Goal: Task Accomplishment & Management: Manage account settings

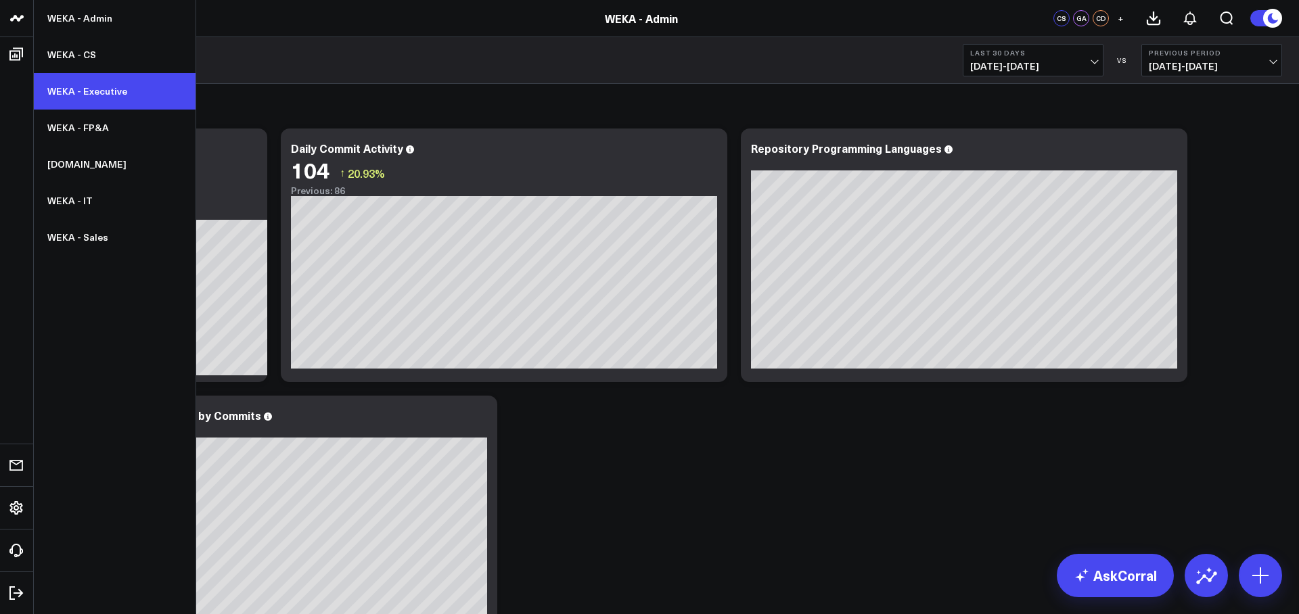
click at [69, 96] on link "WEKA - Executive" at bounding box center [115, 91] width 162 height 37
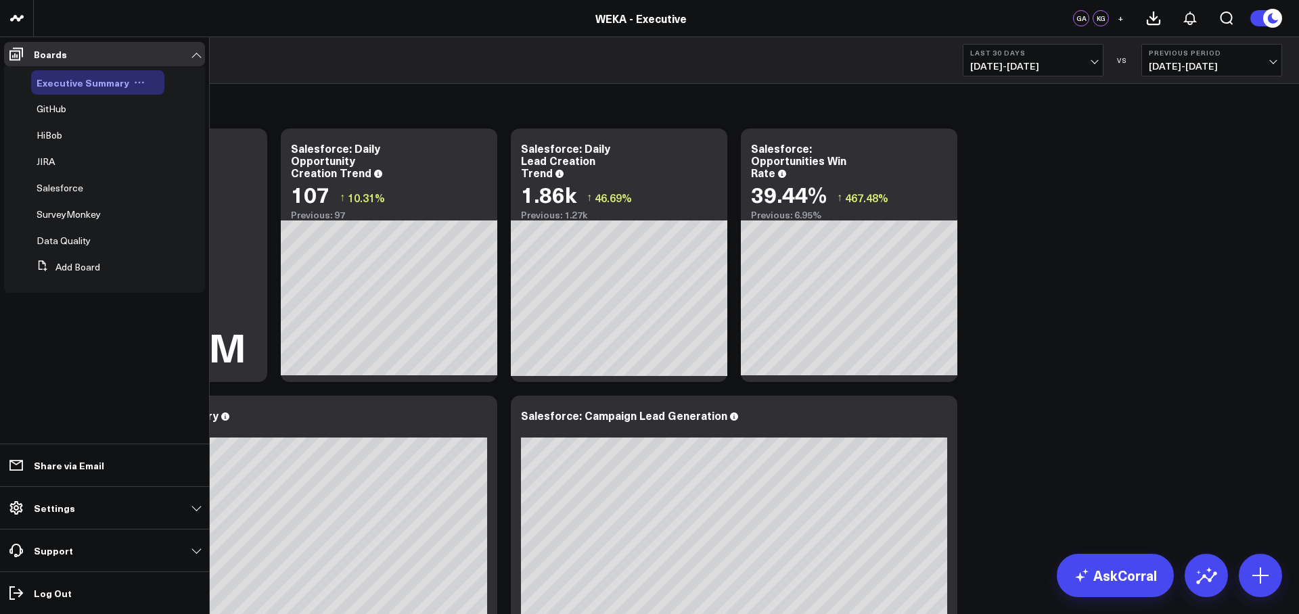
click at [134, 81] on icon at bounding box center [139, 82] width 11 height 11
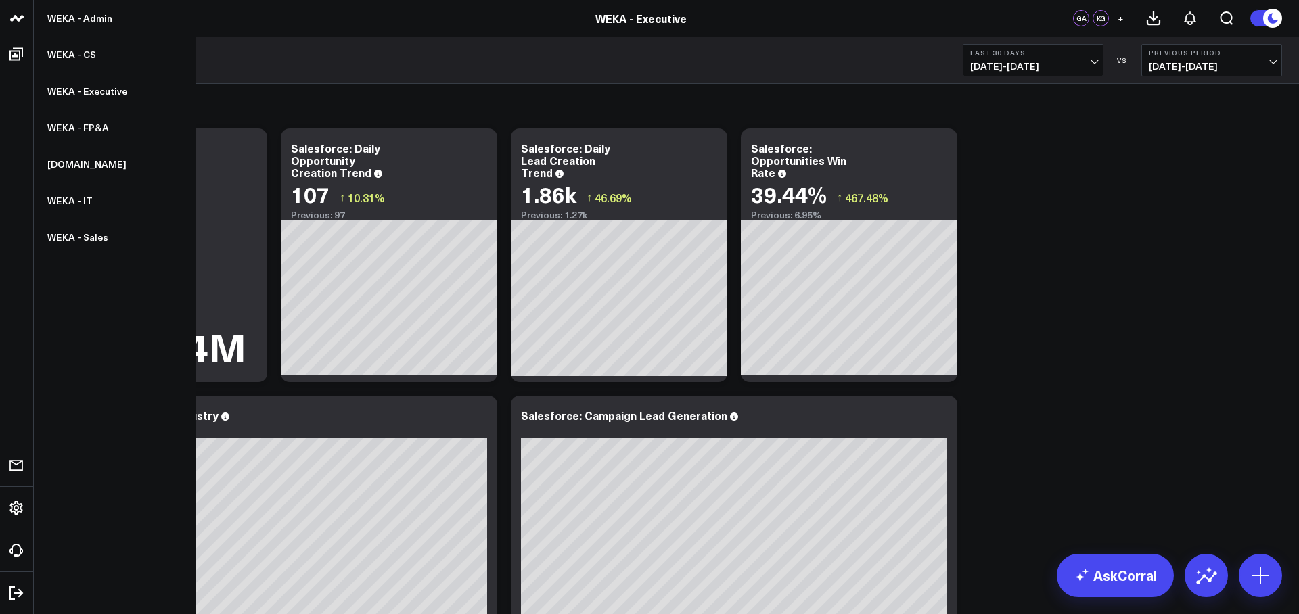
click at [19, 16] on icon at bounding box center [17, 18] width 16 height 16
click at [91, 60] on link "WEKA - CS" at bounding box center [115, 55] width 162 height 37
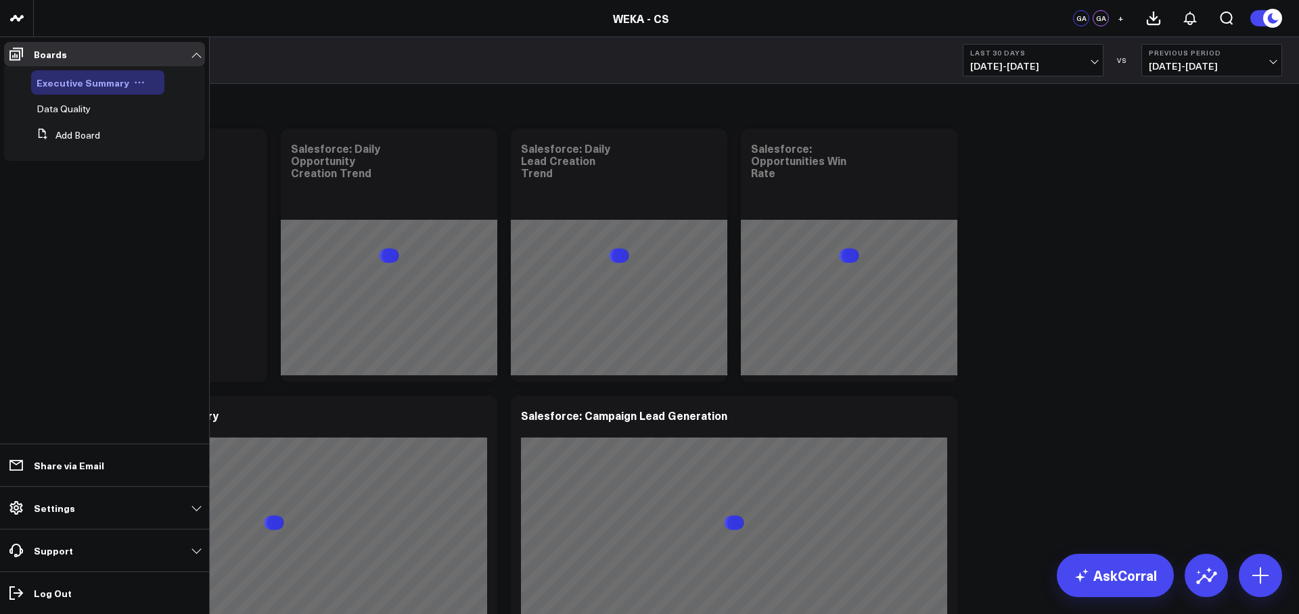
click at [138, 78] on icon at bounding box center [139, 82] width 11 height 11
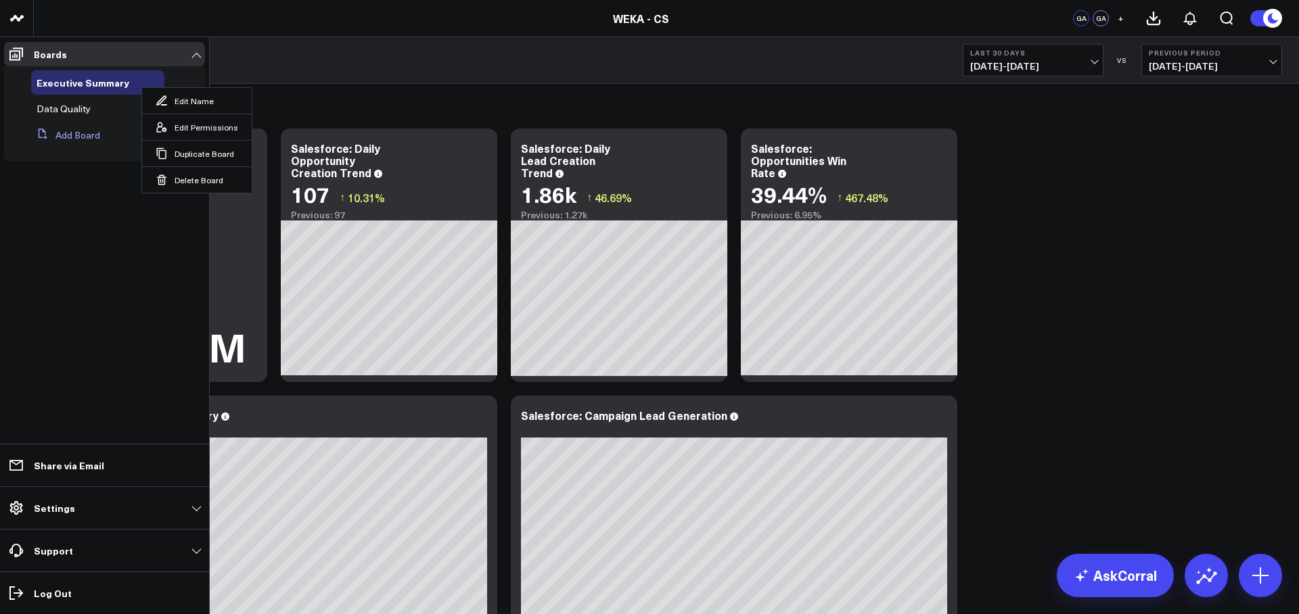
click at [81, 136] on button "Add Board" at bounding box center [65, 135] width 69 height 24
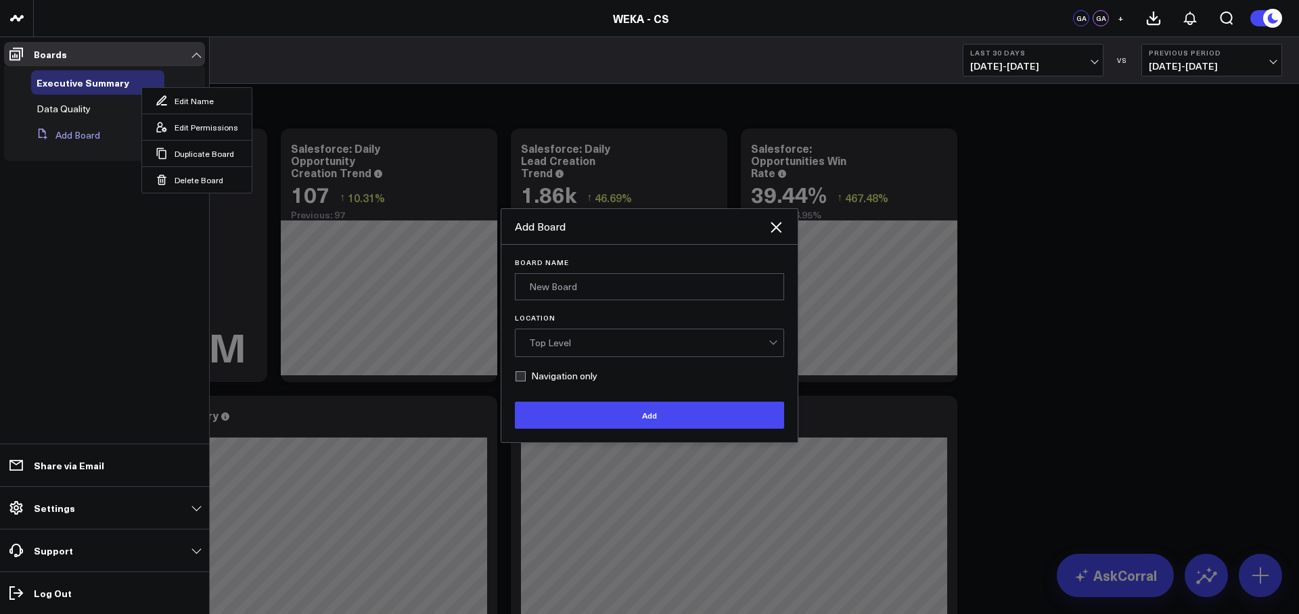
click at [81, 136] on button "Add Board" at bounding box center [65, 135] width 69 height 24
click at [98, 136] on button "Add Board" at bounding box center [65, 135] width 69 height 24
click at [110, 233] on ul "Boards Executive Summary Edit Name Edit Permissions Duplicate Board Delete Boar…" at bounding box center [104, 325] width 209 height 577
click at [167, 55] on link "Boards" at bounding box center [104, 54] width 201 height 24
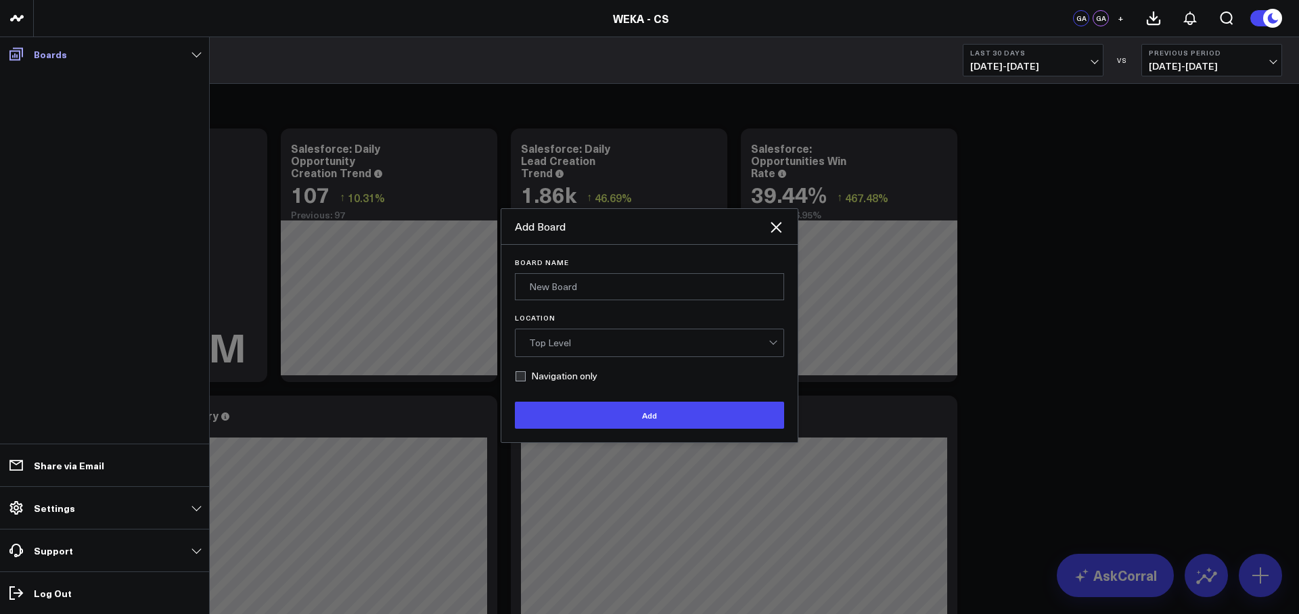
click at [137, 58] on link "Boards" at bounding box center [104, 54] width 201 height 24
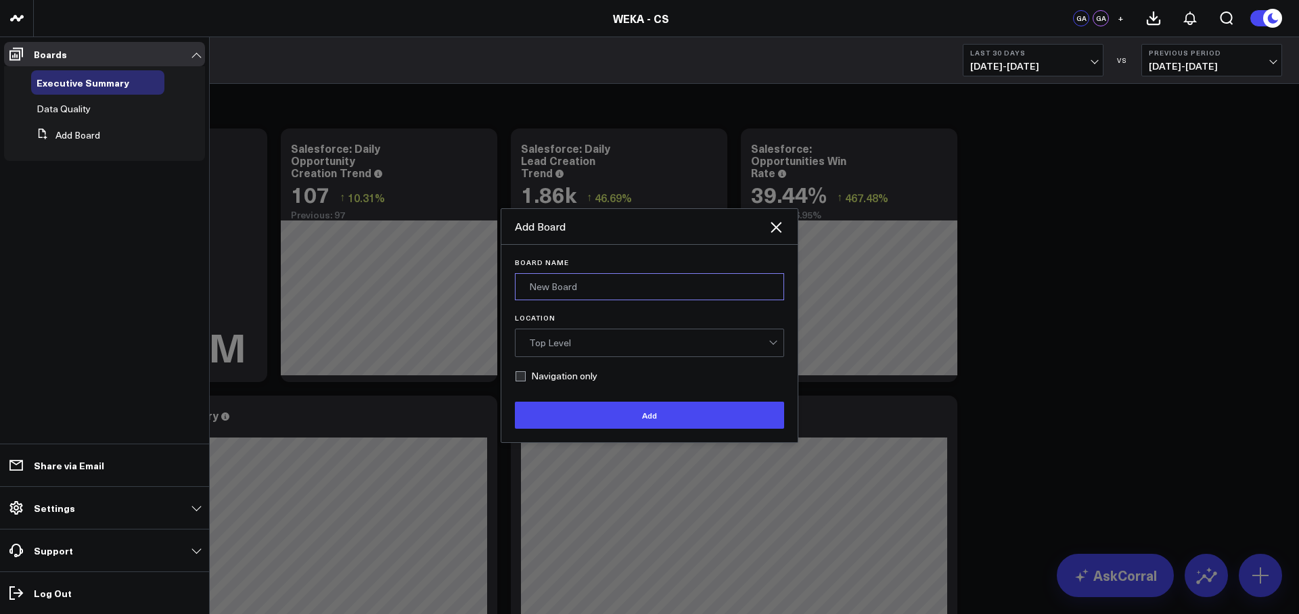
click at [638, 281] on input "Board Name" at bounding box center [649, 286] width 269 height 27
type input "G"
type input "C"
type input "Glenn"
click at [673, 351] on div "Top Level" at bounding box center [648, 342] width 239 height 27
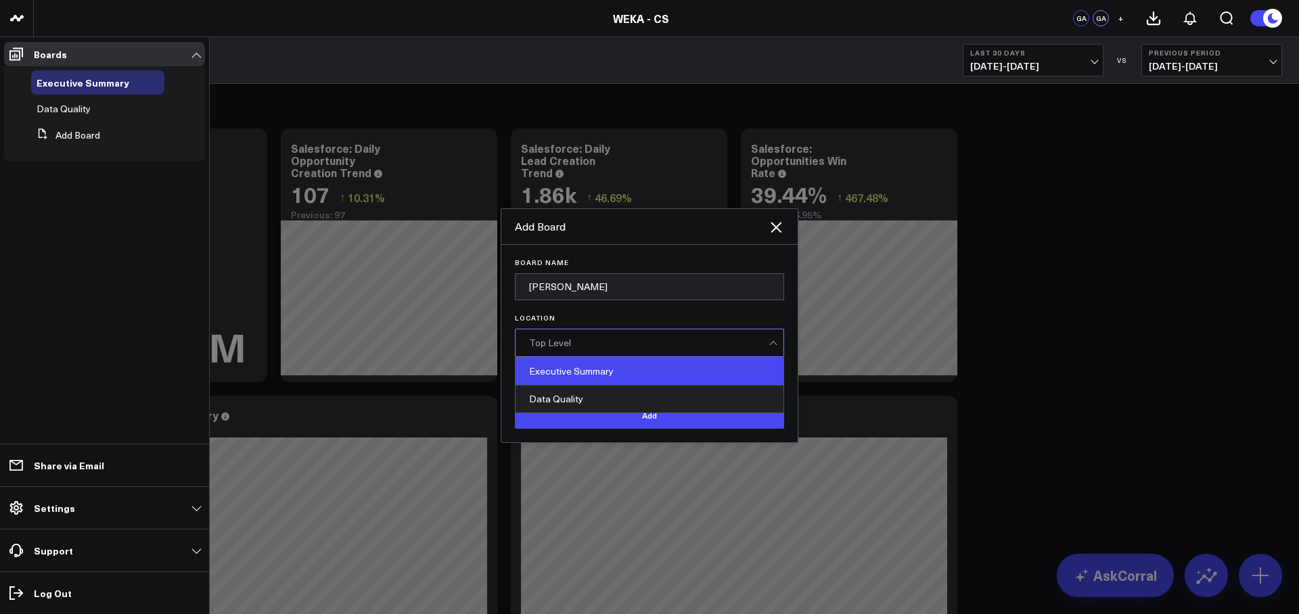
click at [658, 378] on div "Executive Summary" at bounding box center [650, 372] width 268 height 28
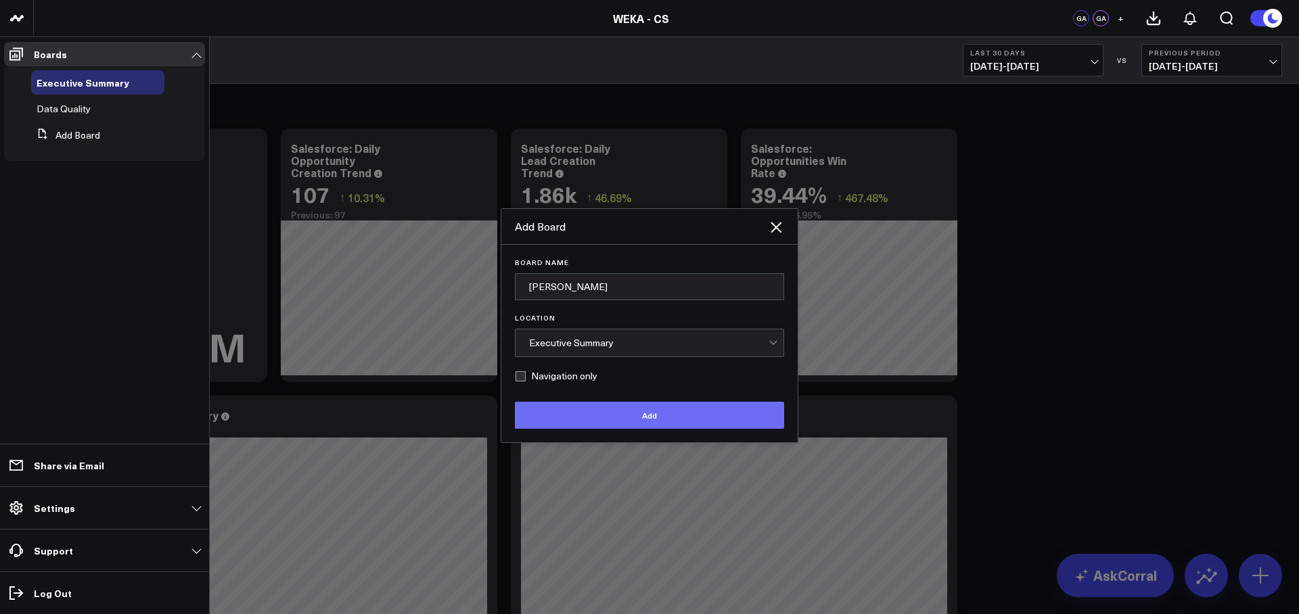
click at [655, 413] on button "Add" at bounding box center [649, 415] width 269 height 27
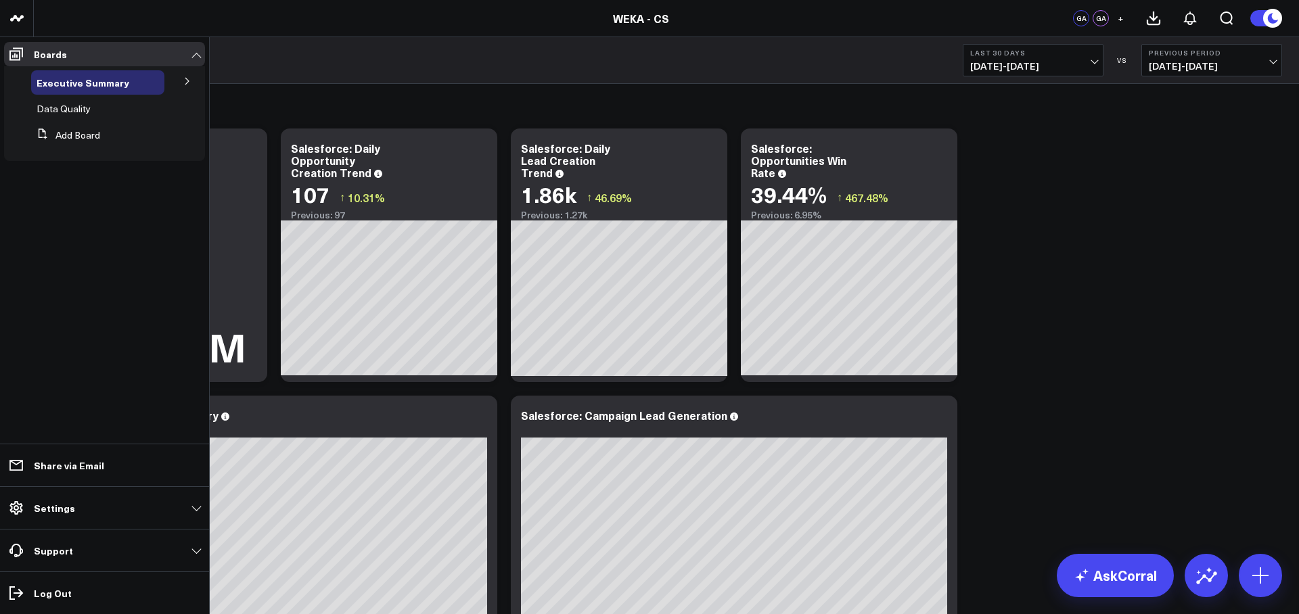
click at [169, 81] on li "Executive Summary Glenn" at bounding box center [104, 82] width 201 height 24
click at [94, 78] on span "Executive Summary" at bounding box center [83, 83] width 93 height 14
click at [186, 83] on icon at bounding box center [187, 81] width 8 height 8
click at [59, 109] on span "Glenn" at bounding box center [84, 106] width 78 height 13
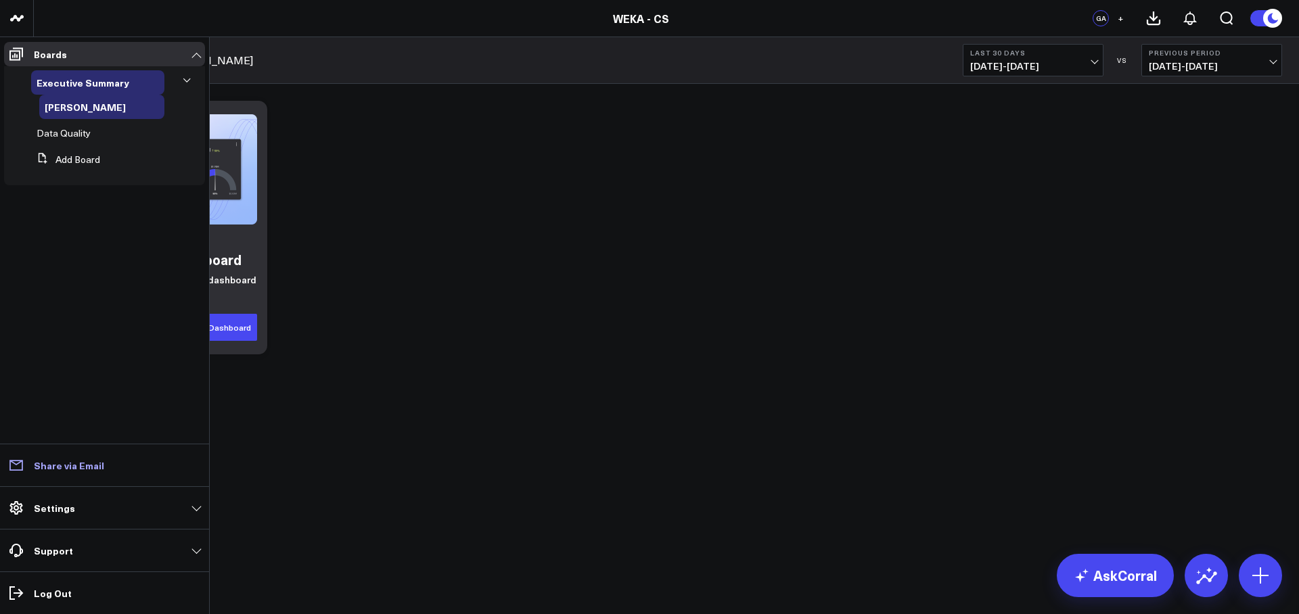
click at [110, 465] on link "Share via Email" at bounding box center [104, 465] width 201 height 24
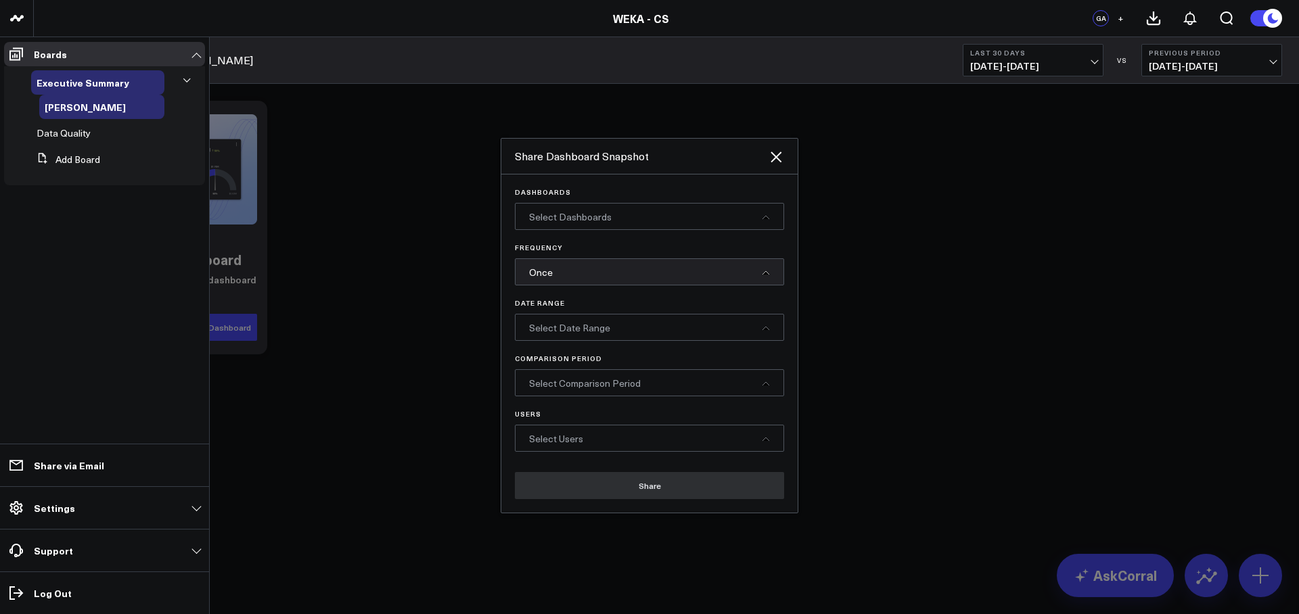
click at [678, 214] on div "Select Dashboards" at bounding box center [649, 216] width 269 height 27
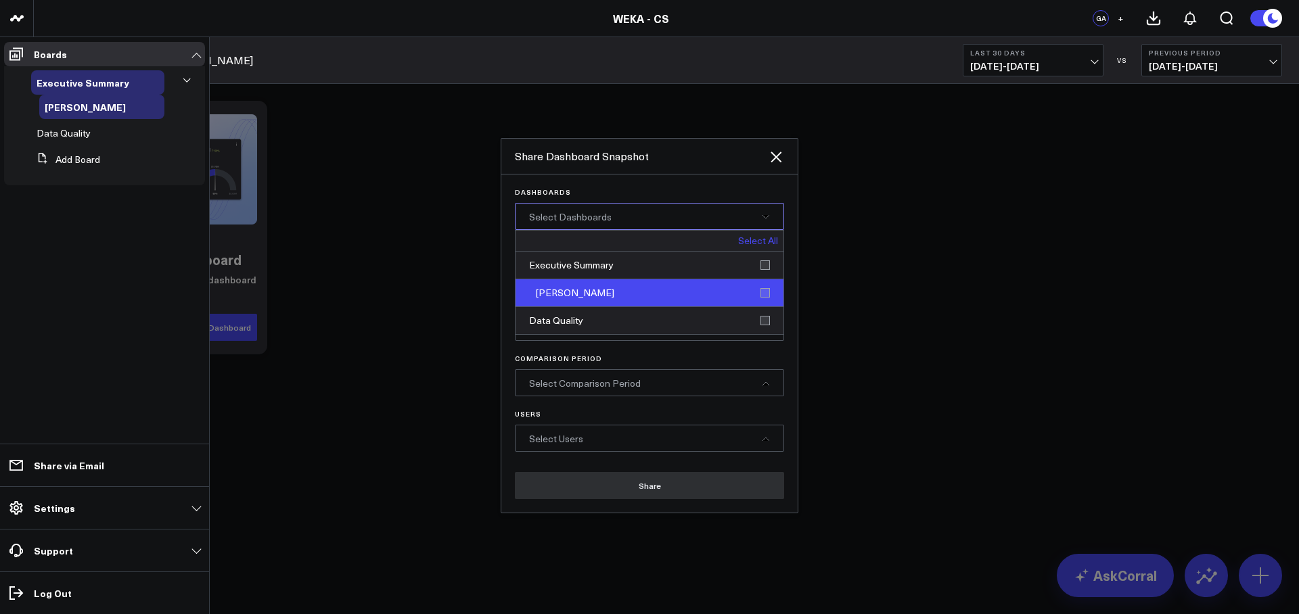
click at [767, 294] on div "Glenn" at bounding box center [650, 293] width 268 height 28
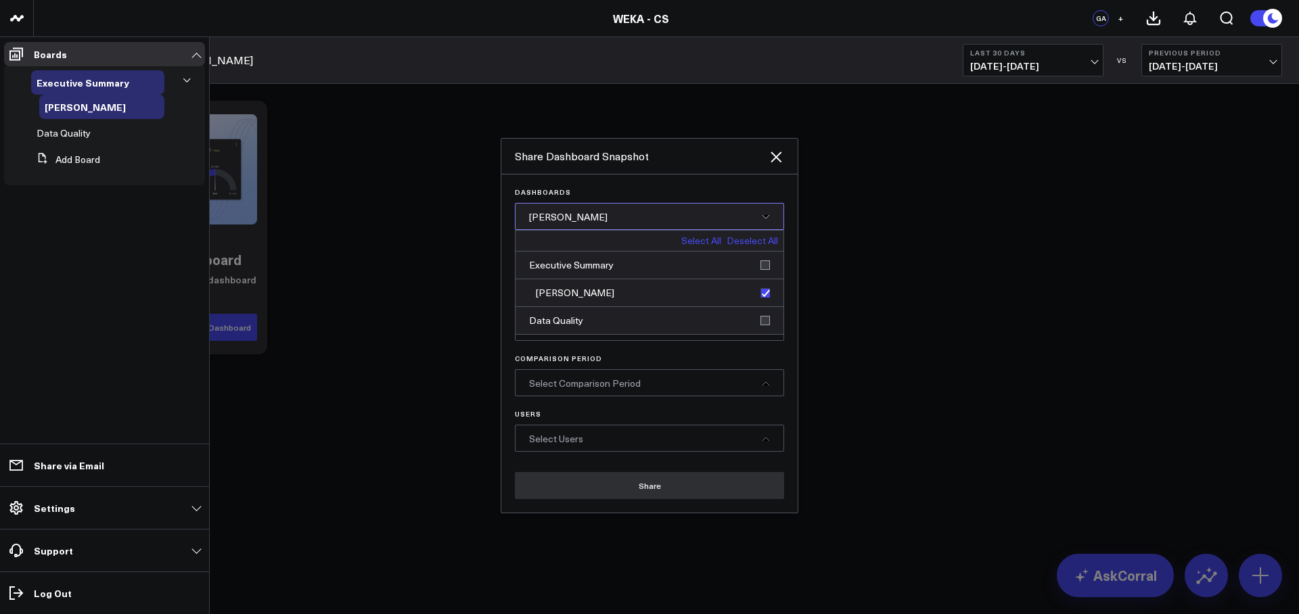
click at [768, 380] on icon at bounding box center [766, 384] width 8 height 8
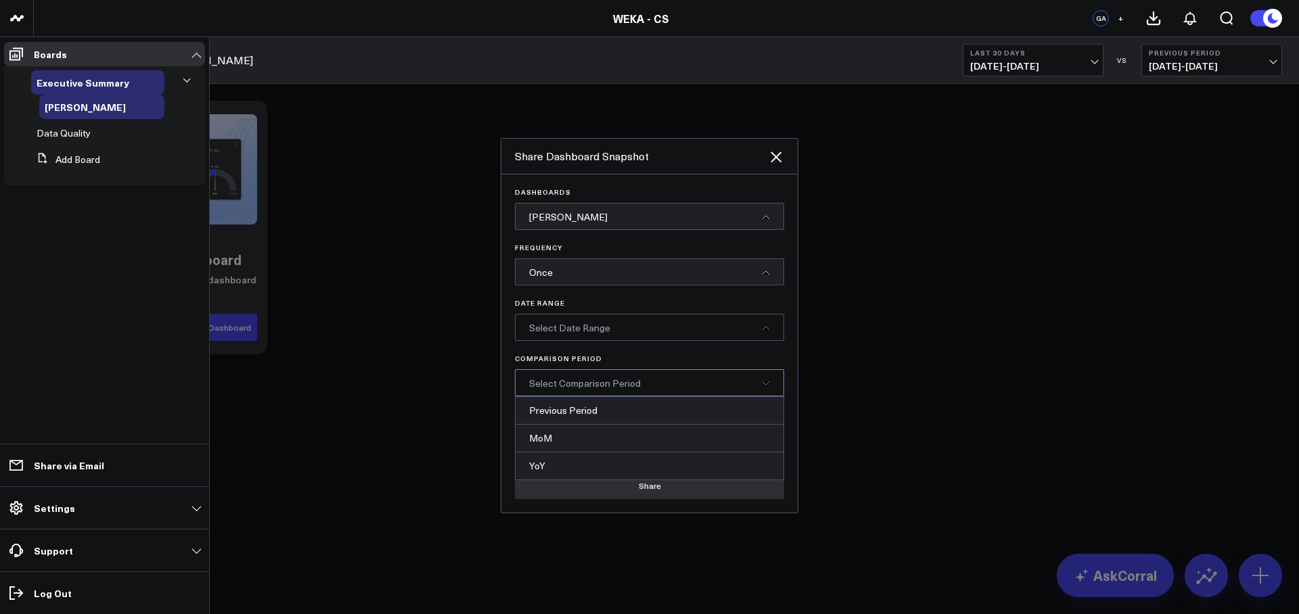
click at [758, 359] on p "Comparison Period" at bounding box center [649, 358] width 269 height 8
click at [763, 271] on icon at bounding box center [766, 273] width 8 height 8
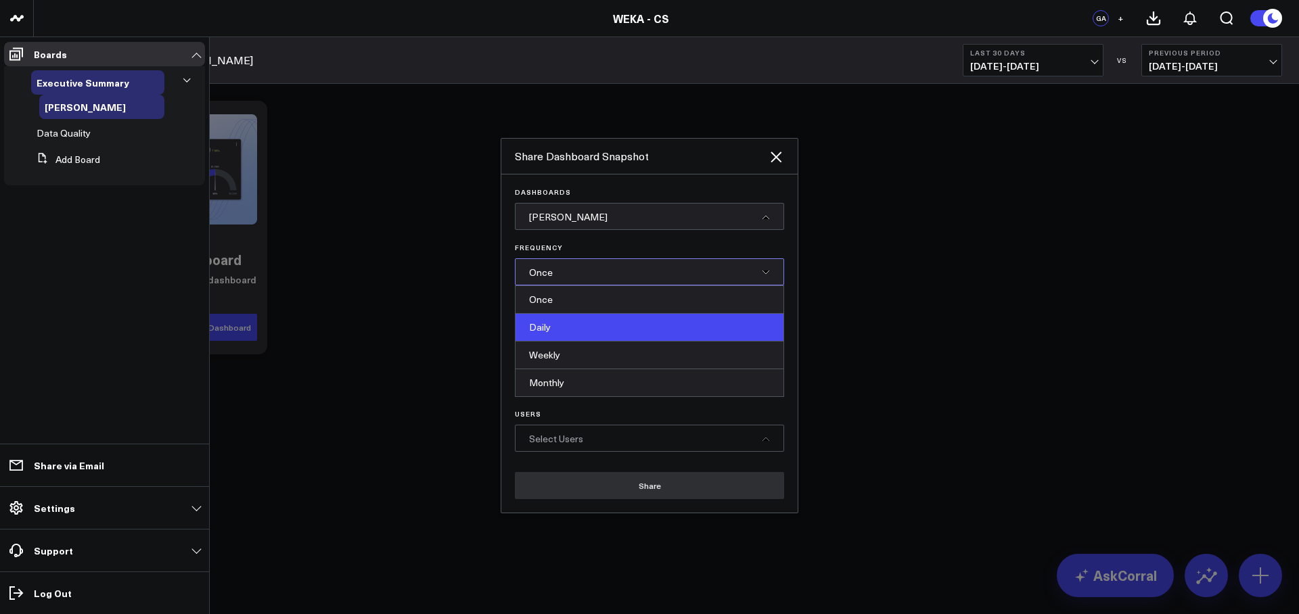
click at [736, 324] on div "Daily" at bounding box center [650, 328] width 268 height 28
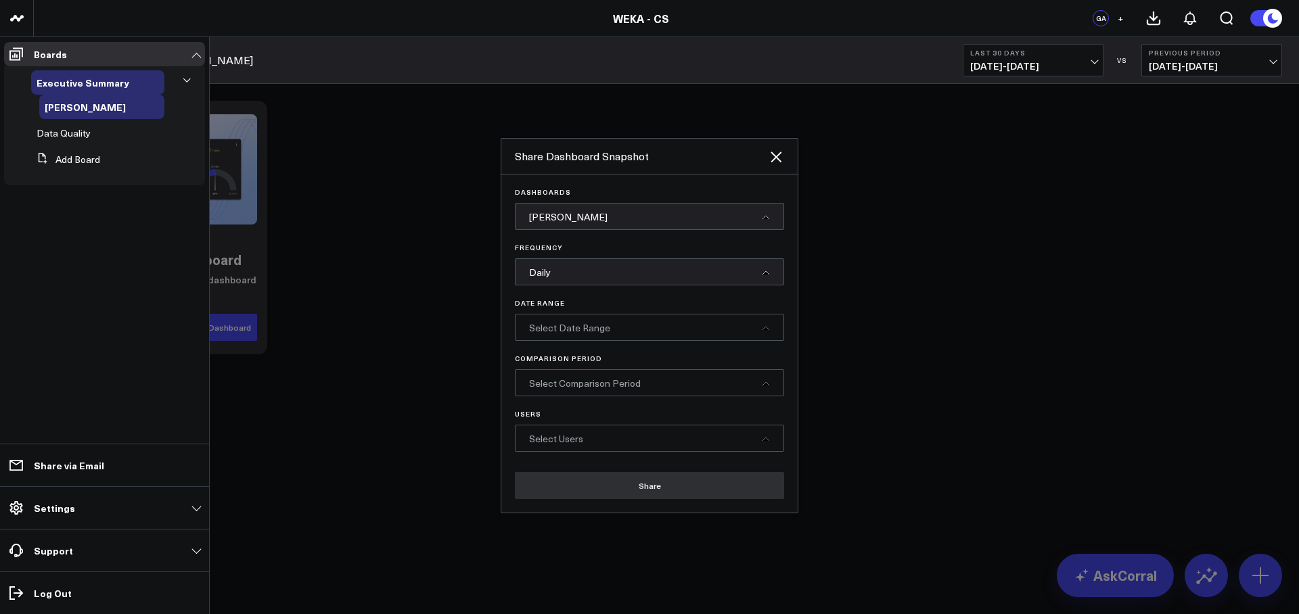
click at [742, 331] on div "Select Date Range" at bounding box center [649, 327] width 269 height 27
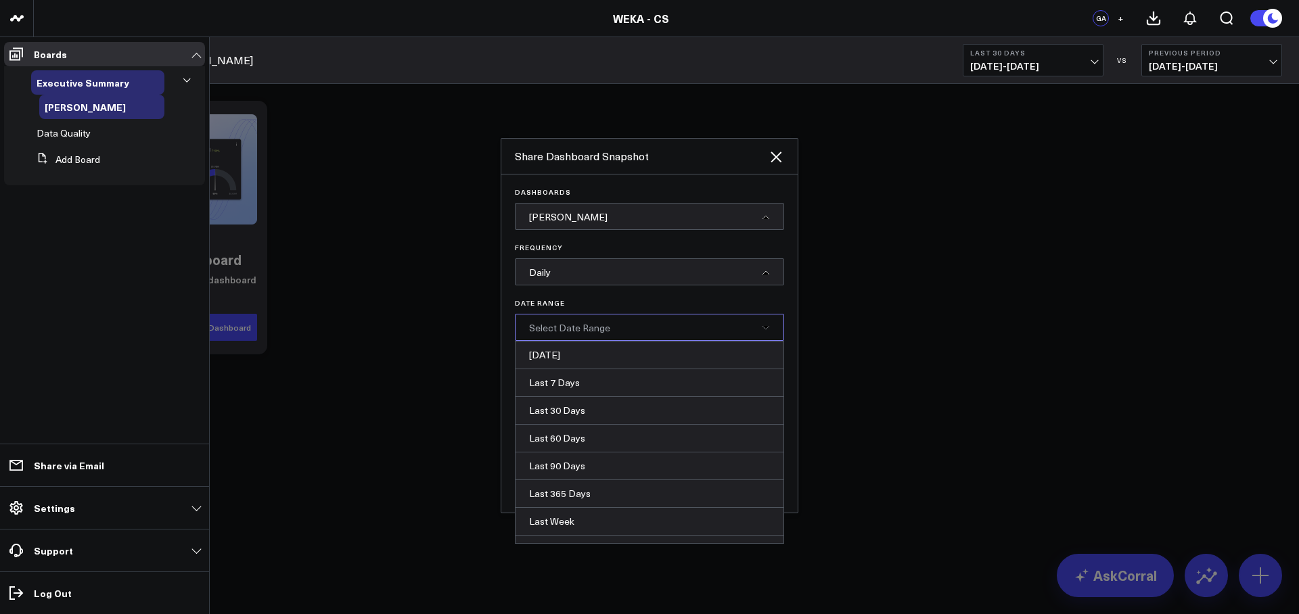
click at [731, 298] on div "Dashboards Glenn Frequency Daily Date Range Select Date Range Yesterday Last 7 …" at bounding box center [649, 320] width 269 height 264
click at [756, 269] on div "Daily" at bounding box center [649, 271] width 269 height 27
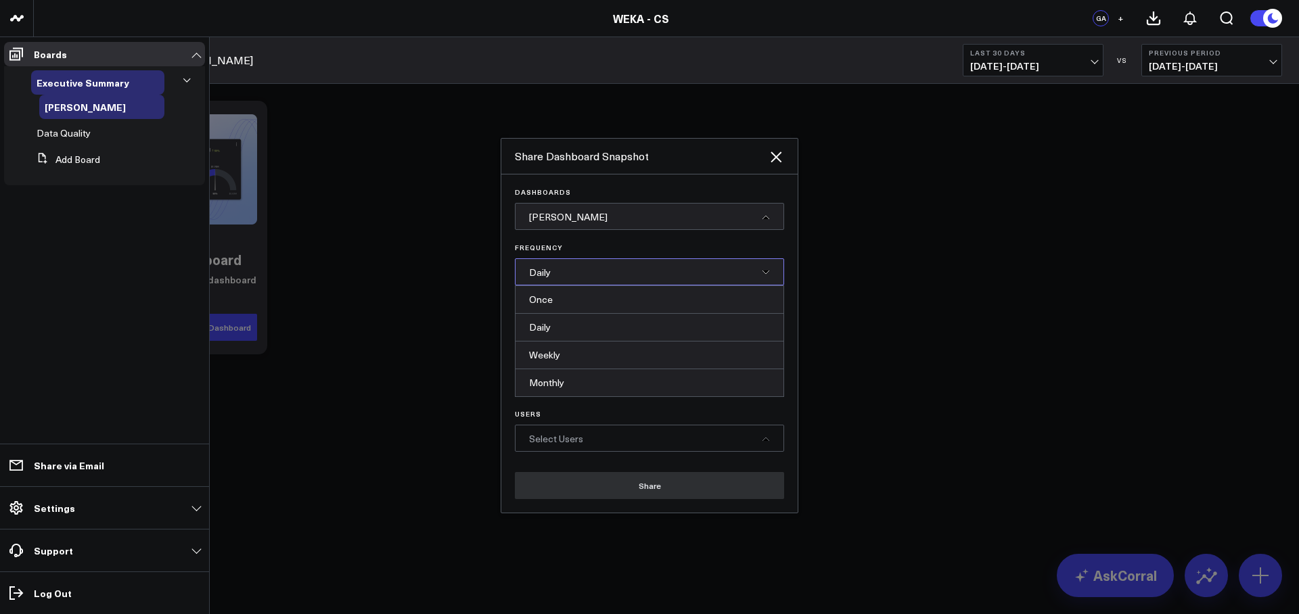
click at [767, 439] on icon at bounding box center [765, 439] width 7 height 3
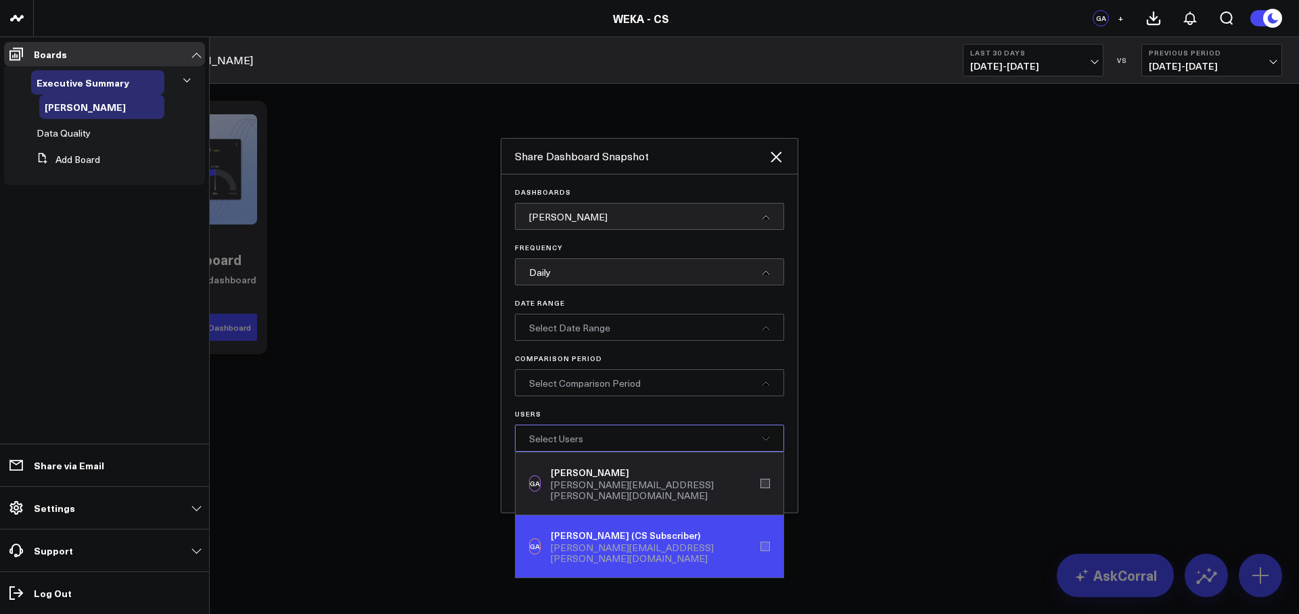
click at [767, 531] on div "GA Glenn Auyoung (CS Subscriber) glenn.auyoung+cssubscriber@weka.io" at bounding box center [650, 547] width 268 height 62
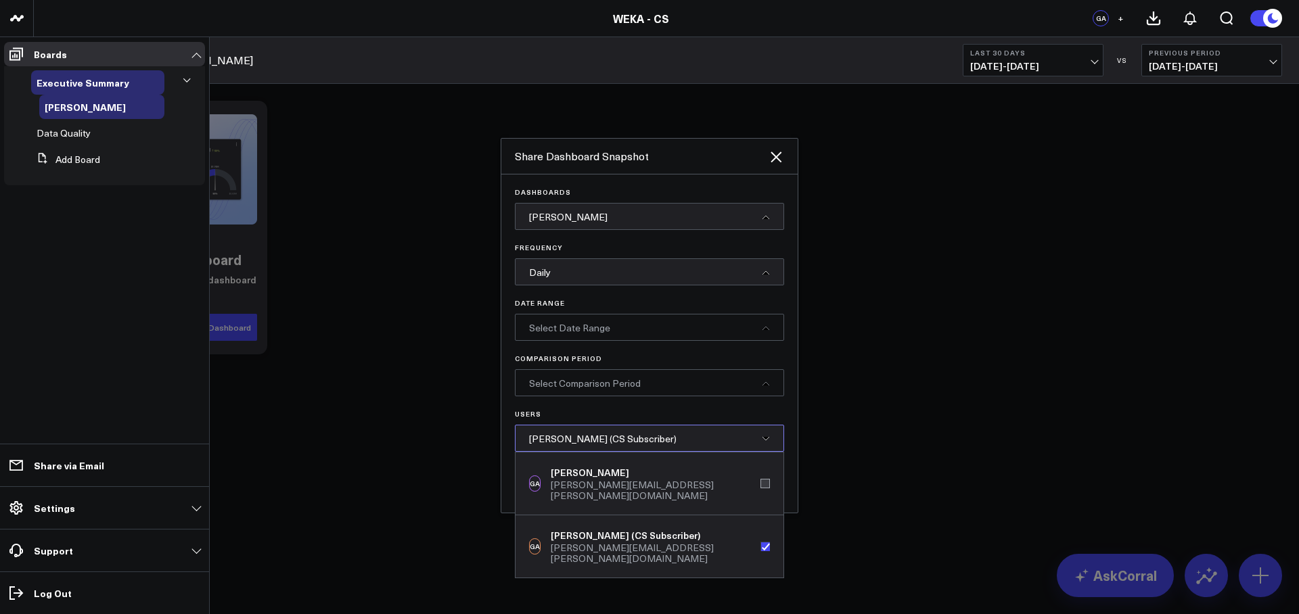
click at [682, 410] on p "Users" at bounding box center [649, 414] width 269 height 8
click at [695, 391] on div "Select Comparison Period" at bounding box center [649, 382] width 269 height 27
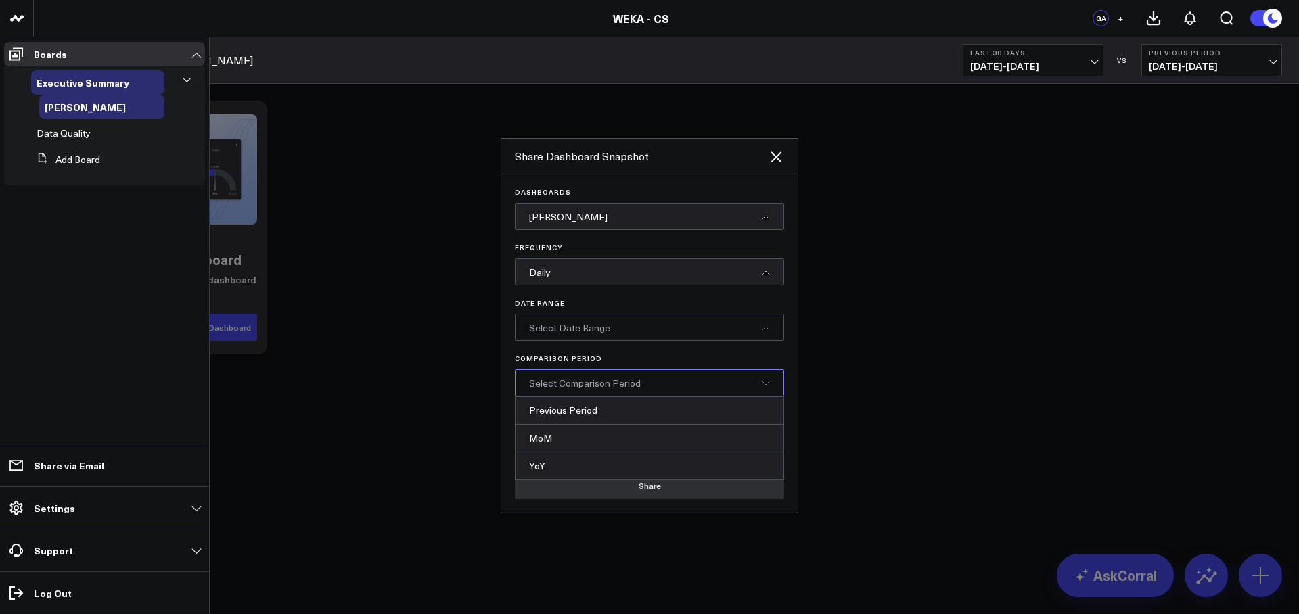
click at [672, 495] on button "Share" at bounding box center [649, 485] width 269 height 27
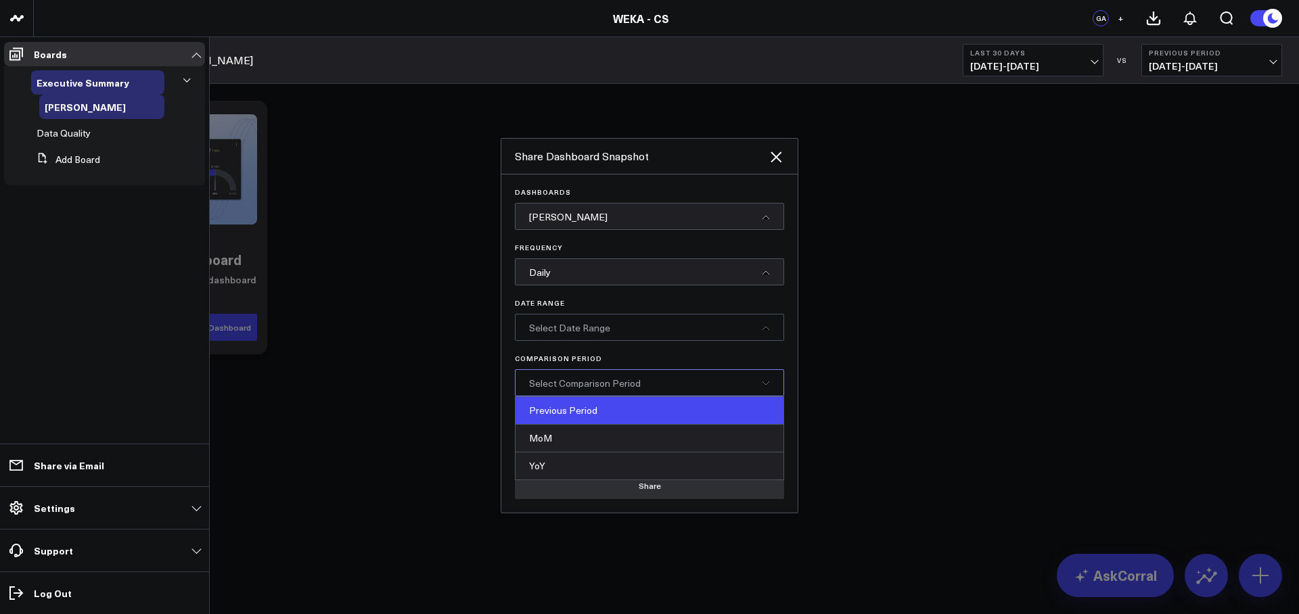
click at [649, 414] on div "Previous Period" at bounding box center [650, 411] width 268 height 28
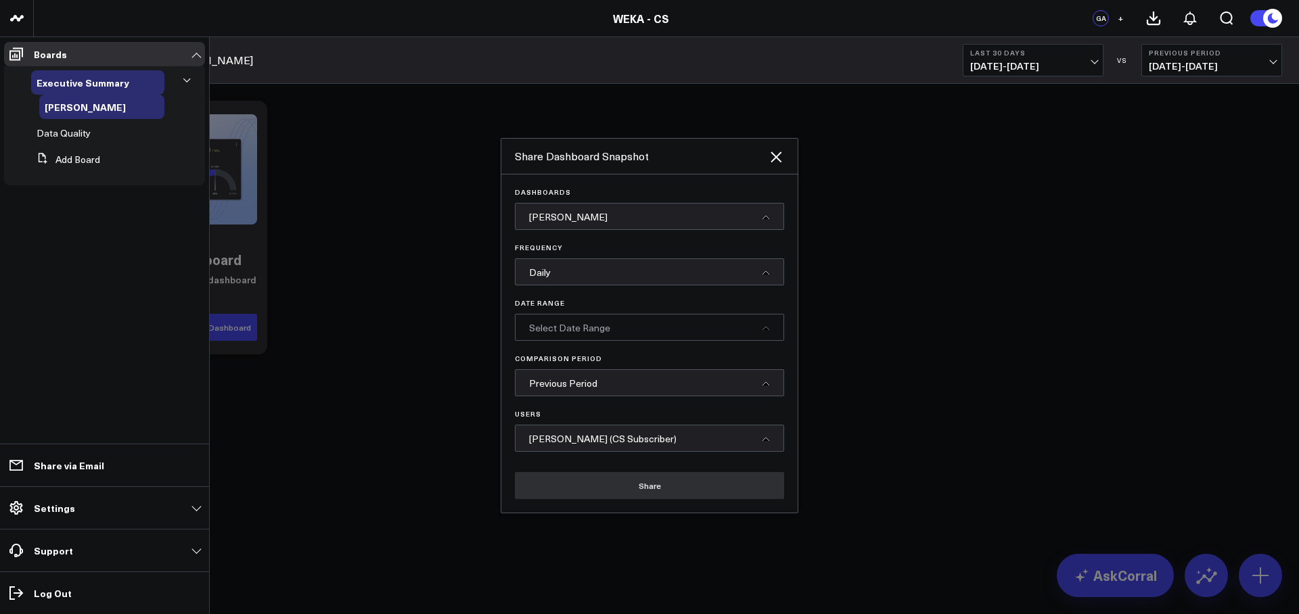
click at [658, 331] on div "Select Date Range" at bounding box center [649, 327] width 269 height 27
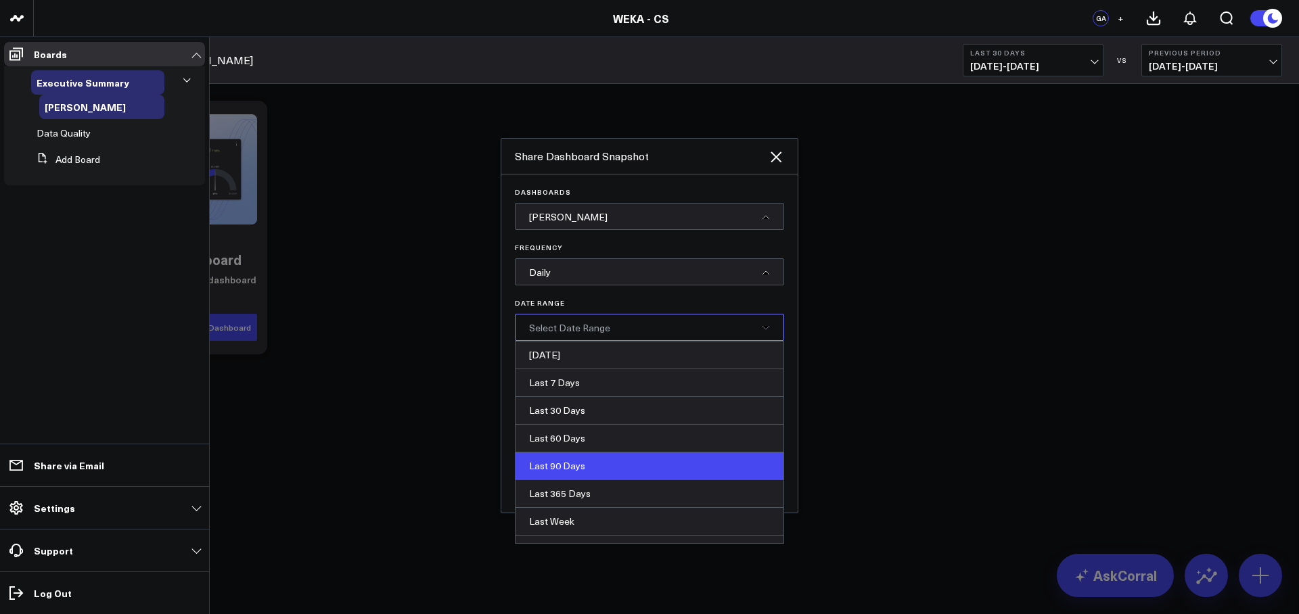
click at [644, 479] on div "Last 90 Days" at bounding box center [650, 467] width 268 height 28
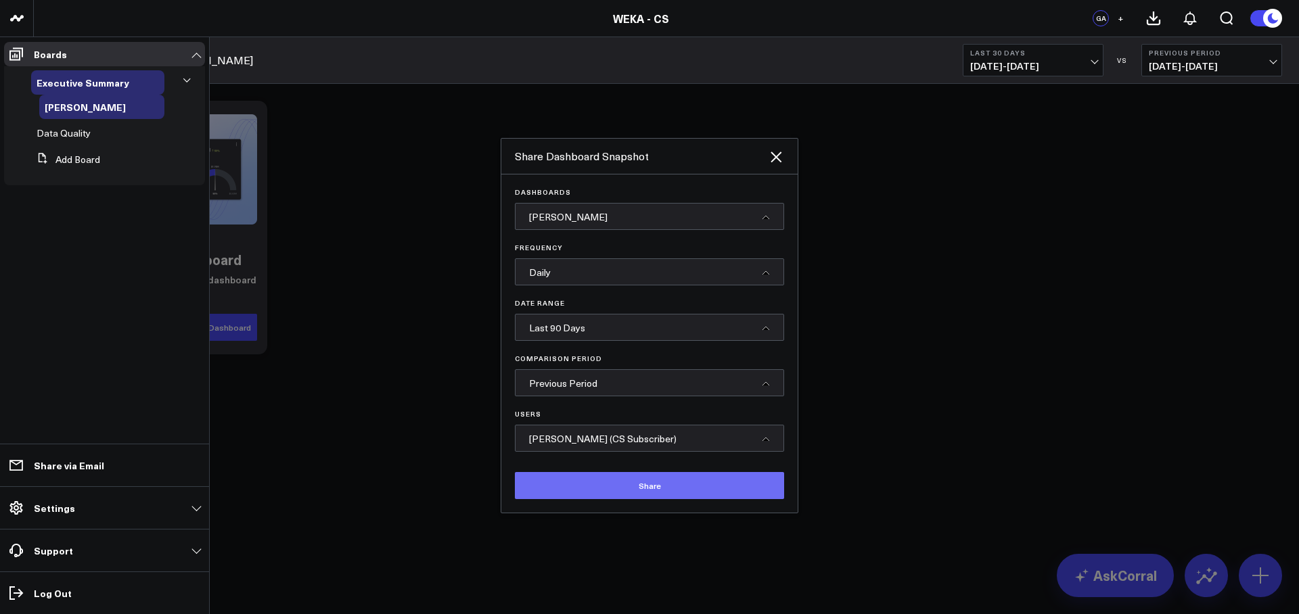
click at [654, 480] on button "Share" at bounding box center [649, 485] width 269 height 27
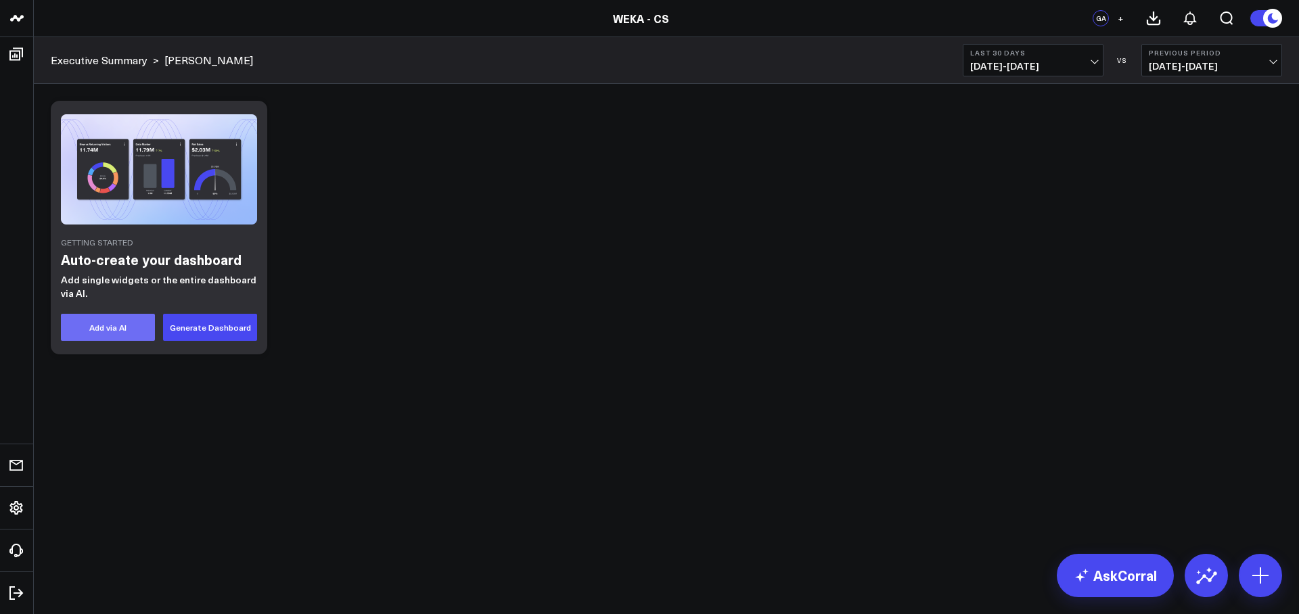
click at [129, 327] on button "Add via AI" at bounding box center [108, 327] width 94 height 27
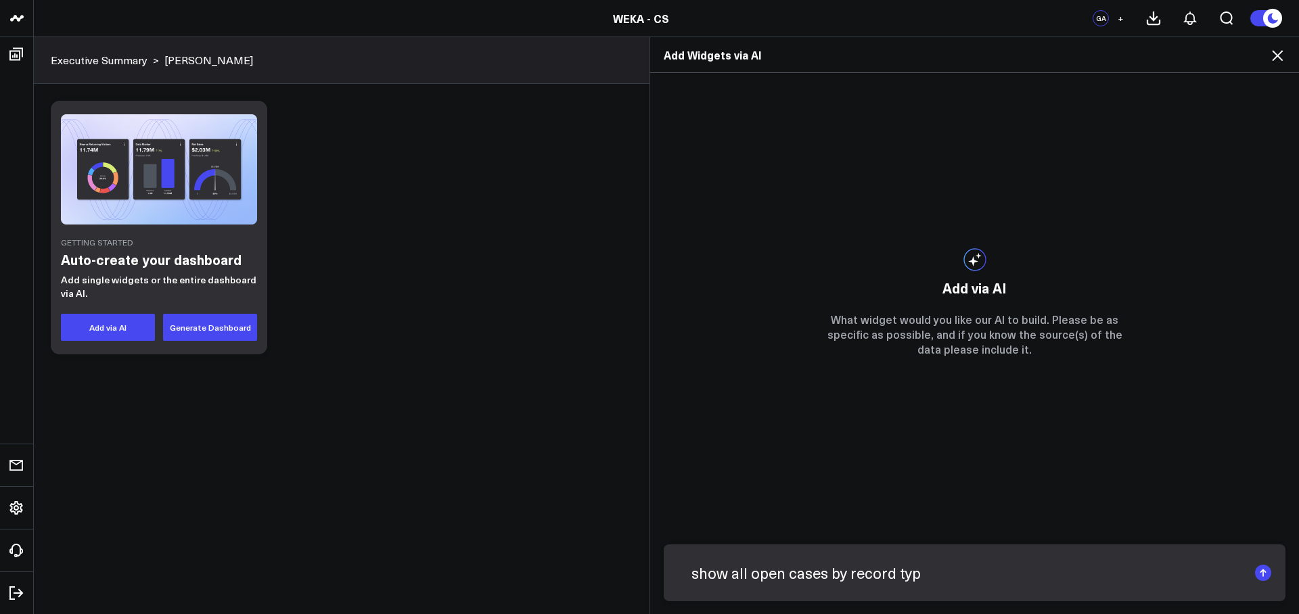
type textarea "show all open cases by record type"
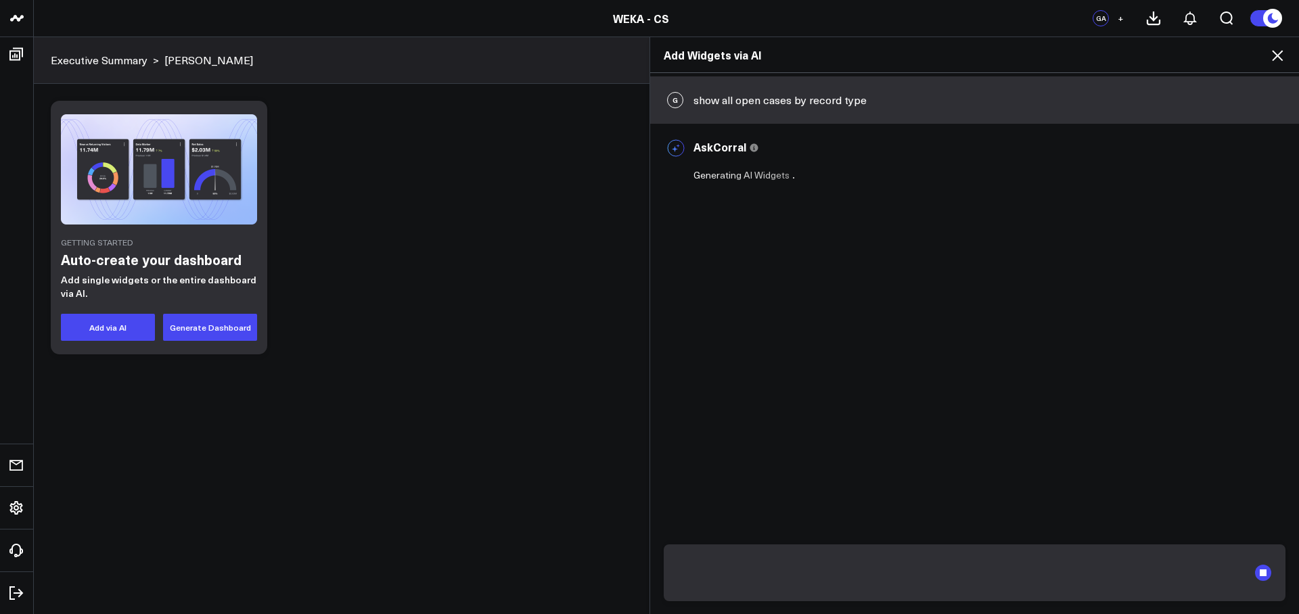
click at [28, 547] on div "Add Widgets via AI G show all open cases by record type AskCorral This feature …" at bounding box center [649, 326] width 1299 height 578
click at [20, 551] on div "Add Widgets via AI G show all open cases by record type AskCorral This feature …" at bounding box center [649, 326] width 1299 height 578
click at [12, 557] on div "Add Widgets via AI G show all open cases by record type AskCorral This feature …" at bounding box center [649, 326] width 1299 height 578
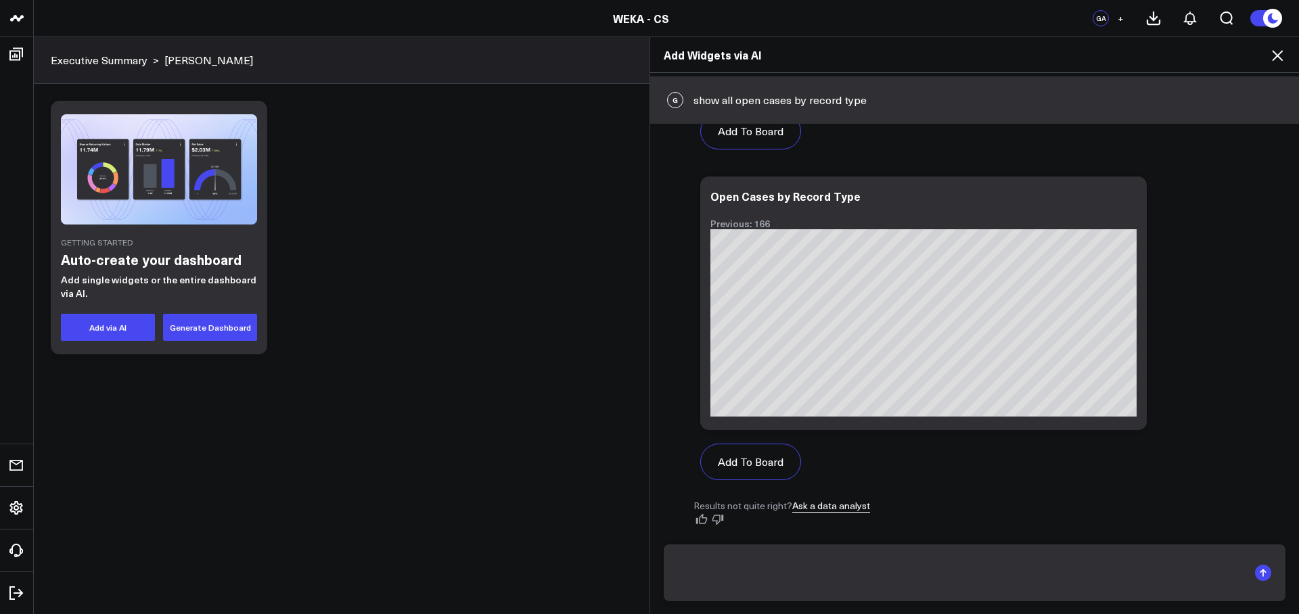
scroll to position [685, 0]
click at [1129, 199] on icon at bounding box center [1128, 198] width 16 height 16
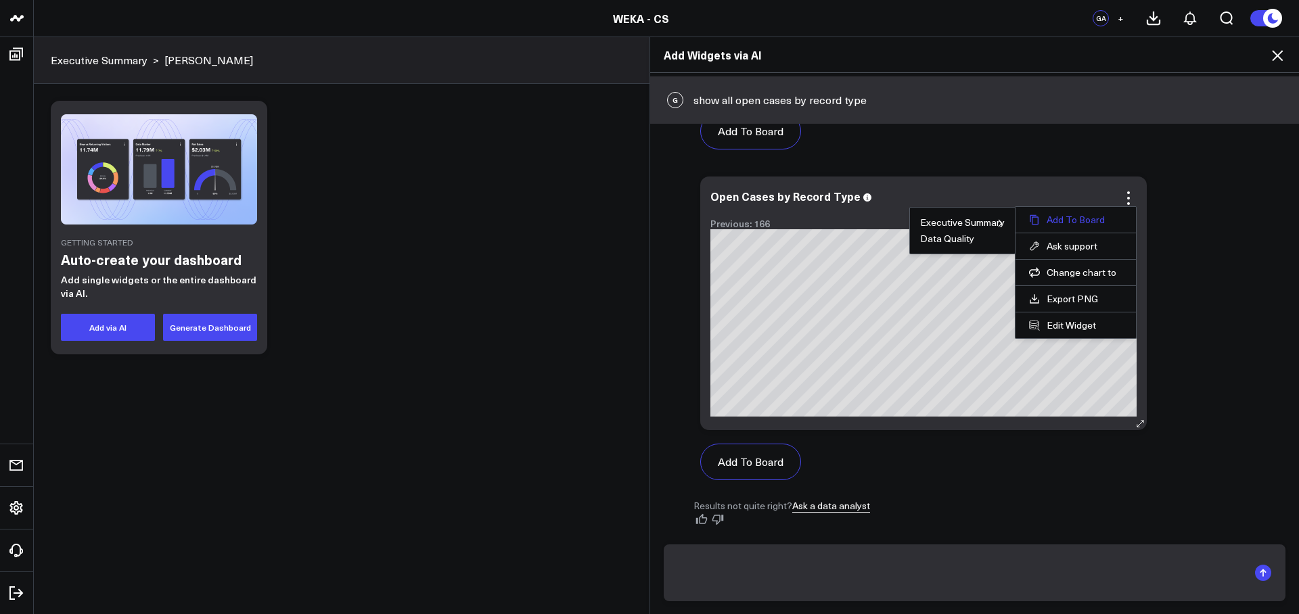
click at [1054, 216] on button "Add To Board" at bounding box center [1075, 220] width 93 height 12
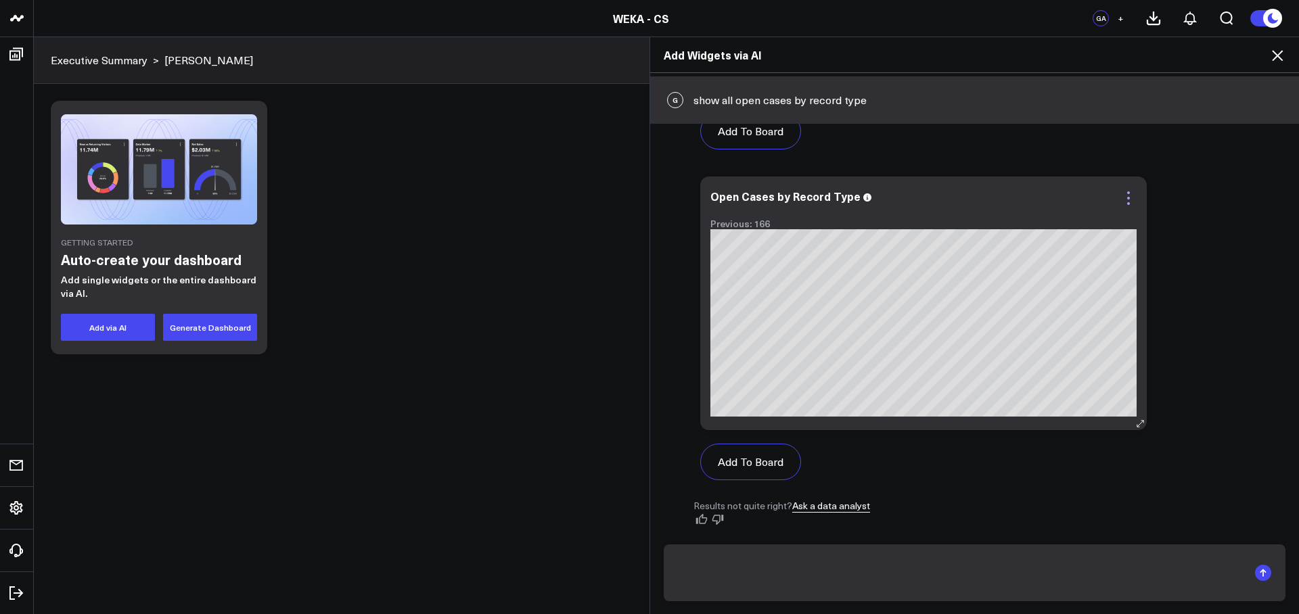
click at [1128, 200] on icon at bounding box center [1128, 198] width 16 height 16
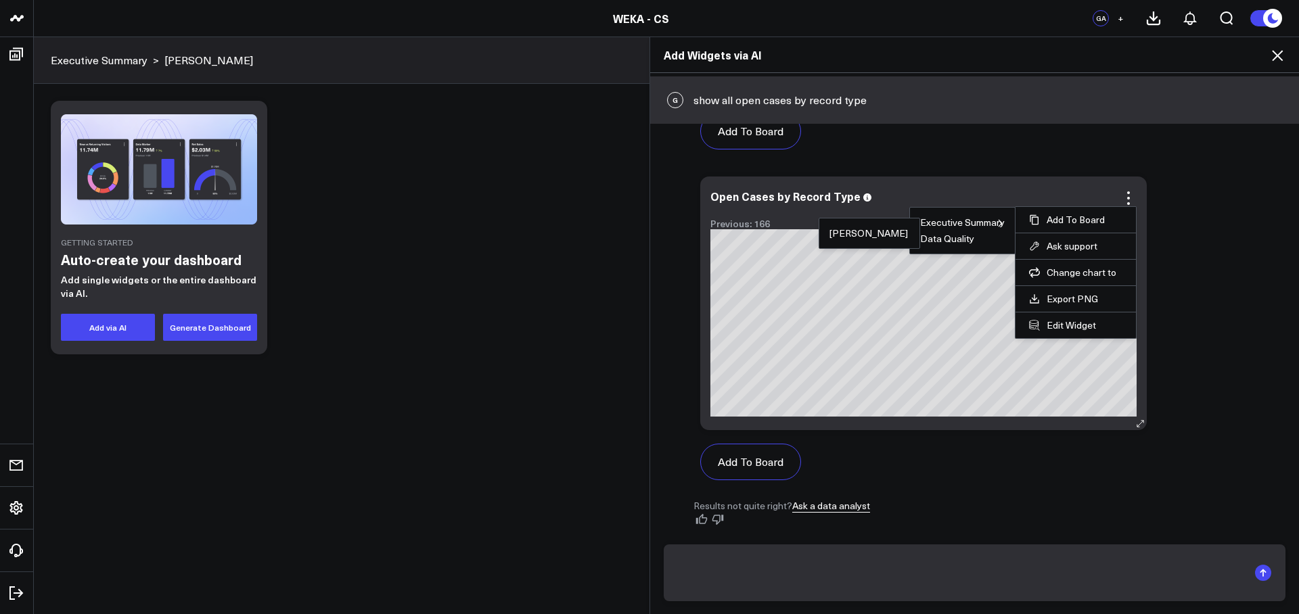
click at [871, 231] on li "Glenn" at bounding box center [869, 233] width 80 height 9
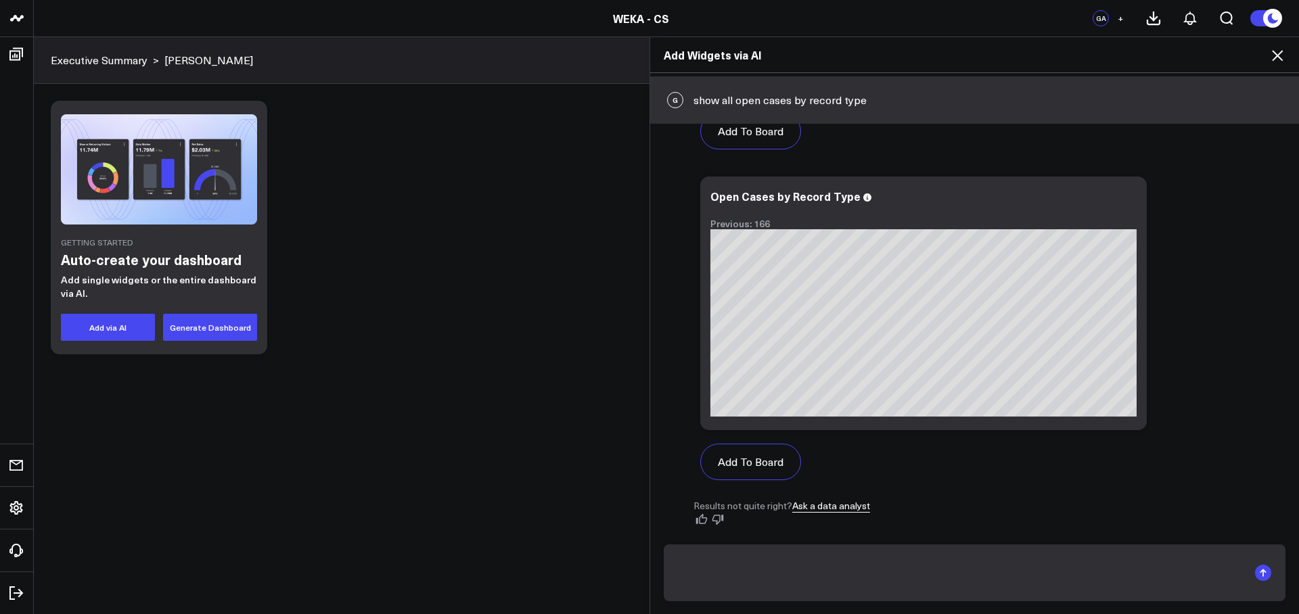
click at [1275, 58] on icon at bounding box center [1277, 55] width 11 height 11
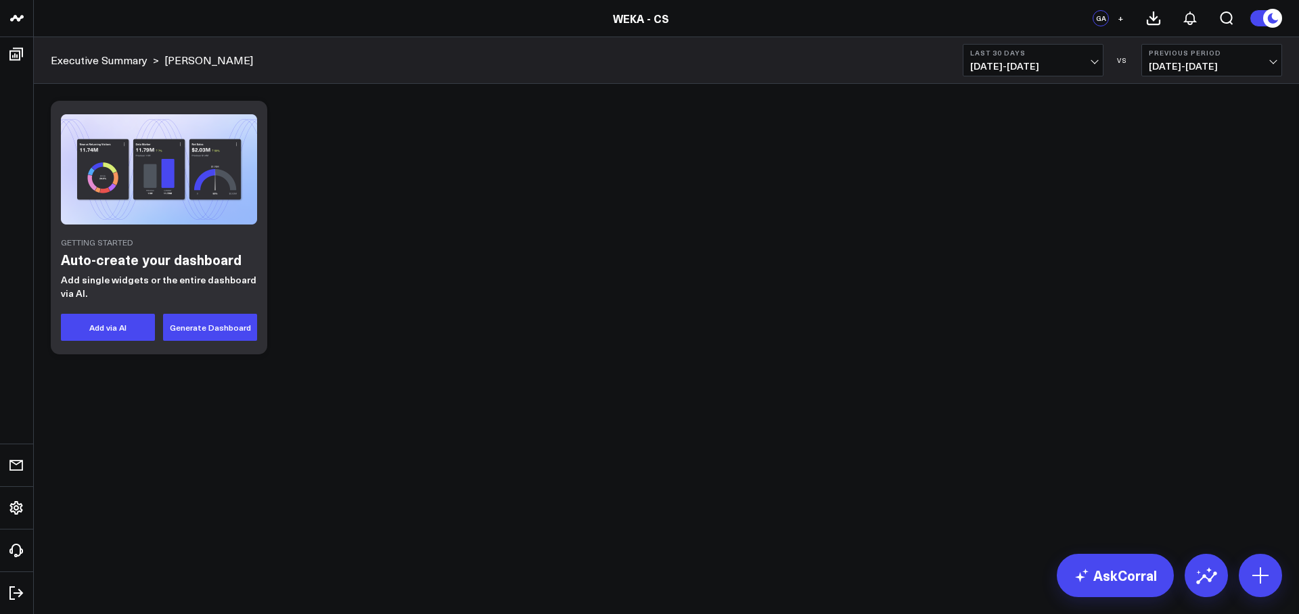
click at [118, 66] on link "Executive Summary" at bounding box center [99, 60] width 97 height 15
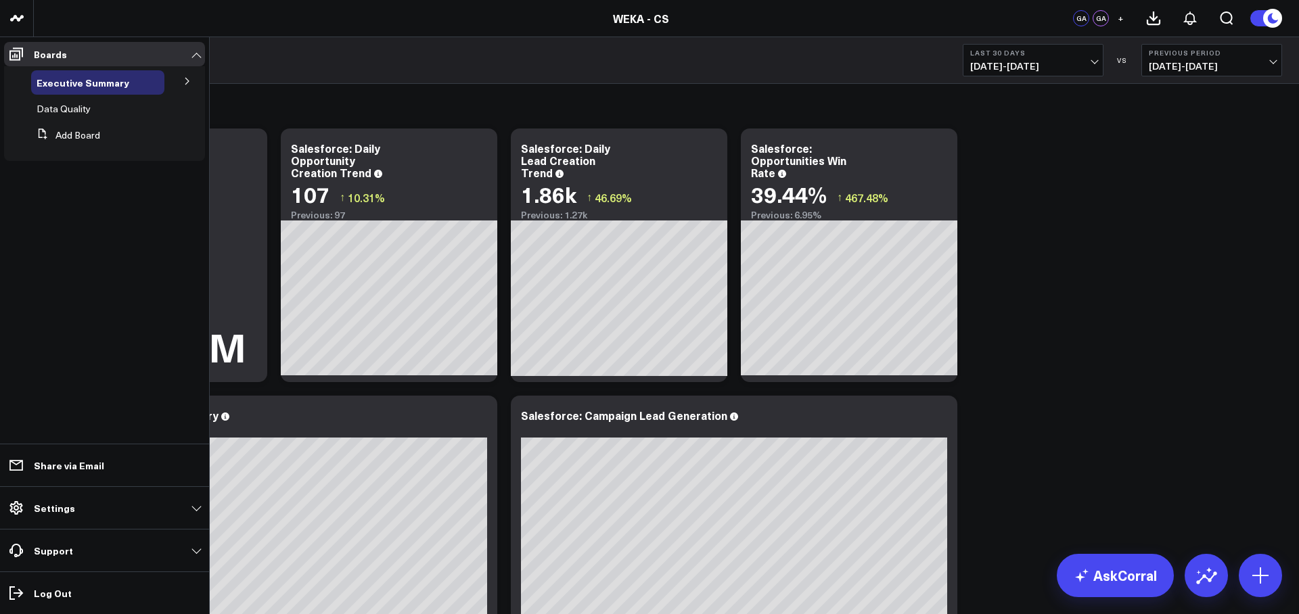
click at [190, 82] on icon at bounding box center [187, 81] width 8 height 8
click at [49, 109] on span "Glenn" at bounding box center [84, 106] width 78 height 13
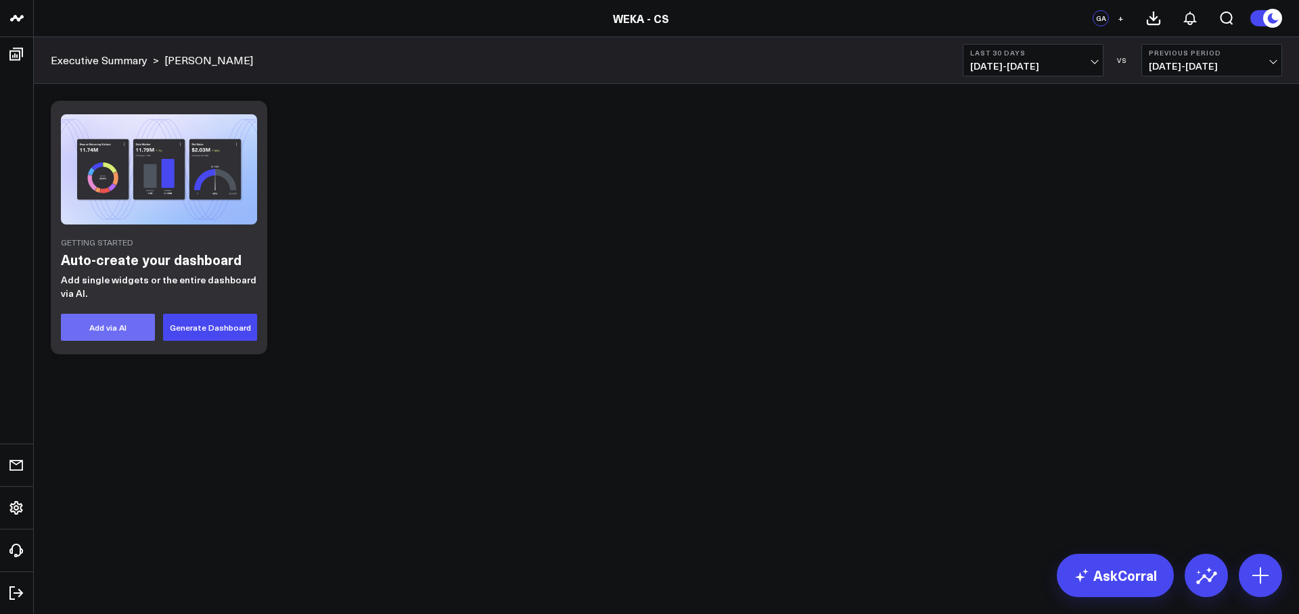
click at [133, 327] on button "Add via AI" at bounding box center [108, 327] width 94 height 27
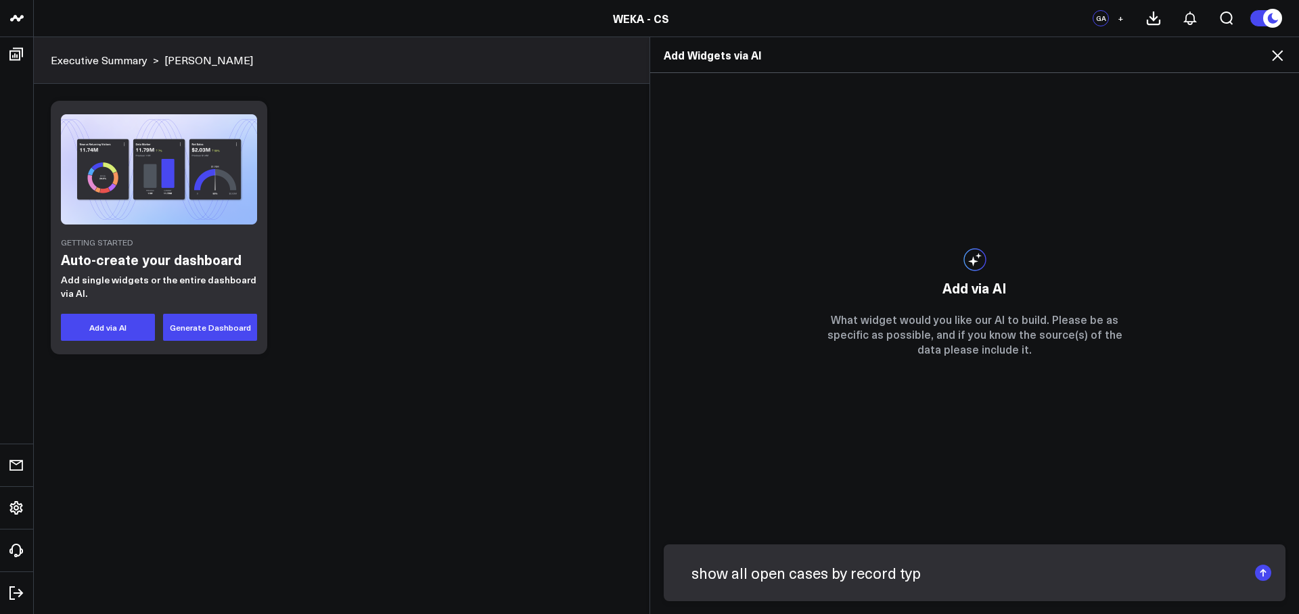
type textarea "show all open cases by record type"
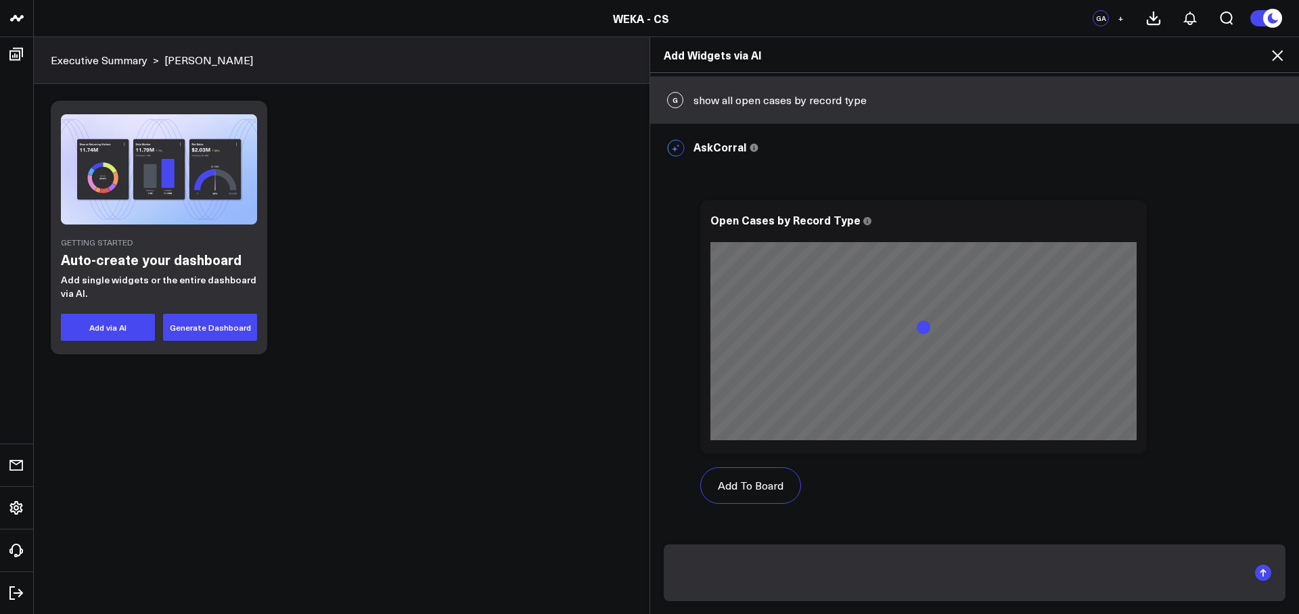
scroll to position [685, 0]
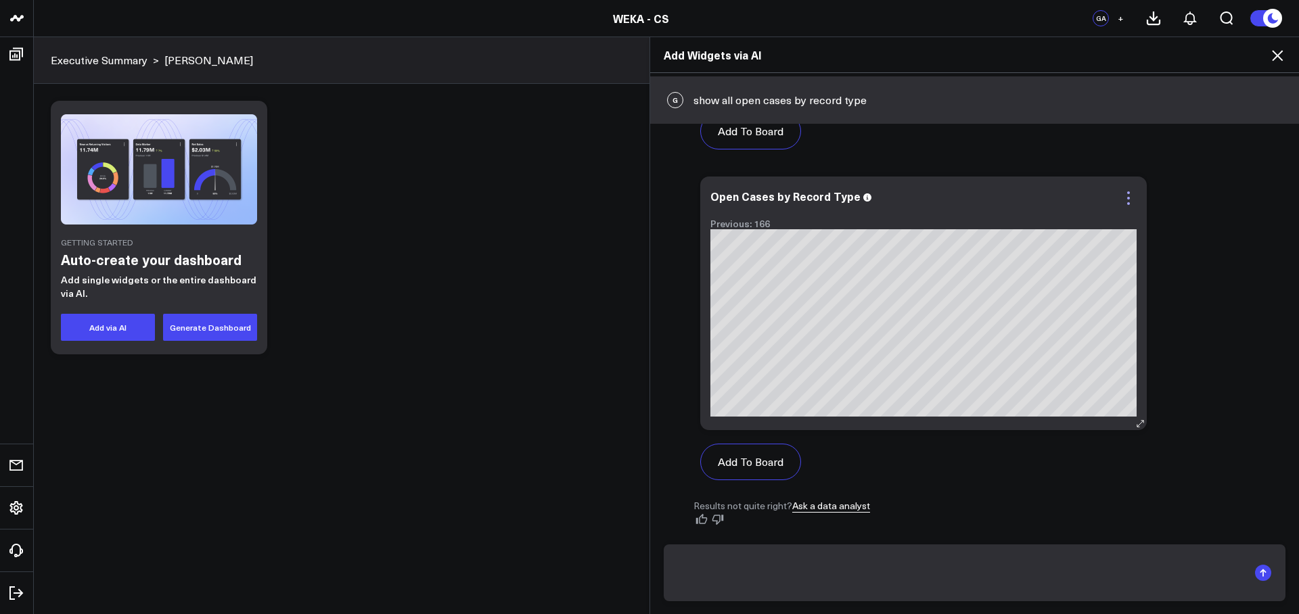
click at [1130, 200] on icon at bounding box center [1128, 198] width 16 height 16
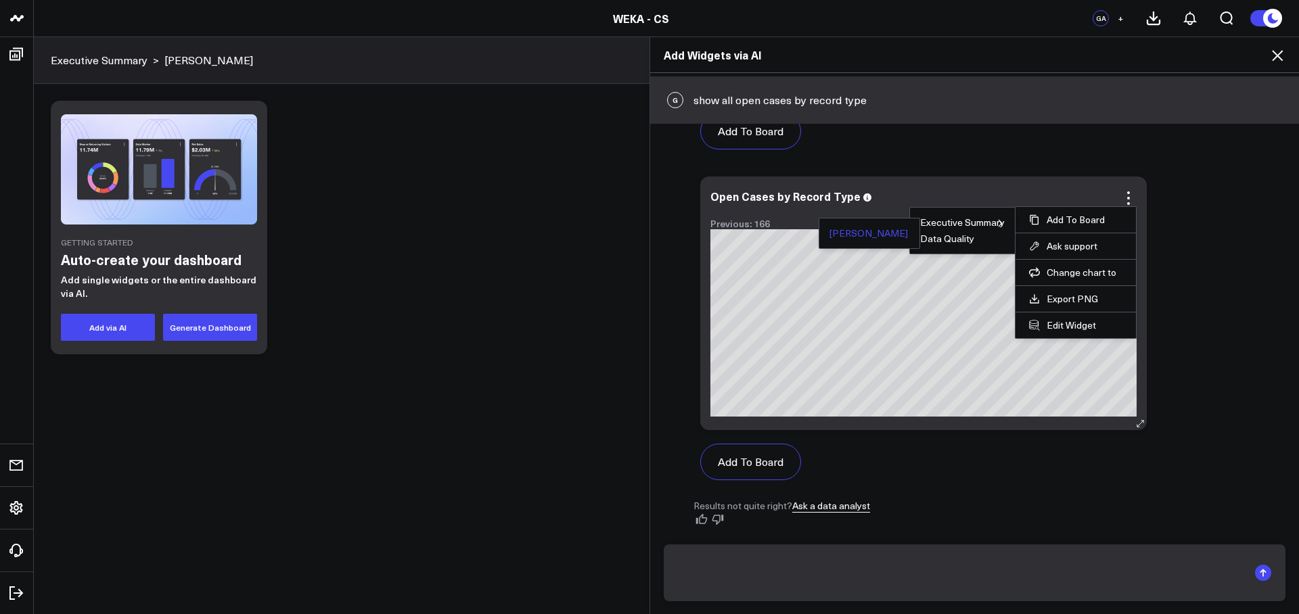
click at [846, 235] on button "Glenn" at bounding box center [868, 233] width 78 height 9
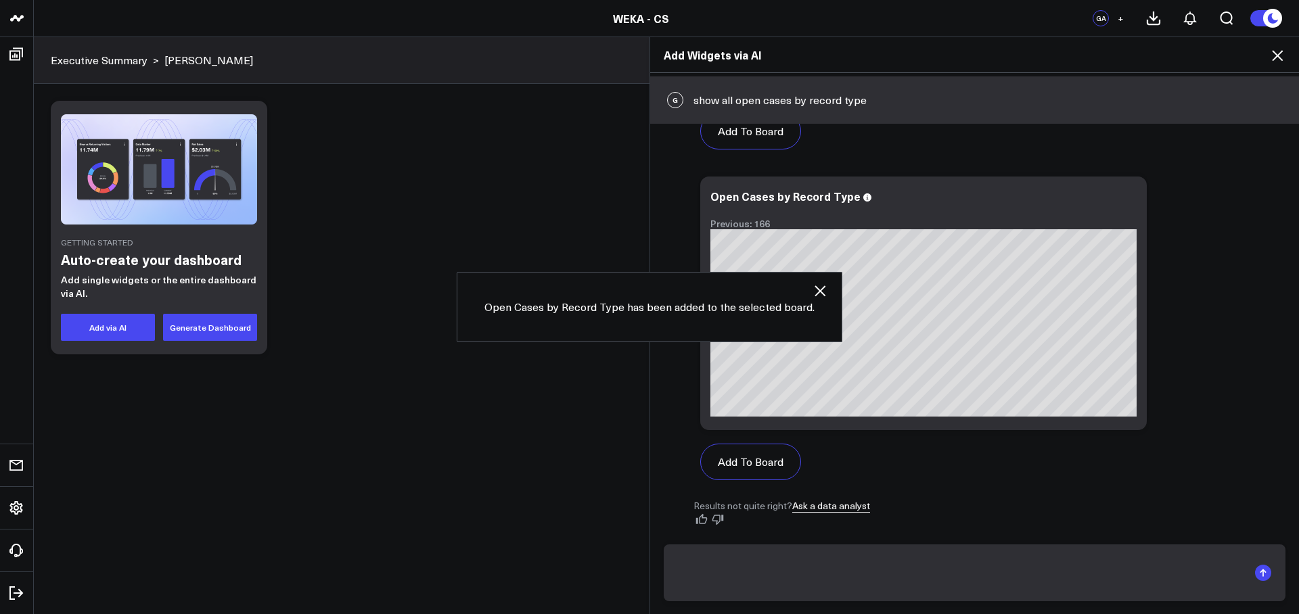
click at [819, 291] on icon "button" at bounding box center [820, 291] width 16 height 16
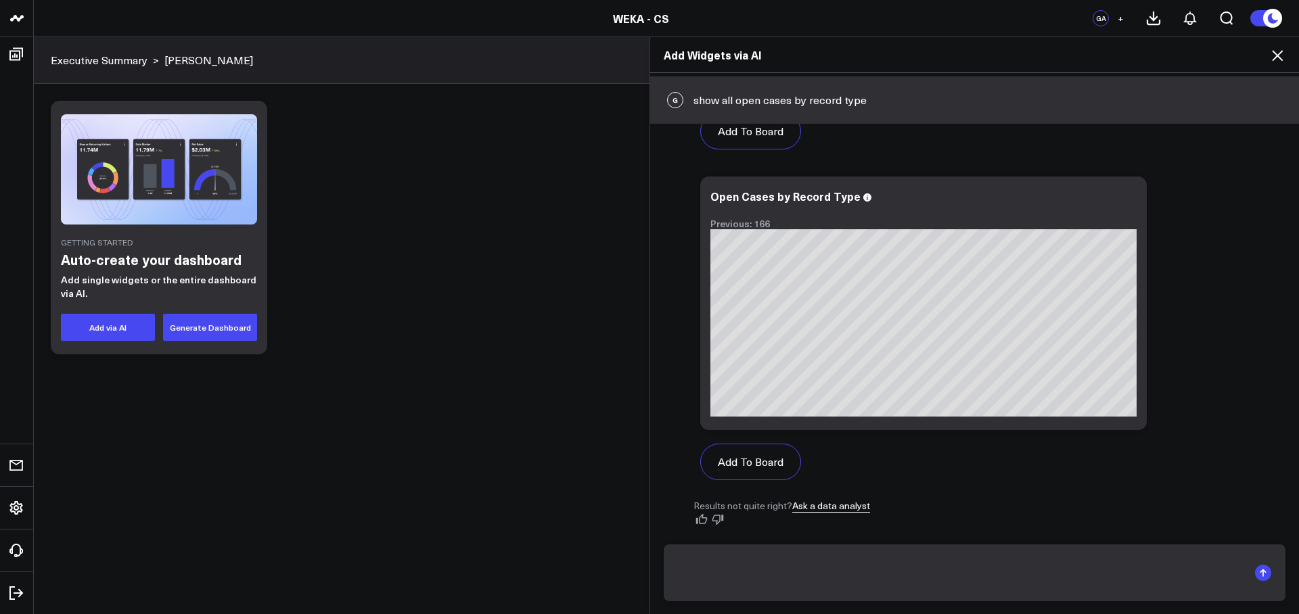
click at [1279, 60] on icon at bounding box center [1277, 55] width 16 height 16
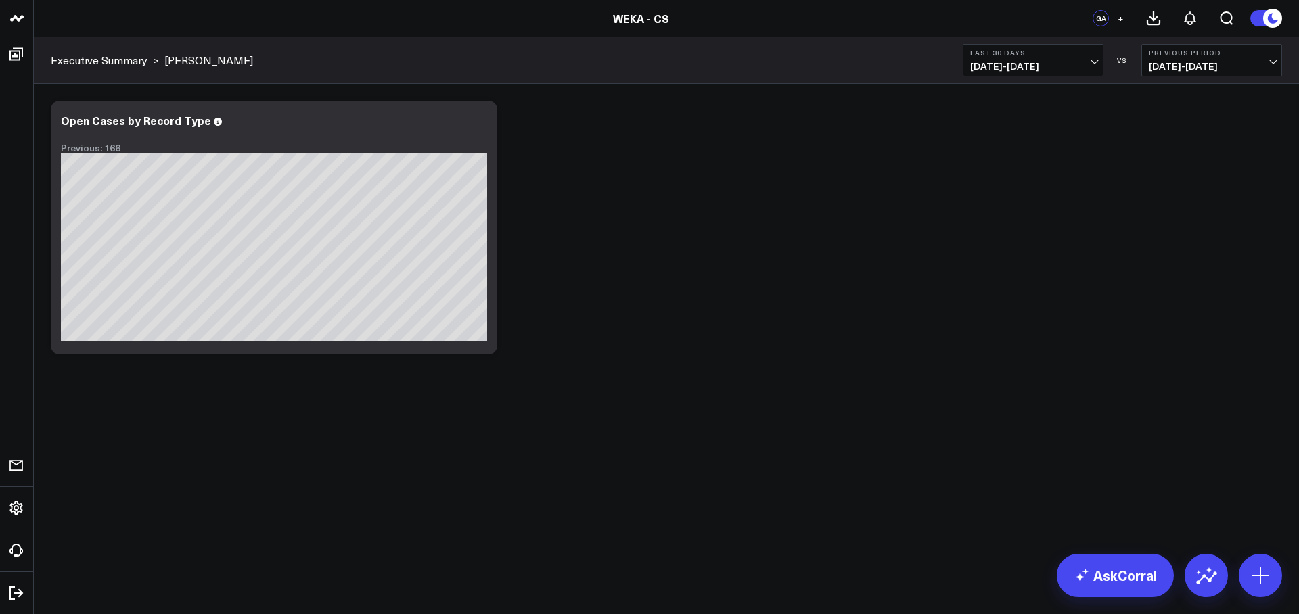
click at [693, 225] on div "Modify via AI Copy link to widget Ask support Remove Create linked copy Executi…" at bounding box center [666, 227] width 1245 height 267
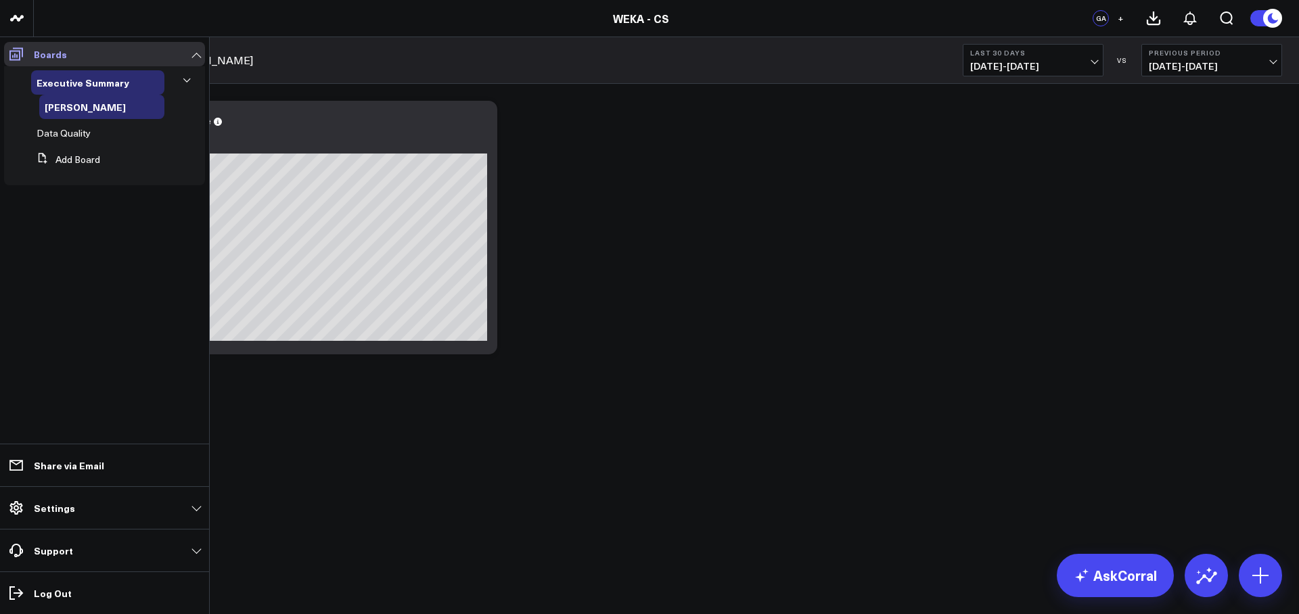
click at [24, 60] on icon at bounding box center [16, 54] width 16 height 16
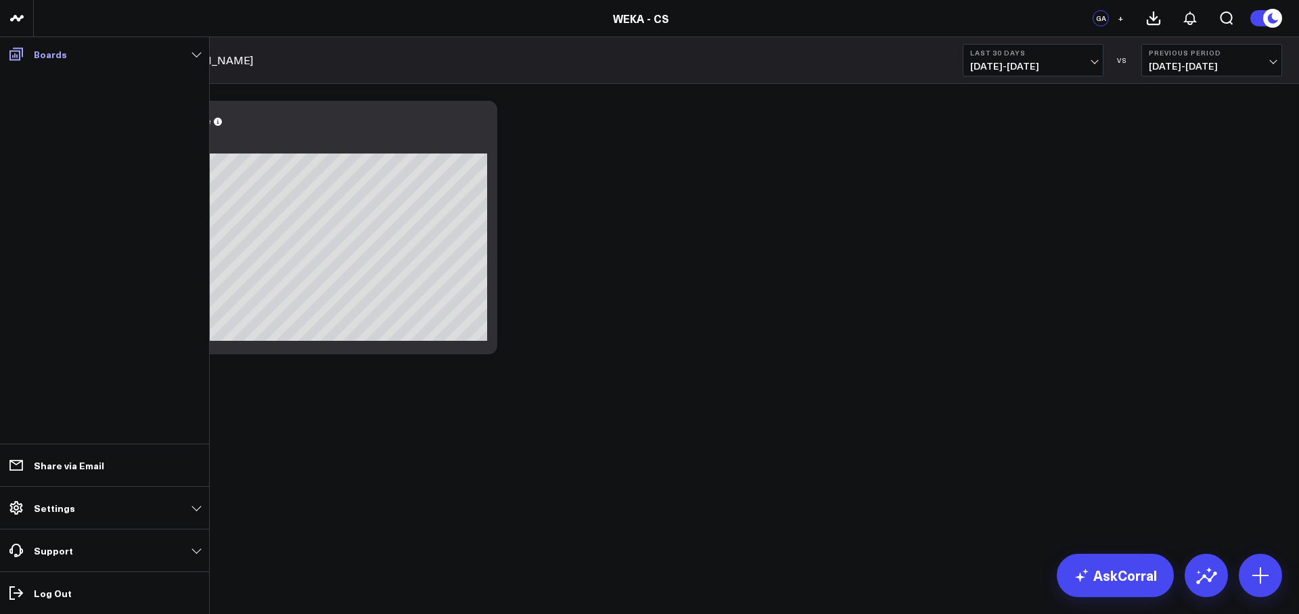
click at [24, 60] on icon at bounding box center [16, 54] width 16 height 16
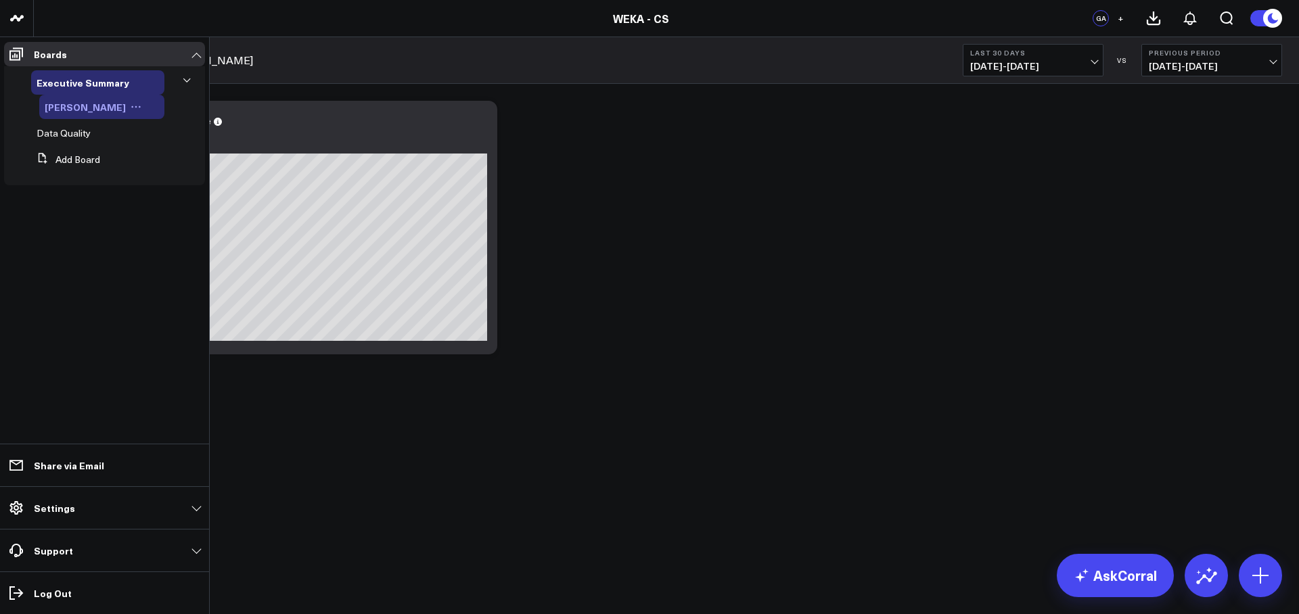
click at [131, 107] on icon at bounding box center [136, 106] width 11 height 11
click at [146, 155] on button "Edit Permissions" at bounding box center [144, 151] width 110 height 26
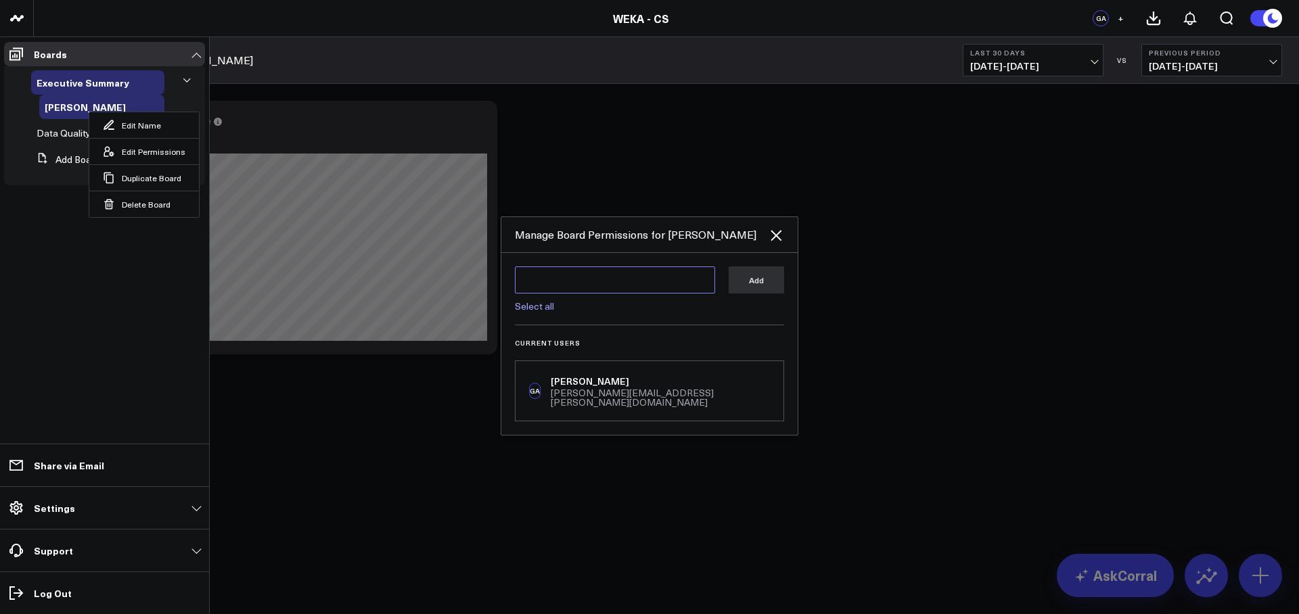
click at [689, 288] on textarea at bounding box center [615, 280] width 200 height 27
type textarea "g"
click at [548, 313] on link "Select all" at bounding box center [534, 306] width 39 height 13
click at [597, 289] on textarea "@Corral Support @Glenn Auyoung (CS Subscriber)" at bounding box center [615, 289] width 200 height 46
type textarea "@Corral Support"
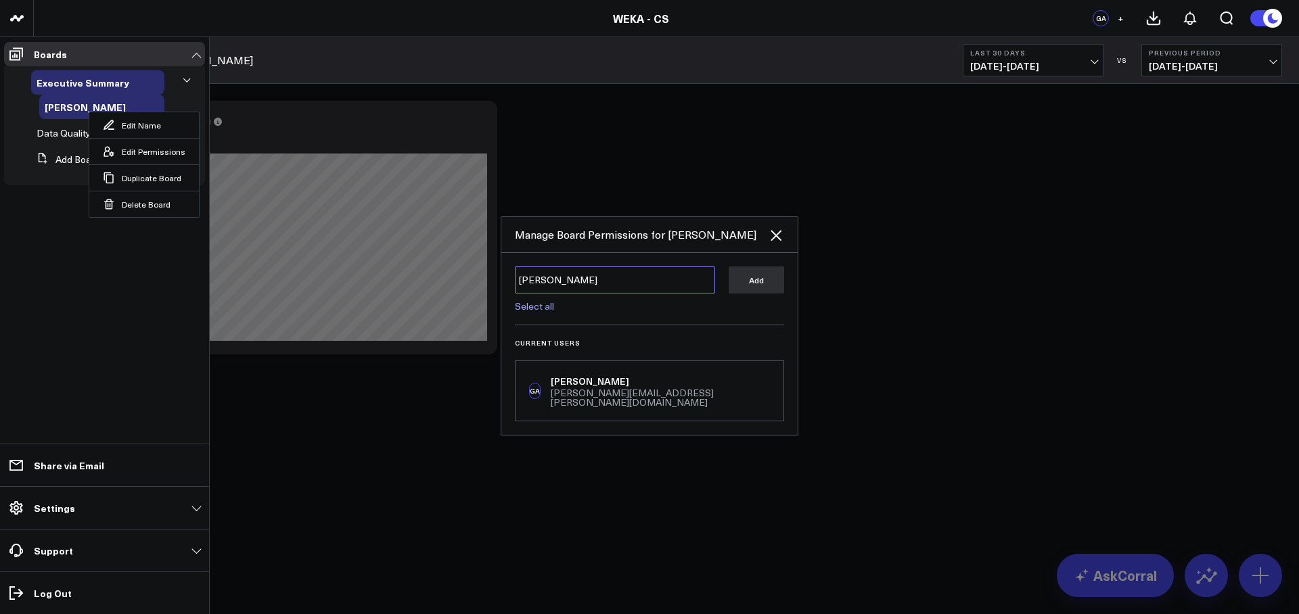
type textarea "glenn"
click at [576, 288] on textarea "glenn" at bounding box center [615, 280] width 200 height 27
click at [549, 313] on link "Select all" at bounding box center [534, 306] width 39 height 13
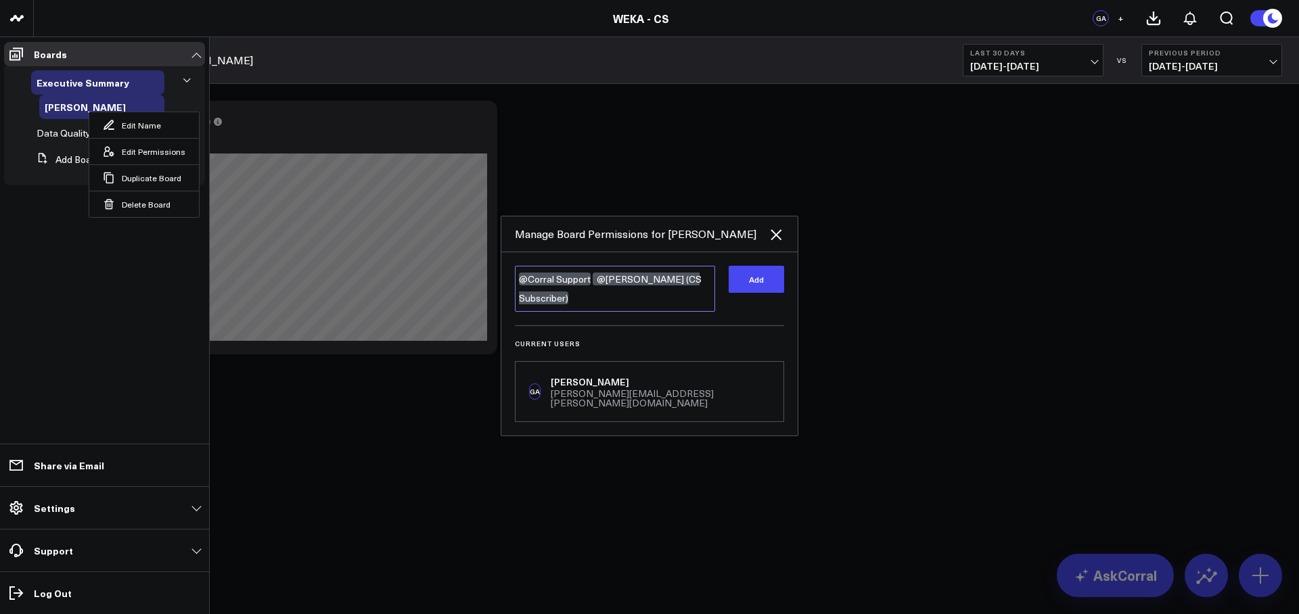
click at [551, 286] on textarea "@Corral Support @Glenn Auyoung (CS Subscriber)" at bounding box center [615, 289] width 200 height 46
type textarea "@Glenn Auyoung (CS Subscriber)"
click at [772, 288] on button "Add" at bounding box center [756, 280] width 55 height 27
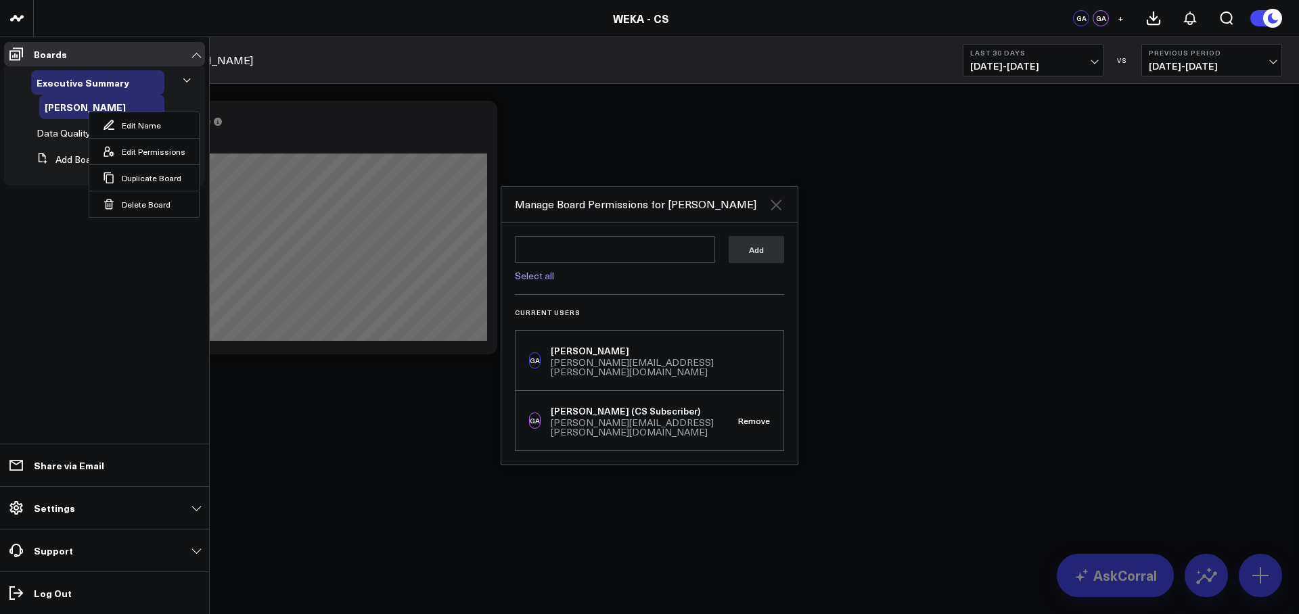
click at [778, 210] on icon at bounding box center [776, 205] width 11 height 11
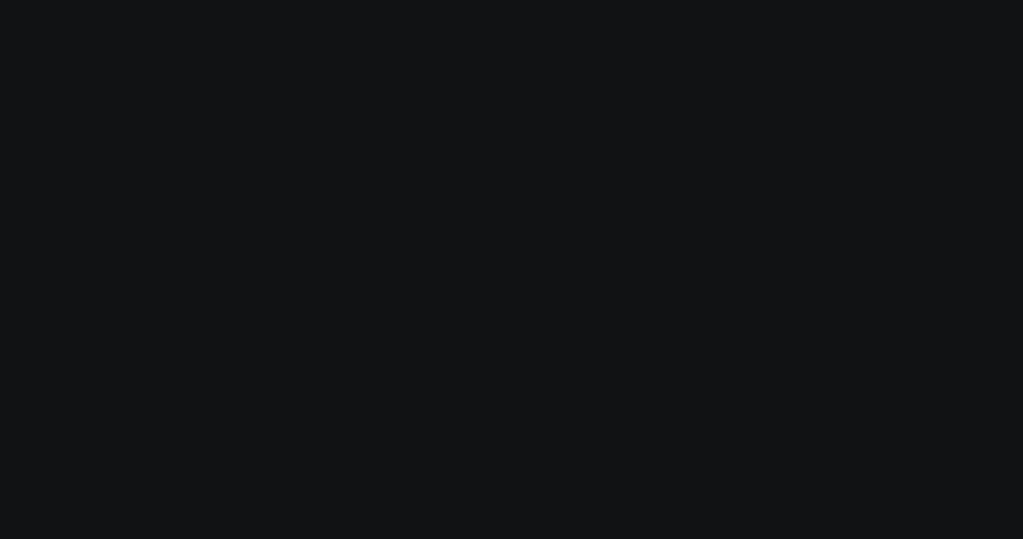
click at [238, 168] on body "Modify via AI Cancel AskCorral This feature is experimental, yet powerful. Alwa…" at bounding box center [511, 269] width 1023 height 539
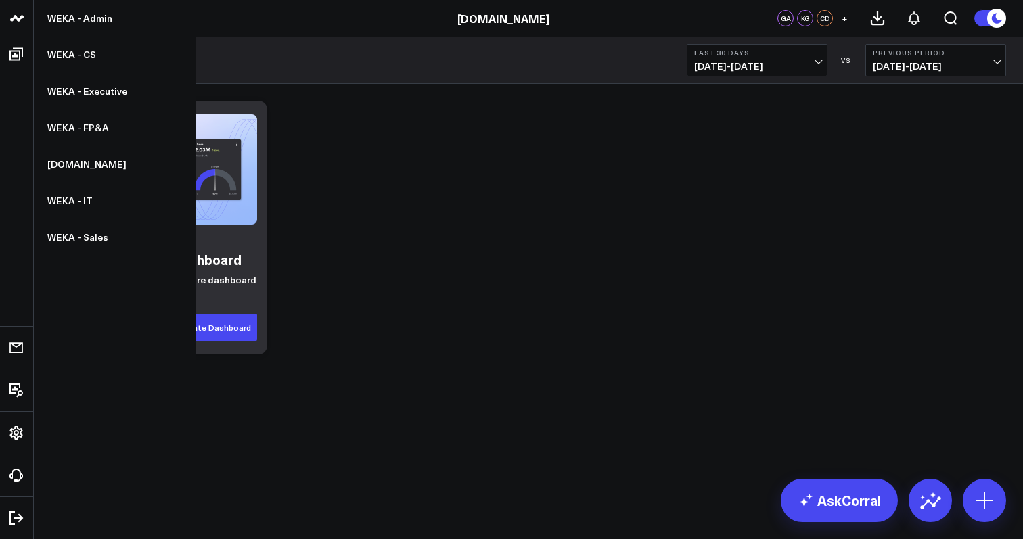
click at [16, 21] on icon at bounding box center [17, 18] width 16 height 16
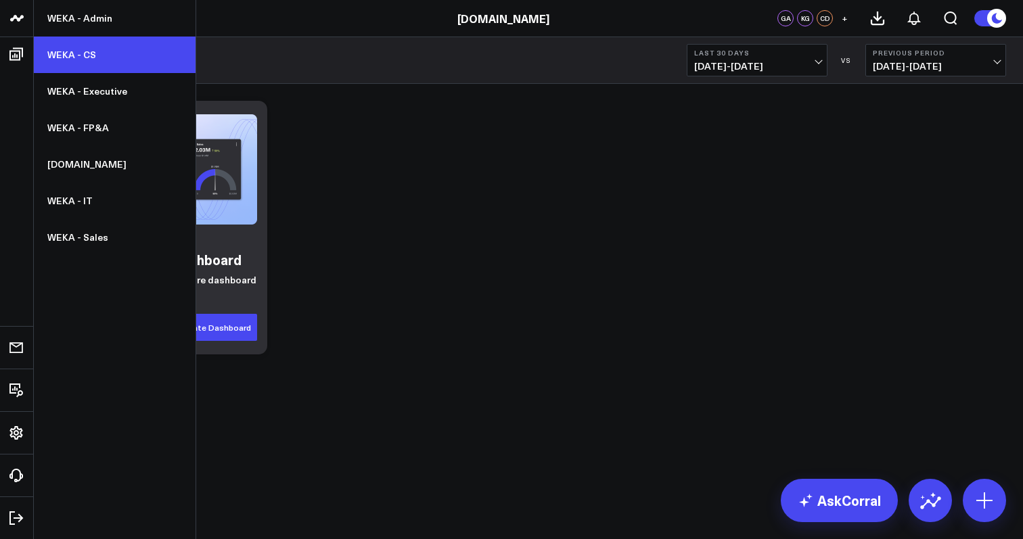
click at [113, 63] on link "WEKA - CS" at bounding box center [115, 55] width 162 height 37
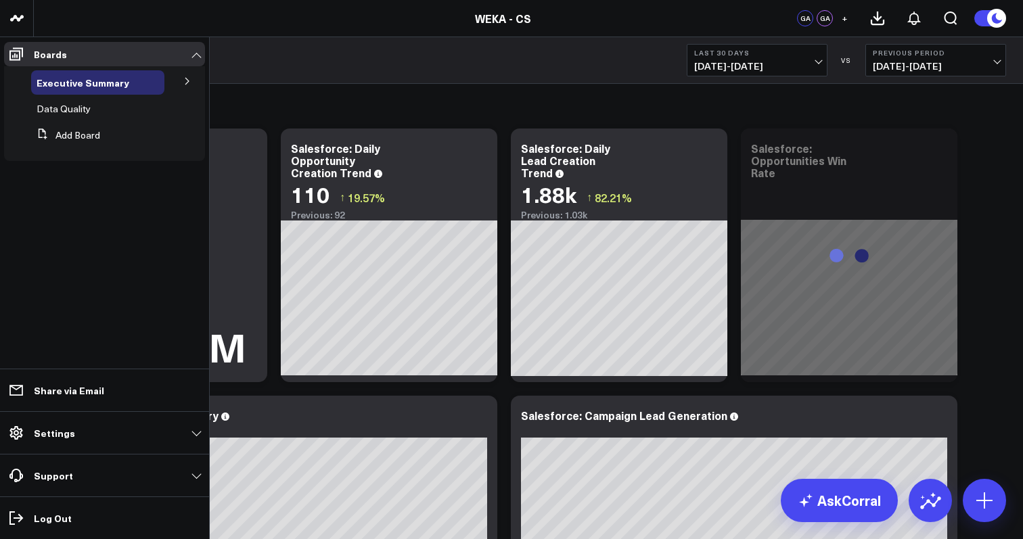
click at [187, 84] on icon at bounding box center [187, 81] width 8 height 8
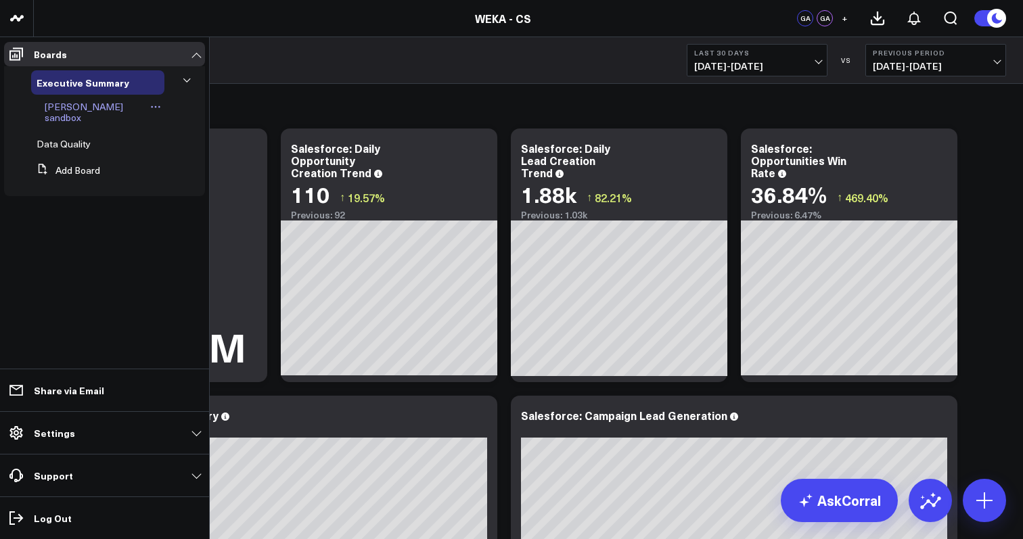
click at [150, 110] on icon at bounding box center [155, 106] width 11 height 11
click at [150, 108] on icon at bounding box center [155, 106] width 11 height 11
click at [92, 112] on span "[PERSON_NAME] sandbox" at bounding box center [84, 112] width 78 height 24
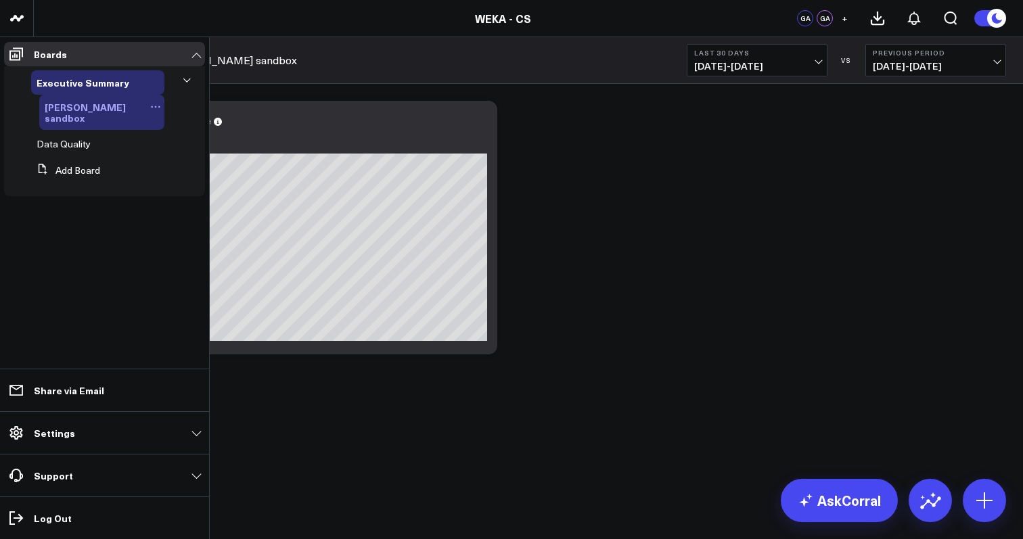
click at [150, 104] on icon at bounding box center [155, 106] width 11 height 11
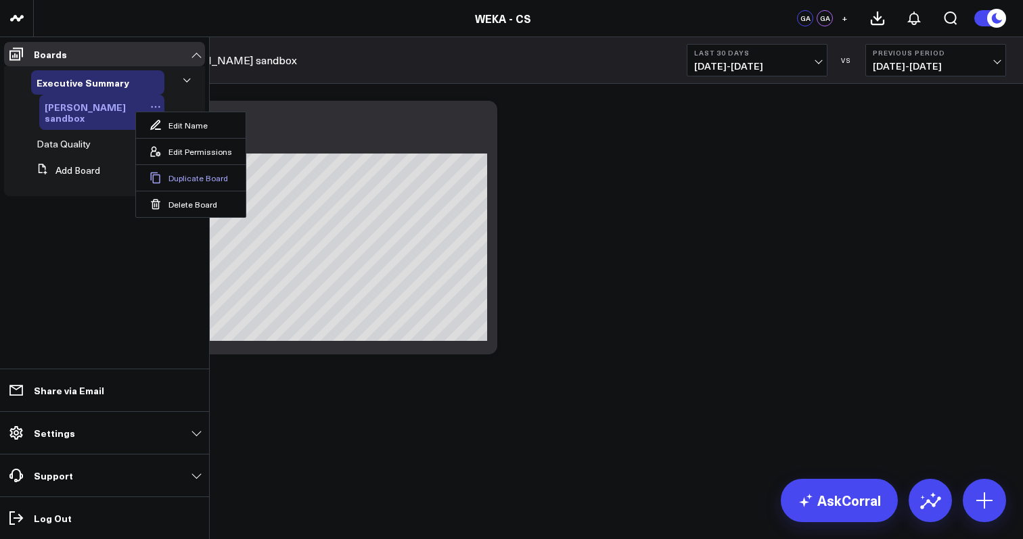
click at [167, 179] on button "Duplicate Board" at bounding box center [191, 177] width 110 height 26
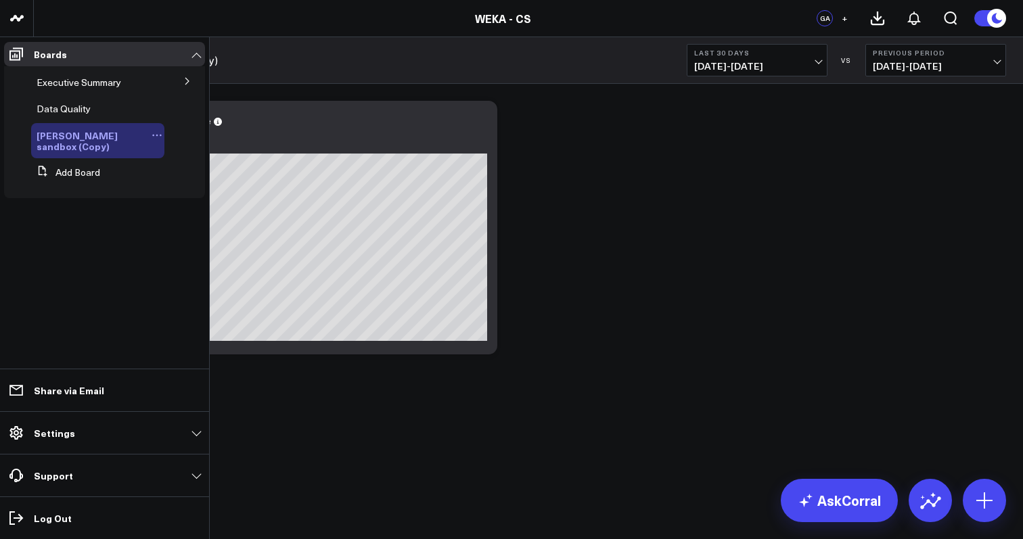
click at [152, 135] on icon at bounding box center [157, 135] width 11 height 11
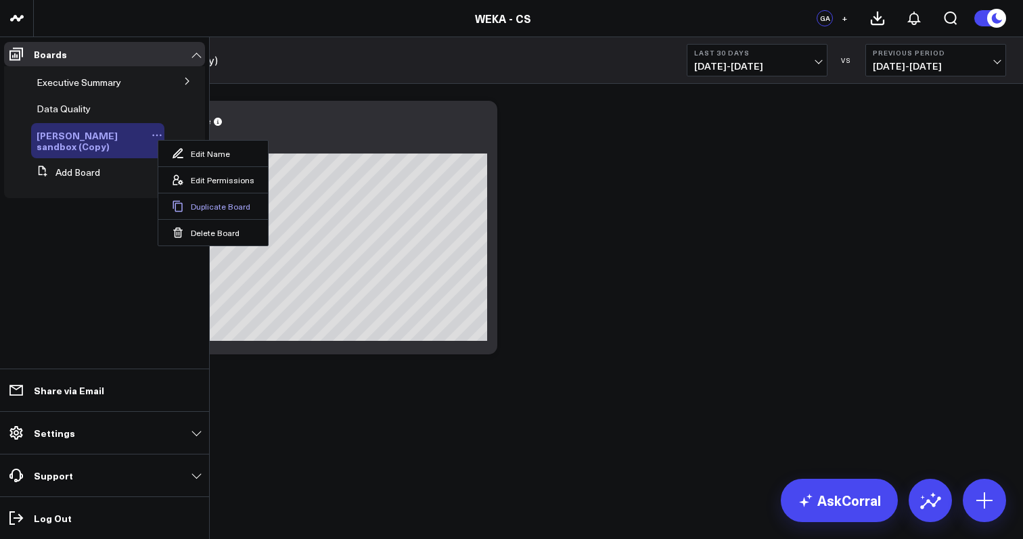
click at [189, 206] on button "Duplicate Board" at bounding box center [213, 206] width 110 height 26
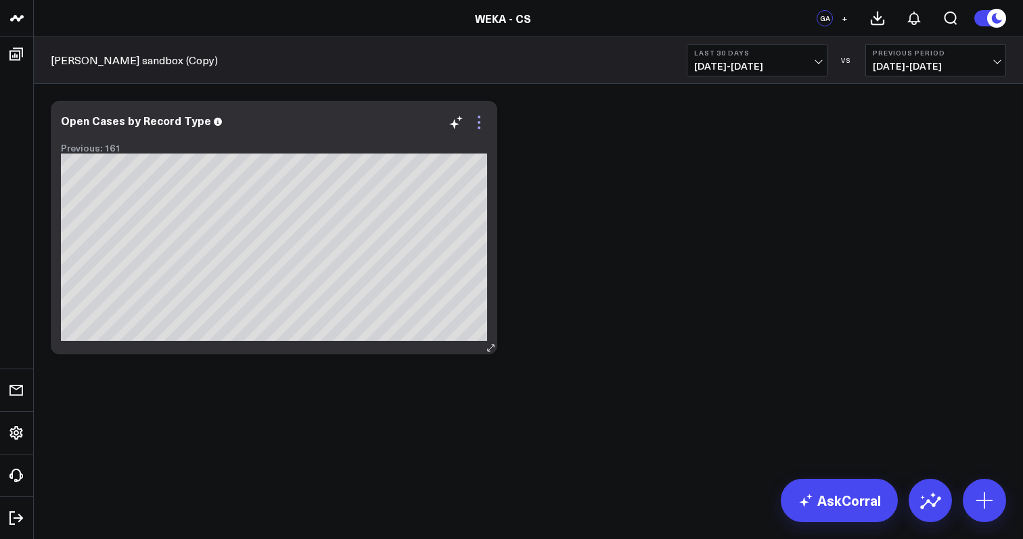
click at [482, 125] on icon at bounding box center [479, 122] width 16 height 16
click at [580, 144] on div "Modify via AI Copy link to widget Ask support Remove Create linked copy Executi…" at bounding box center [528, 227] width 969 height 267
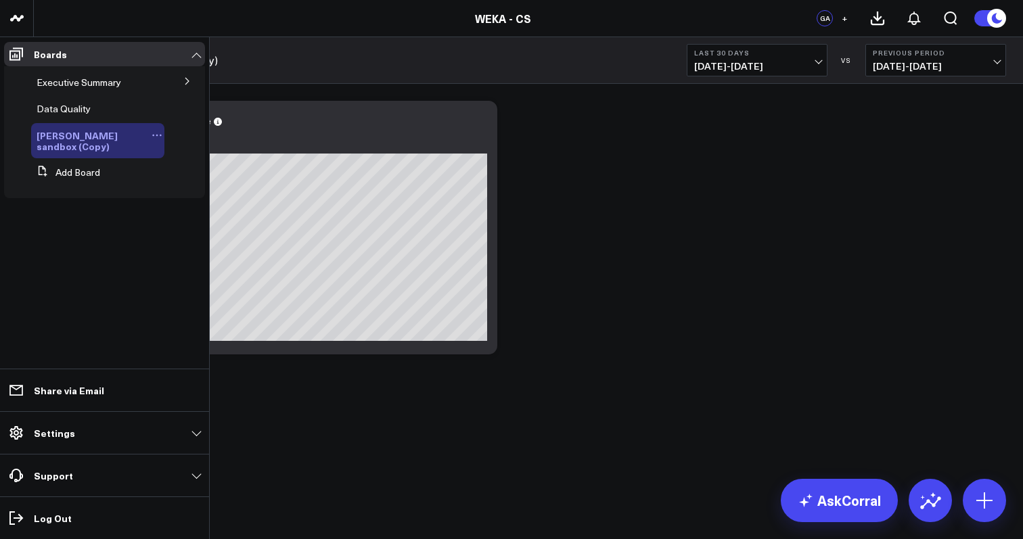
click at [154, 137] on icon at bounding box center [157, 135] width 11 height 11
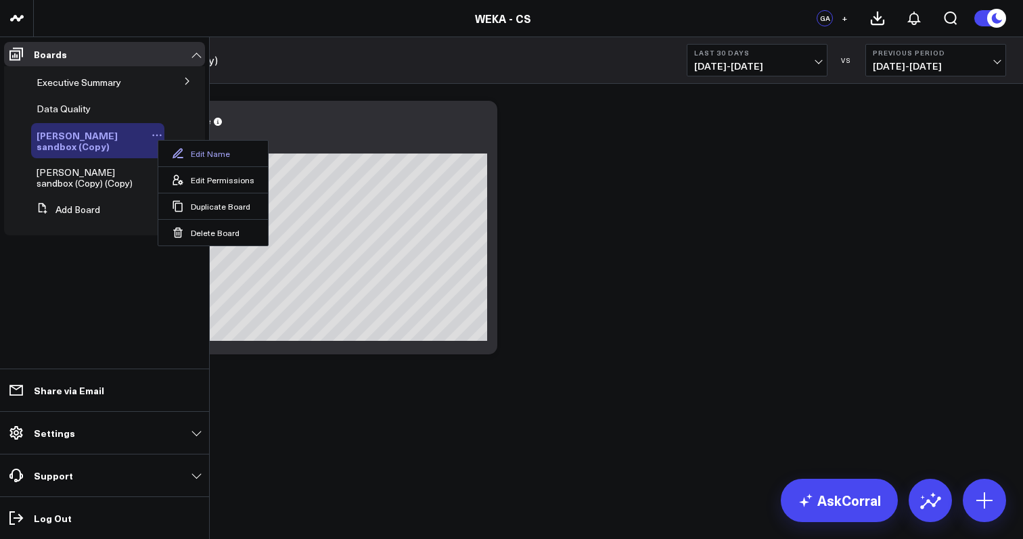
click at [179, 147] on icon at bounding box center [178, 153] width 12 height 12
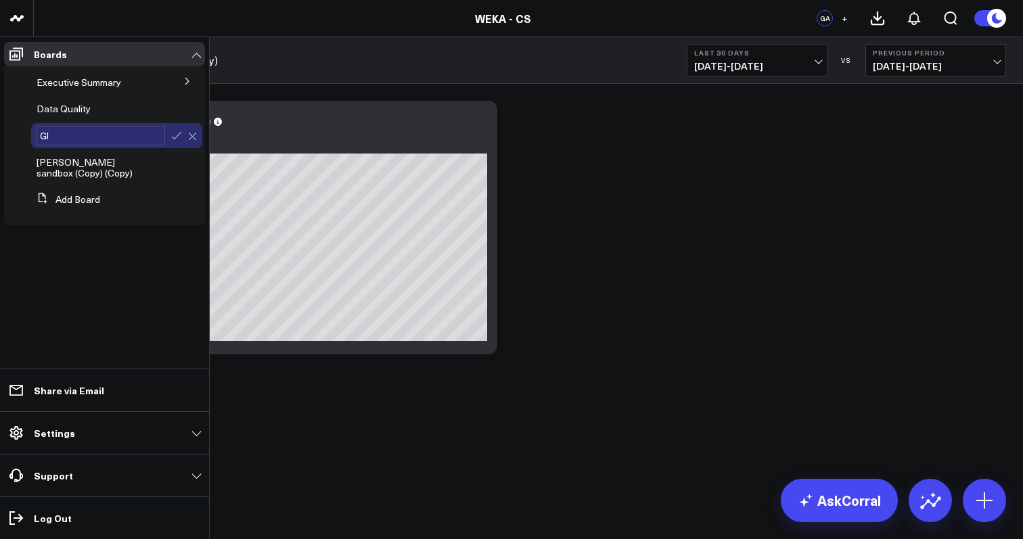
type input "G"
type input "m"
type input "[PERSON_NAME]'s sandbox"
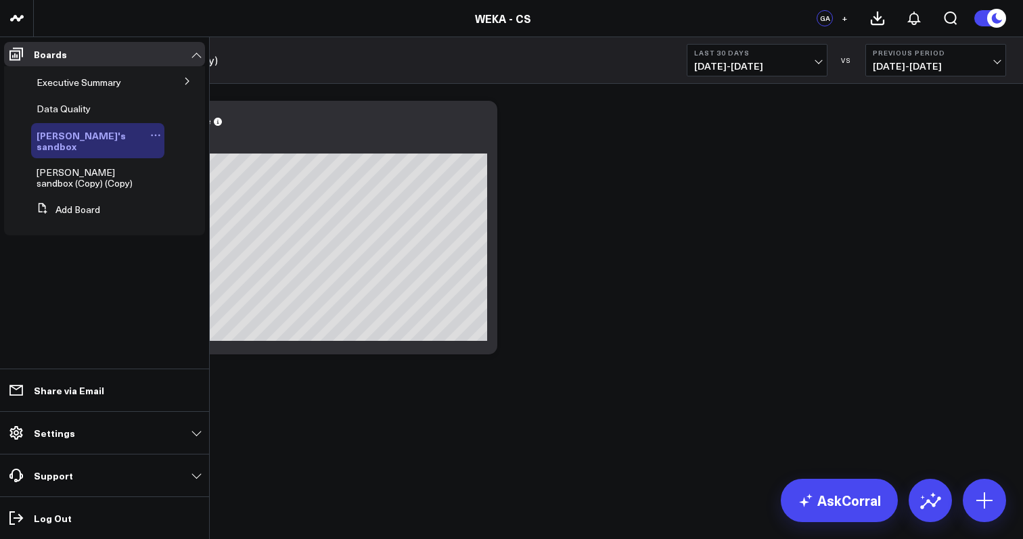
click at [158, 135] on icon at bounding box center [159, 136] width 2 height 2
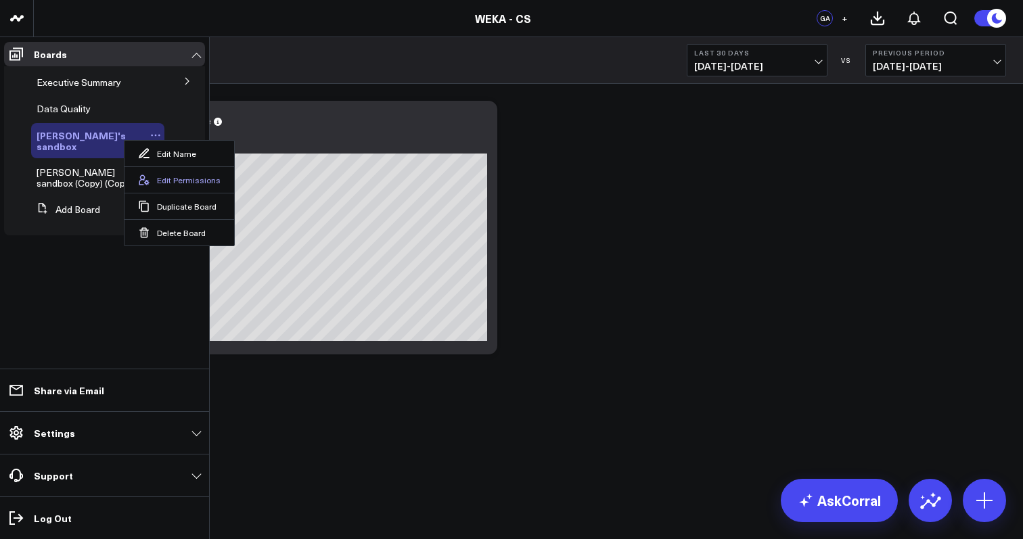
click at [191, 178] on button "Edit Permissions" at bounding box center [179, 179] width 110 height 26
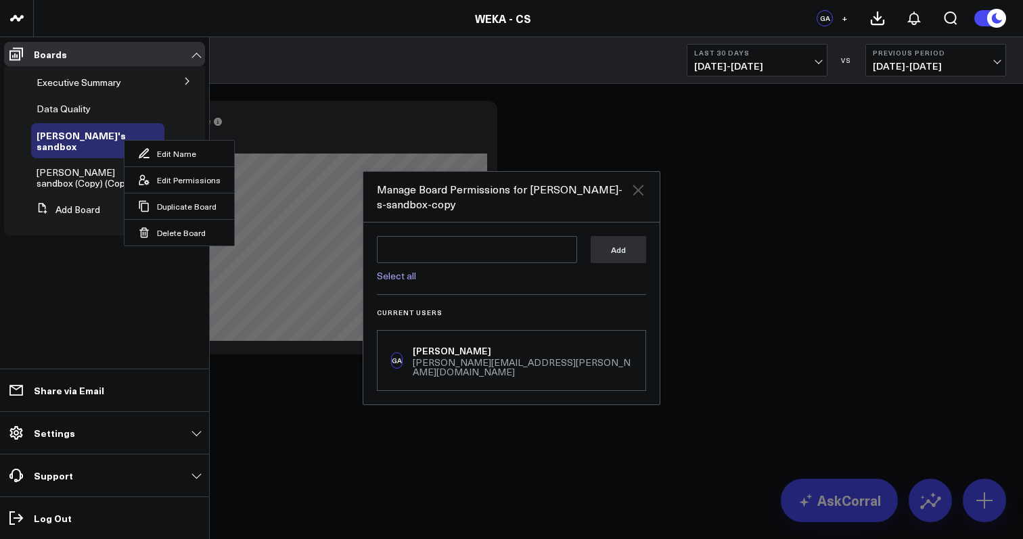
click at [644, 192] on icon "Close" at bounding box center [638, 190] width 16 height 16
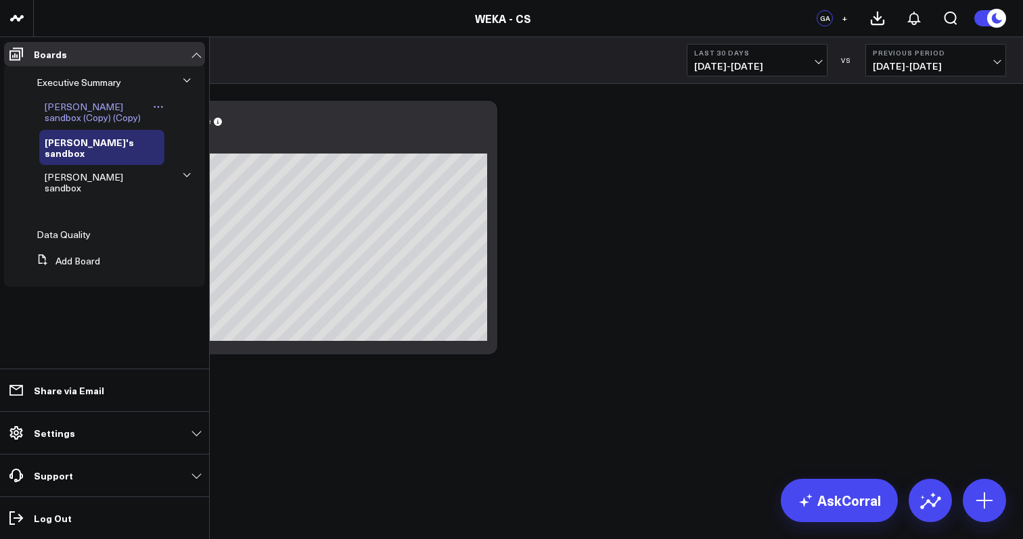
click at [137, 108] on span "Glenn's sandbox (Copy) (Copy)" at bounding box center [93, 112] width 96 height 24
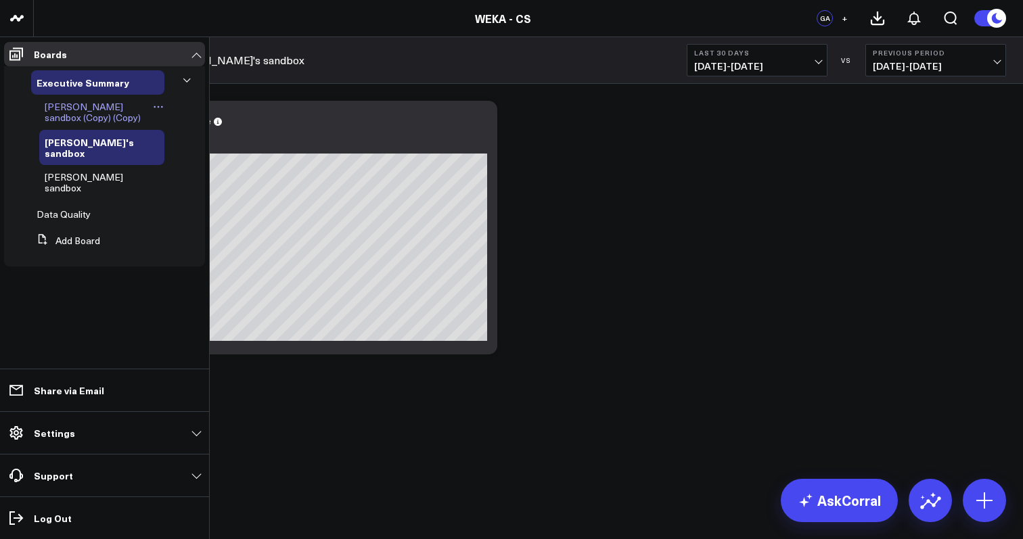
click at [100, 107] on span "Glenn's sandbox (Copy) (Copy)" at bounding box center [93, 112] width 96 height 24
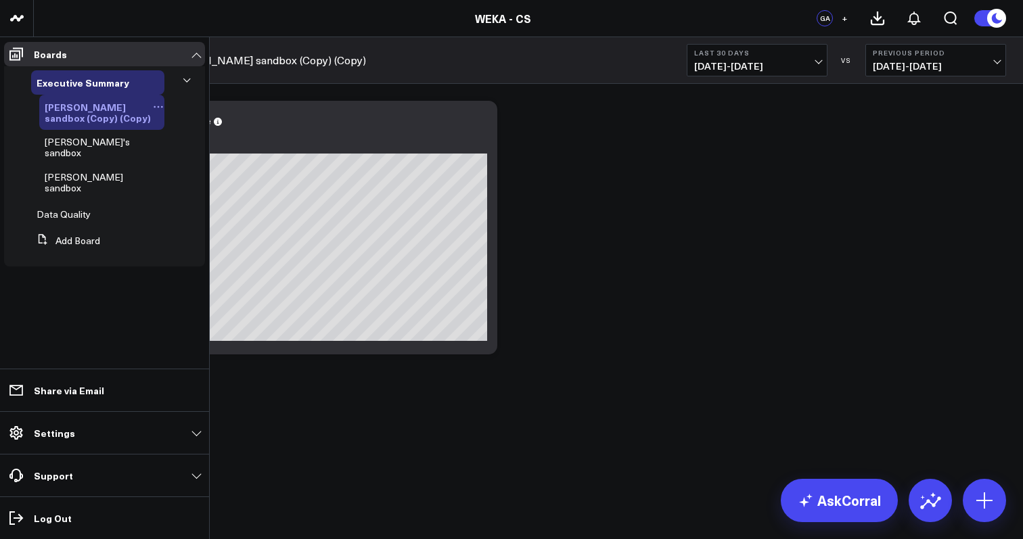
click at [155, 107] on icon at bounding box center [158, 106] width 11 height 11
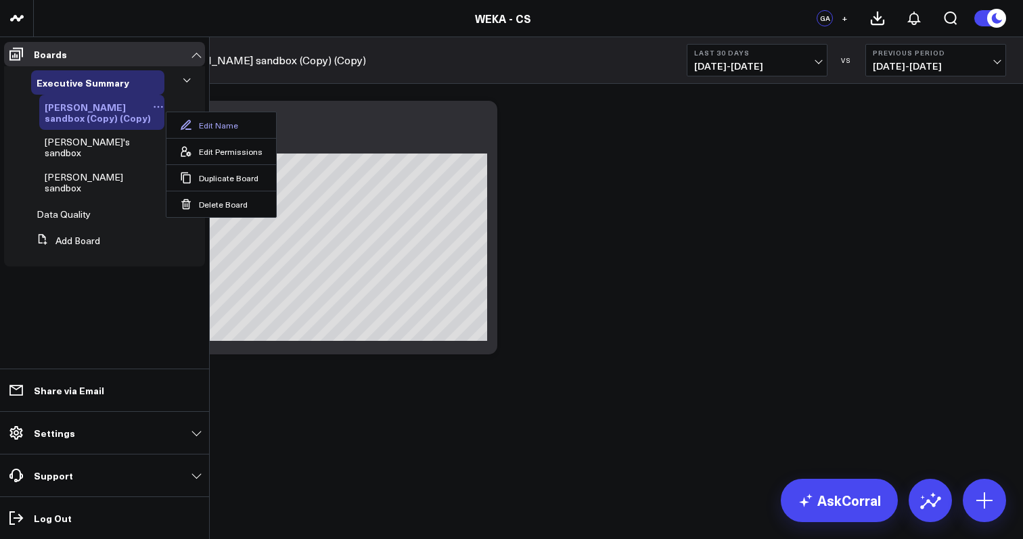
click at [222, 127] on button "Edit Name" at bounding box center [221, 125] width 110 height 26
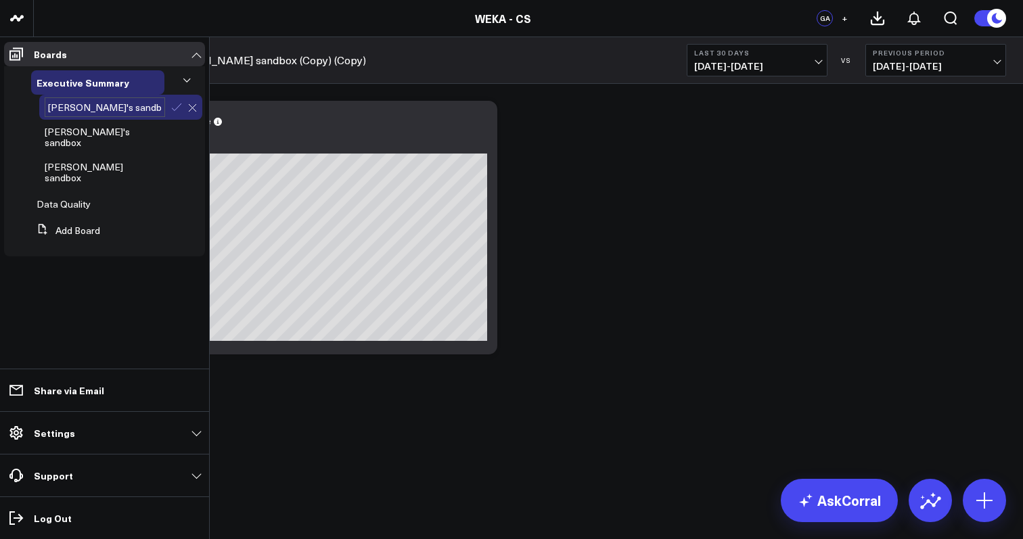
type input "[PERSON_NAME]'s sandbox"
click at [179, 108] on icon at bounding box center [176, 107] width 12 height 12
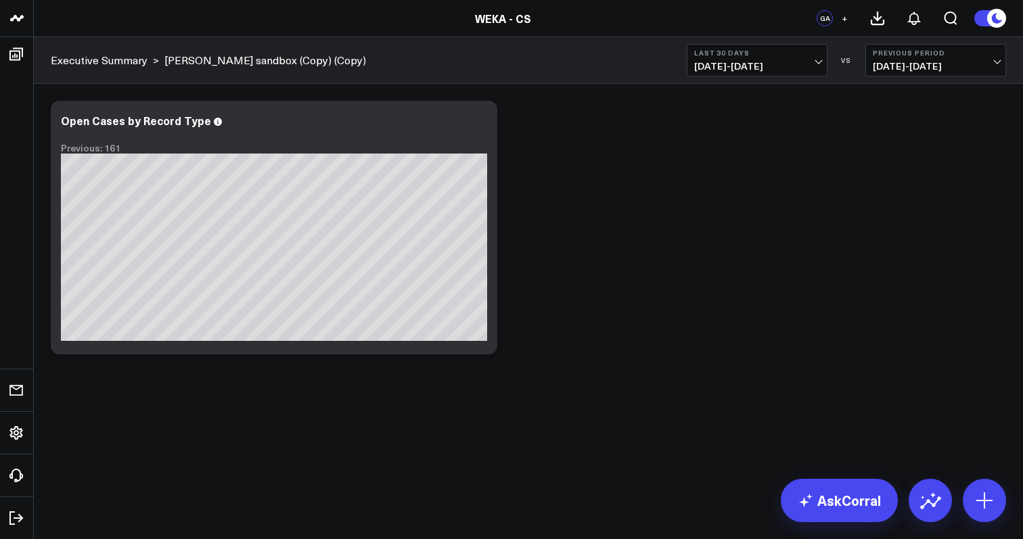
click at [556, 302] on div "Modify via AI Copy link to widget Ask support Remove Create linked copy Executi…" at bounding box center [528, 227] width 969 height 267
click at [638, 237] on div "Modify via AI Copy link to widget Ask support Remove Create linked copy Executi…" at bounding box center [528, 227] width 969 height 267
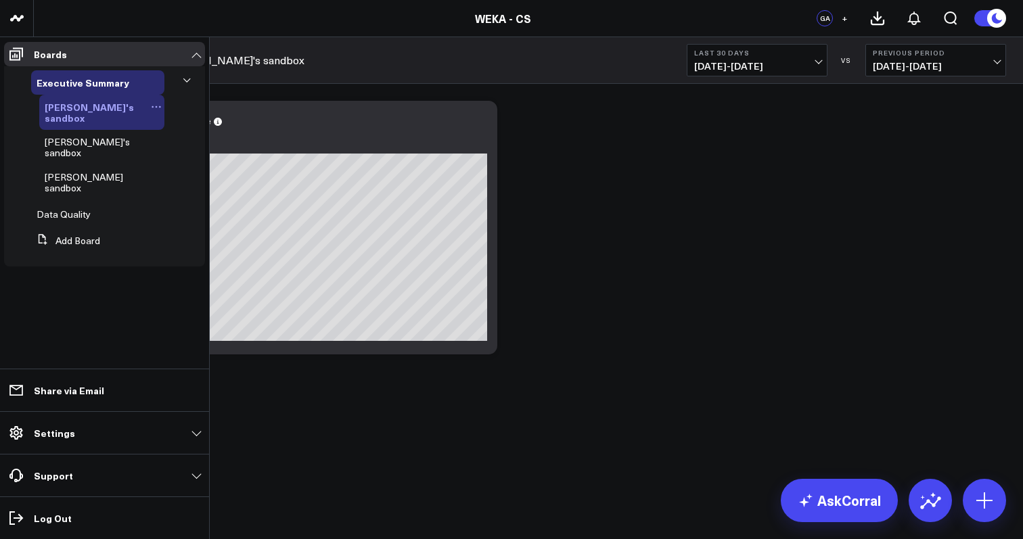
click at [123, 110] on span "[PERSON_NAME]'s sandbox" at bounding box center [89, 112] width 89 height 24
click at [151, 110] on icon at bounding box center [156, 106] width 11 height 11
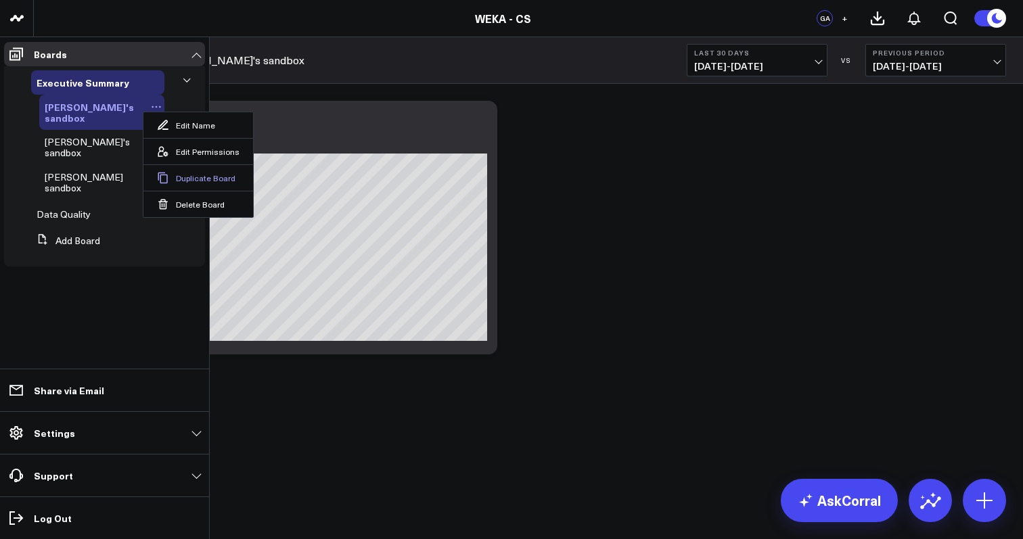
click at [203, 178] on button "Duplicate Board" at bounding box center [198, 177] width 110 height 26
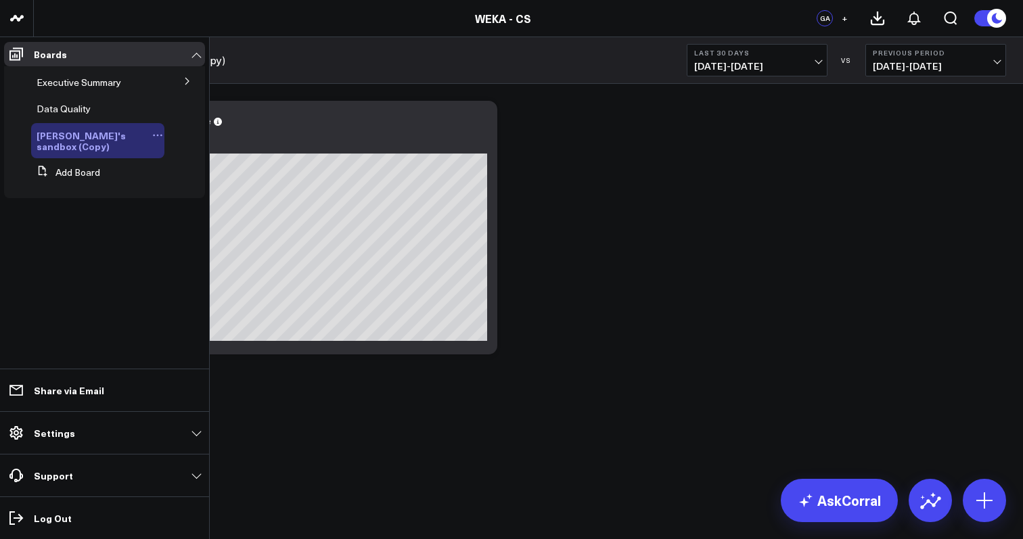
click at [152, 134] on icon at bounding box center [157, 135] width 11 height 11
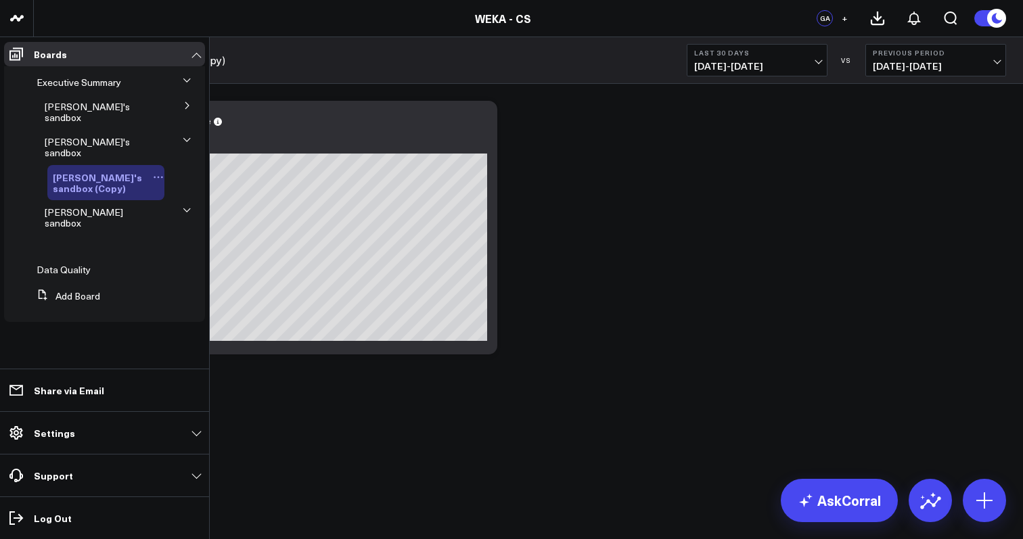
click at [152, 172] on button at bounding box center [158, 177] width 12 height 11
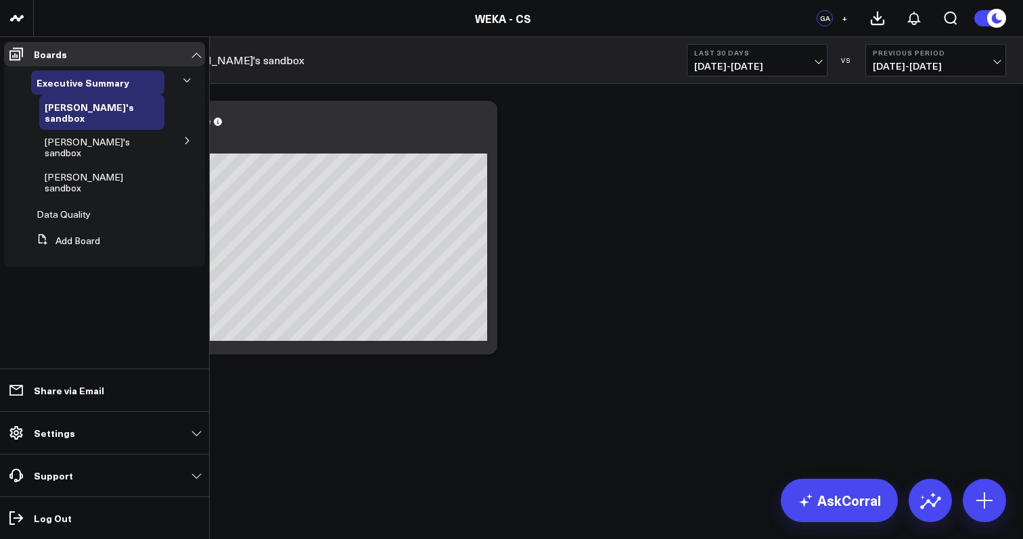
click at [127, 265] on ul "Boards Executive Summary [PERSON_NAME]'s sandbox Amol's sandbox [PERSON_NAME]'s…" at bounding box center [104, 288] width 209 height 502
click at [127, 302] on ul "Boards Executive Summary [PERSON_NAME]'s sandbox Amol's sandbox [PERSON_NAME]'s…" at bounding box center [104, 288] width 209 height 502
click at [85, 135] on span "[PERSON_NAME]'s sandbox" at bounding box center [87, 147] width 85 height 24
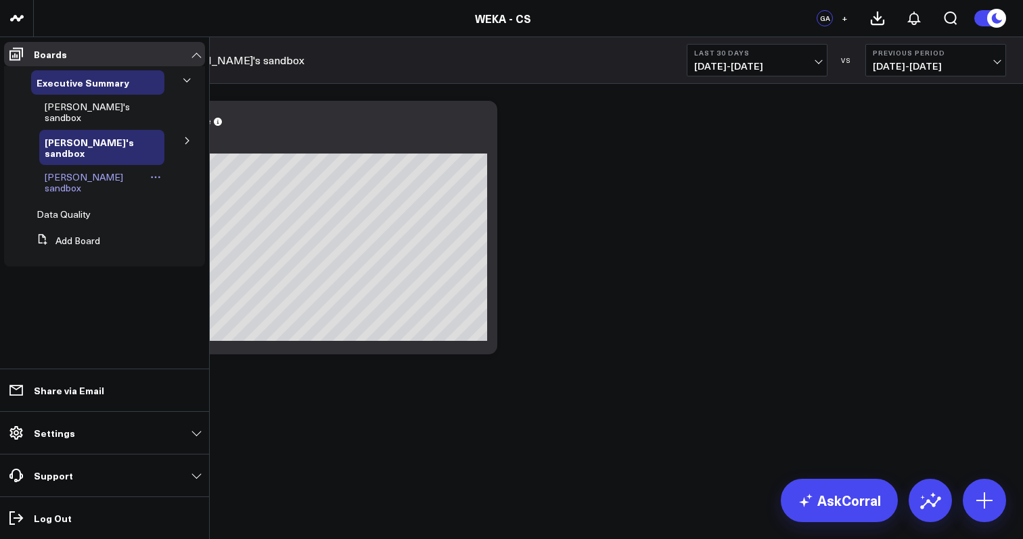
click at [108, 170] on span "[PERSON_NAME] sandbox" at bounding box center [84, 182] width 78 height 24
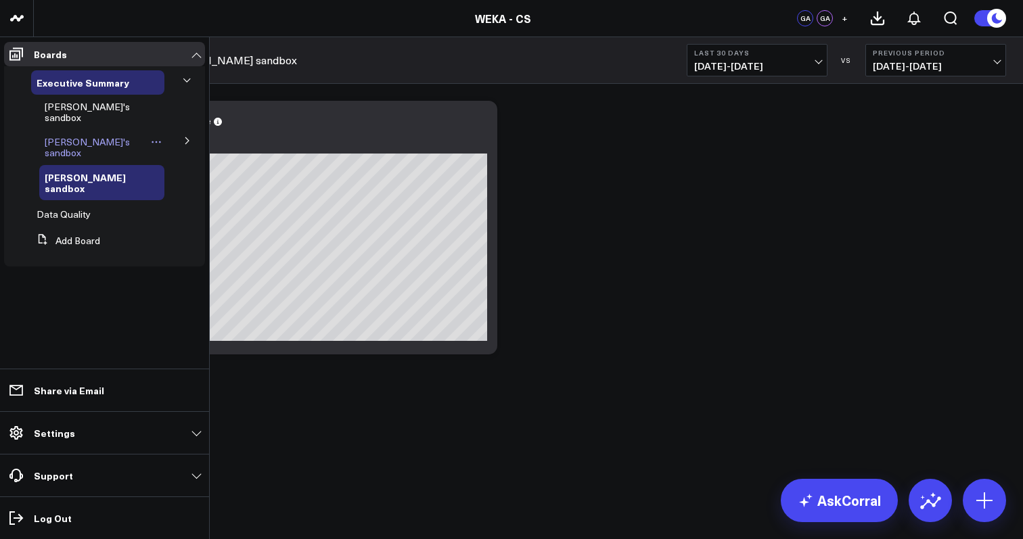
click at [103, 135] on span "[PERSON_NAME]'s sandbox" at bounding box center [87, 147] width 85 height 24
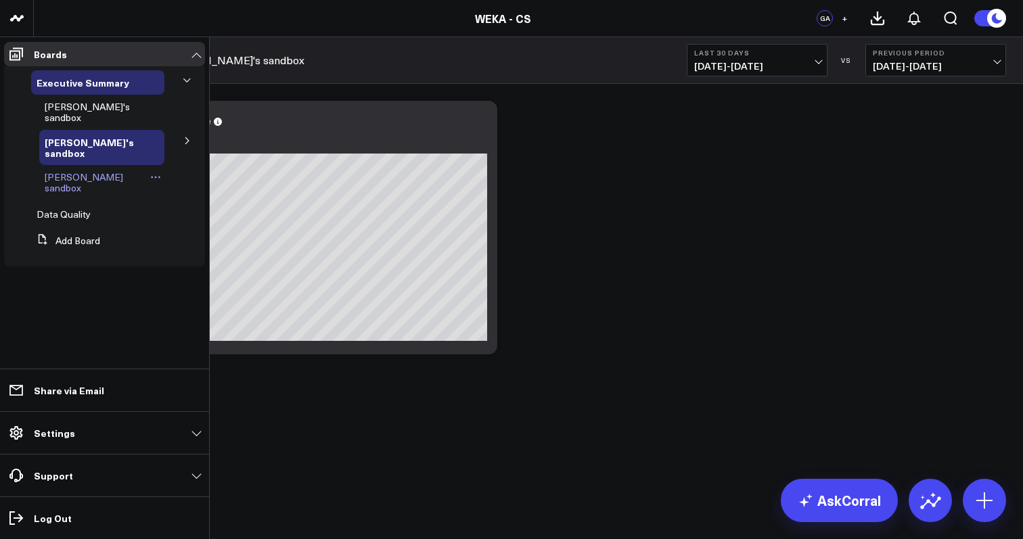
click at [97, 170] on span "[PERSON_NAME] sandbox" at bounding box center [84, 182] width 78 height 24
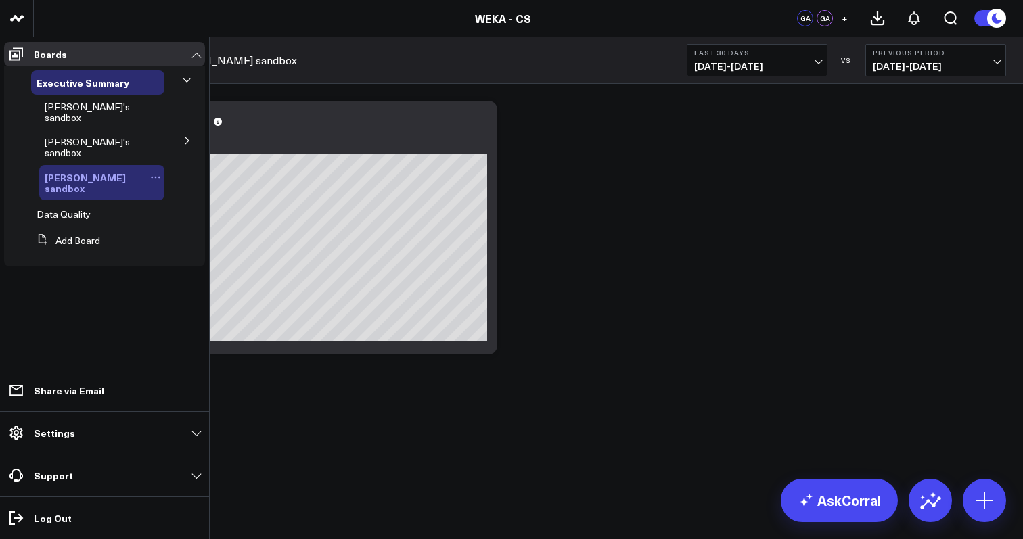
click at [150, 172] on icon at bounding box center [155, 177] width 11 height 11
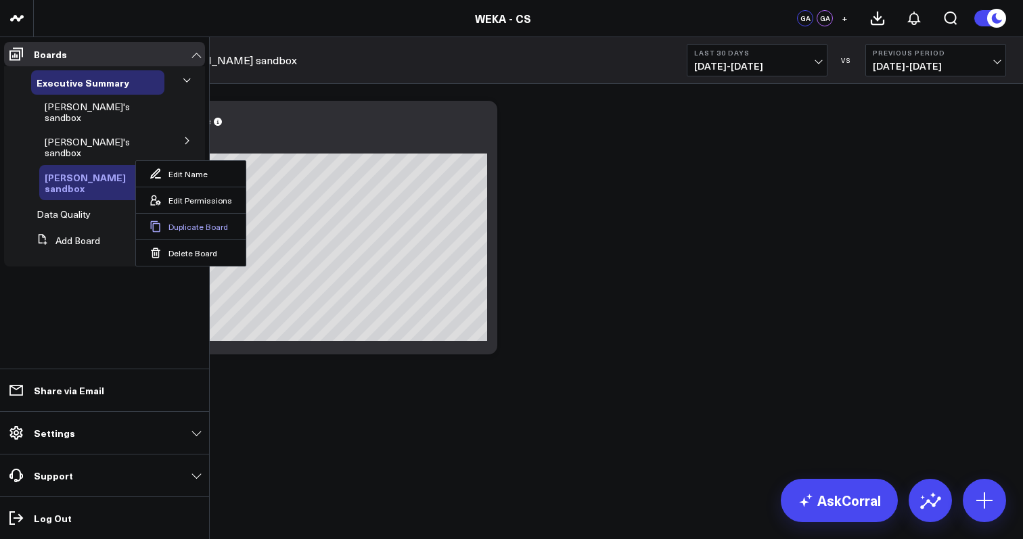
click at [174, 227] on button "Duplicate Board" at bounding box center [191, 226] width 110 height 26
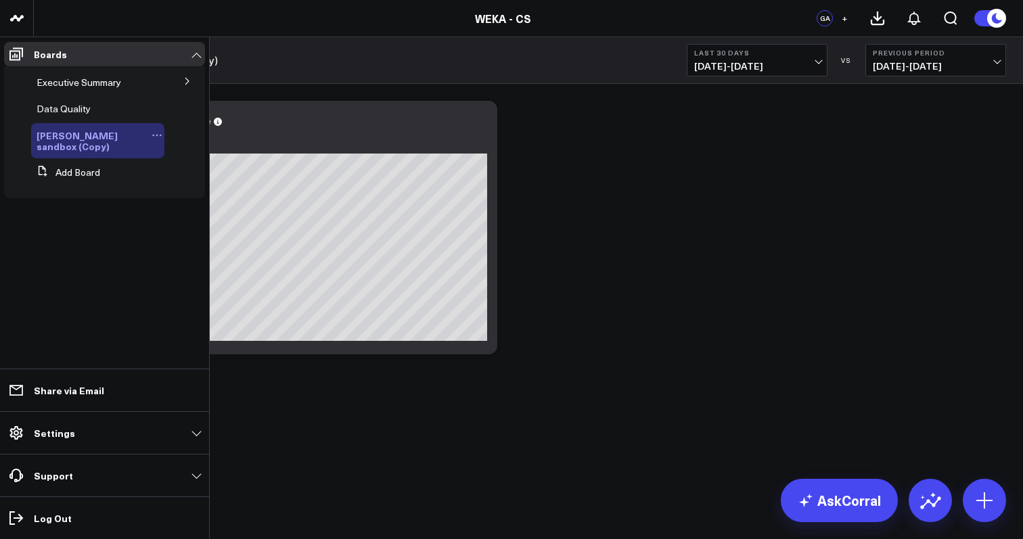
click at [152, 137] on icon at bounding box center [157, 135] width 11 height 11
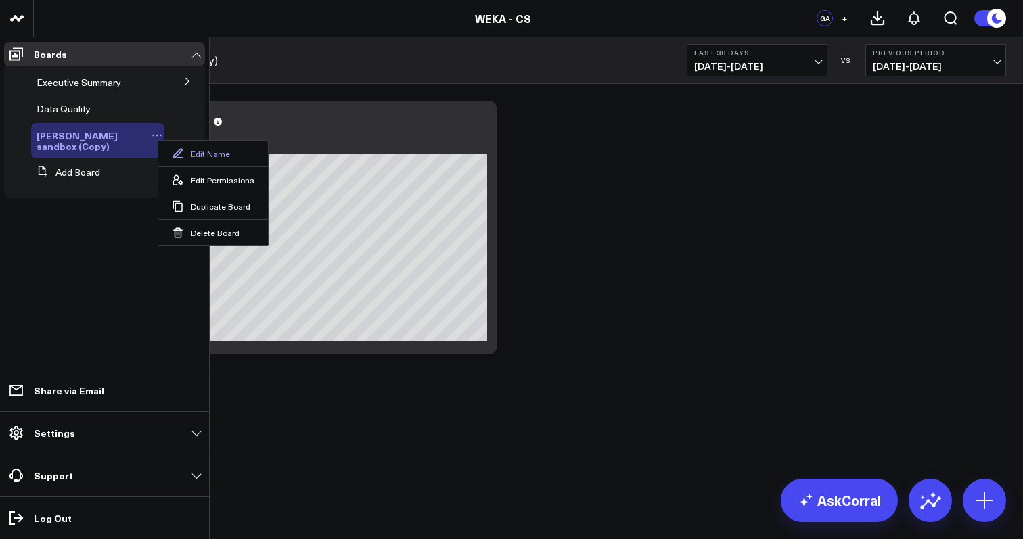
click at [201, 156] on button "Edit Name" at bounding box center [213, 154] width 110 height 26
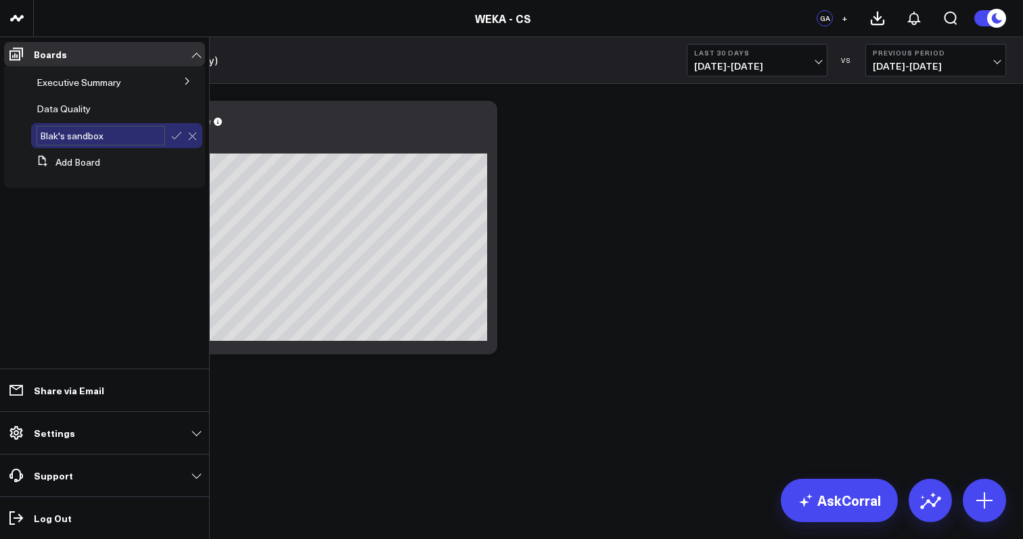
type input "[PERSON_NAME] sandbox"
click at [135, 231] on ul "Boards Executive Summary Bosmat's sandbox Amol's sandbox Bosmat's sandbox (Copy…" at bounding box center [104, 288] width 209 height 502
click at [95, 112] on icon at bounding box center [100, 109] width 11 height 11
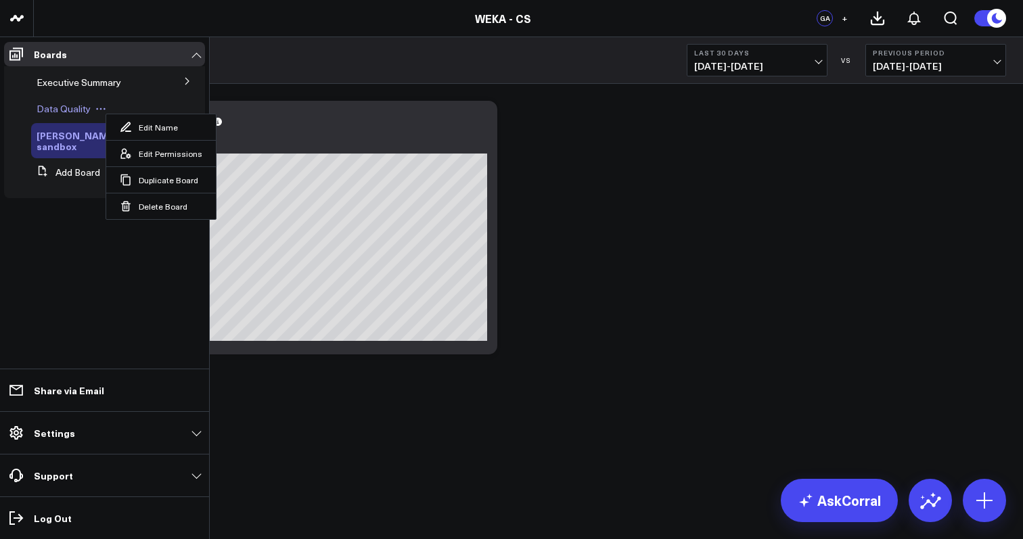
click at [58, 114] on span "Data Quality" at bounding box center [64, 108] width 54 height 13
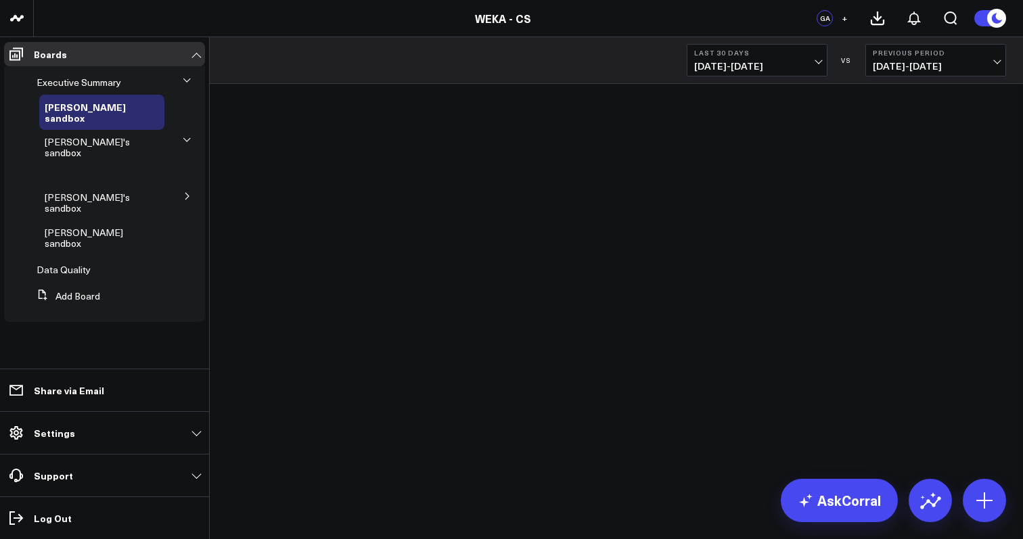
click at [182, 135] on button at bounding box center [187, 139] width 20 height 35
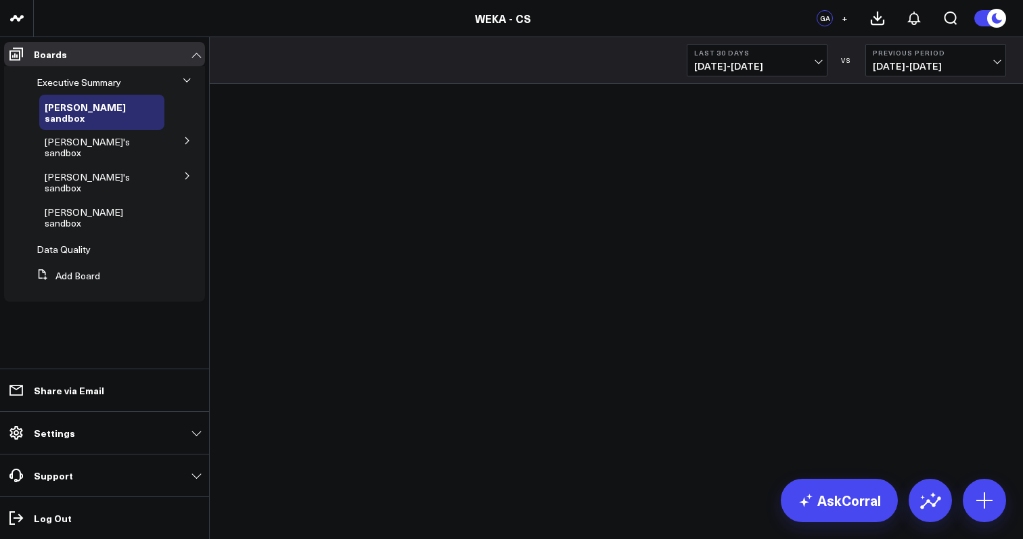
click at [184, 137] on icon at bounding box center [187, 141] width 8 height 8
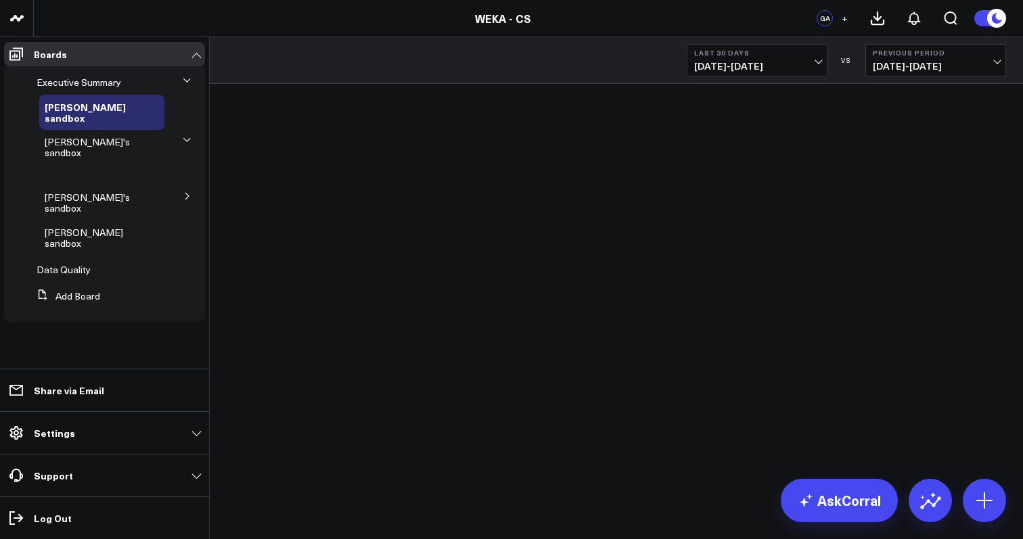
click at [81, 165] on ul at bounding box center [108, 175] width 193 height 20
click at [104, 191] on span "Amol's sandbox" at bounding box center [87, 203] width 85 height 24
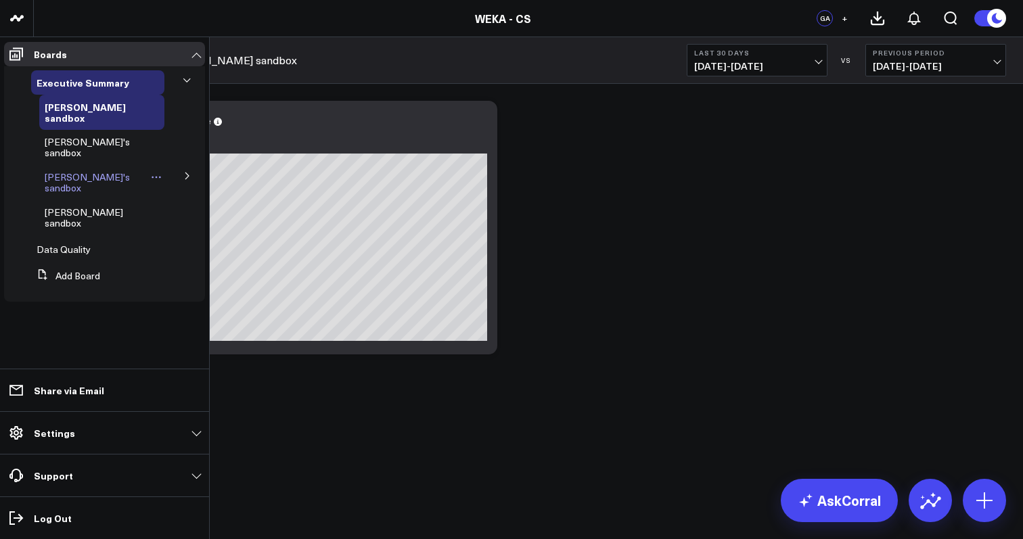
click at [97, 165] on div "[PERSON_NAME]'s sandbox" at bounding box center [101, 182] width 125 height 35
click at [97, 170] on span "[PERSON_NAME]'s sandbox" at bounding box center [87, 182] width 85 height 24
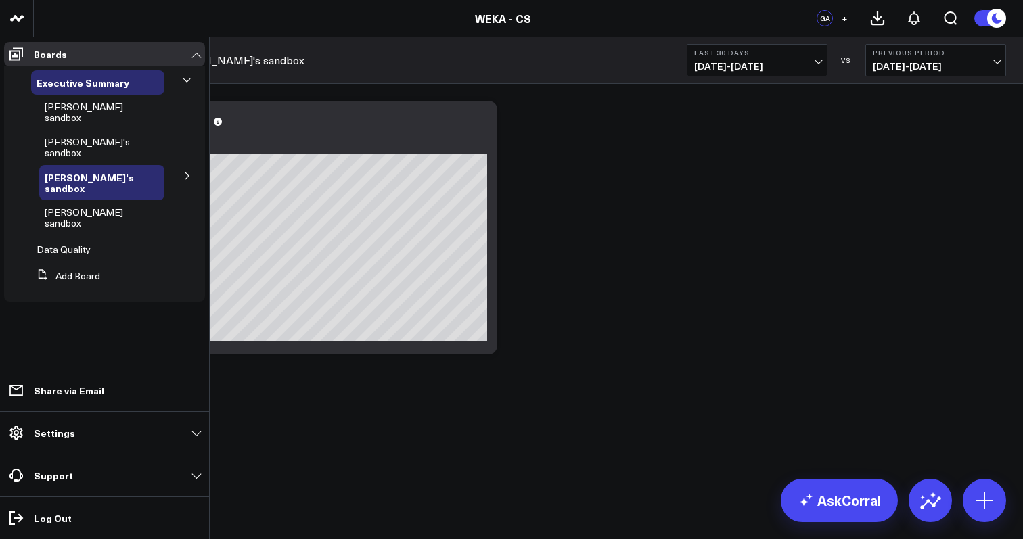
click at [187, 165] on button at bounding box center [187, 175] width 35 height 20
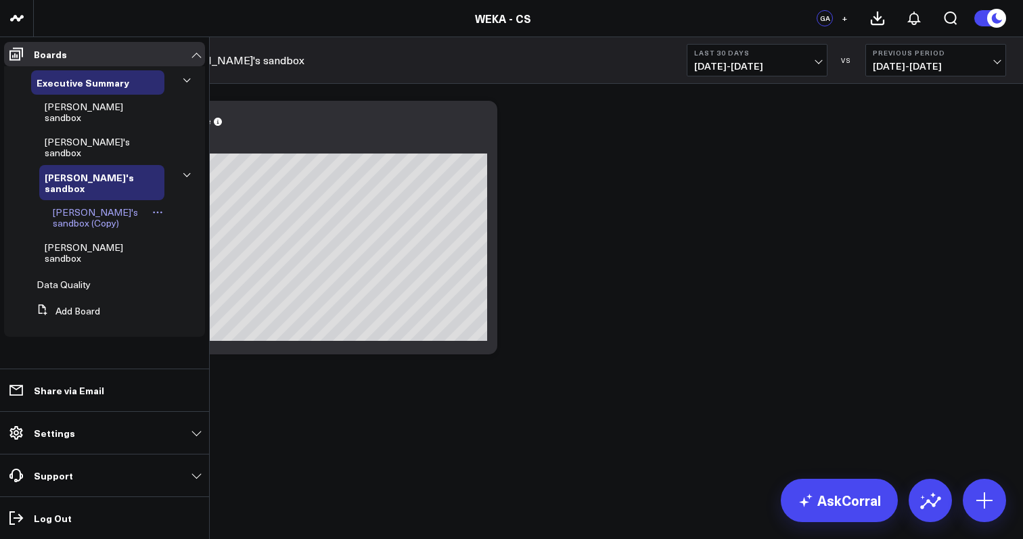
click at [158, 207] on icon at bounding box center [157, 212] width 11 height 11
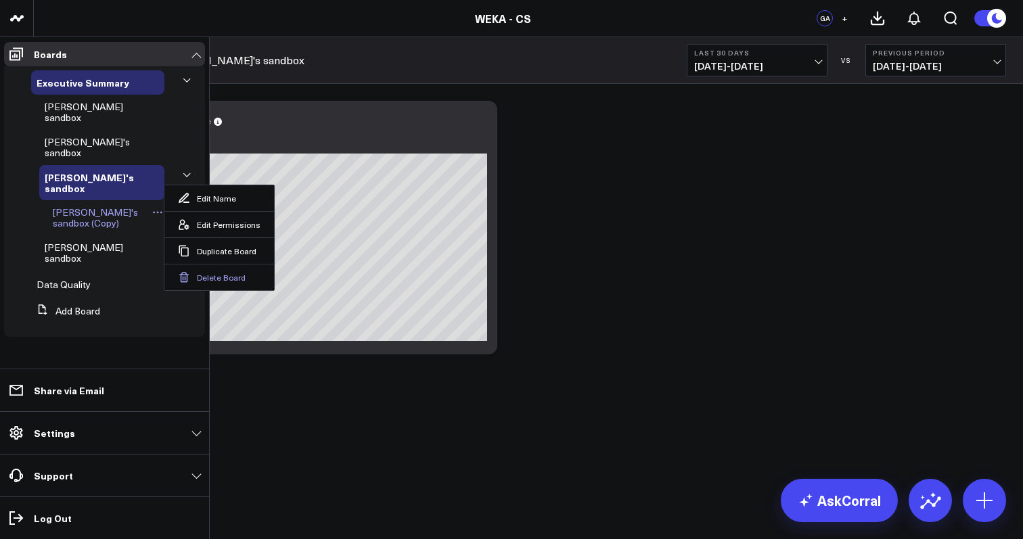
click at [218, 278] on button "Delete Board" at bounding box center [219, 277] width 110 height 26
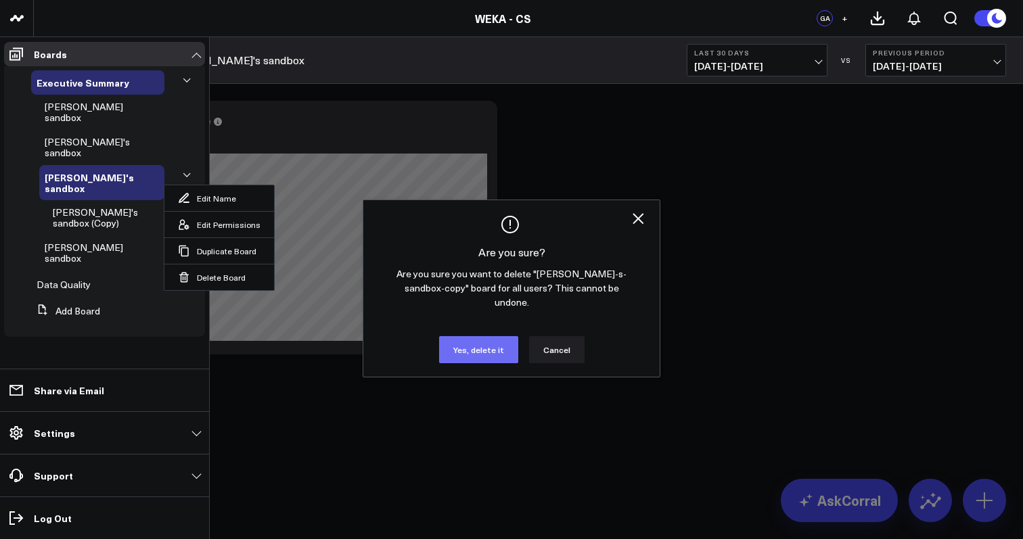
click at [461, 342] on button "Yes, delete it" at bounding box center [478, 349] width 79 height 27
click at [499, 340] on button "Yes, delete it" at bounding box center [478, 349] width 79 height 27
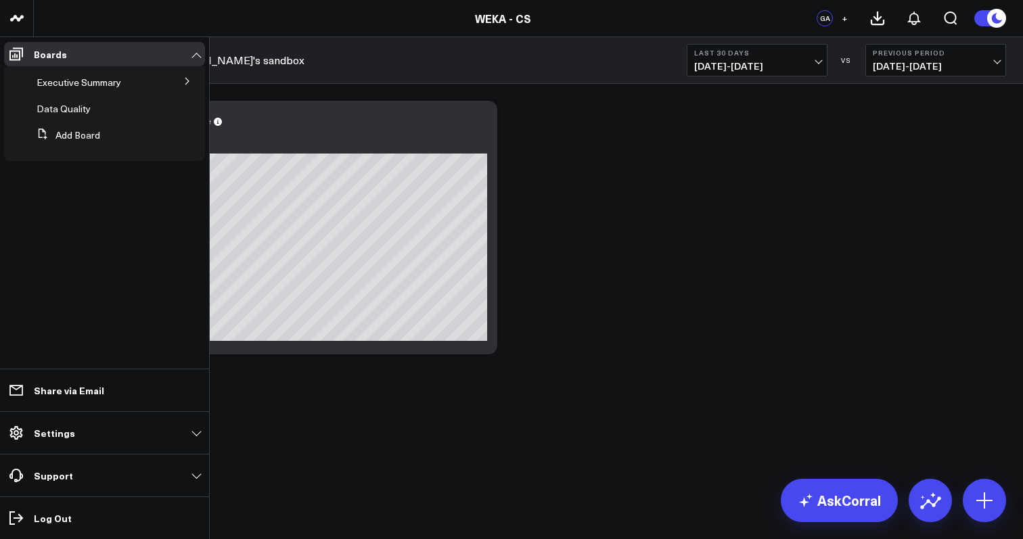
click at [190, 83] on icon at bounding box center [187, 81] width 8 height 8
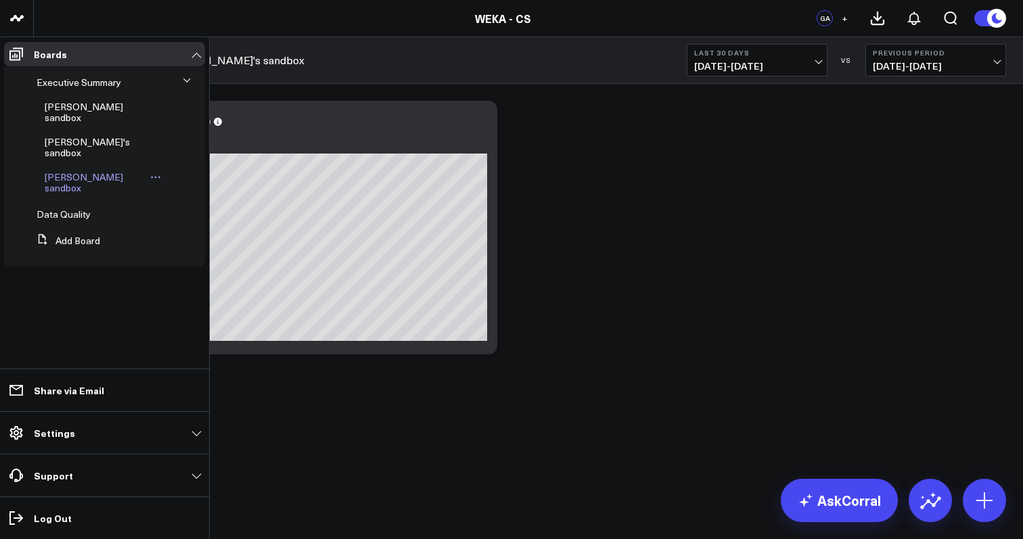
click at [150, 172] on icon at bounding box center [155, 177] width 11 height 11
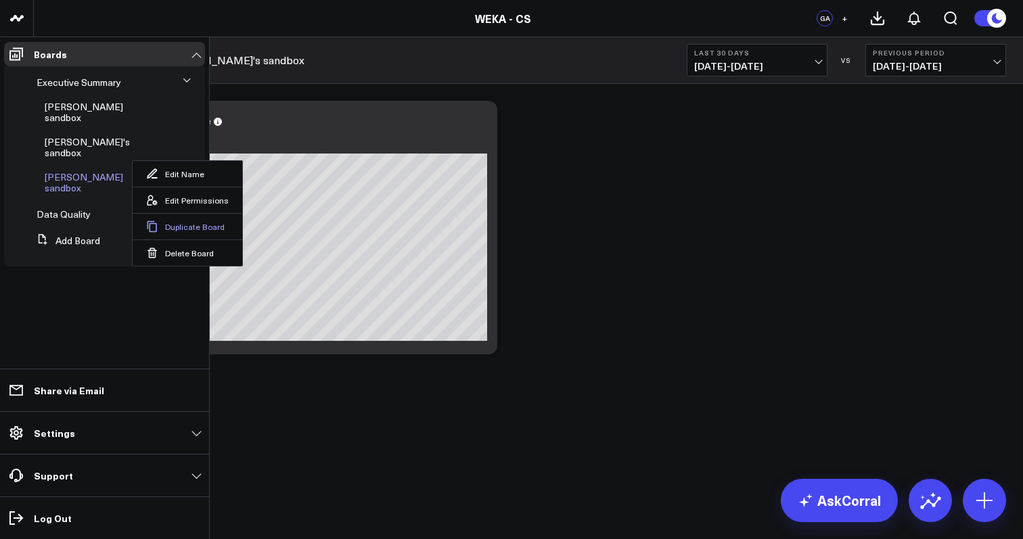
click at [172, 229] on button "Duplicate Board" at bounding box center [188, 226] width 110 height 26
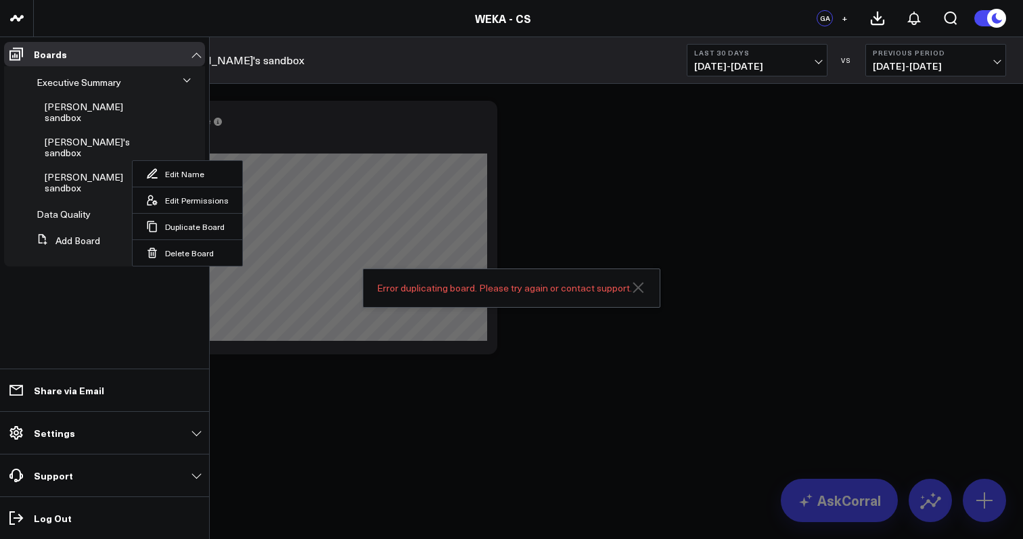
click at [639, 288] on icon "Close" at bounding box center [638, 287] width 11 height 11
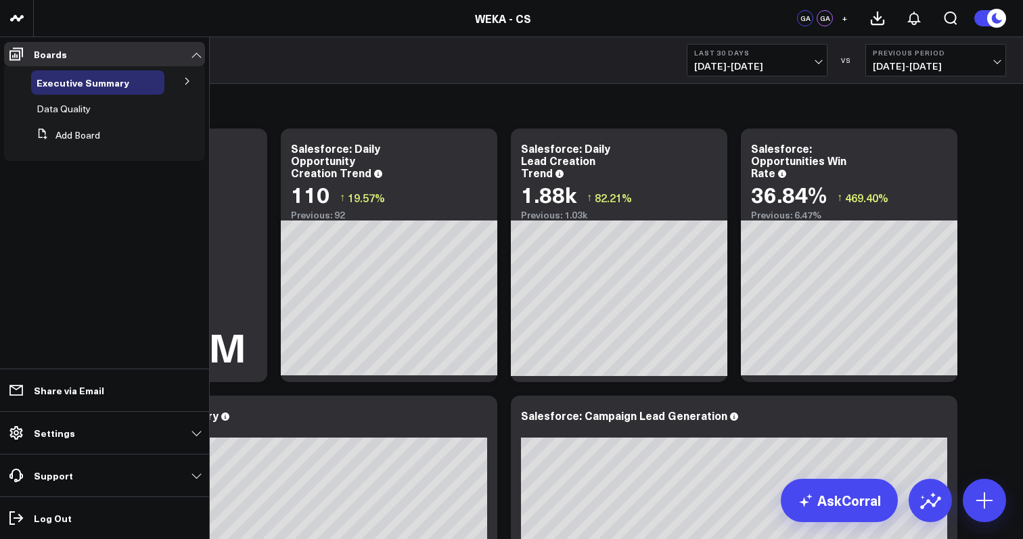
click at [193, 83] on button at bounding box center [187, 80] width 35 height 20
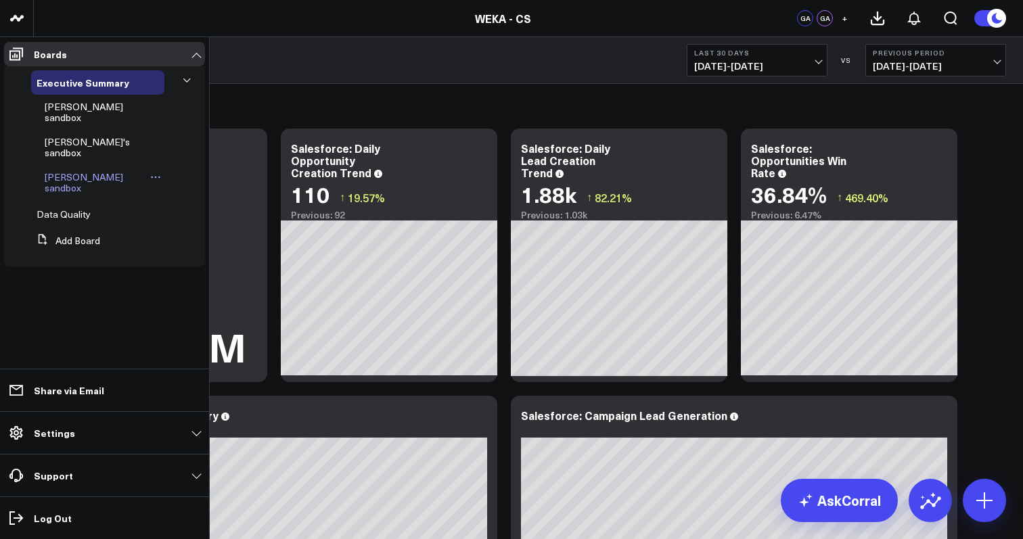
click at [150, 172] on icon at bounding box center [155, 177] width 11 height 11
click at [158, 226] on icon at bounding box center [152, 227] width 12 height 12
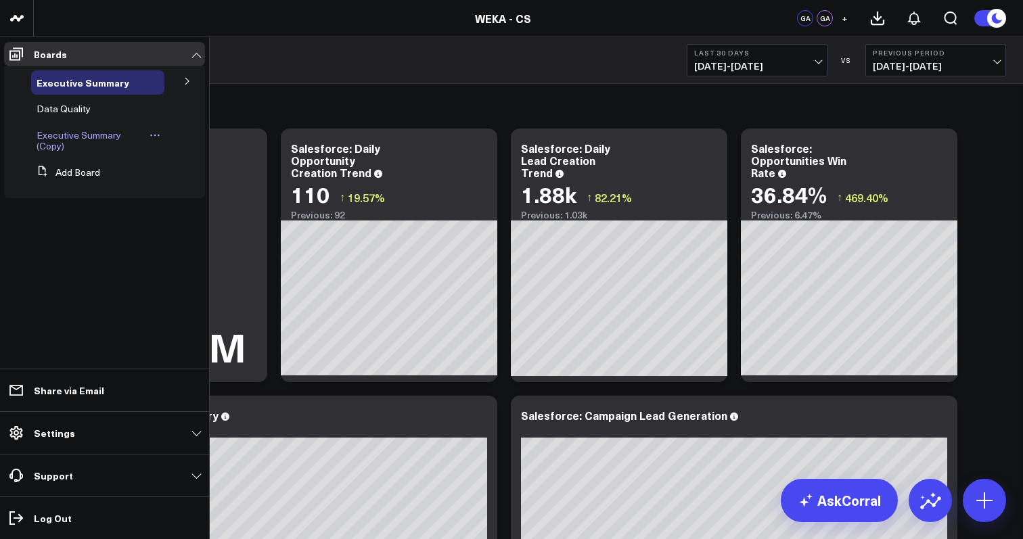
click at [154, 137] on icon at bounding box center [155, 135] width 11 height 11
click at [193, 233] on button "Delete Board" at bounding box center [218, 232] width 110 height 26
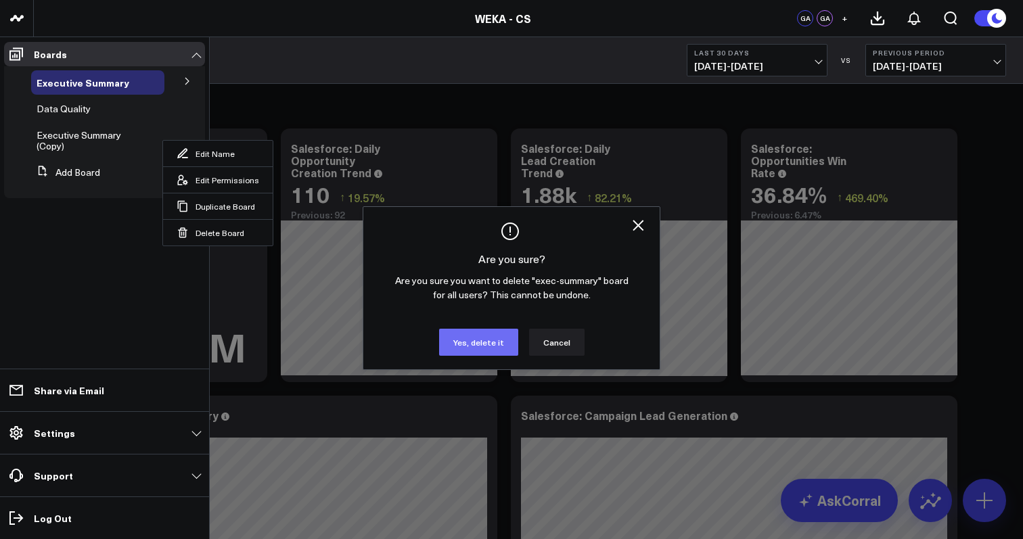
click at [461, 336] on button "Yes, delete it" at bounding box center [478, 342] width 79 height 27
click at [343, 91] on div at bounding box center [511, 269] width 1023 height 539
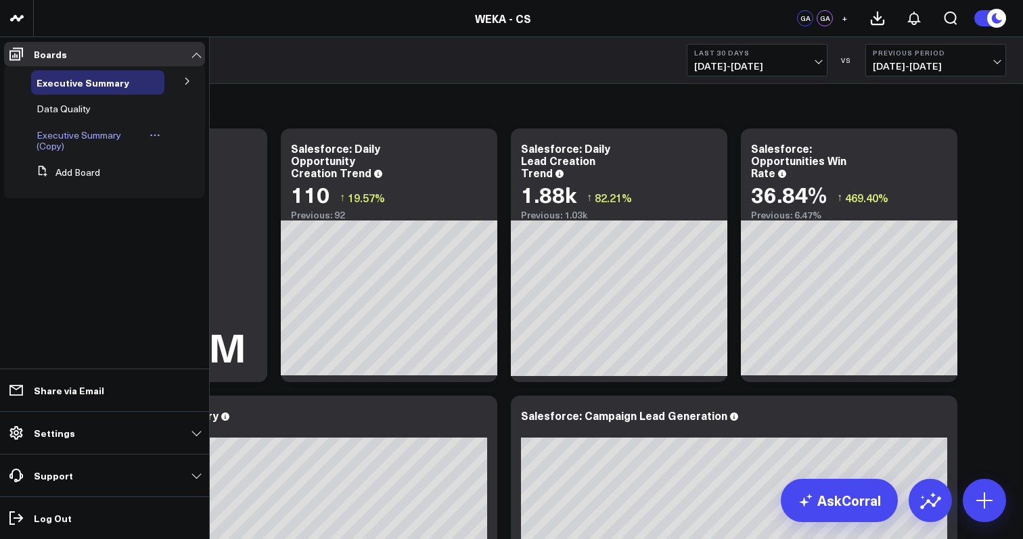
click at [141, 135] on link "Executive Summary (Copy)" at bounding box center [91, 141] width 109 height 22
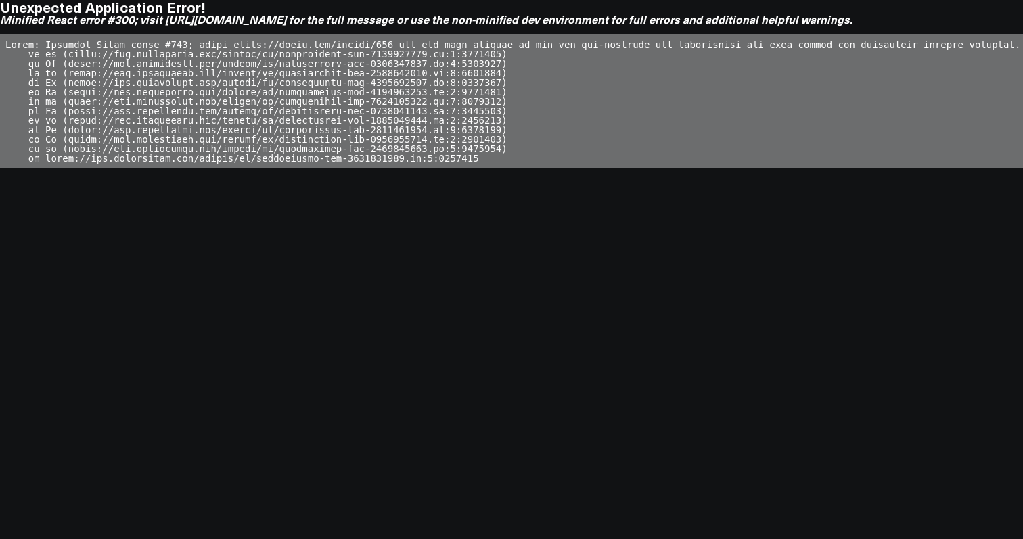
click at [307, 239] on body "Unexpected Application Error! Minified React error #300; visit https://react.de…" at bounding box center [511, 269] width 1023 height 539
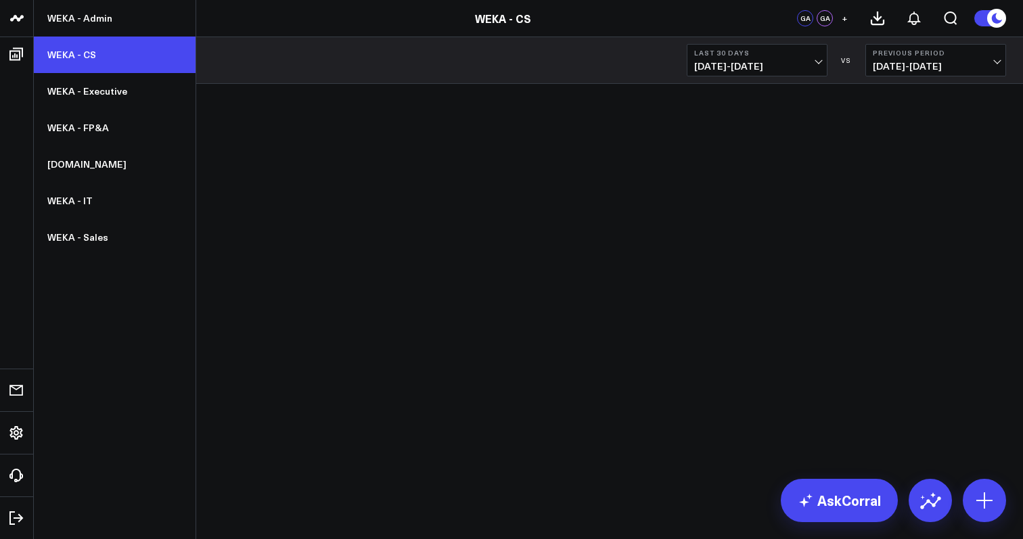
click at [94, 61] on link "WEKA - CS" at bounding box center [115, 55] width 162 height 37
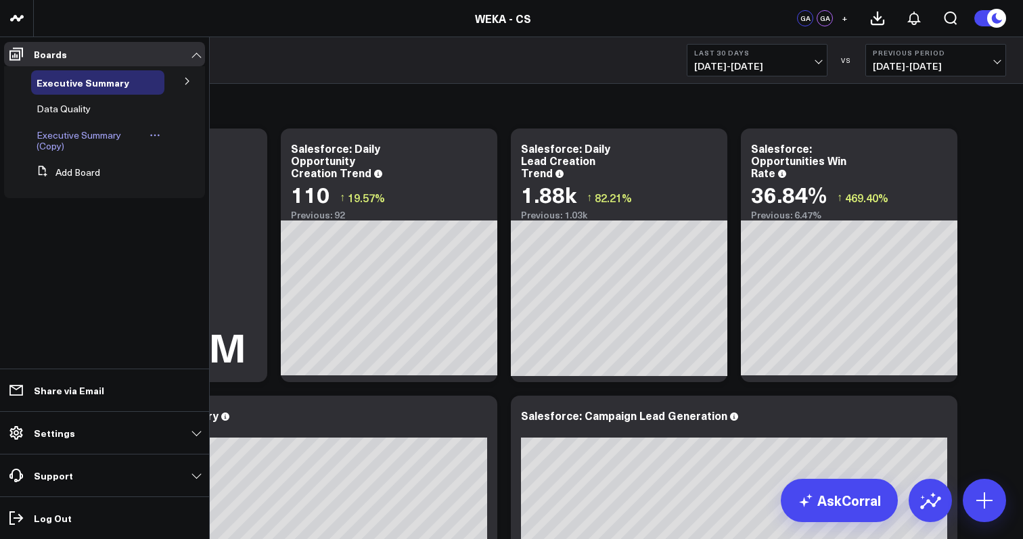
click at [156, 135] on icon at bounding box center [155, 135] width 11 height 11
click at [93, 143] on link "Executive Summary (Copy)" at bounding box center [91, 141] width 109 height 22
click at [47, 144] on span "Executive Summary (Copy)" at bounding box center [79, 141] width 85 height 24
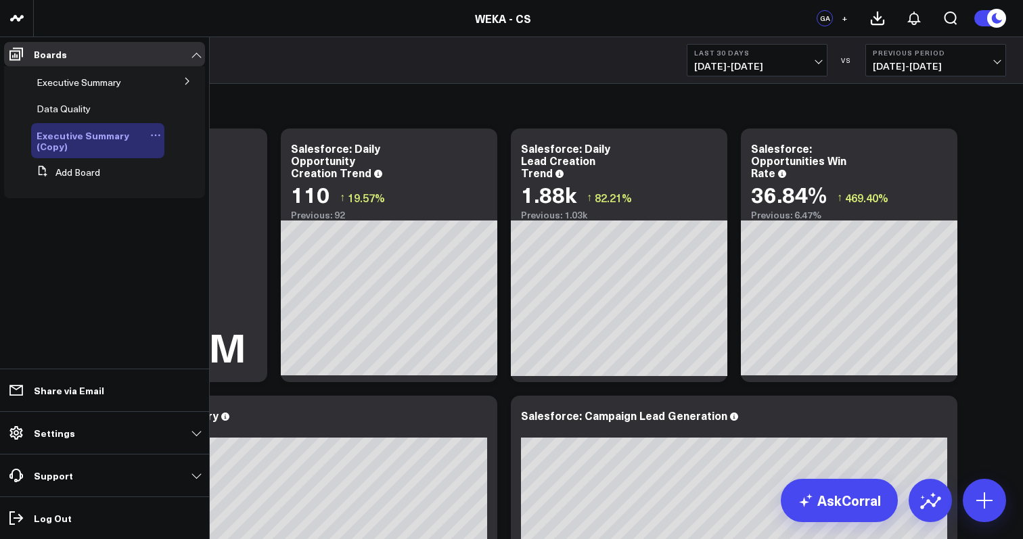
click at [156, 134] on icon at bounding box center [155, 135] width 11 height 11
click at [198, 235] on button "Delete Board" at bounding box center [219, 232] width 110 height 26
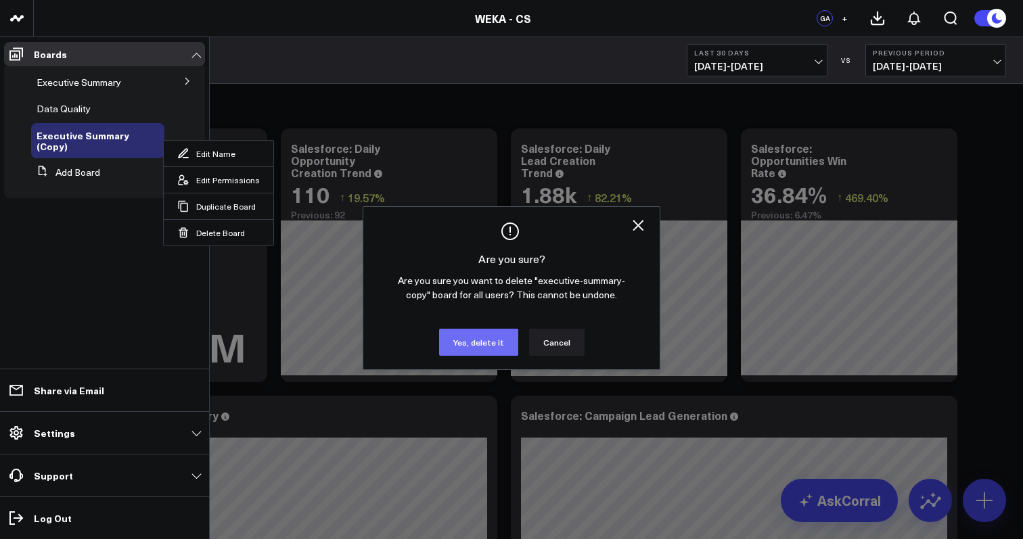
click at [455, 338] on button "Yes, delete it" at bounding box center [478, 342] width 79 height 27
click at [484, 346] on button "Yes, delete it" at bounding box center [478, 342] width 79 height 27
click at [348, 87] on div at bounding box center [511, 269] width 1023 height 539
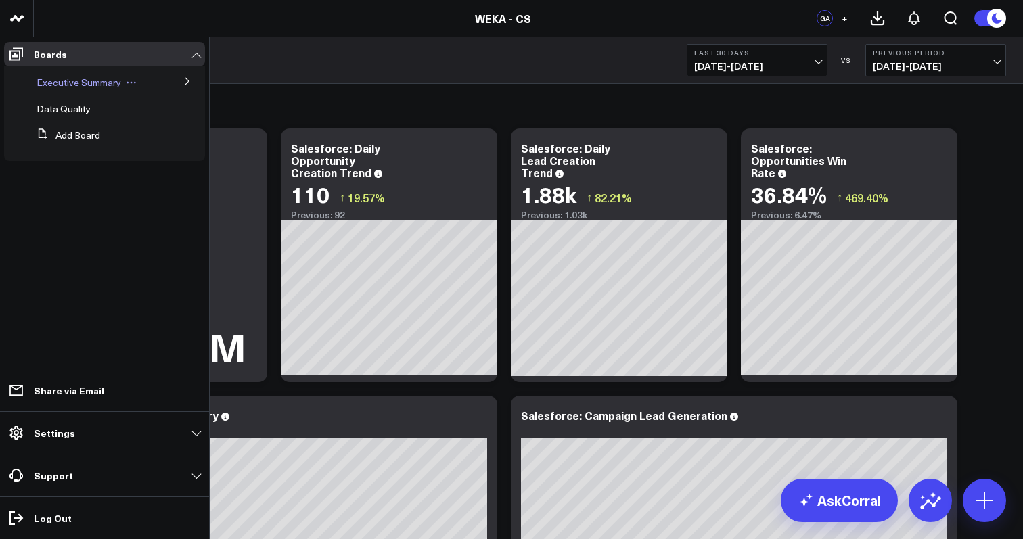
click at [119, 85] on span "Executive Summary" at bounding box center [79, 82] width 85 height 13
click at [183, 81] on button at bounding box center [187, 80] width 35 height 20
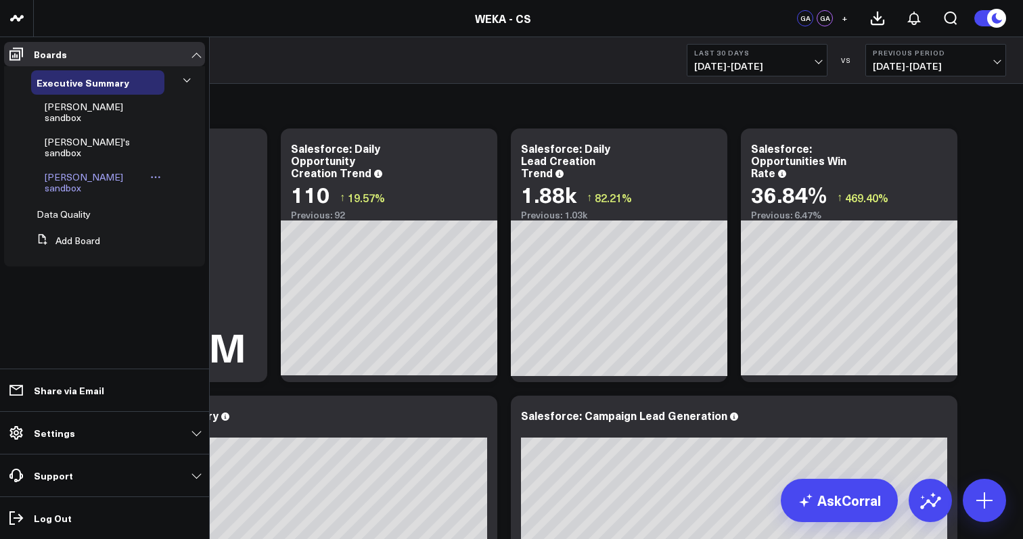
click at [78, 170] on span "Glenn's sandbox" at bounding box center [84, 182] width 78 height 24
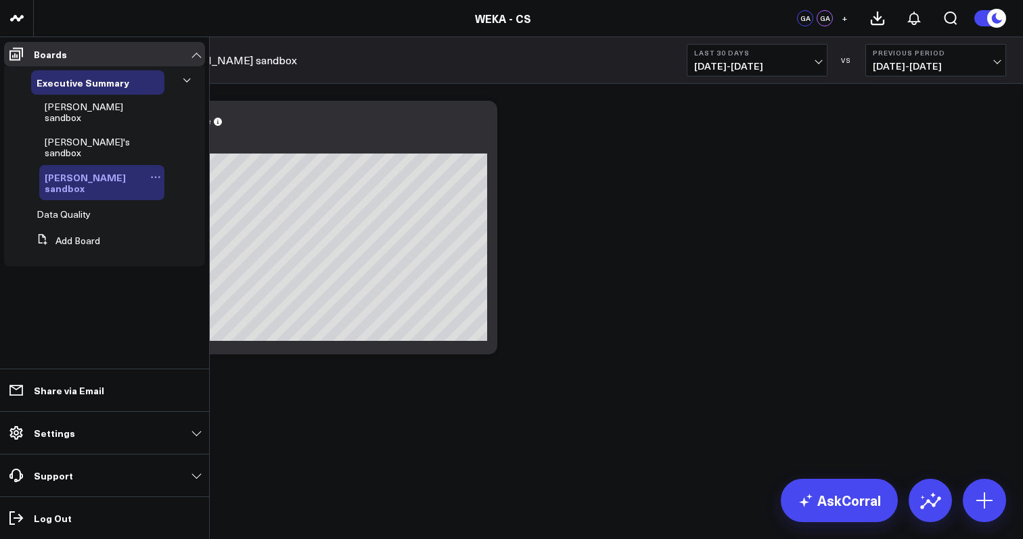
click at [150, 172] on icon at bounding box center [155, 177] width 11 height 11
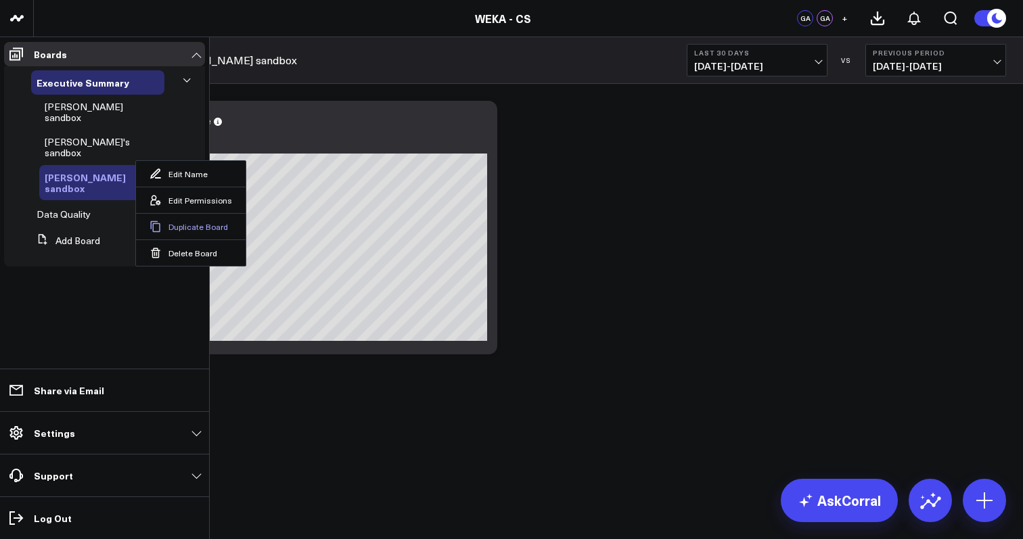
click at [184, 227] on button "Duplicate Board" at bounding box center [191, 226] width 110 height 26
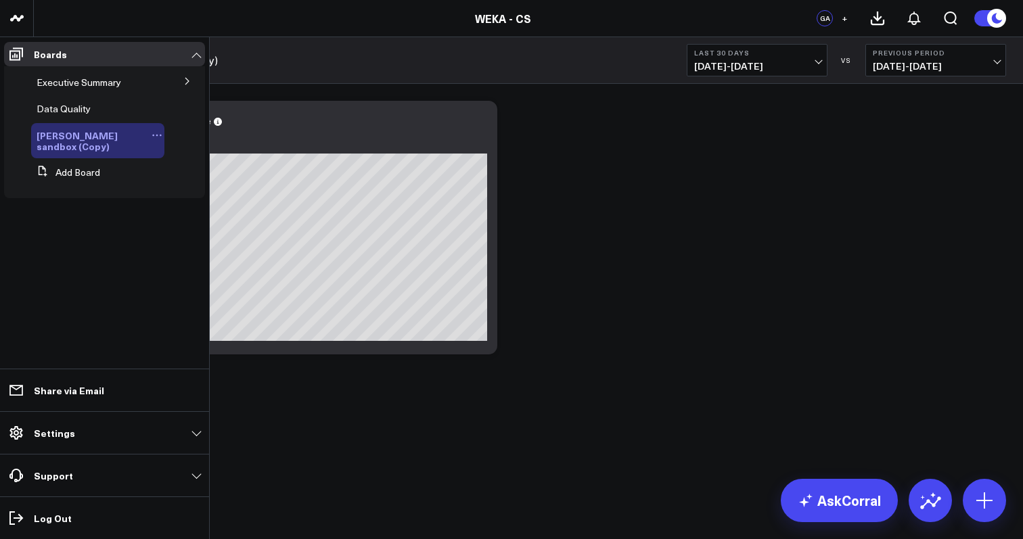
click at [152, 135] on icon at bounding box center [157, 135] width 11 height 11
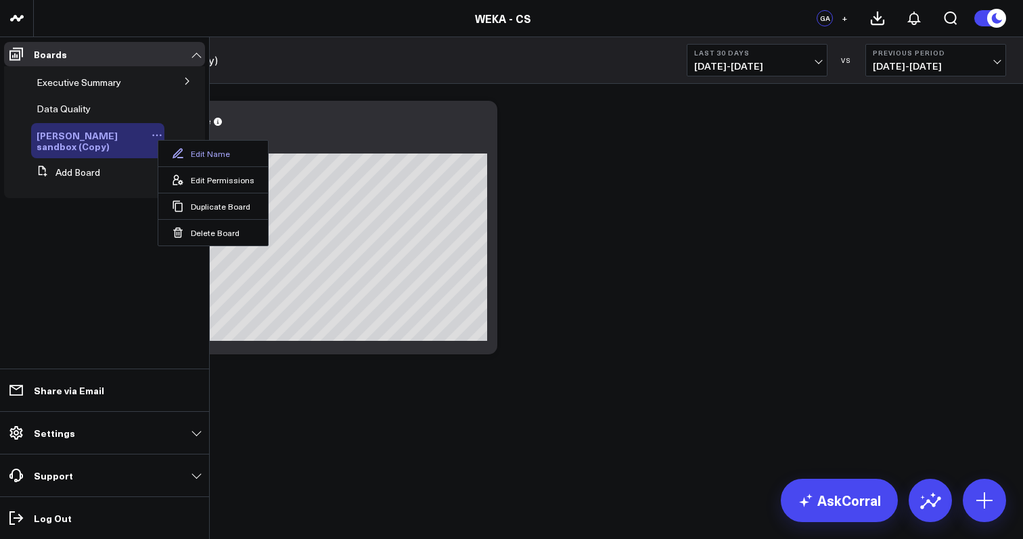
click at [208, 155] on button "Edit Name" at bounding box center [213, 154] width 110 height 26
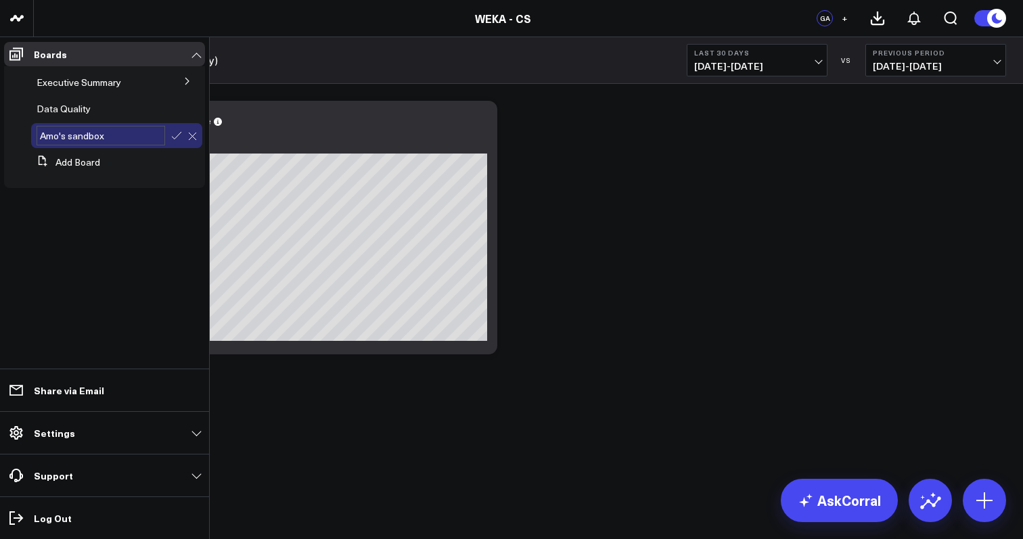
type input "[PERSON_NAME]'s sandbox"
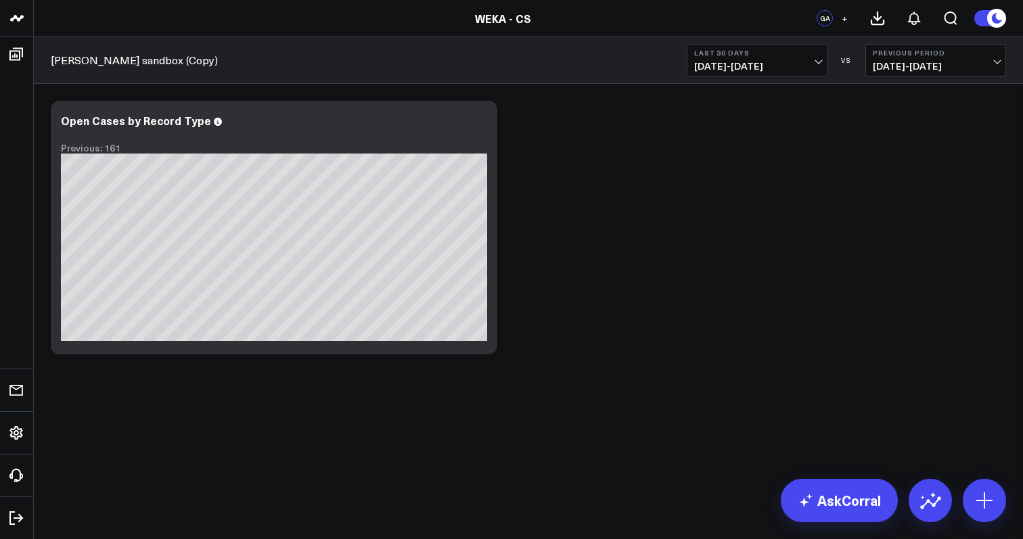
click at [572, 212] on div "Modify via AI Copy link to widget Ask support Remove Create linked copy Executi…" at bounding box center [528, 227] width 969 height 267
click at [684, 235] on div "Modify via AI Copy link to widget Ask support Remove Create linked copy Executi…" at bounding box center [528, 227] width 969 height 267
click at [692, 290] on div "Modify via AI Copy link to widget Ask support Remove Create linked copy Executi…" at bounding box center [528, 227] width 969 height 267
click at [610, 190] on div "Modify via AI Copy link to widget Ask support Remove Create linked copy Executi…" at bounding box center [528, 227] width 969 height 267
click at [545, 420] on div "Modify via AI Copy link to widget Ask support Remove Create linked copy Executi…" at bounding box center [528, 263] width 989 height 359
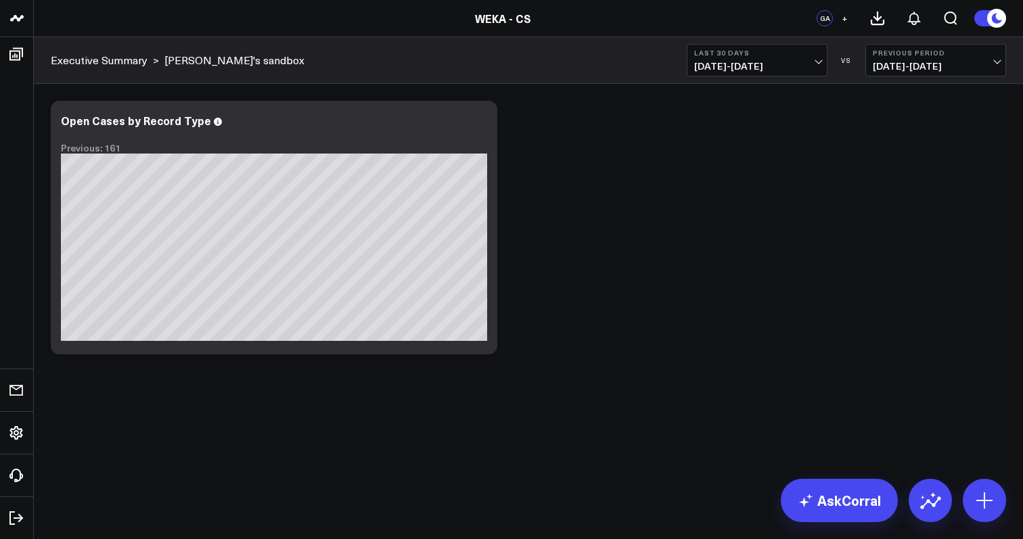
click at [544, 411] on div "Modify via AI Copy link to widget Ask support Remove Create linked copy Executi…" at bounding box center [528, 263] width 989 height 359
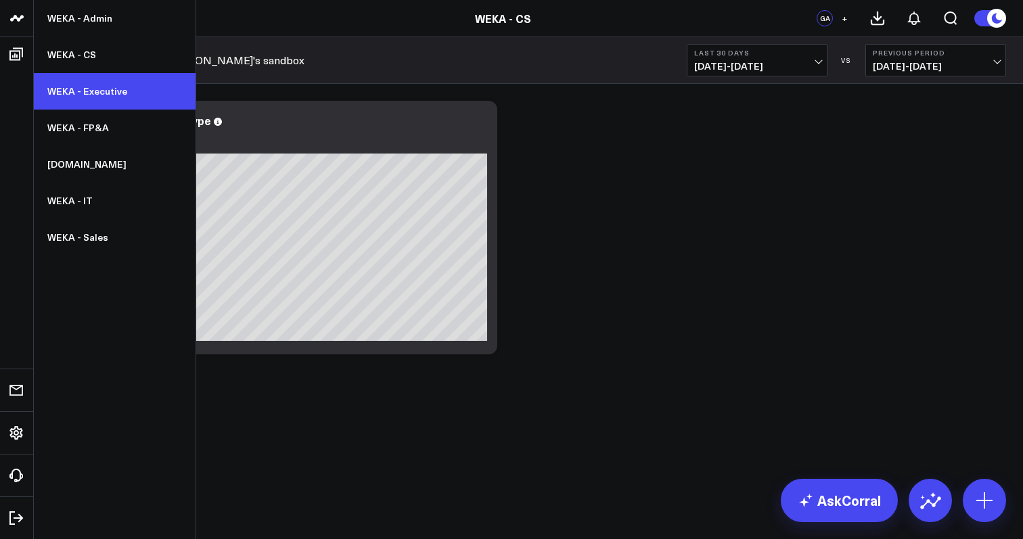
click at [107, 85] on link "WEKA - Executive" at bounding box center [115, 91] width 162 height 37
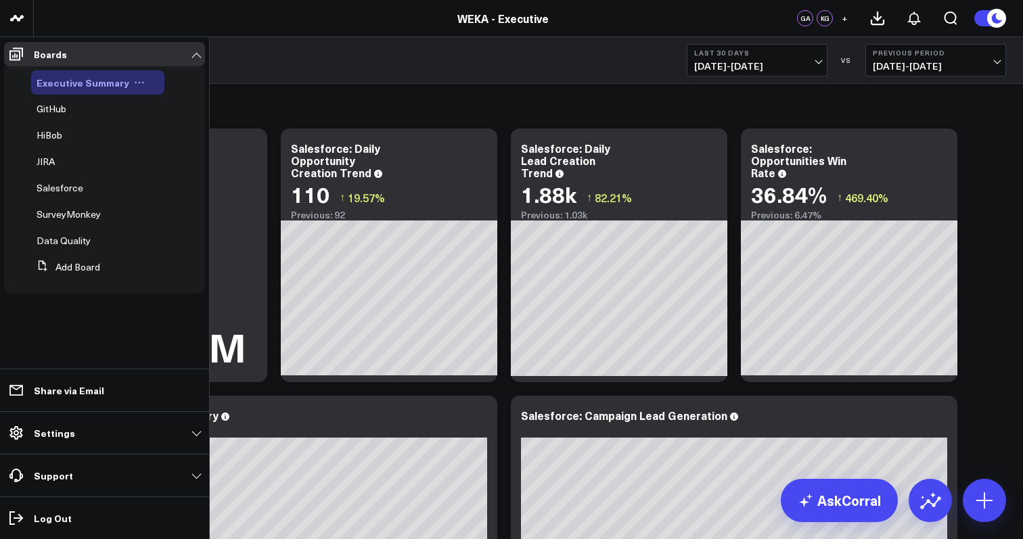
click at [134, 83] on icon at bounding box center [139, 82] width 11 height 11
click at [144, 332] on ul "Boards Executive Summary Edit Name Edit Permissions Duplicate Board Delete Boar…" at bounding box center [104, 288] width 209 height 502
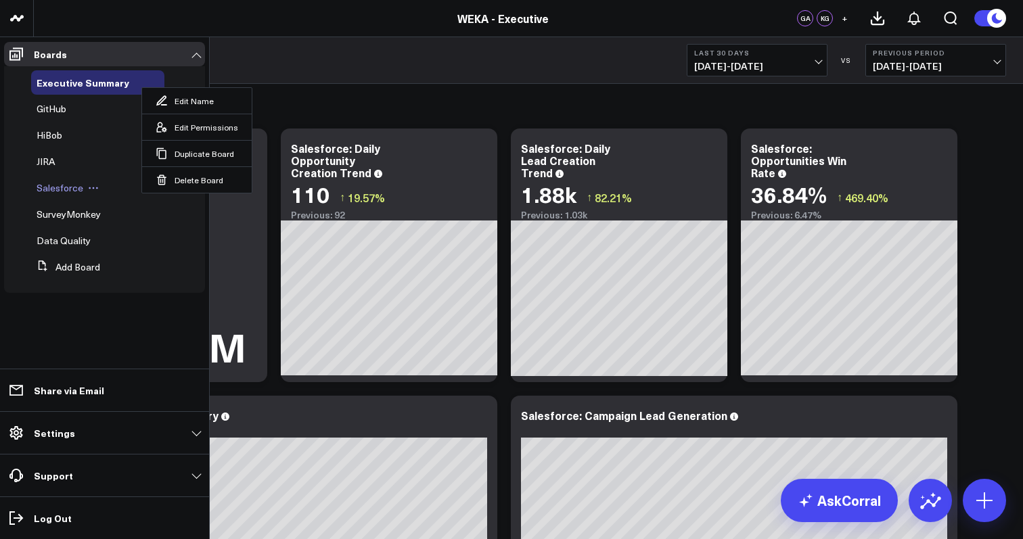
click at [89, 193] on icon at bounding box center [93, 188] width 11 height 11
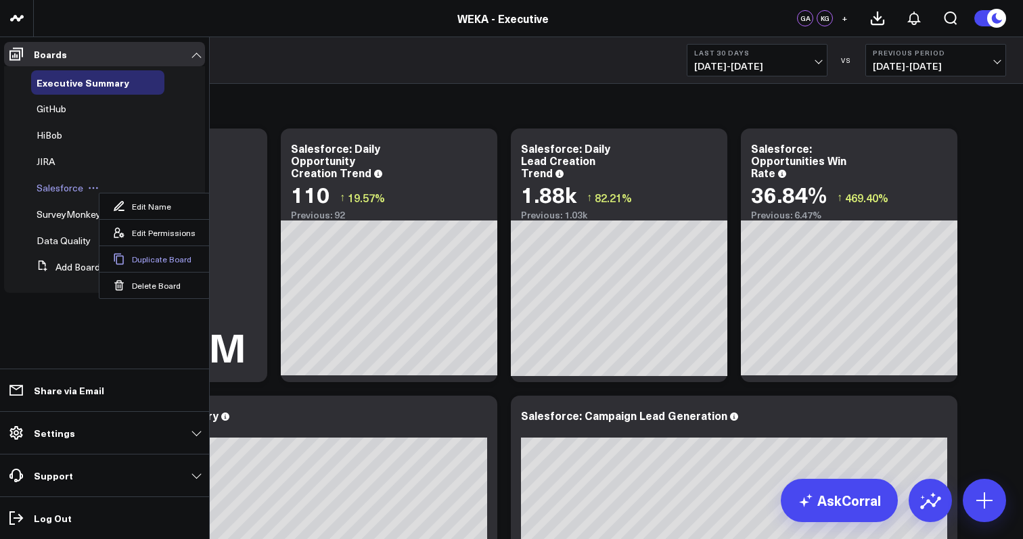
click at [162, 259] on button "Duplicate Board" at bounding box center [154, 259] width 110 height 26
click at [79, 342] on ul "Boards Executive Summary GitHub HiBob JIRA Salesforce Edit Name Edit Permission…" at bounding box center [104, 288] width 209 height 502
click at [64, 325] on ul "Boards Executive Summary GitHub HiBob JIRA Salesforce Edit Name Edit Permission…" at bounding box center [104, 288] width 209 height 502
click at [90, 186] on icon at bounding box center [93, 188] width 11 height 11
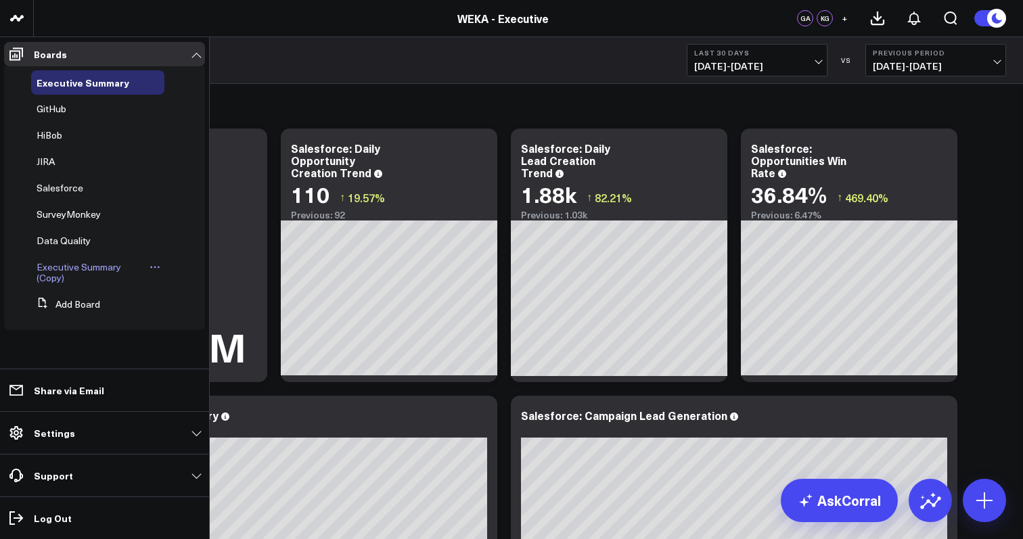
click at [150, 266] on icon at bounding box center [155, 267] width 11 height 11
click at [225, 287] on button "Edit Name" at bounding box center [218, 286] width 110 height 26
type input "E"
type input "Efraim's sandbox"
click at [150, 267] on icon at bounding box center [155, 267] width 11 height 11
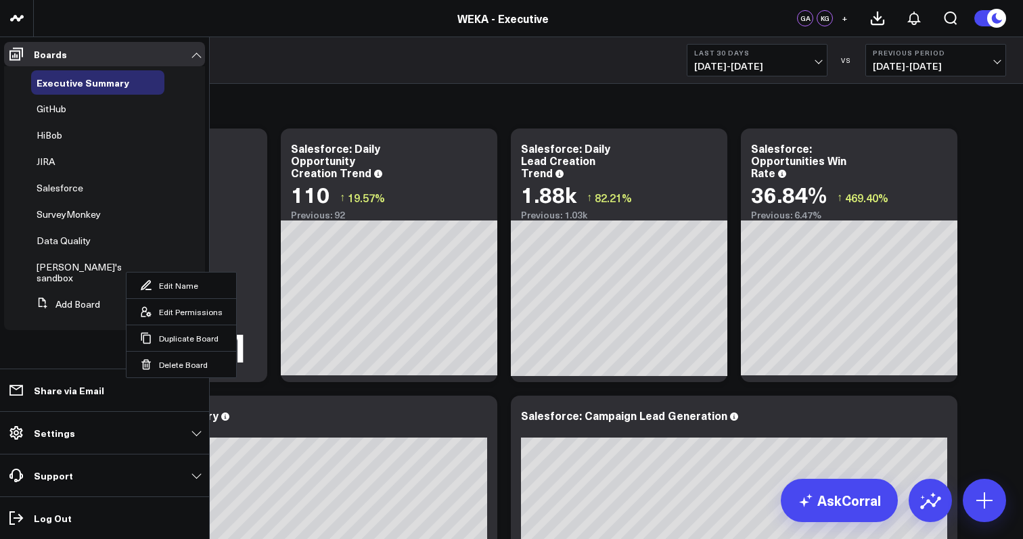
click at [83, 350] on ul "Boards Executive Summary GitHub HiBob JIRA Salesforce SurveyMonkey Data Quality…" at bounding box center [104, 288] width 209 height 502
click at [173, 336] on button "Duplicate Board" at bounding box center [182, 338] width 110 height 26
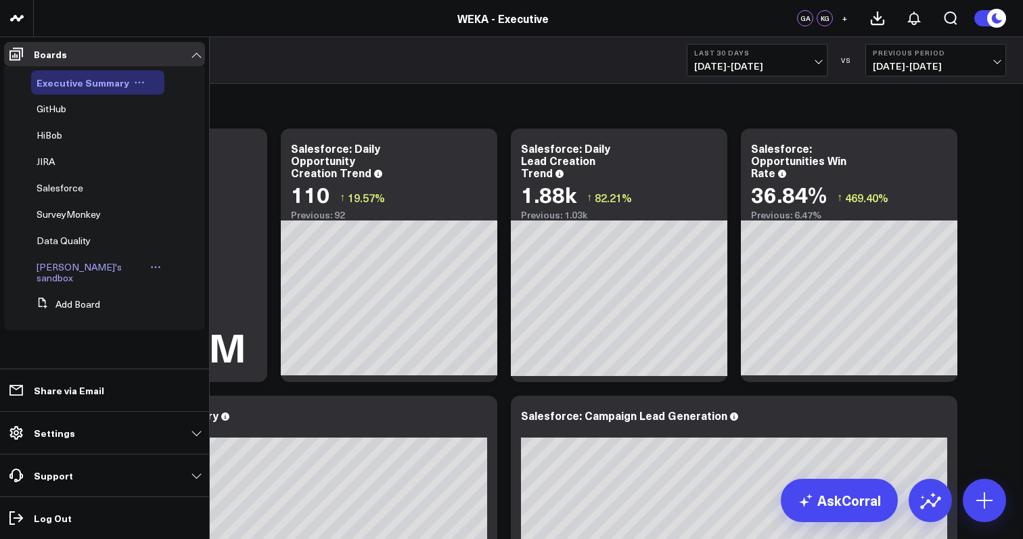
click at [58, 86] on span "Executive Summary" at bounding box center [83, 83] width 93 height 14
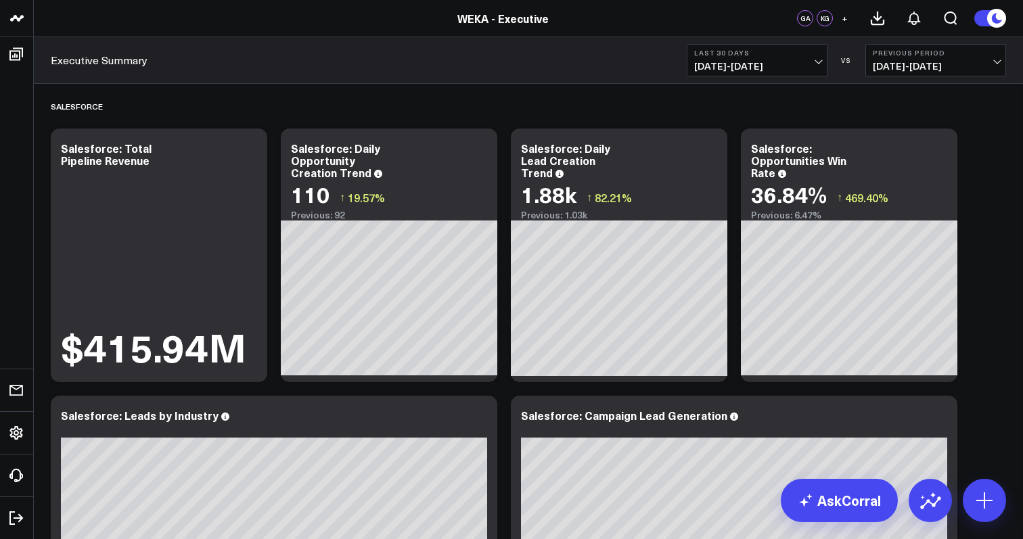
click at [292, 79] on div "Executive Summary Last 30 Days 07/28/25 - 08/26/25 VS Previous Period 06/28/25 …" at bounding box center [528, 60] width 989 height 47
click at [185, 113] on div "Salesforce" at bounding box center [528, 106] width 955 height 31
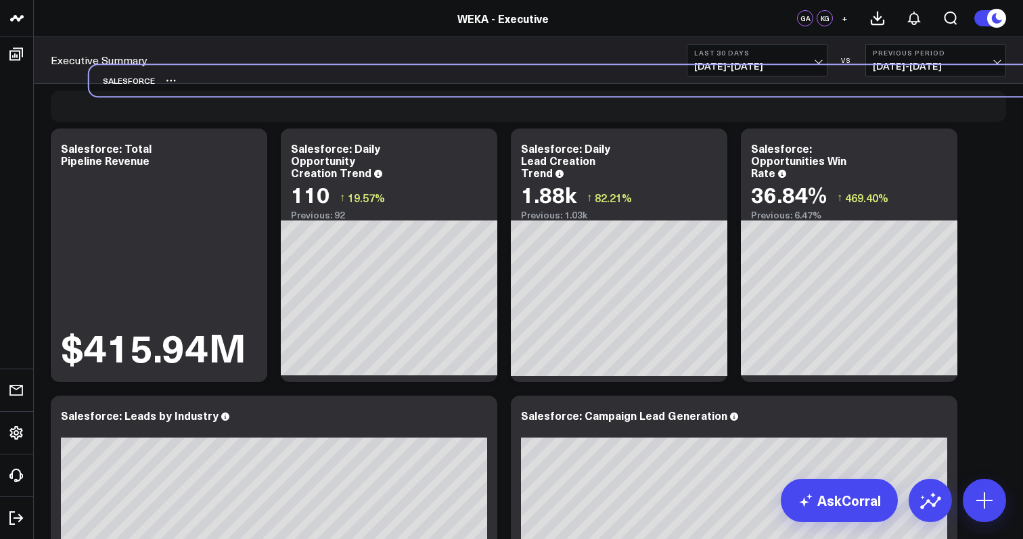
click at [229, 88] on div "Salesforce" at bounding box center [566, 80] width 955 height 31
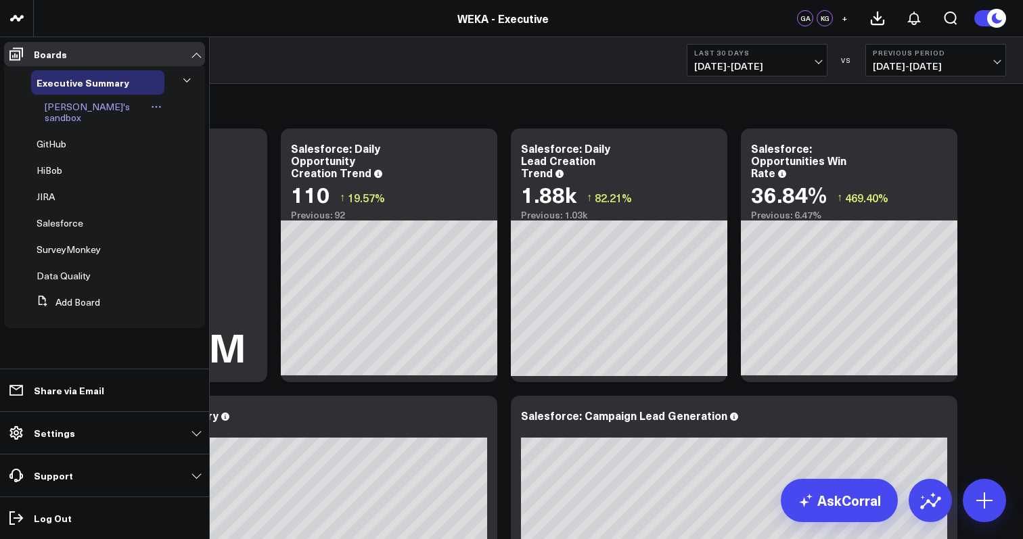
click at [91, 112] on span "[PERSON_NAME]'s sandbox" at bounding box center [87, 112] width 85 height 24
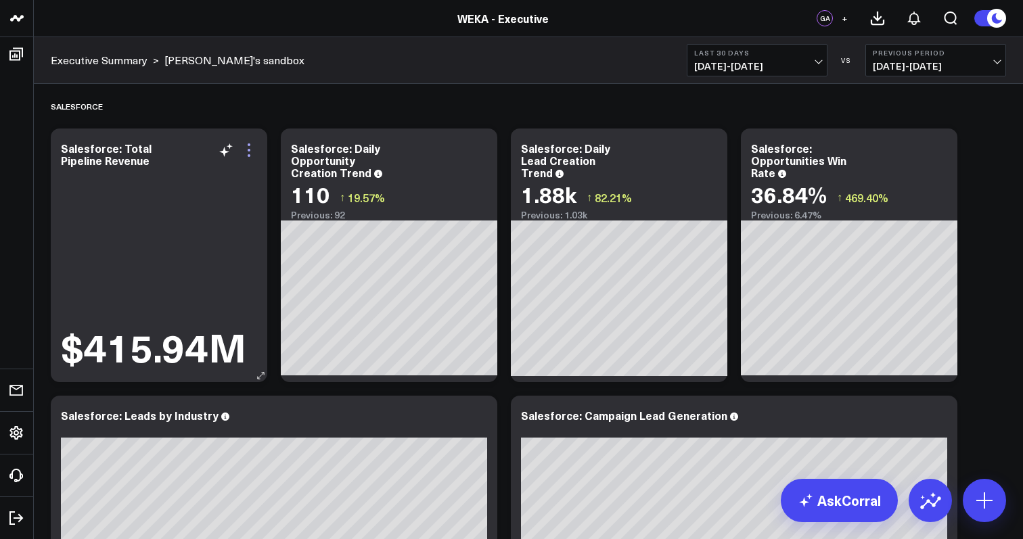
click at [249, 156] on icon at bounding box center [249, 155] width 3 height 3
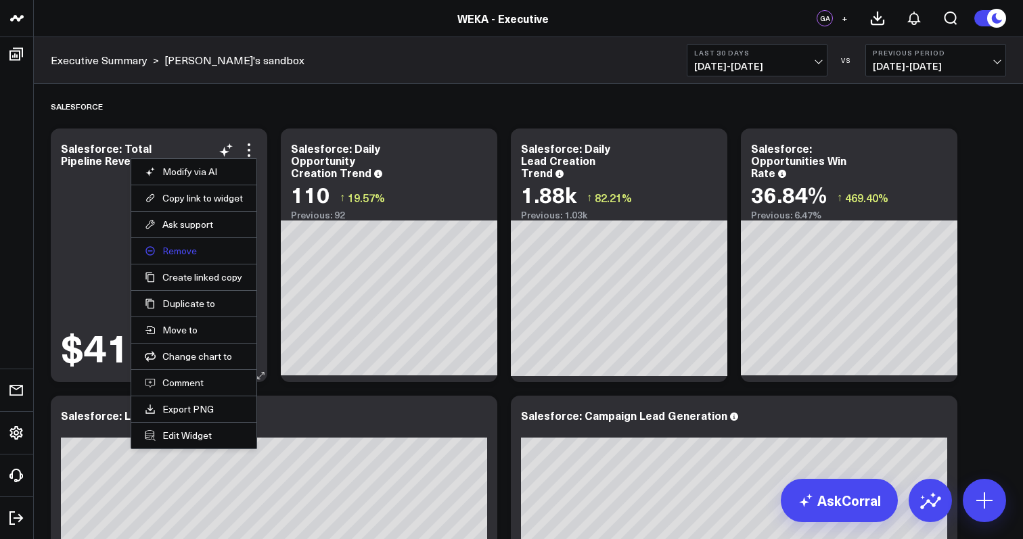
click at [225, 252] on button "Remove" at bounding box center [194, 251] width 98 height 12
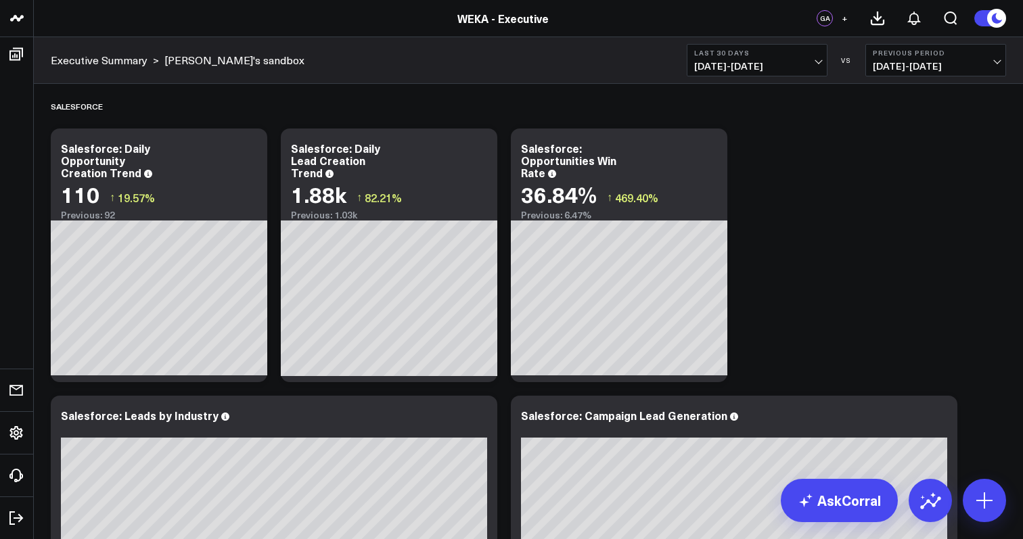
click at [215, 65] on link "[PERSON_NAME]'s sandbox" at bounding box center [234, 60] width 140 height 15
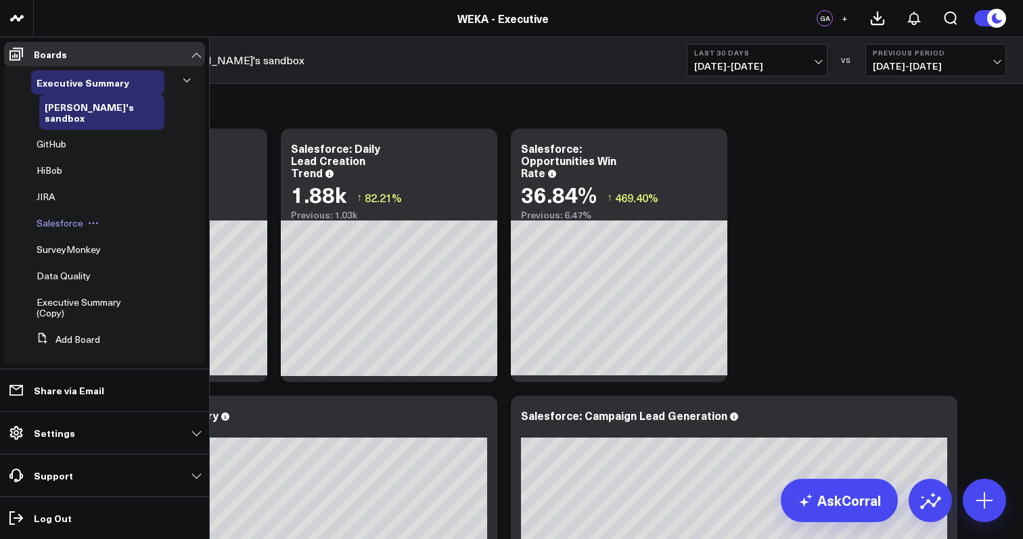
click at [80, 216] on span "Salesforce" at bounding box center [60, 222] width 47 height 13
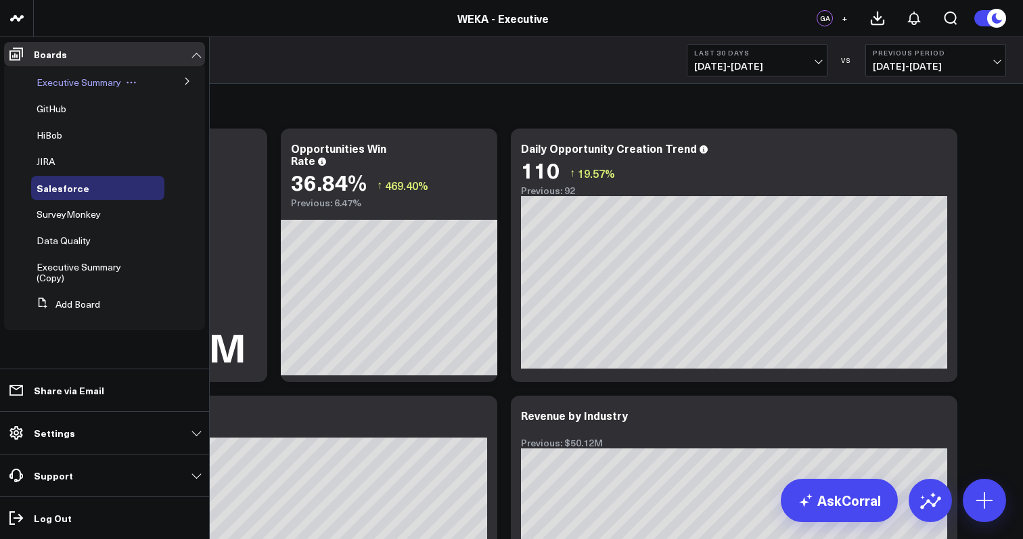
click at [131, 82] on icon at bounding box center [131, 82] width 11 height 11
click at [95, 188] on icon at bounding box center [99, 188] width 11 height 11
click at [74, 265] on span "Executive Summary (Copy)" at bounding box center [79, 272] width 85 height 24
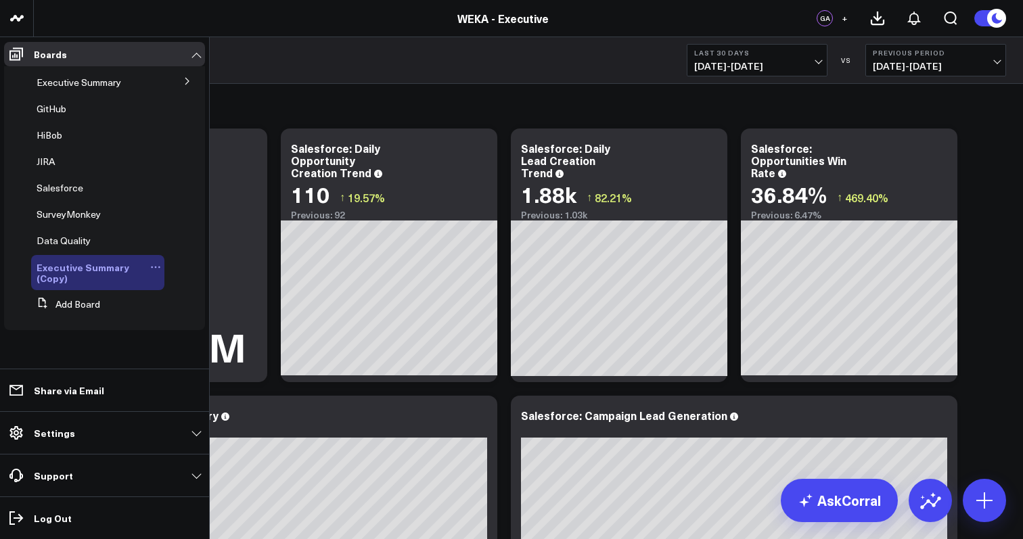
click at [157, 268] on icon at bounding box center [155, 267] width 11 height 11
click at [225, 371] on button "Delete Board" at bounding box center [219, 364] width 110 height 26
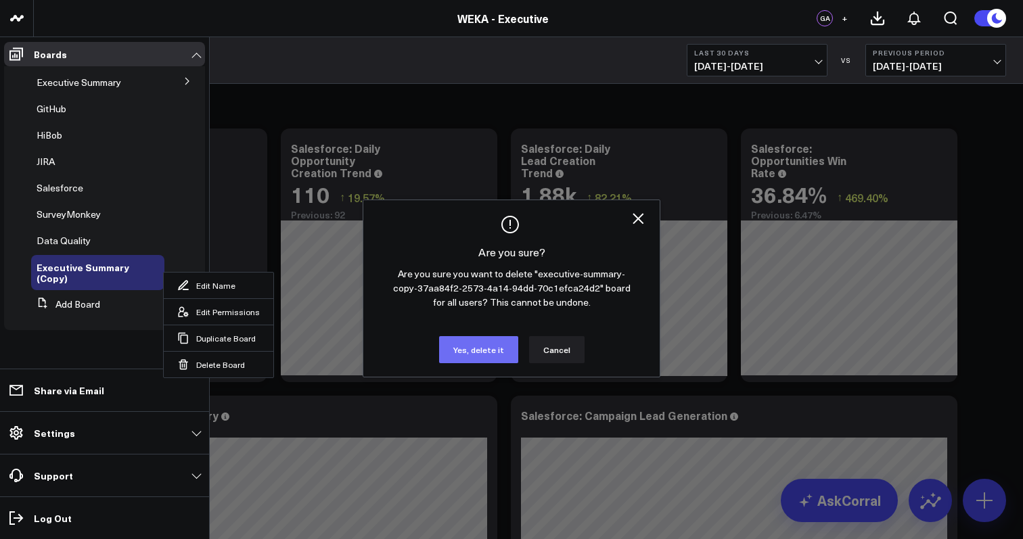
click at [492, 352] on button "Yes, delete it" at bounding box center [478, 349] width 79 height 27
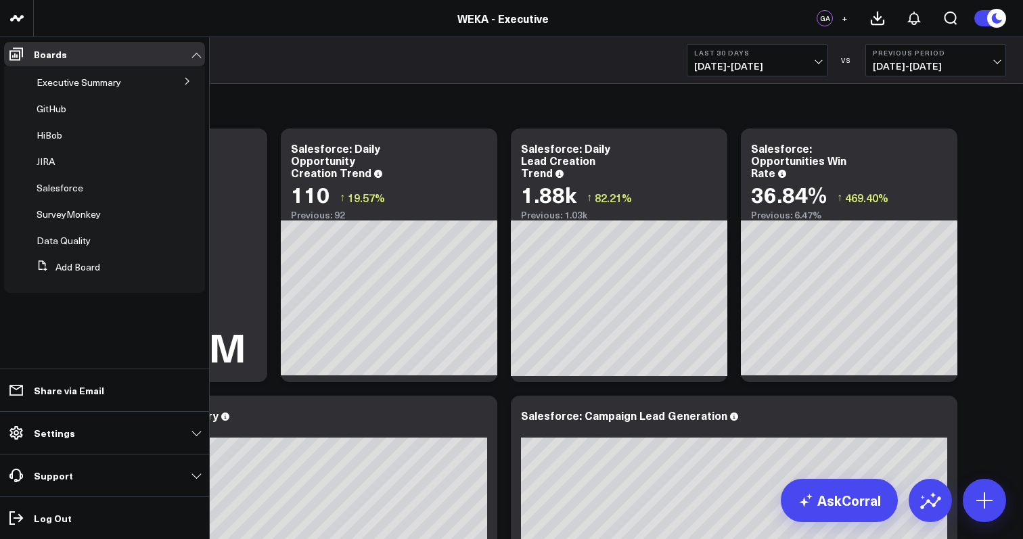
click at [185, 85] on icon at bounding box center [187, 81] width 8 height 8
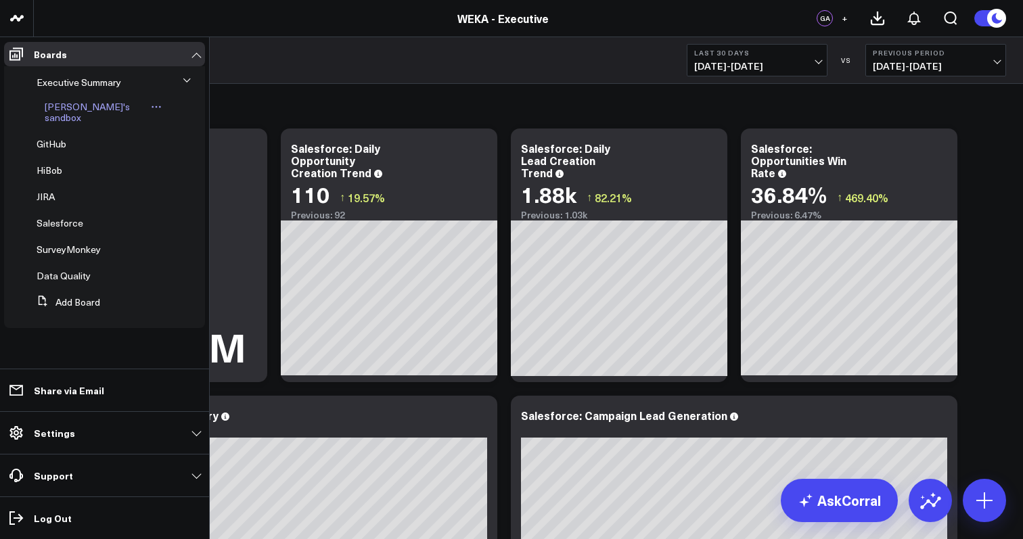
click at [147, 107] on button at bounding box center [155, 106] width 17 height 11
click at [173, 204] on button "Delete Board" at bounding box center [190, 204] width 110 height 26
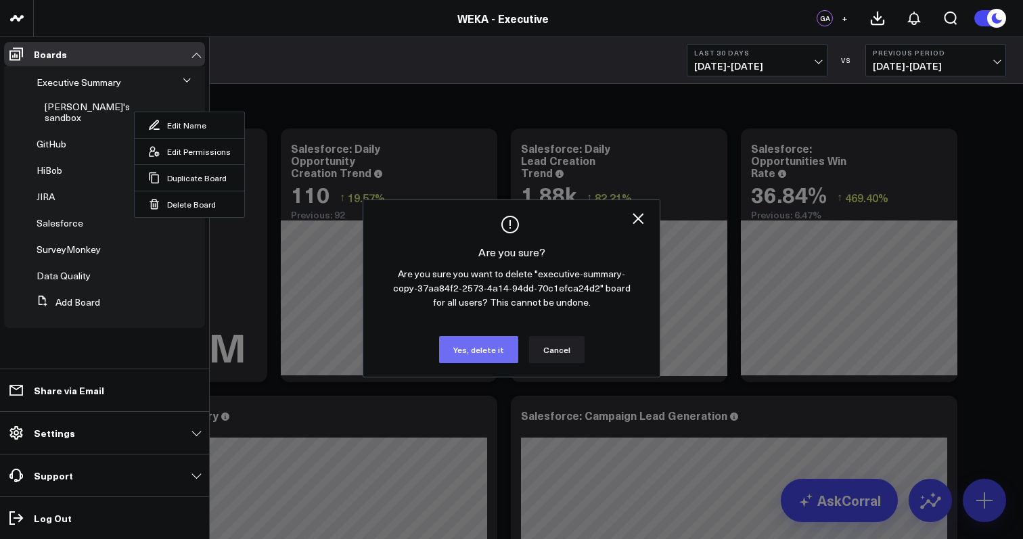
click at [473, 357] on button "Yes, delete it" at bounding box center [478, 349] width 79 height 27
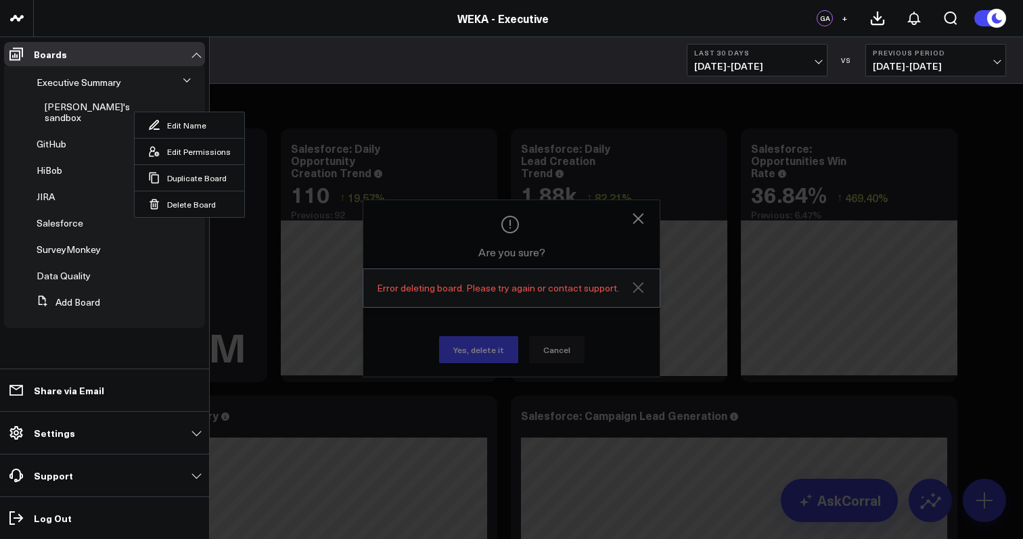
click at [640, 288] on icon "Close" at bounding box center [638, 287] width 16 height 16
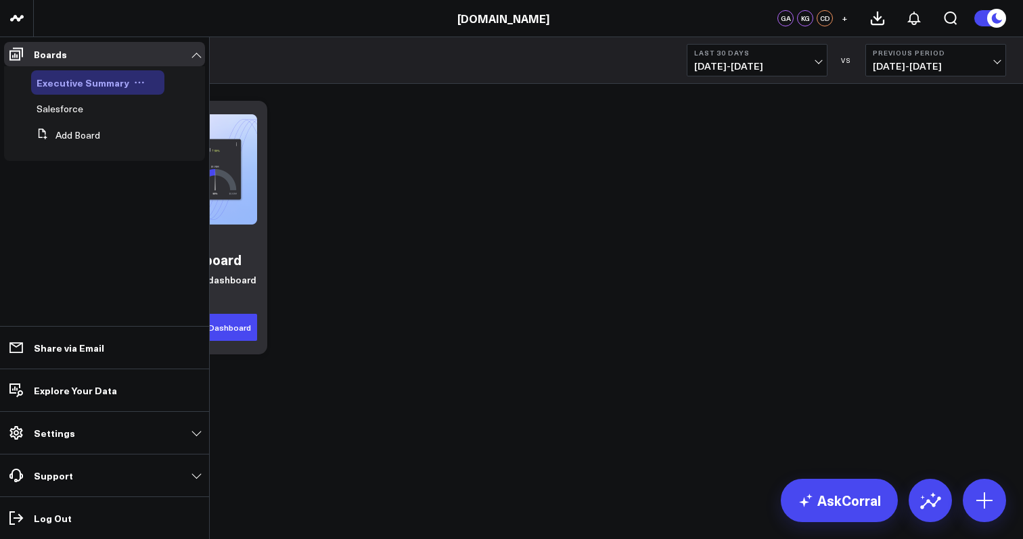
click at [76, 84] on span "Executive Summary" at bounding box center [83, 83] width 93 height 14
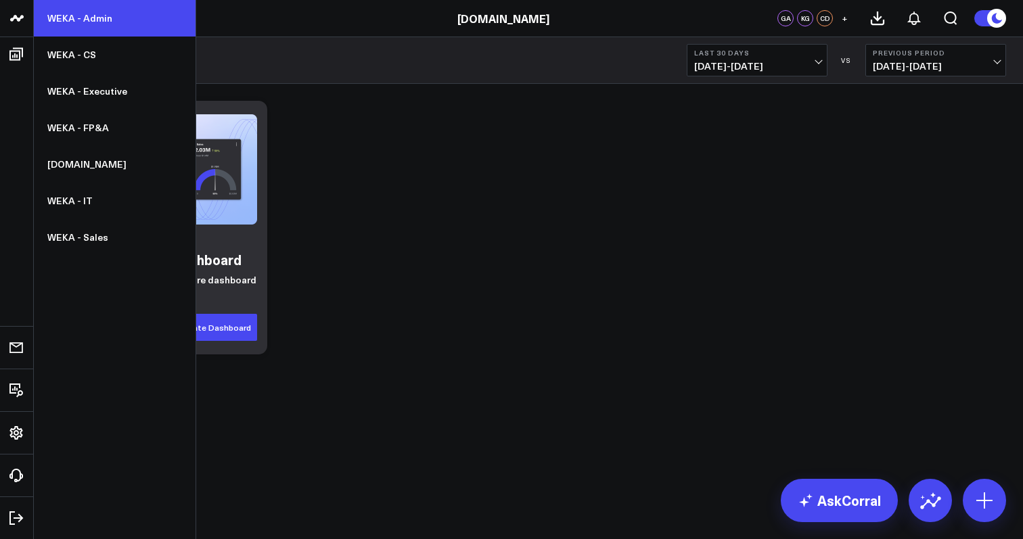
click at [83, 21] on link "WEKA - Admin" at bounding box center [115, 18] width 162 height 37
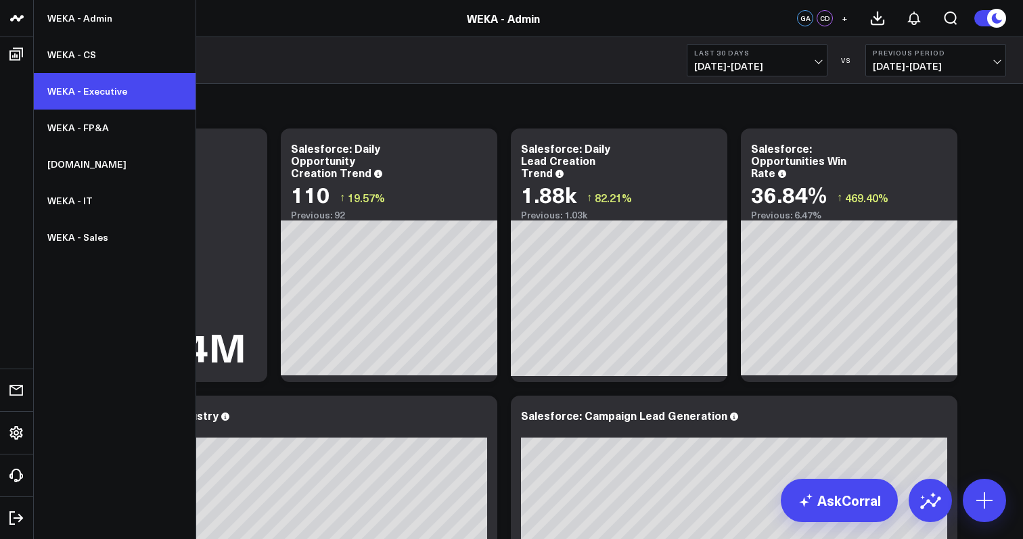
click at [103, 92] on link "WEKA - Executive" at bounding box center [115, 91] width 162 height 37
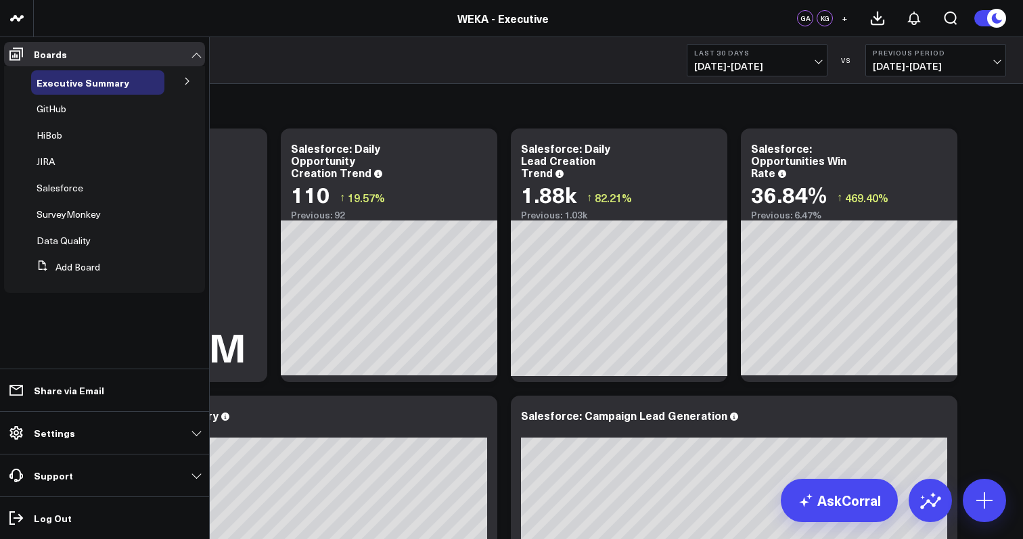
click at [187, 82] on icon at bounding box center [187, 81] width 8 height 8
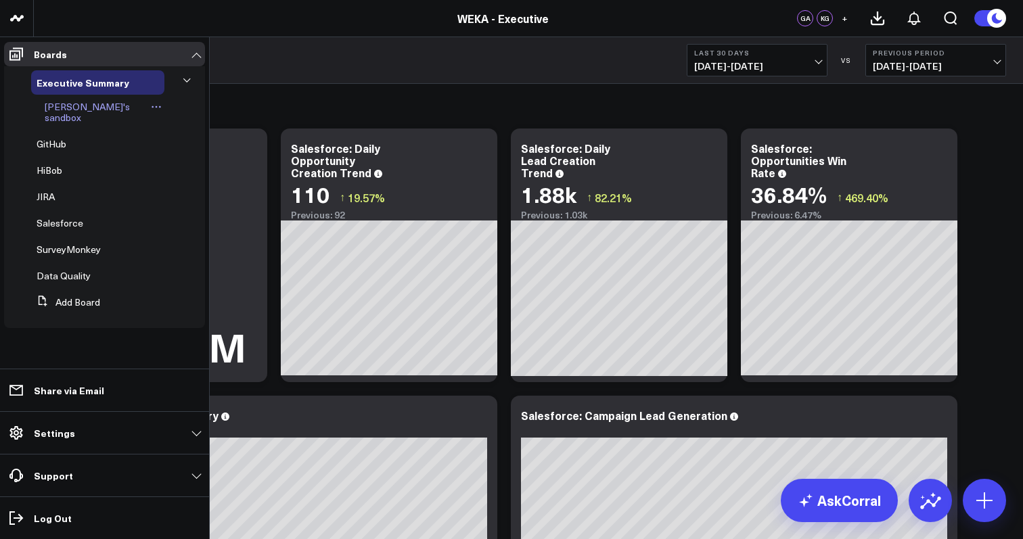
click at [151, 107] on icon at bounding box center [156, 106] width 11 height 11
click at [154, 206] on icon at bounding box center [154, 204] width 12 height 12
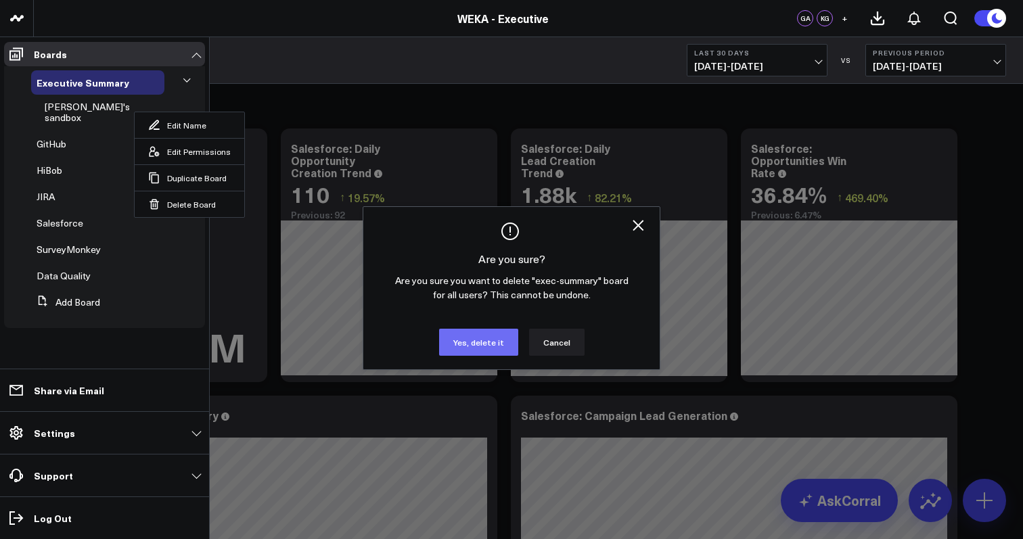
click at [463, 342] on button "Yes, delete it" at bounding box center [478, 342] width 79 height 27
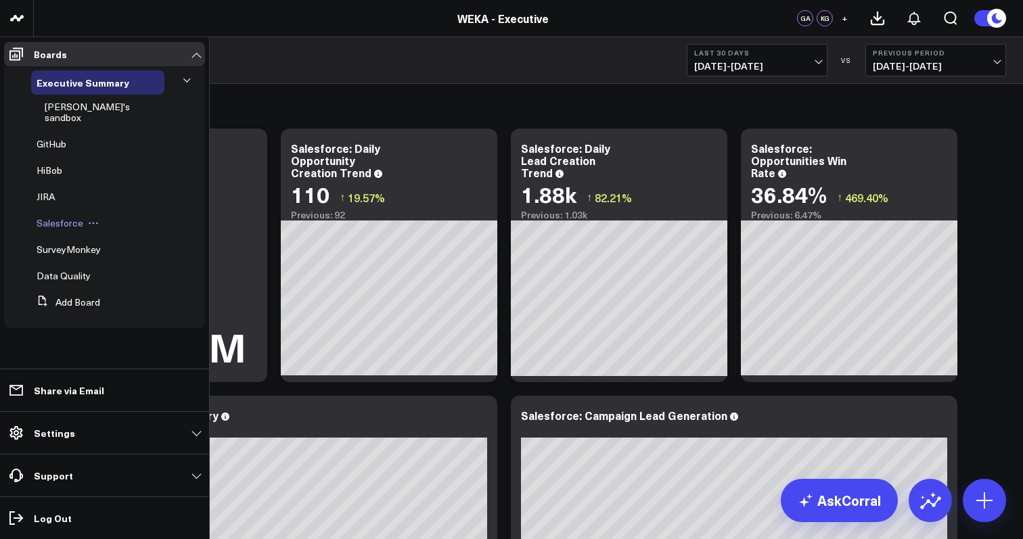
click at [93, 218] on icon at bounding box center [93, 223] width 11 height 11
click at [140, 282] on button "Duplicate Board" at bounding box center [154, 283] width 110 height 26
click at [16, 51] on icon at bounding box center [16, 54] width 14 height 13
click at [91, 87] on span "Executive Summary" at bounding box center [83, 83] width 93 height 14
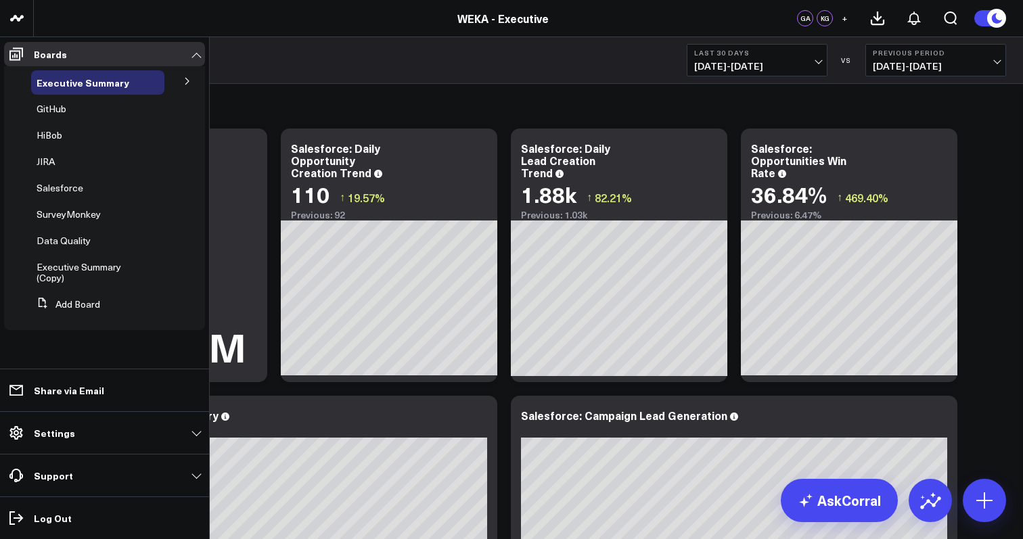
click at [189, 81] on icon at bounding box center [187, 81] width 8 height 8
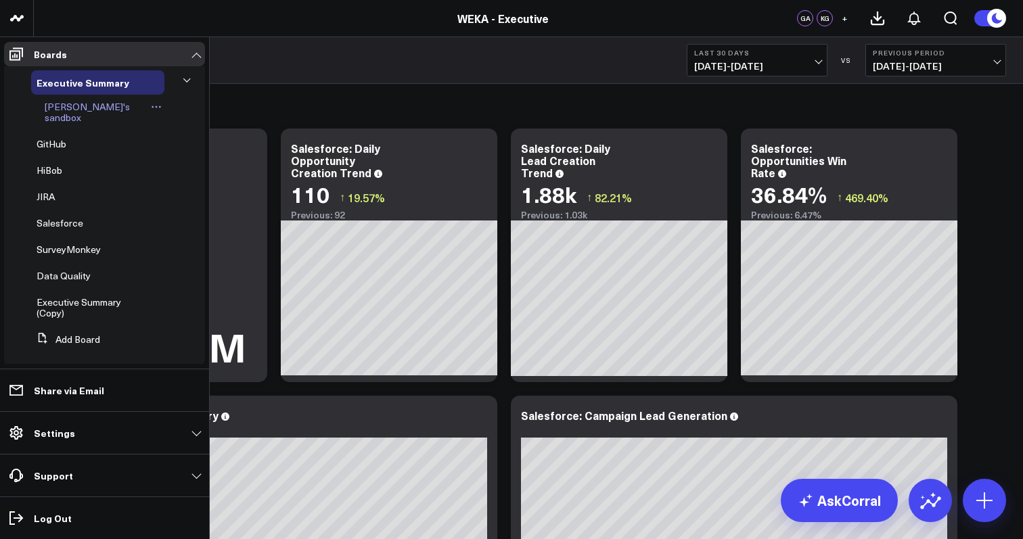
click at [151, 108] on icon at bounding box center [156, 106] width 11 height 11
click at [152, 203] on icon at bounding box center [154, 204] width 12 height 12
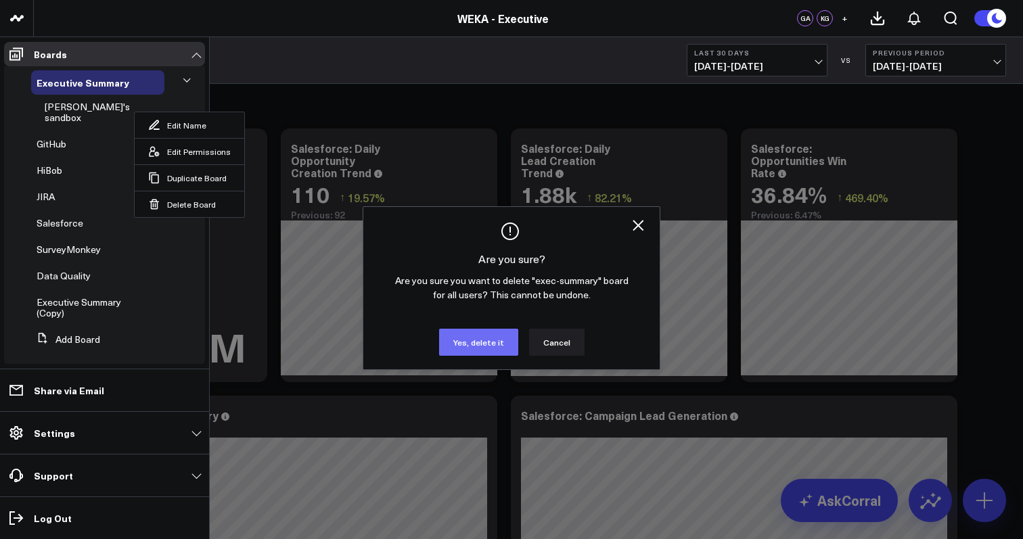
click at [449, 335] on button "Yes, delete it" at bounding box center [478, 342] width 79 height 27
click at [480, 347] on button "Yes, delete it" at bounding box center [478, 342] width 79 height 27
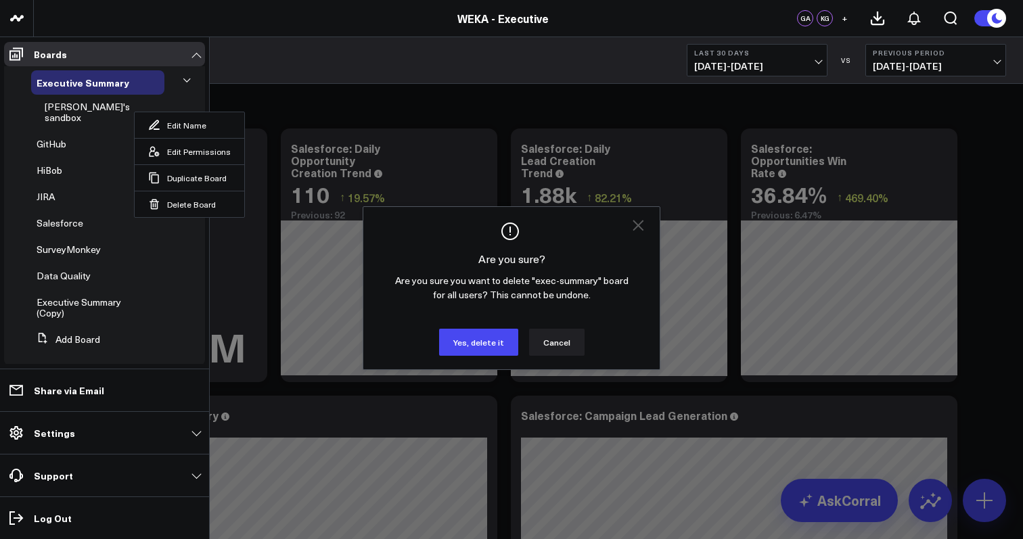
click at [640, 224] on icon "Close" at bounding box center [638, 225] width 11 height 11
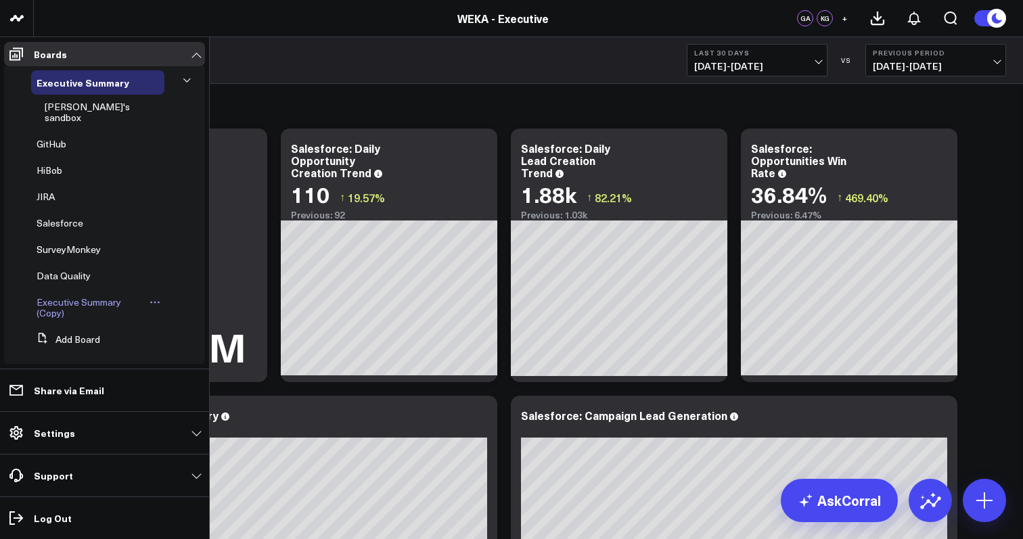
click at [155, 302] on icon at bounding box center [155, 303] width 2 height 2
click at [189, 388] on button "Delete Board" at bounding box center [218, 388] width 110 height 26
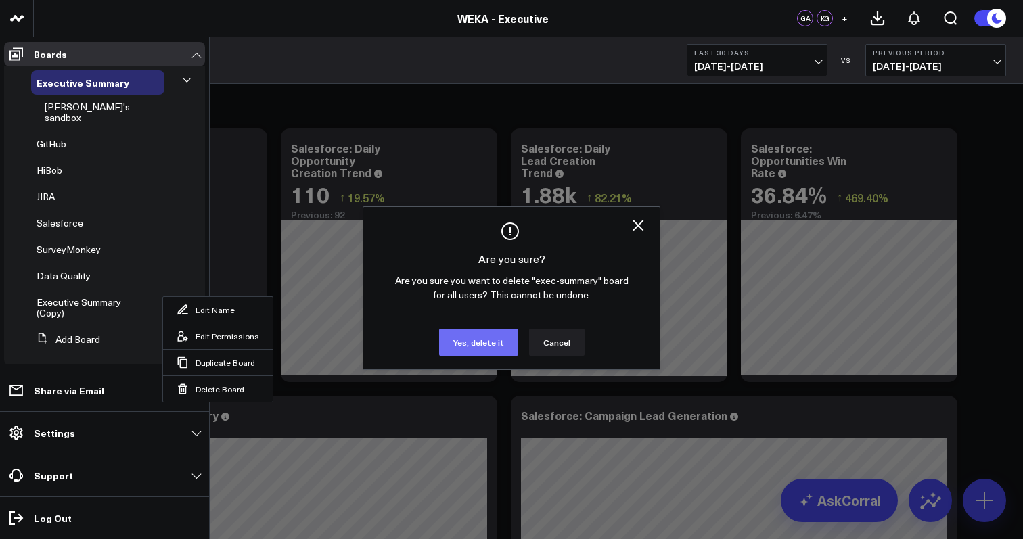
click at [473, 340] on button "Yes, delete it" at bounding box center [478, 342] width 79 height 27
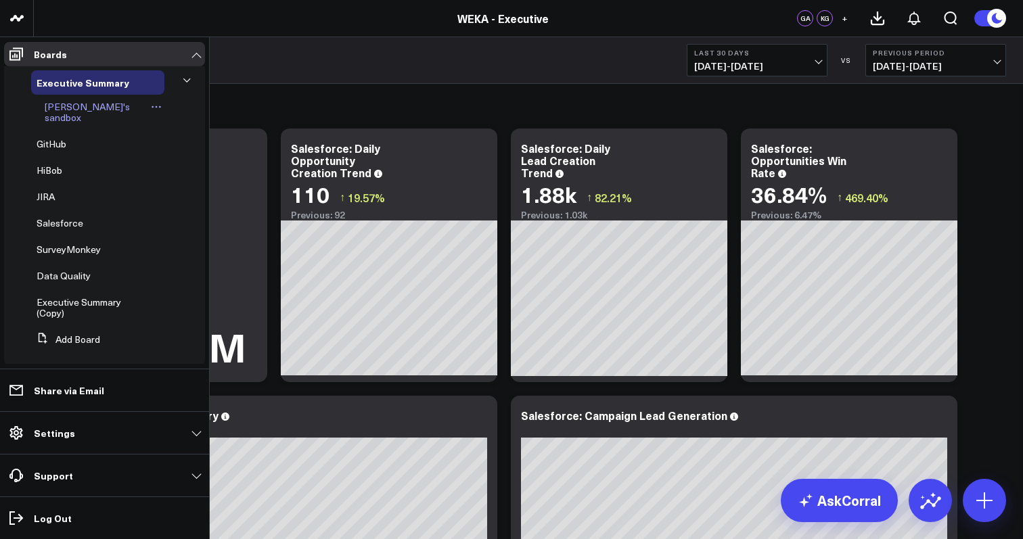
click at [151, 105] on icon at bounding box center [156, 106] width 11 height 11
click at [152, 297] on icon at bounding box center [155, 302] width 11 height 11
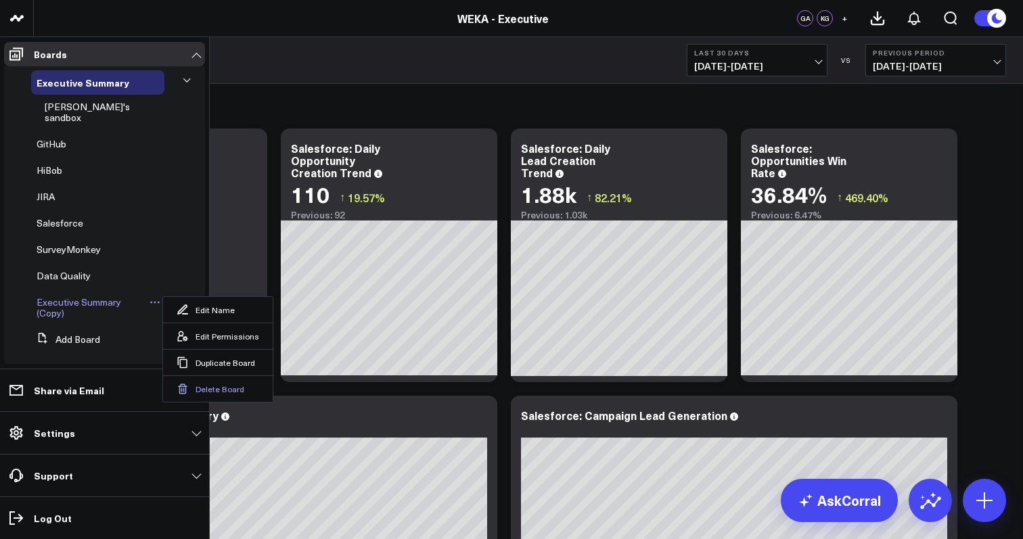
click at [234, 388] on button "Delete Board" at bounding box center [218, 388] width 110 height 26
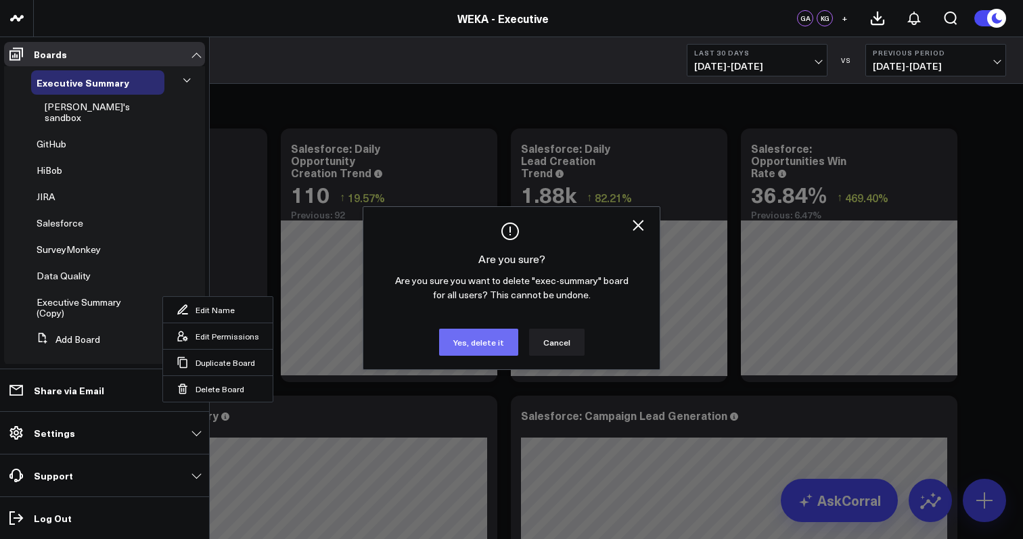
click at [478, 343] on button "Yes, delete it" at bounding box center [478, 342] width 79 height 27
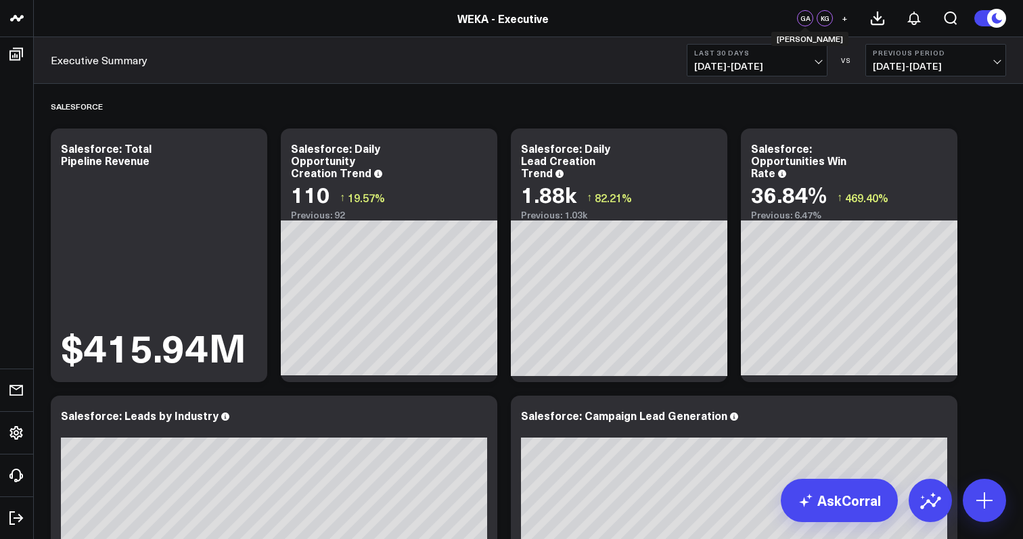
click at [806, 24] on div "GA" at bounding box center [805, 18] width 16 height 16
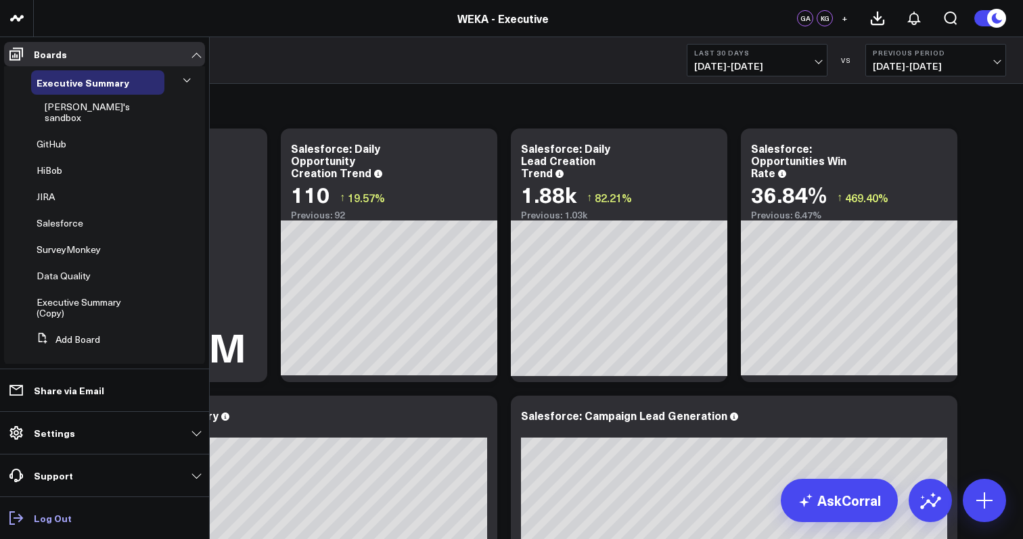
click at [22, 521] on icon at bounding box center [16, 518] width 16 height 16
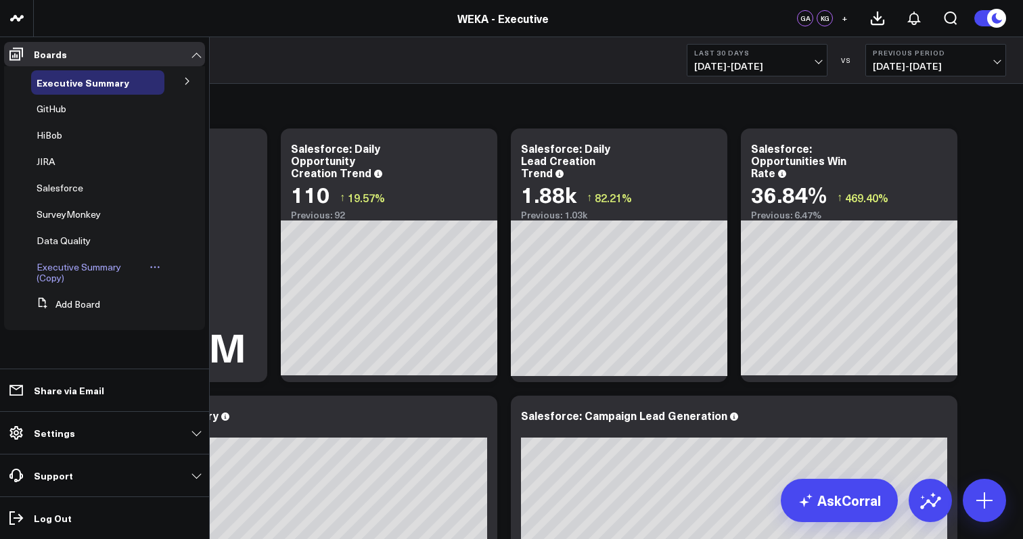
click at [158, 267] on icon at bounding box center [159, 268] width 2 height 2
click at [204, 362] on button "Delete Board" at bounding box center [218, 364] width 110 height 26
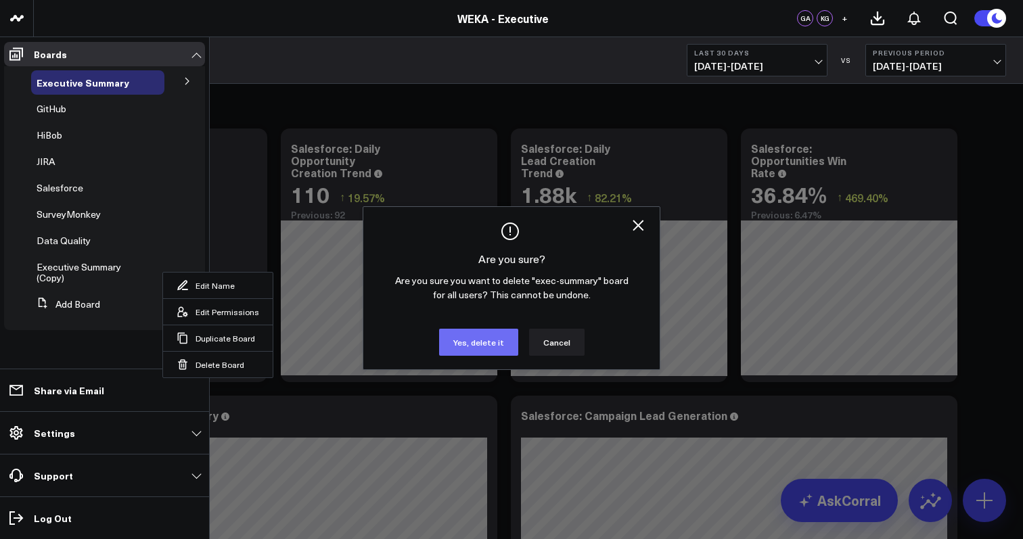
click at [458, 338] on button "Yes, delete it" at bounding box center [478, 342] width 79 height 27
click at [473, 340] on button "Yes, delete it" at bounding box center [478, 342] width 79 height 27
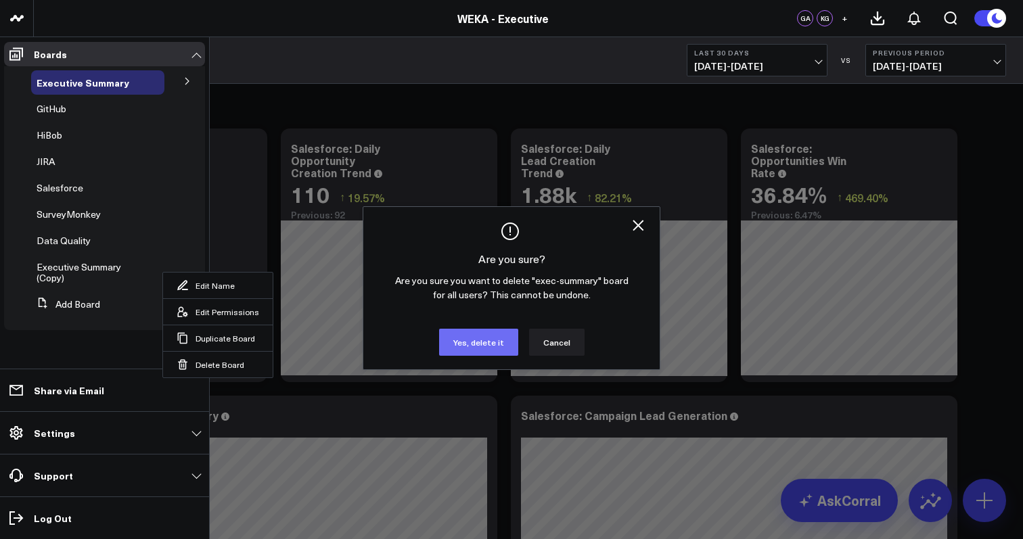
click at [473, 340] on button "Yes, delete it" at bounding box center [478, 342] width 79 height 27
click at [640, 220] on icon "Close" at bounding box center [638, 225] width 16 height 16
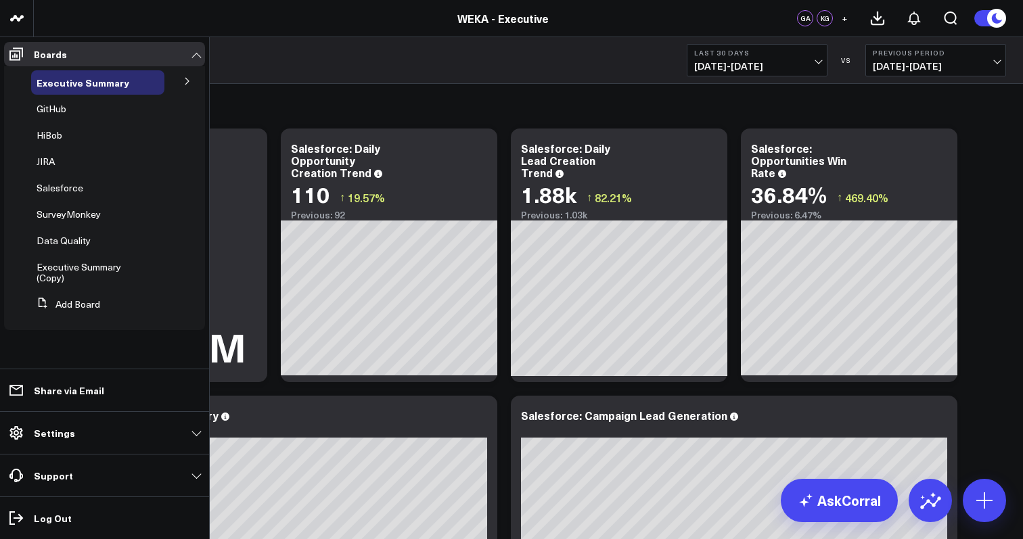
click at [189, 75] on button at bounding box center [187, 80] width 35 height 20
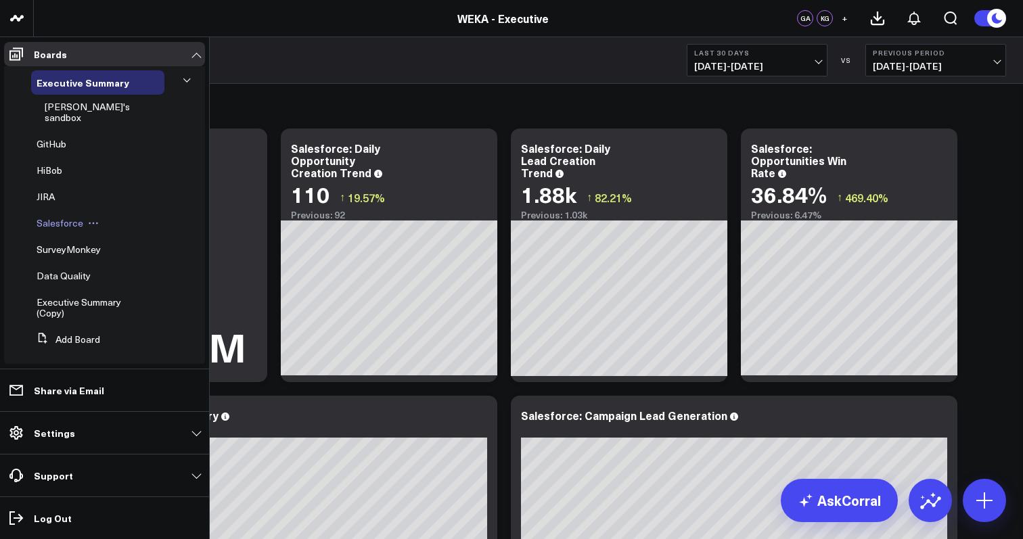
click at [90, 218] on icon at bounding box center [93, 223] width 11 height 11
click at [49, 216] on span "Salesforce" at bounding box center [60, 222] width 47 height 13
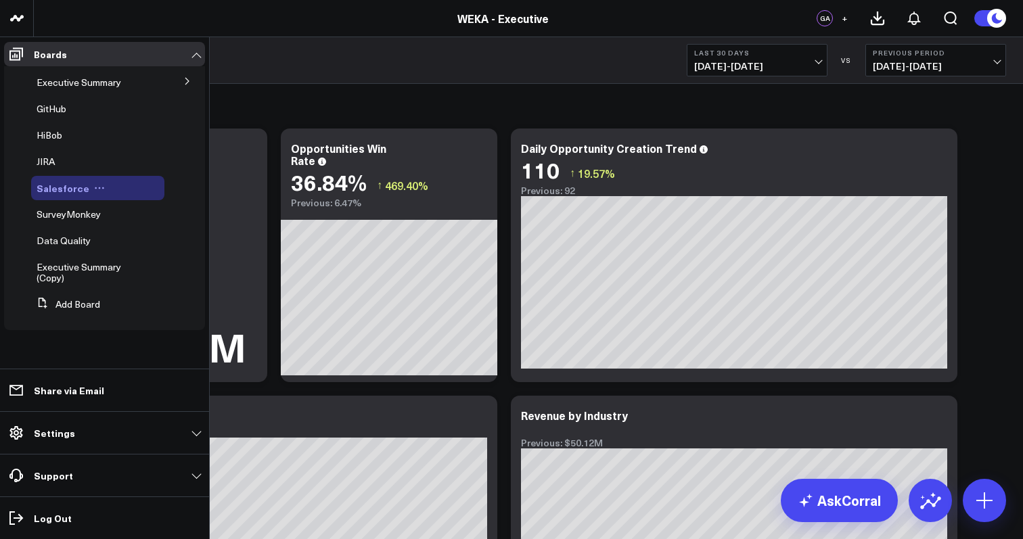
click at [95, 187] on icon at bounding box center [99, 188] width 11 height 11
click at [156, 259] on button "Duplicate Board" at bounding box center [156, 259] width 110 height 26
click at [19, 53] on icon at bounding box center [16, 54] width 14 height 13
click at [51, 57] on p "Boards" at bounding box center [50, 54] width 33 height 11
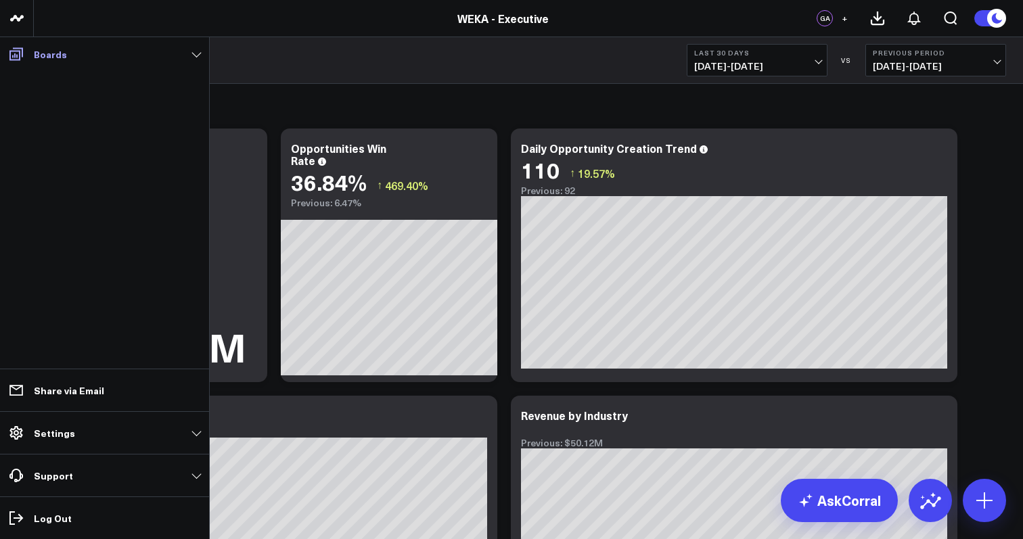
click at [51, 57] on p "Boards" at bounding box center [50, 54] width 33 height 11
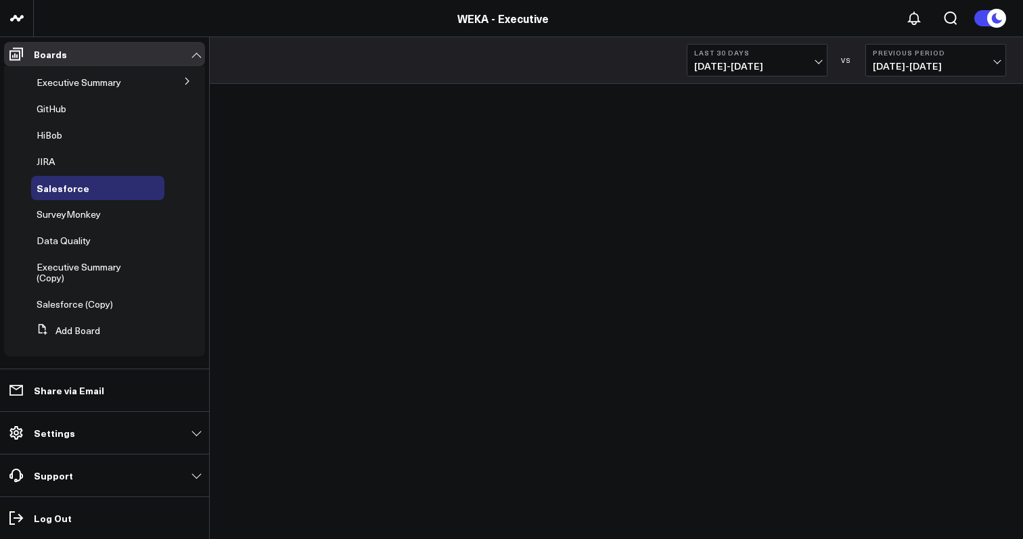
click at [23, 52] on icon at bounding box center [16, 54] width 16 height 16
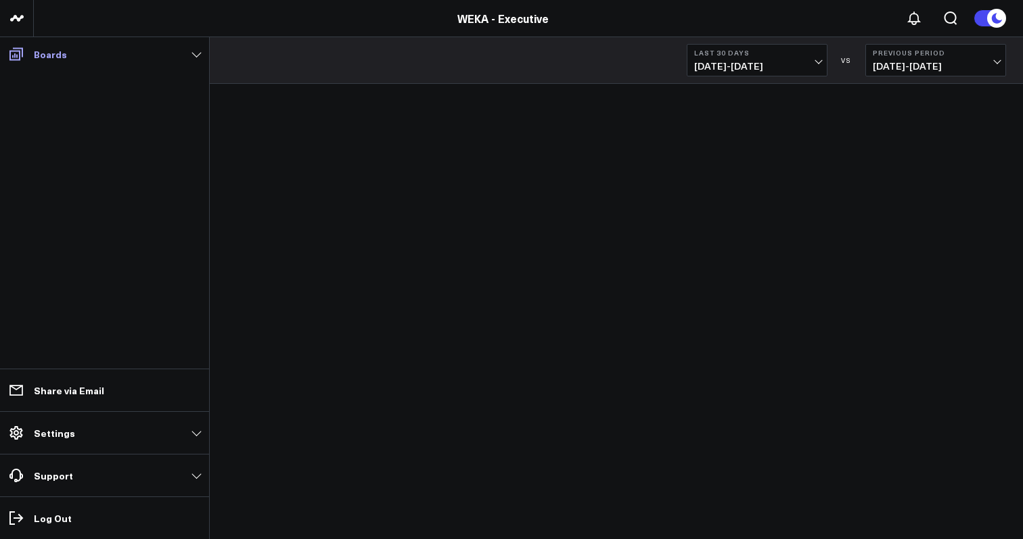
click at [53, 53] on p "Boards" at bounding box center [50, 54] width 33 height 11
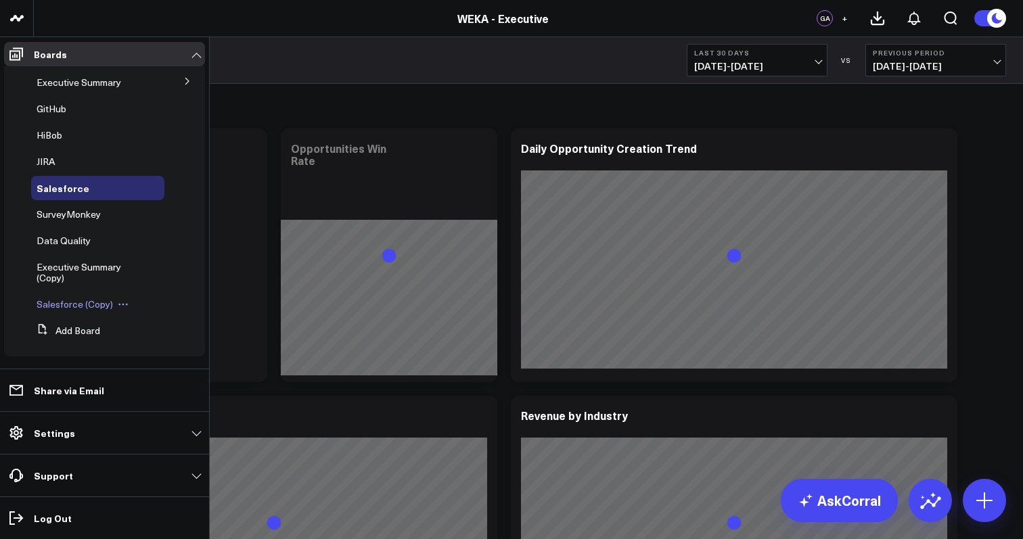
click at [122, 304] on icon at bounding box center [123, 305] width 2 height 2
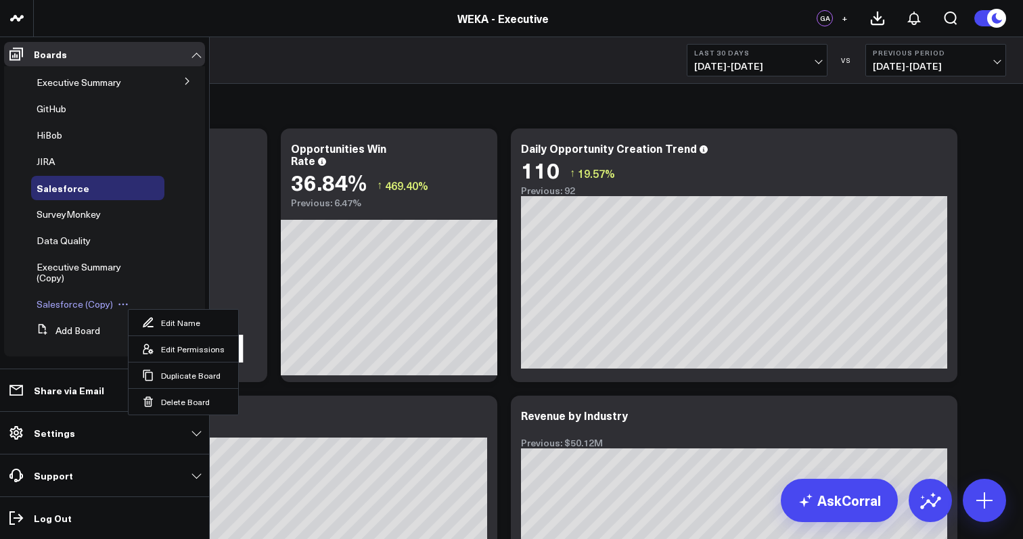
click at [77, 306] on span "Salesforce (Copy)" at bounding box center [75, 304] width 76 height 13
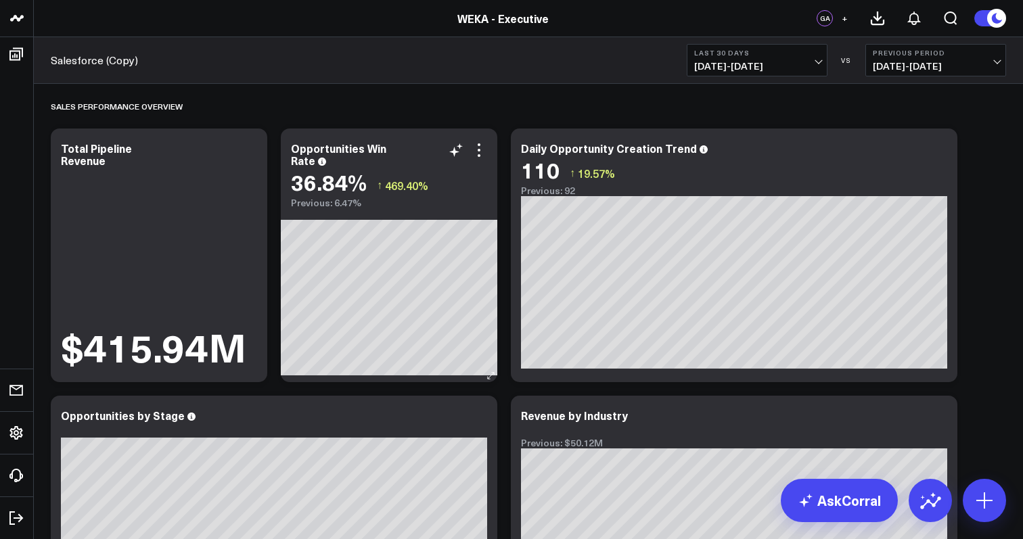
click at [292, 375] on div "Opportunities Win Rate 36.84% ↑ 469.40% Previous: 6.47%" at bounding box center [389, 256] width 216 height 254
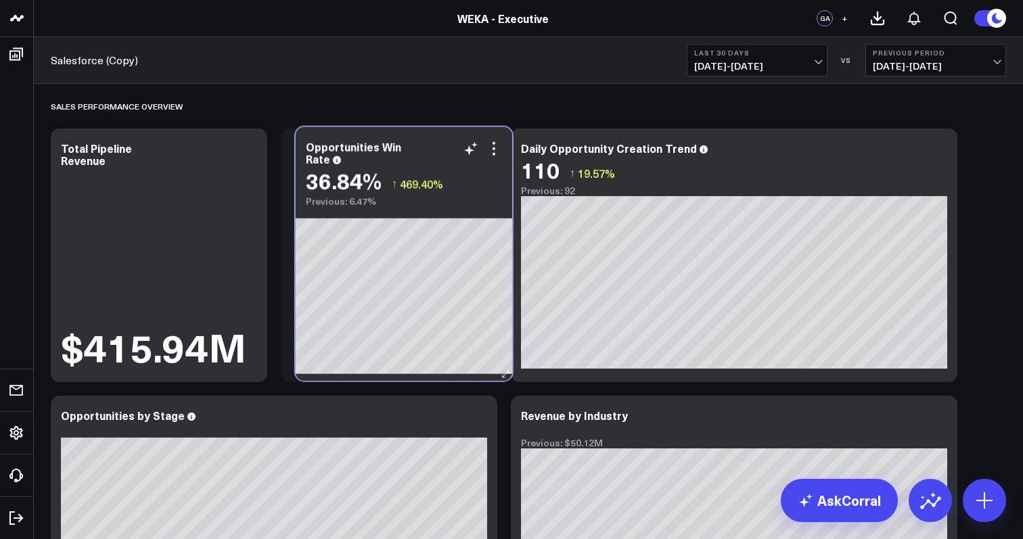
click at [307, 374] on div "Opportunities Win Rate 36.84% ↑ 469.40% Previous: 6.47%" at bounding box center [404, 254] width 216 height 254
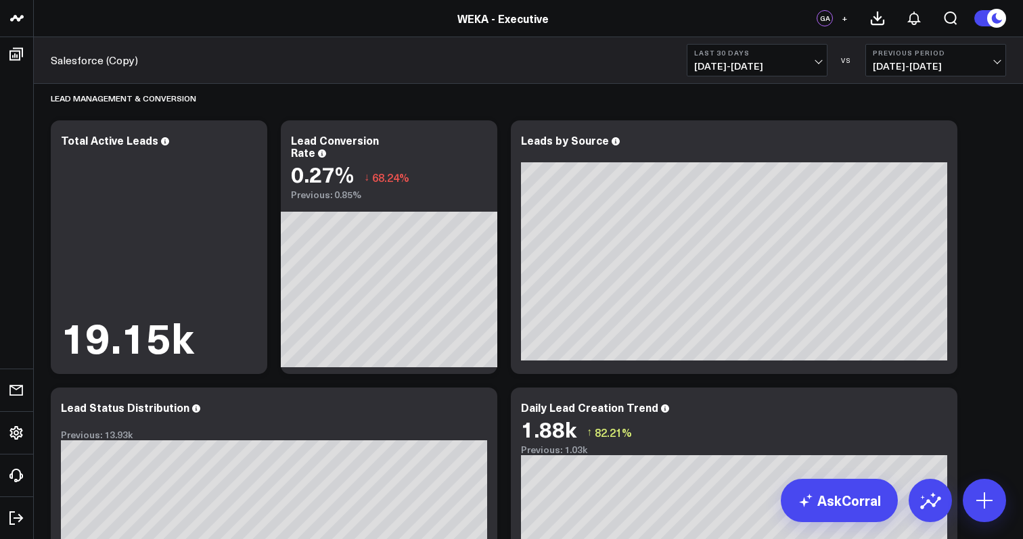
scroll to position [1119, 0]
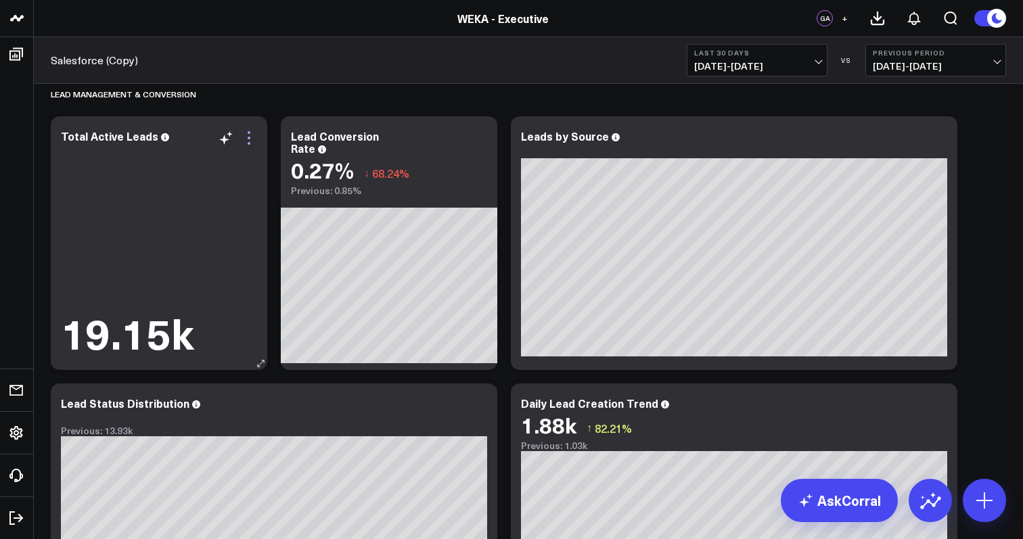
click at [255, 132] on icon at bounding box center [249, 138] width 16 height 16
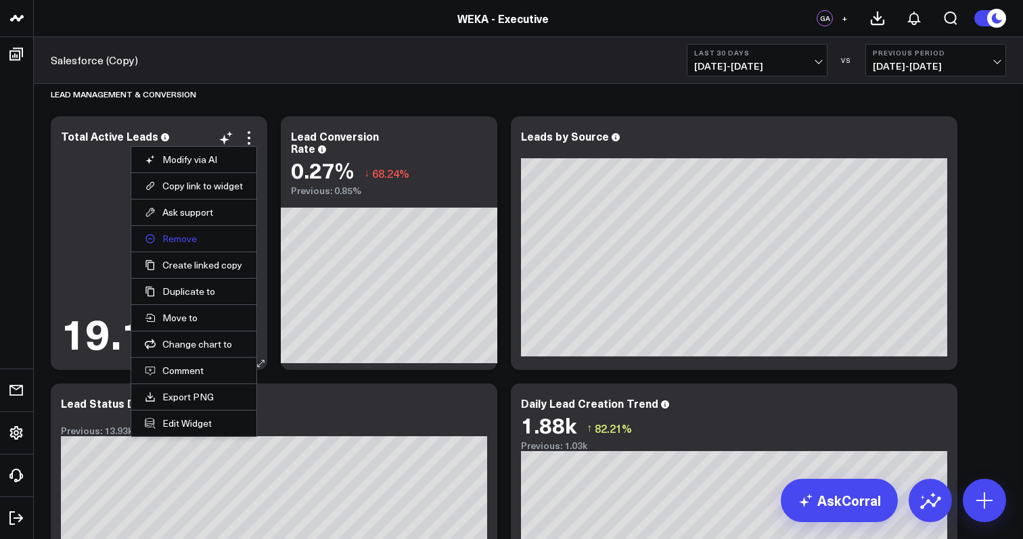
click at [213, 240] on button "Remove" at bounding box center [194, 239] width 98 height 12
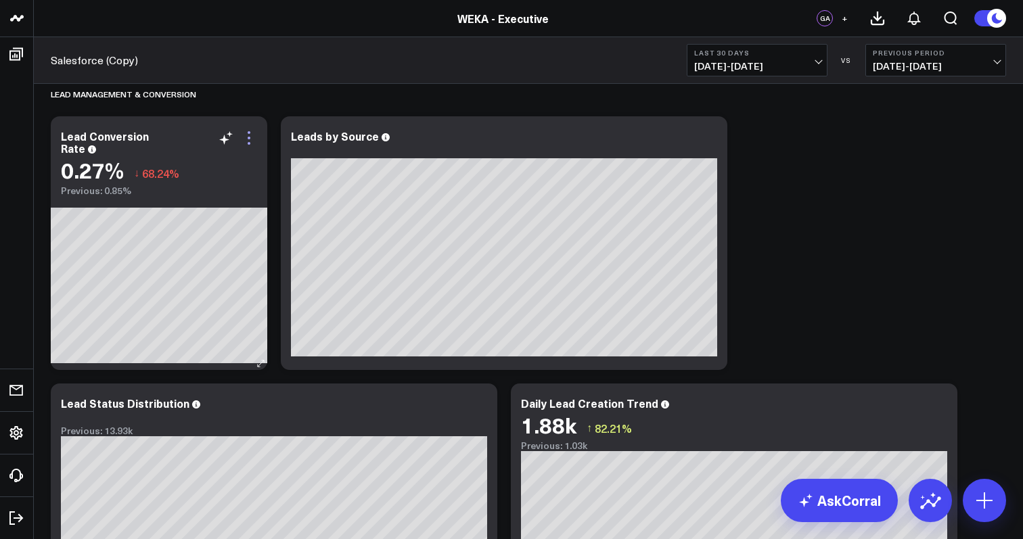
click at [252, 134] on icon at bounding box center [249, 138] width 16 height 16
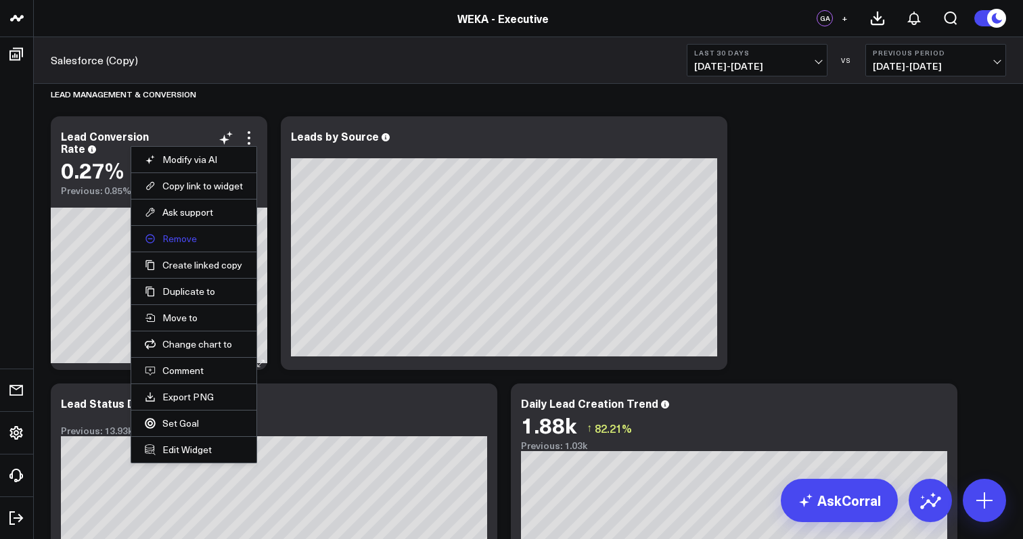
click at [220, 237] on button "Remove" at bounding box center [194, 239] width 98 height 12
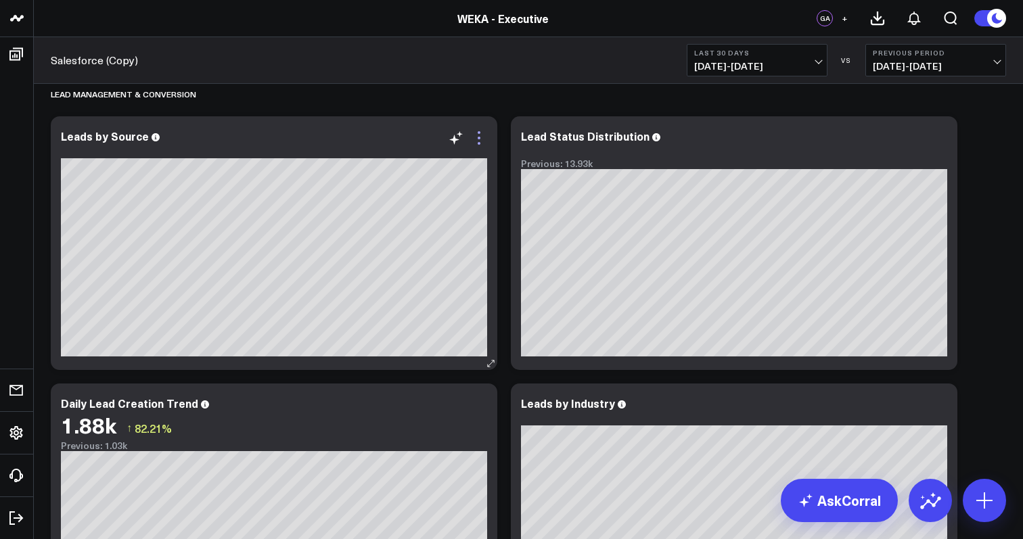
click at [479, 142] on icon at bounding box center [479, 143] width 3 height 3
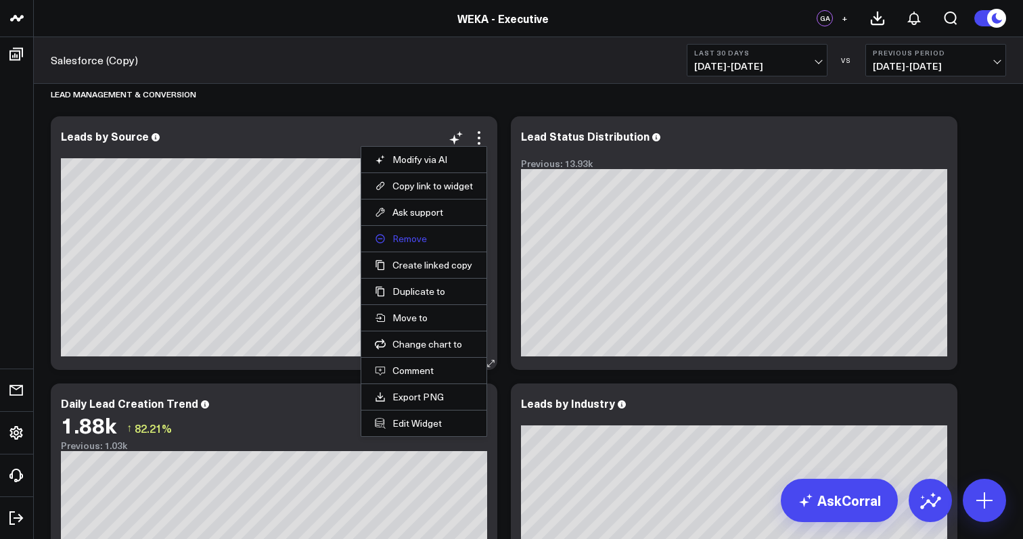
click at [424, 241] on button "Remove" at bounding box center [424, 239] width 98 height 12
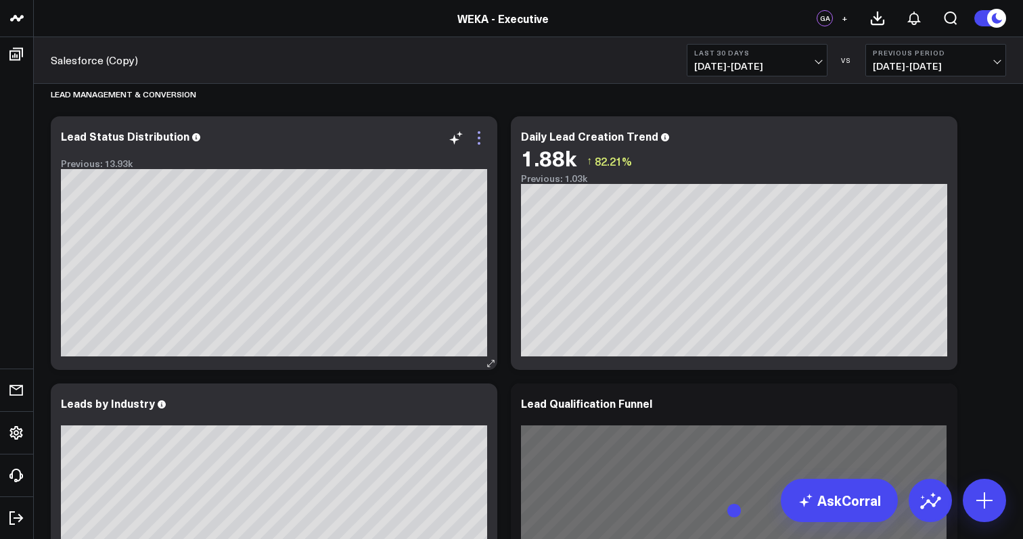
click at [476, 139] on icon at bounding box center [479, 138] width 16 height 16
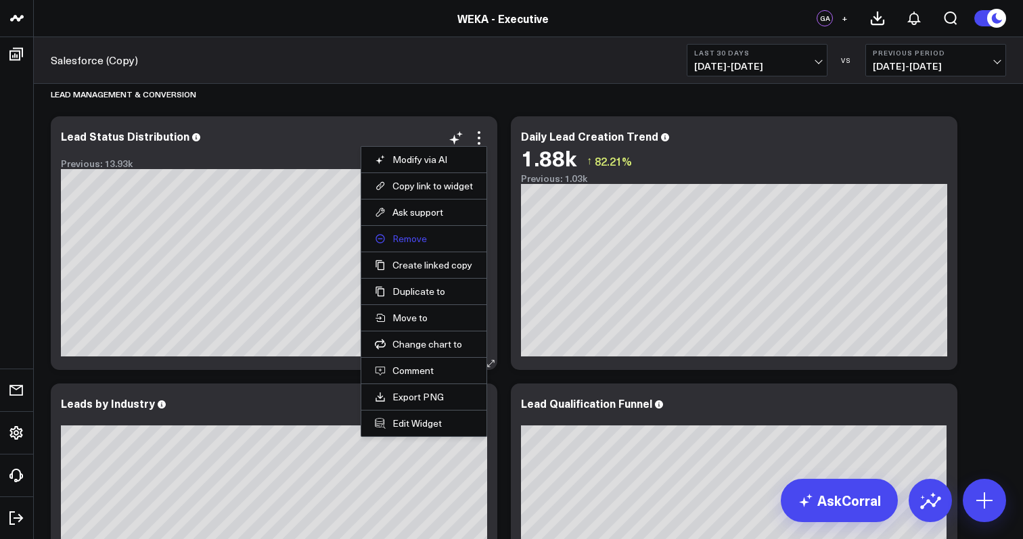
click at [427, 234] on button "Remove" at bounding box center [424, 239] width 98 height 12
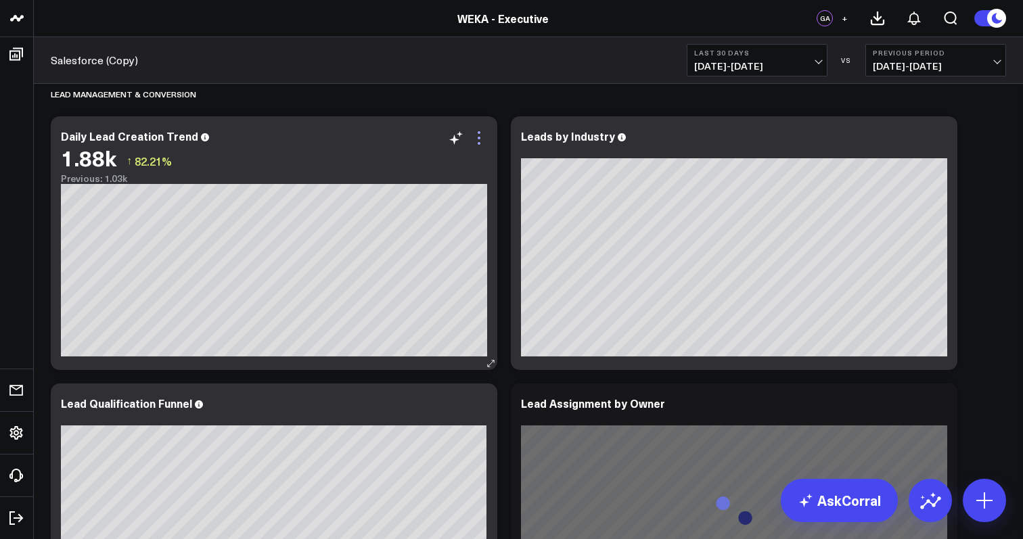
click at [476, 140] on icon at bounding box center [479, 138] width 16 height 16
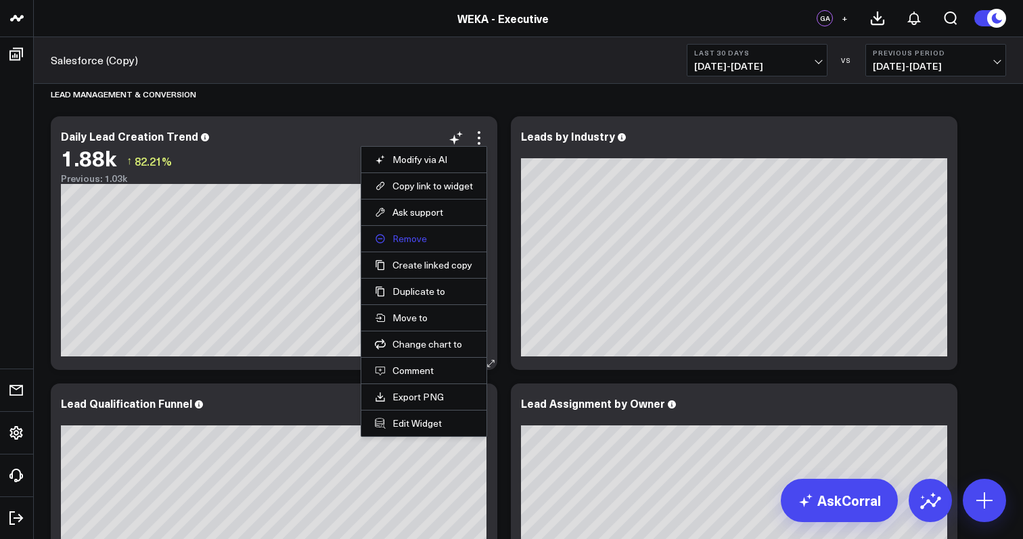
click at [419, 242] on button "Remove" at bounding box center [424, 239] width 98 height 12
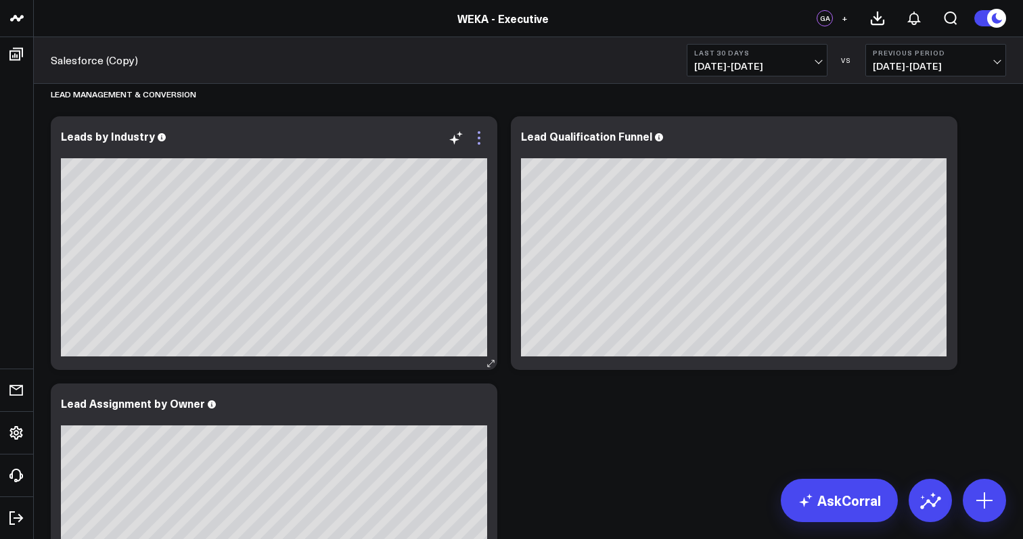
click at [478, 139] on icon at bounding box center [479, 138] width 3 height 3
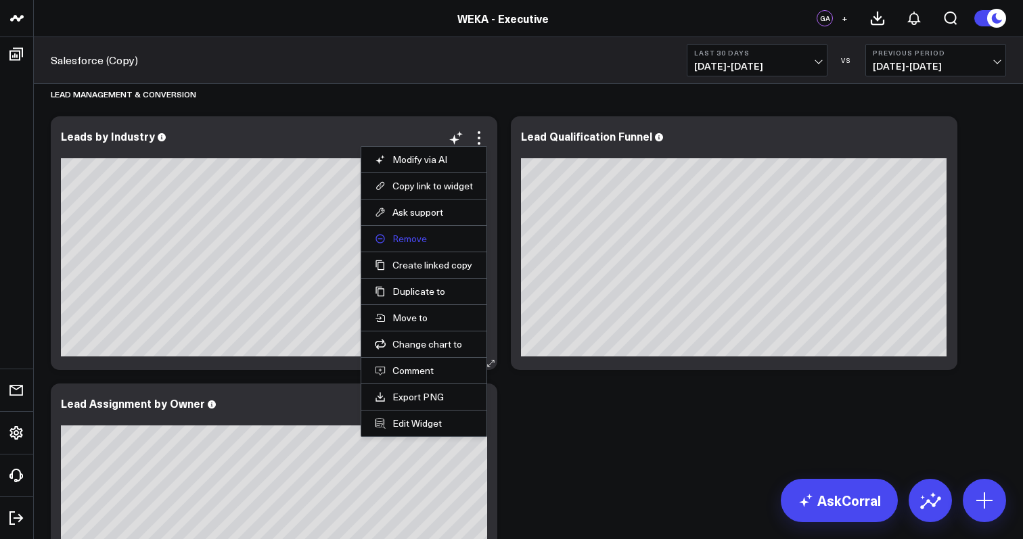
click at [425, 240] on button "Remove" at bounding box center [424, 239] width 98 height 12
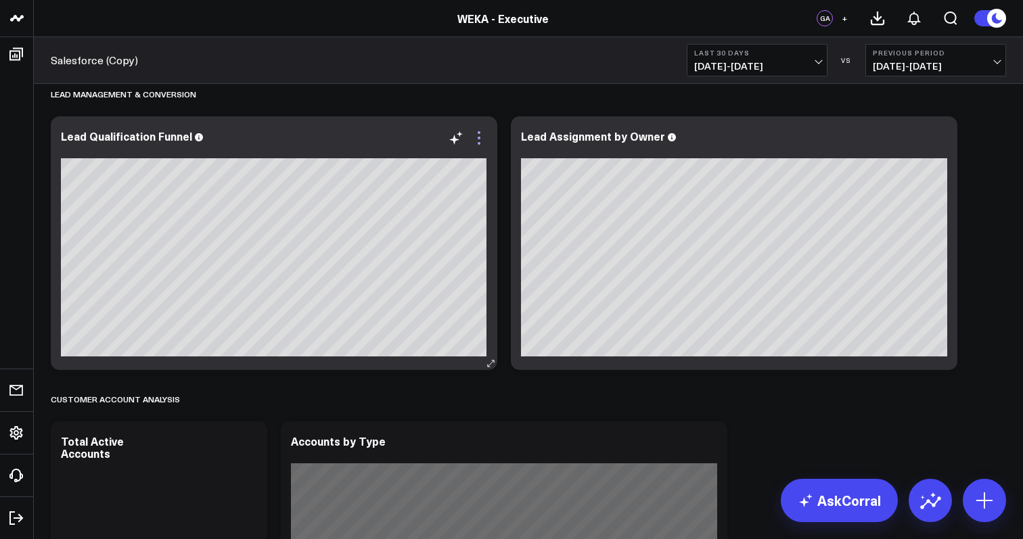
click at [478, 143] on icon at bounding box center [479, 143] width 3 height 3
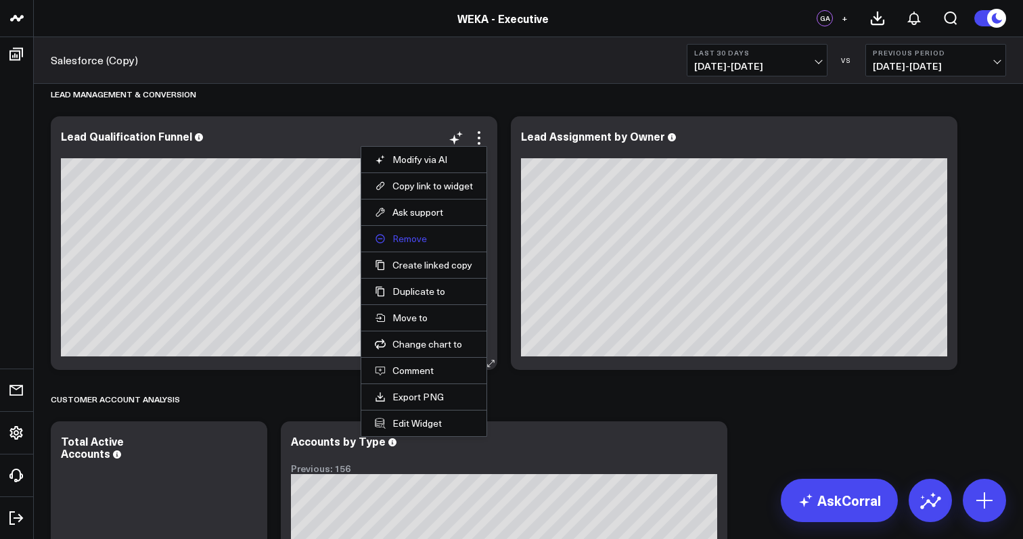
click at [430, 239] on button "Remove" at bounding box center [424, 239] width 98 height 12
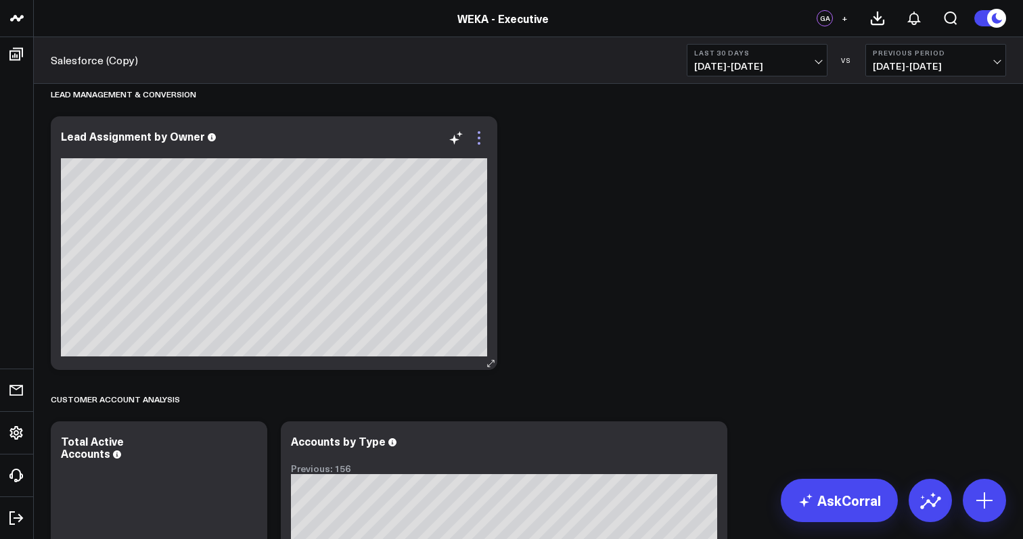
click at [483, 136] on icon at bounding box center [479, 138] width 16 height 16
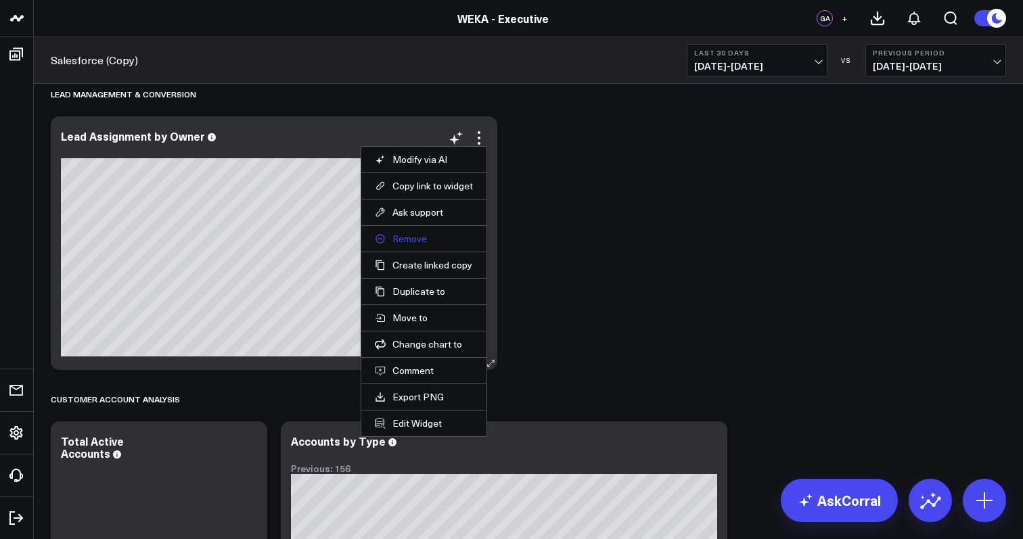
click at [434, 233] on button "Remove" at bounding box center [424, 239] width 98 height 12
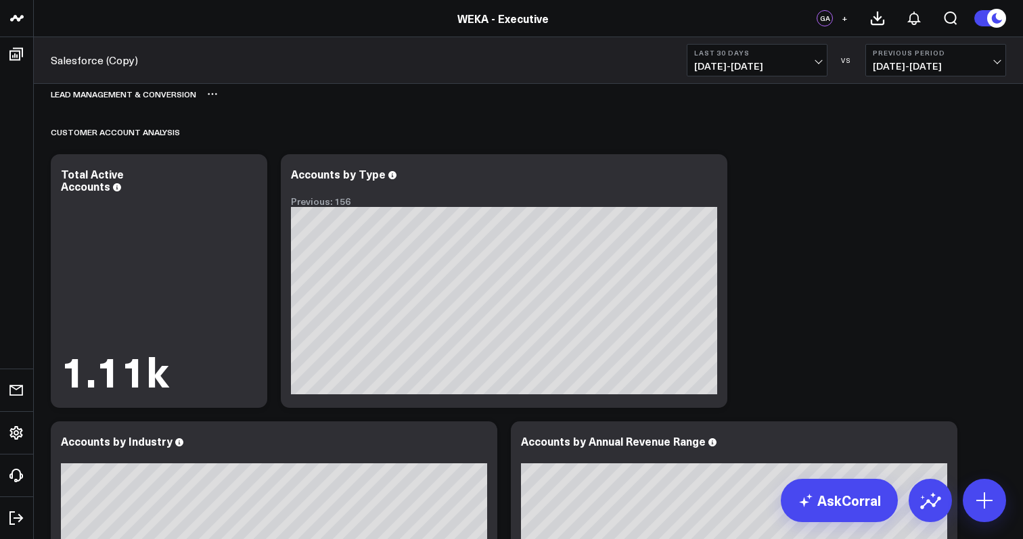
click at [215, 95] on icon at bounding box center [212, 94] width 11 height 11
click at [235, 134] on button "Delete" at bounding box center [248, 132] width 59 height 24
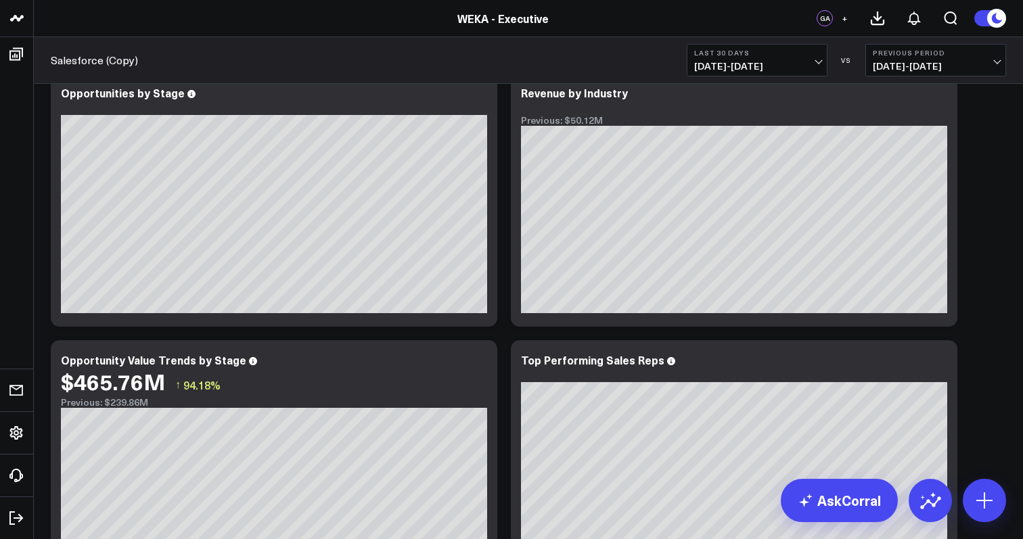
scroll to position [0, 0]
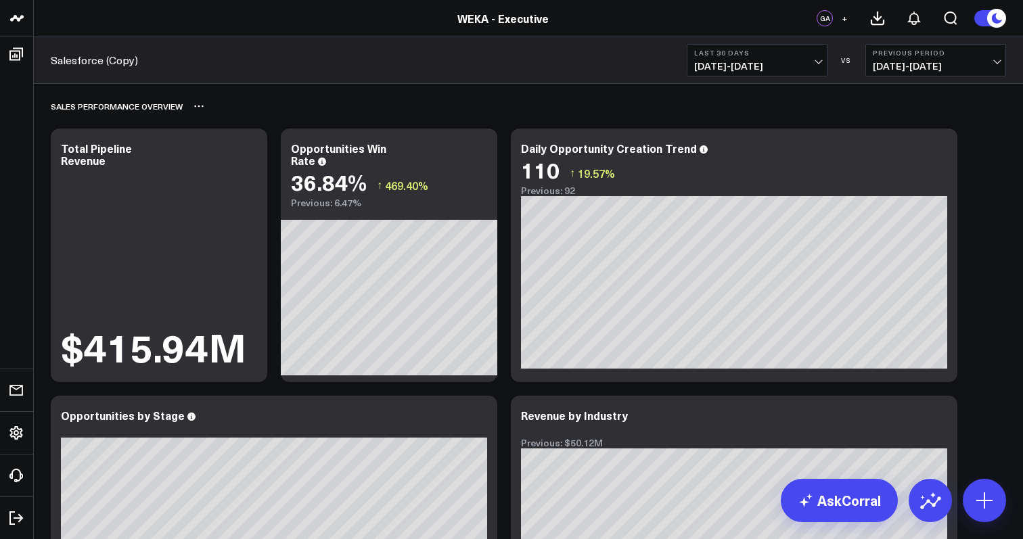
click at [198, 105] on icon at bounding box center [198, 106] width 11 height 11
click at [223, 141] on button "Delete" at bounding box center [234, 145] width 59 height 24
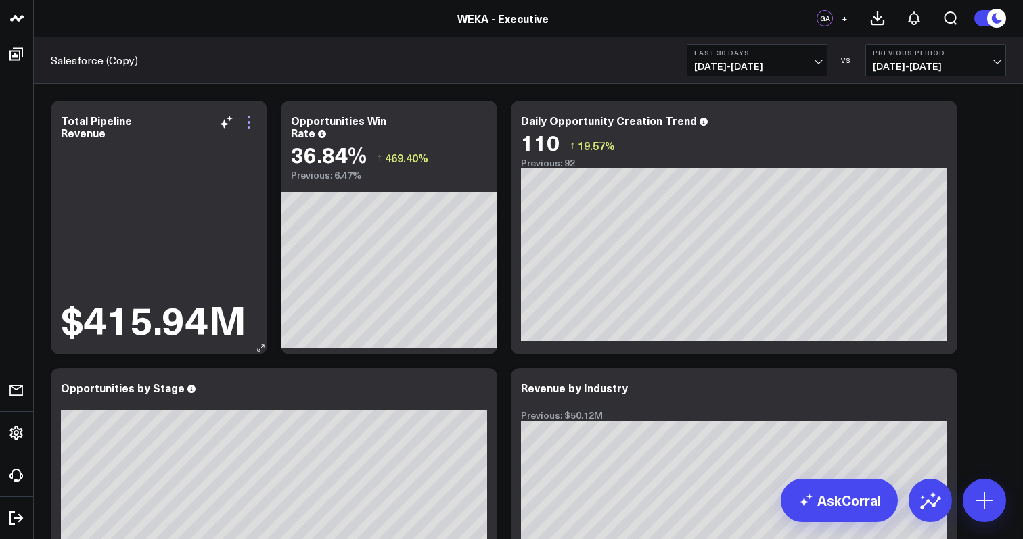
click at [253, 125] on icon at bounding box center [249, 122] width 16 height 16
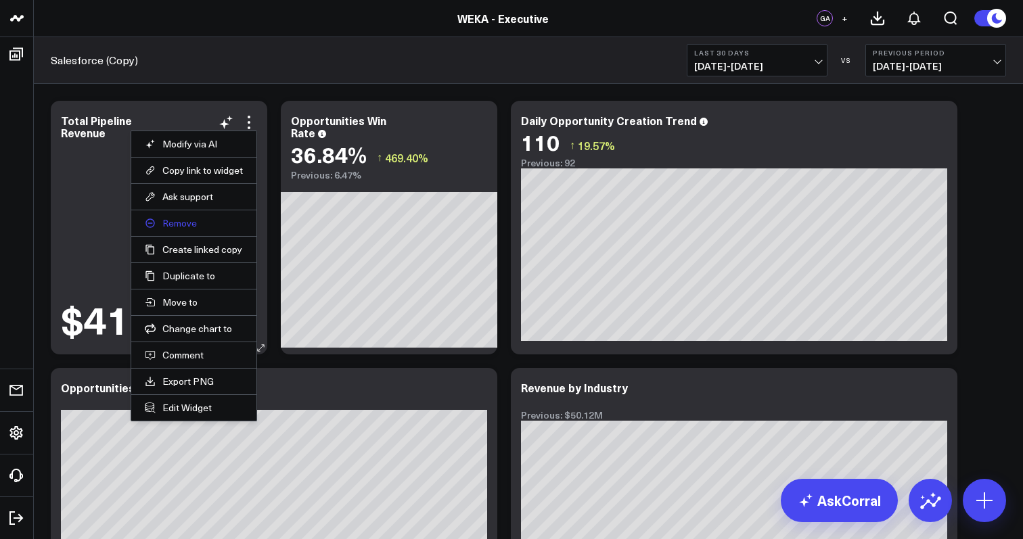
click at [214, 227] on button "Remove" at bounding box center [194, 223] width 98 height 12
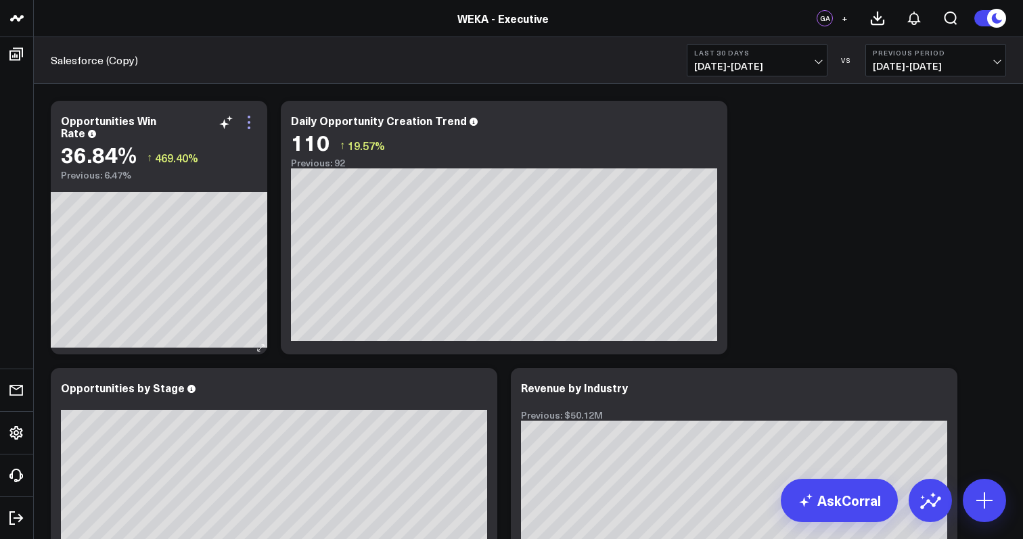
click at [252, 122] on icon at bounding box center [249, 122] width 16 height 16
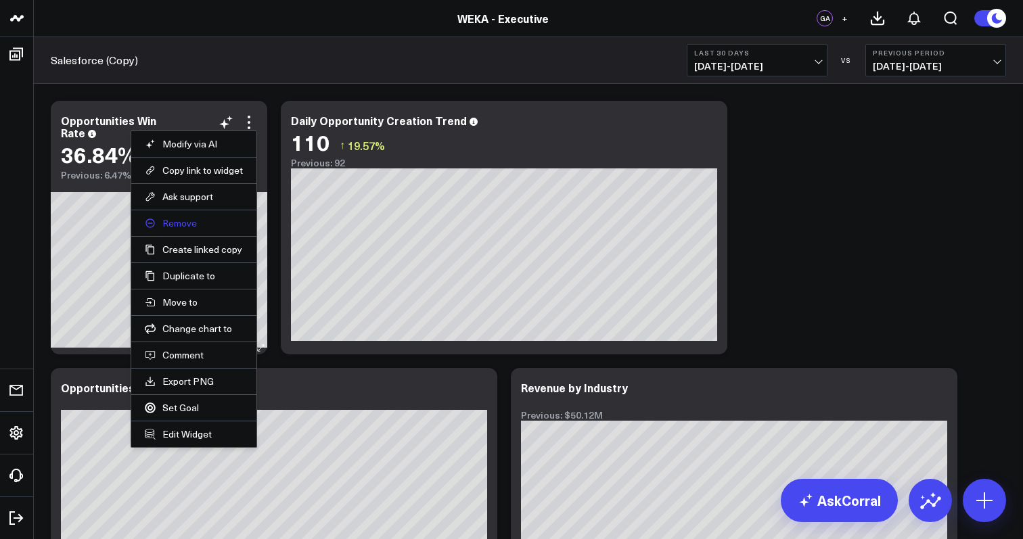
click at [214, 225] on button "Remove" at bounding box center [194, 223] width 98 height 12
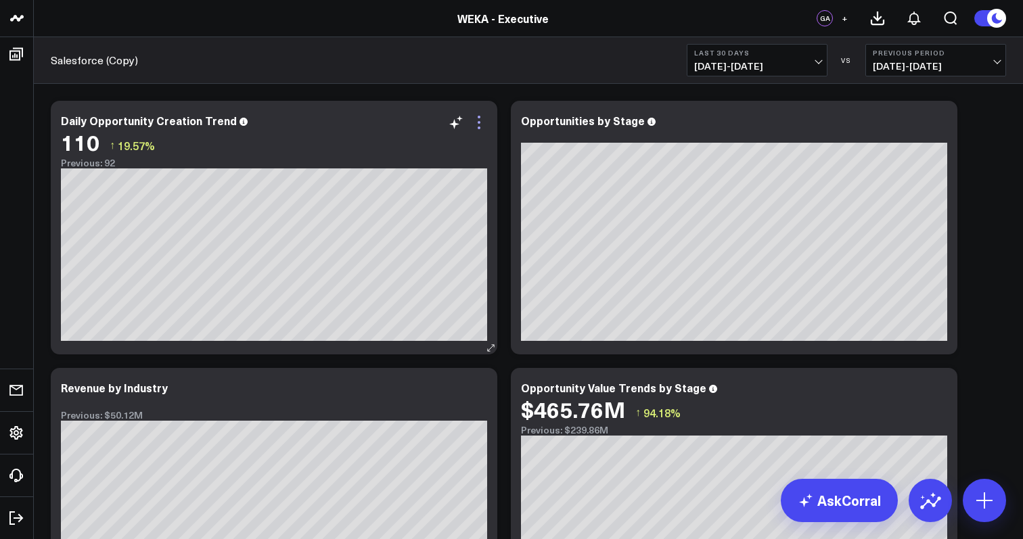
click at [482, 128] on icon at bounding box center [479, 122] width 16 height 16
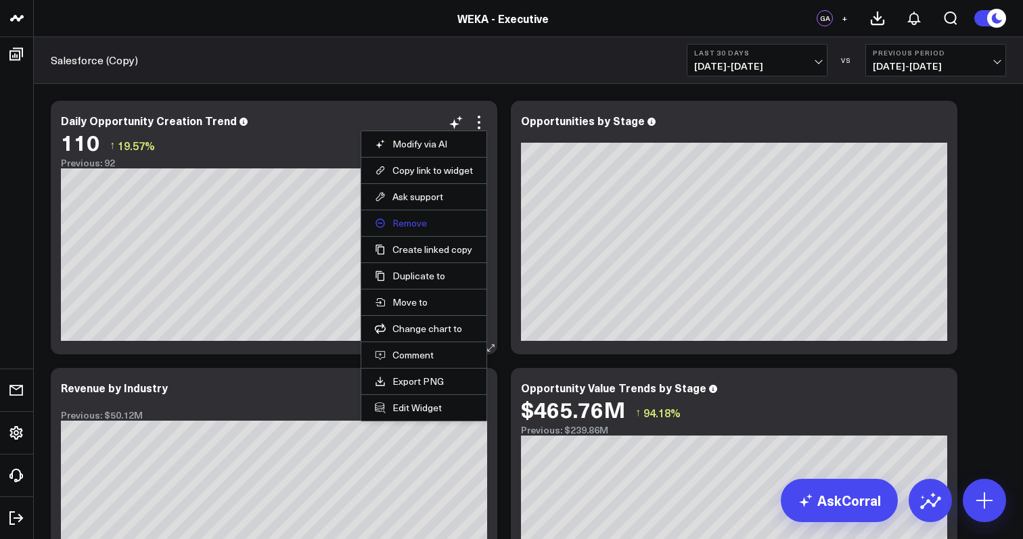
click at [430, 229] on button "Remove" at bounding box center [424, 223] width 98 height 12
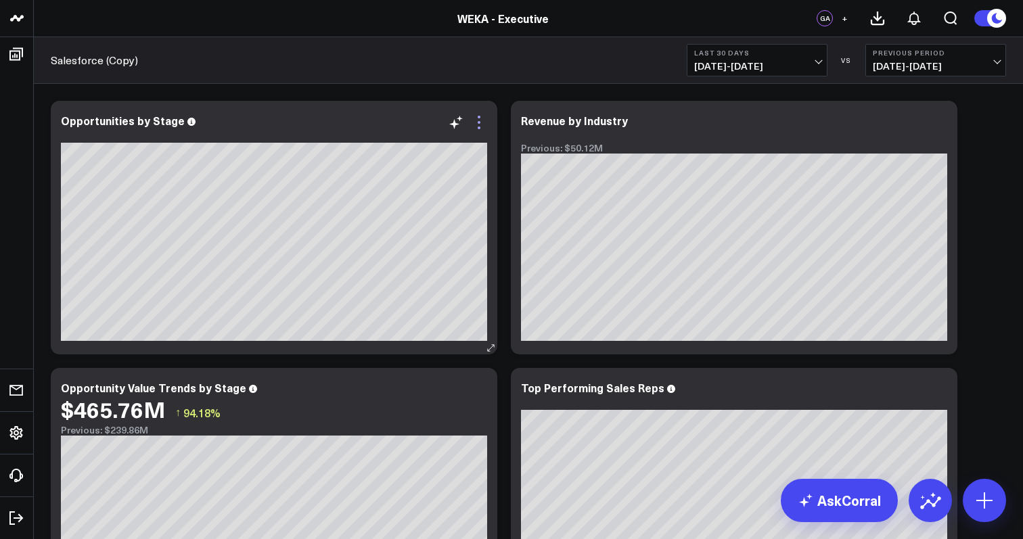
click at [482, 122] on icon at bounding box center [479, 122] width 16 height 16
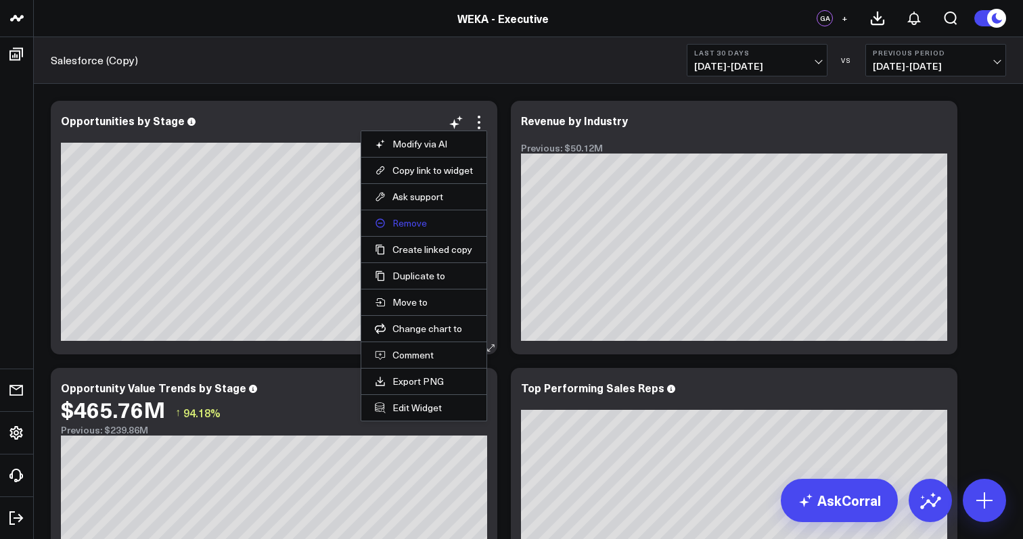
click at [444, 227] on button "Remove" at bounding box center [424, 223] width 98 height 12
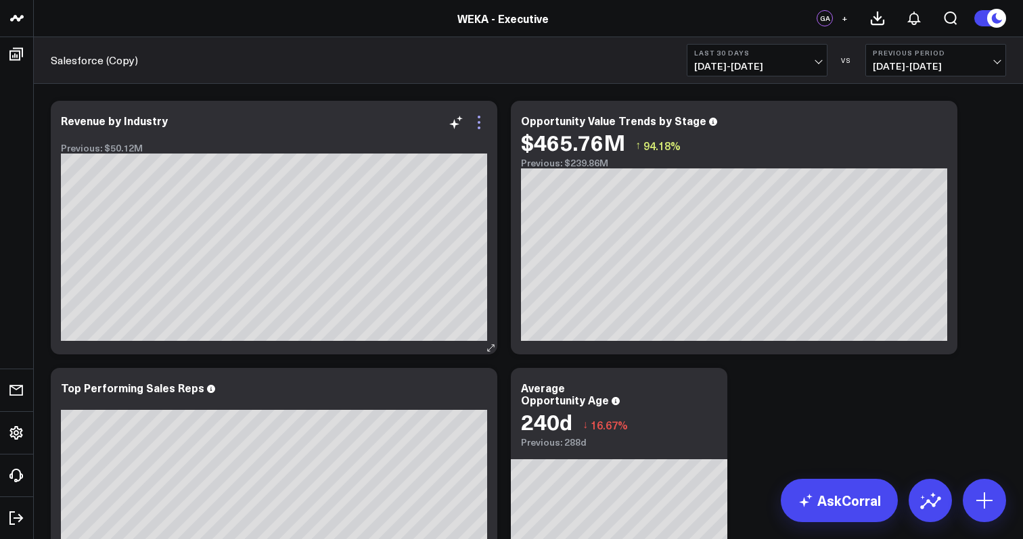
click at [480, 125] on icon at bounding box center [479, 122] width 16 height 16
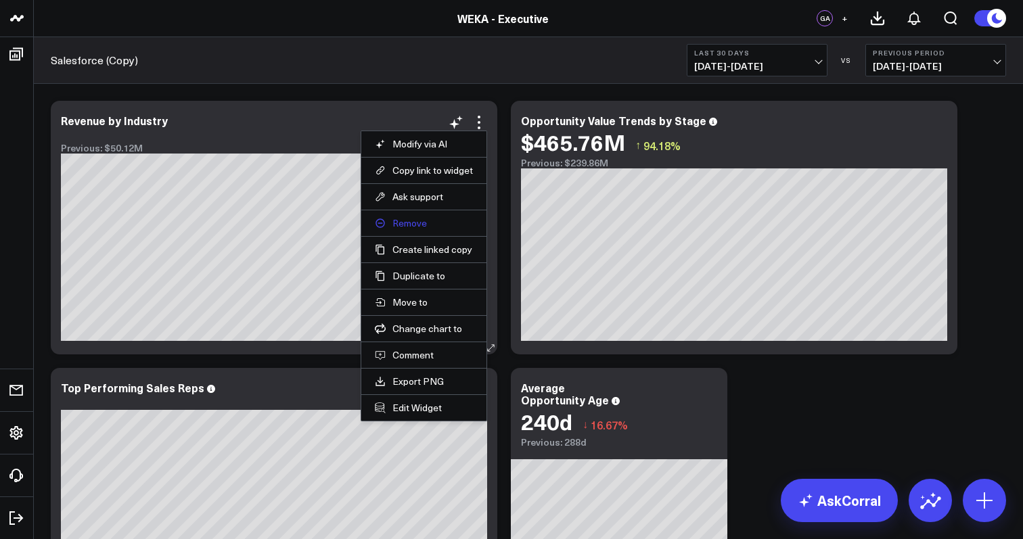
click at [447, 224] on button "Remove" at bounding box center [424, 223] width 98 height 12
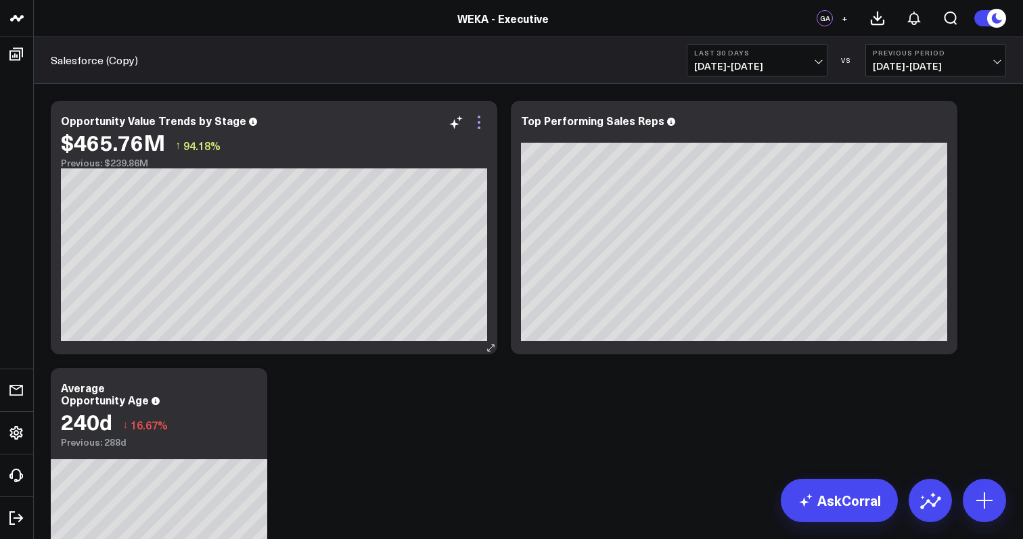
click at [480, 129] on icon at bounding box center [479, 122] width 16 height 16
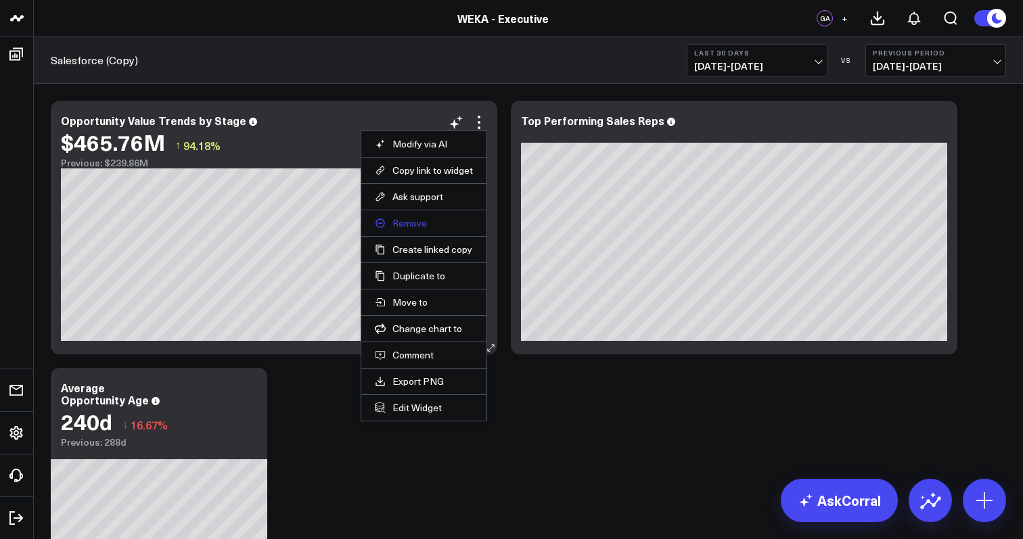
click at [454, 219] on button "Remove" at bounding box center [424, 223] width 98 height 12
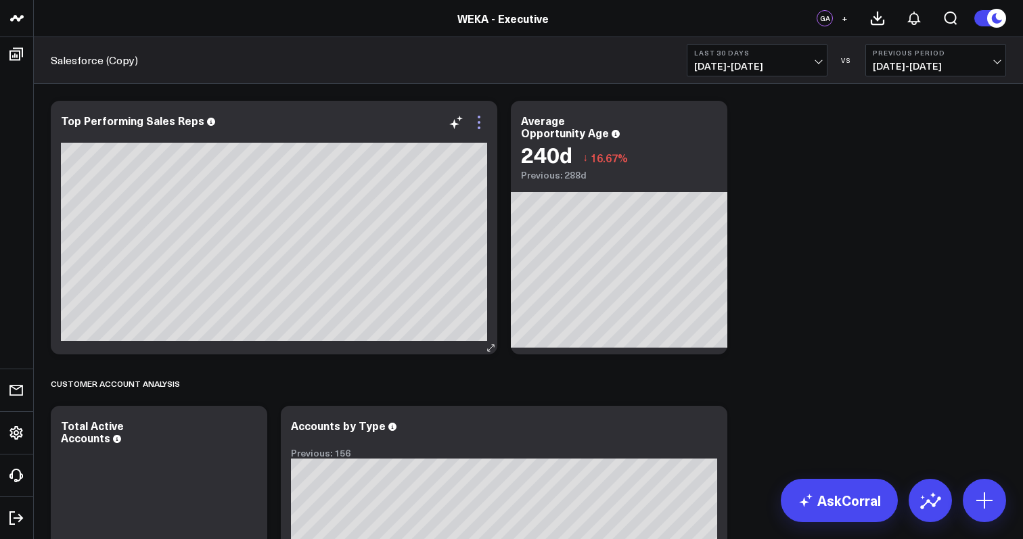
click at [480, 128] on icon at bounding box center [479, 122] width 16 height 16
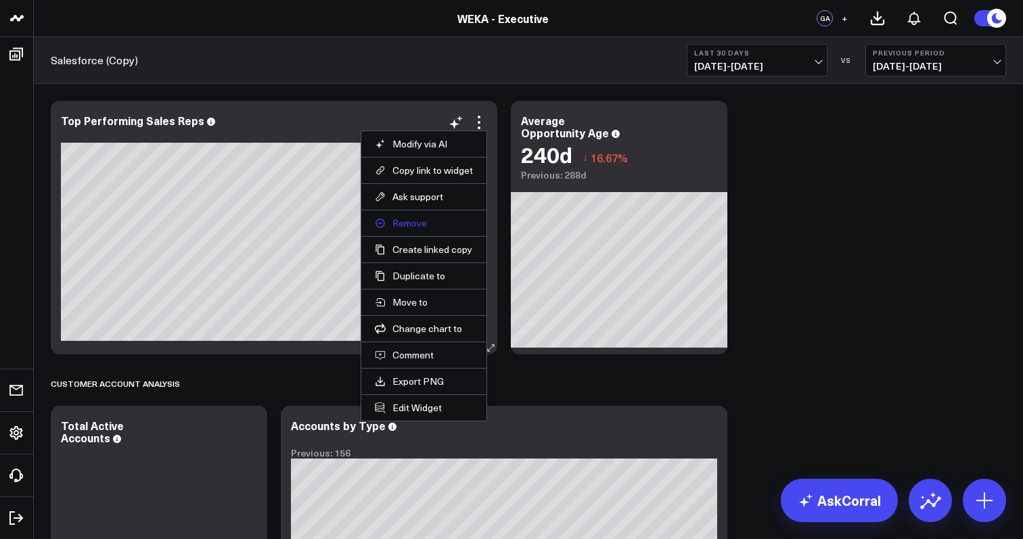
click at [442, 221] on button "Remove" at bounding box center [424, 223] width 98 height 12
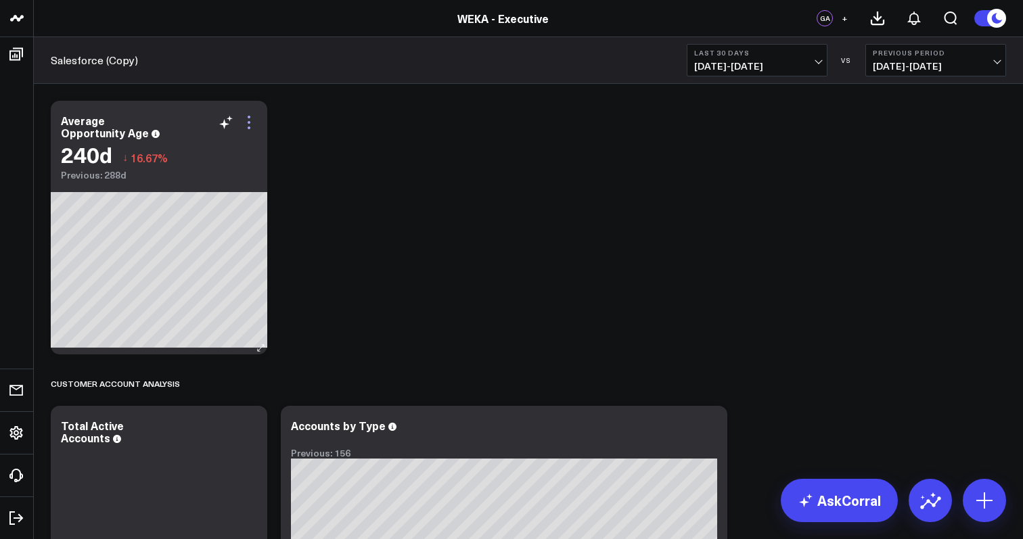
click at [248, 122] on icon at bounding box center [249, 122] width 3 height 3
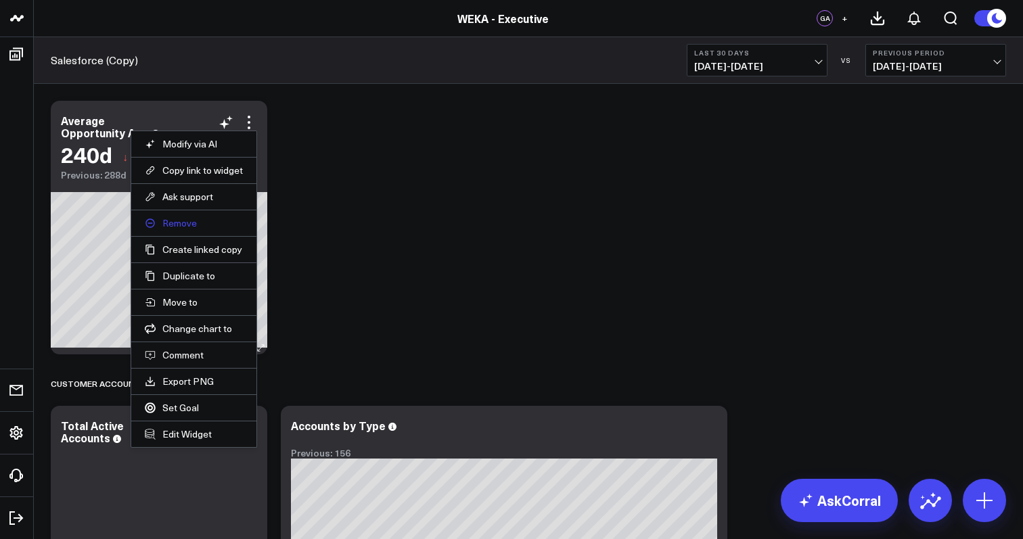
click at [214, 226] on button "Remove" at bounding box center [194, 223] width 98 height 12
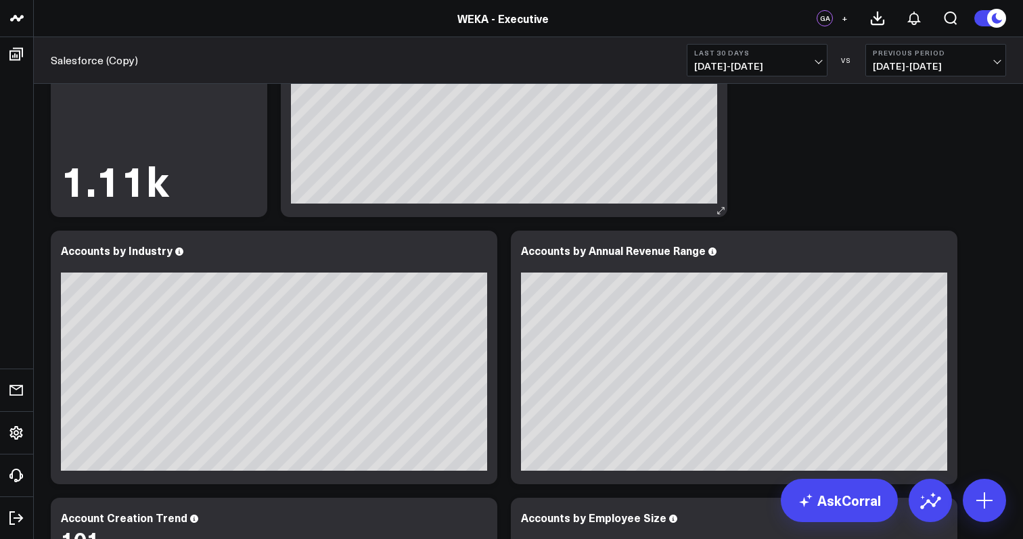
scroll to position [127, 0]
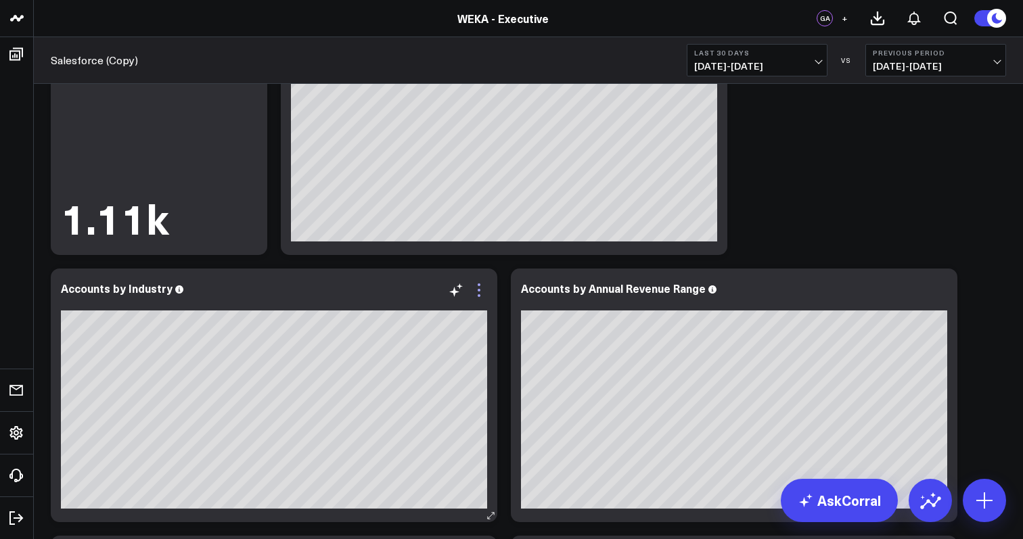
click at [484, 292] on icon at bounding box center [479, 290] width 16 height 16
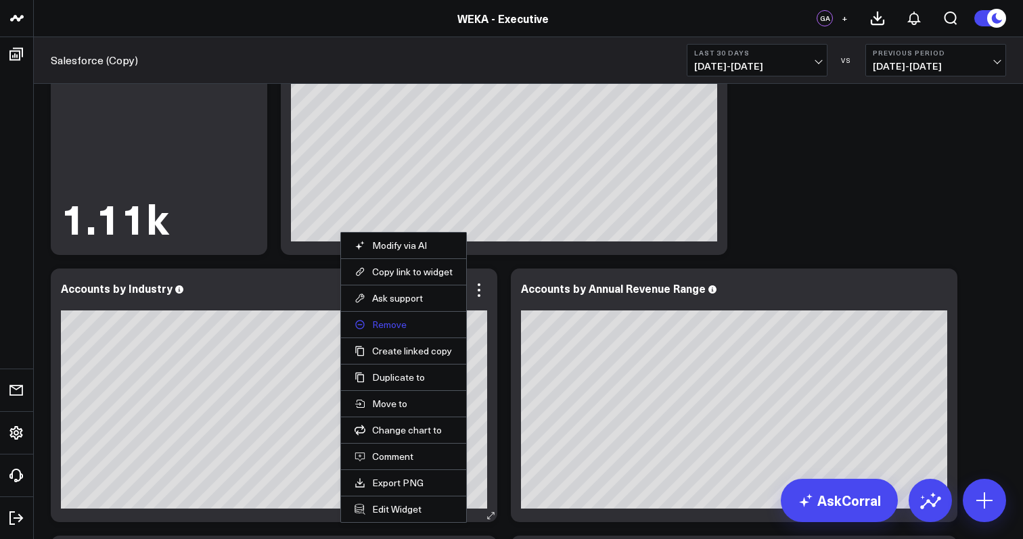
click at [413, 323] on button "Remove" at bounding box center [403, 325] width 98 height 12
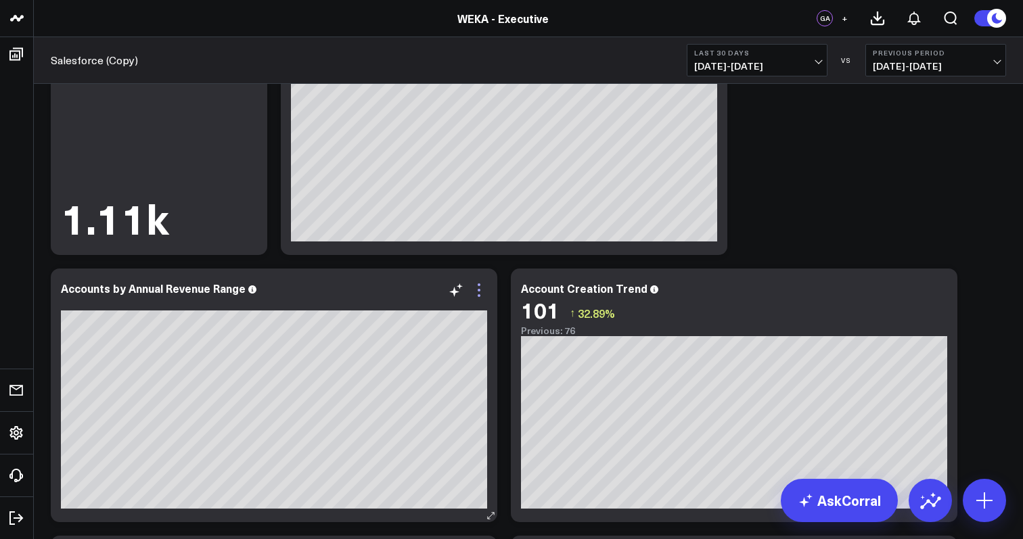
click at [474, 288] on icon at bounding box center [479, 290] width 16 height 16
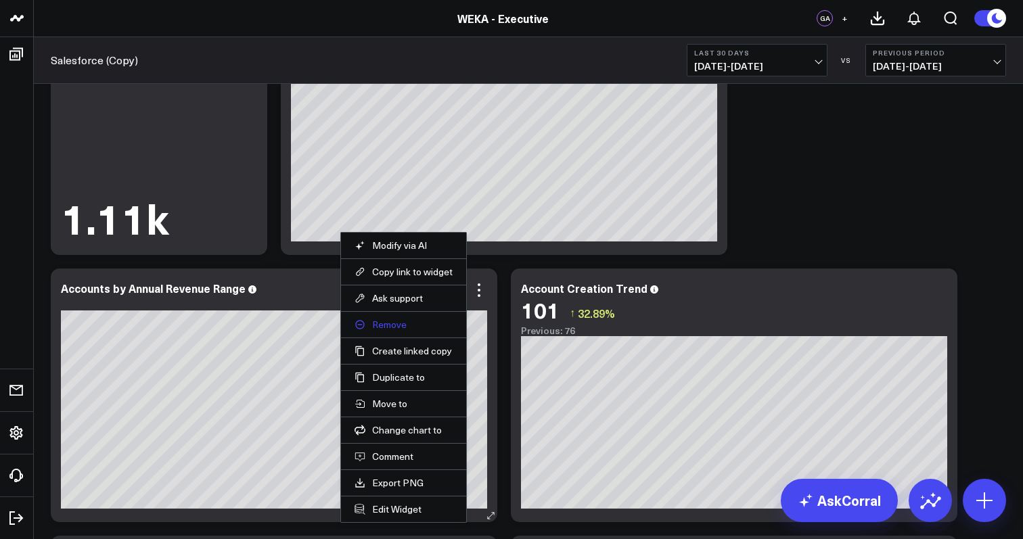
click at [435, 323] on button "Remove" at bounding box center [403, 325] width 98 height 12
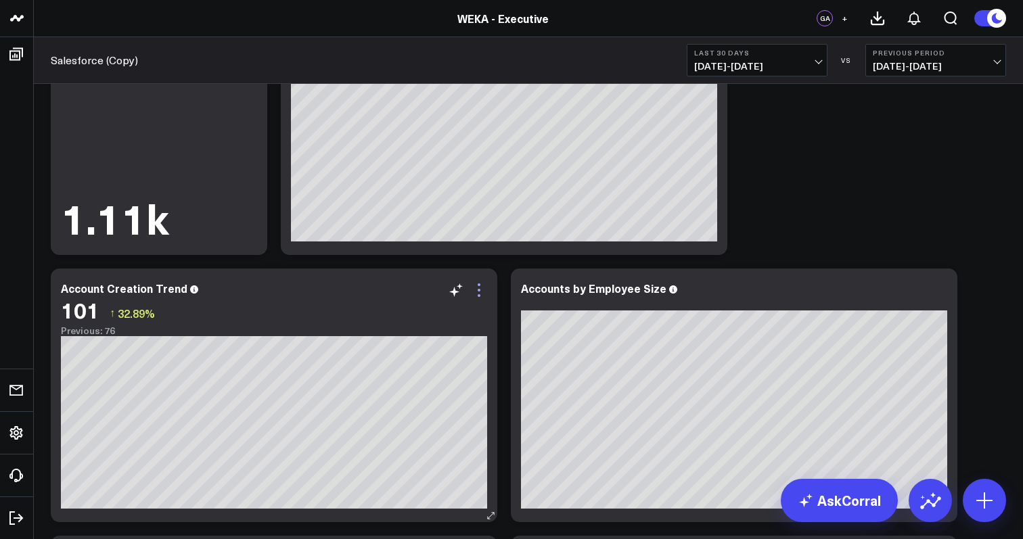
click at [479, 291] on icon at bounding box center [479, 290] width 3 height 3
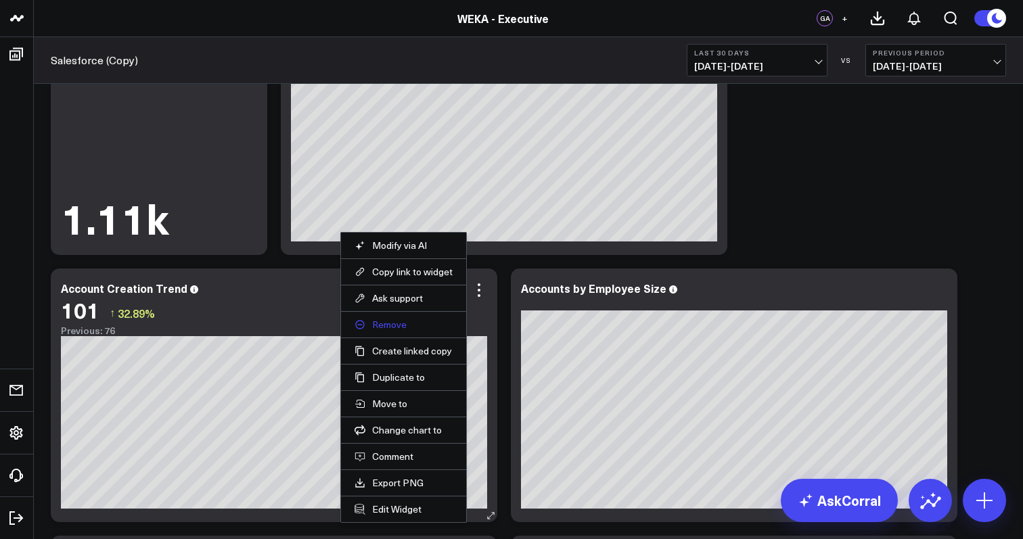
click at [444, 329] on button "Remove" at bounding box center [403, 325] width 98 height 12
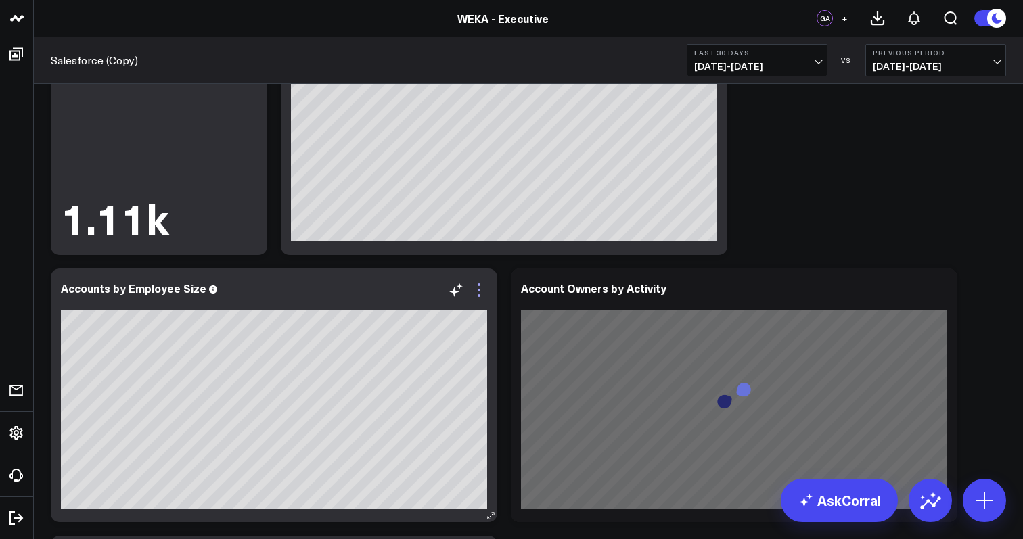
click at [481, 292] on icon at bounding box center [479, 290] width 16 height 16
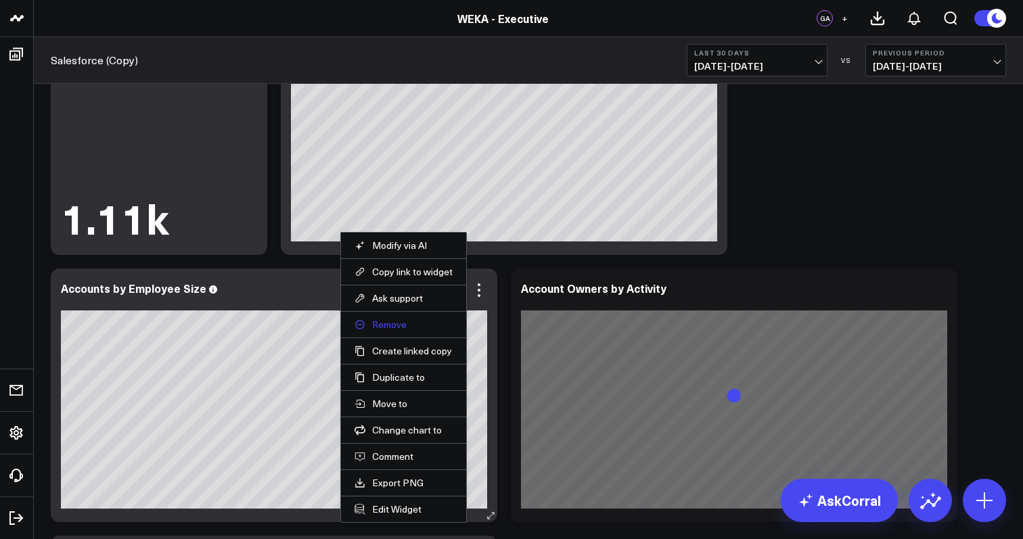
click at [436, 327] on button "Remove" at bounding box center [403, 325] width 98 height 12
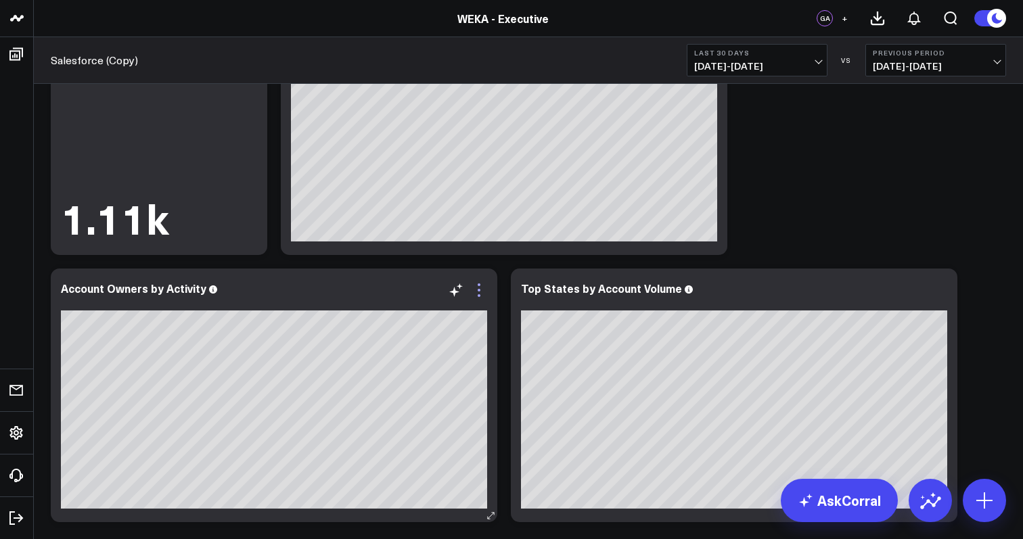
click at [473, 294] on icon at bounding box center [479, 290] width 16 height 16
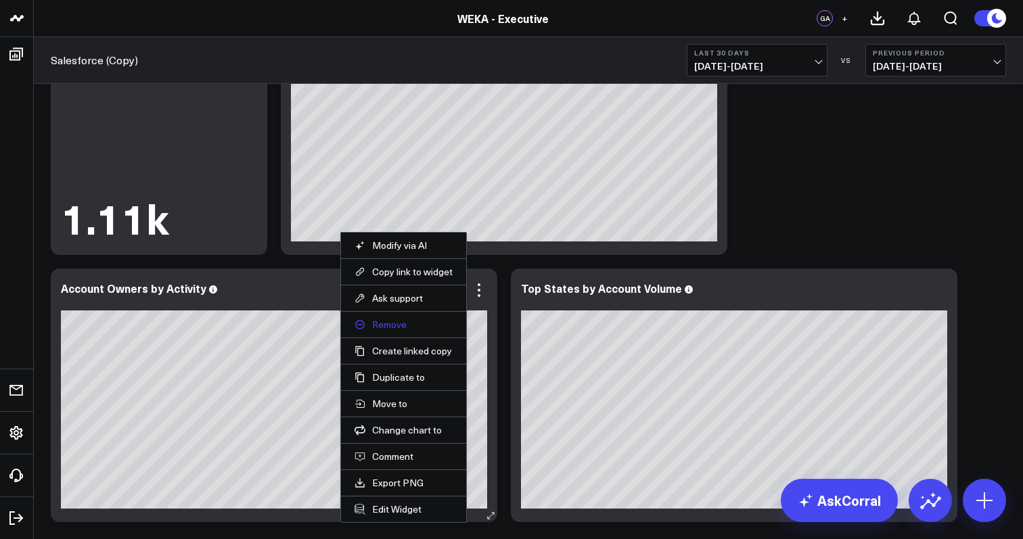
click at [437, 322] on button "Remove" at bounding box center [403, 325] width 98 height 12
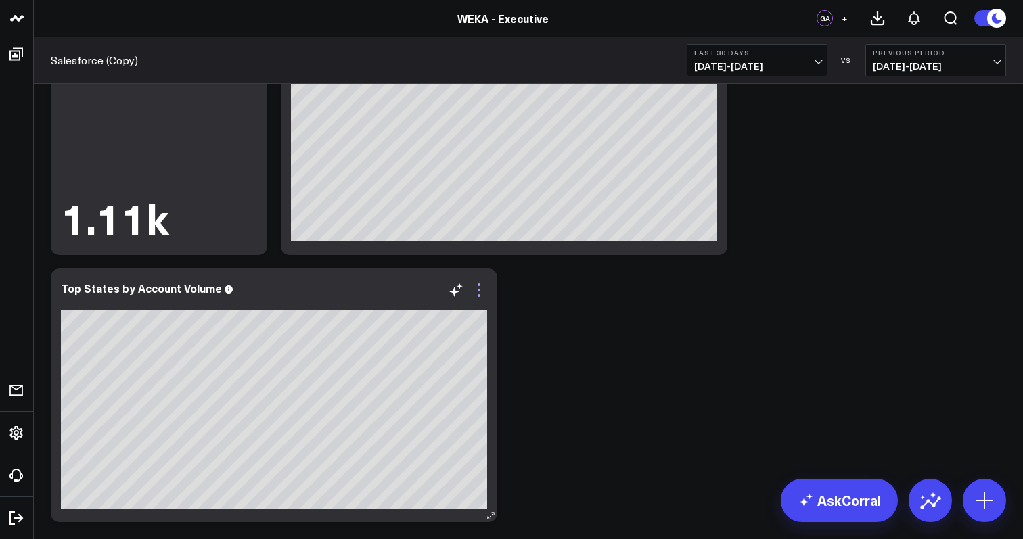
click at [476, 293] on icon at bounding box center [479, 290] width 16 height 16
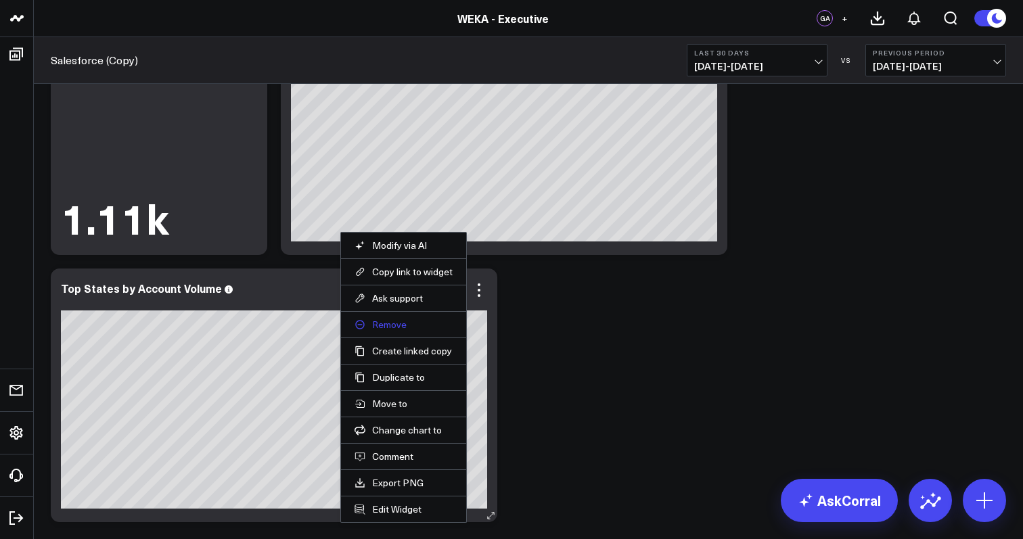
click at [424, 328] on button "Remove" at bounding box center [403, 325] width 98 height 12
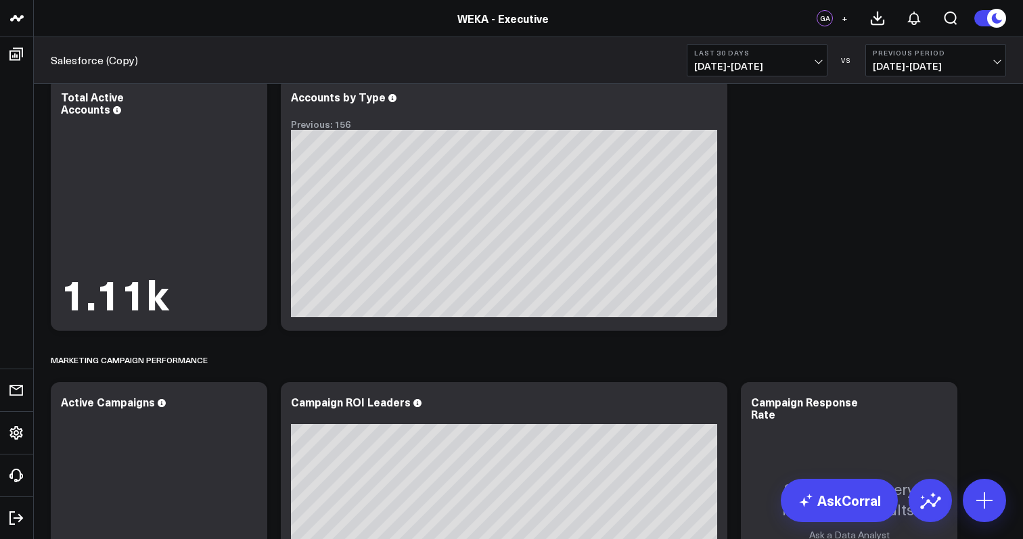
scroll to position [0, 0]
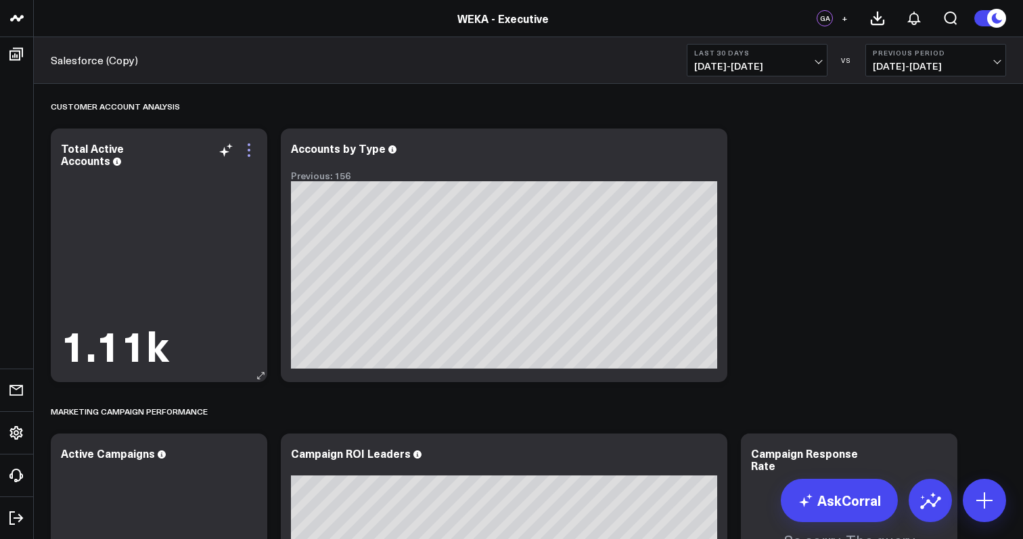
click at [247, 153] on icon at bounding box center [249, 150] width 16 height 16
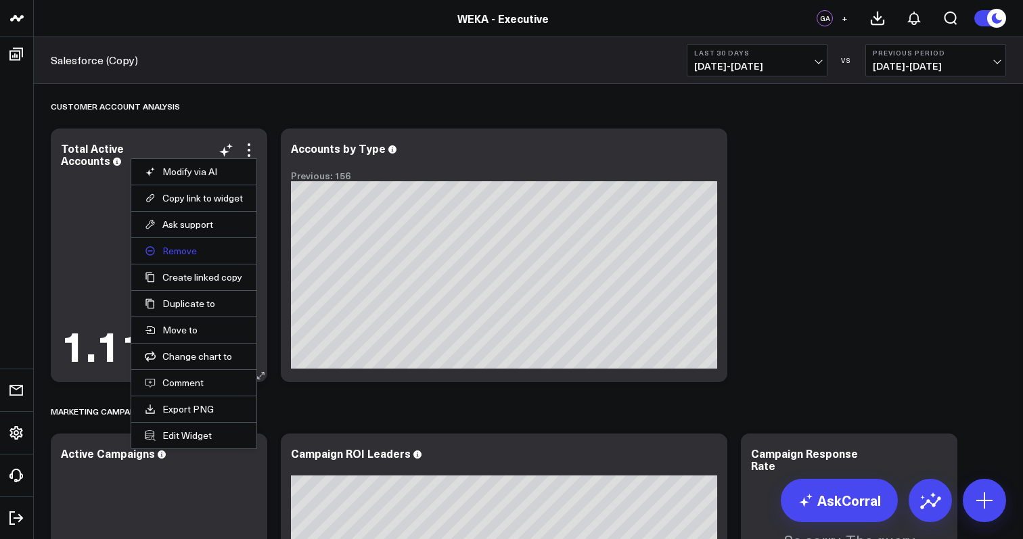
click at [200, 253] on button "Remove" at bounding box center [194, 251] width 98 height 12
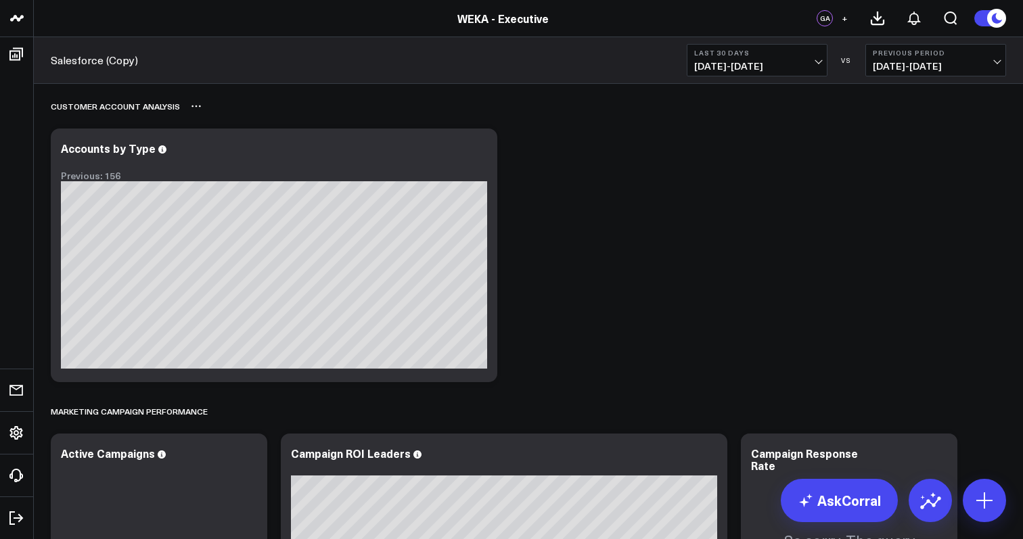
click at [193, 106] on icon at bounding box center [196, 106] width 11 height 11
click at [222, 141] on button "Delete" at bounding box center [231, 145] width 59 height 24
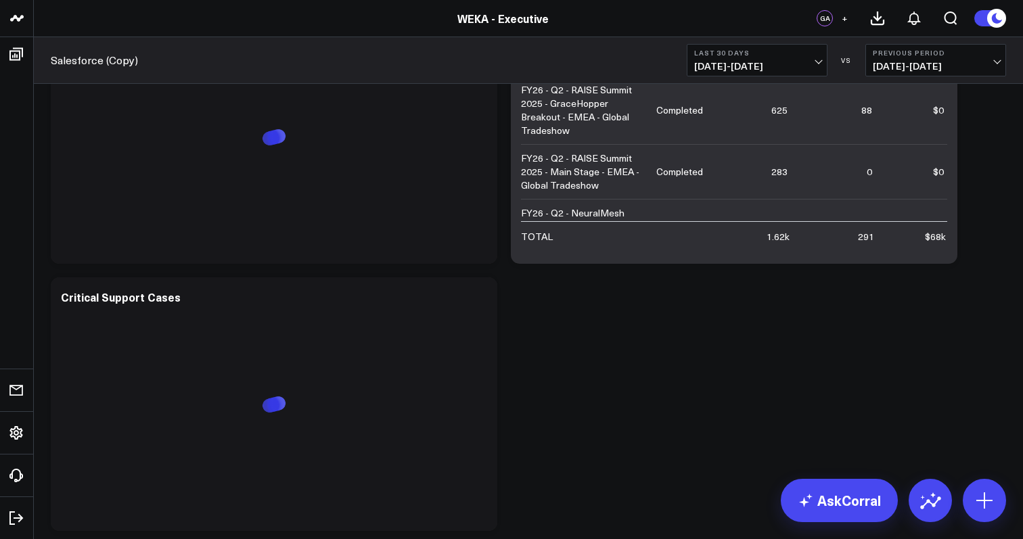
scroll to position [2901, 0]
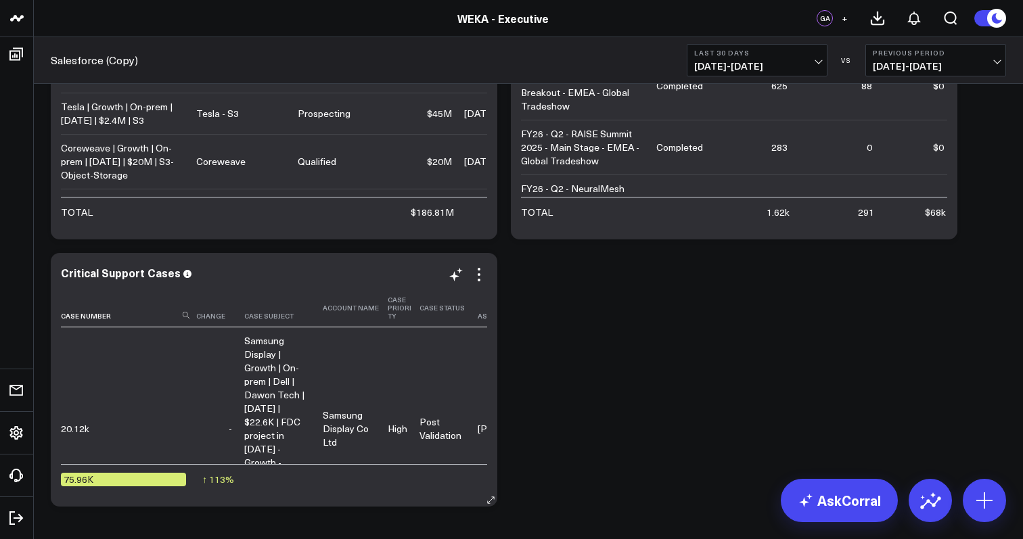
click at [480, 290] on th "Assigned Agent" at bounding box center [523, 308] width 91 height 39
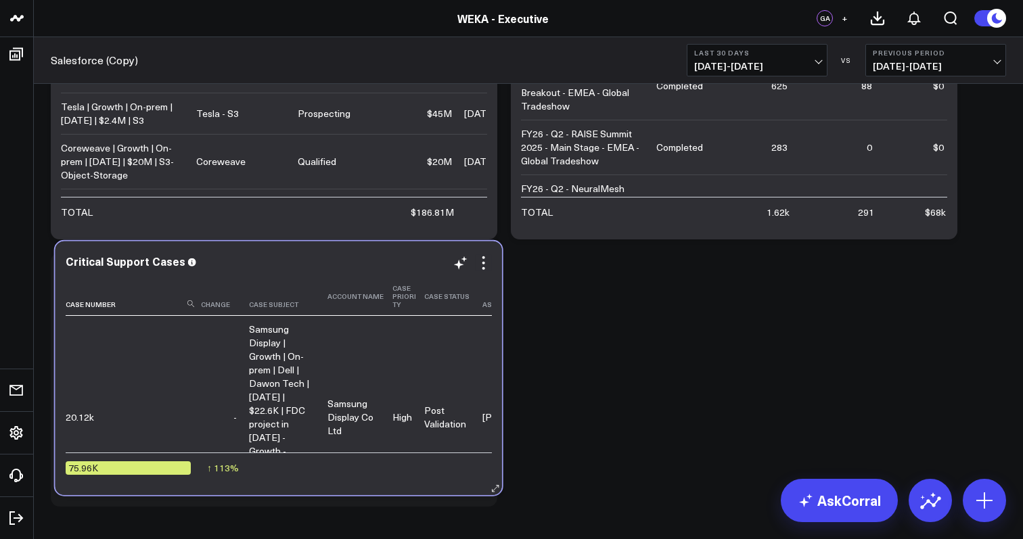
click at [484, 278] on th "Assigned Agent" at bounding box center [527, 296] width 91 height 39
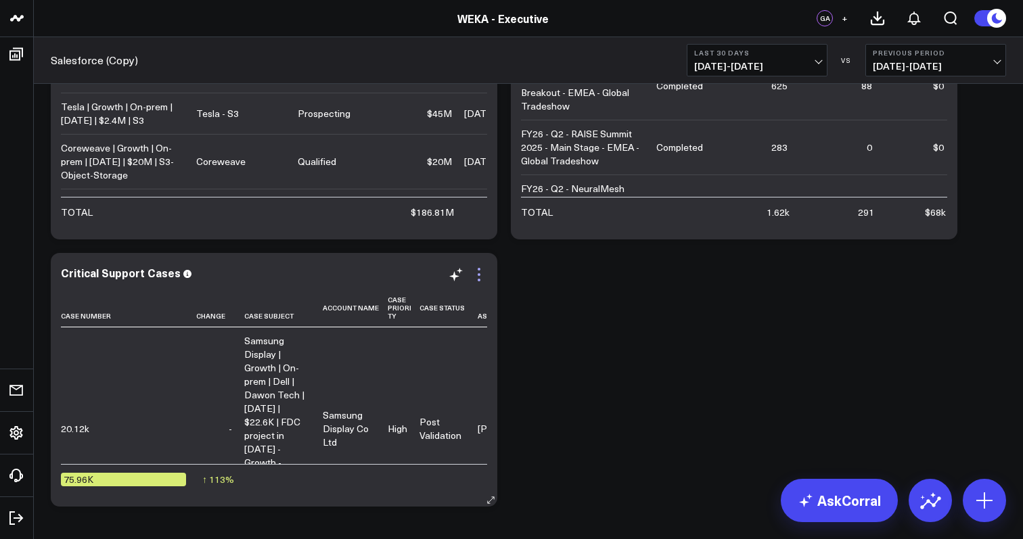
click at [483, 275] on icon at bounding box center [479, 275] width 16 height 16
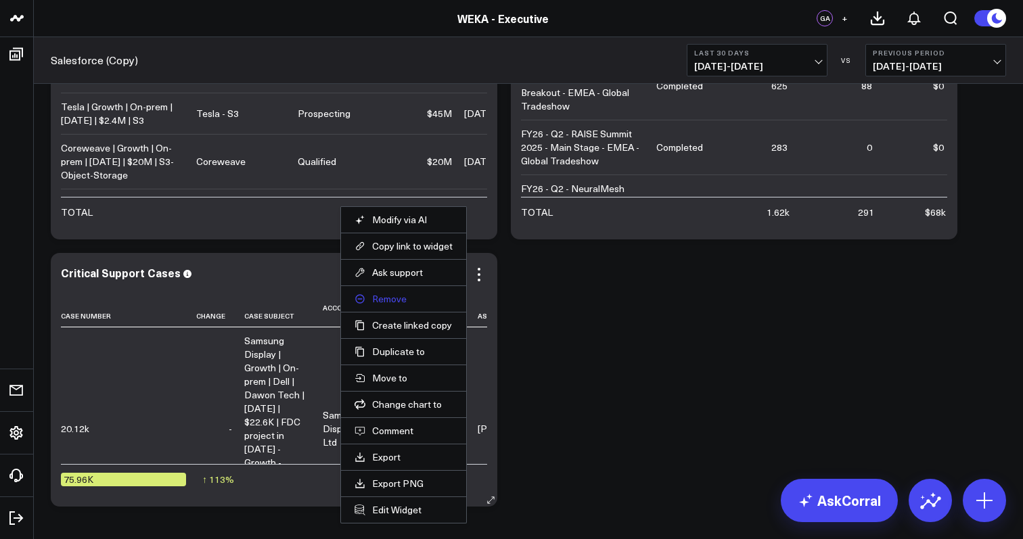
click at [419, 302] on button "Remove" at bounding box center [403, 299] width 98 height 12
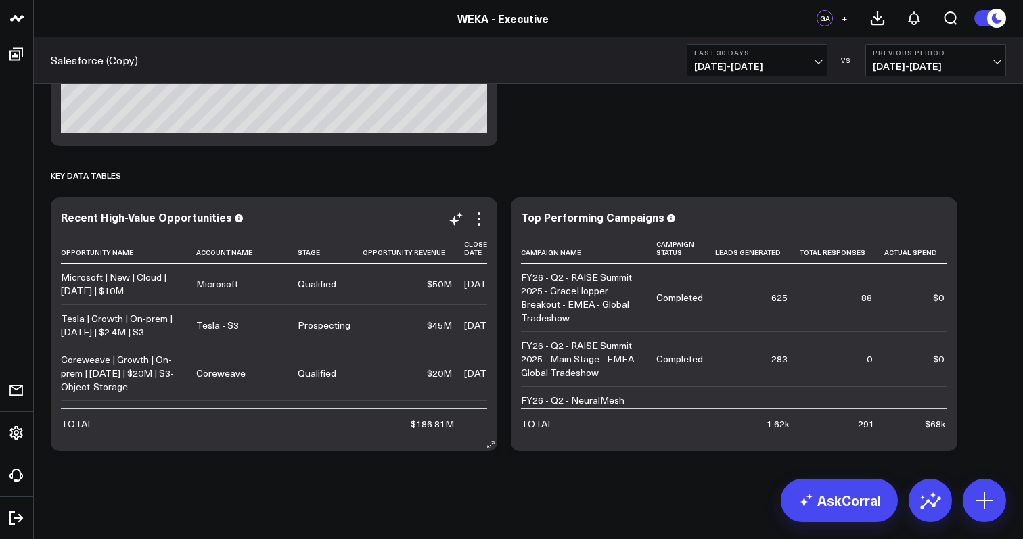
click at [487, 224] on div "Recent High-Value Opportunities Opportunity Name Account Name Stage Opportunity…" at bounding box center [274, 325] width 447 height 254
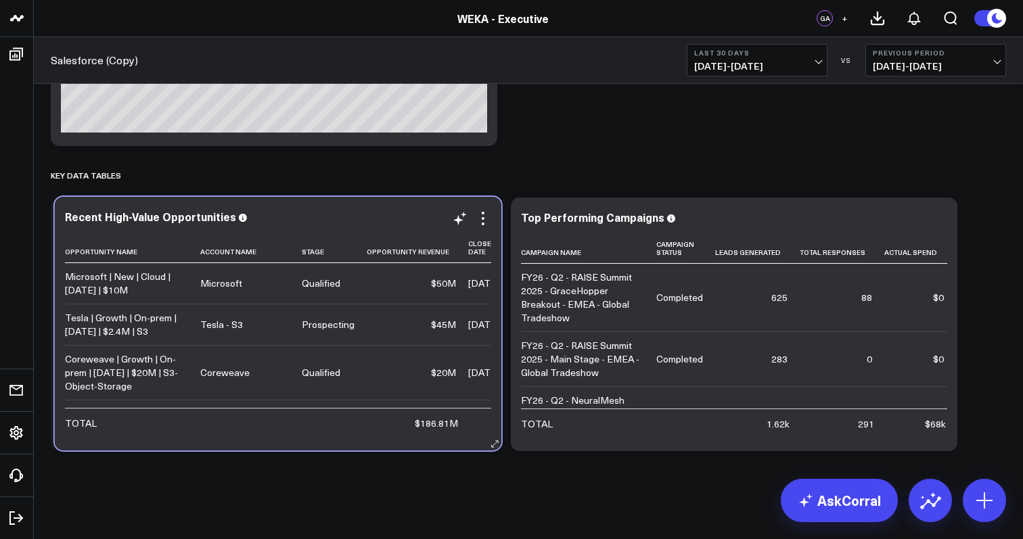
click at [491, 223] on div "Recent High-Value Opportunities Opportunity Name Account Name Stage Opportunity…" at bounding box center [278, 324] width 447 height 254
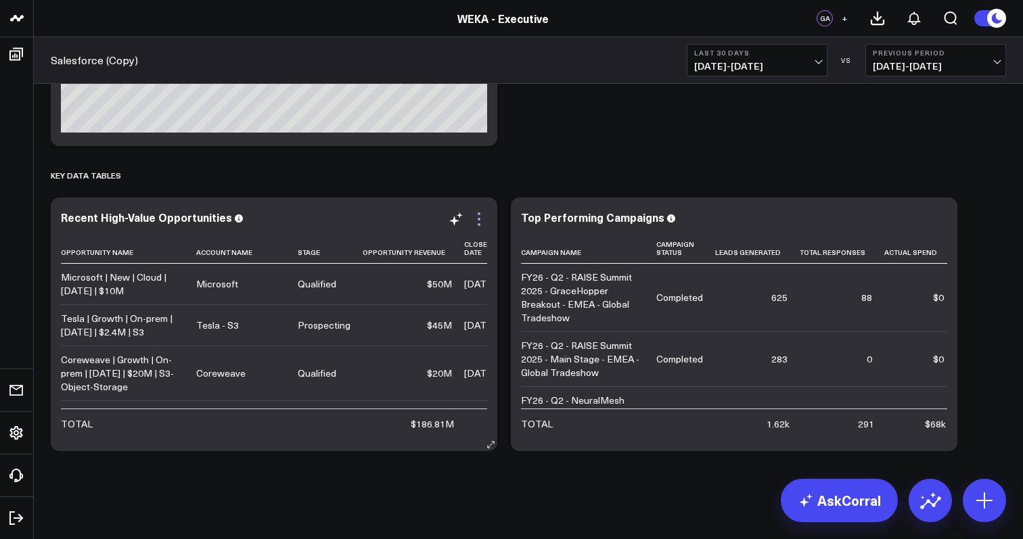
click at [474, 221] on icon at bounding box center [479, 219] width 16 height 16
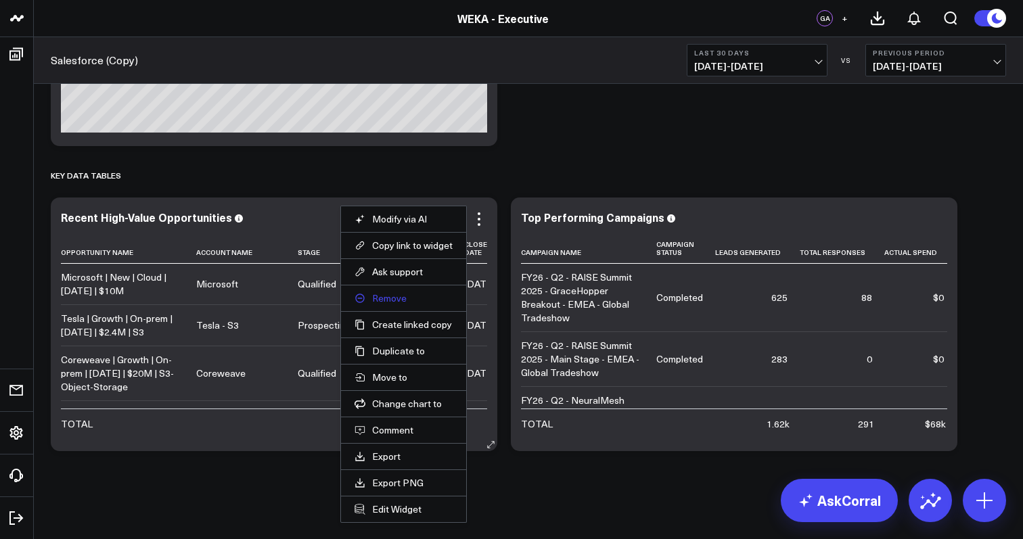
click at [421, 303] on button "Remove" at bounding box center [403, 298] width 98 height 12
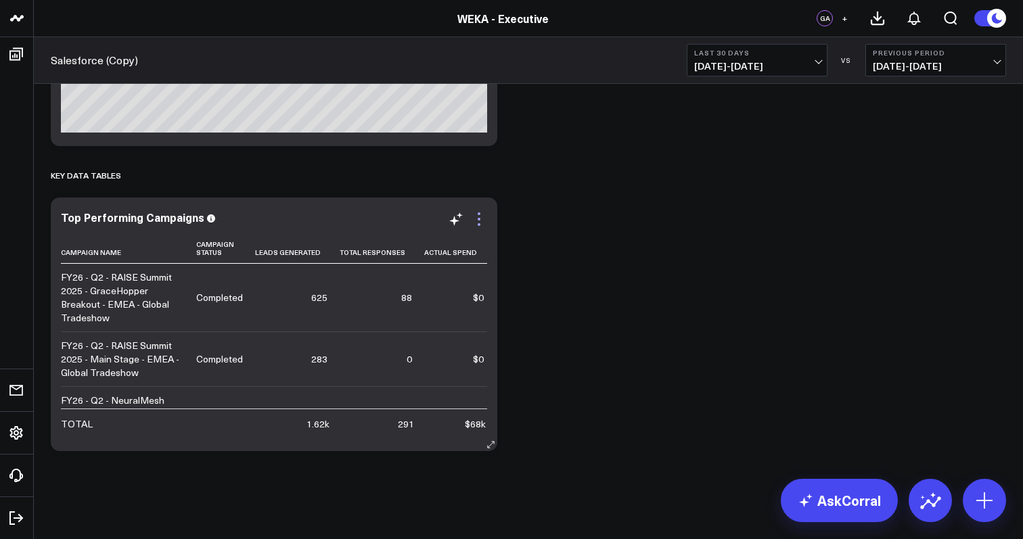
click at [476, 212] on icon at bounding box center [479, 219] width 16 height 16
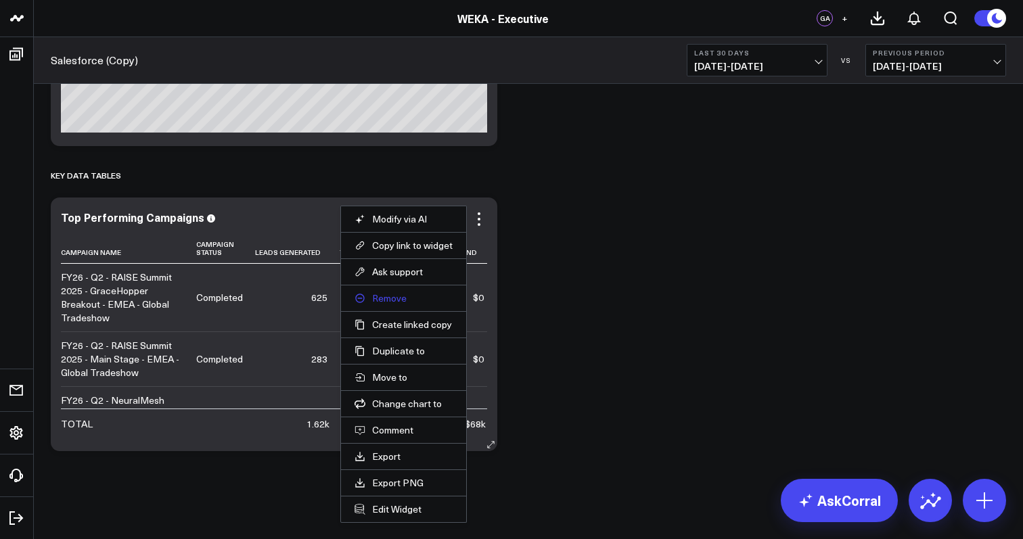
click at [426, 300] on button "Remove" at bounding box center [403, 298] width 98 height 12
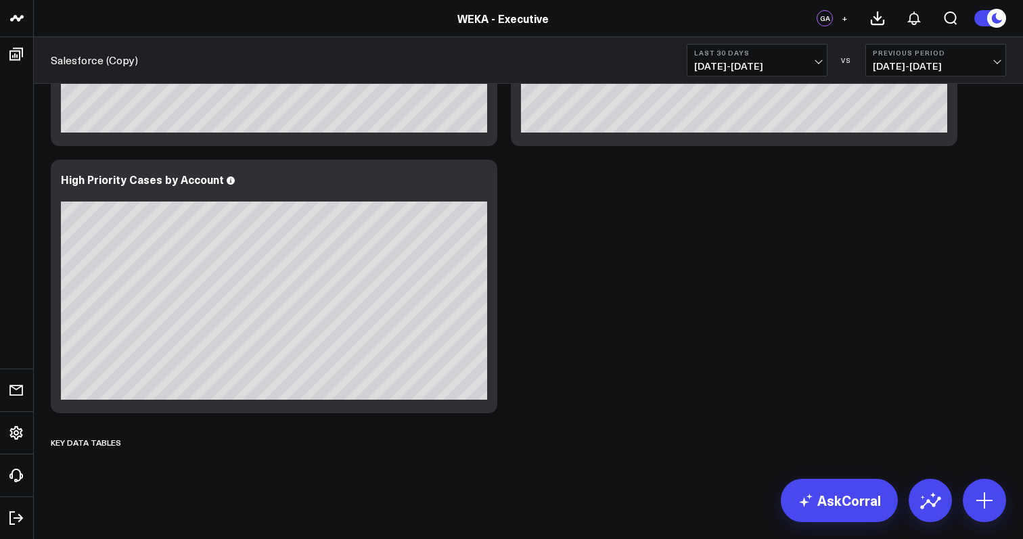
scroll to position [2422, 0]
click at [135, 443] on icon at bounding box center [137, 442] width 11 height 11
click at [163, 480] on button "Delete" at bounding box center [172, 481] width 59 height 24
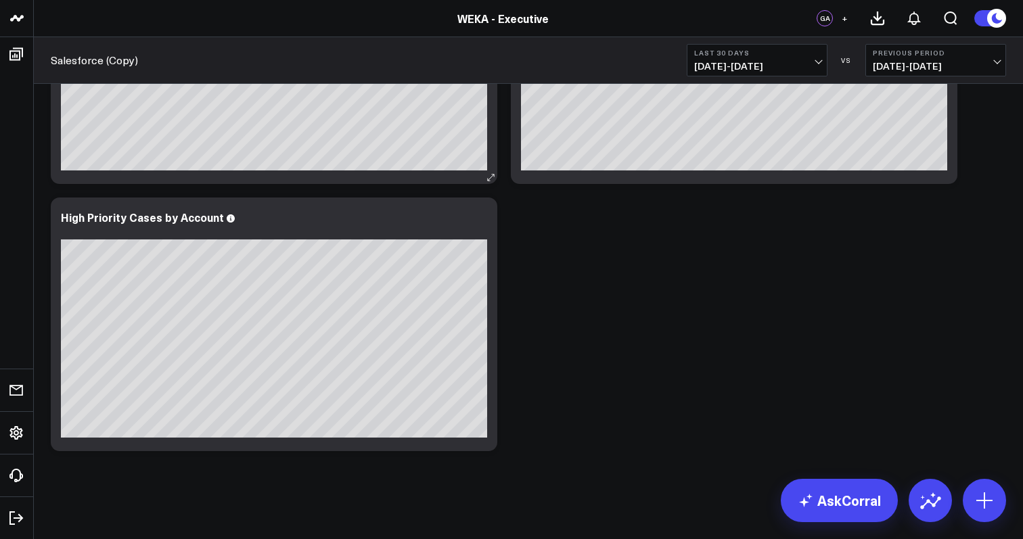
scroll to position [2384, 0]
click at [476, 225] on icon at bounding box center [479, 219] width 16 height 16
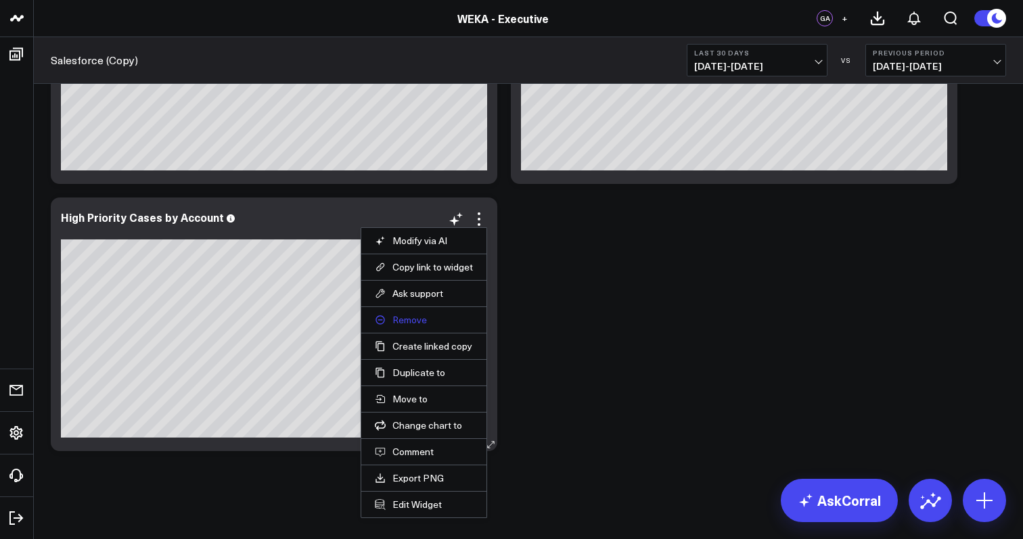
click at [436, 321] on button "Remove" at bounding box center [424, 320] width 98 height 12
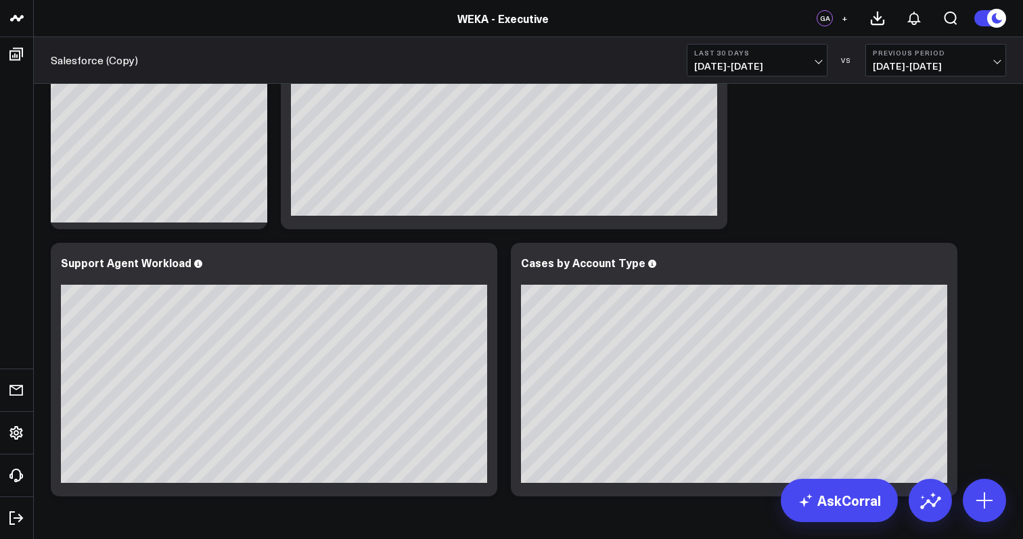
scroll to position [2071, 0]
click at [484, 268] on icon at bounding box center [479, 265] width 16 height 16
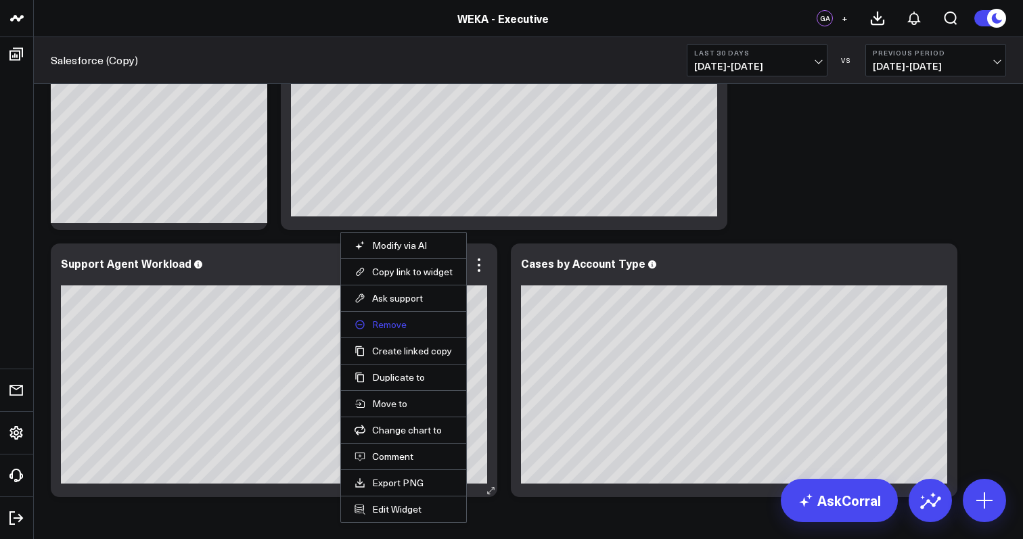
click at [440, 329] on button "Remove" at bounding box center [403, 325] width 98 height 12
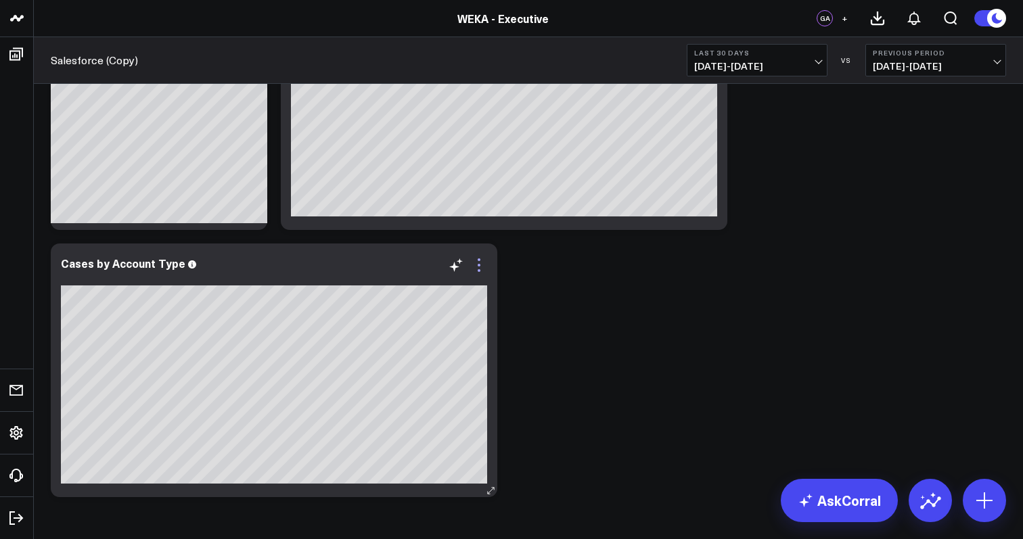
click at [477, 260] on icon at bounding box center [479, 265] width 16 height 16
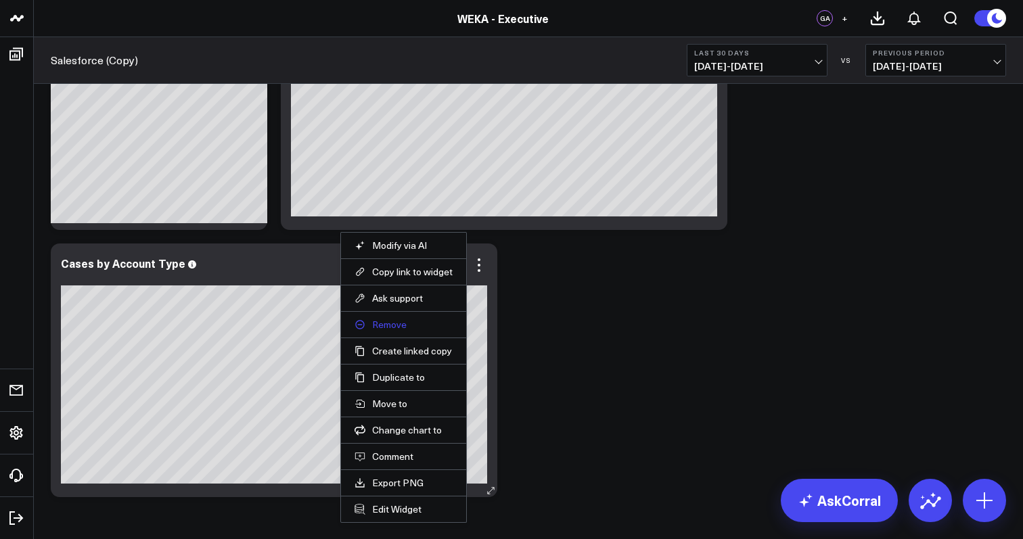
click at [426, 327] on button "Remove" at bounding box center [403, 325] width 98 height 12
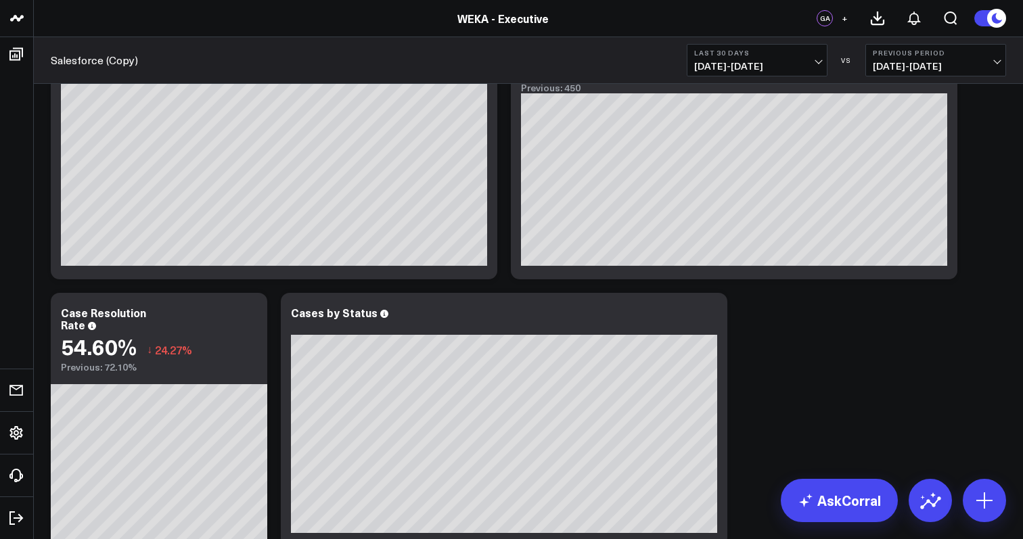
scroll to position [1744, 0]
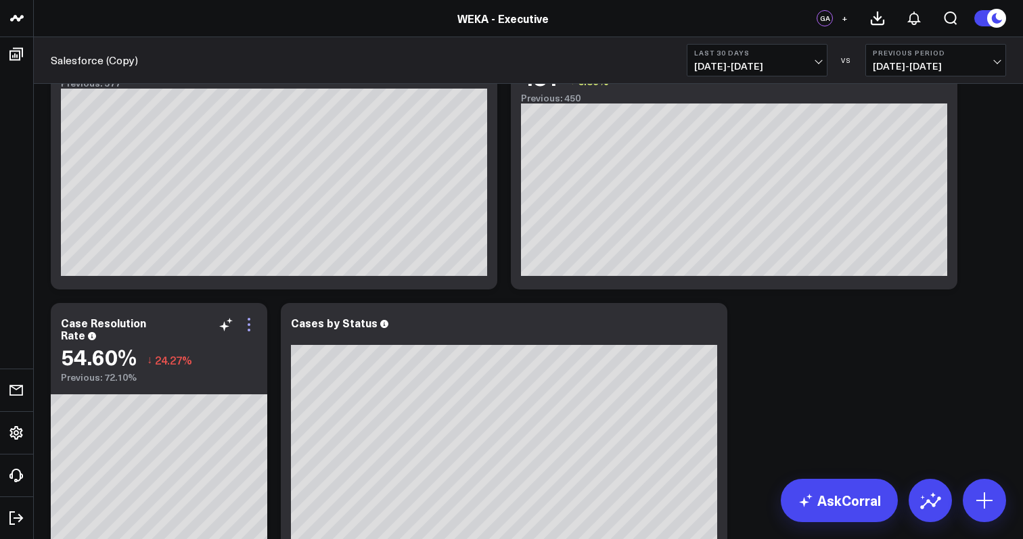
click at [248, 323] on icon at bounding box center [249, 325] width 16 height 16
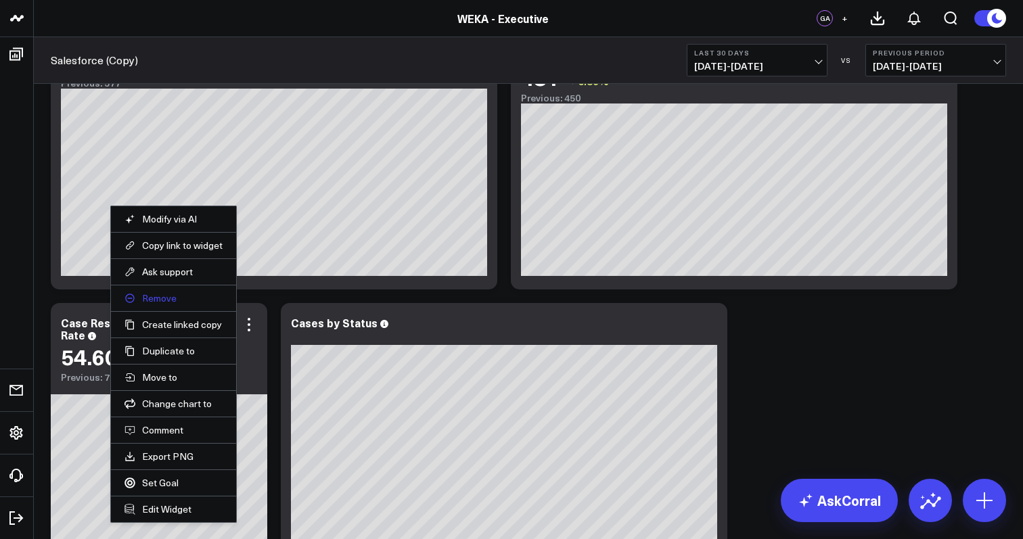
click at [189, 298] on button "Remove" at bounding box center [173, 298] width 98 height 12
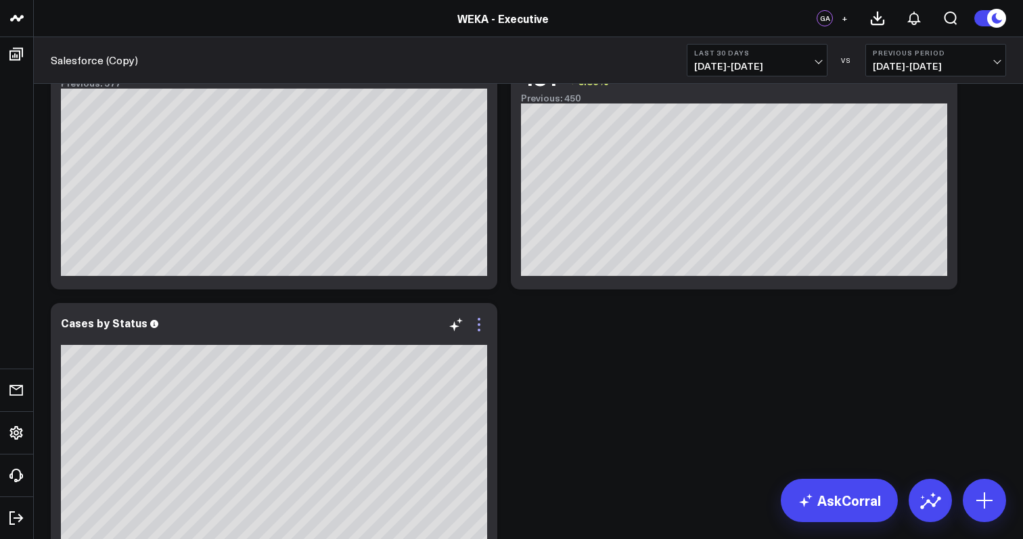
click at [477, 329] on icon at bounding box center [479, 325] width 16 height 16
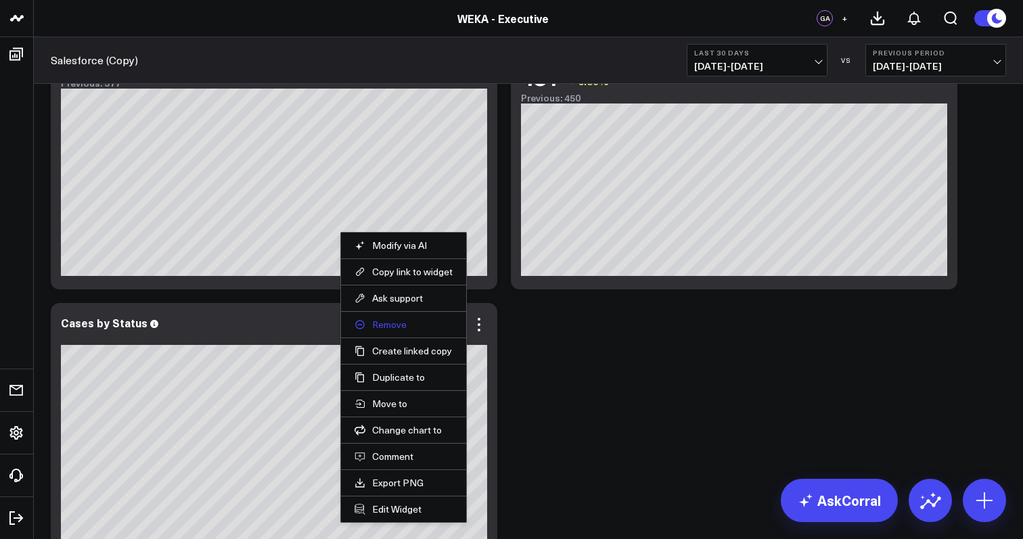
click at [424, 325] on button "Remove" at bounding box center [403, 325] width 98 height 12
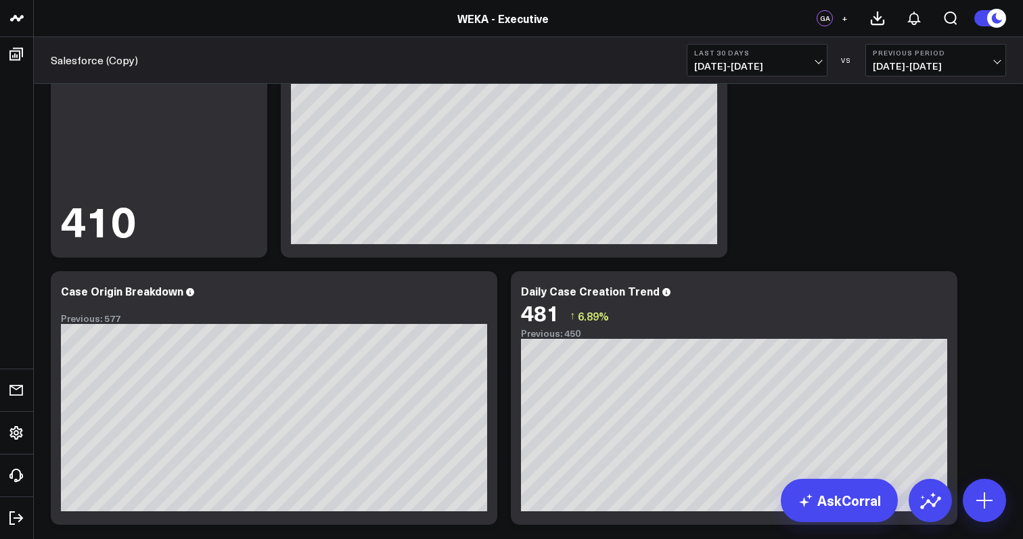
scroll to position [1494, 0]
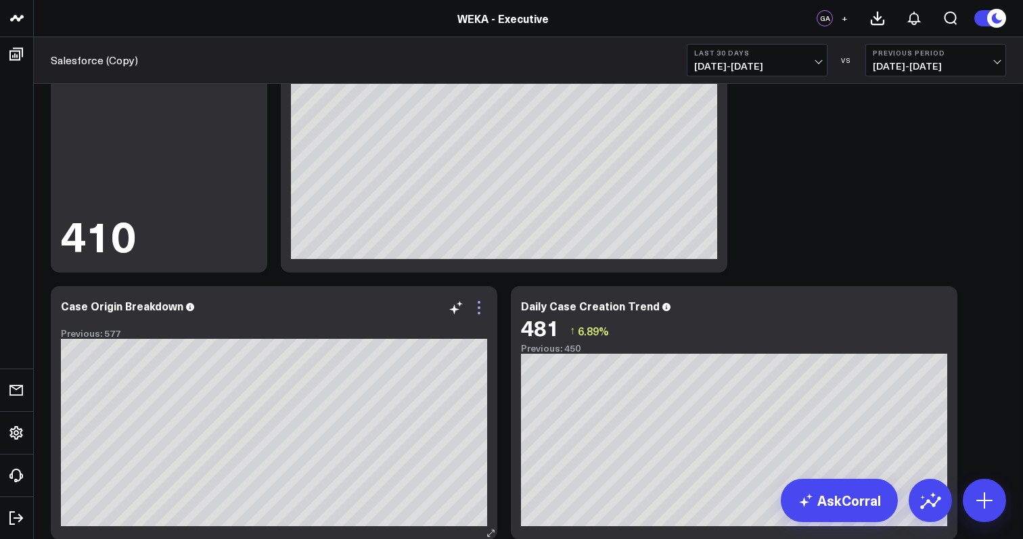
click at [479, 304] on icon at bounding box center [479, 308] width 16 height 16
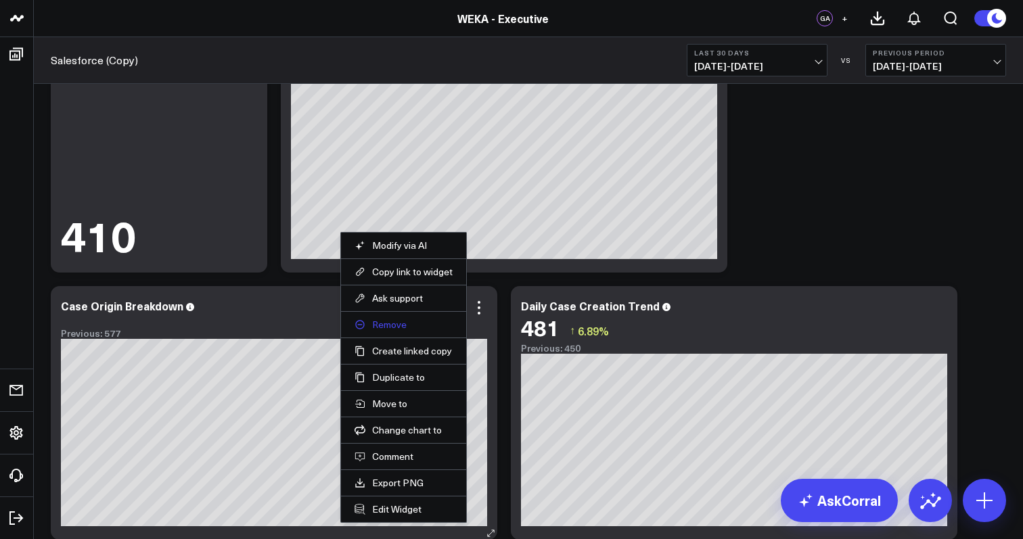
click at [440, 321] on button "Remove" at bounding box center [403, 325] width 98 height 12
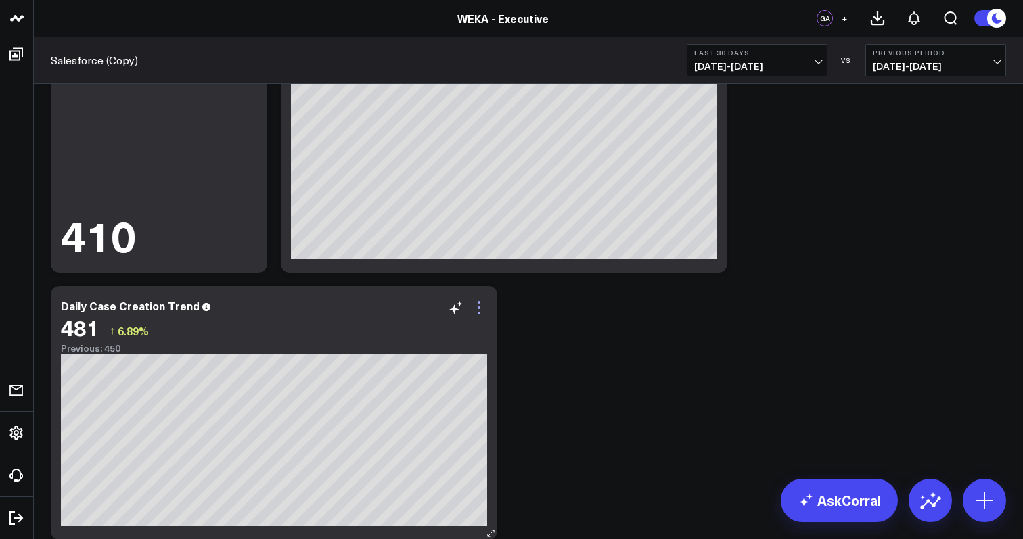
click at [480, 307] on icon at bounding box center [479, 307] width 3 height 3
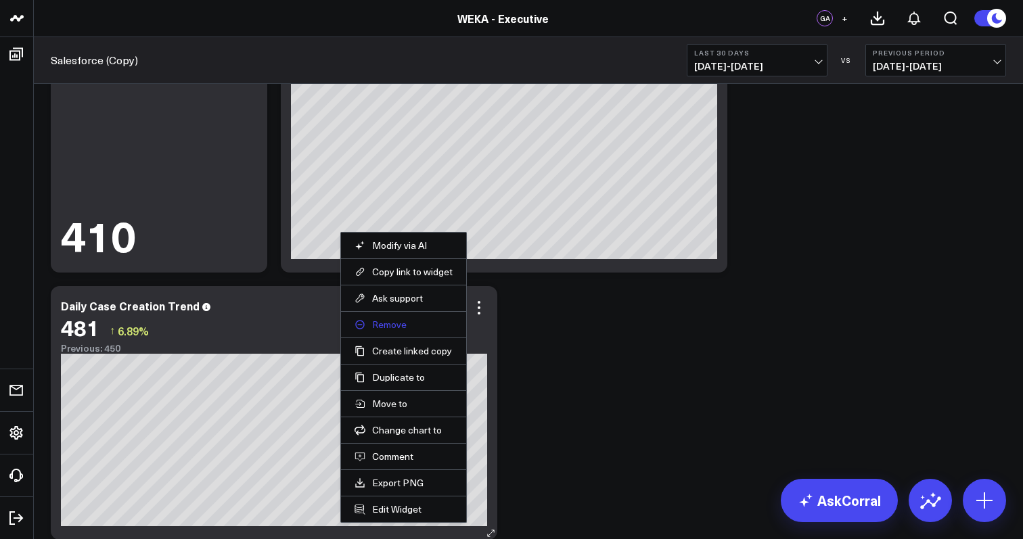
click at [433, 329] on button "Remove" at bounding box center [403, 325] width 98 height 12
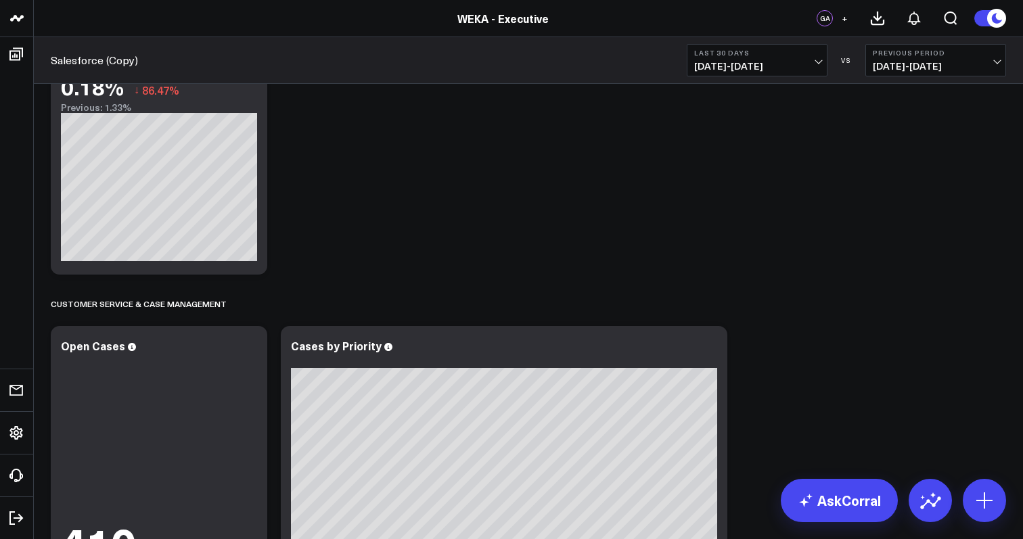
scroll to position [1164, 0]
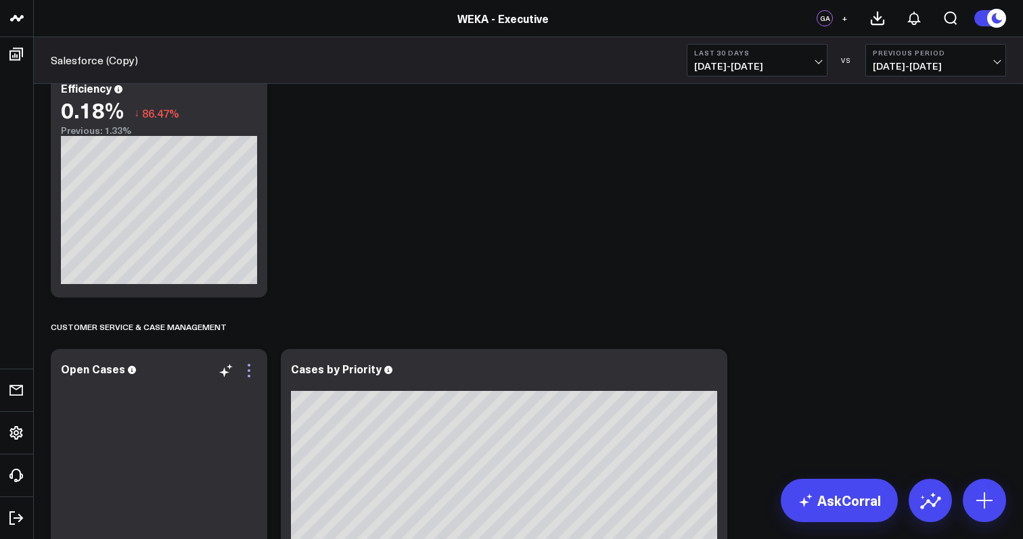
click at [249, 367] on icon at bounding box center [249, 371] width 16 height 16
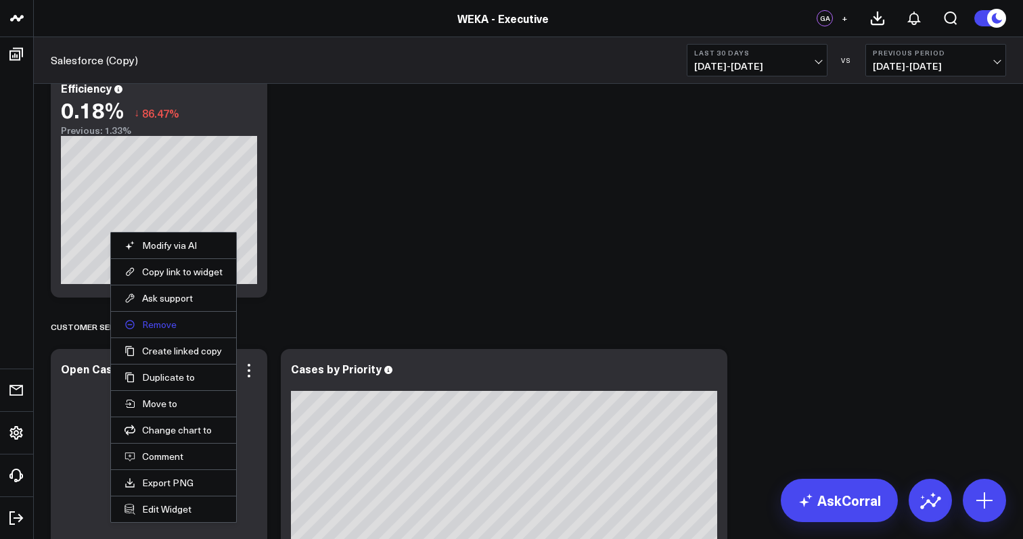
click at [198, 327] on button "Remove" at bounding box center [173, 325] width 98 height 12
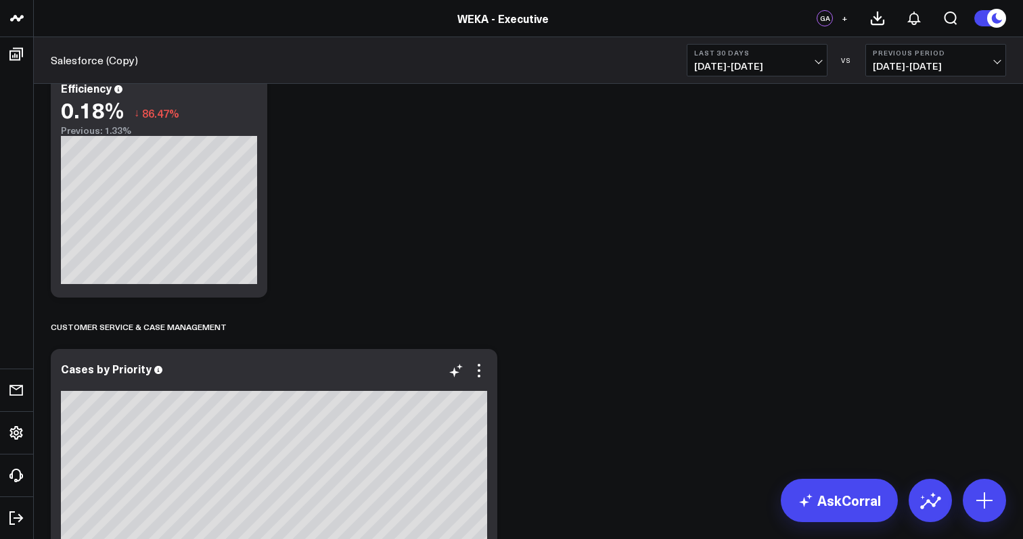
click at [465, 371] on div "Modify via AI Copy link to widget Ask support Remove Create linked copy Executi…" at bounding box center [467, 371] width 39 height 16
click at [485, 373] on icon at bounding box center [479, 371] width 16 height 16
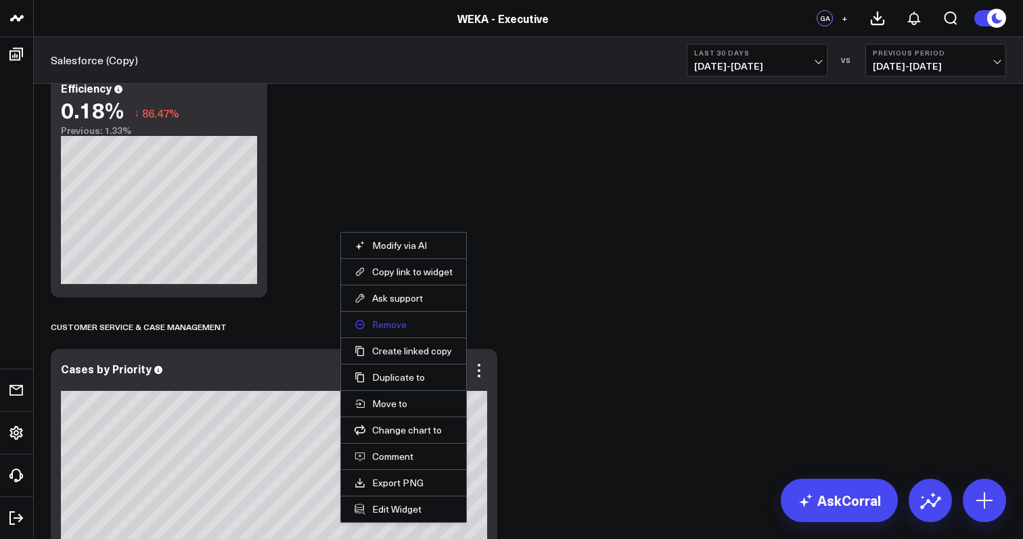
click at [440, 322] on button "Remove" at bounding box center [403, 325] width 98 height 12
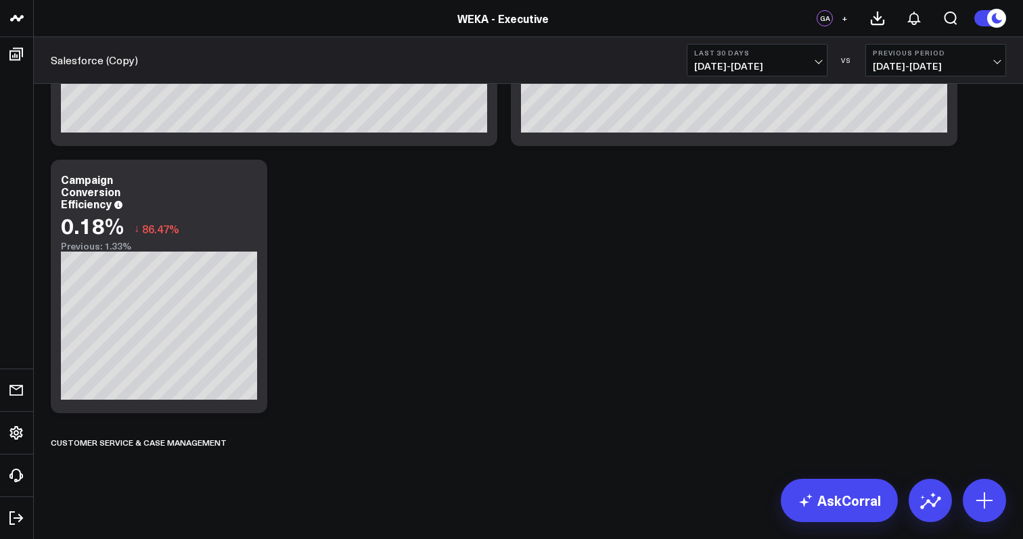
scroll to position [1048, 0]
click at [243, 448] on button at bounding box center [242, 442] width 11 height 16
click at [269, 484] on button "Delete" at bounding box center [278, 481] width 59 height 24
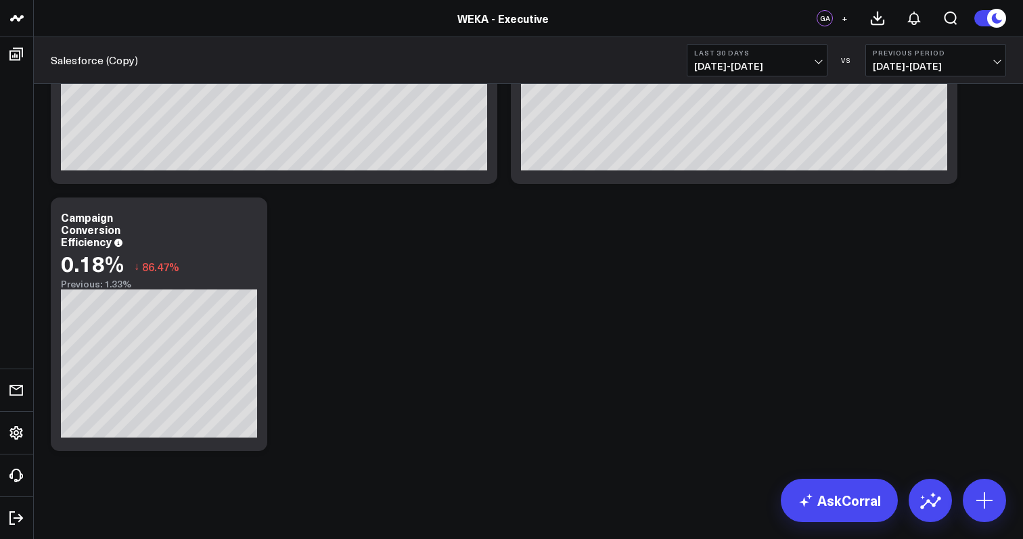
scroll to position [1010, 0]
click at [252, 217] on icon at bounding box center [249, 219] width 16 height 16
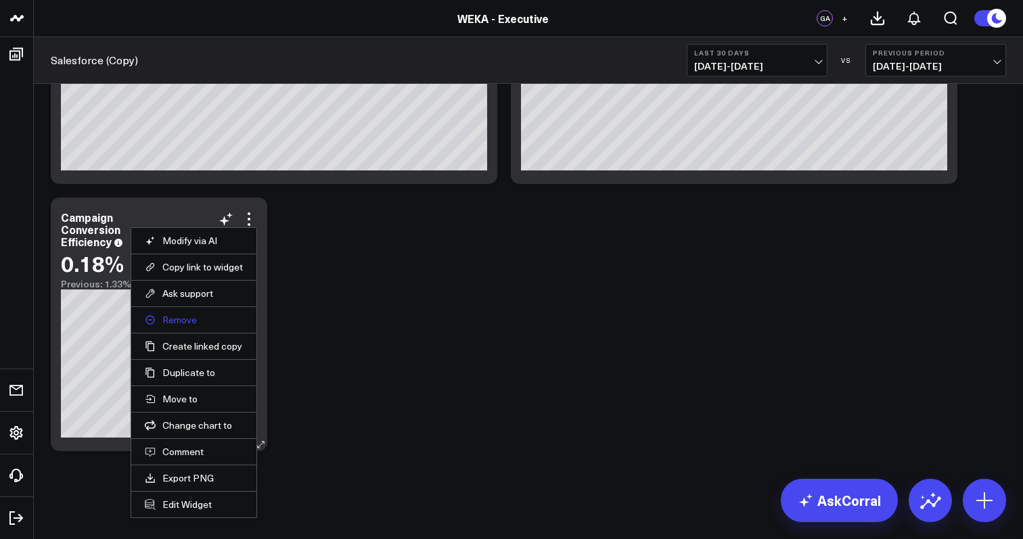
click at [209, 319] on button "Remove" at bounding box center [194, 320] width 98 height 12
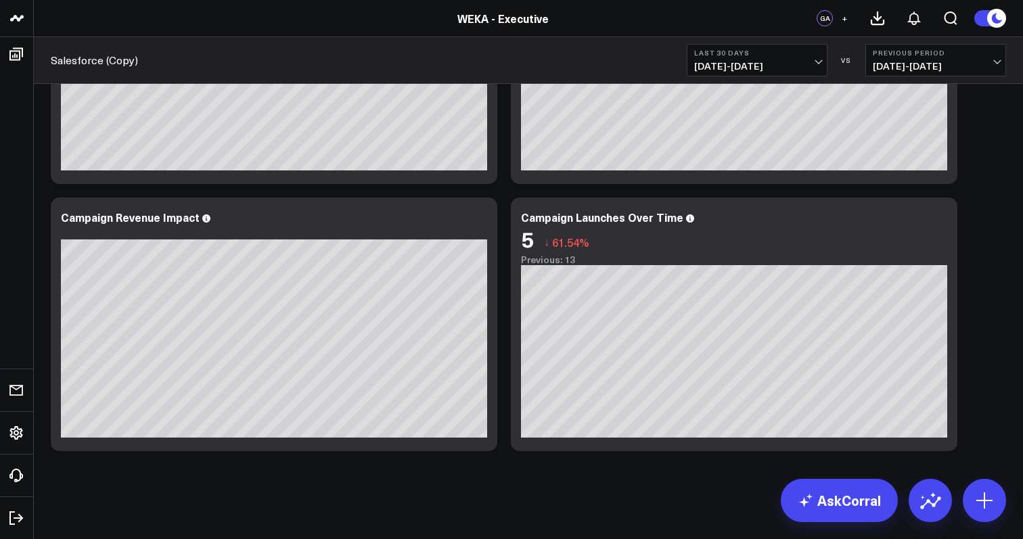
scroll to position [743, 0]
click at [482, 230] on div at bounding box center [274, 231] width 426 height 9
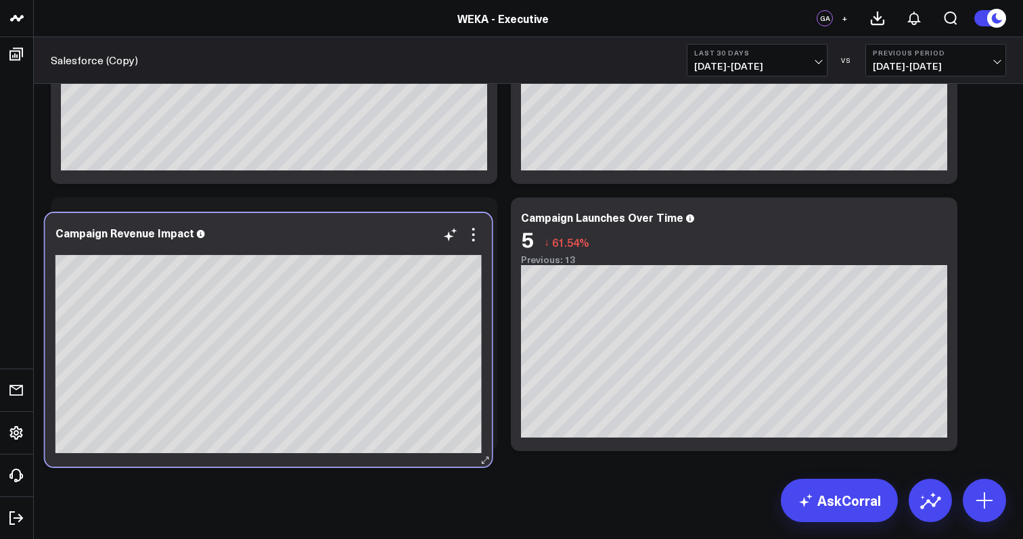
click at [476, 246] on div at bounding box center [268, 246] width 426 height 9
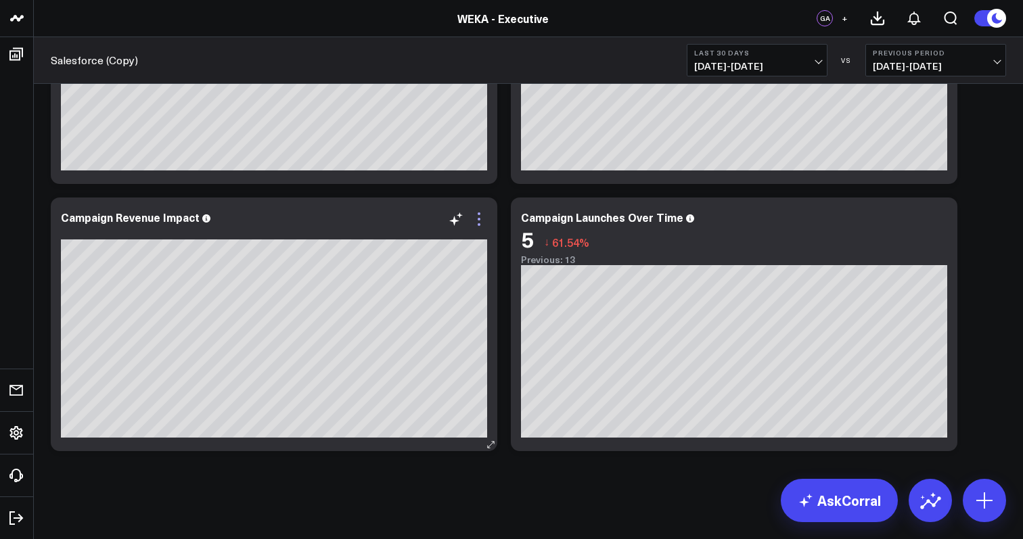
click at [480, 221] on icon at bounding box center [479, 219] width 16 height 16
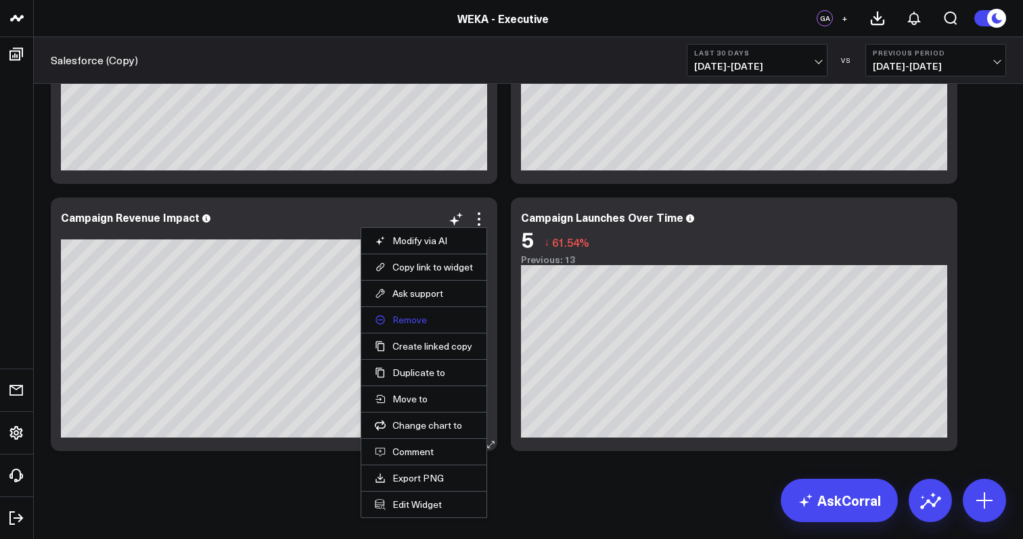
click at [438, 320] on button "Remove" at bounding box center [424, 320] width 98 height 12
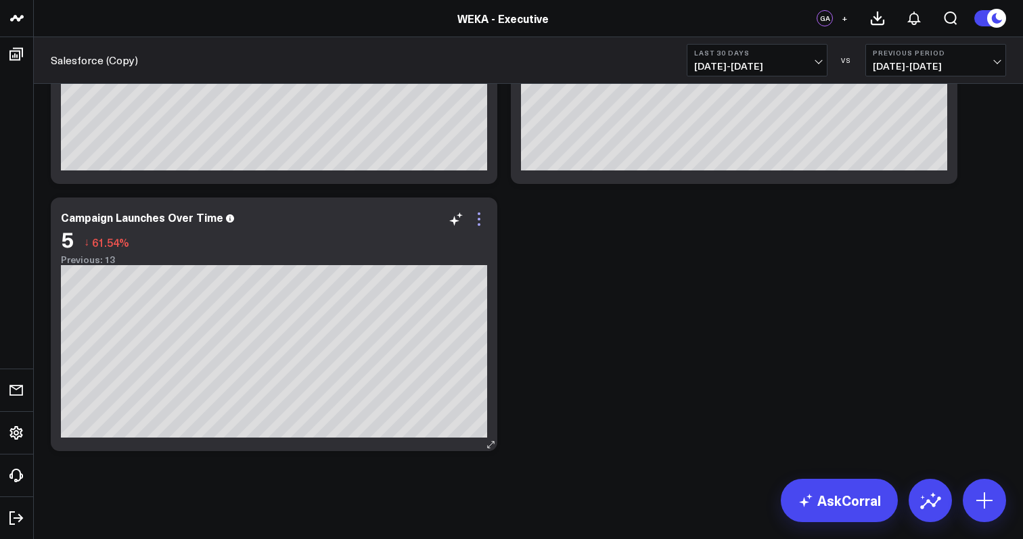
click at [479, 224] on icon at bounding box center [479, 224] width 3 height 3
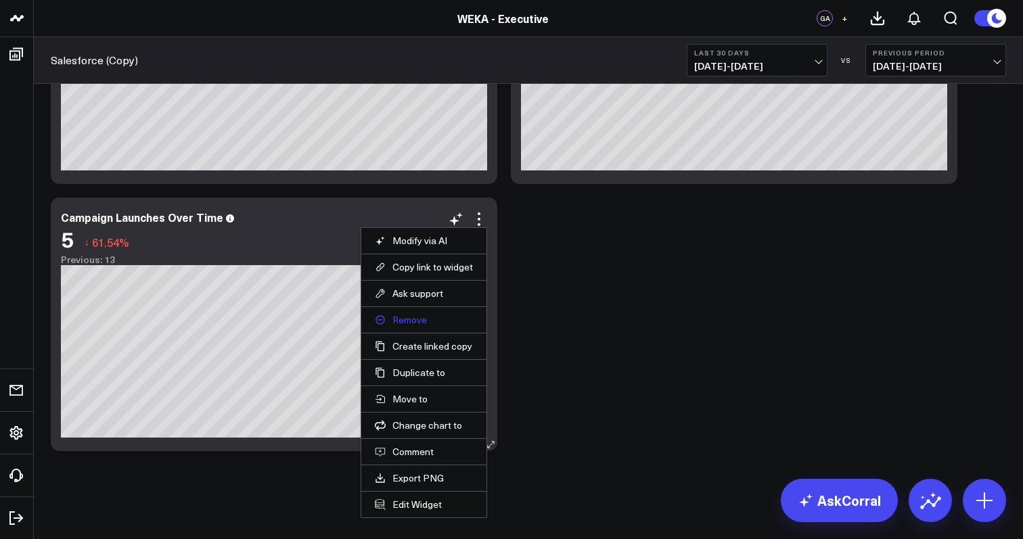
click at [441, 317] on button "Remove" at bounding box center [424, 320] width 98 height 12
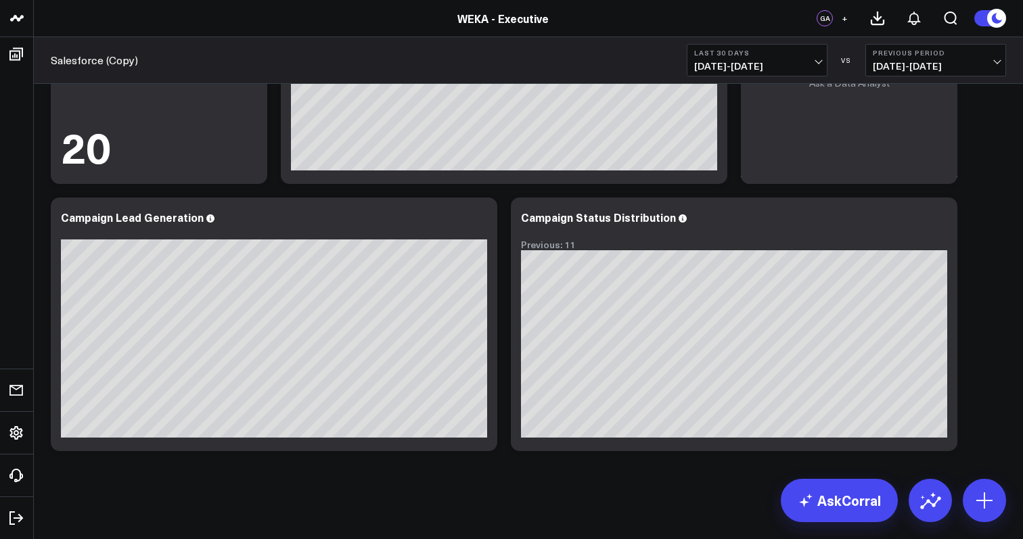
scroll to position [476, 0]
click at [480, 223] on icon at bounding box center [479, 219] width 16 height 16
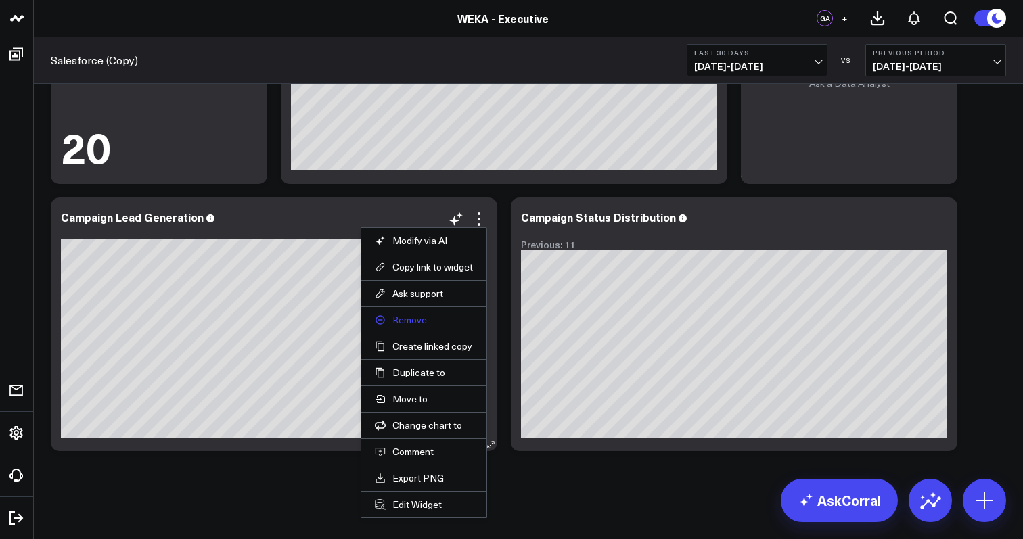
click at [437, 314] on button "Remove" at bounding box center [424, 320] width 98 height 12
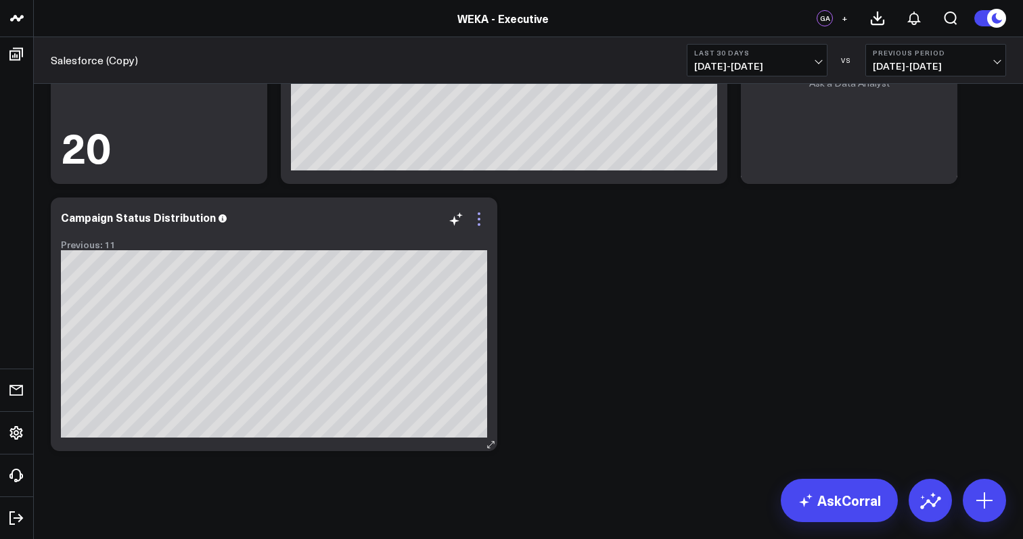
click at [480, 217] on icon at bounding box center [479, 219] width 16 height 16
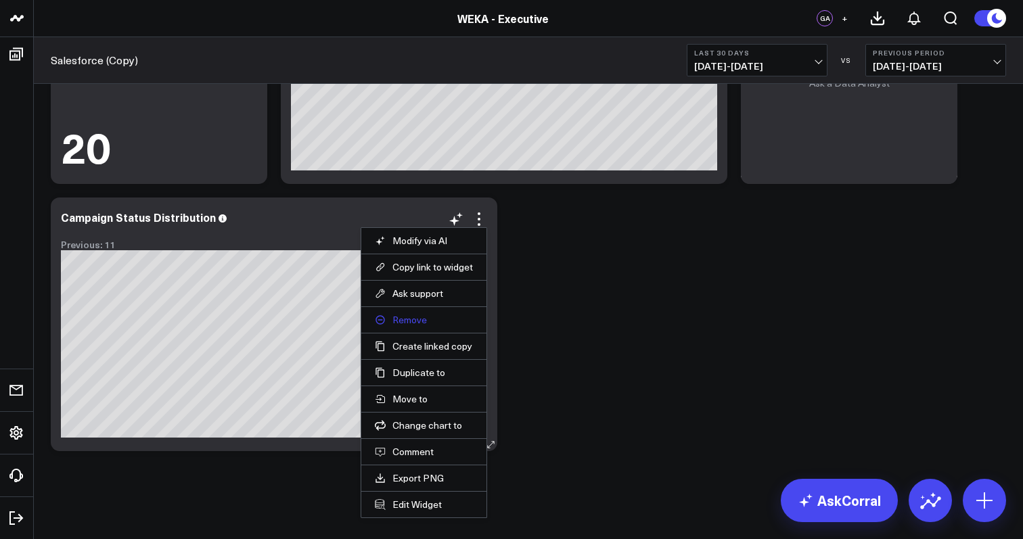
click at [445, 317] on button "Remove" at bounding box center [424, 320] width 98 height 12
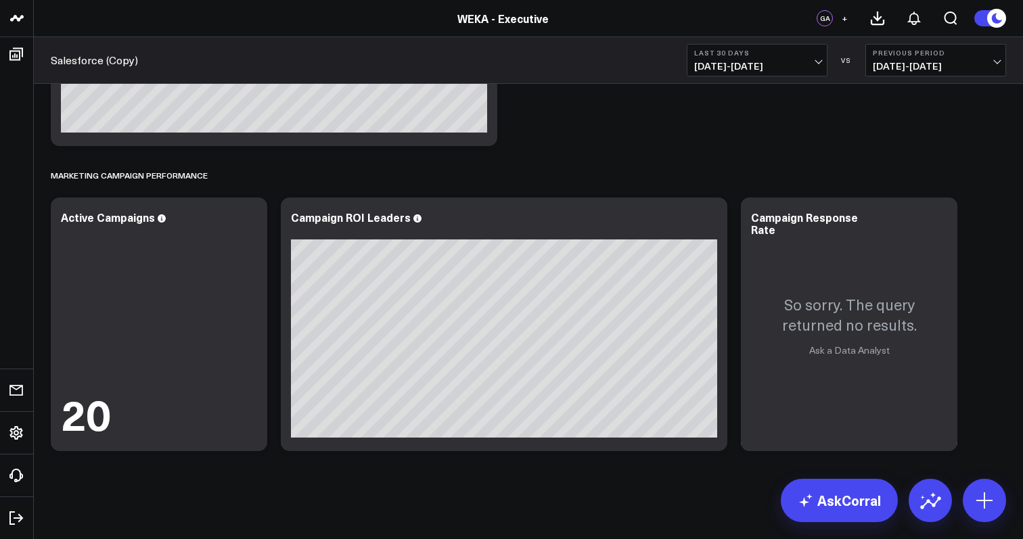
scroll to position [208, 0]
click at [249, 225] on icon at bounding box center [249, 224] width 3 height 3
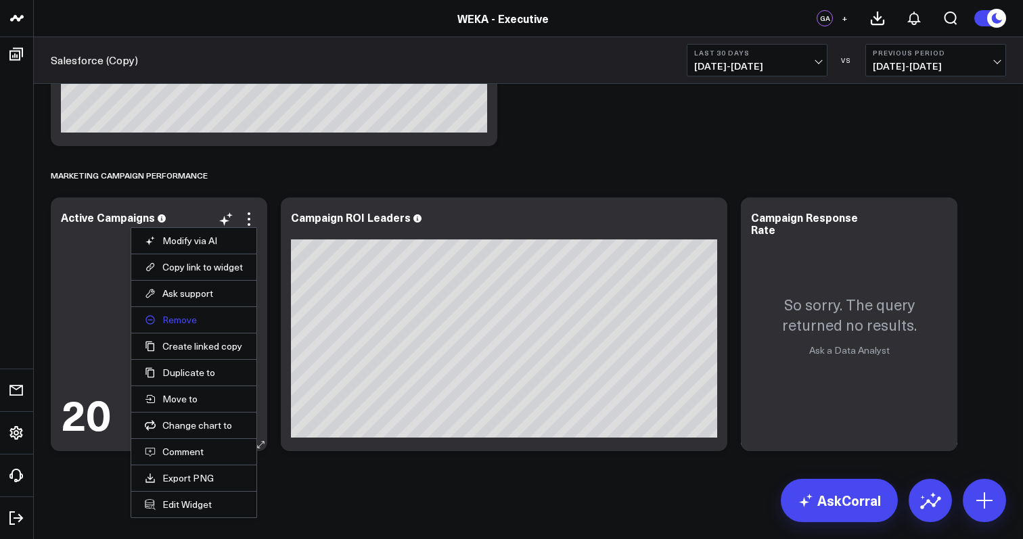
click at [223, 323] on button "Remove" at bounding box center [194, 320] width 98 height 12
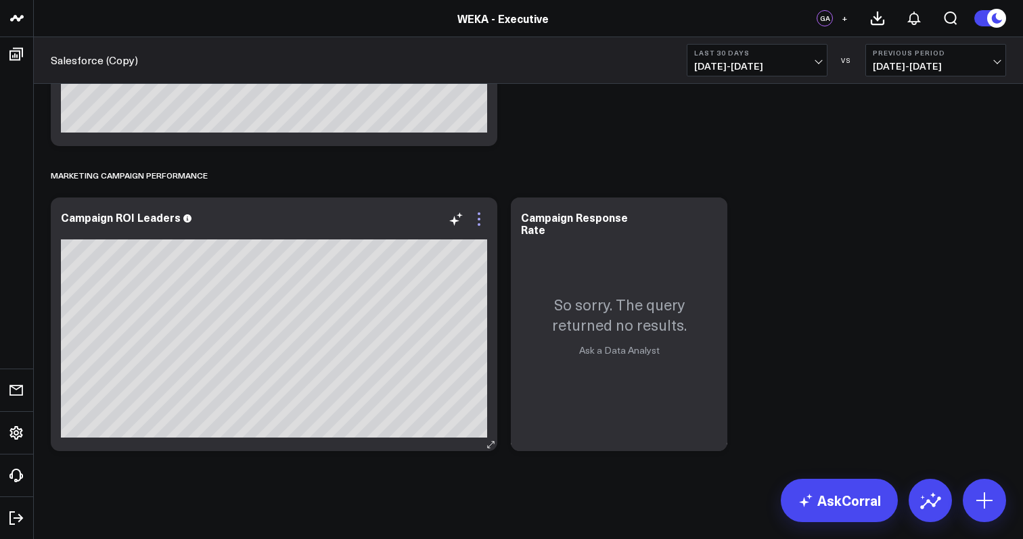
click at [476, 220] on icon at bounding box center [479, 219] width 16 height 16
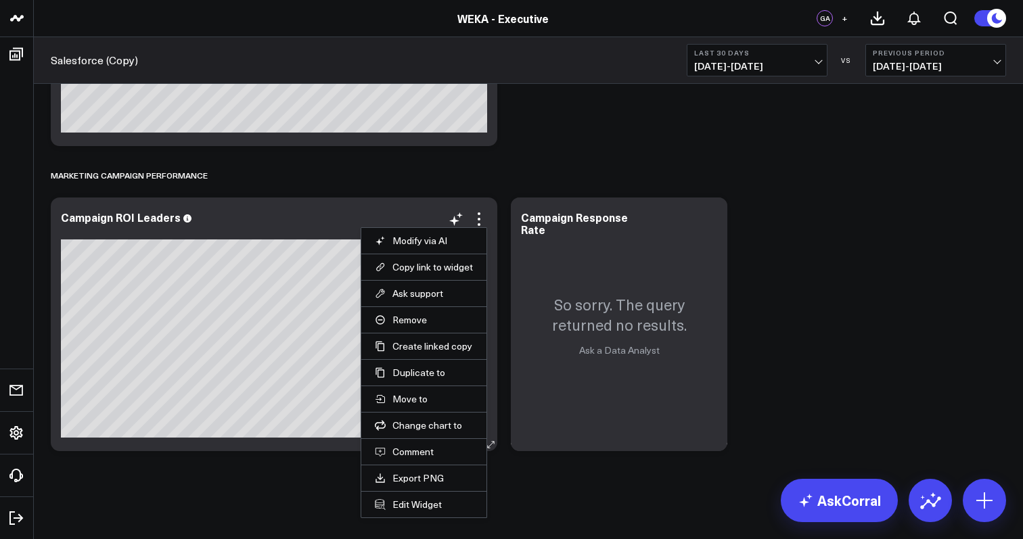
click at [420, 326] on li "Remove" at bounding box center [423, 319] width 125 height 26
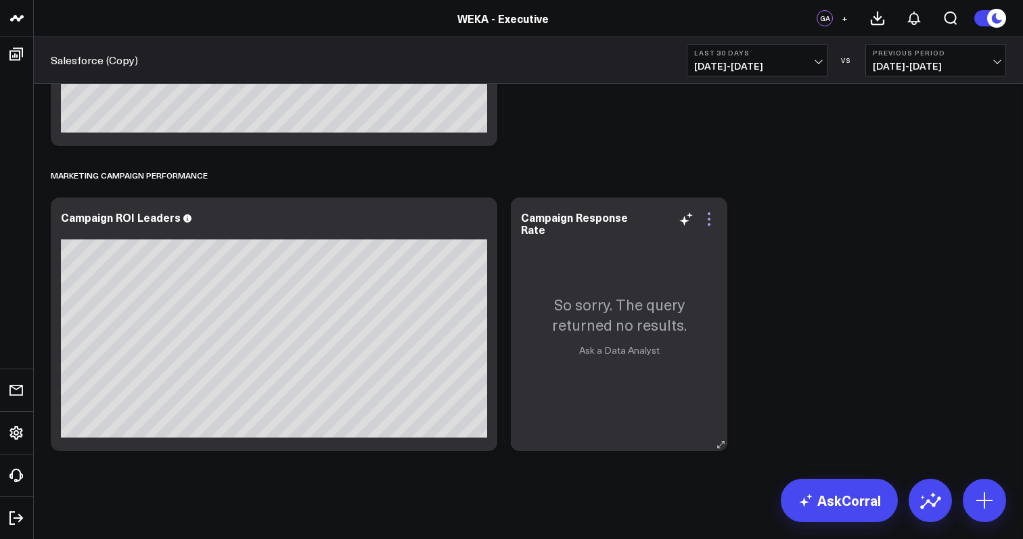
click at [710, 220] on icon at bounding box center [709, 219] width 16 height 16
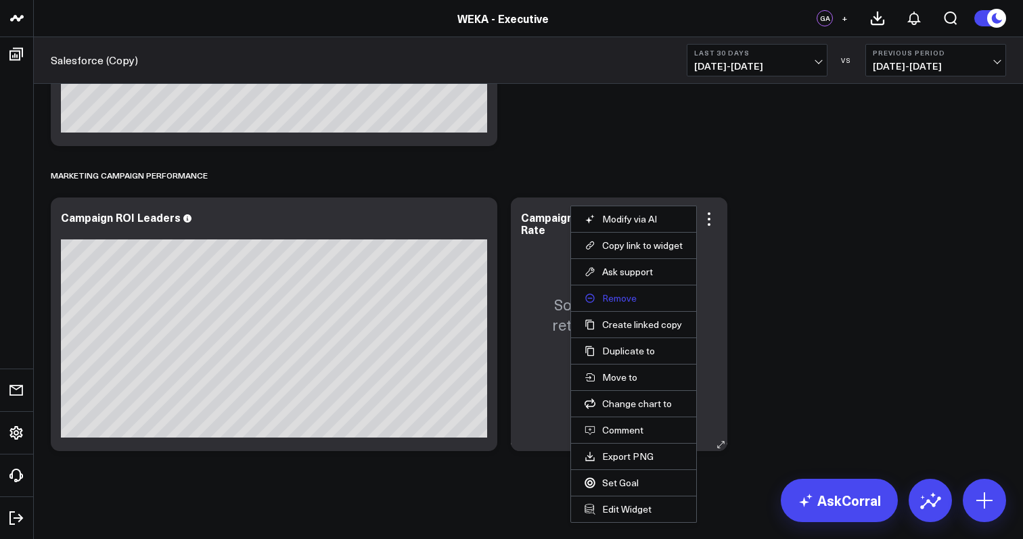
click at [620, 298] on button "Remove" at bounding box center [634, 298] width 98 height 12
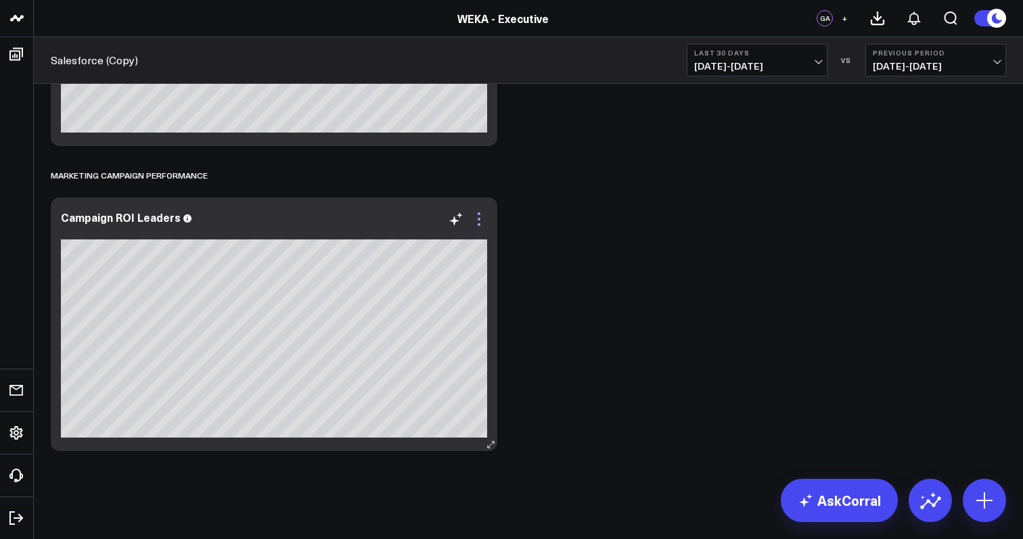
click at [477, 214] on icon at bounding box center [479, 219] width 16 height 16
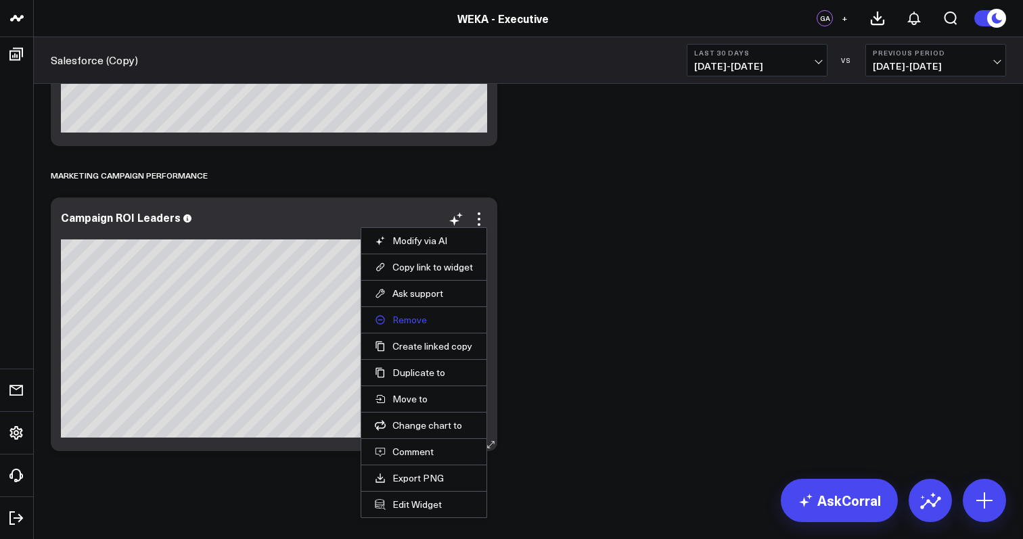
click at [435, 320] on button "Remove" at bounding box center [424, 320] width 98 height 12
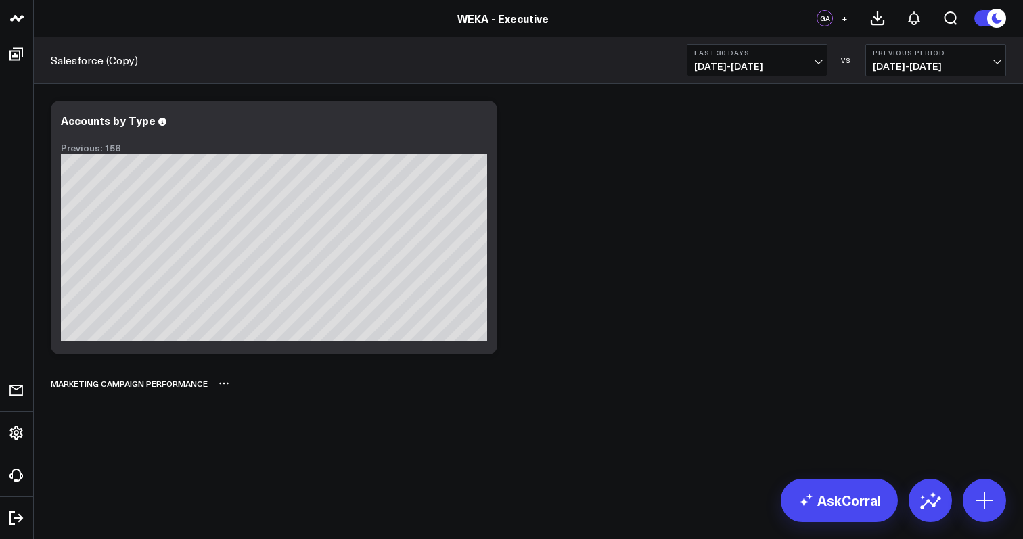
click at [227, 383] on icon at bounding box center [224, 383] width 11 height 11
click at [248, 420] on button "Delete" at bounding box center [259, 422] width 59 height 24
click at [93, 60] on link "Salesforce (Copy)" at bounding box center [94, 60] width 87 height 15
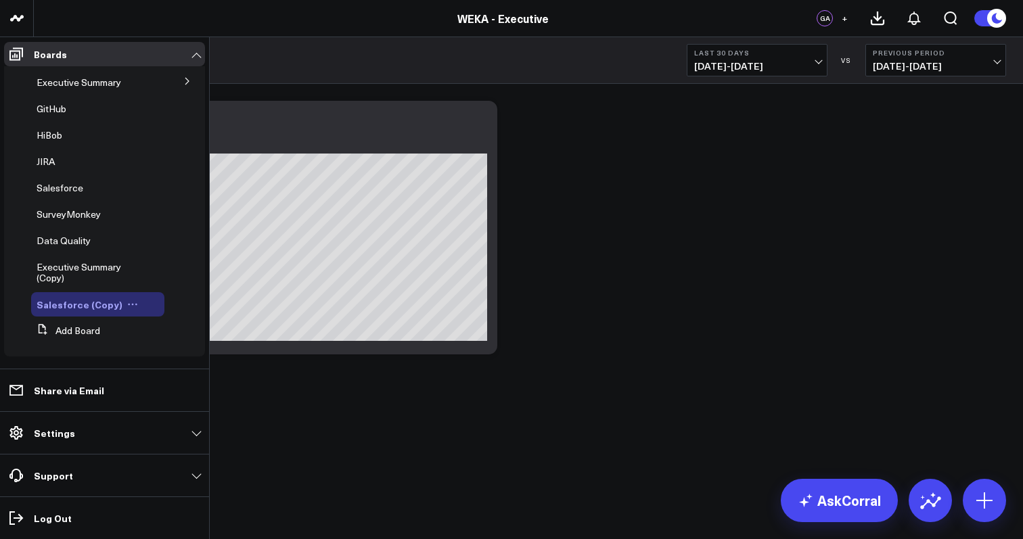
click at [128, 307] on icon at bounding box center [132, 304] width 11 height 11
click at [188, 323] on button "Edit Name" at bounding box center [188, 323] width 110 height 26
type input "S"
type input "Efraim's Dashboard"
click at [170, 304] on icon at bounding box center [176, 305] width 12 height 12
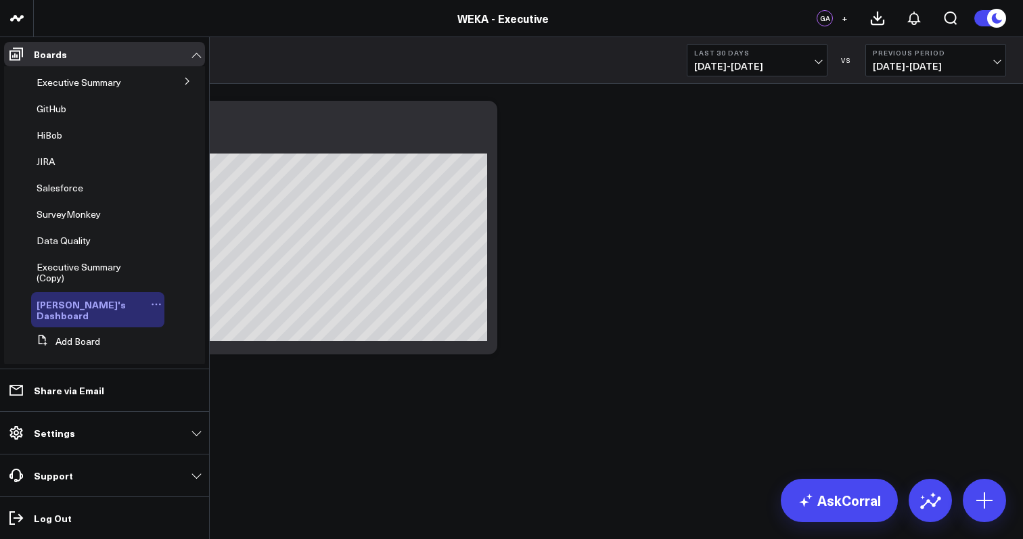
click at [110, 306] on span "Efraim's Dashboard" at bounding box center [81, 310] width 89 height 24
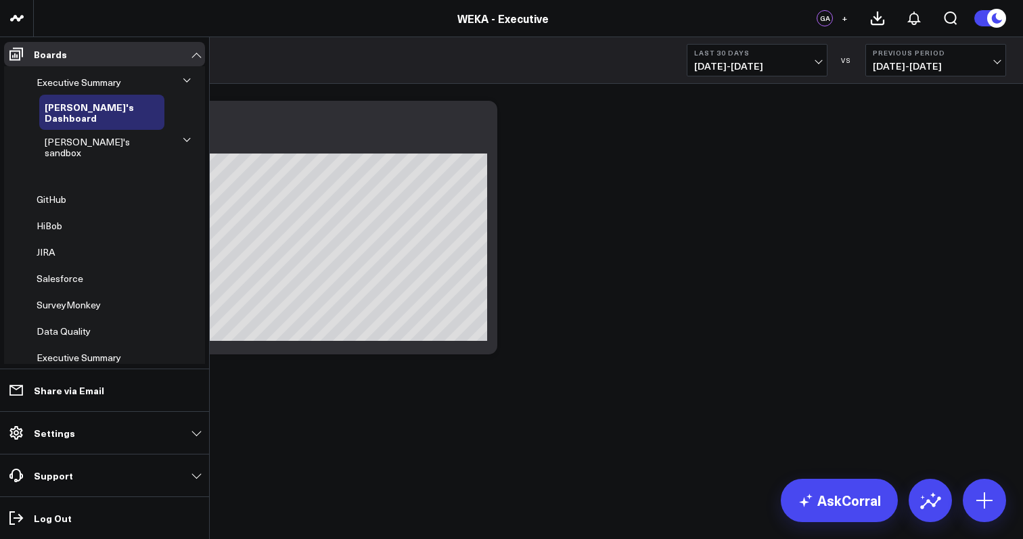
click at [183, 136] on icon at bounding box center [187, 140] width 8 height 8
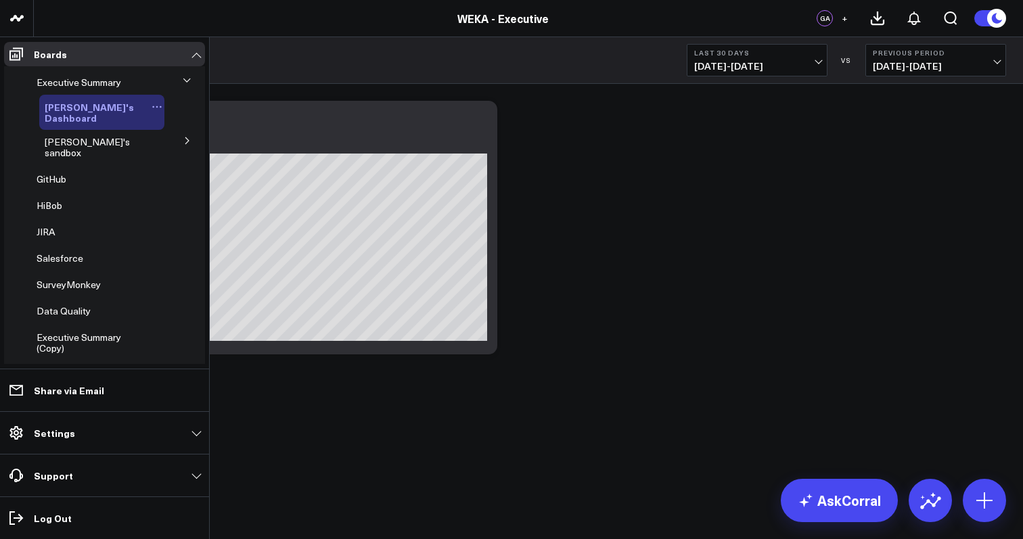
click at [106, 112] on span "[PERSON_NAME]'s Dashboard" at bounding box center [89, 112] width 89 height 24
click at [151, 137] on icon at bounding box center [156, 142] width 11 height 11
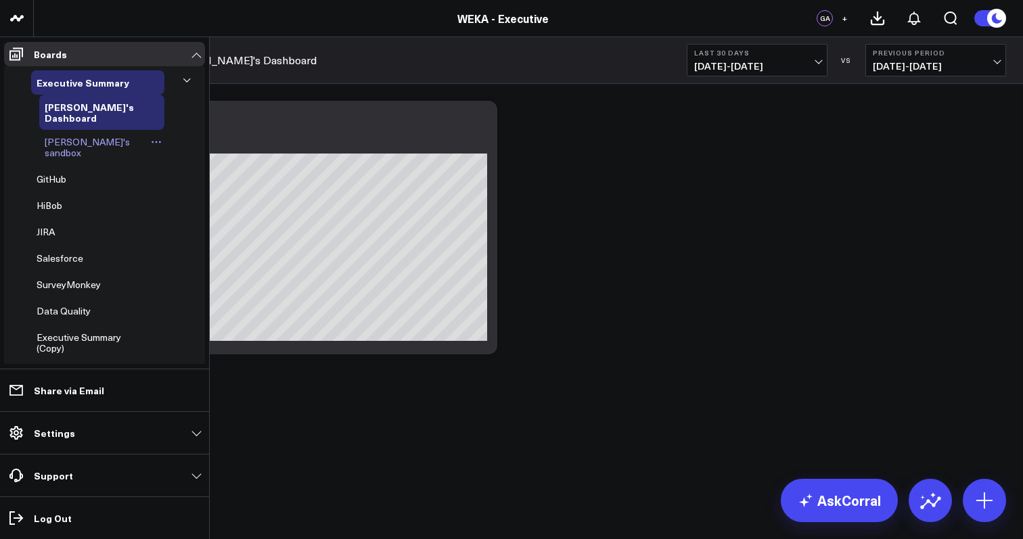
click at [151, 137] on icon at bounding box center [156, 142] width 11 height 11
click at [82, 135] on span "[PERSON_NAME]'s sandbox" at bounding box center [87, 147] width 85 height 24
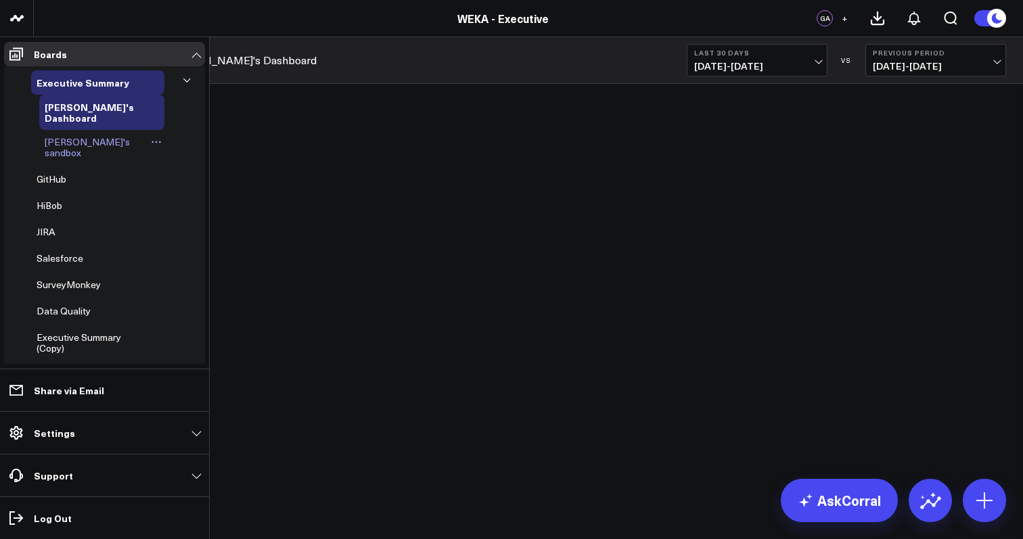
click at [60, 135] on span "[PERSON_NAME]'s sandbox" at bounding box center [87, 147] width 85 height 24
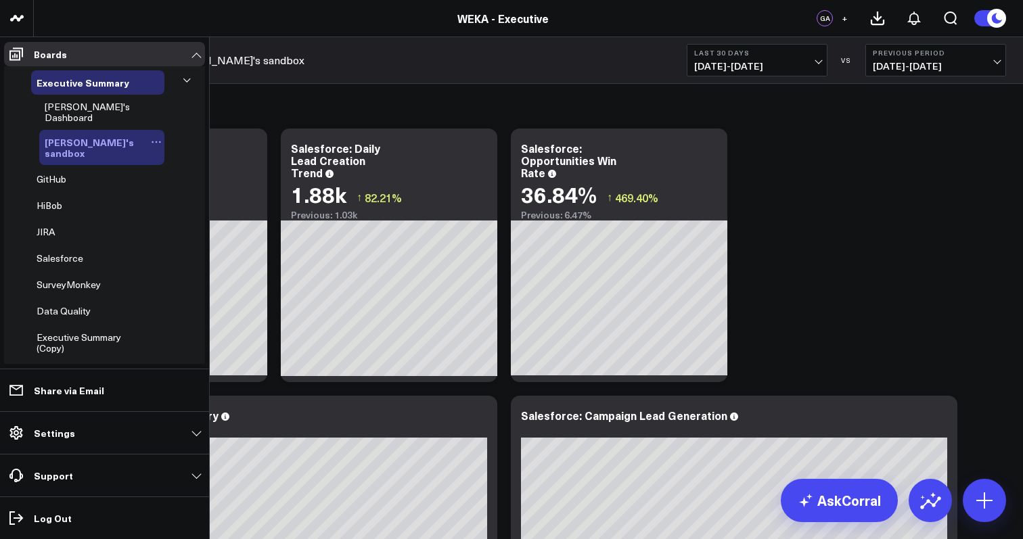
click at [151, 137] on icon at bounding box center [156, 142] width 11 height 11
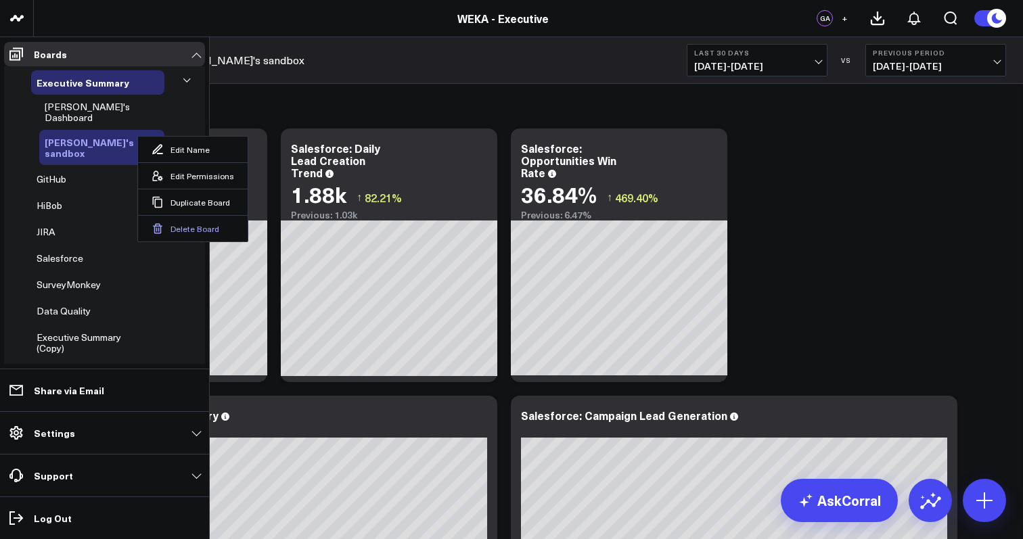
click at [180, 231] on button "Delete Board" at bounding box center [193, 228] width 110 height 26
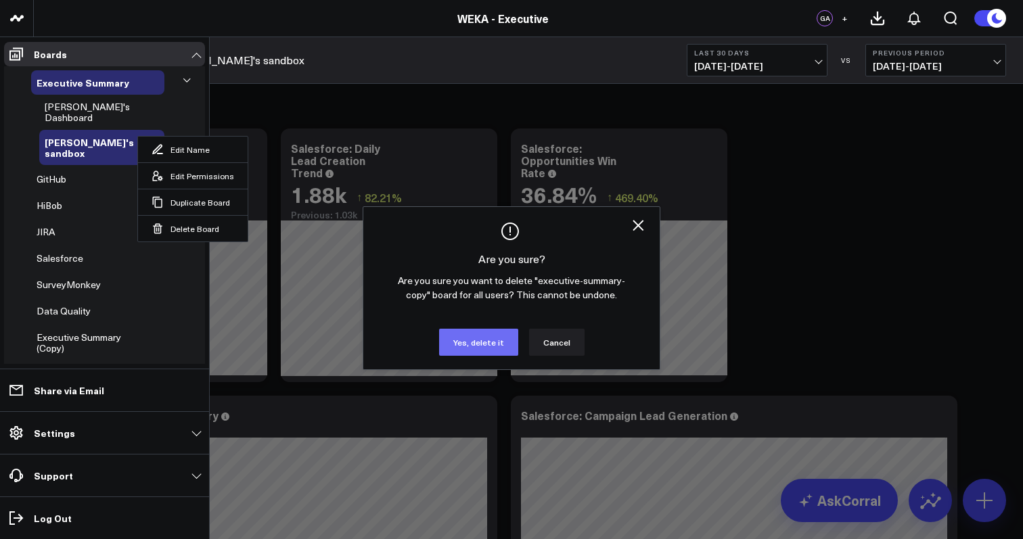
click at [488, 344] on button "Yes, delete it" at bounding box center [478, 342] width 79 height 27
click at [465, 336] on button "Yes, delete it" at bounding box center [478, 342] width 79 height 27
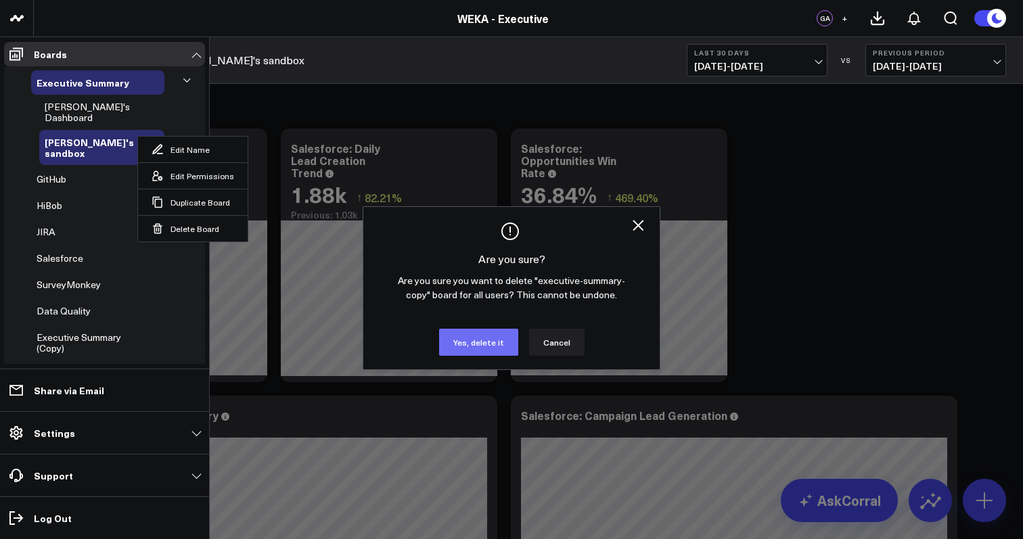
click at [465, 336] on button "Yes, delete it" at bounding box center [478, 342] width 79 height 27
click at [477, 344] on button "Yes, delete it" at bounding box center [478, 342] width 79 height 27
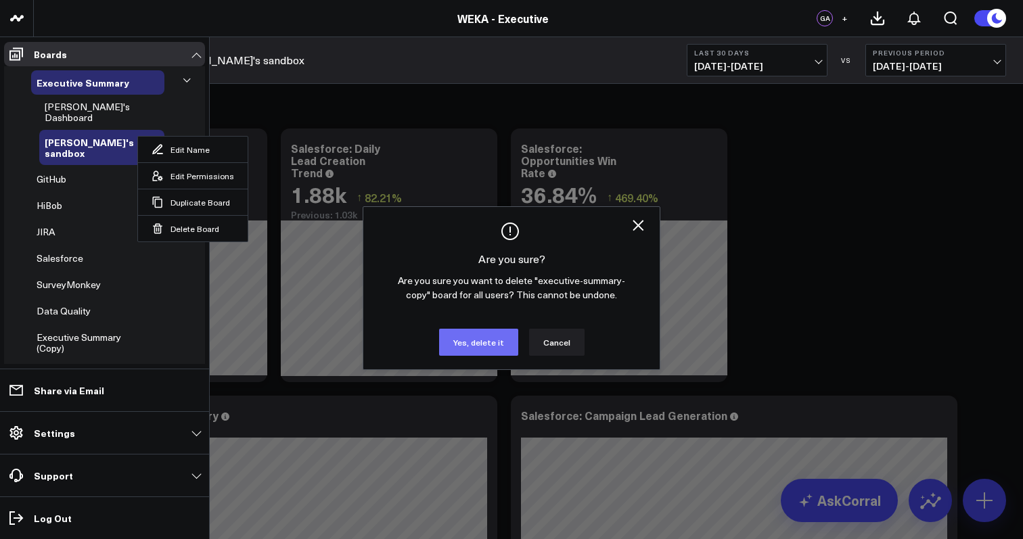
click at [477, 344] on button "Yes, delete it" at bounding box center [478, 342] width 79 height 27
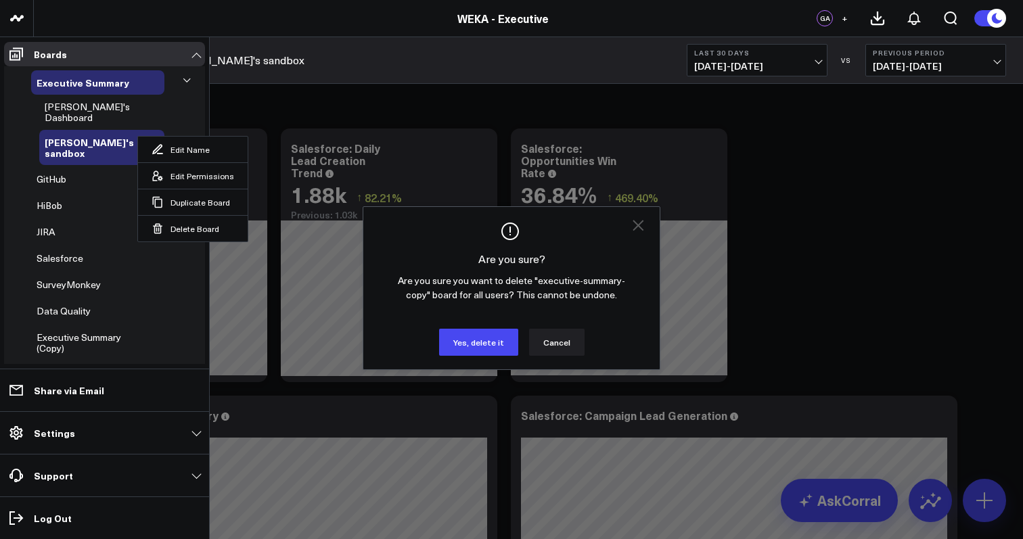
click at [643, 224] on icon "Close" at bounding box center [638, 225] width 16 height 16
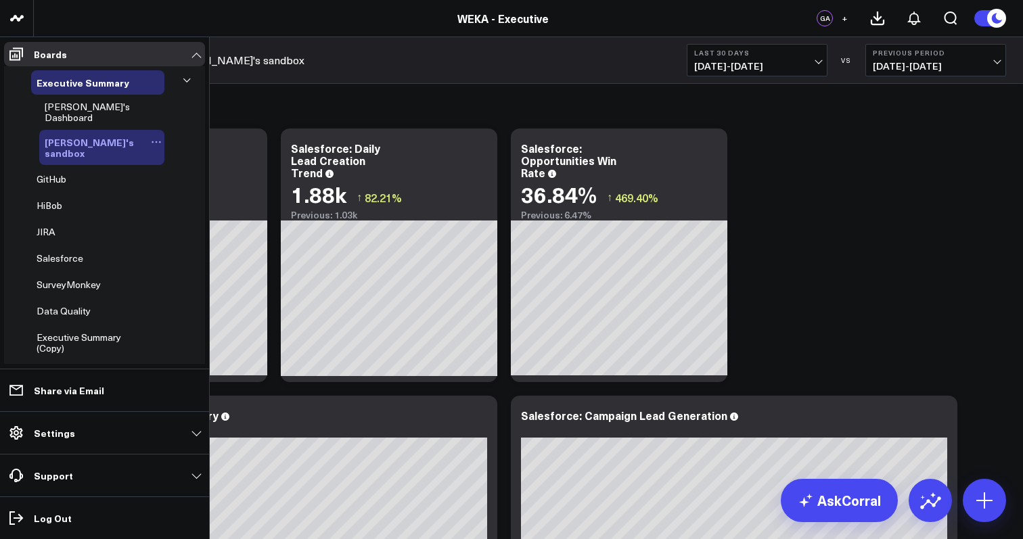
click at [139, 193] on div "HiBob" at bounding box center [97, 205] width 133 height 24
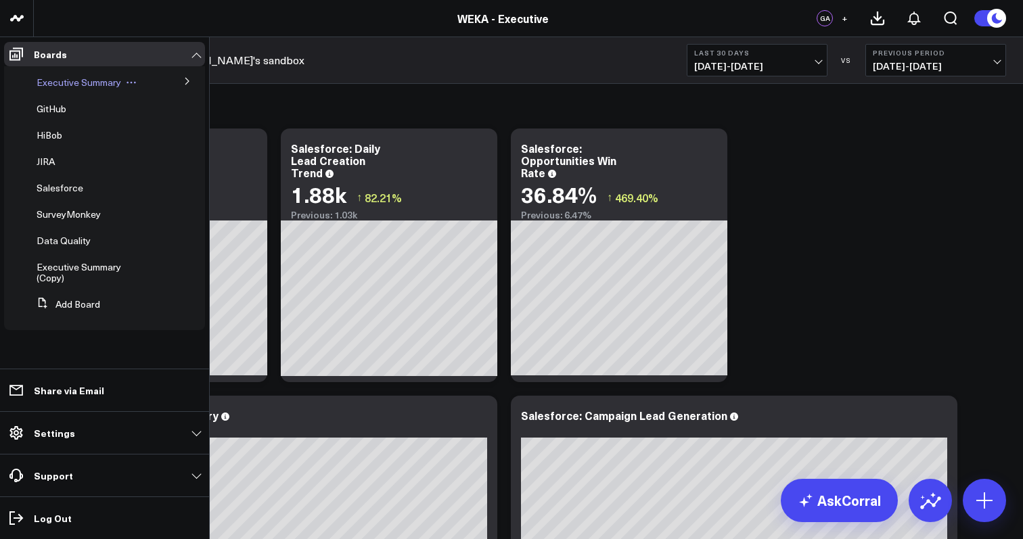
click at [104, 84] on span "Executive Summary" at bounding box center [79, 82] width 85 height 13
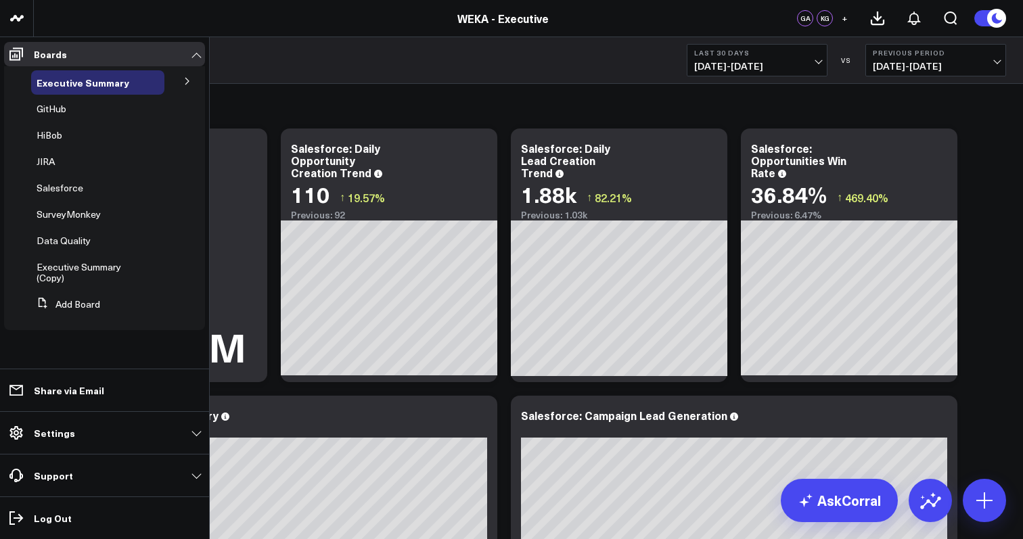
click at [185, 84] on icon at bounding box center [187, 81] width 8 height 8
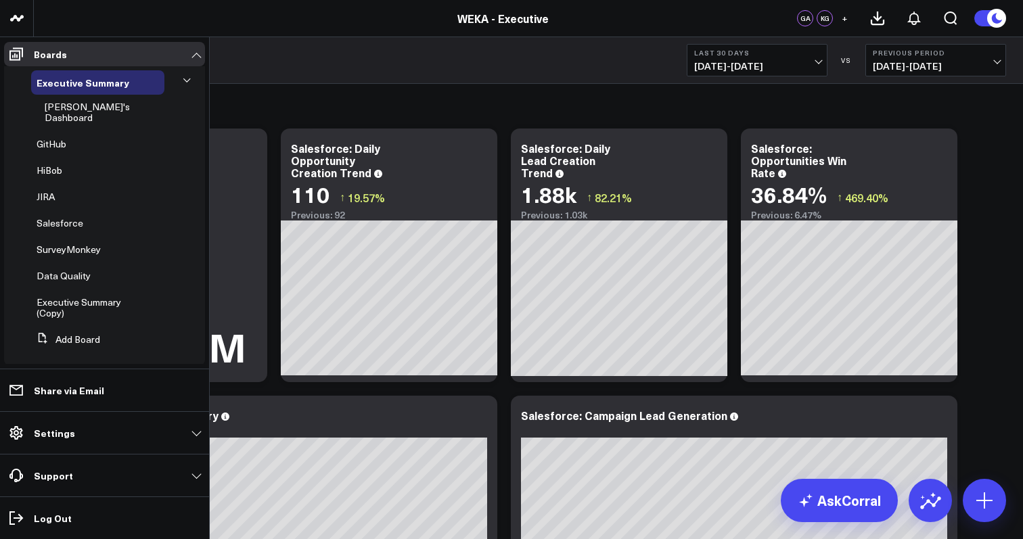
click at [191, 83] on button at bounding box center [187, 80] width 20 height 35
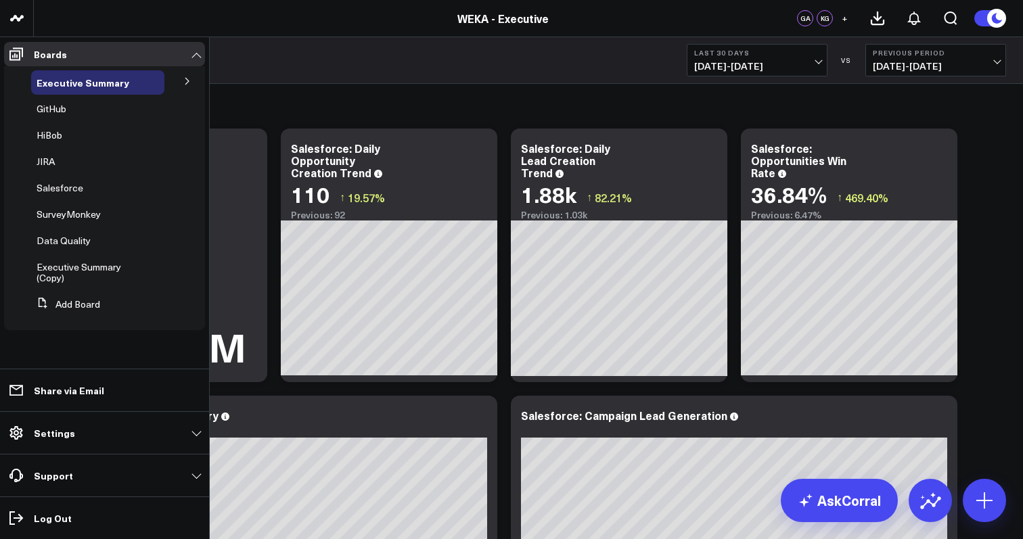
click at [191, 83] on icon at bounding box center [187, 81] width 8 height 8
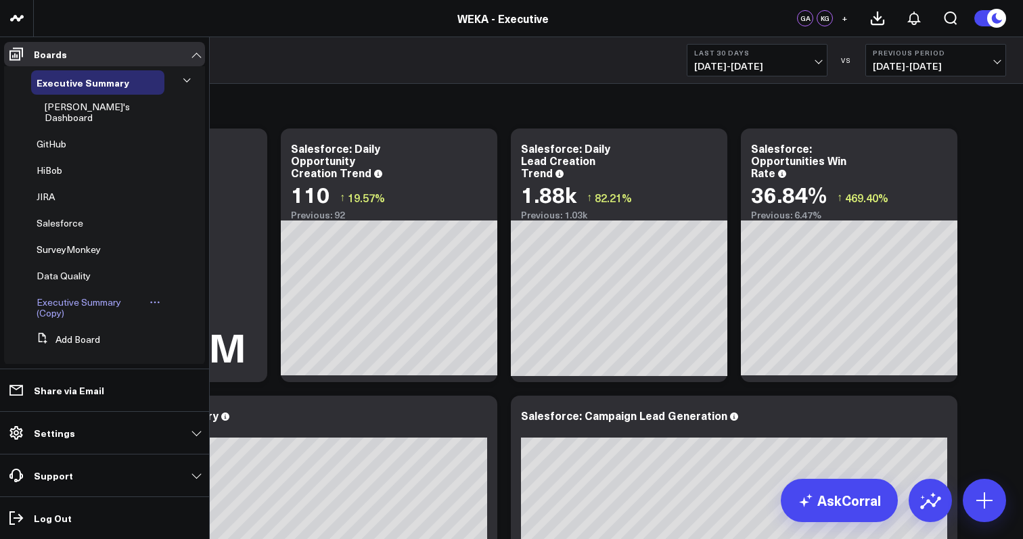
click at [81, 296] on span "Executive Summary (Copy)" at bounding box center [79, 308] width 85 height 24
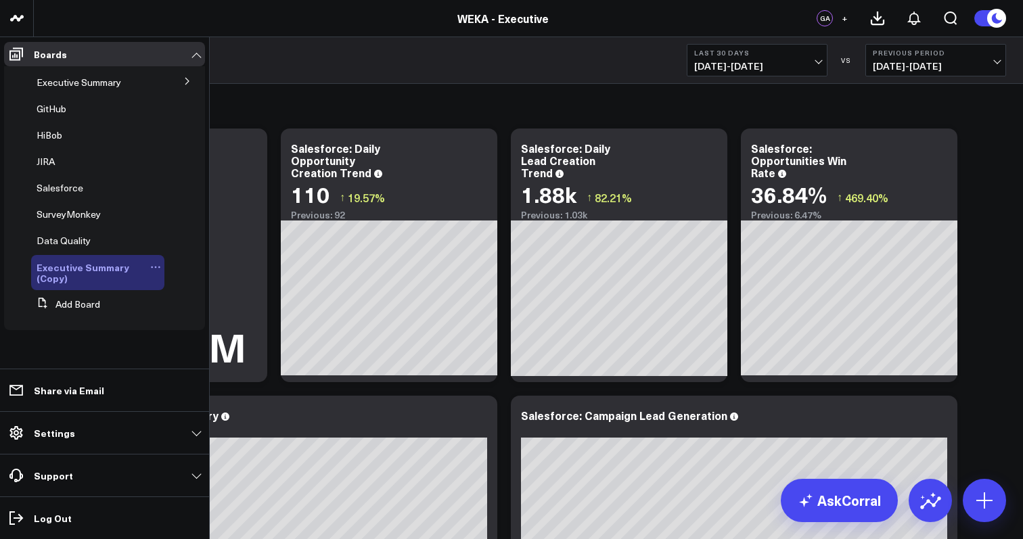
click at [156, 265] on icon at bounding box center [155, 267] width 11 height 11
click at [204, 367] on button "Delete Board" at bounding box center [219, 364] width 110 height 26
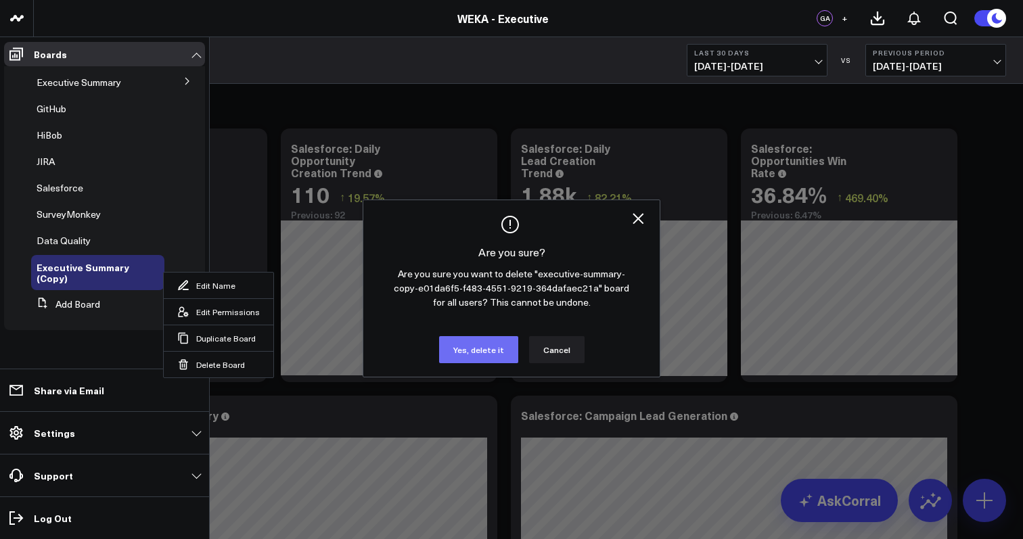
click at [488, 348] on button "Yes, delete it" at bounding box center [478, 349] width 79 height 27
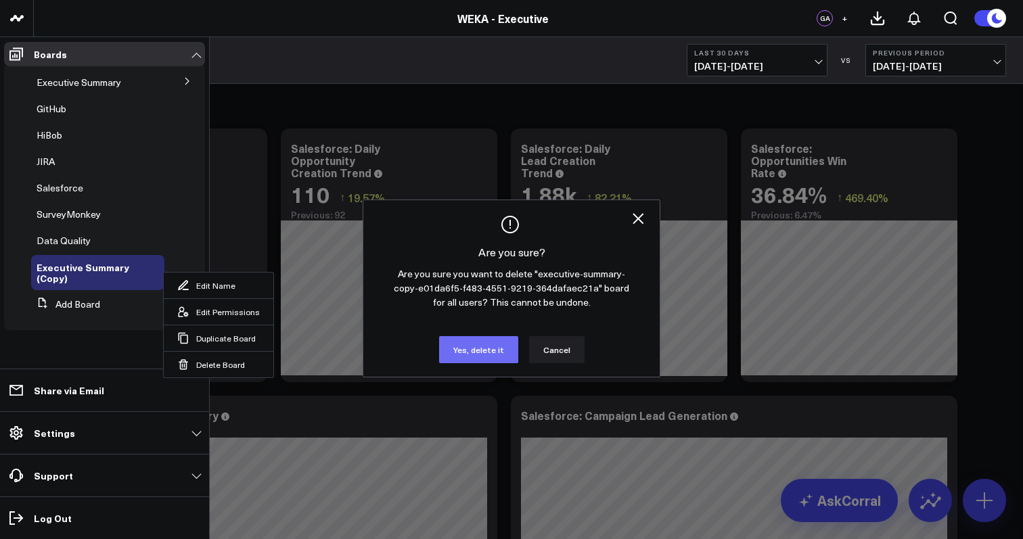
click at [488, 348] on button "Yes, delete it" at bounding box center [478, 349] width 79 height 27
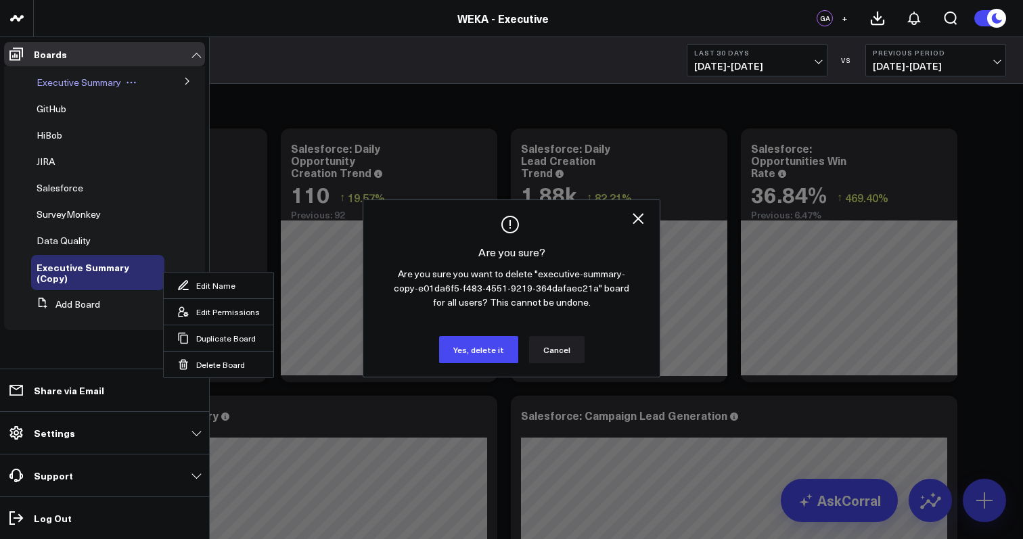
click at [108, 84] on span "Executive Summary" at bounding box center [79, 82] width 85 height 13
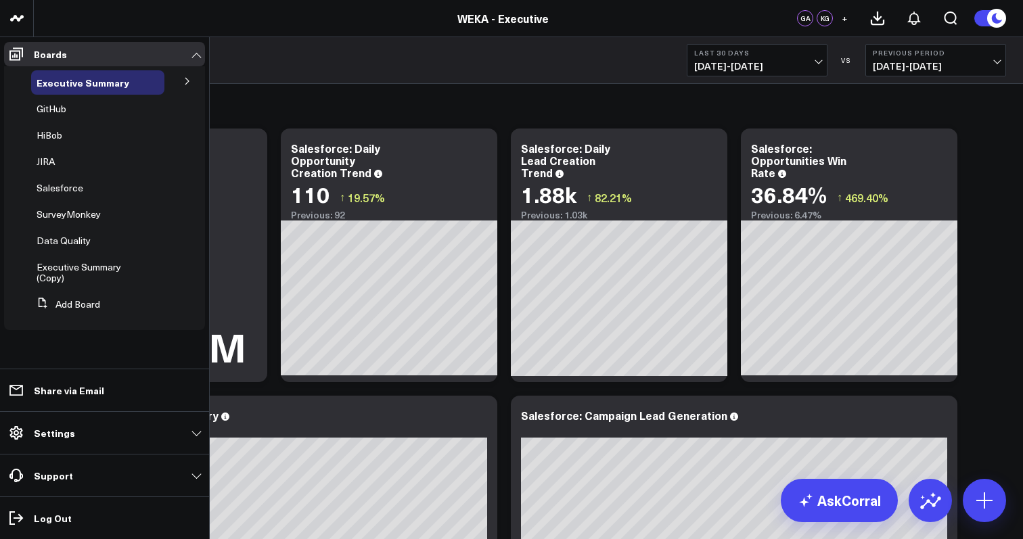
click at [189, 84] on icon at bounding box center [187, 81] width 8 height 8
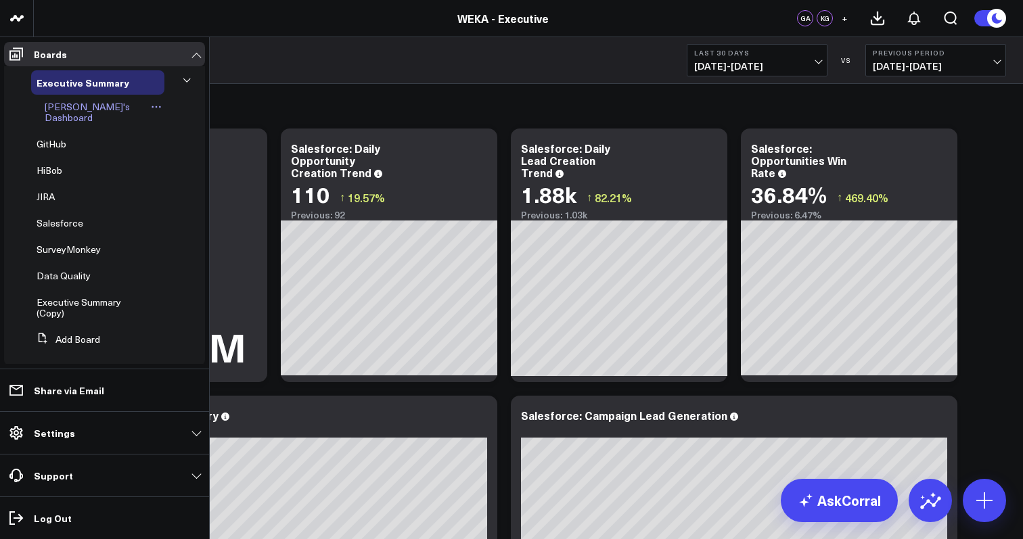
click at [108, 112] on span "Efraim's Dashboard" at bounding box center [87, 112] width 85 height 24
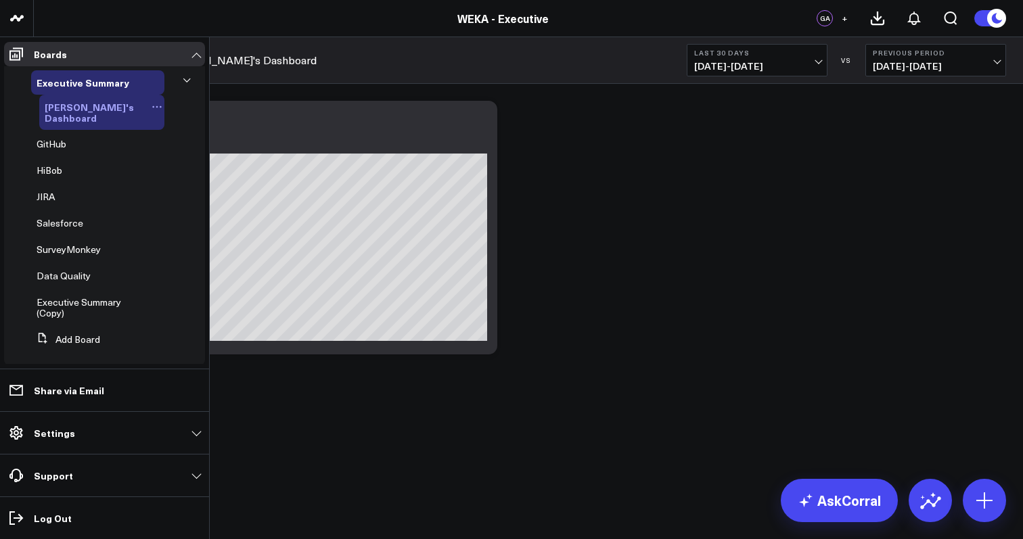
click at [152, 108] on icon at bounding box center [157, 106] width 11 height 11
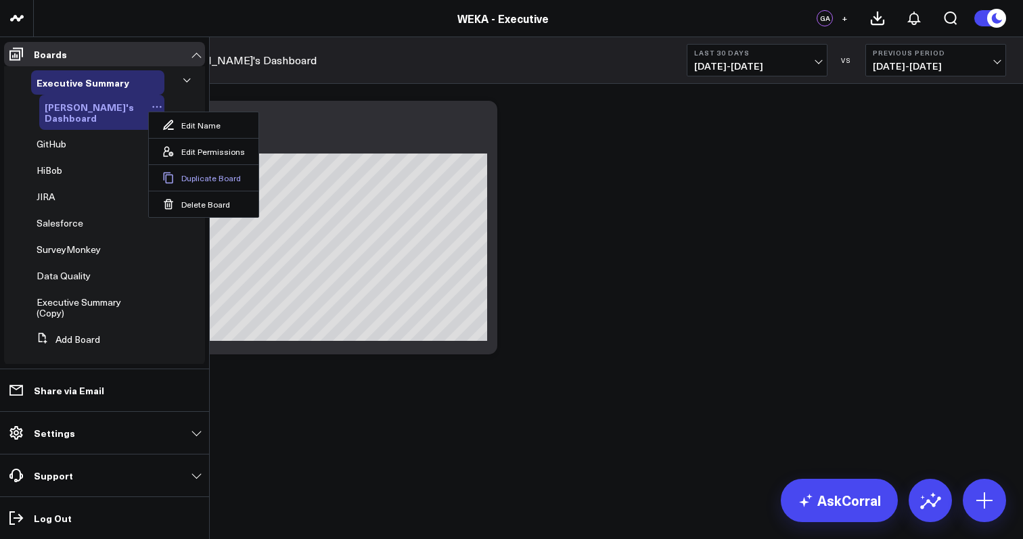
click at [203, 178] on button "Duplicate Board" at bounding box center [204, 177] width 110 height 26
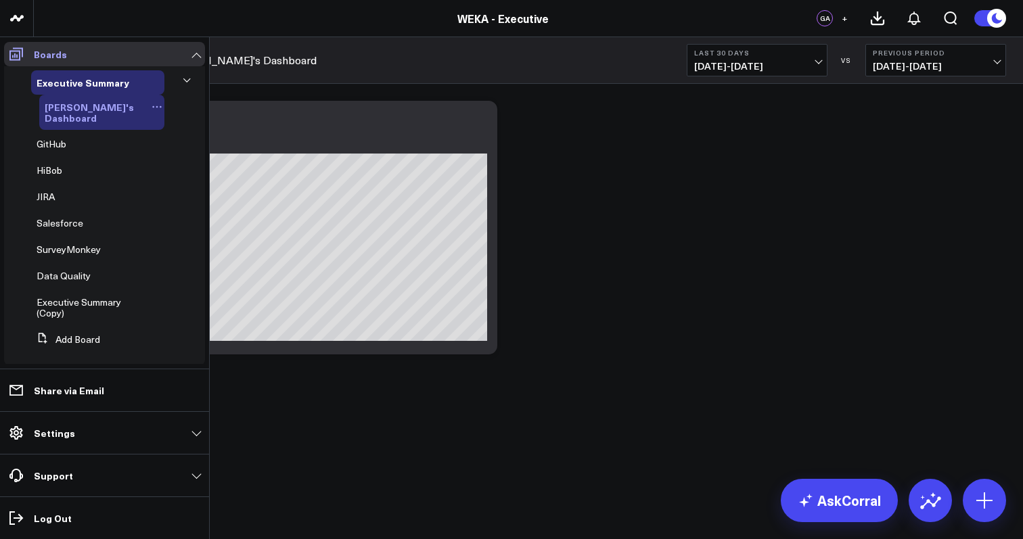
click at [49, 54] on p "Boards" at bounding box center [50, 54] width 33 height 11
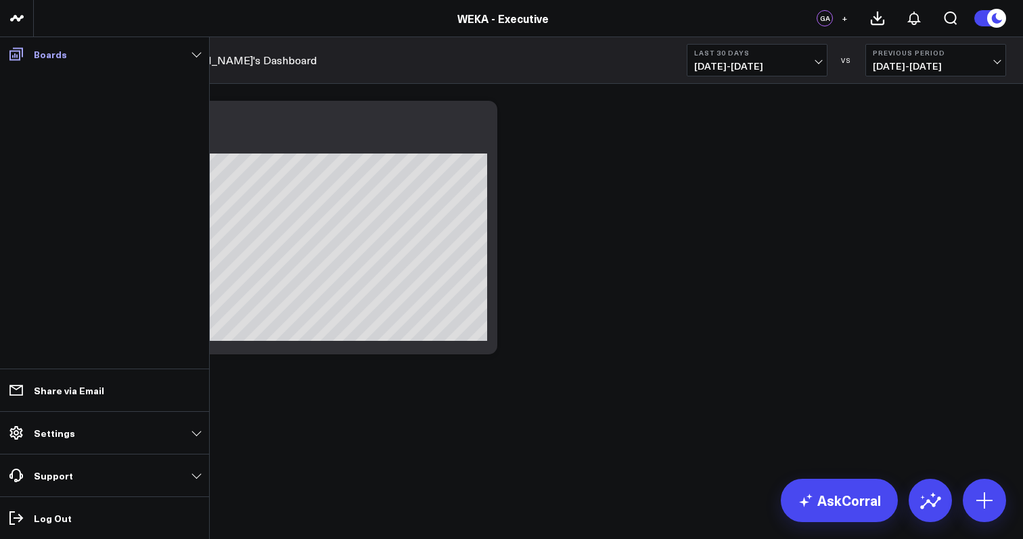
click at [195, 57] on link "Boards" at bounding box center [104, 54] width 201 height 24
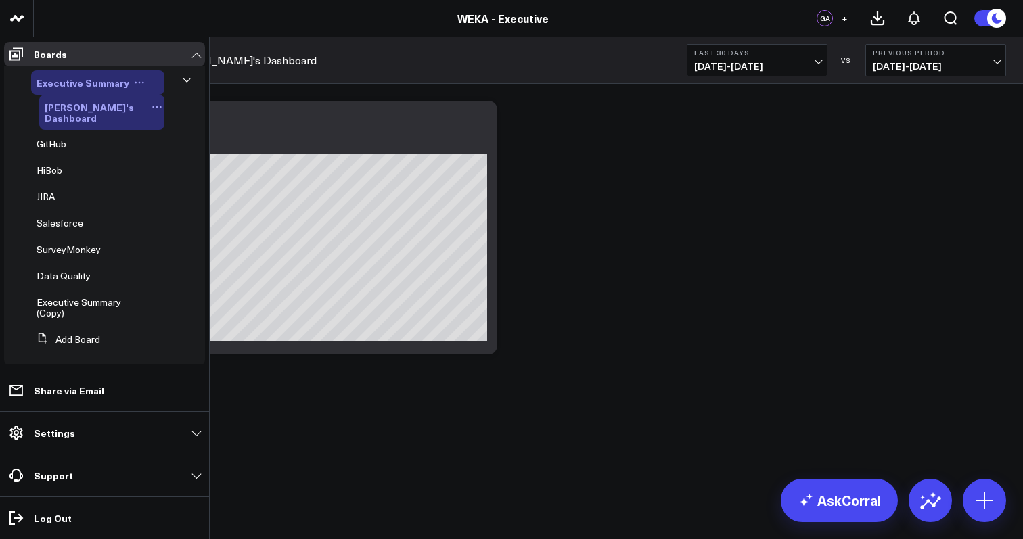
click at [116, 79] on span "Executive Summary" at bounding box center [83, 83] width 93 height 14
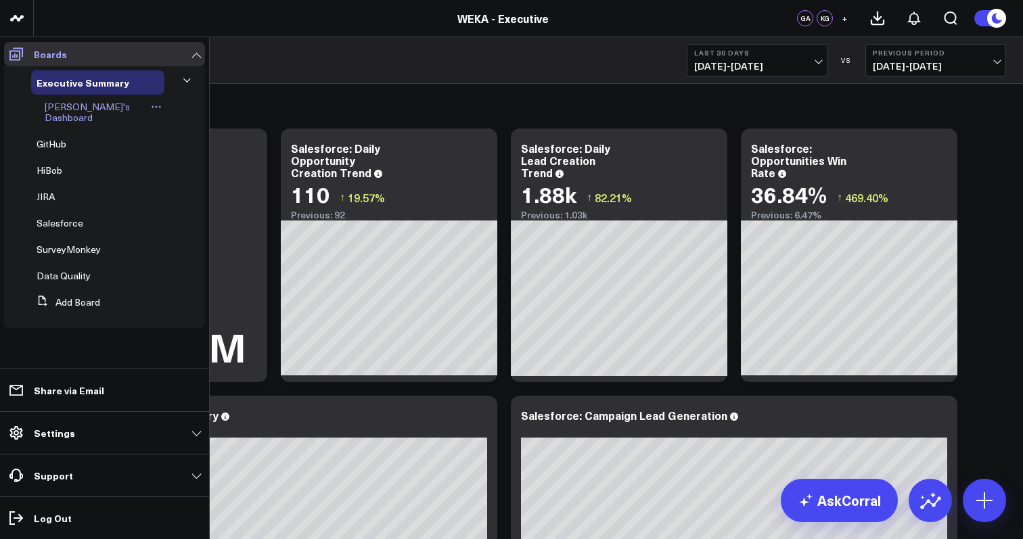
click at [71, 56] on link "Boards" at bounding box center [104, 54] width 201 height 24
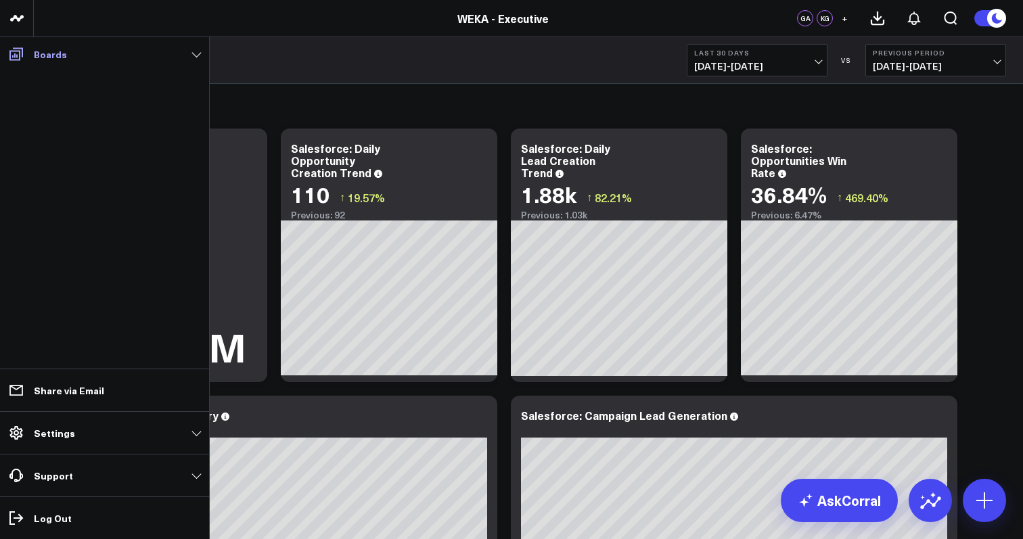
click at [71, 56] on link "Boards" at bounding box center [104, 54] width 201 height 24
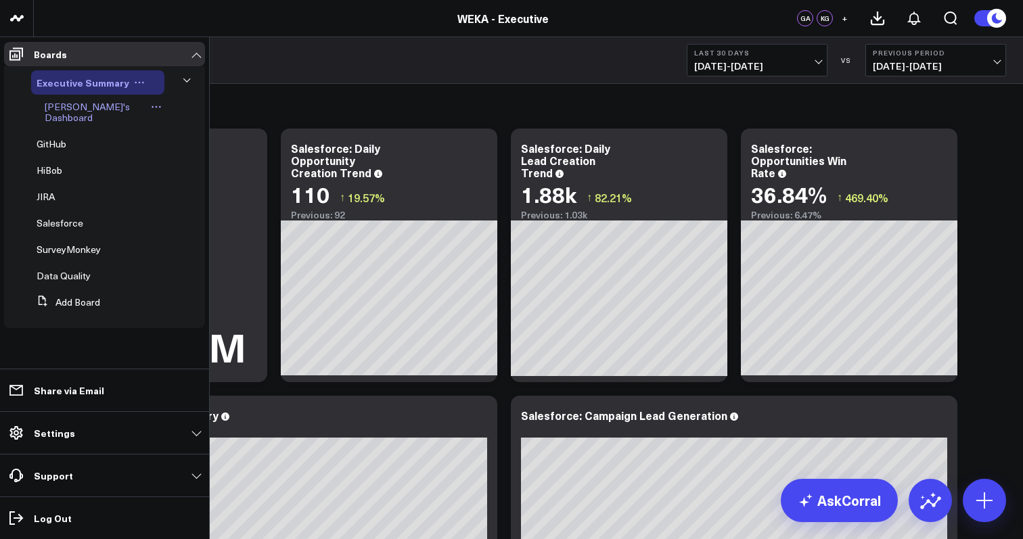
click at [98, 82] on span "Executive Summary" at bounding box center [83, 83] width 93 height 14
click at [54, 164] on span "HiBob" at bounding box center [50, 170] width 26 height 13
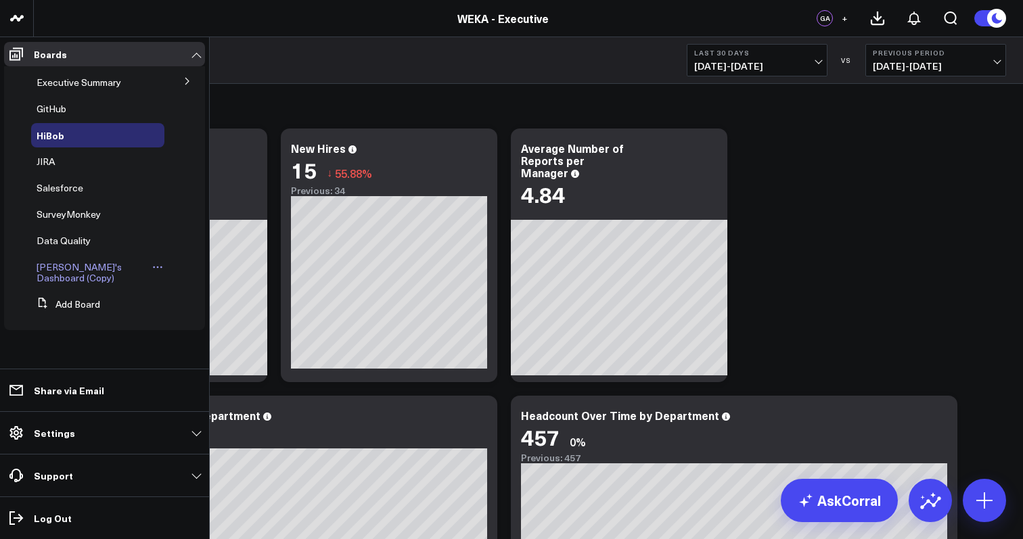
click at [157, 268] on icon at bounding box center [157, 267] width 11 height 11
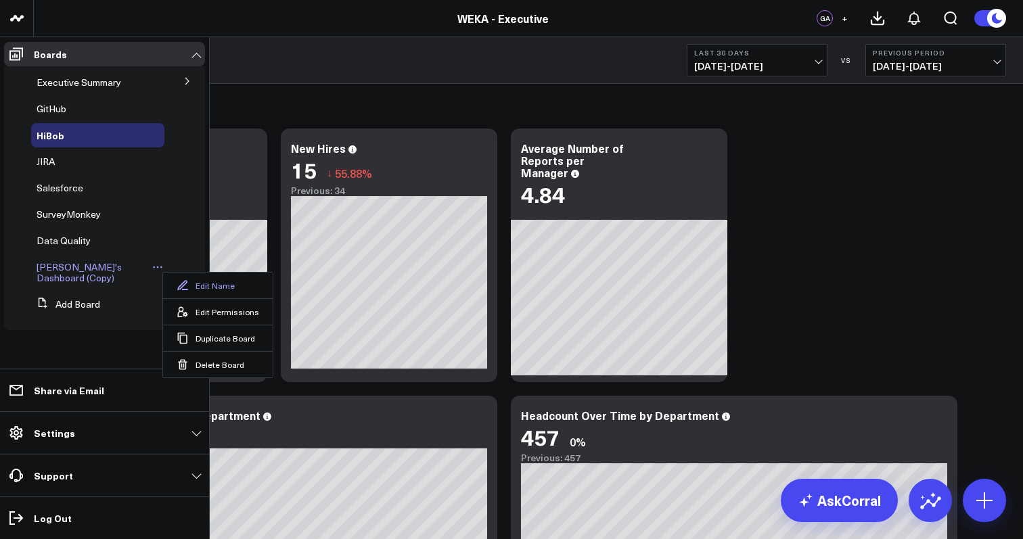
click at [196, 286] on button "Edit Name" at bounding box center [218, 286] width 110 height 26
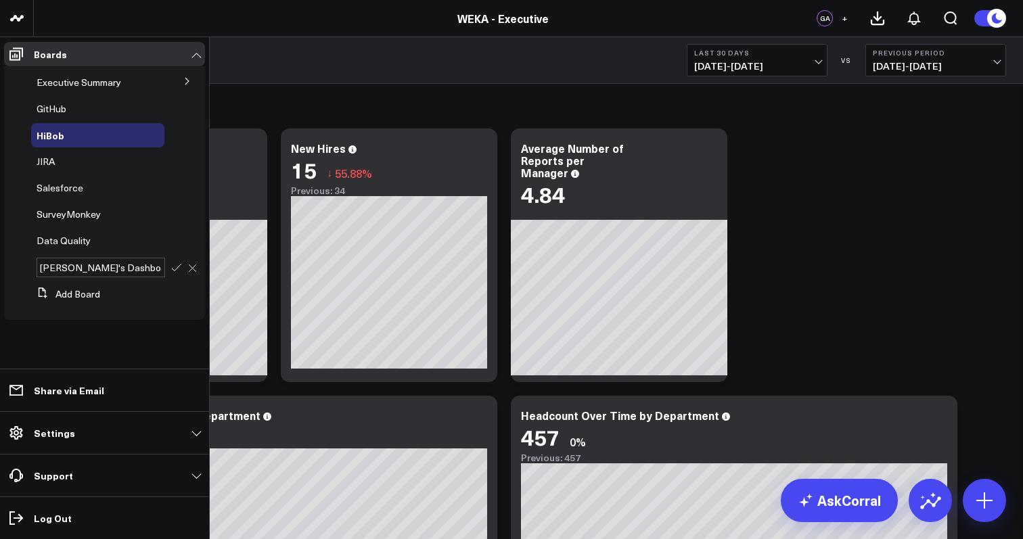
type input "Shirly's dashboard"
click at [178, 267] on icon at bounding box center [176, 267] width 9 height 7
click at [84, 265] on span "Shirly's dashboard" at bounding box center [79, 272] width 85 height 24
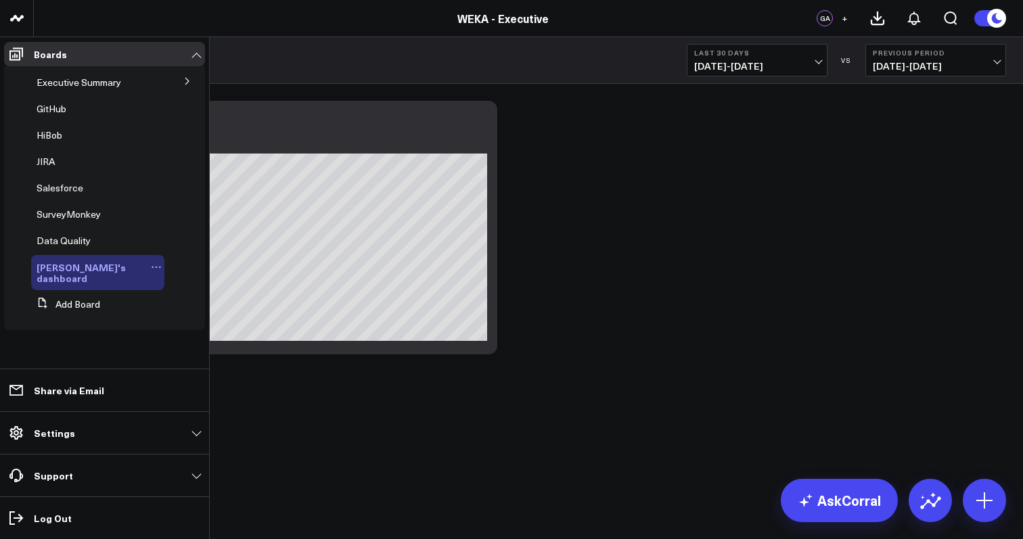
click at [151, 267] on icon at bounding box center [156, 267] width 11 height 11
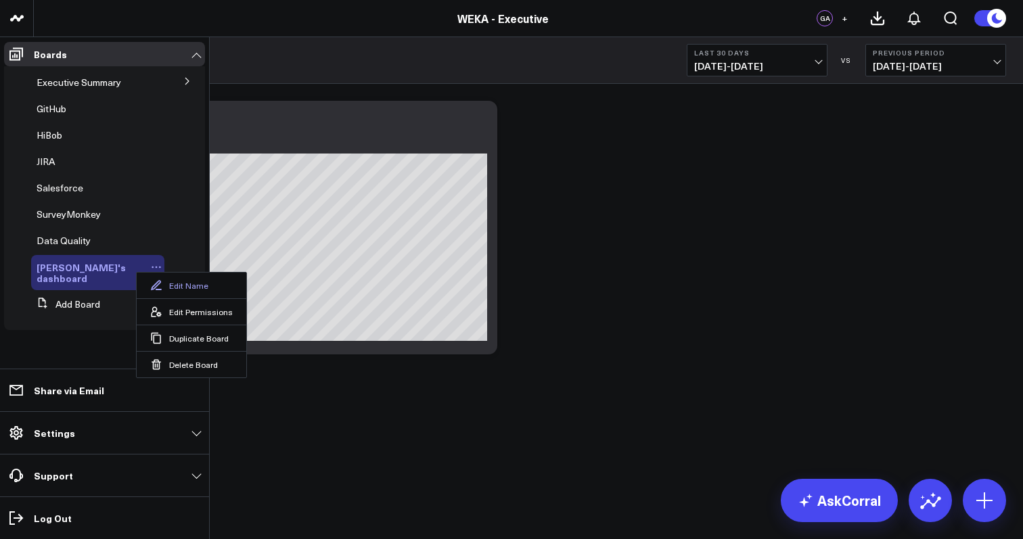
click at [187, 288] on button "Edit Name" at bounding box center [192, 286] width 110 height 26
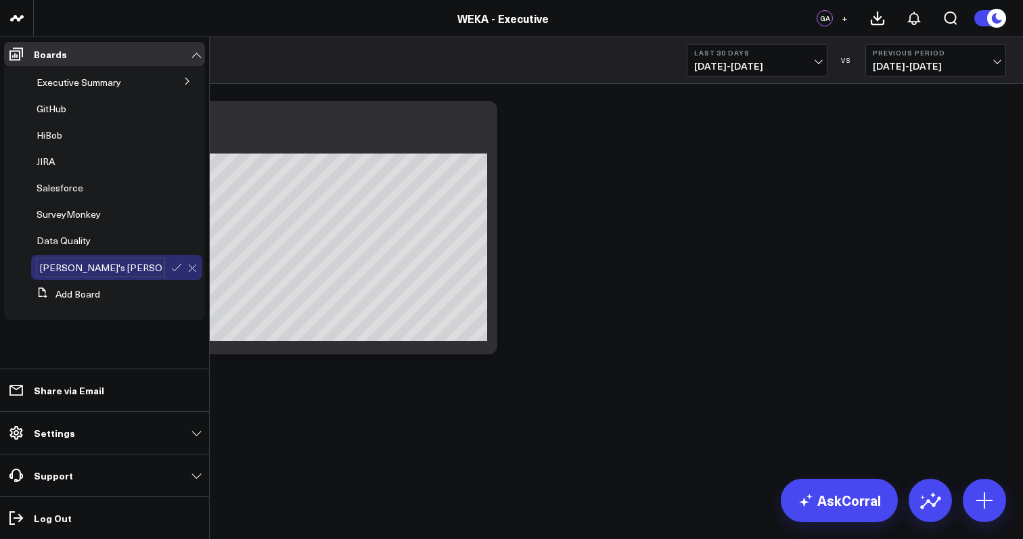
type input "Shirly's sandbox"
click at [87, 270] on span "Shirly's sandbox" at bounding box center [81, 272] width 89 height 24
click at [60, 84] on span "Executive Summary" at bounding box center [79, 82] width 85 height 13
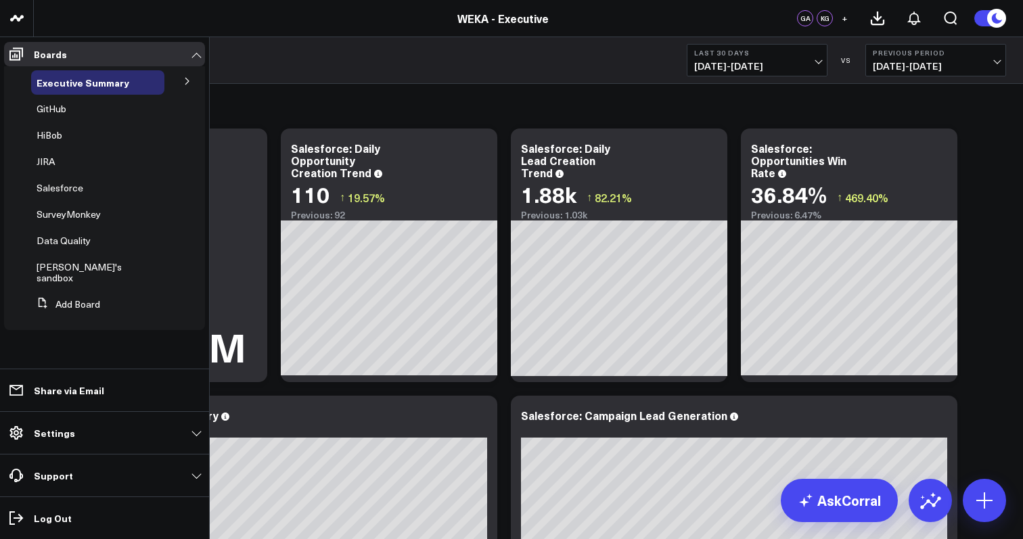
click at [187, 79] on icon at bounding box center [187, 81] width 8 height 8
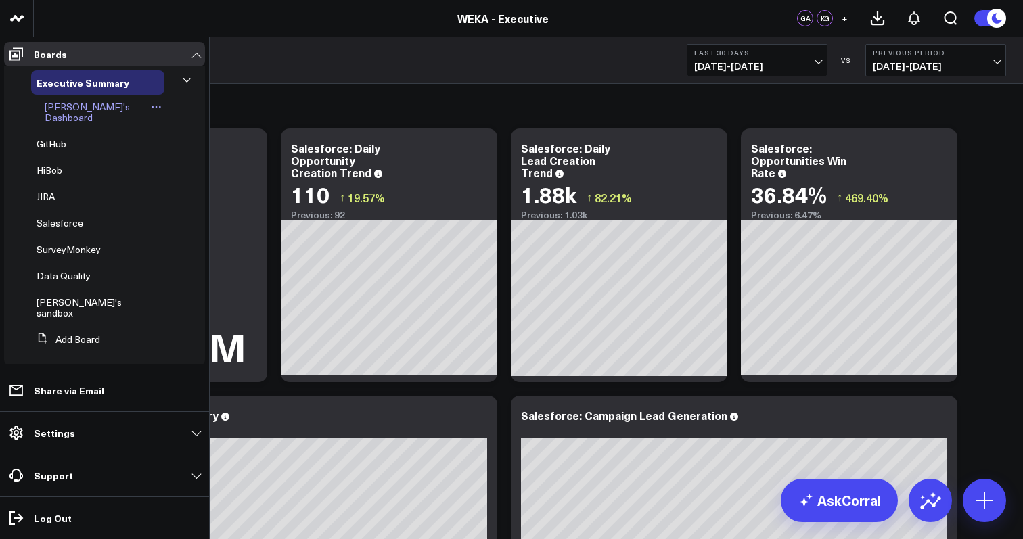
click at [151, 106] on icon at bounding box center [156, 106] width 11 height 11
click at [179, 123] on button "Edit Name" at bounding box center [200, 125] width 110 height 26
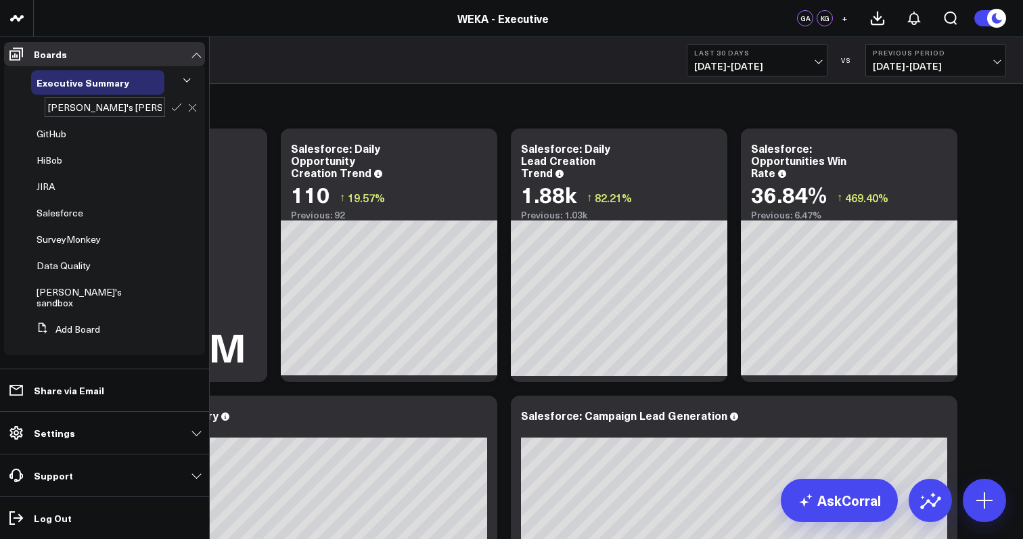
type input "Efraim's sandbox"
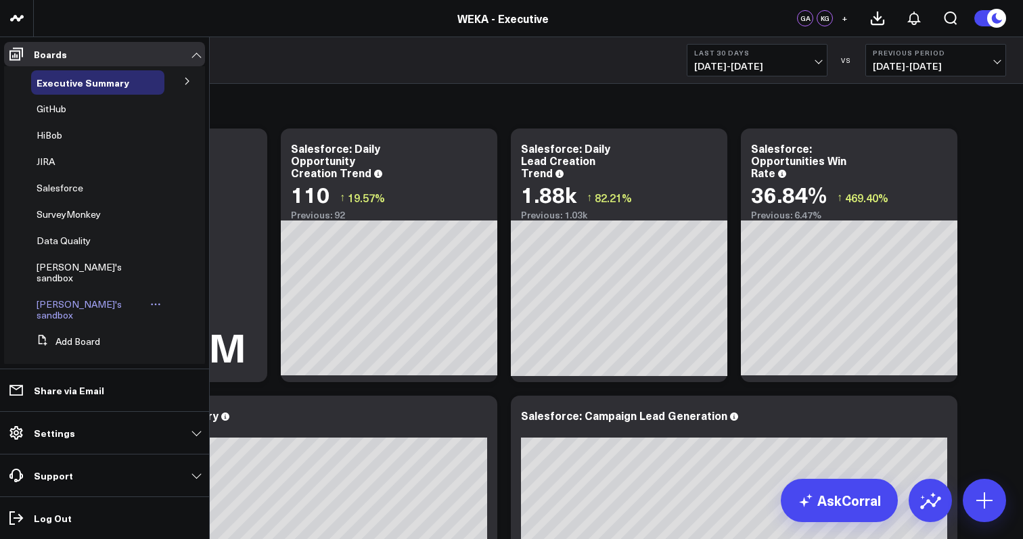
click at [150, 299] on icon at bounding box center [155, 304] width 11 height 11
click at [109, 83] on span "Executive Summary" at bounding box center [83, 83] width 93 height 14
click at [135, 81] on icon at bounding box center [139, 82] width 11 height 11
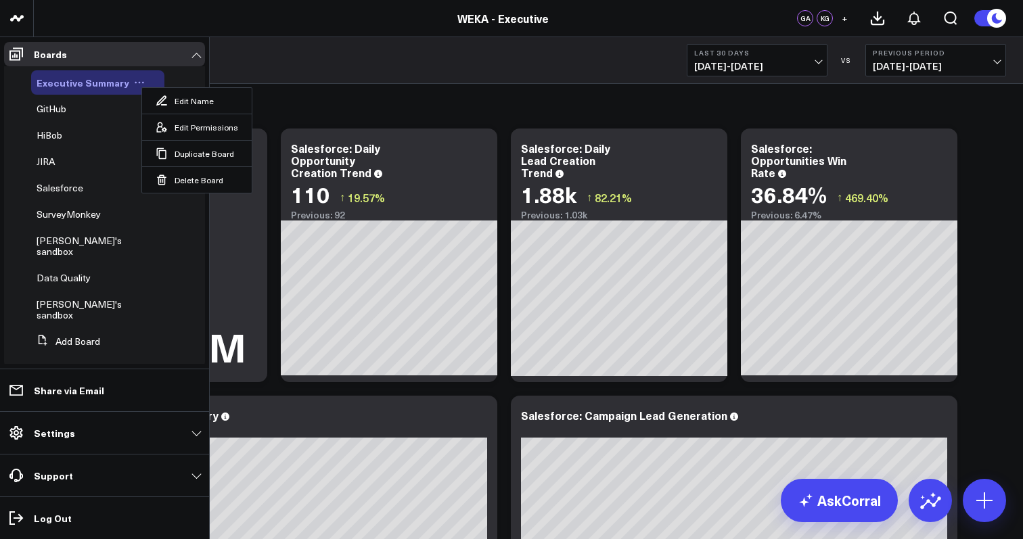
click at [85, 77] on span "Executive Summary" at bounding box center [83, 83] width 93 height 14
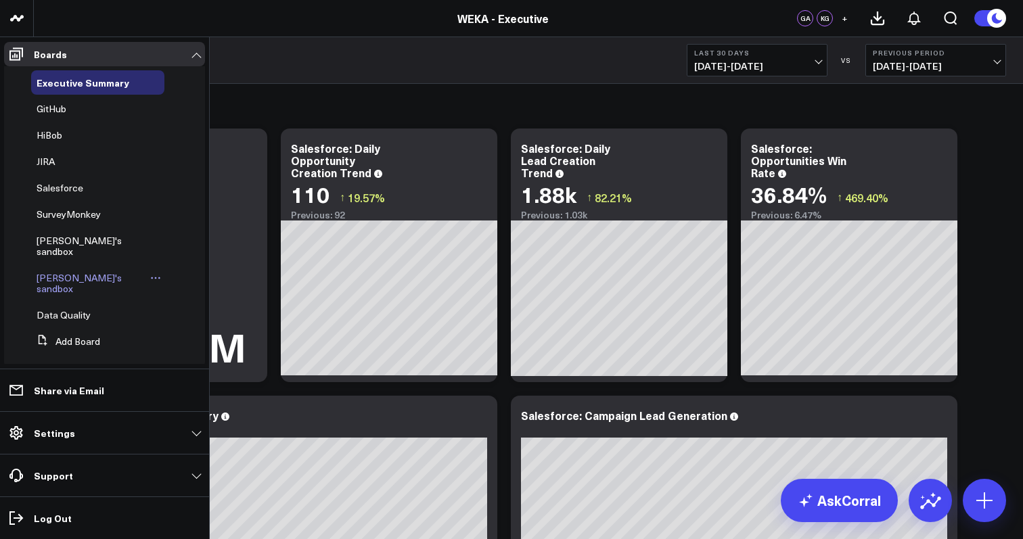
click at [150, 273] on icon at bounding box center [155, 278] width 11 height 11
click at [168, 338] on button "Duplicate Board" at bounding box center [178, 338] width 110 height 26
click at [150, 336] on icon at bounding box center [155, 341] width 11 height 11
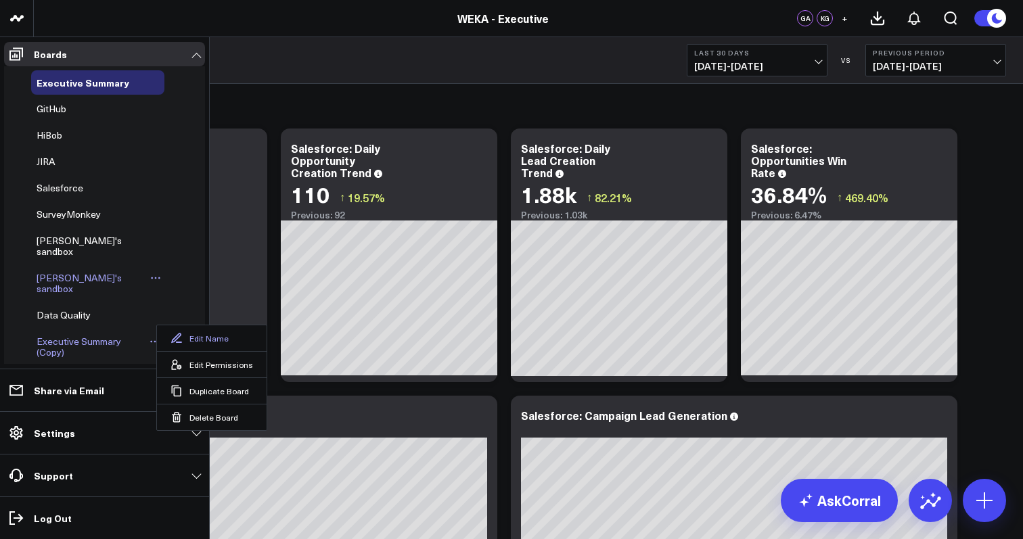
click at [191, 334] on button "Edit Name" at bounding box center [212, 338] width 110 height 26
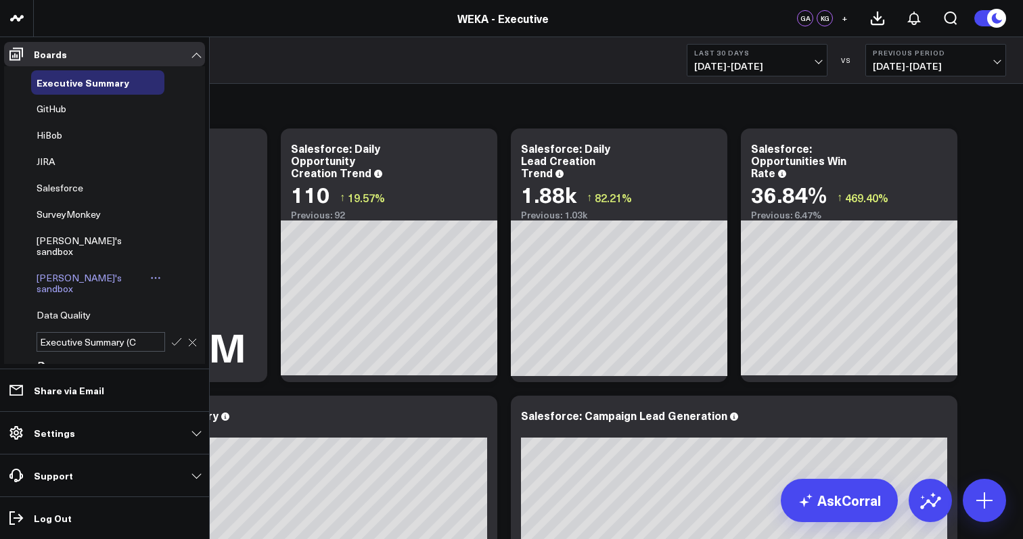
type input "Executive Summary ("
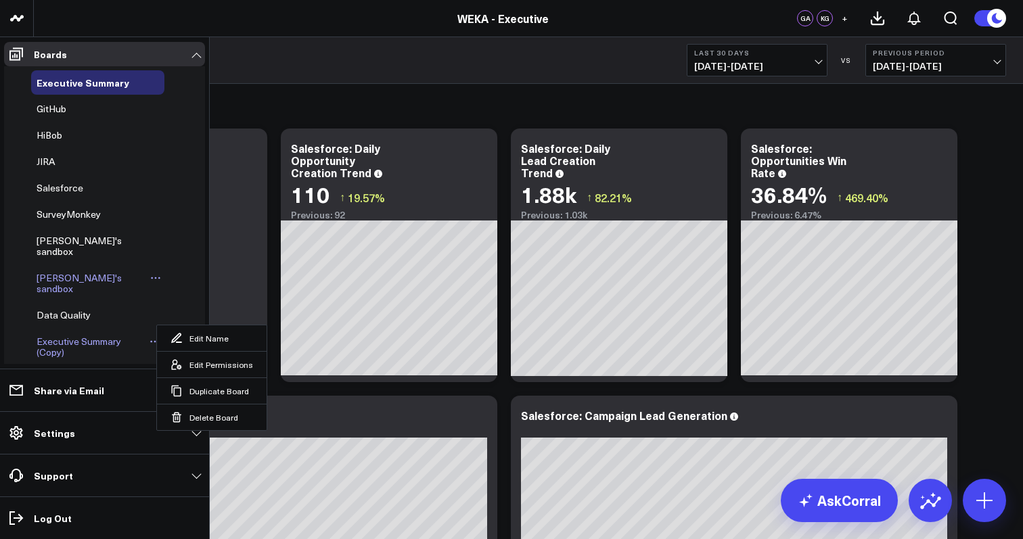
click at [94, 335] on span "Executive Summary (Copy)" at bounding box center [79, 347] width 85 height 24
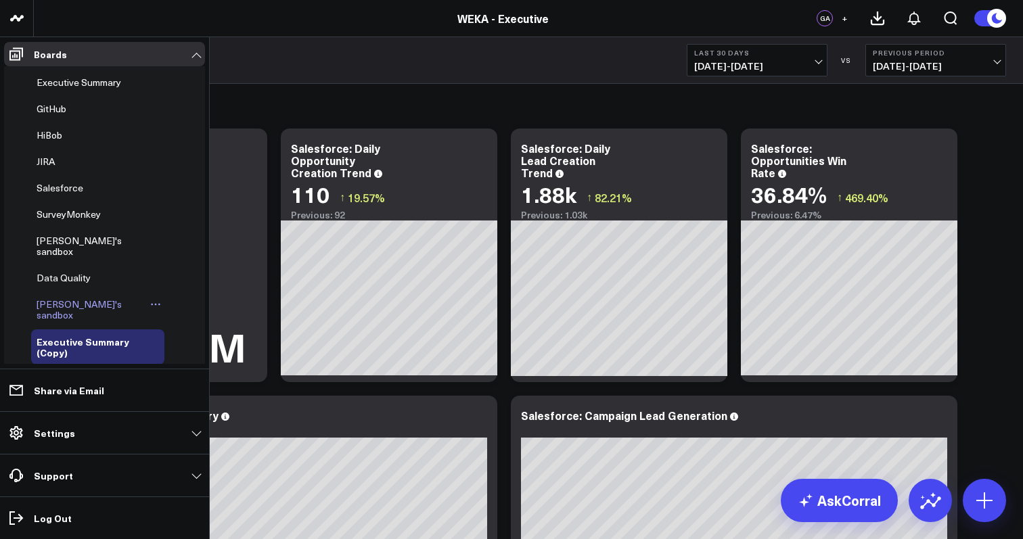
click at [66, 298] on span "[PERSON_NAME]'s sandbox" at bounding box center [79, 310] width 85 height 24
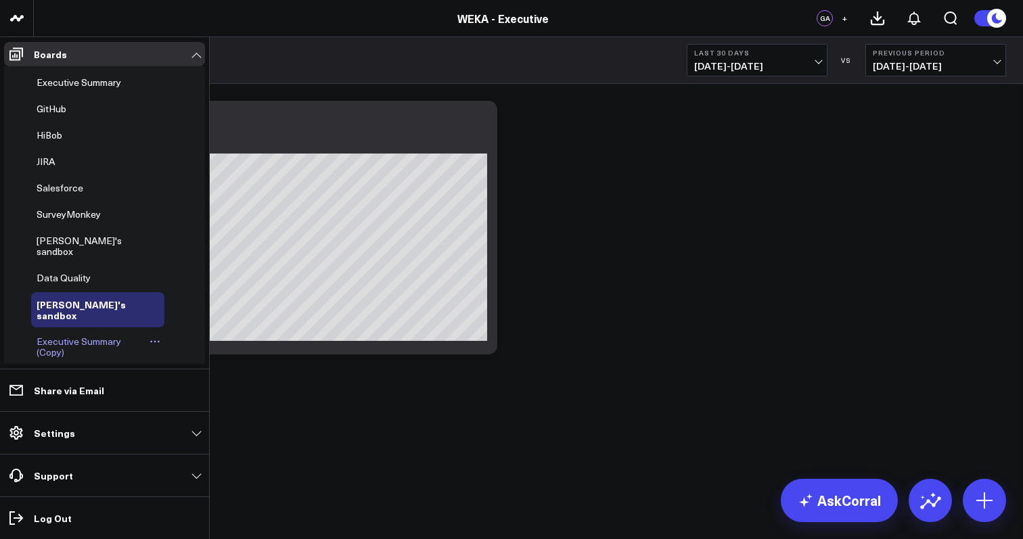
click at [55, 335] on span "Executive Summary (Copy)" at bounding box center [79, 347] width 85 height 24
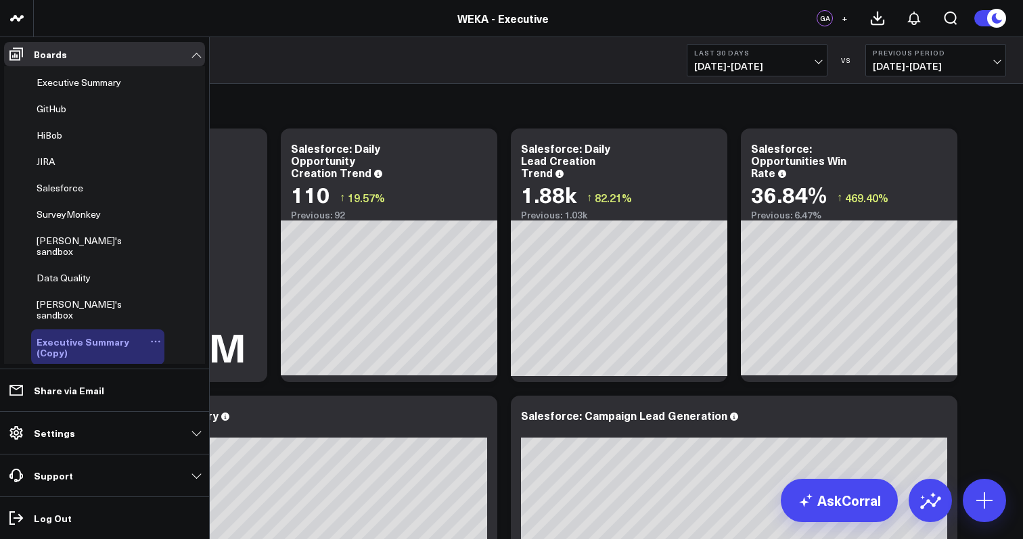
click at [158, 341] on icon at bounding box center [159, 342] width 2 height 2
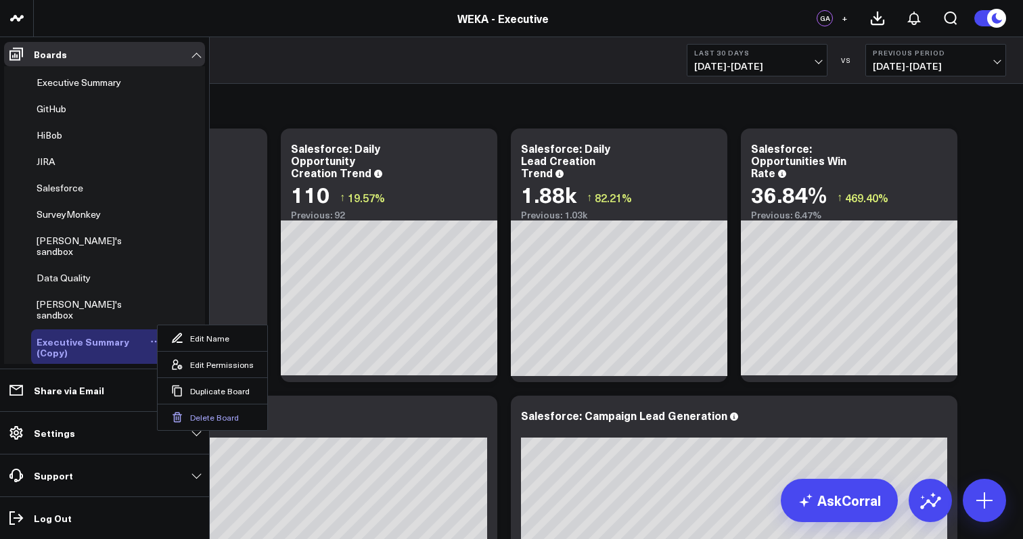
click at [204, 420] on button "Delete Board" at bounding box center [213, 417] width 110 height 26
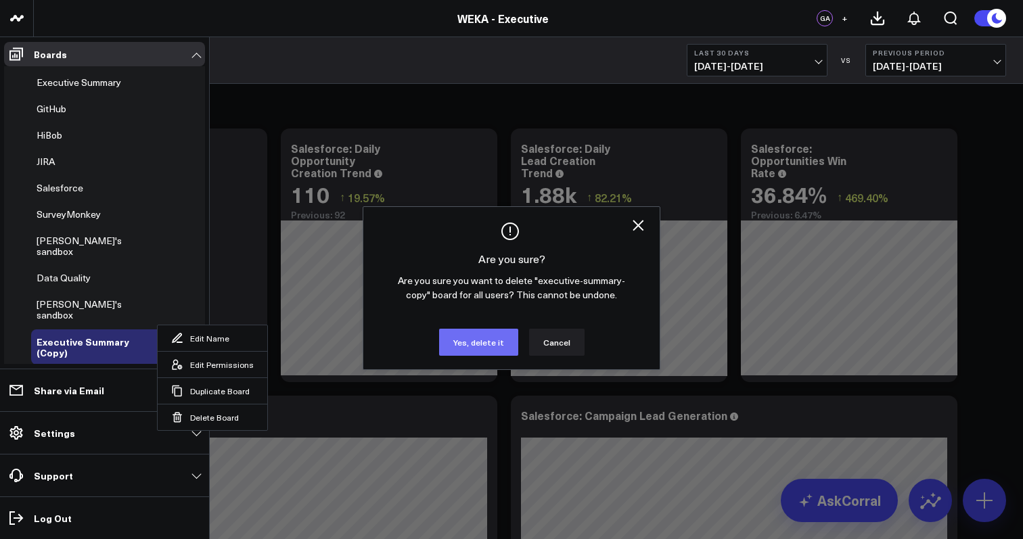
click at [479, 338] on button "Yes, delete it" at bounding box center [478, 342] width 79 height 27
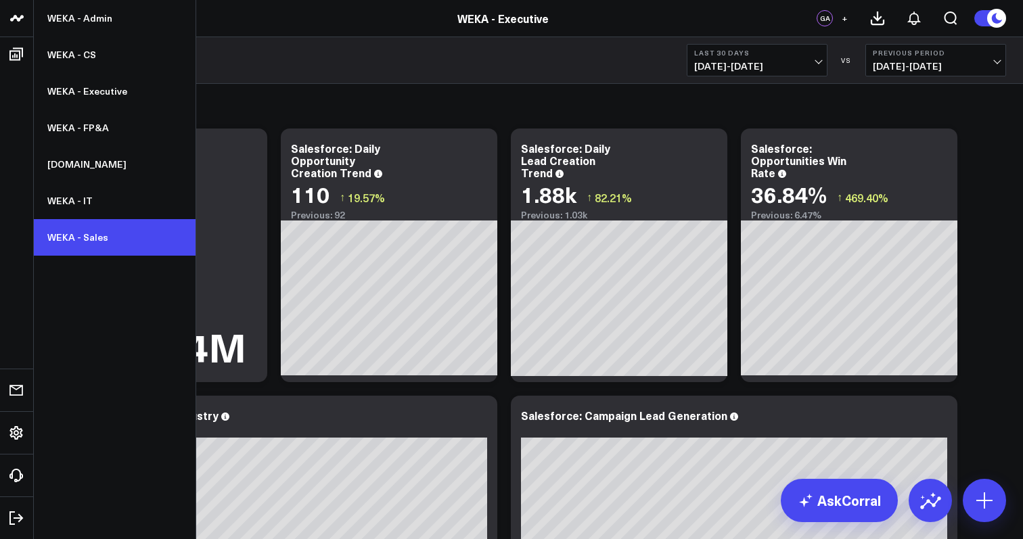
click at [103, 232] on link "WEKA - Sales" at bounding box center [115, 237] width 162 height 37
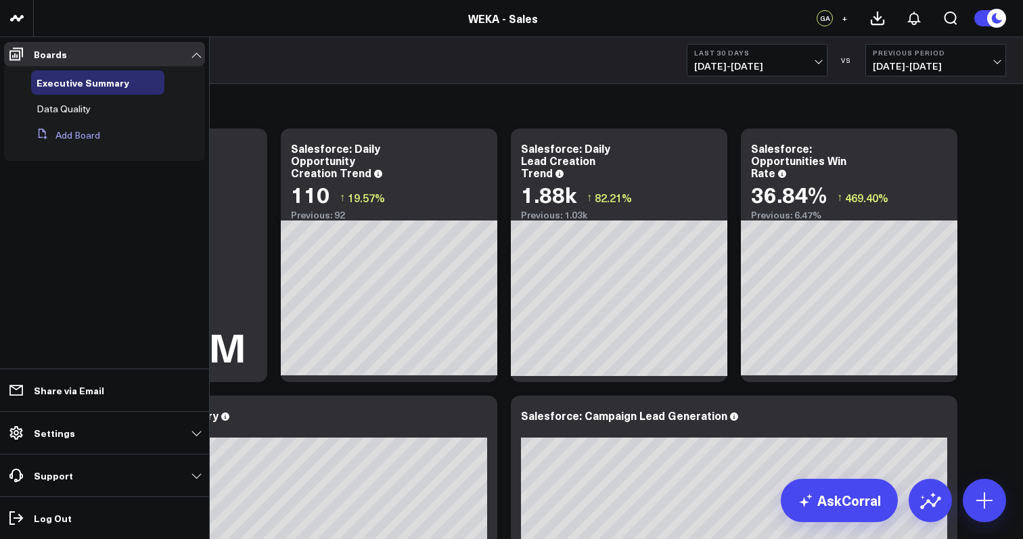
click at [68, 139] on button "Add Board" at bounding box center [65, 135] width 69 height 24
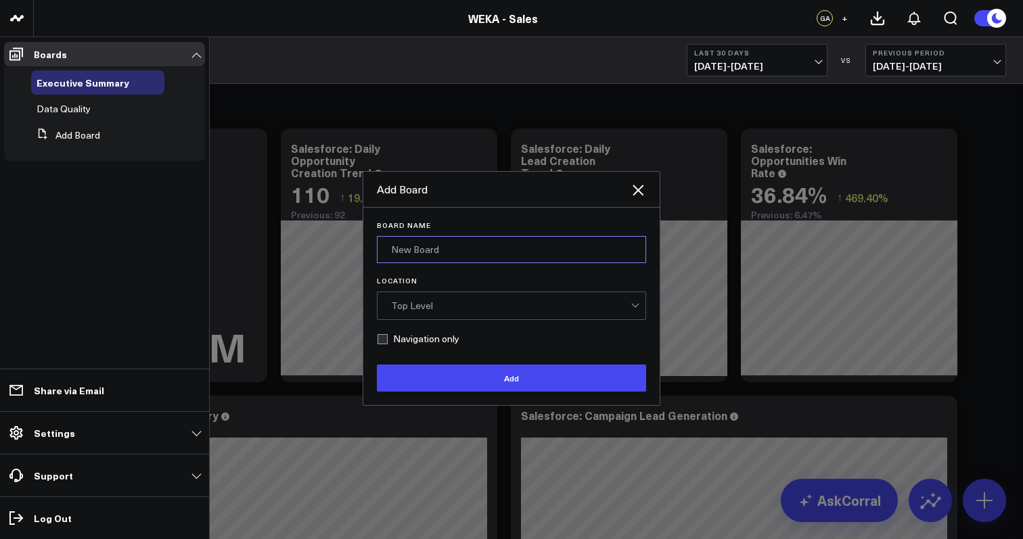
click at [456, 250] on input "Board Name" at bounding box center [511, 249] width 269 height 27
type input "D"
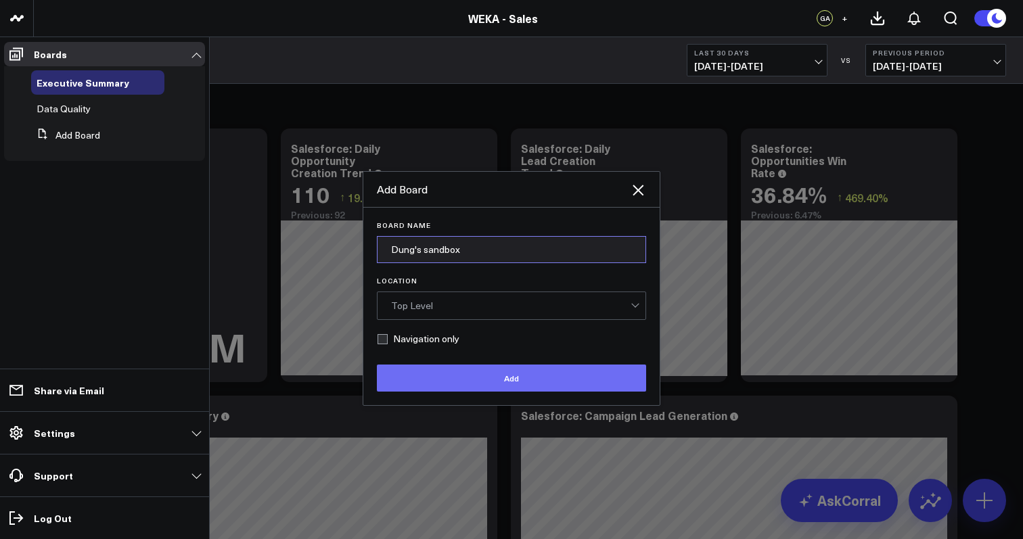
type input "Dung's sandbox"
click at [487, 373] on button "Add" at bounding box center [511, 378] width 269 height 27
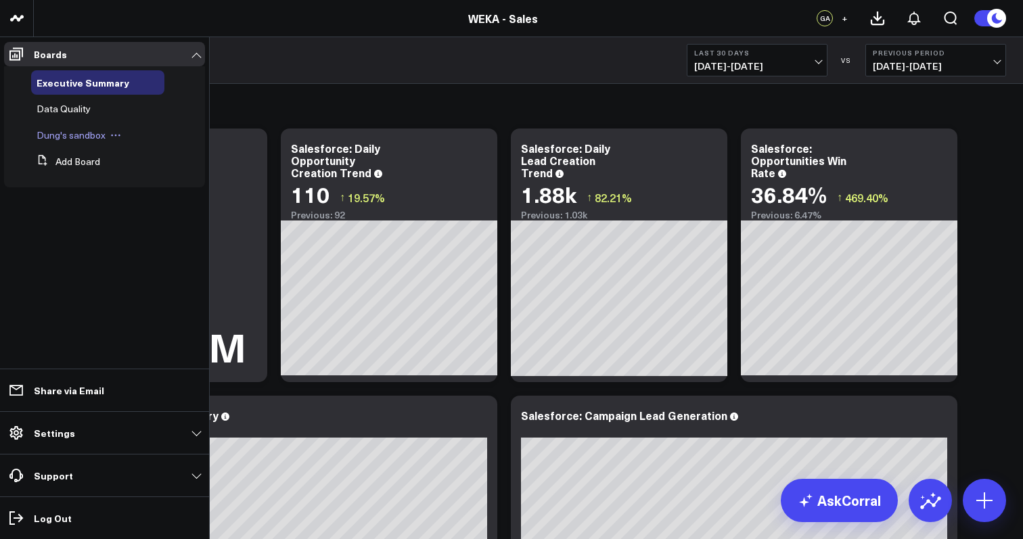
click at [82, 135] on span "Dung's sandbox" at bounding box center [71, 135] width 69 height 13
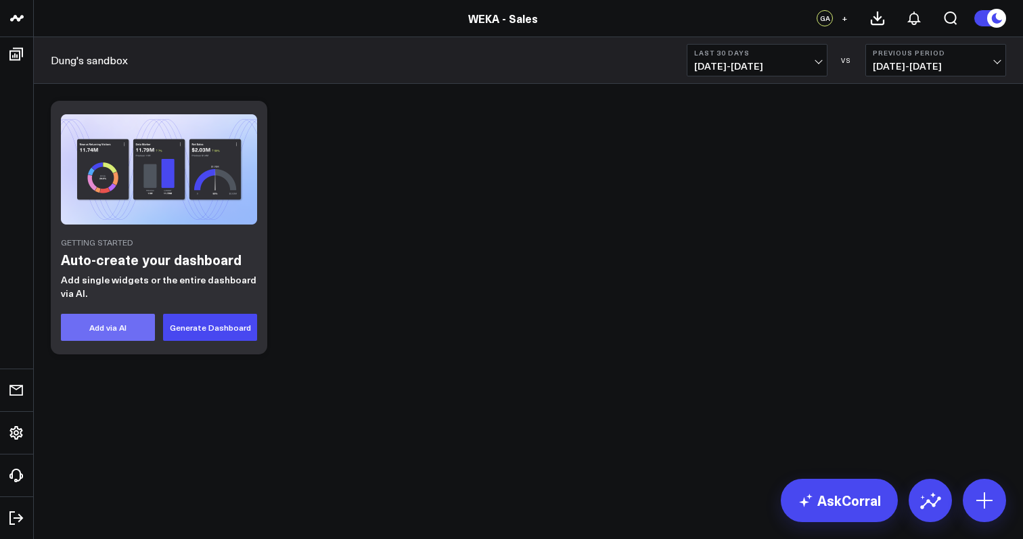
click at [127, 331] on button "Add via AI" at bounding box center [108, 327] width 94 height 27
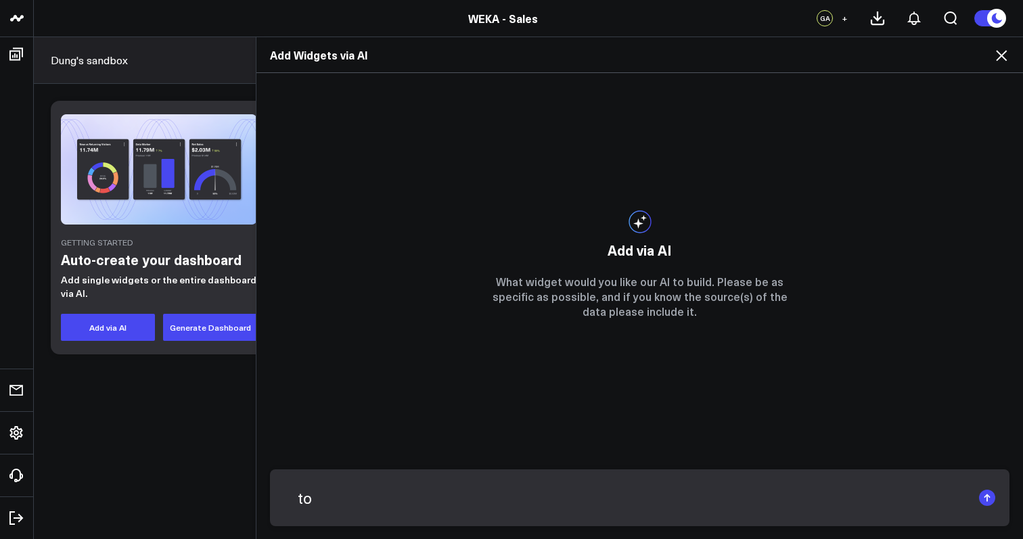
type textarea "t"
type textarea "total pipeline by customer type for the quarter"
click at [992, 501] on rect "submit" at bounding box center [987, 498] width 16 height 16
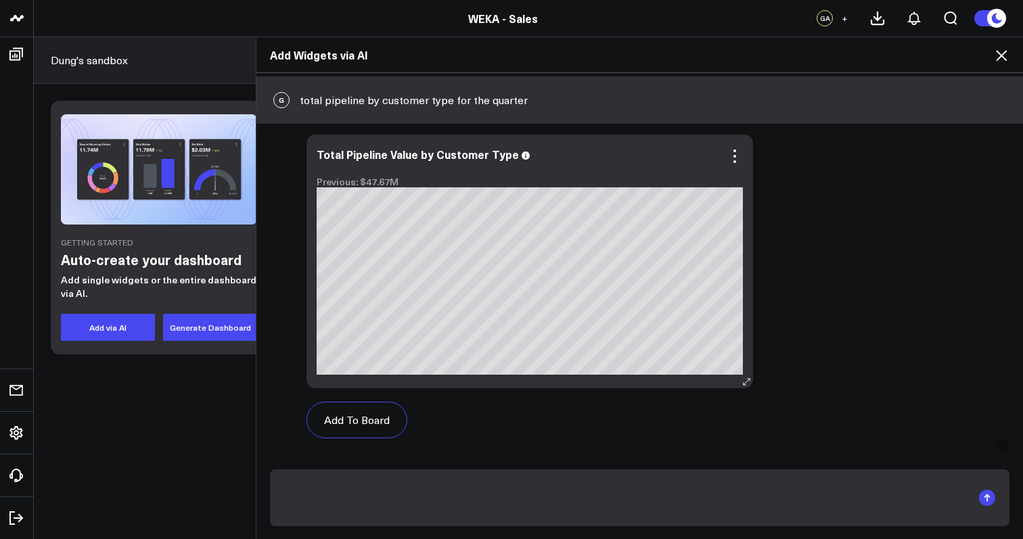
scroll to position [730, 0]
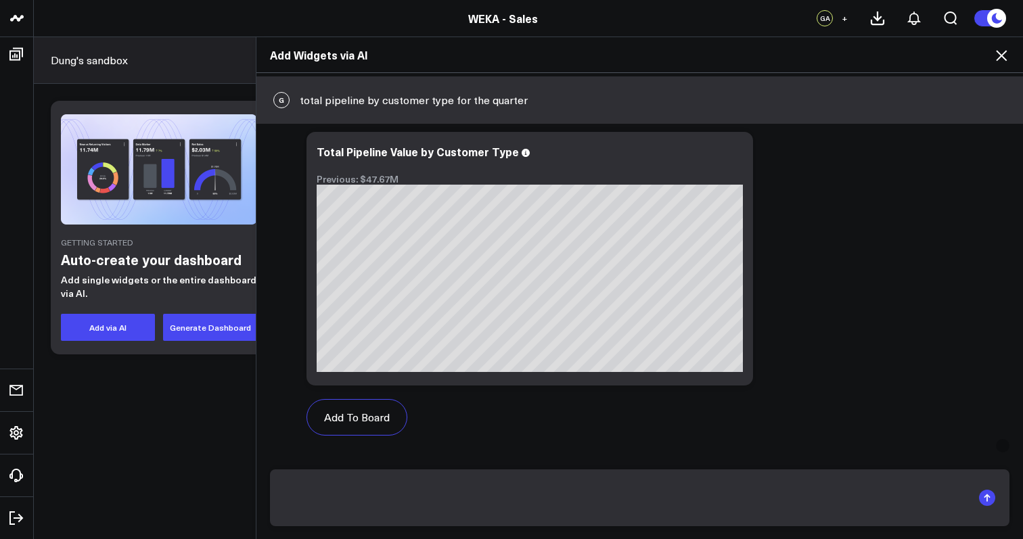
click at [431, 500] on textarea at bounding box center [628, 497] width 688 height 35
type textarea "t"
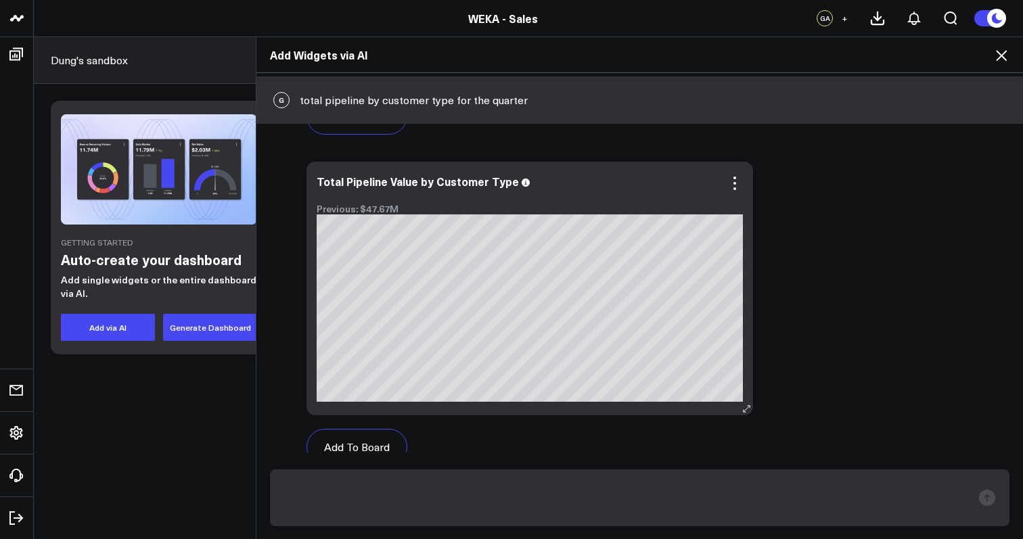
scroll to position [760, 0]
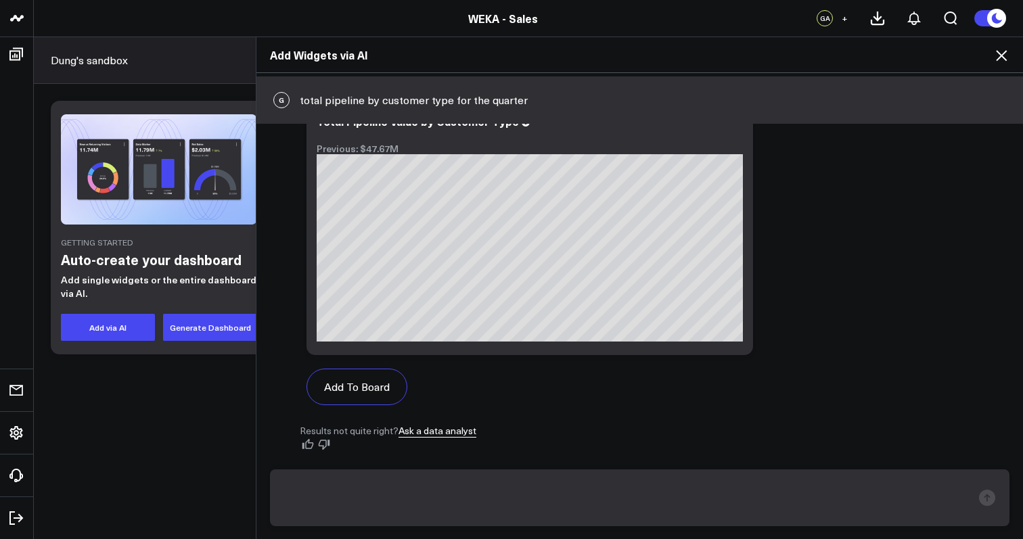
click at [415, 484] on textarea at bounding box center [628, 497] width 688 height 35
type textarea "total pipeline by industry for the quarter"
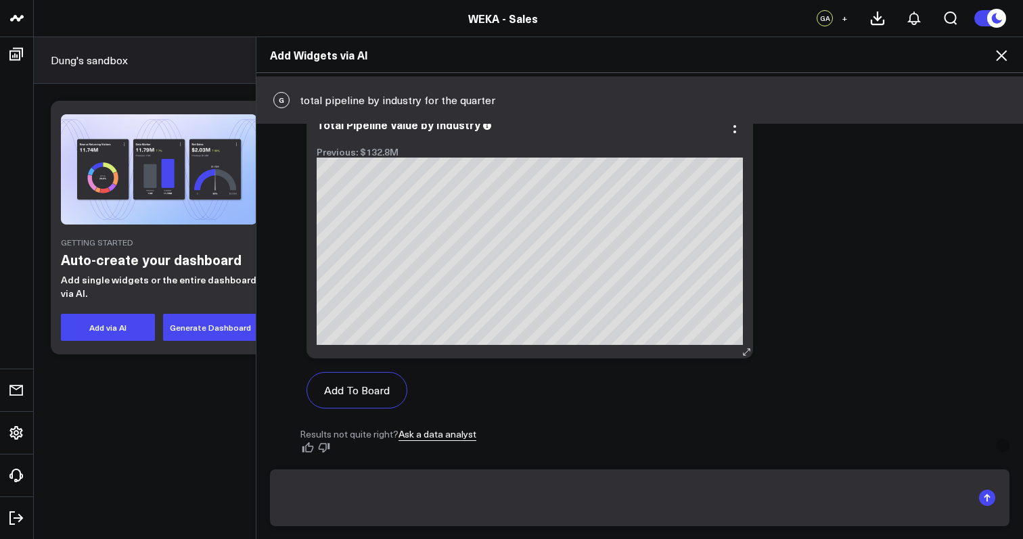
scroll to position [1890, 0]
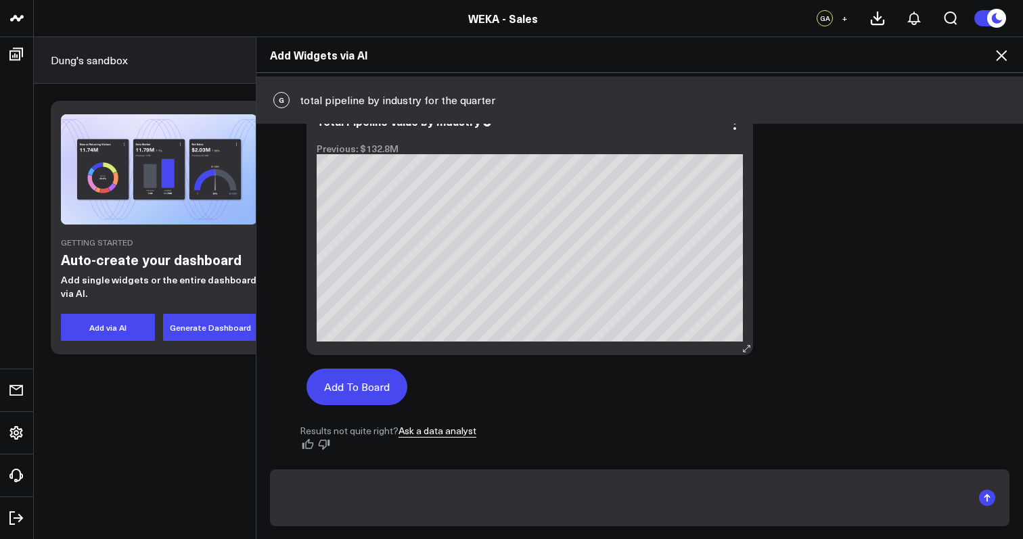
click at [368, 385] on button "Add To Board" at bounding box center [356, 387] width 101 height 37
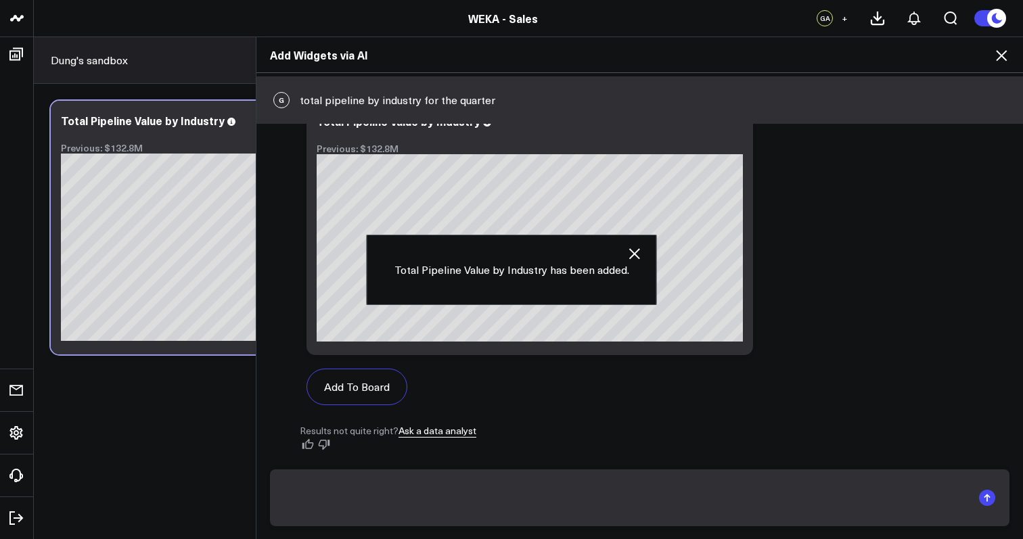
click at [635, 254] on icon "button" at bounding box center [634, 254] width 16 height 16
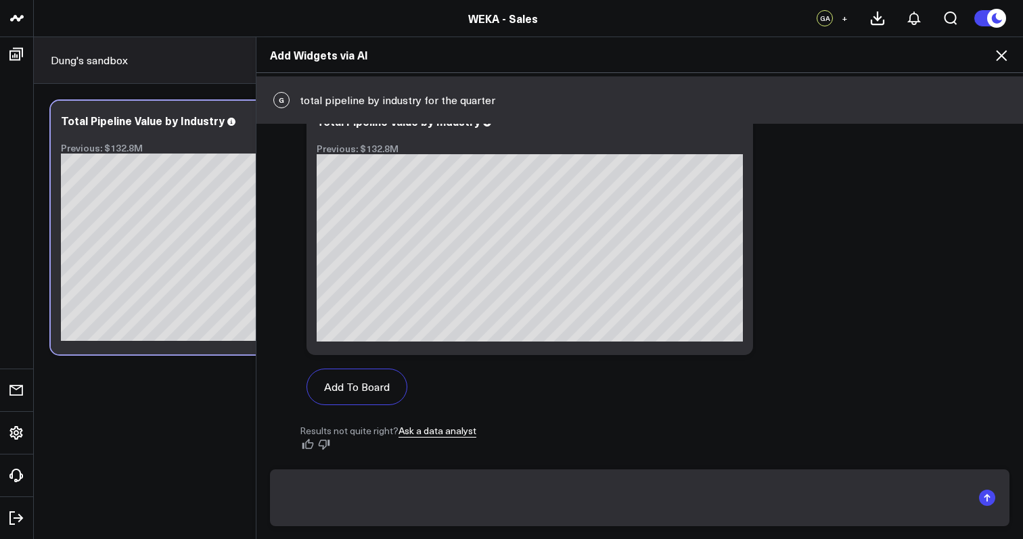
click at [1001, 62] on icon at bounding box center [1001, 55] width 16 height 16
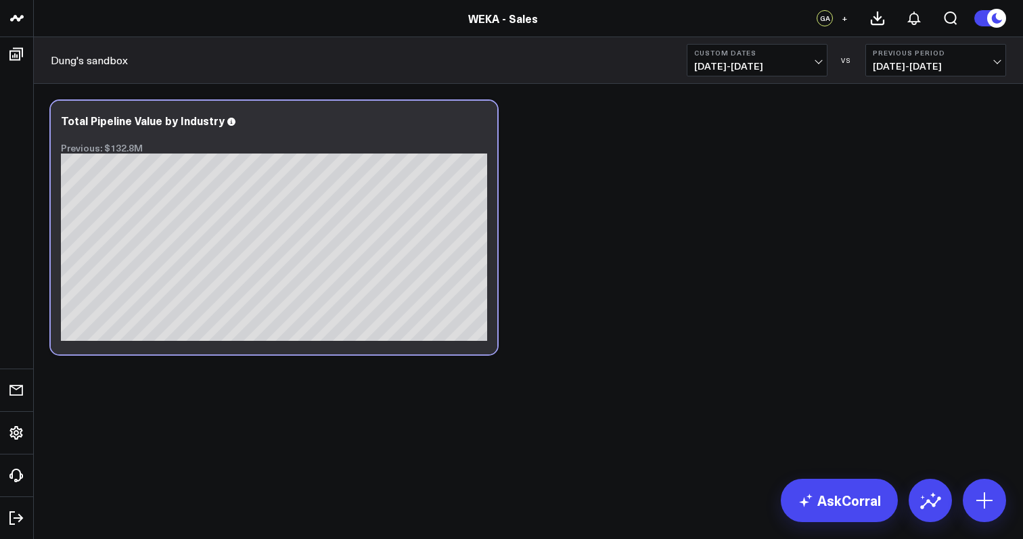
click at [594, 318] on div "Modify via AI Copy link to widget Ask support Remove Create linked copy Executi…" at bounding box center [528, 227] width 969 height 267
click at [288, 469] on body "WEKA - Admin WEKA - CS WEKA - Executive WEKA - FP&A WEKA.IO WEKA - IT WEKA - Sa…" at bounding box center [511, 269] width 1023 height 539
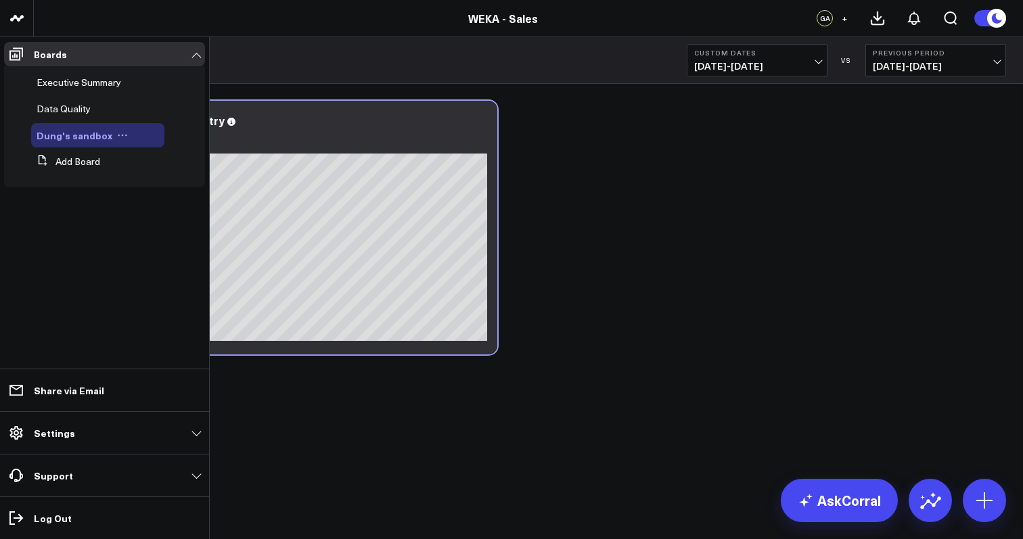
click at [120, 133] on icon at bounding box center [122, 135] width 11 height 11
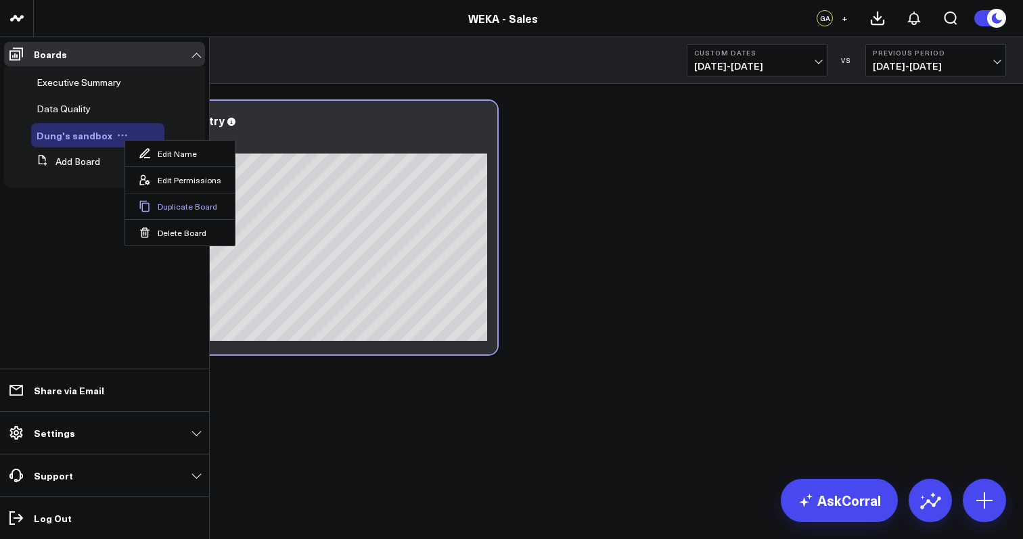
click at [170, 204] on button "Duplicate Board" at bounding box center [180, 206] width 110 height 26
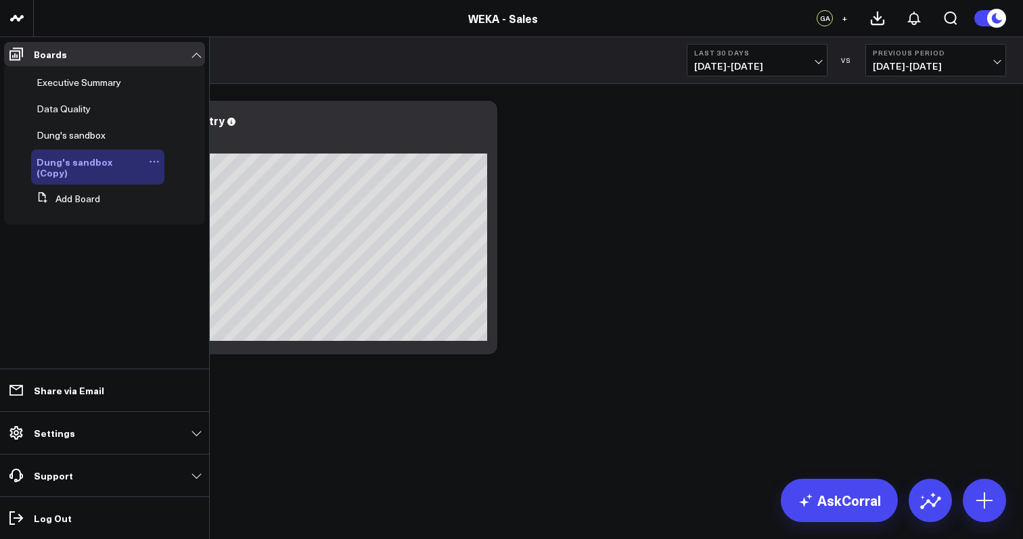
click at [150, 163] on icon at bounding box center [154, 161] width 11 height 11
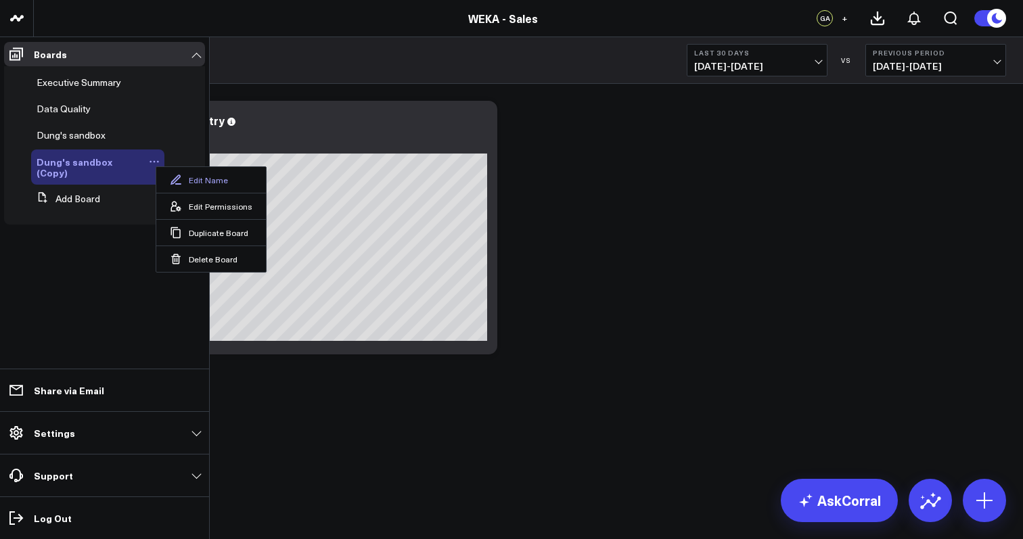
click at [192, 178] on button "Edit Name" at bounding box center [211, 180] width 110 height 26
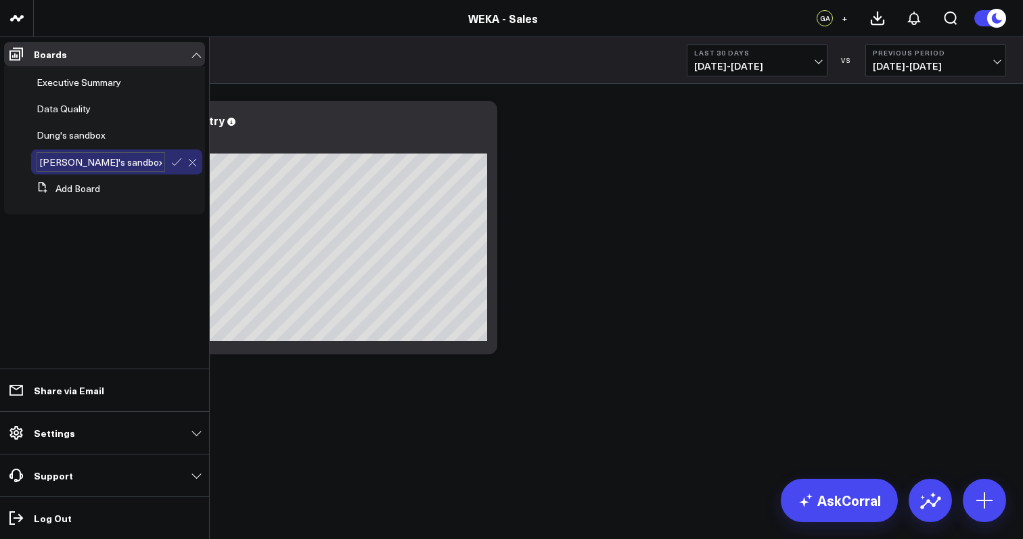
type input "[PERSON_NAME]'s sandbox"
click at [173, 162] on icon at bounding box center [176, 162] width 12 height 12
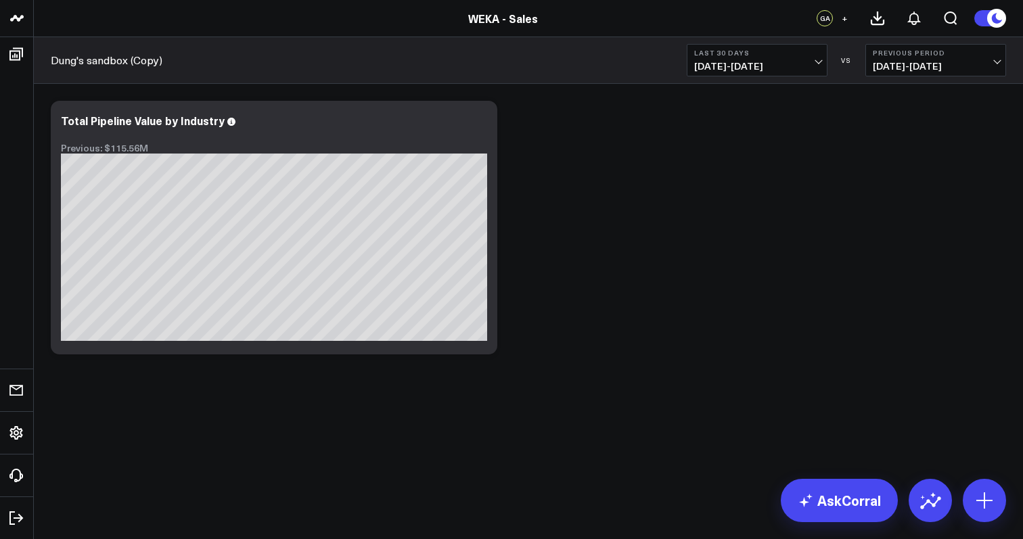
click at [114, 58] on link "Dung's sandbox (Copy)" at bounding box center [107, 60] width 112 height 15
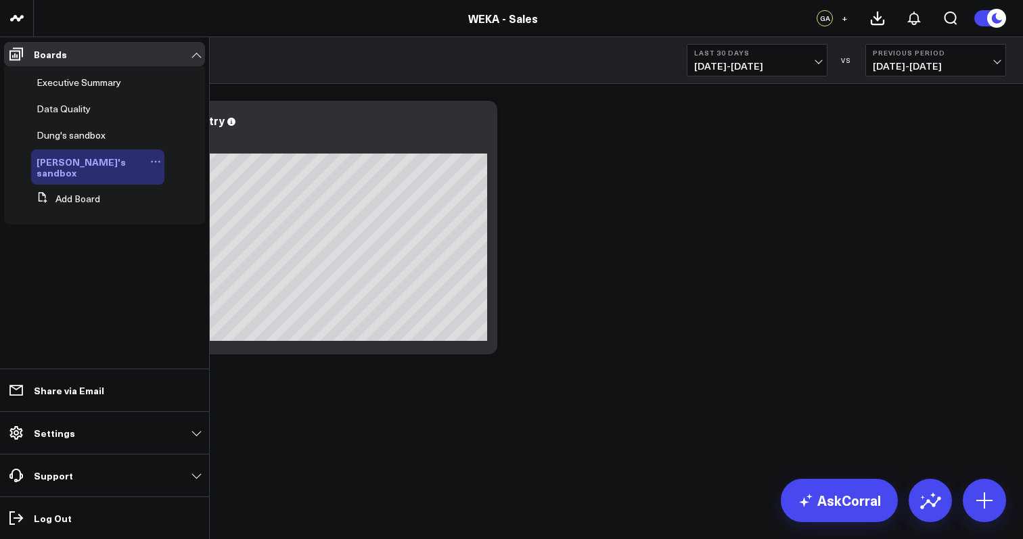
click at [150, 158] on icon at bounding box center [155, 161] width 11 height 11
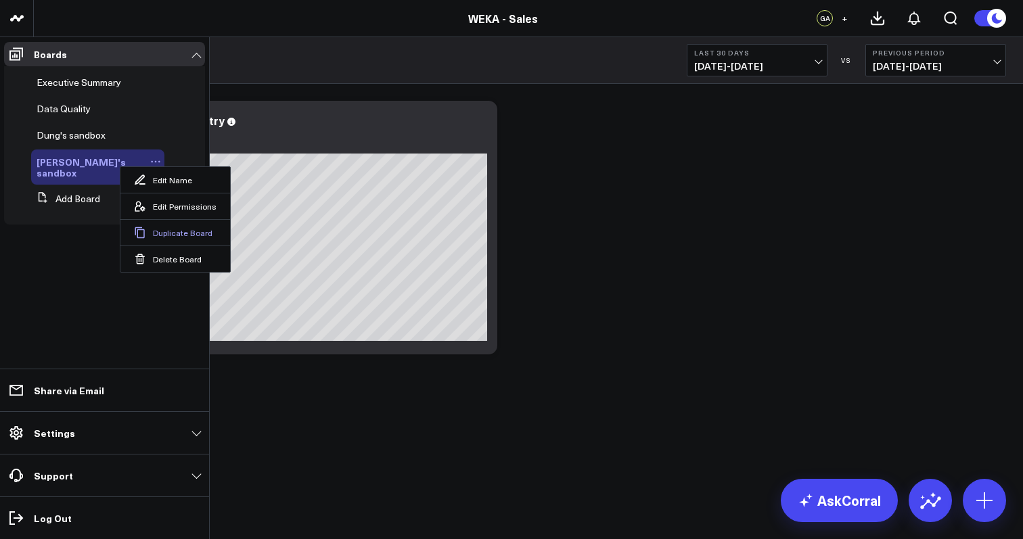
click at [164, 233] on button "Duplicate Board" at bounding box center [175, 232] width 110 height 26
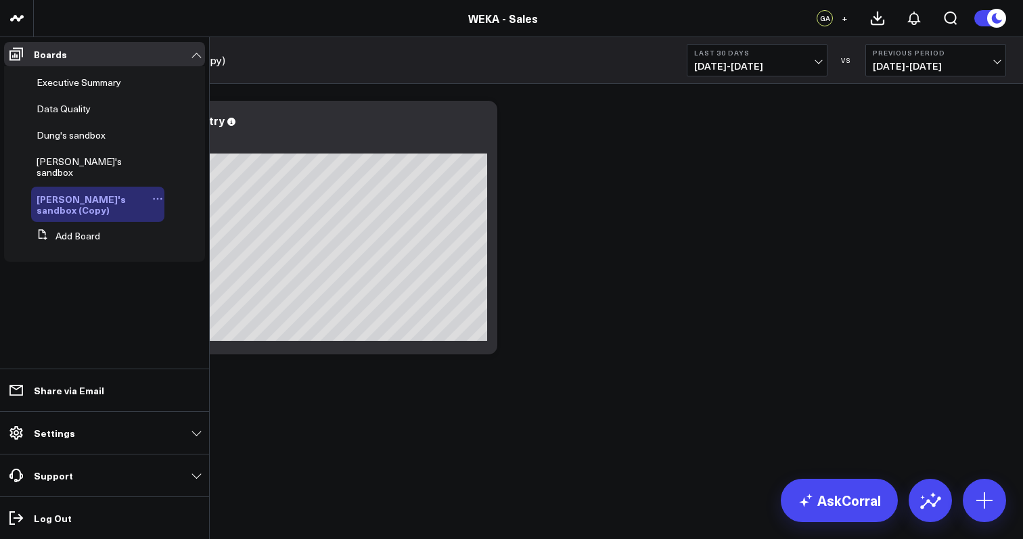
click at [152, 193] on icon at bounding box center [157, 198] width 11 height 11
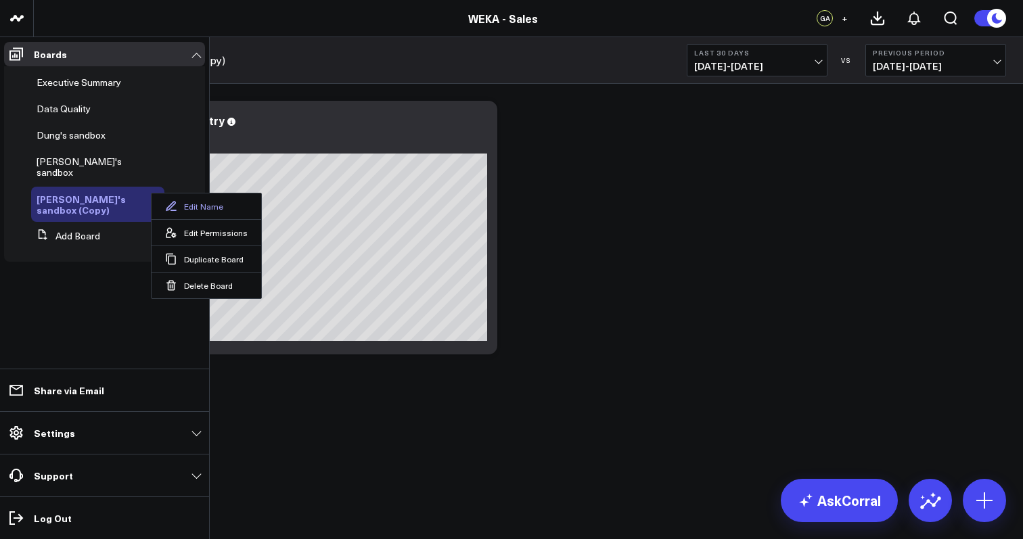
click at [175, 208] on icon at bounding box center [171, 206] width 12 height 12
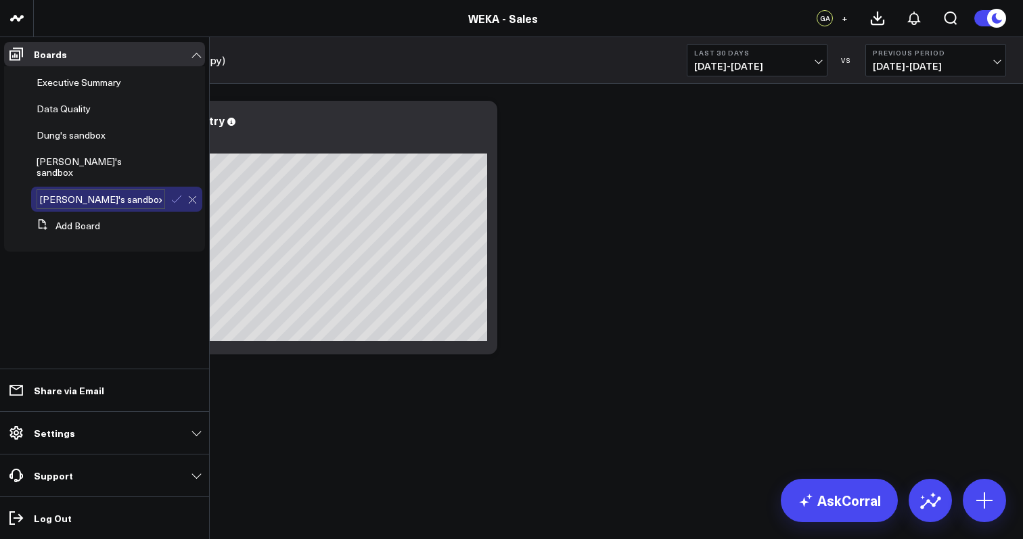
type input "[PERSON_NAME]'s sandbox"
click at [173, 193] on icon at bounding box center [176, 199] width 12 height 12
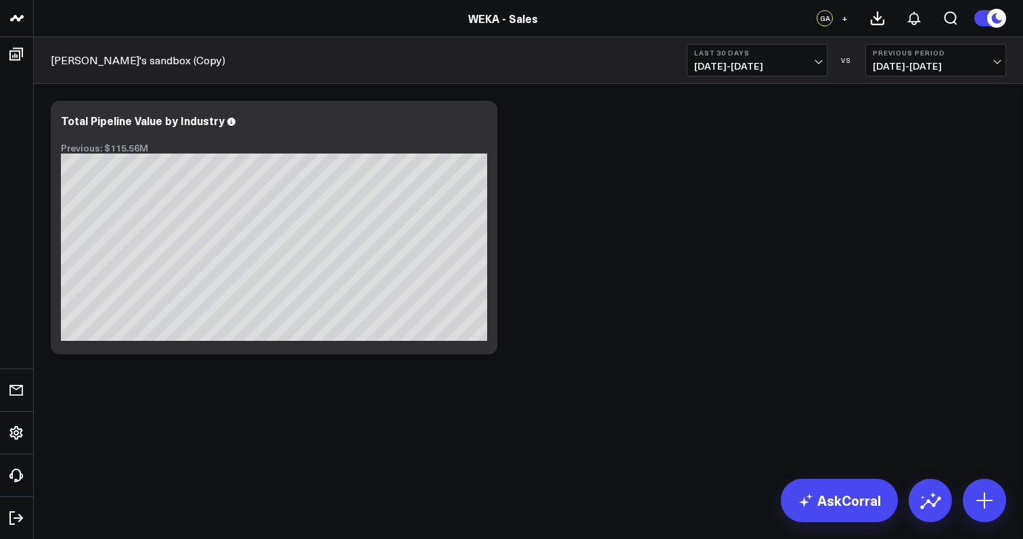
click at [433, 397] on div "Modify via AI Copy link to widget Ask support Remove Create linked copy Executi…" at bounding box center [528, 263] width 989 height 359
click at [138, 67] on link "[PERSON_NAME]'s sandbox (Copy)" at bounding box center [138, 60] width 175 height 15
click at [706, 280] on div "Modify via AI Copy link to widget Ask support Remove Create linked copy Executi…" at bounding box center [528, 227] width 969 height 267
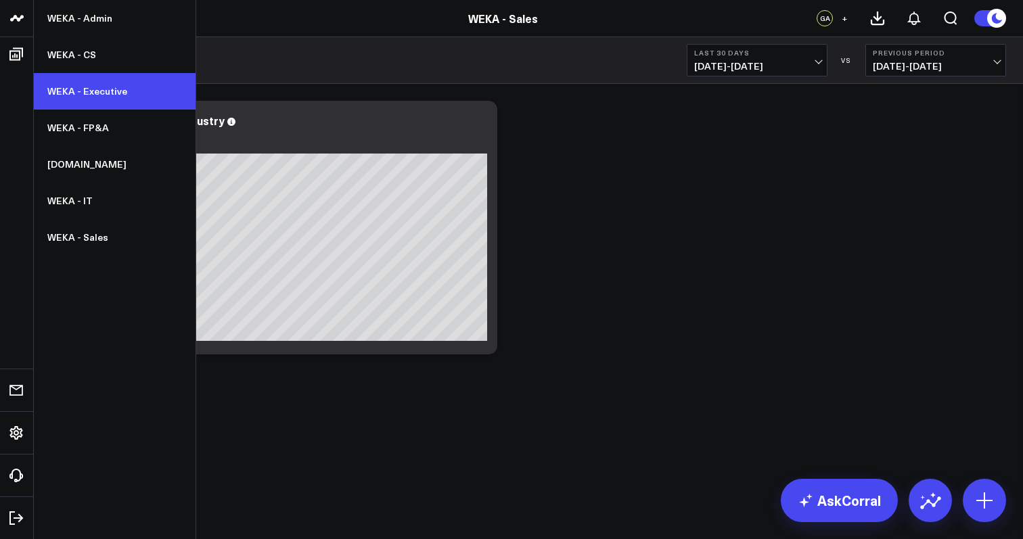
click at [110, 97] on link "WEKA - Executive" at bounding box center [115, 91] width 162 height 37
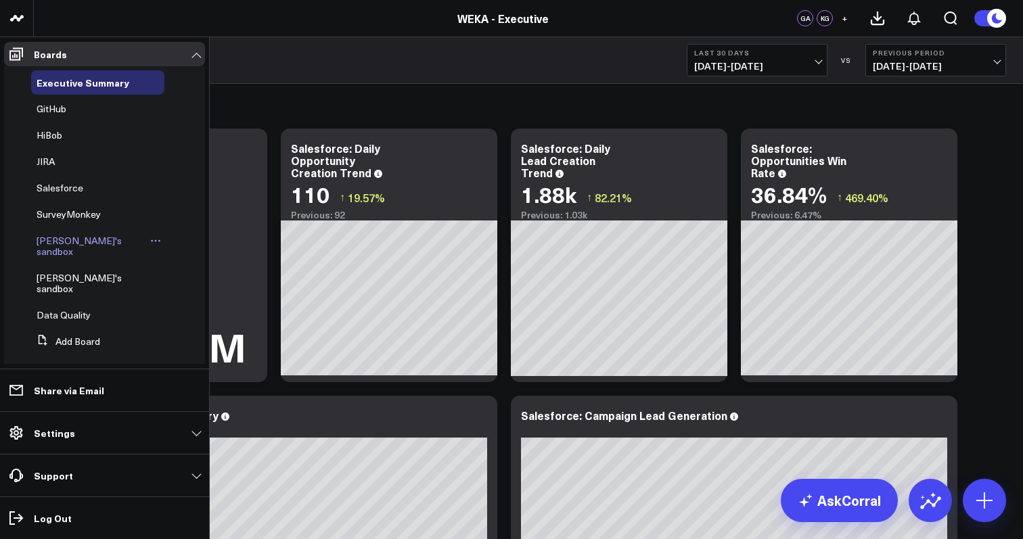
click at [87, 244] on span "[PERSON_NAME]'s sandbox" at bounding box center [79, 246] width 85 height 24
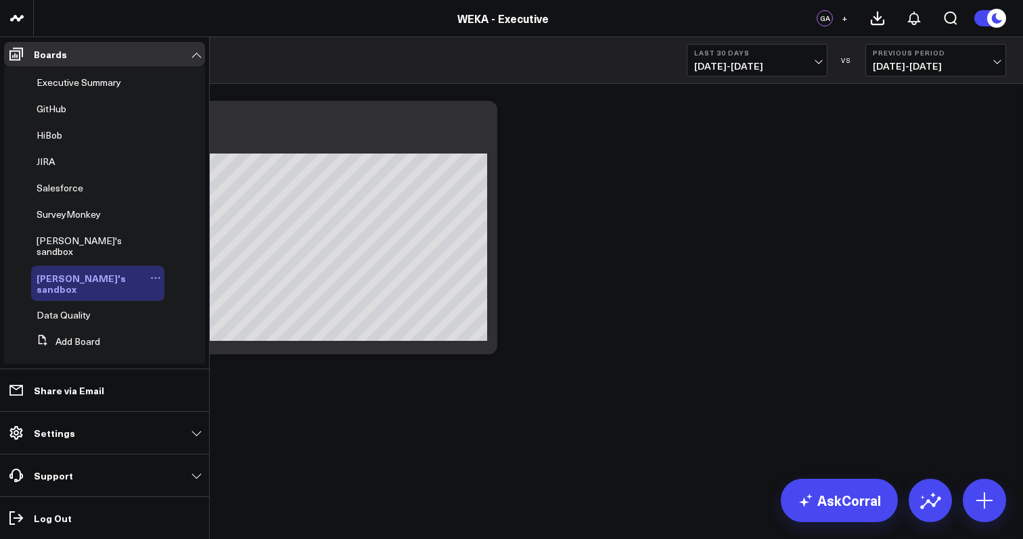
click at [150, 273] on icon at bounding box center [155, 278] width 11 height 11
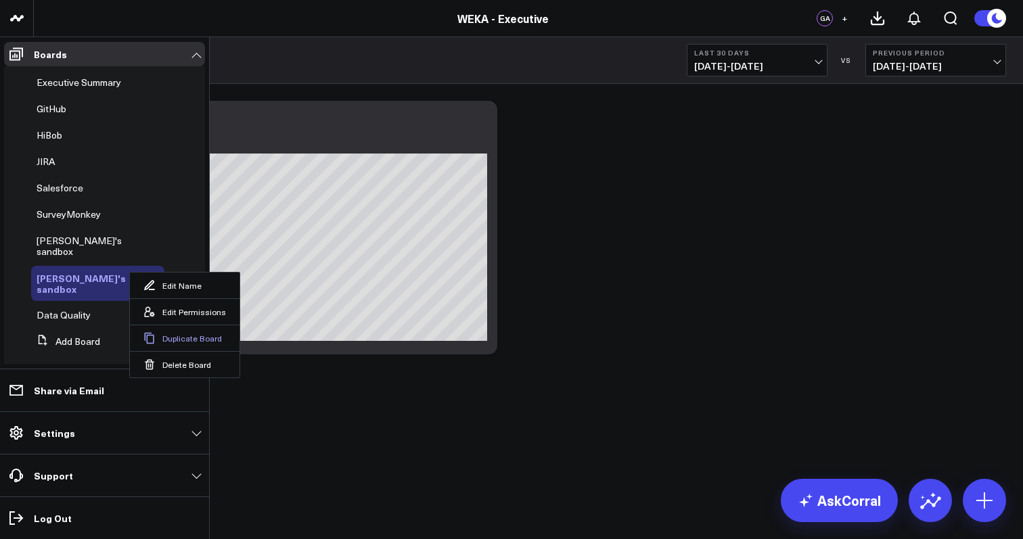
click at [175, 339] on button "Duplicate Board" at bounding box center [185, 338] width 110 height 26
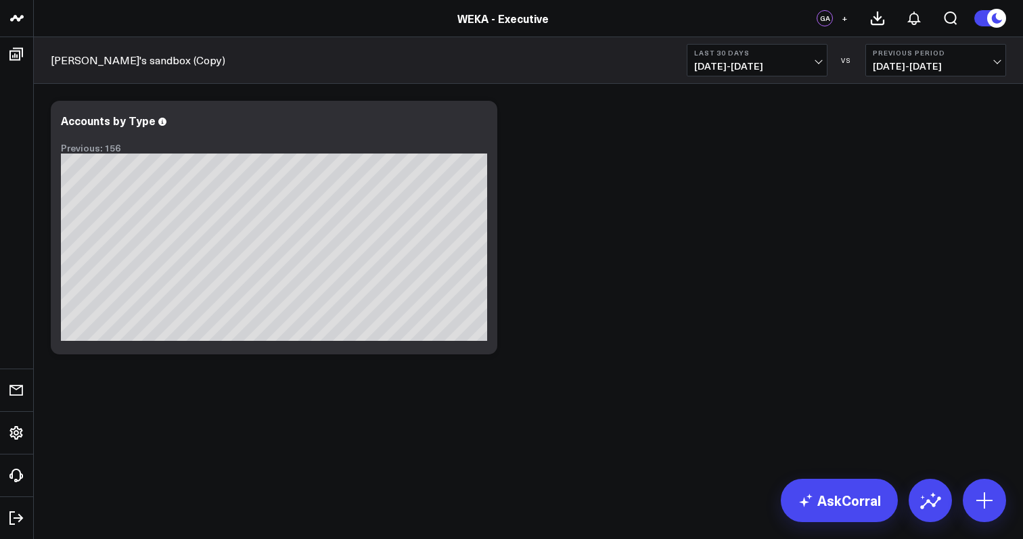
click at [213, 439] on div "Modify via AI Copy link to widget Ask support Remove Create linked copy Executi…" at bounding box center [528, 263] width 989 height 359
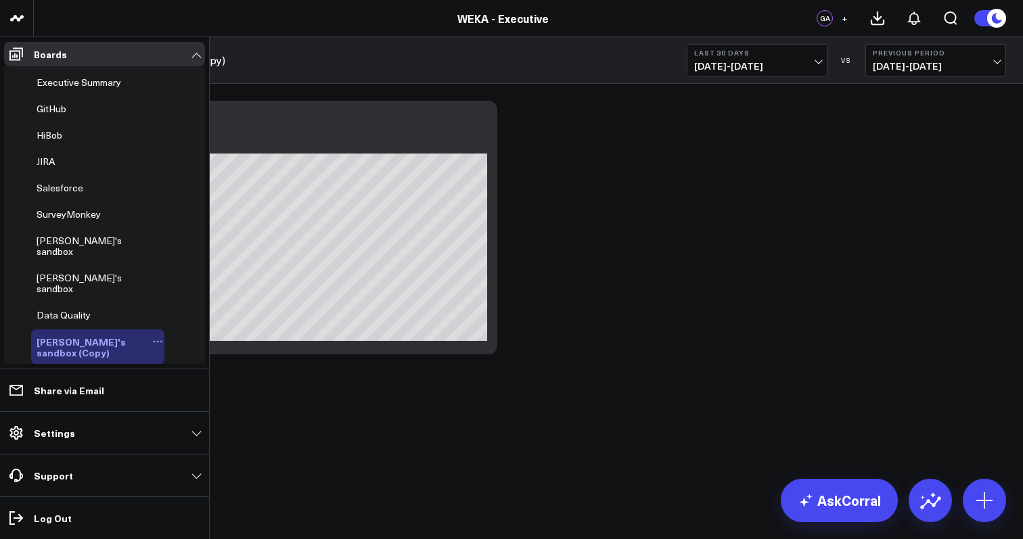
click at [160, 341] on icon at bounding box center [161, 342] width 2 height 2
click at [196, 334] on button "Edit Name" at bounding box center [211, 338] width 110 height 26
type input "Arjet's sandbox"
click at [170, 336] on icon at bounding box center [176, 342] width 12 height 12
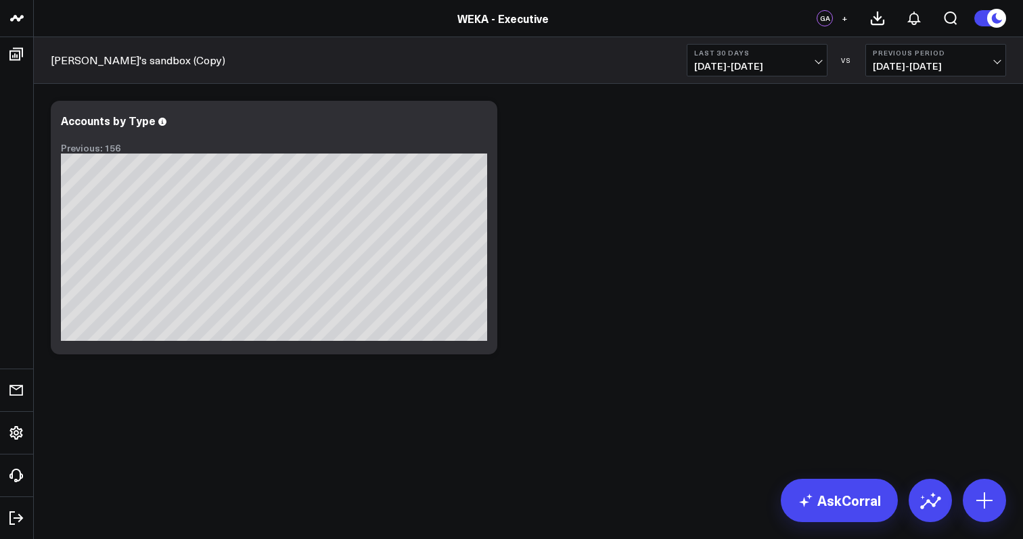
click at [120, 60] on link "[PERSON_NAME]'s sandbox (Copy)" at bounding box center [138, 60] width 175 height 15
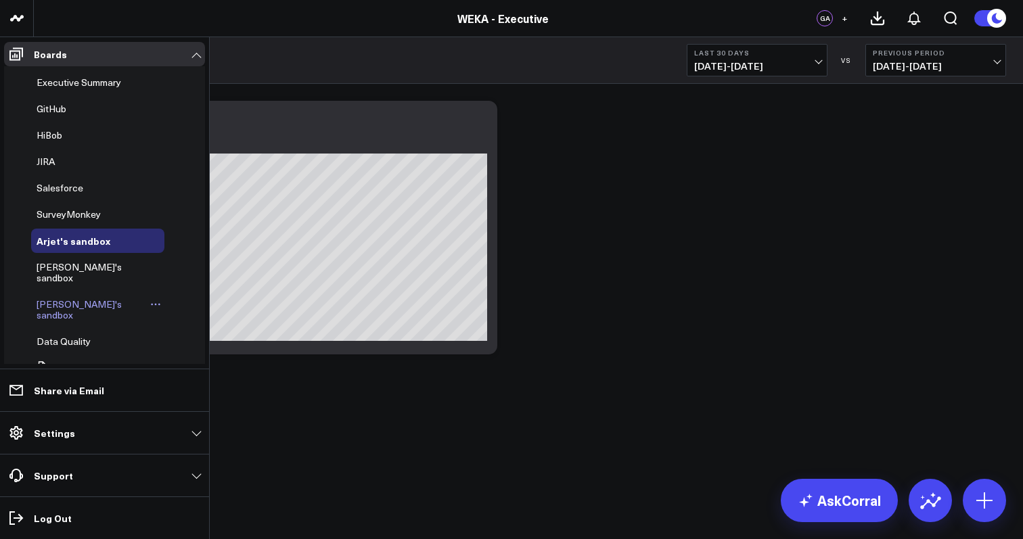
click at [89, 298] on span "[PERSON_NAME]'s sandbox" at bounding box center [79, 310] width 85 height 24
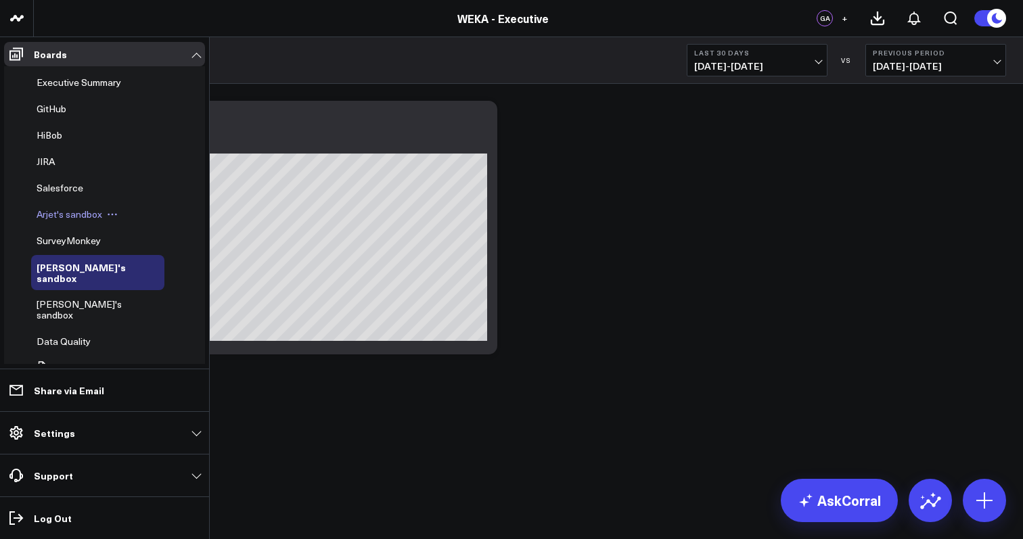
click at [92, 208] on span "Arjet's sandbox" at bounding box center [70, 214] width 66 height 13
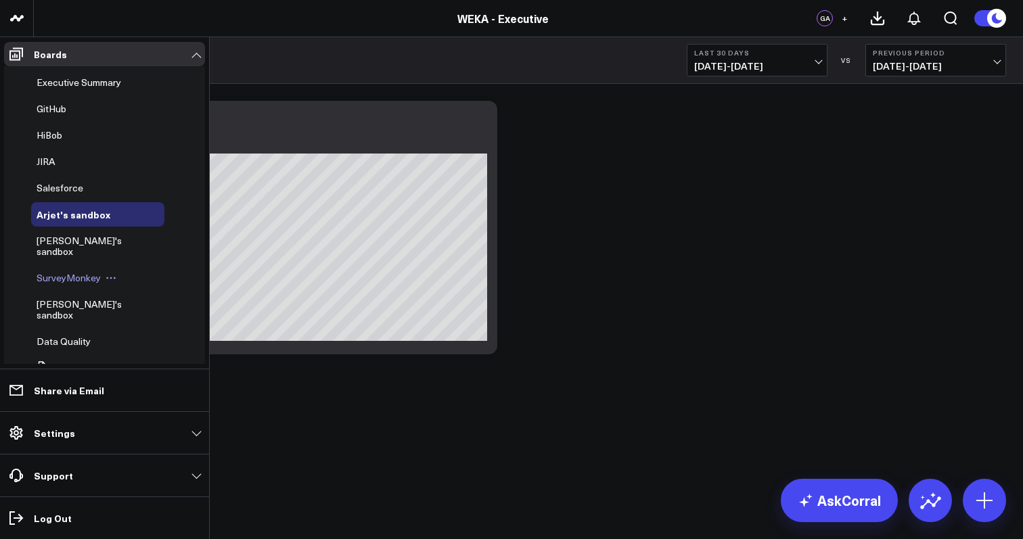
click at [79, 271] on span "SurveyMonkey" at bounding box center [69, 277] width 64 height 13
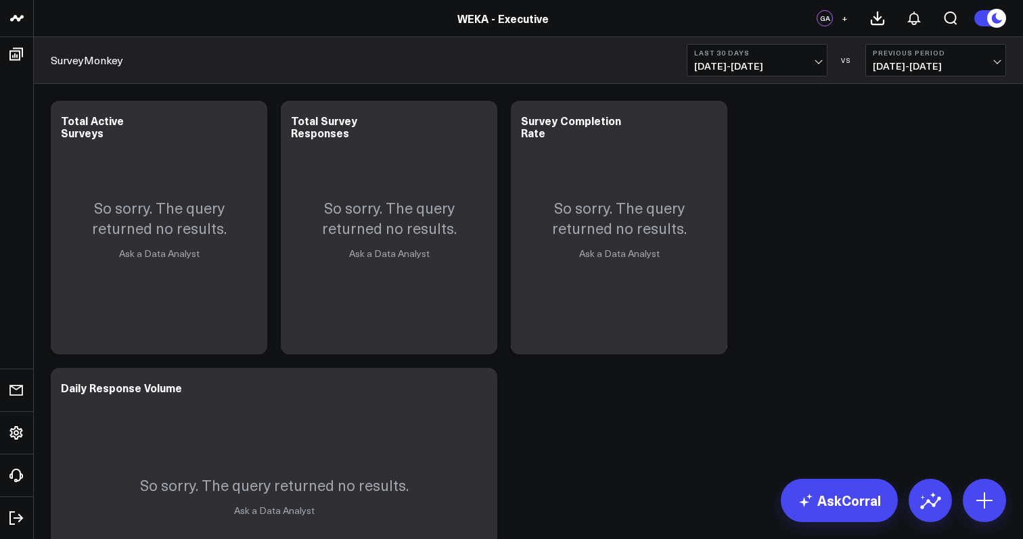
click at [97, 60] on link "SurveyMonkey" at bounding box center [87, 60] width 72 height 15
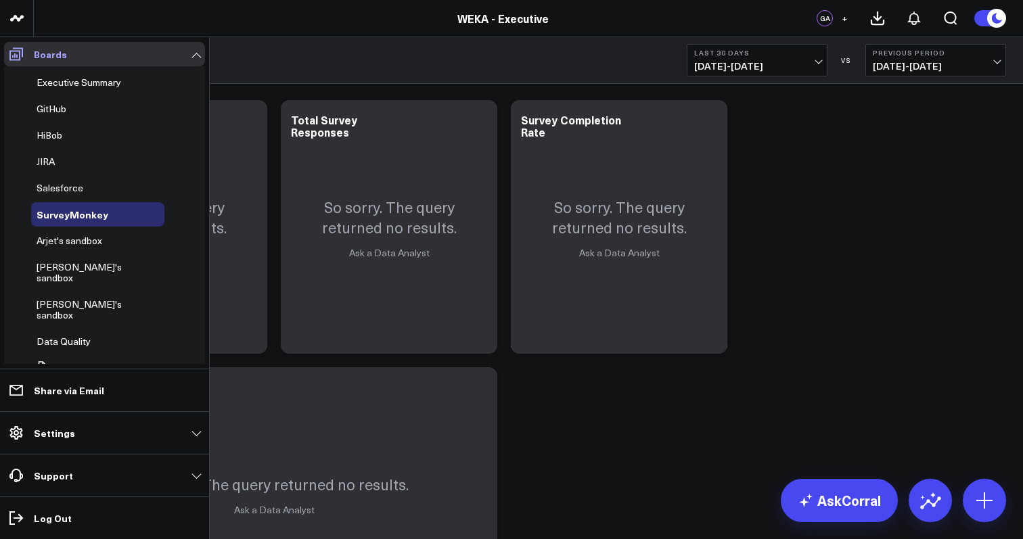
click at [21, 48] on icon at bounding box center [16, 54] width 14 height 13
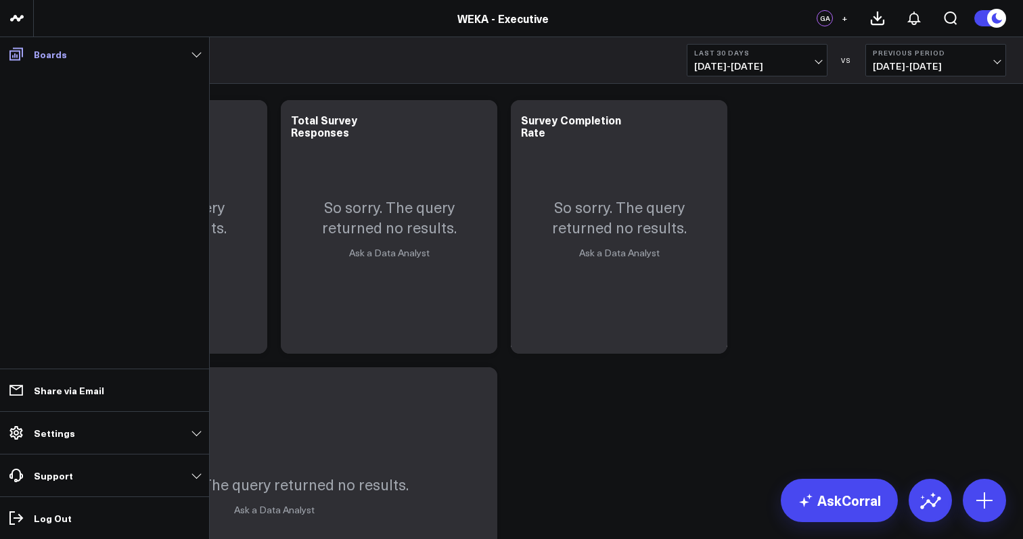
click at [88, 51] on link "Boards" at bounding box center [104, 54] width 201 height 24
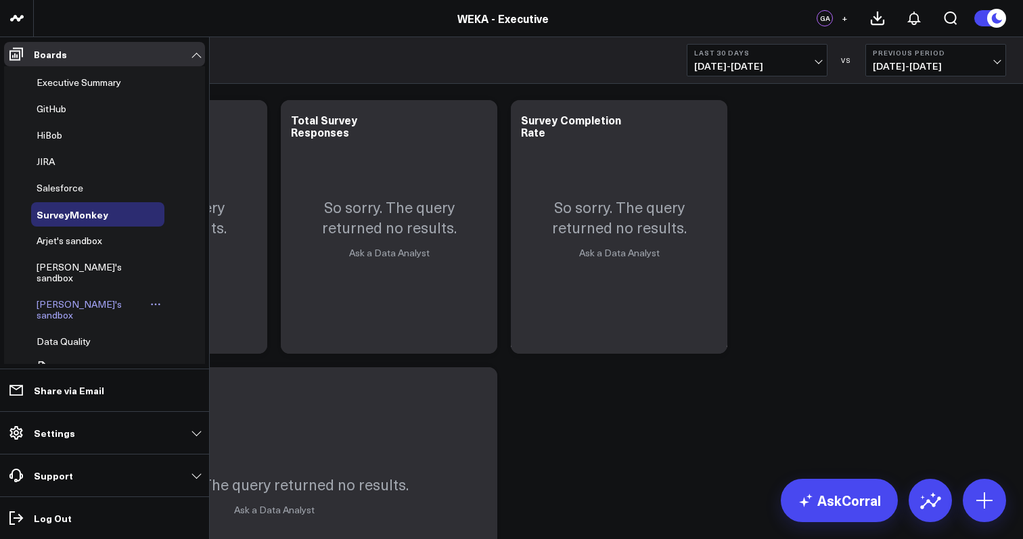
click at [150, 299] on icon at bounding box center [155, 304] width 11 height 11
click at [176, 362] on button "Duplicate Board" at bounding box center [178, 364] width 110 height 26
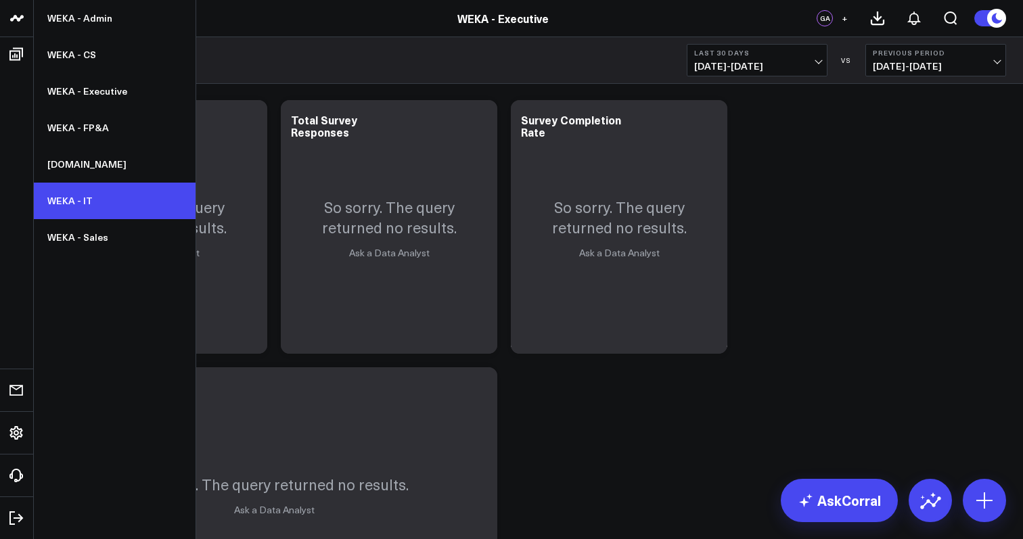
click at [89, 204] on link "WEKA - IT" at bounding box center [115, 201] width 162 height 37
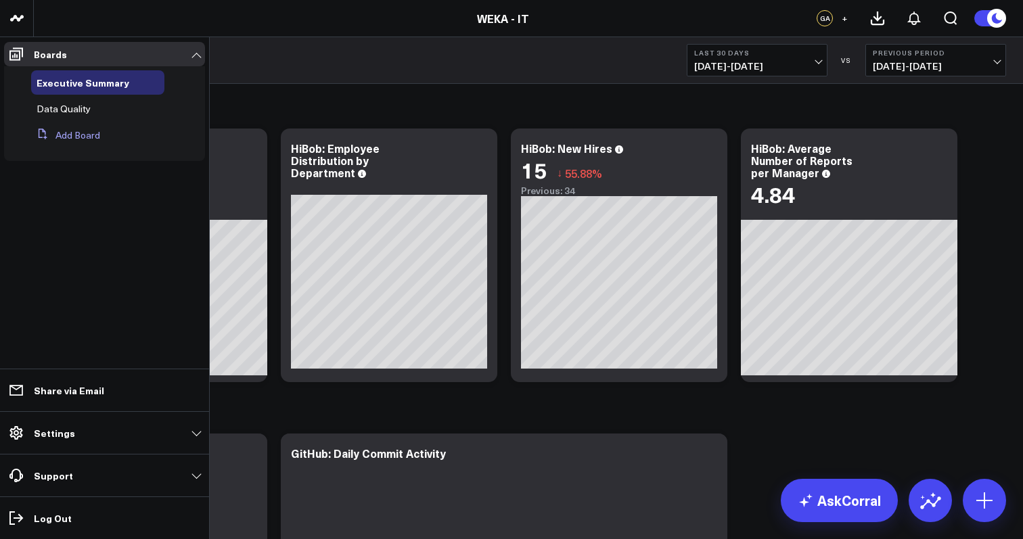
click at [83, 131] on button "Add Board" at bounding box center [65, 135] width 69 height 24
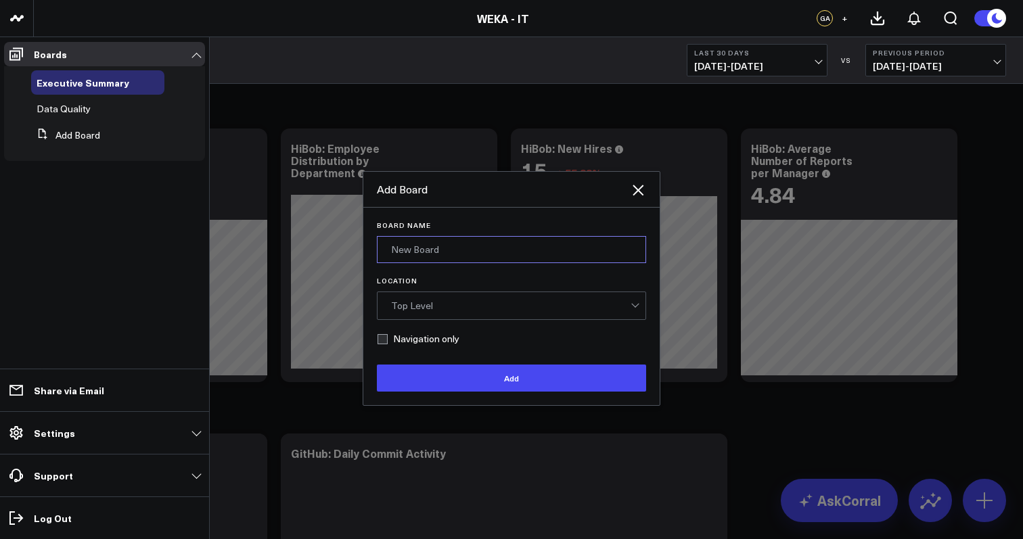
click at [455, 252] on input "Board Name" at bounding box center [511, 249] width 269 height 27
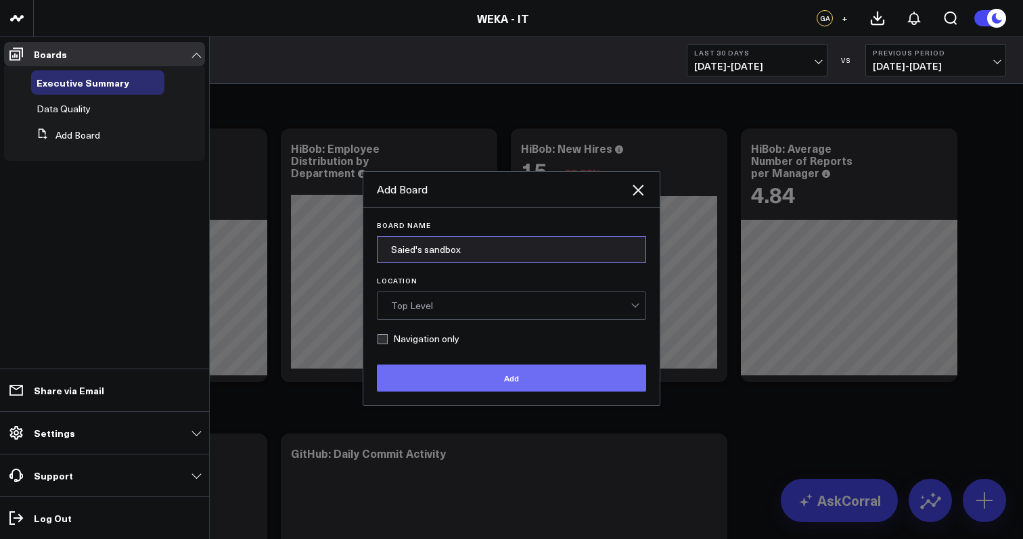
type input "Saied's sandbox"
click at [505, 380] on button "Add" at bounding box center [511, 378] width 269 height 27
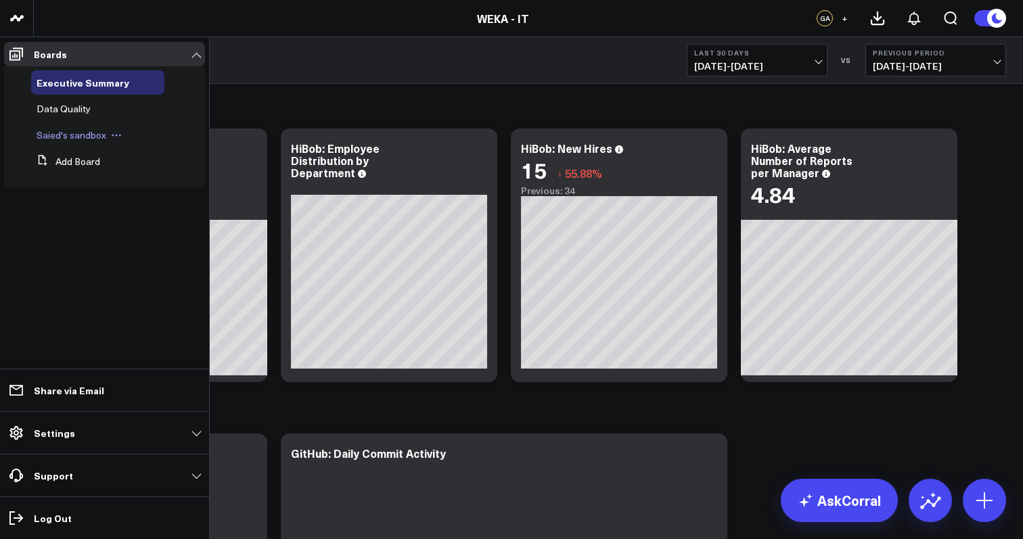
click at [76, 137] on span "Saied's sandbox" at bounding box center [72, 135] width 70 height 13
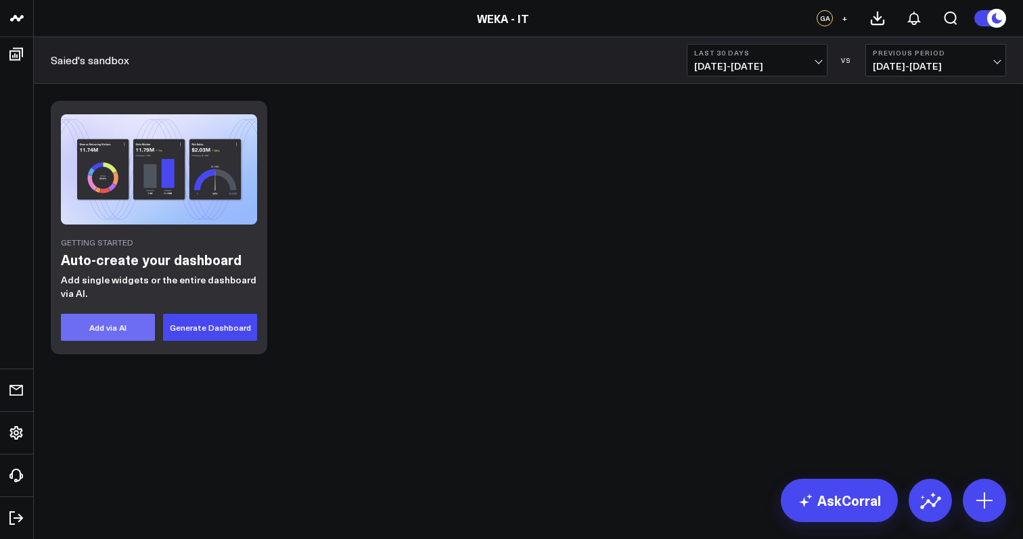
click at [112, 326] on button "Add via AI" at bounding box center [108, 327] width 94 height 27
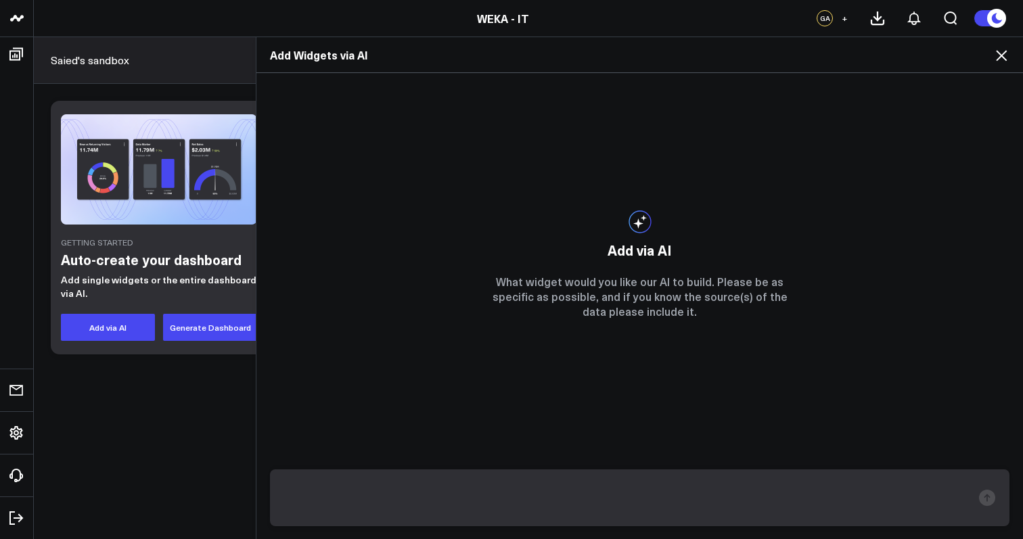
click at [372, 509] on textarea at bounding box center [628, 497] width 688 height 35
type textarea "u"
type textarea "o"
type textarea "a"
type textarea "show me active okta users by department"
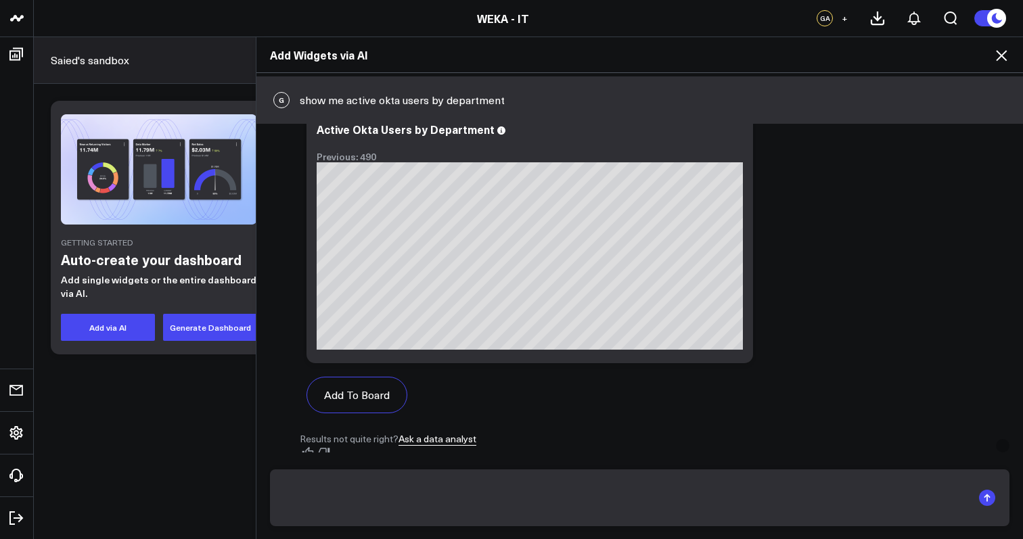
scroll to position [754, 0]
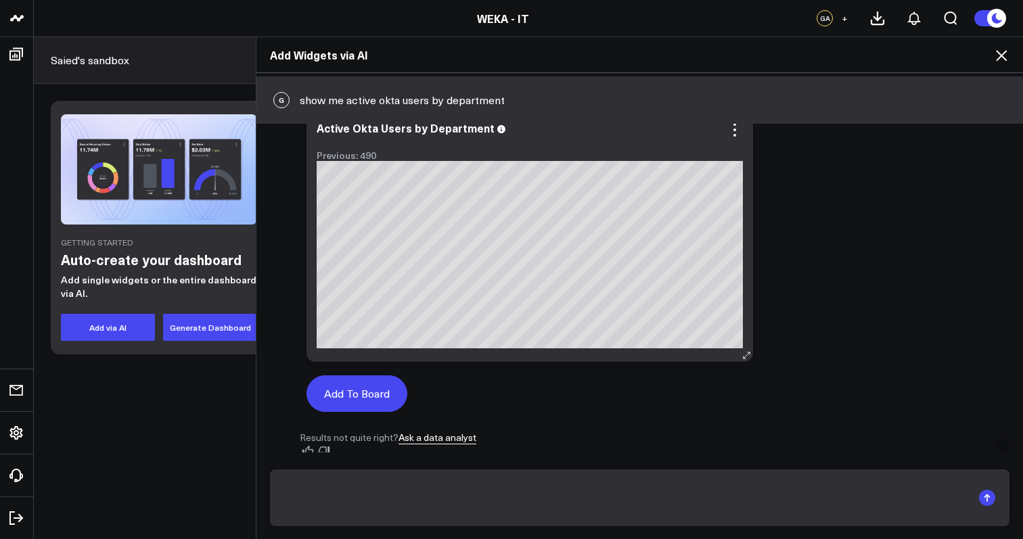
click at [375, 396] on button "Add To Board" at bounding box center [356, 393] width 101 height 37
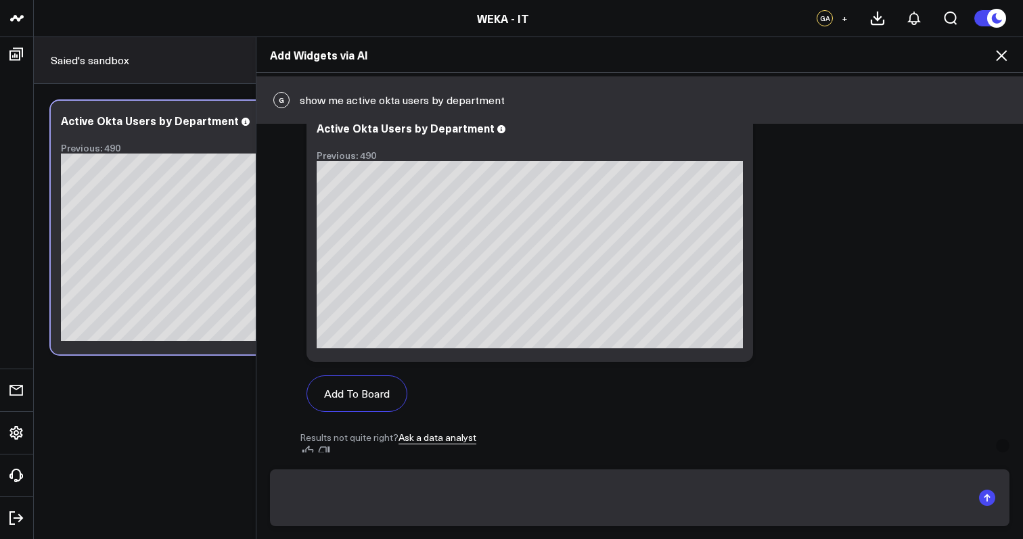
click at [995, 53] on icon at bounding box center [1001, 55] width 16 height 16
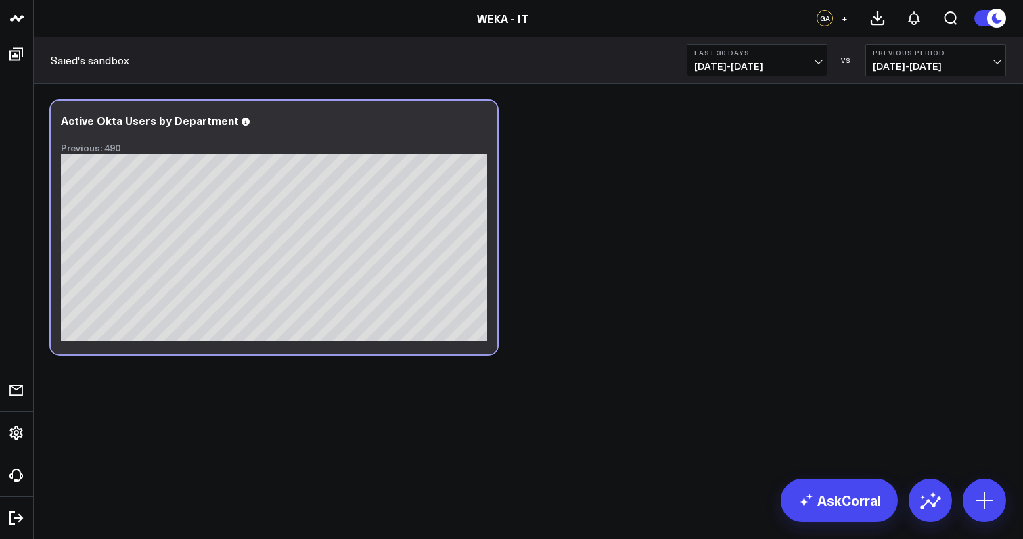
click at [601, 275] on div "Modify via AI Copy link to widget Ask support Remove Create linked copy Executi…" at bounding box center [528, 227] width 969 height 267
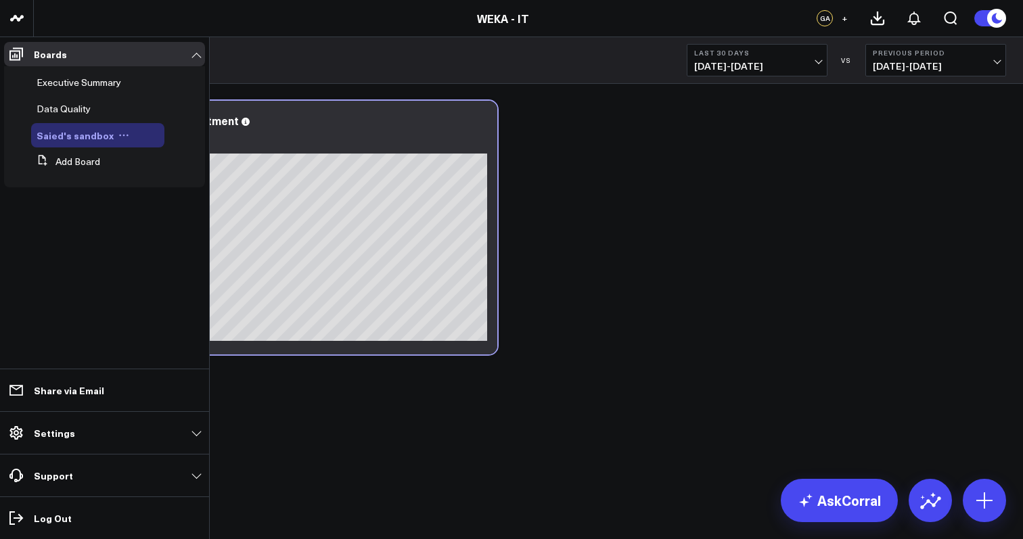
click at [120, 132] on icon at bounding box center [123, 135] width 11 height 11
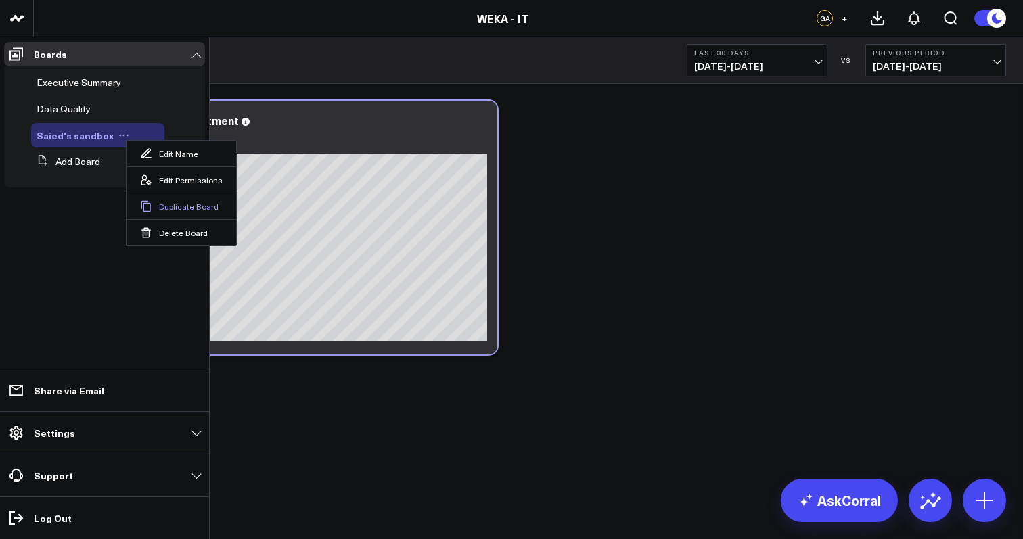
click at [169, 203] on button "Duplicate Board" at bounding box center [182, 206] width 110 height 26
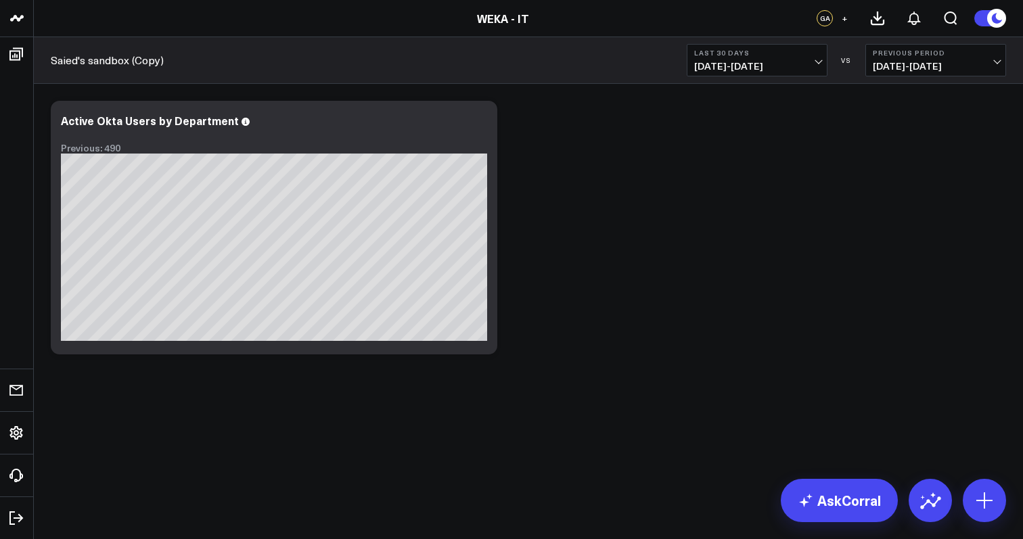
click at [101, 59] on link "Saied's sandbox (Copy)" at bounding box center [107, 60] width 113 height 15
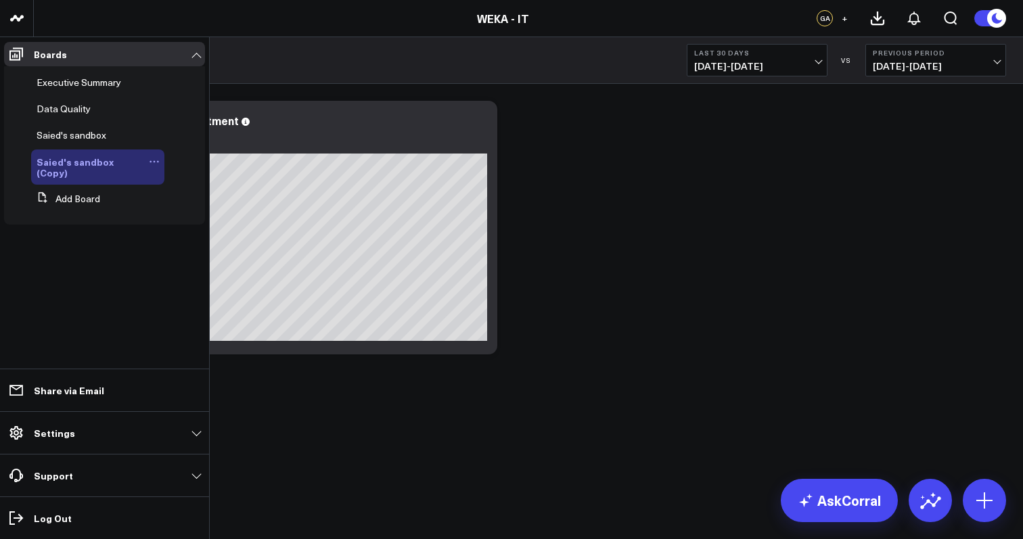
click at [152, 159] on icon at bounding box center [154, 161] width 11 height 11
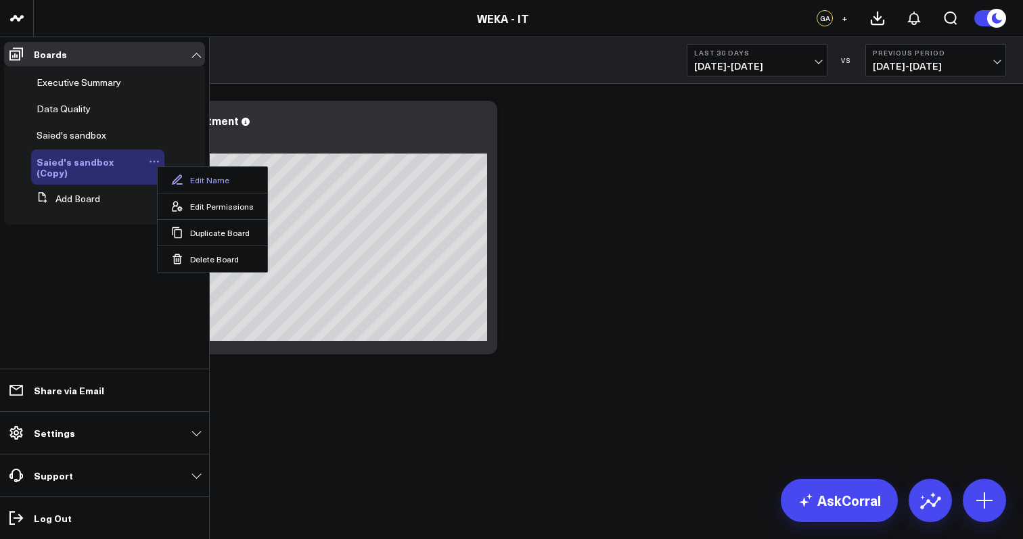
click at [189, 181] on button "Edit Name" at bounding box center [213, 180] width 110 height 26
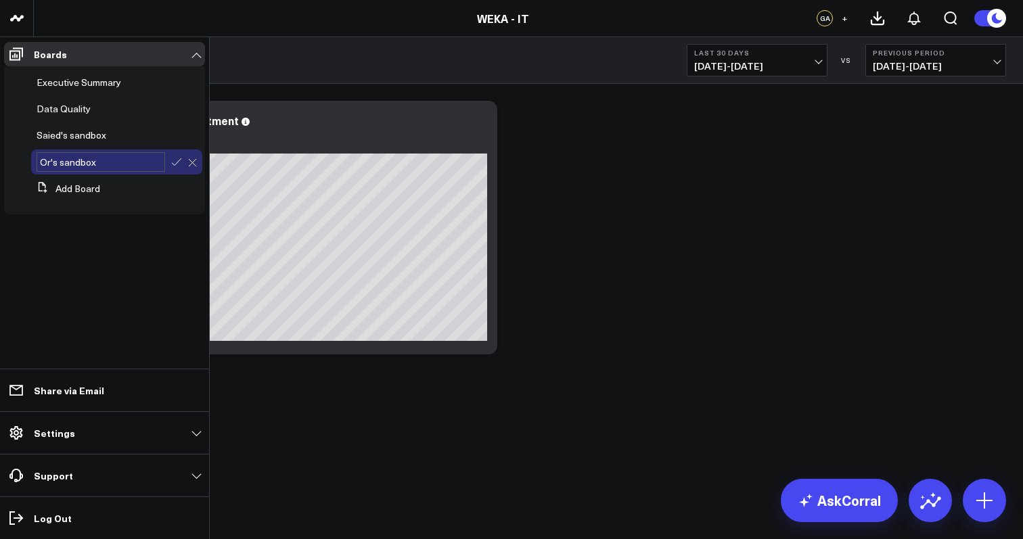
type input "[PERSON_NAME]'s sandbox"
click at [175, 163] on icon at bounding box center [176, 162] width 12 height 12
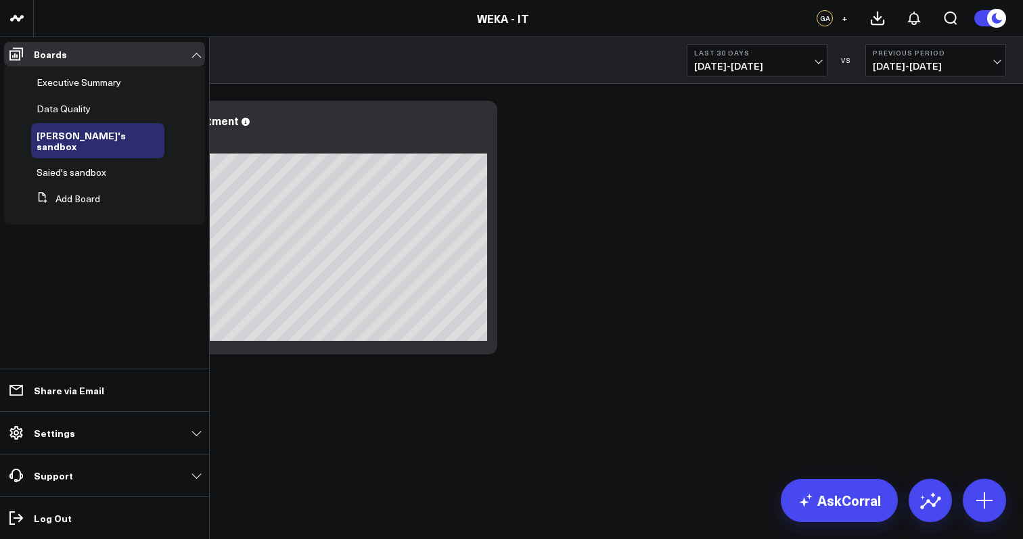
click at [116, 249] on ul "Boards Executive Summary Data Quality Ori's sandbox Saied's sandbox Add Board S…" at bounding box center [104, 288] width 209 height 502
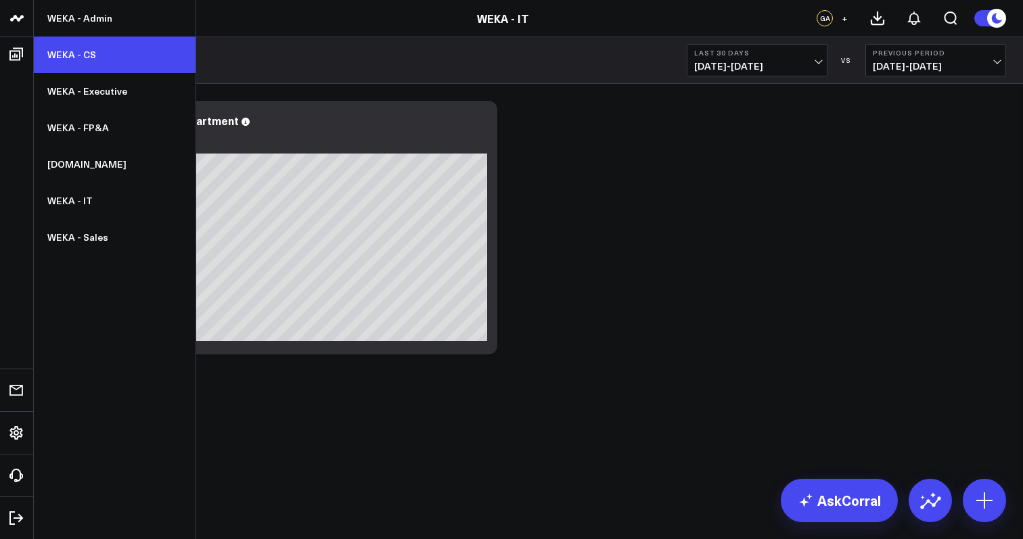
click at [102, 60] on link "WEKA - CS" at bounding box center [115, 55] width 162 height 37
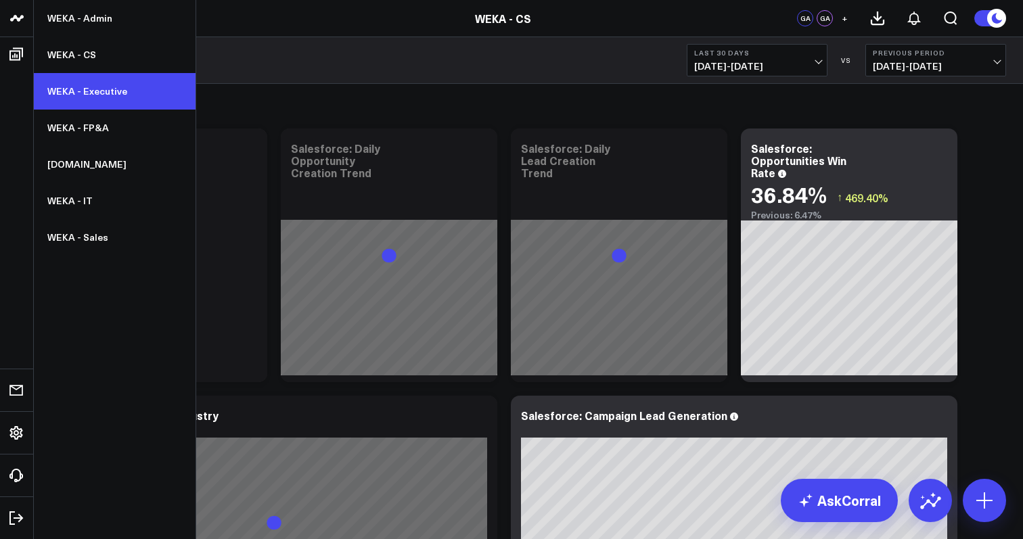
click at [92, 93] on link "WEKA - Executive" at bounding box center [115, 91] width 162 height 37
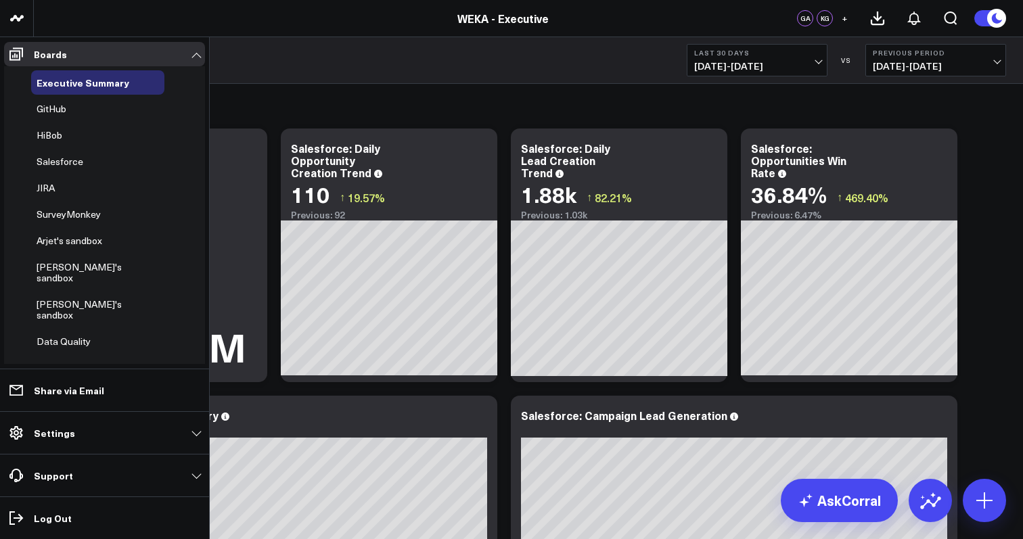
click at [139, 363] on icon at bounding box center [140, 368] width 11 height 11
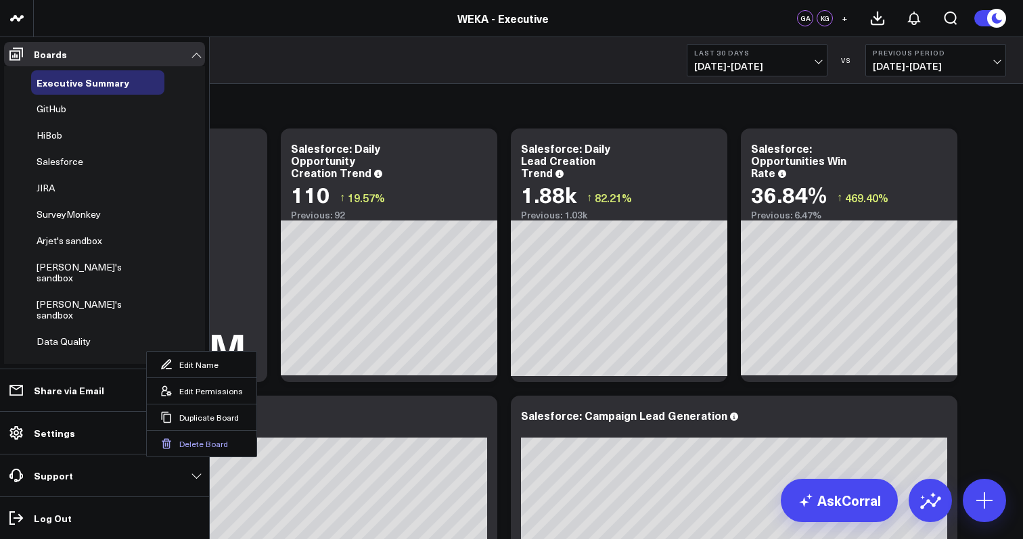
click at [181, 442] on button "Delete Board" at bounding box center [202, 443] width 110 height 26
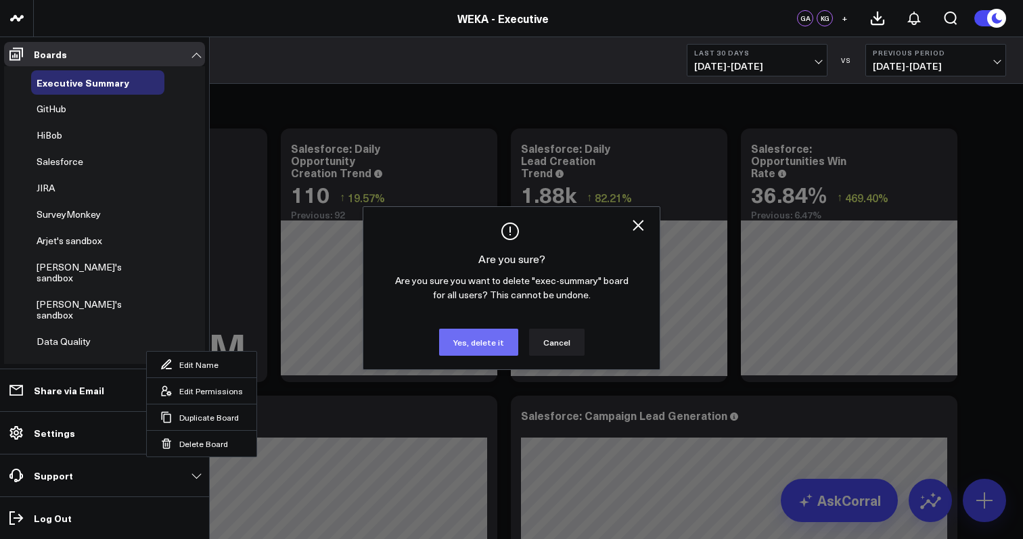
click at [464, 340] on button "Yes, delete it" at bounding box center [478, 342] width 79 height 27
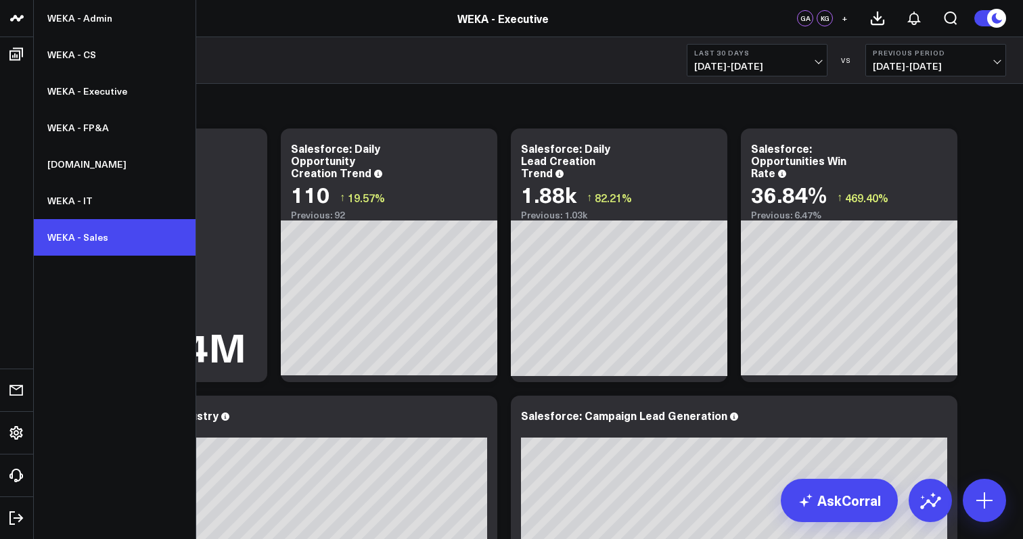
click at [93, 235] on link "WEKA - Sales" at bounding box center [115, 237] width 162 height 37
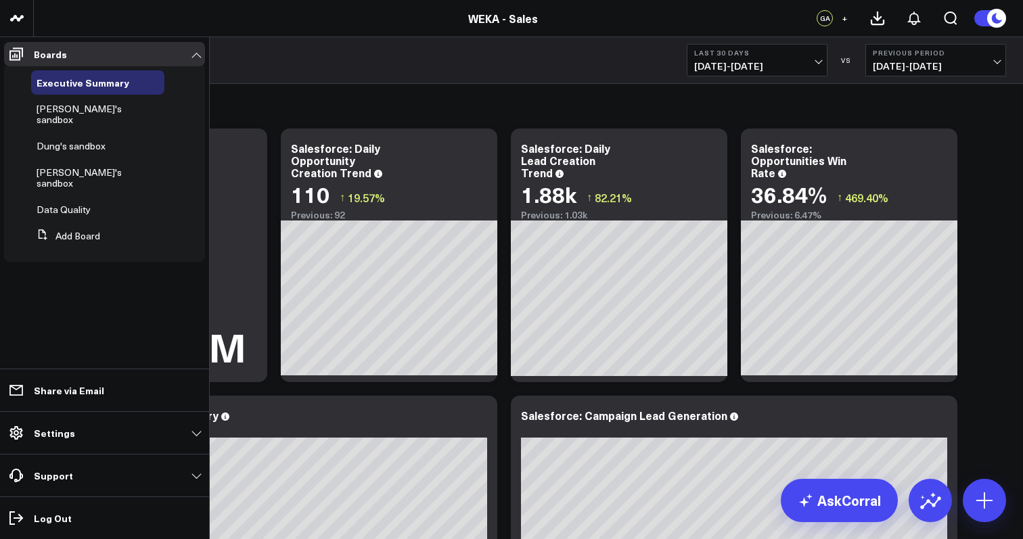
click at [139, 331] on ul "Boards Executive Summary [PERSON_NAME]'s sandbox Dung's sandbox [PERSON_NAME]'s…" at bounding box center [104, 288] width 209 height 502
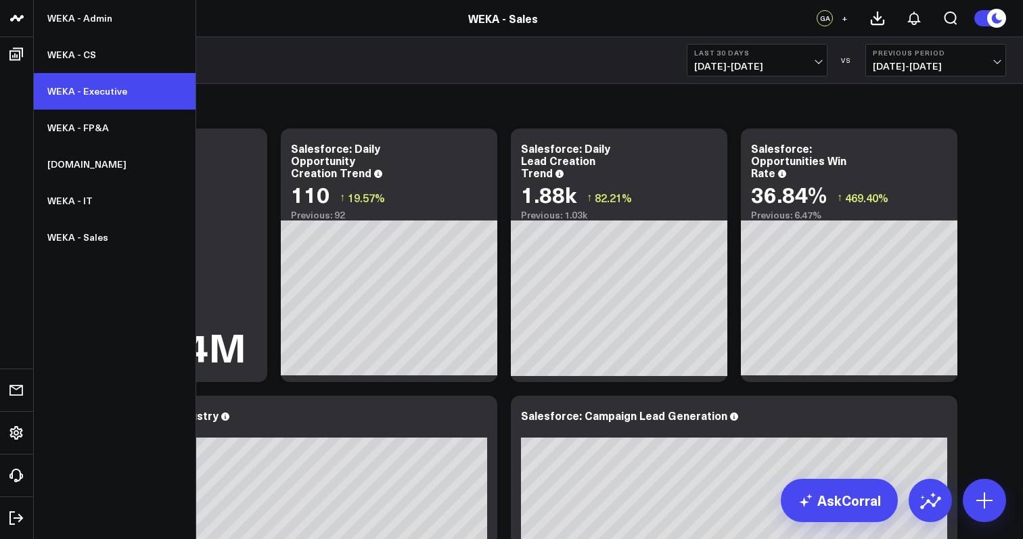
click at [81, 93] on link "WEKA - Executive" at bounding box center [115, 91] width 162 height 37
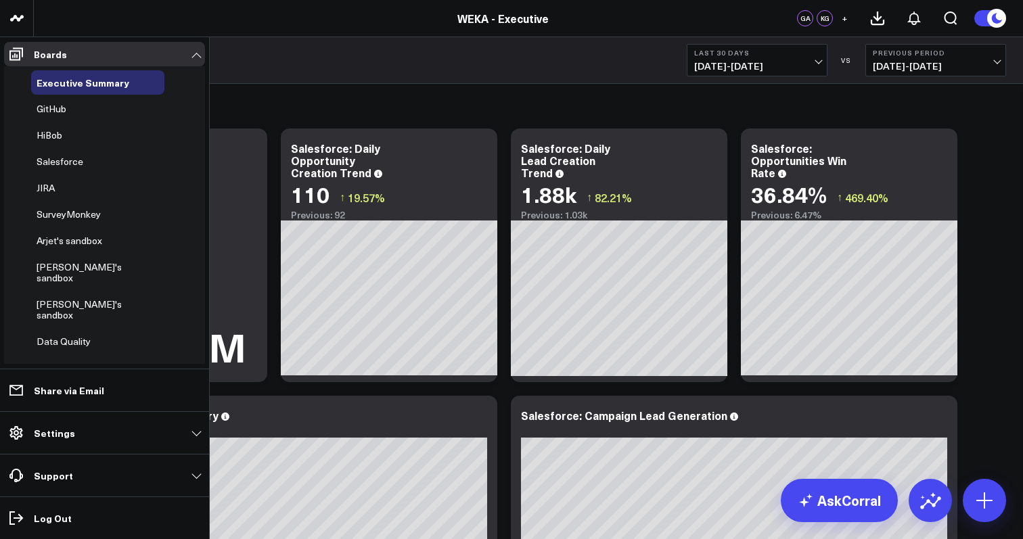
click at [139, 363] on icon at bounding box center [140, 368] width 11 height 11
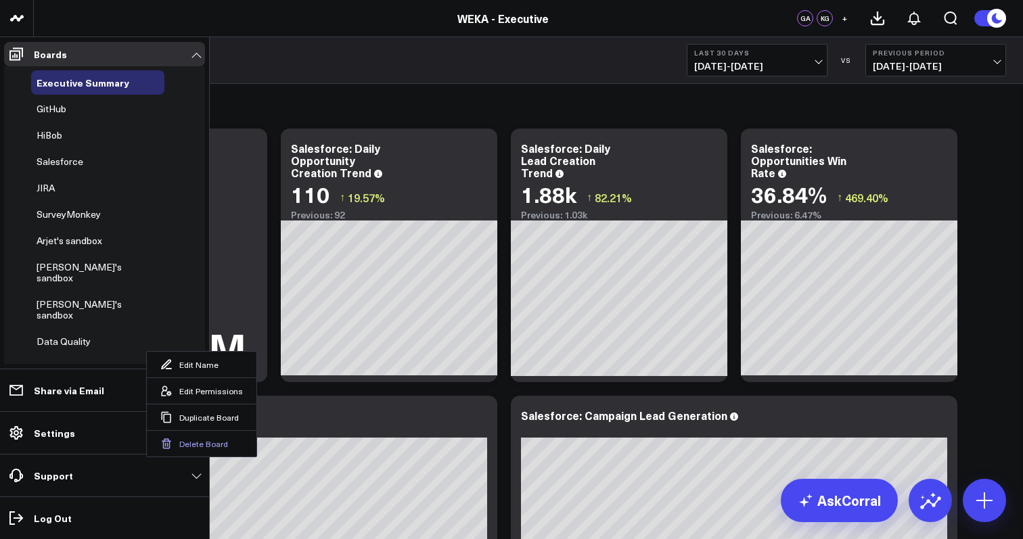
click at [177, 444] on button "Delete Board" at bounding box center [202, 443] width 110 height 26
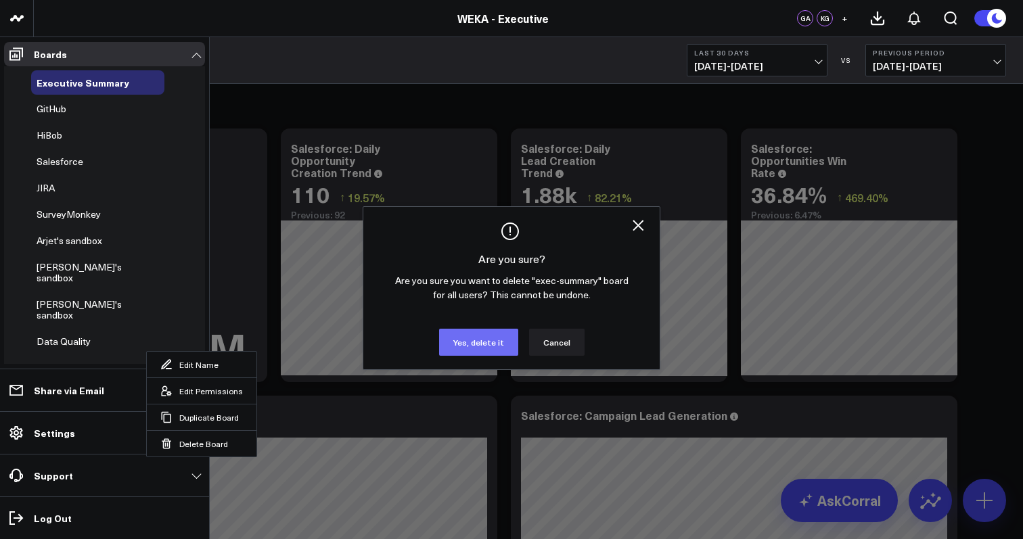
click at [471, 340] on button "Yes, delete it" at bounding box center [478, 342] width 79 height 27
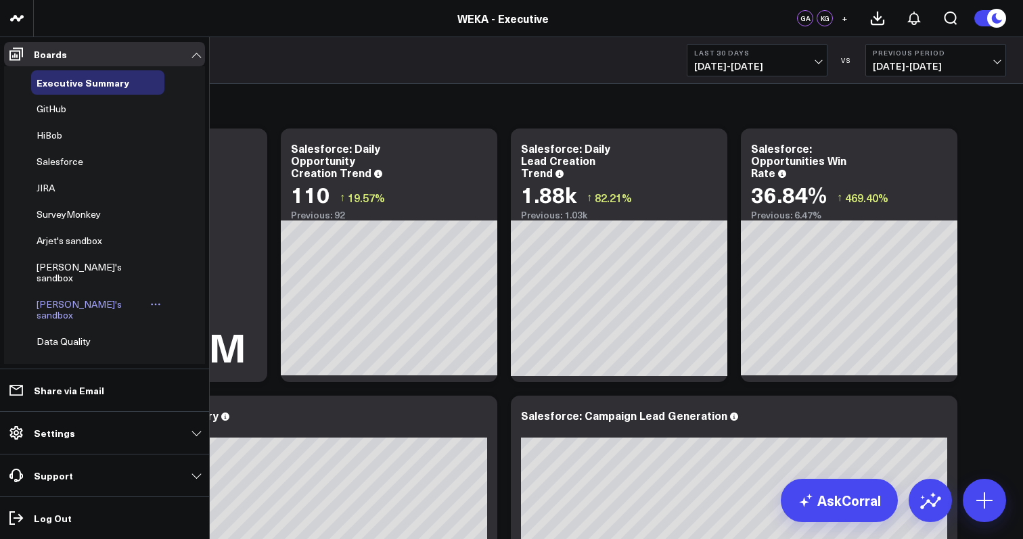
click at [150, 299] on icon at bounding box center [155, 304] width 11 height 11
click at [68, 298] on span "[PERSON_NAME]'s sandbox" at bounding box center [79, 310] width 85 height 24
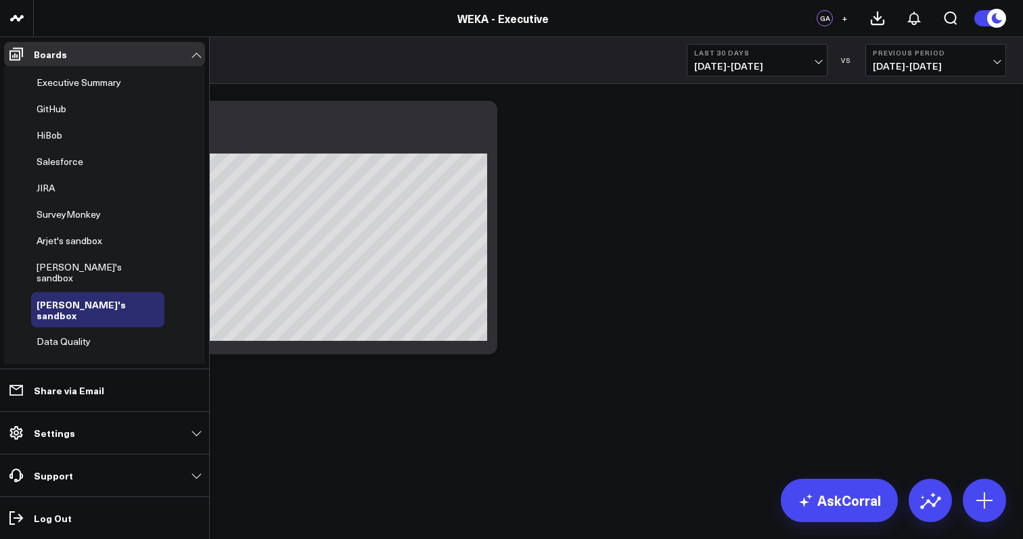
click at [88, 361] on span "SurveyMonkey (Copy)" at bounding box center [84, 367] width 94 height 13
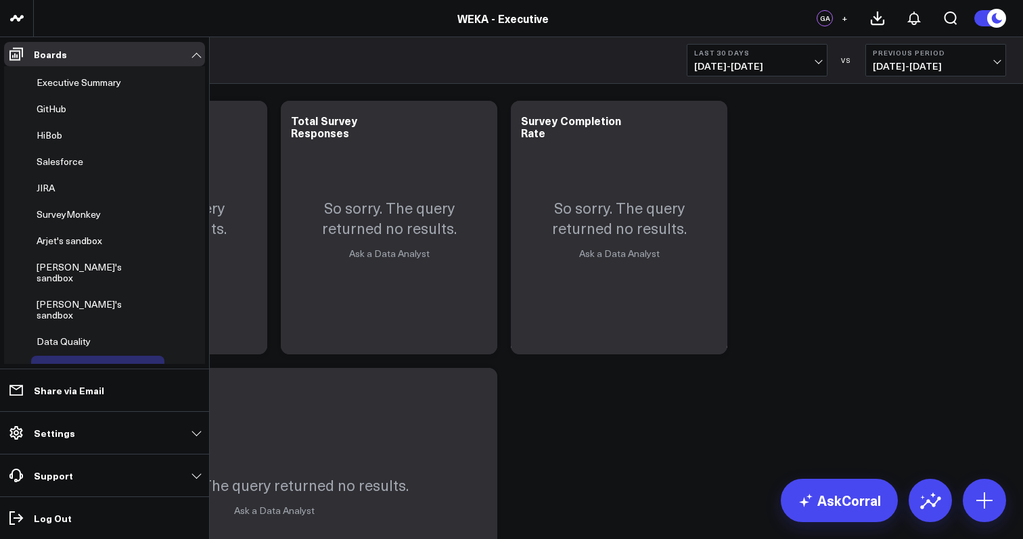
click at [146, 363] on icon at bounding box center [151, 368] width 11 height 11
click at [195, 443] on button "Delete Board" at bounding box center [207, 443] width 110 height 26
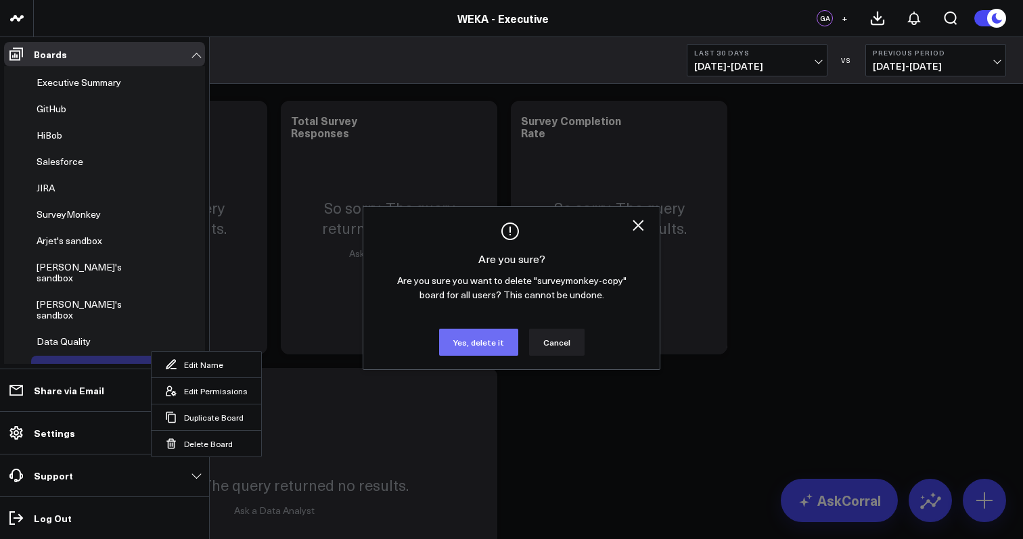
click at [474, 342] on button "Yes, delete it" at bounding box center [478, 342] width 79 height 27
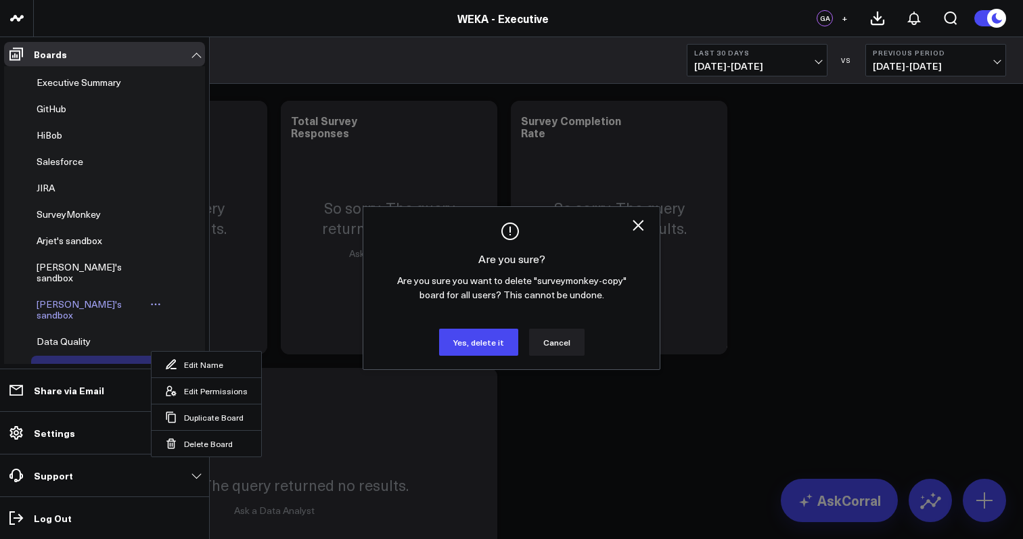
click at [65, 298] on span "Shirly's sandbox" at bounding box center [79, 310] width 85 height 24
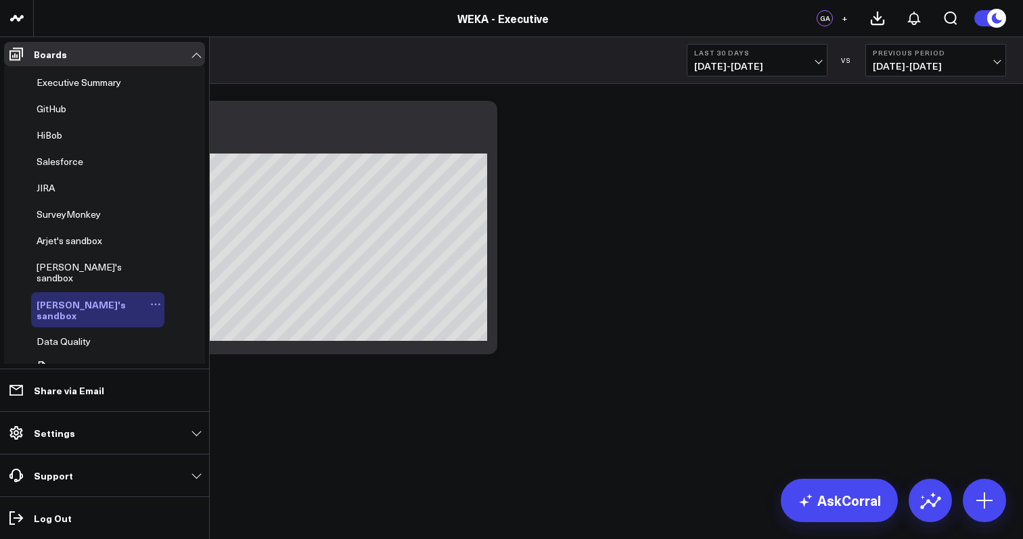
click at [150, 299] on icon at bounding box center [155, 304] width 11 height 11
click at [170, 363] on button "Duplicate Board" at bounding box center [182, 364] width 110 height 26
click at [82, 267] on span "Efraim's sandbox" at bounding box center [79, 272] width 85 height 24
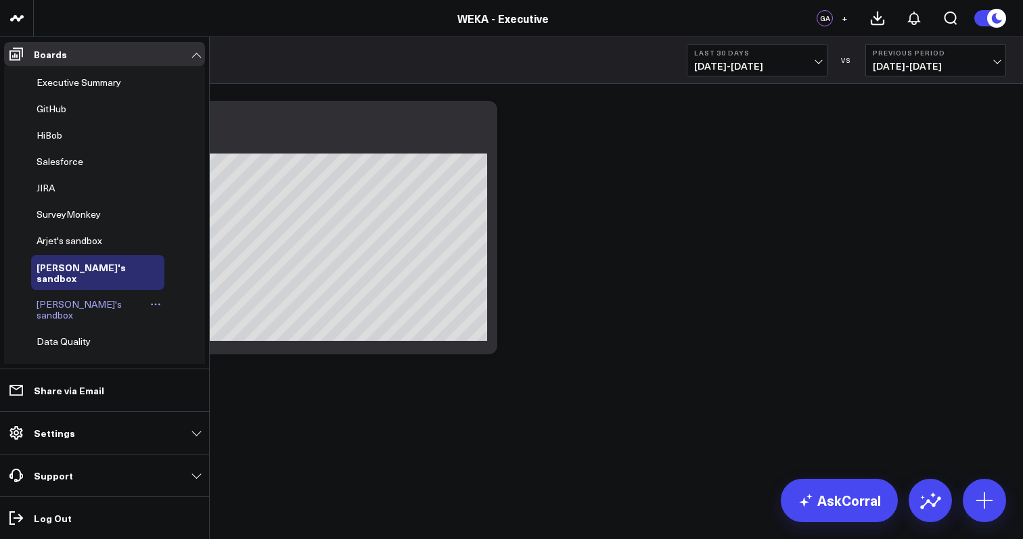
click at [152, 363] on icon at bounding box center [157, 368] width 11 height 11
click at [205, 363] on button "Edit Name" at bounding box center [208, 365] width 110 height 26
type input "Ajay's sandbox"
click at [170, 363] on icon at bounding box center [176, 369] width 12 height 12
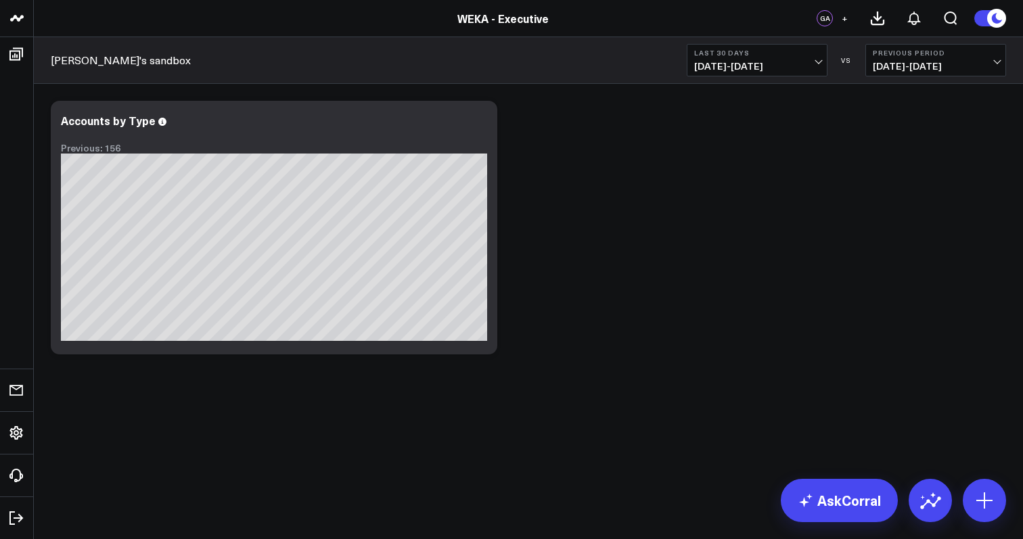
click at [248, 417] on div "Modify via AI Copy link to widget Ask support Remove Create linked copy Executi…" at bounding box center [528, 263] width 989 height 359
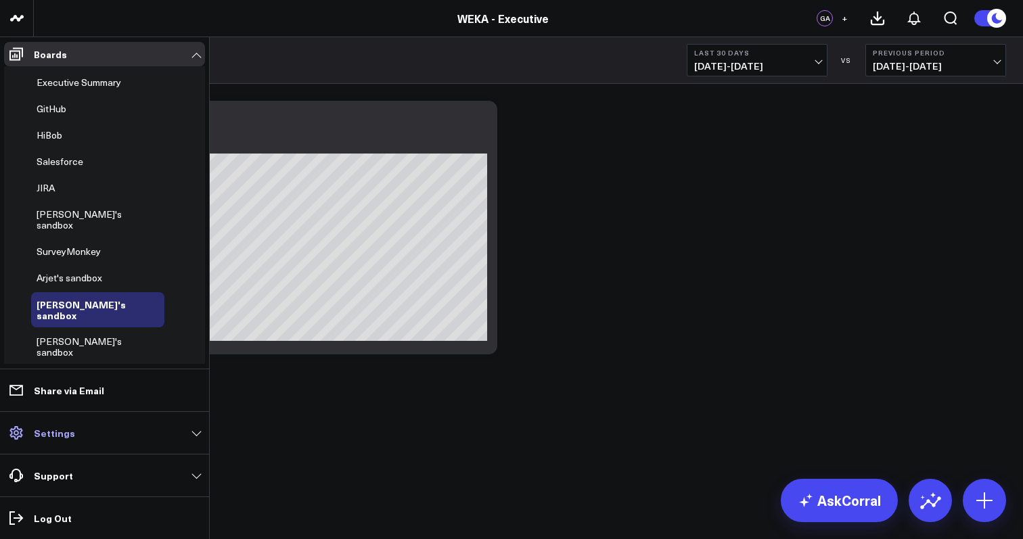
click at [112, 431] on link "Settings" at bounding box center [104, 433] width 201 height 24
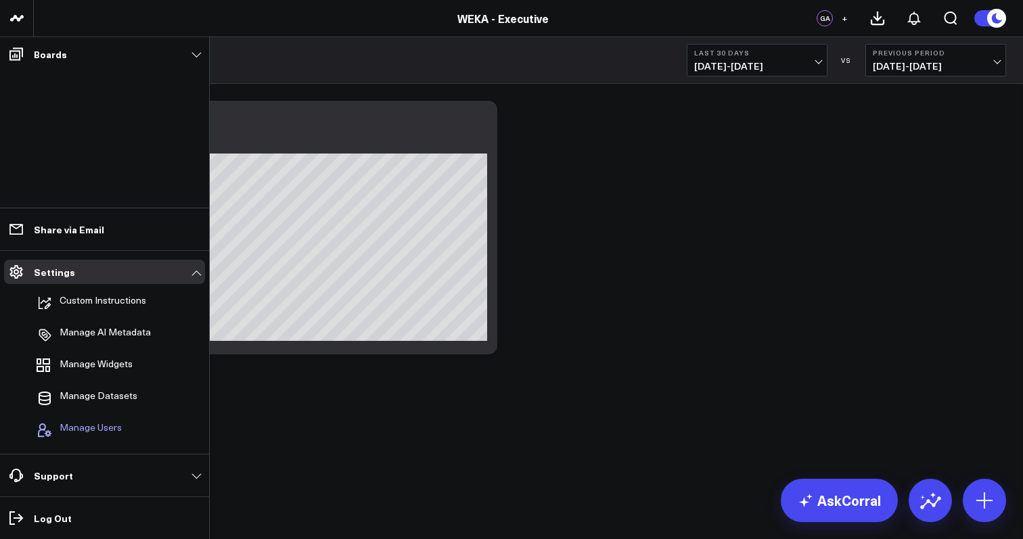
click at [112, 427] on span "Manage Users" at bounding box center [91, 430] width 62 height 16
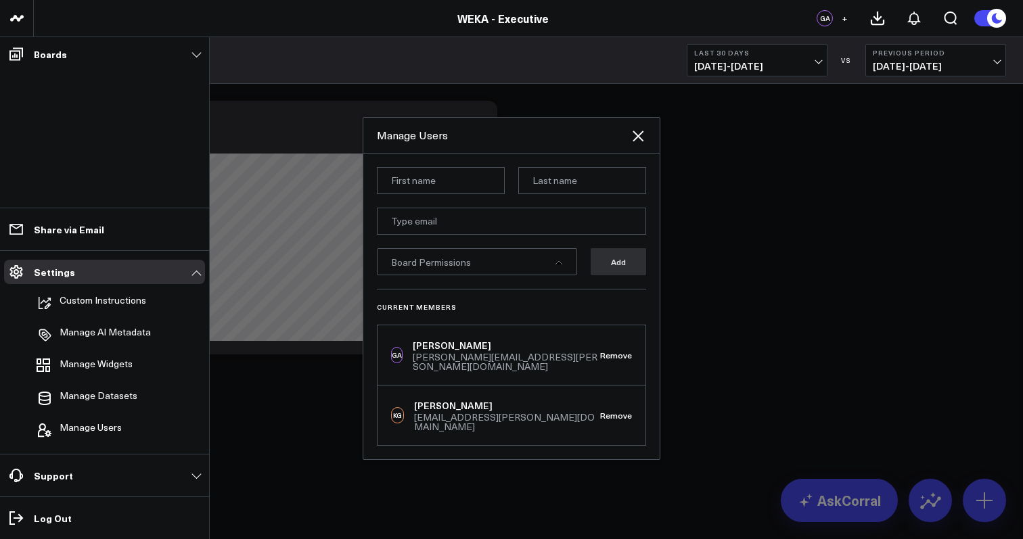
click at [461, 187] on input at bounding box center [441, 180] width 128 height 27
type input "Arjet"
type input "Skenduli"
click at [450, 245] on form "Arjet Skenduli Board Permissions Add" at bounding box center [511, 228] width 269 height 122
click at [460, 235] on input "email" at bounding box center [511, 221] width 269 height 27
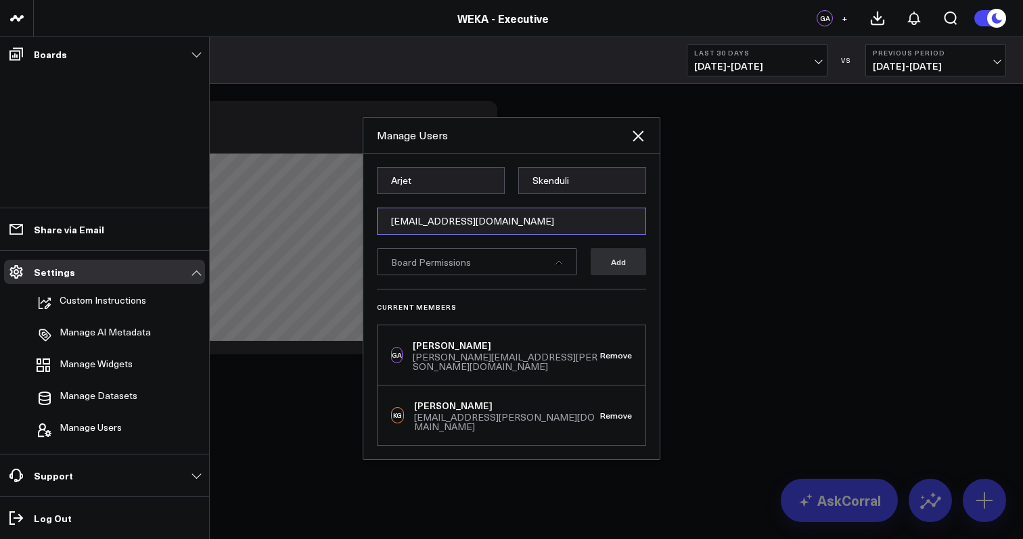
type input "arjet.skenduli@weka.io"
click at [538, 275] on div "Board Permissions" at bounding box center [477, 261] width 200 height 27
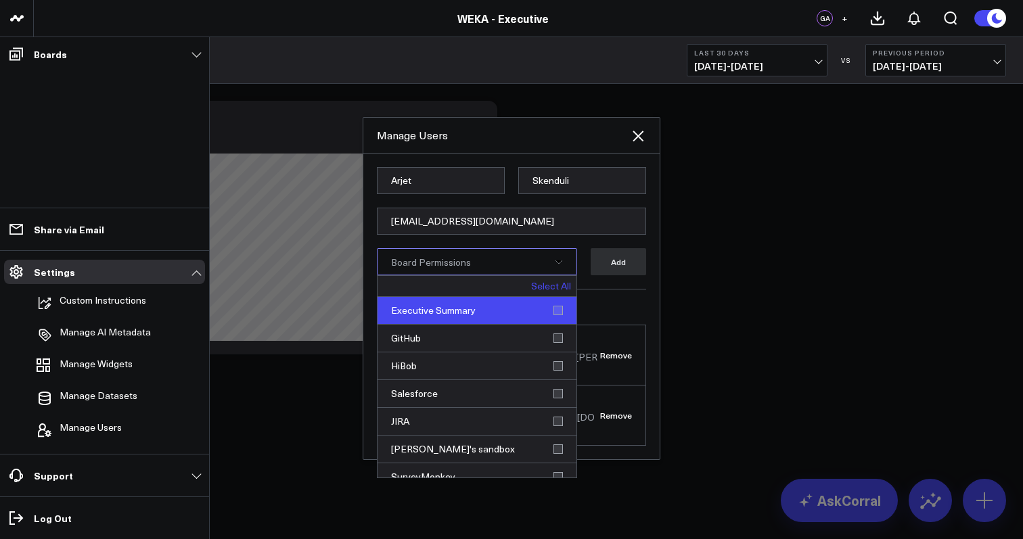
click at [554, 321] on div "Executive Summary" at bounding box center [476, 311] width 199 height 28
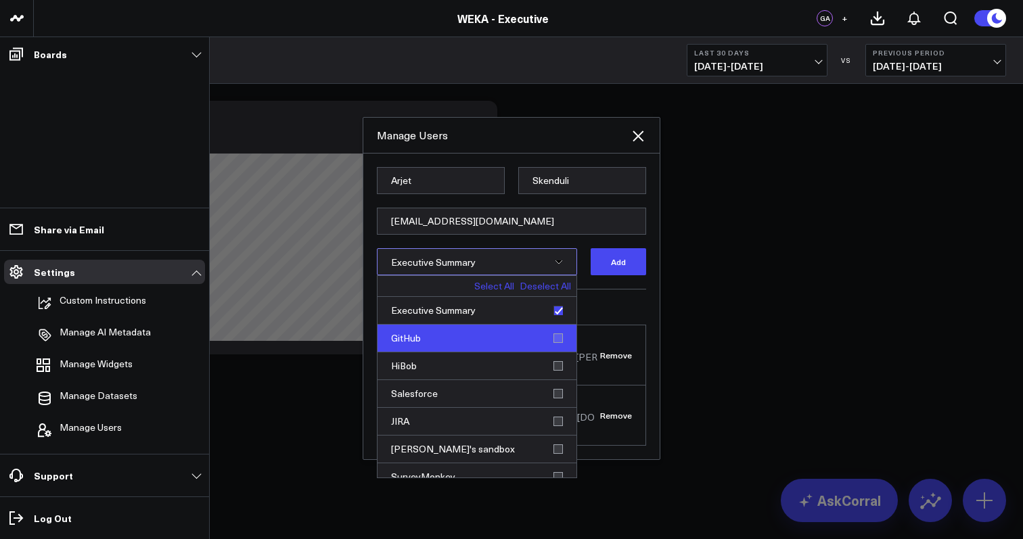
click at [555, 346] on div "GitHub" at bounding box center [476, 339] width 199 height 28
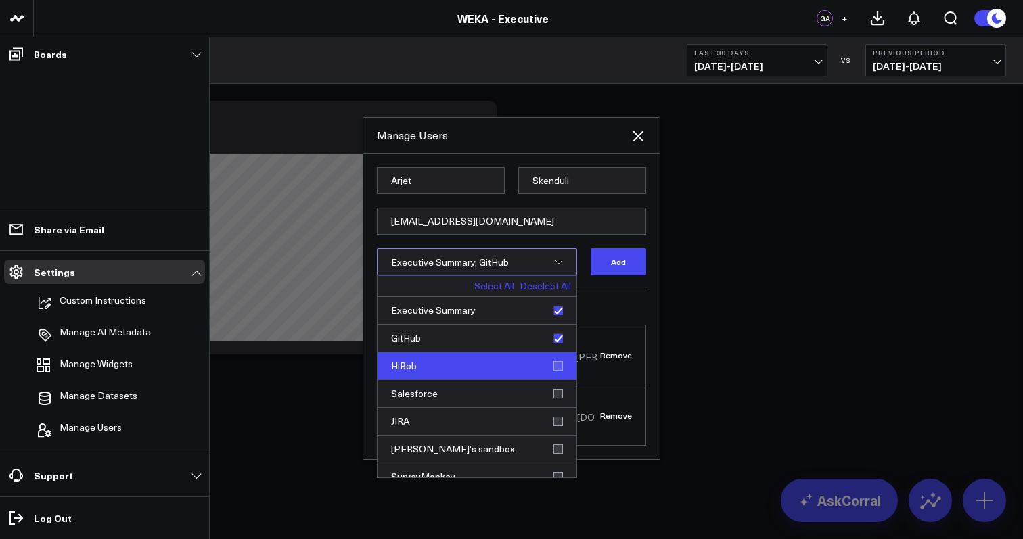
click at [555, 371] on div "HiBob" at bounding box center [476, 366] width 199 height 28
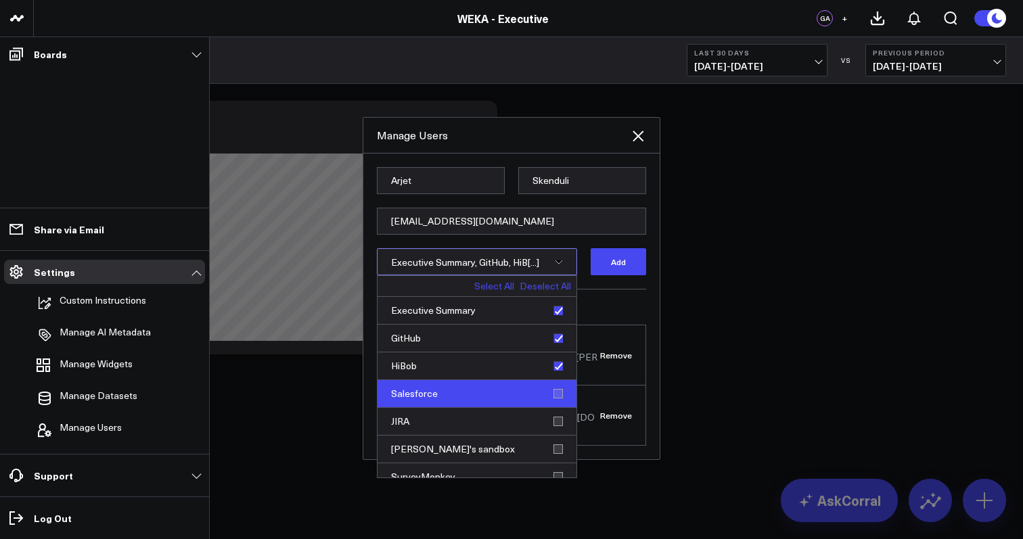
click at [554, 398] on div "Salesforce" at bounding box center [476, 394] width 199 height 28
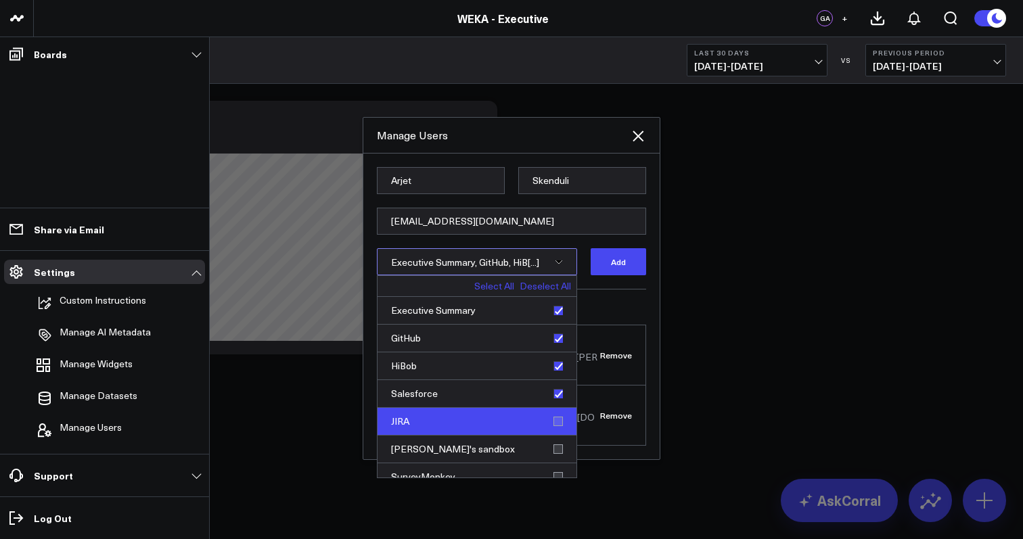
click at [555, 434] on div "JIRA" at bounding box center [476, 422] width 199 height 28
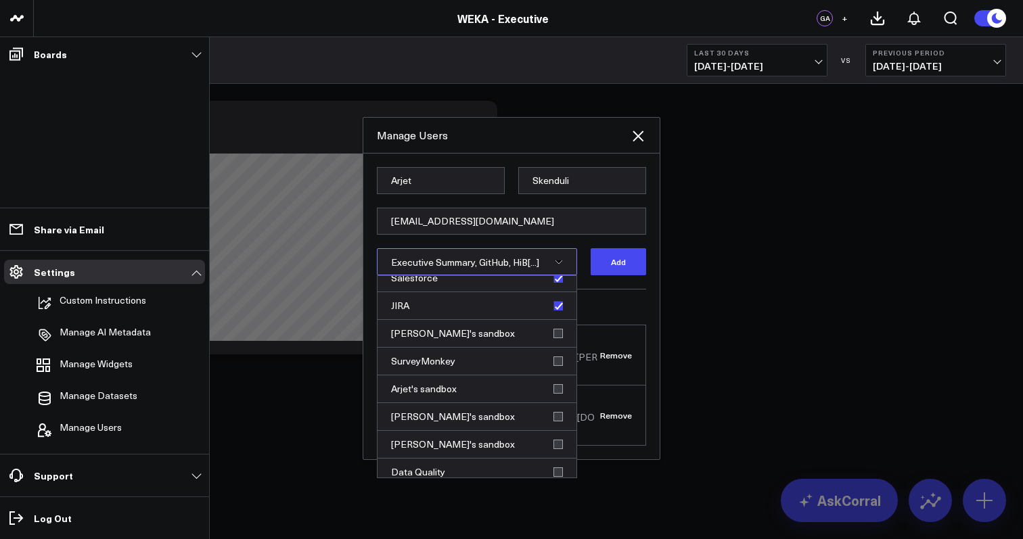
scroll to position [124, 0]
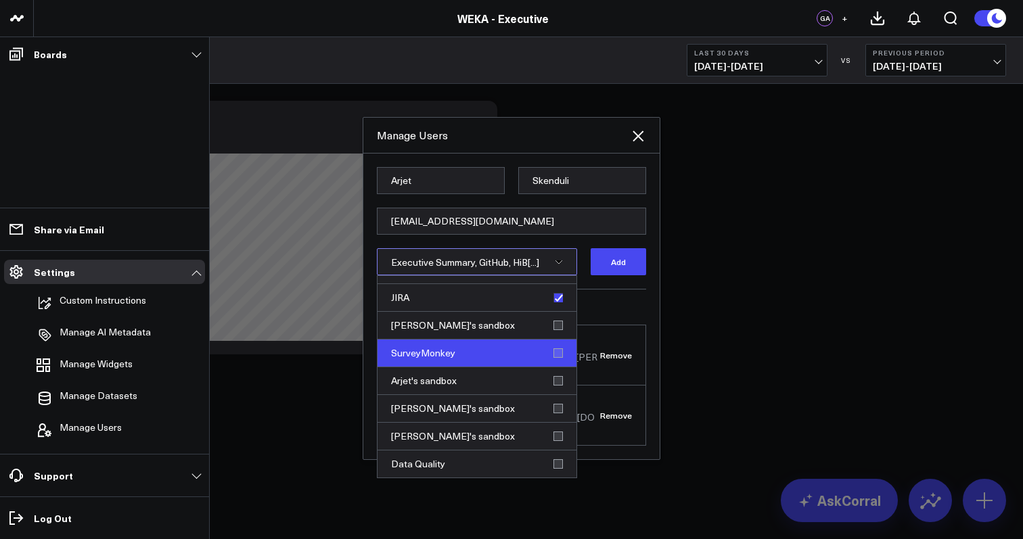
click at [553, 362] on div "SurveyMonkey" at bounding box center [476, 354] width 199 height 28
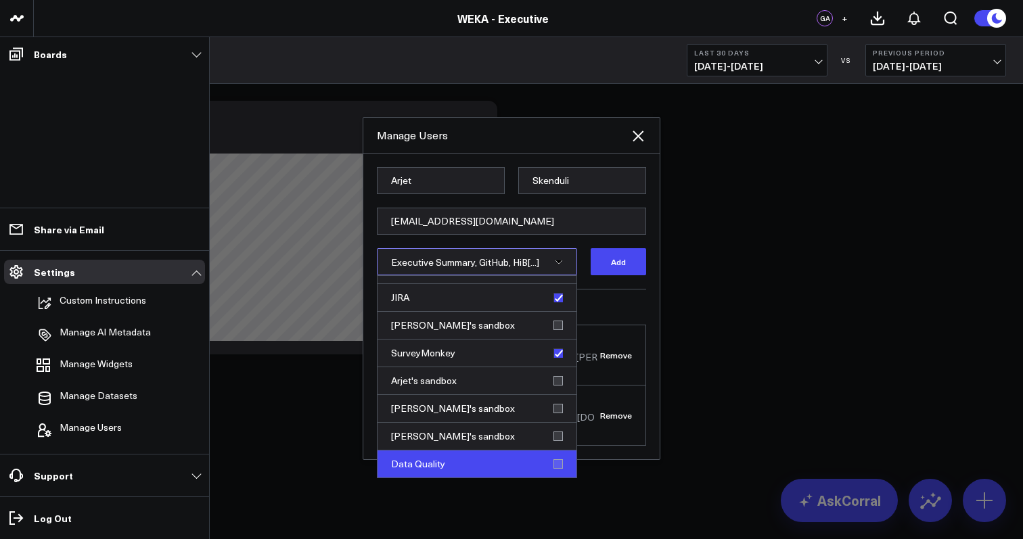
click at [551, 472] on div "Data Quality" at bounding box center [476, 464] width 199 height 27
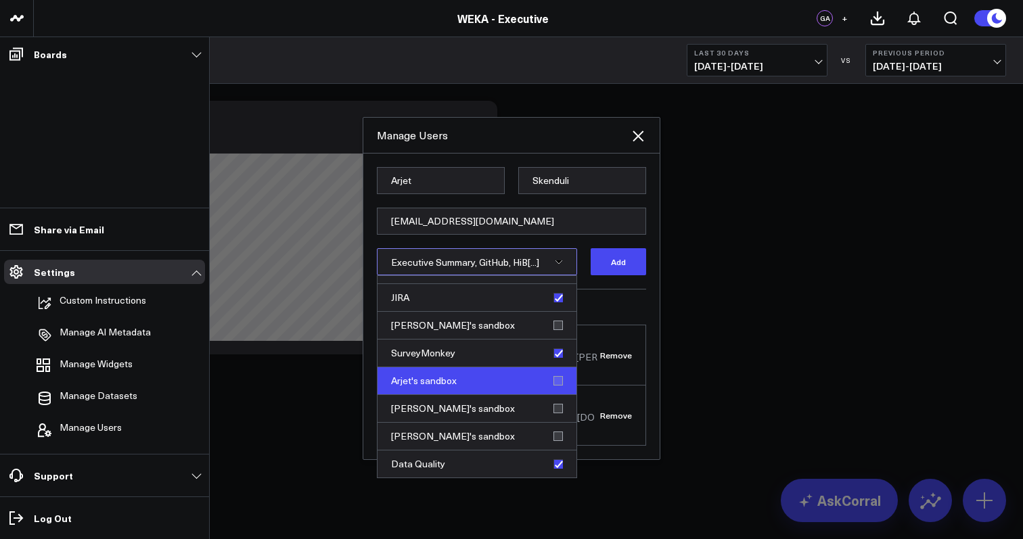
click at [553, 391] on div "Arjet's sandbox" at bounding box center [476, 381] width 199 height 28
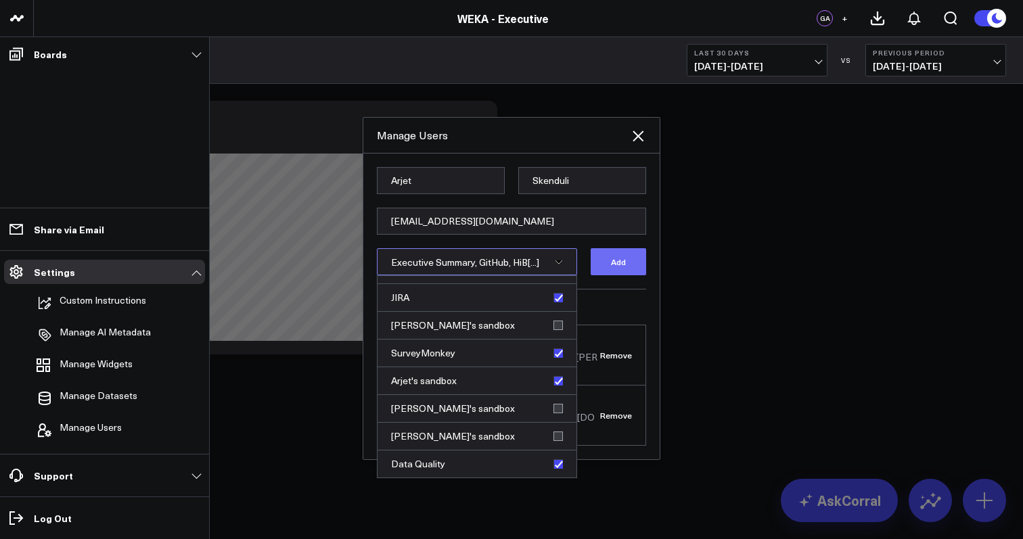
click at [628, 271] on button "Add" at bounding box center [618, 261] width 55 height 27
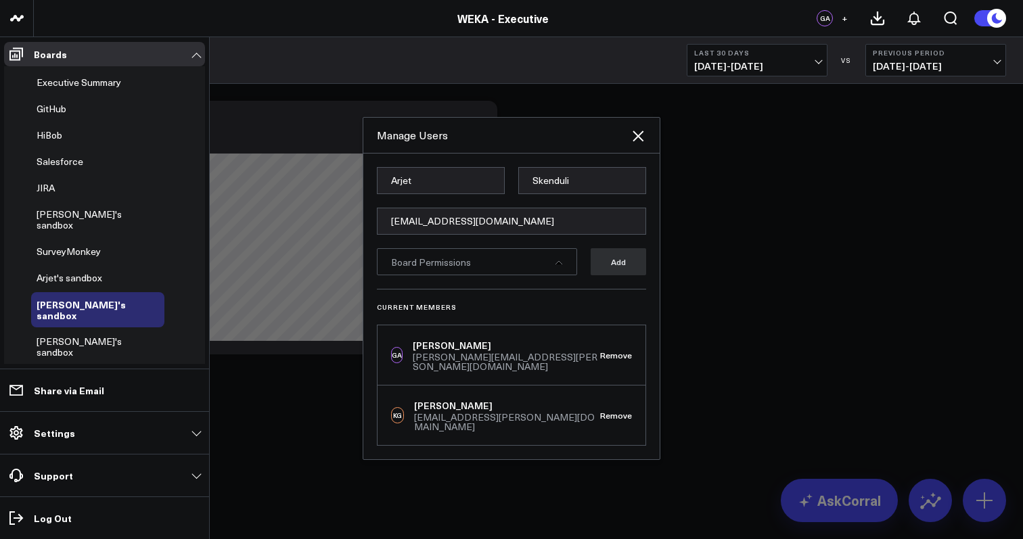
click at [735, 355] on div at bounding box center [511, 269] width 1023 height 539
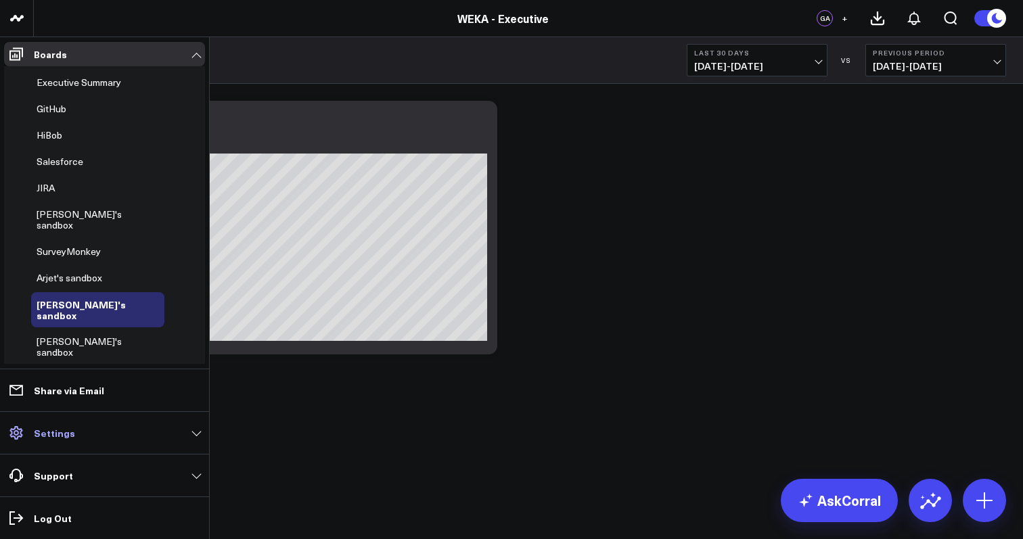
click at [147, 433] on link "Settings" at bounding box center [104, 433] width 201 height 24
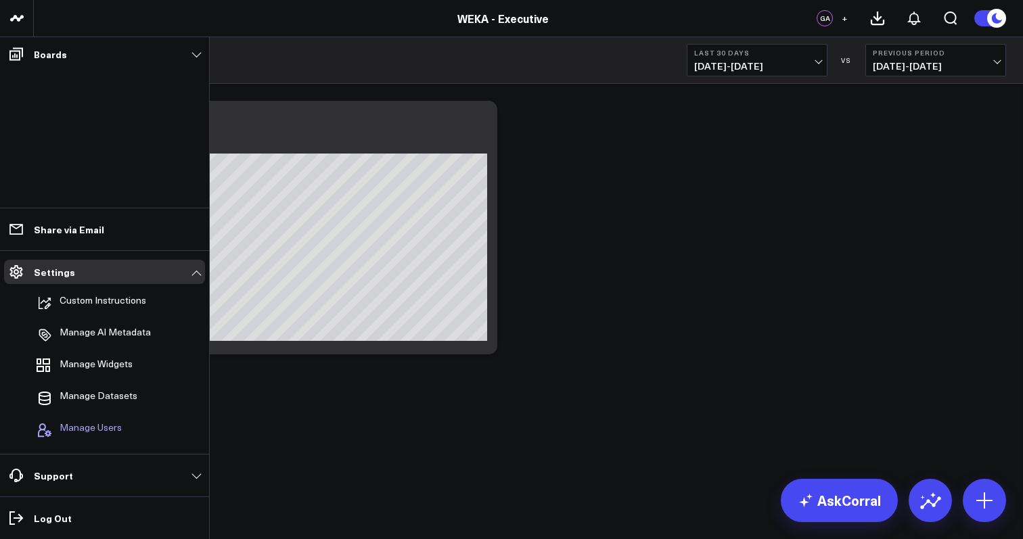
click at [116, 428] on span "Manage Users" at bounding box center [91, 430] width 62 height 16
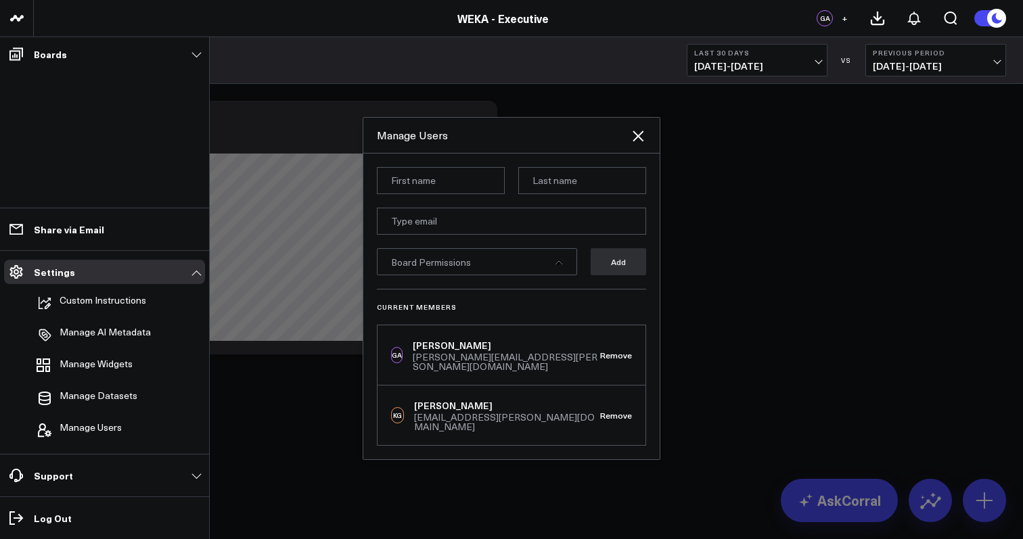
click at [437, 185] on input at bounding box center [441, 180] width 128 height 27
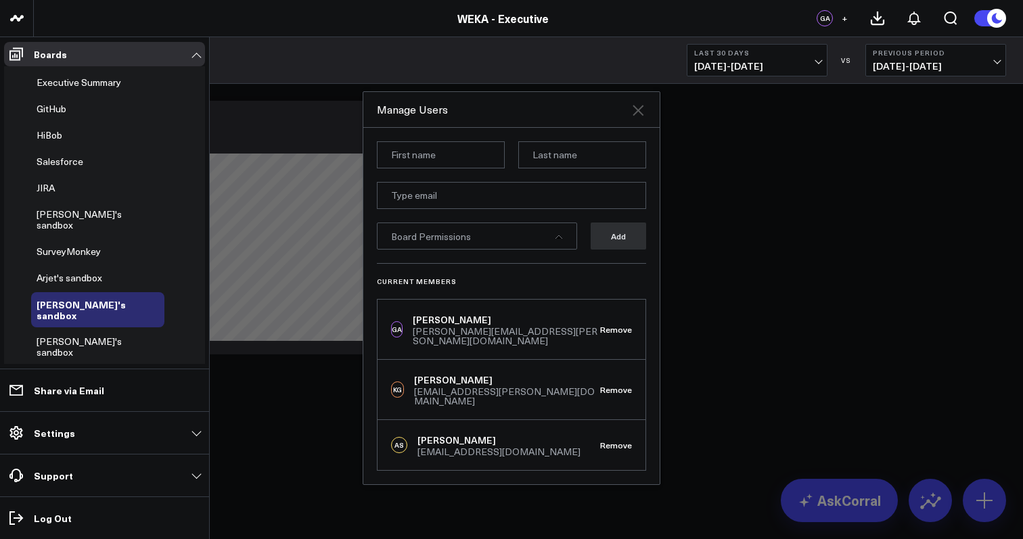
click at [639, 118] on icon "Close" at bounding box center [638, 110] width 16 height 16
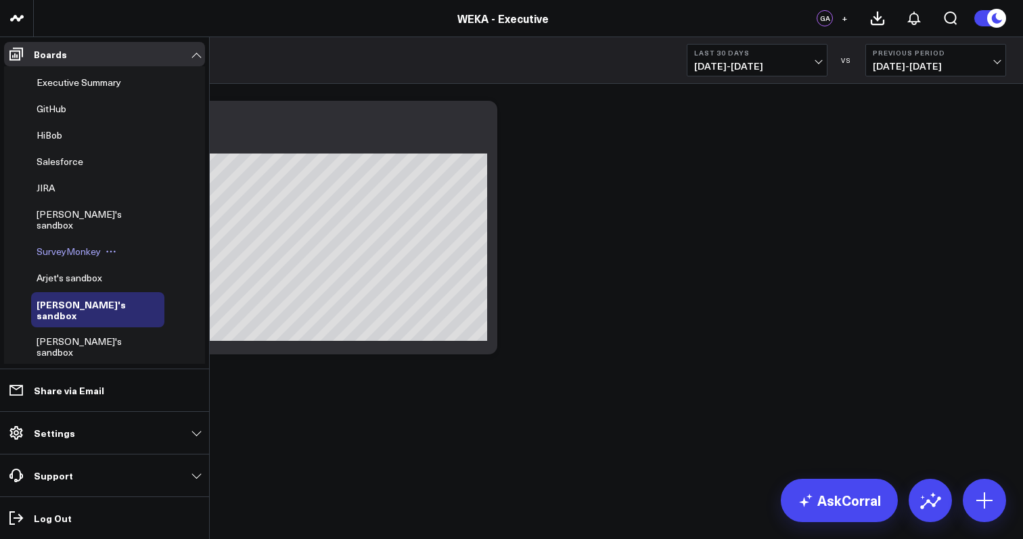
click at [70, 245] on span "SurveyMonkey" at bounding box center [69, 251] width 64 height 13
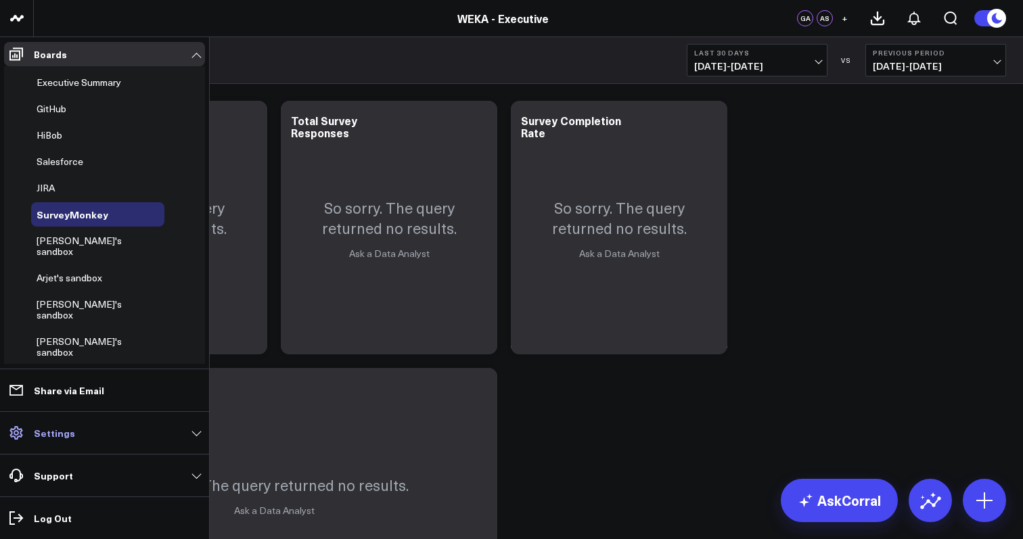
click at [189, 428] on link "Settings" at bounding box center [104, 433] width 201 height 24
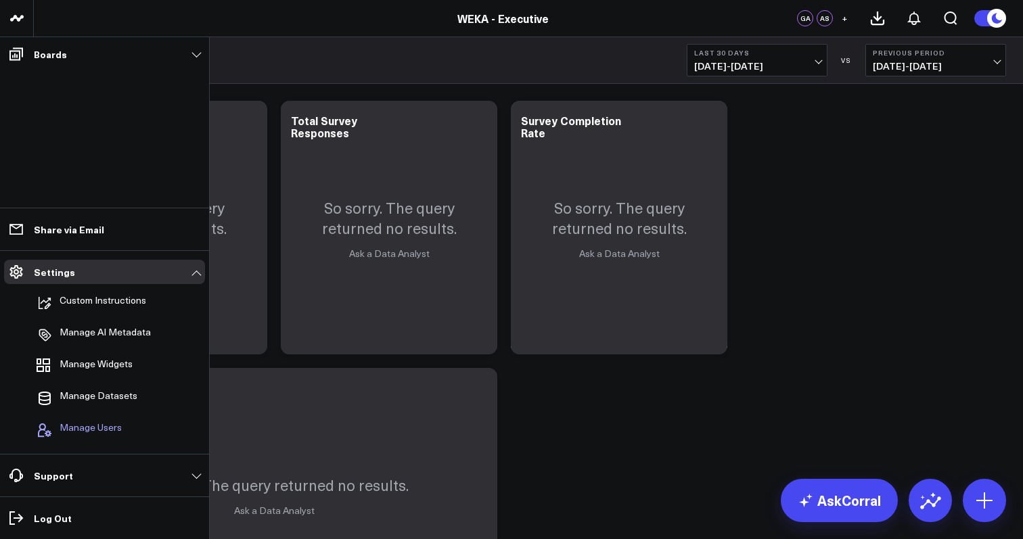
click at [118, 431] on span "Manage Users" at bounding box center [91, 430] width 62 height 16
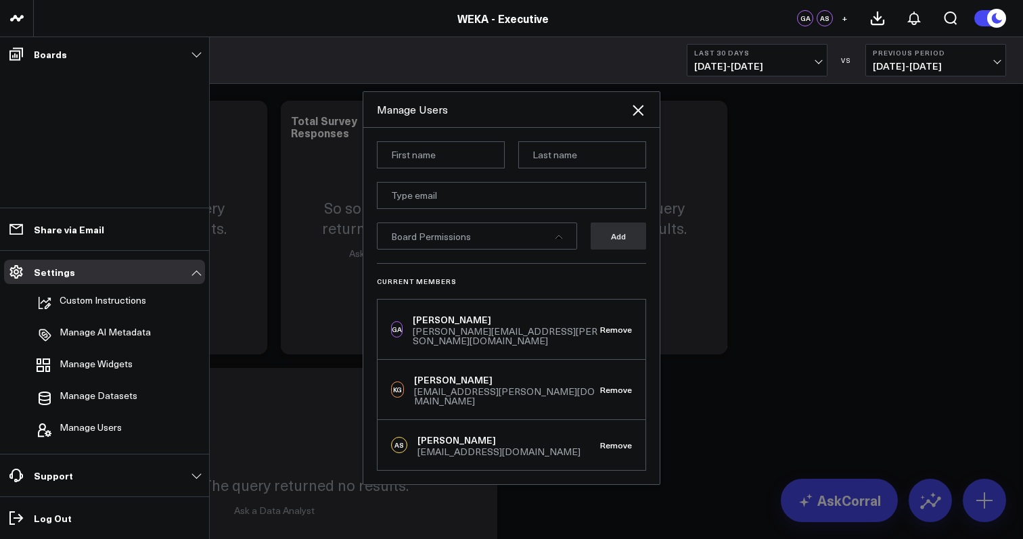
click at [470, 168] on input at bounding box center [441, 154] width 128 height 27
type input "Ajay"
type input "Singh"
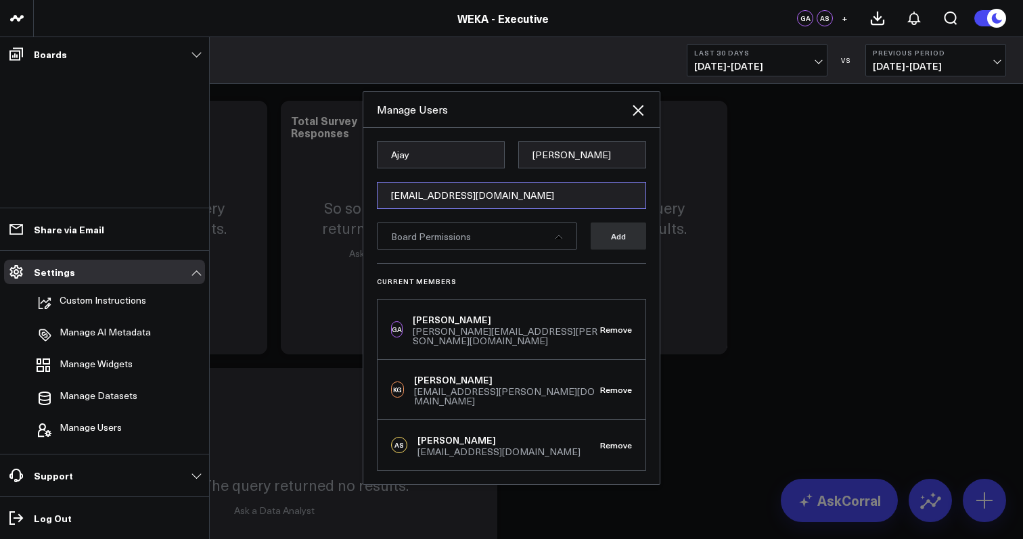
type input "ajay.singh@weka.io"
click at [559, 239] on icon at bounding box center [558, 236] width 7 height 3
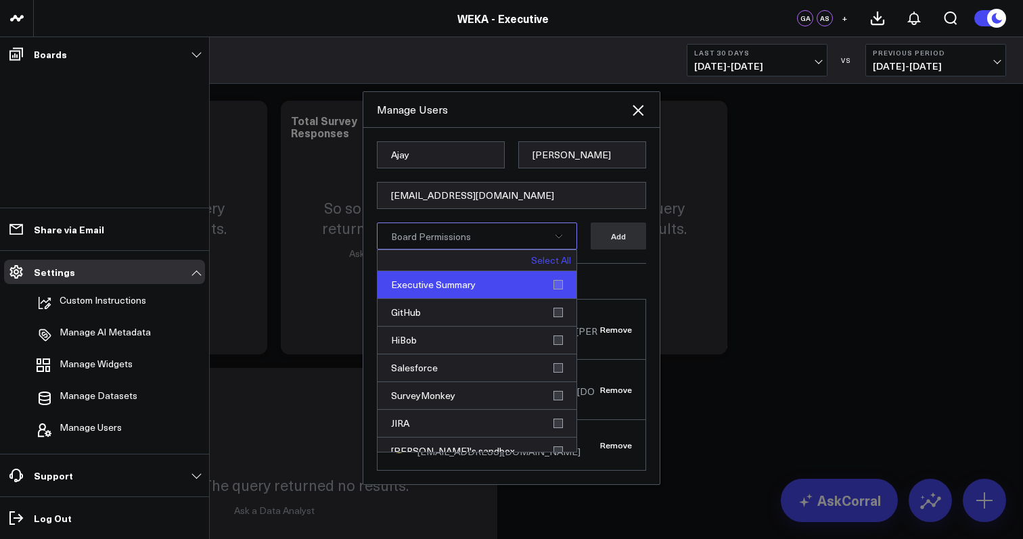
click at [551, 297] on div "Executive Summary" at bounding box center [476, 285] width 199 height 28
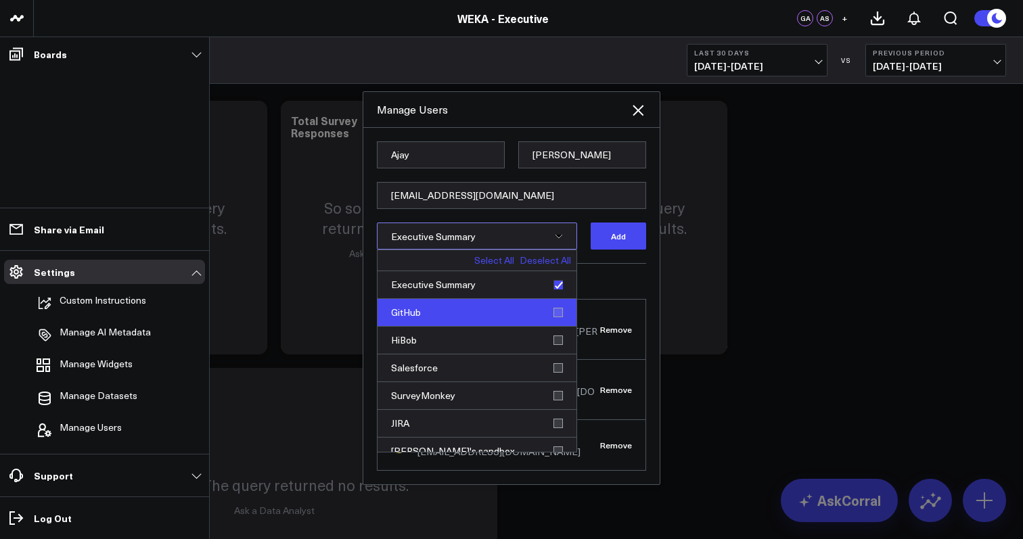
click at [551, 317] on div "GitHub" at bounding box center [476, 313] width 199 height 28
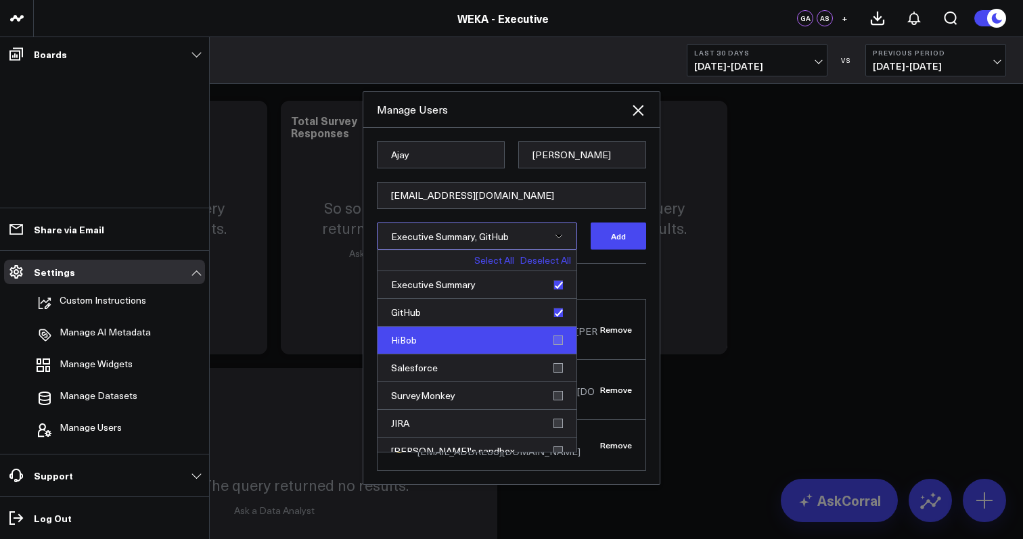
click at [550, 340] on div "HiBob" at bounding box center [476, 341] width 199 height 28
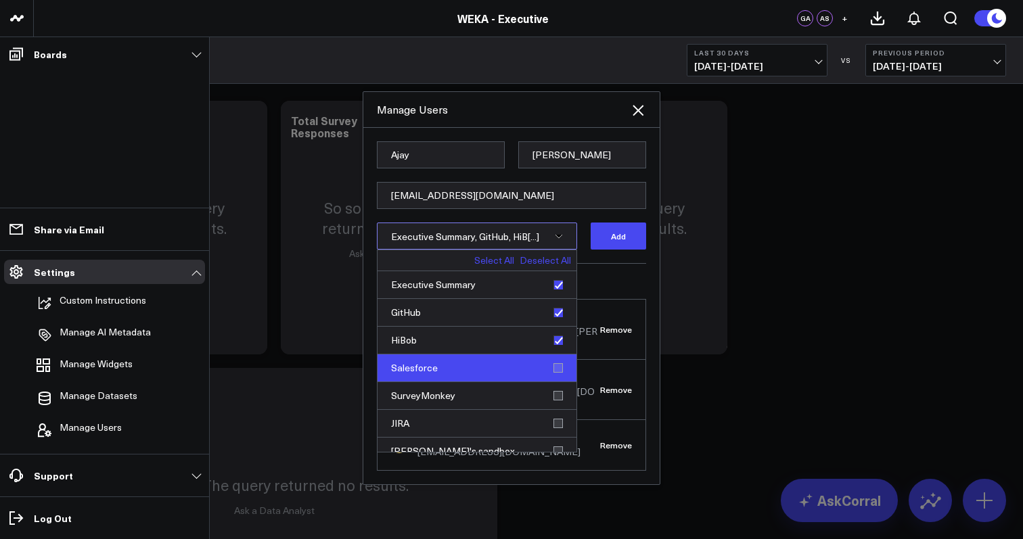
click at [551, 380] on div "Salesforce" at bounding box center [476, 368] width 199 height 28
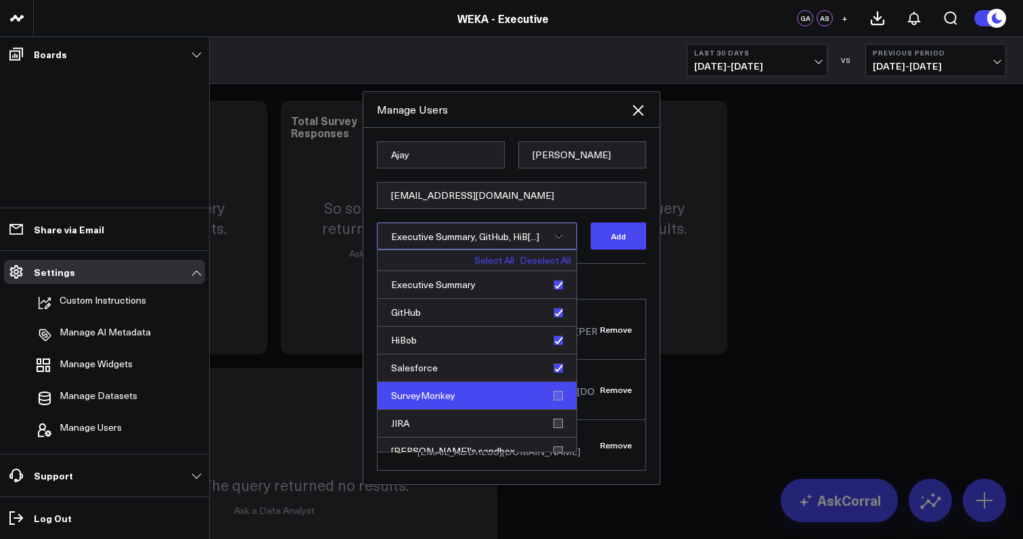
click at [551, 406] on div "SurveyMonkey" at bounding box center [476, 396] width 199 height 28
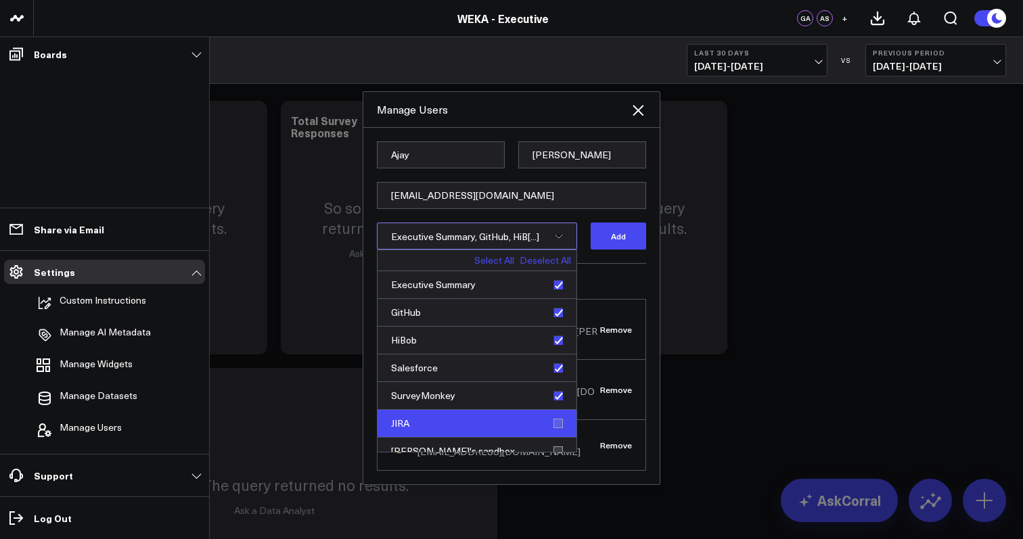
click at [551, 430] on div "JIRA" at bounding box center [476, 424] width 199 height 28
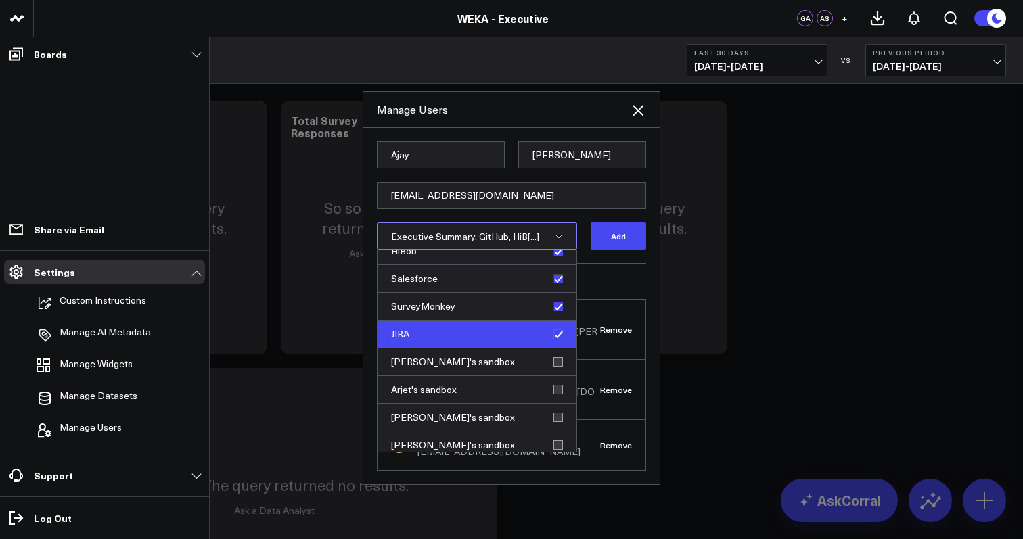
scroll to position [105, 0]
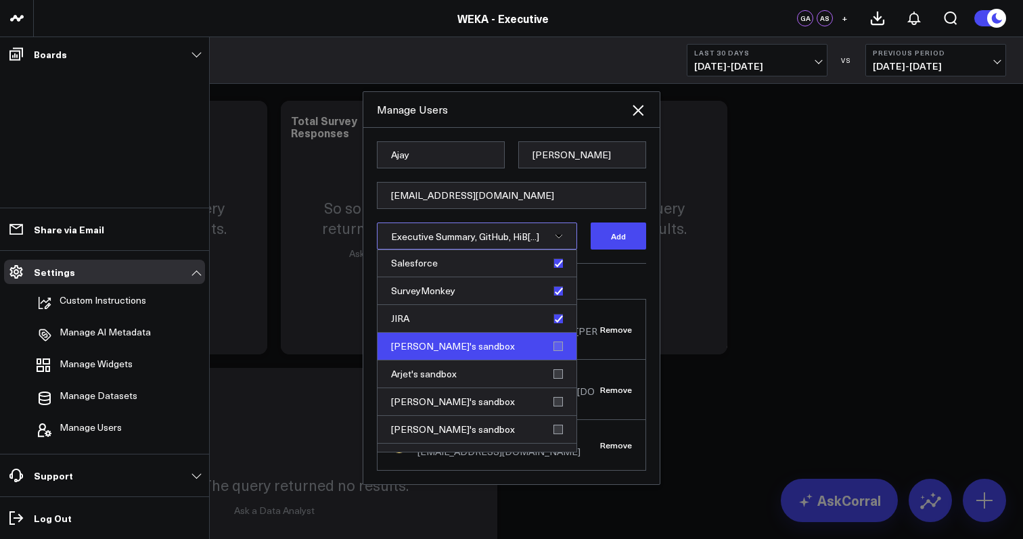
click at [553, 354] on div "Ajay's sandbox" at bounding box center [476, 347] width 199 height 28
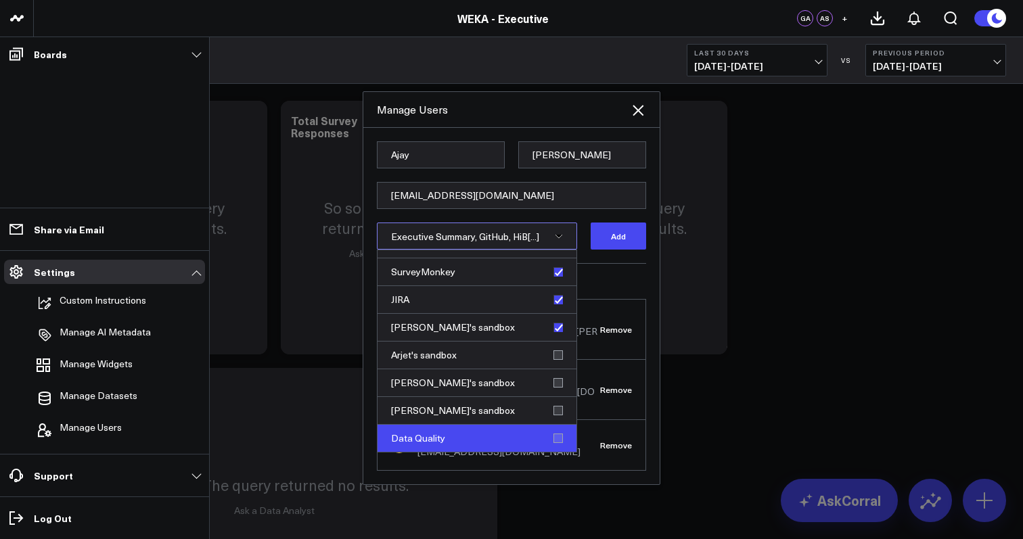
click at [551, 449] on div "Data Quality" at bounding box center [476, 438] width 199 height 27
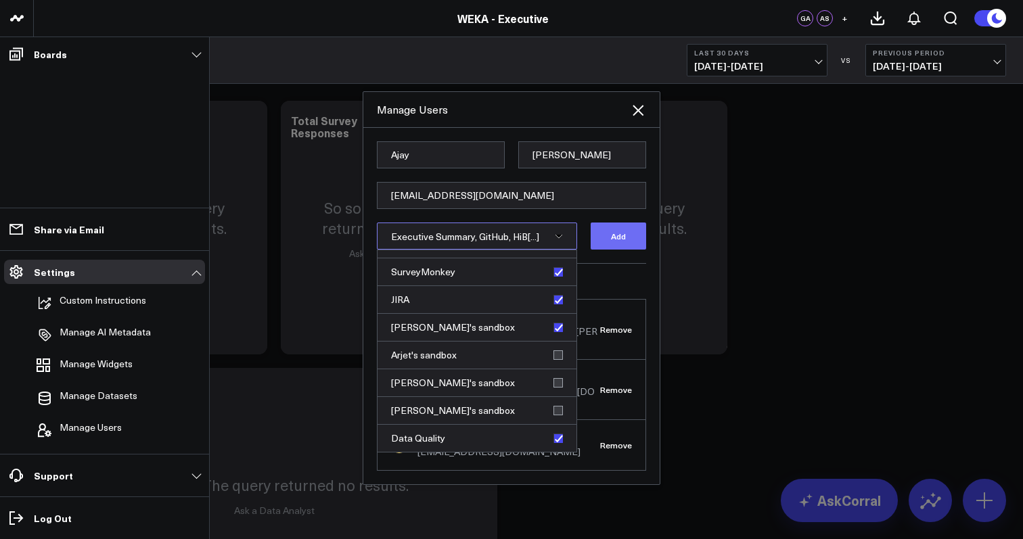
click at [628, 248] on button "Add" at bounding box center [618, 236] width 55 height 27
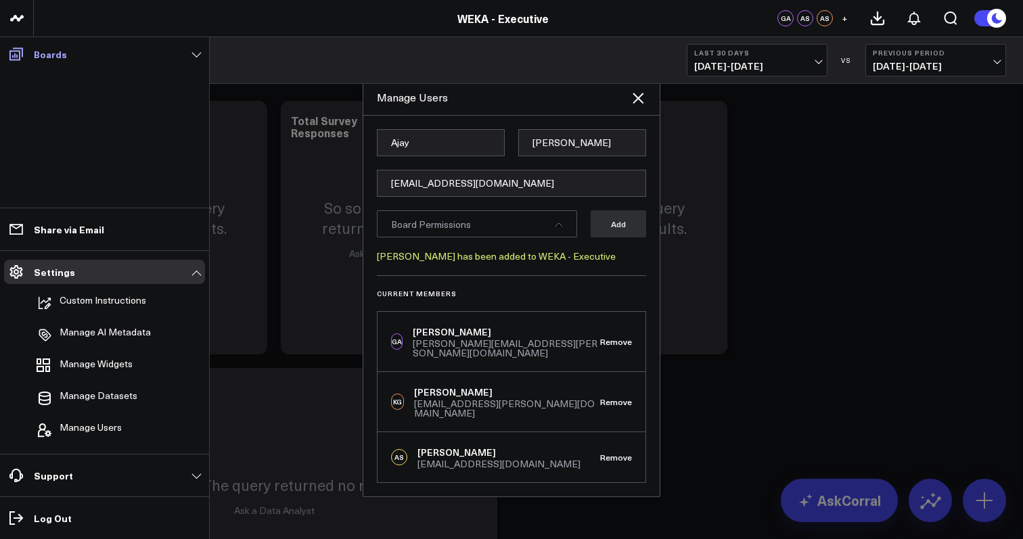
click at [72, 43] on link "Boards" at bounding box center [104, 54] width 201 height 24
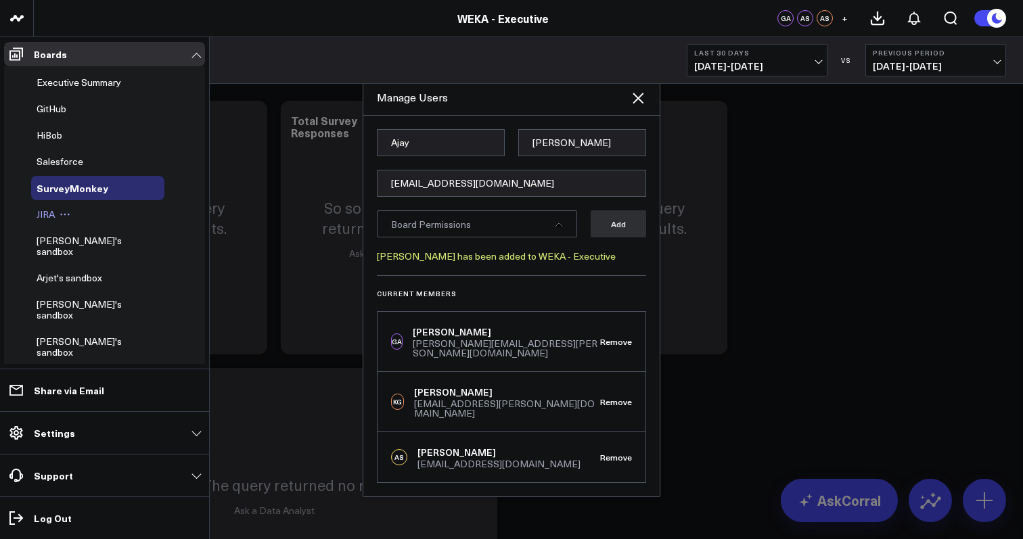
click at [41, 219] on span "JIRA" at bounding box center [46, 214] width 18 height 13
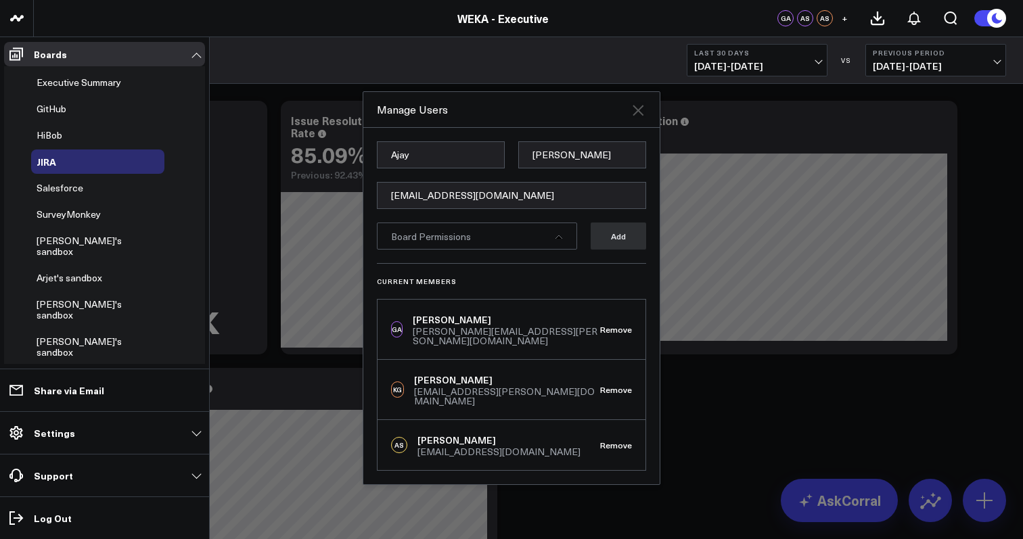
click at [639, 116] on icon "Close" at bounding box center [638, 110] width 11 height 11
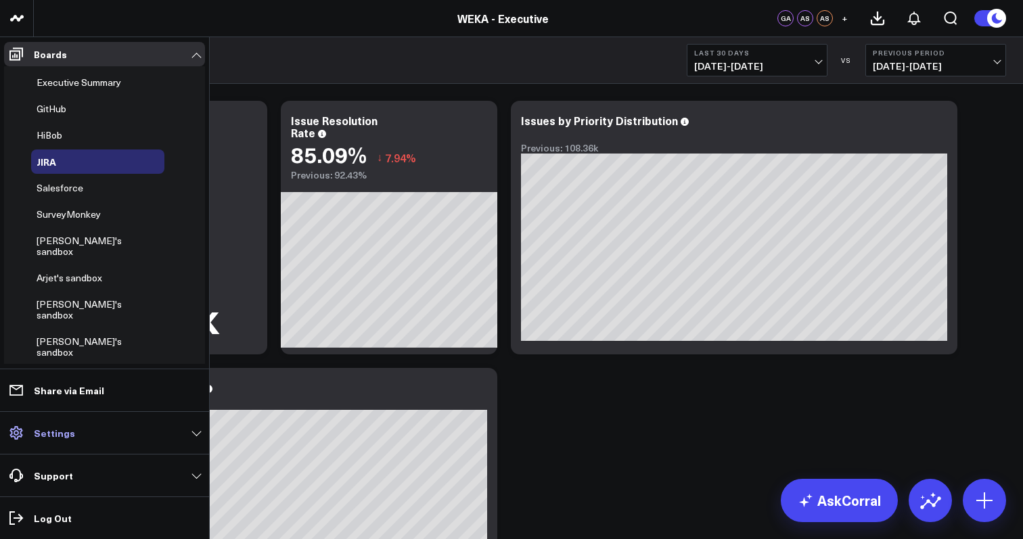
click at [64, 438] on p "Settings" at bounding box center [54, 433] width 41 height 11
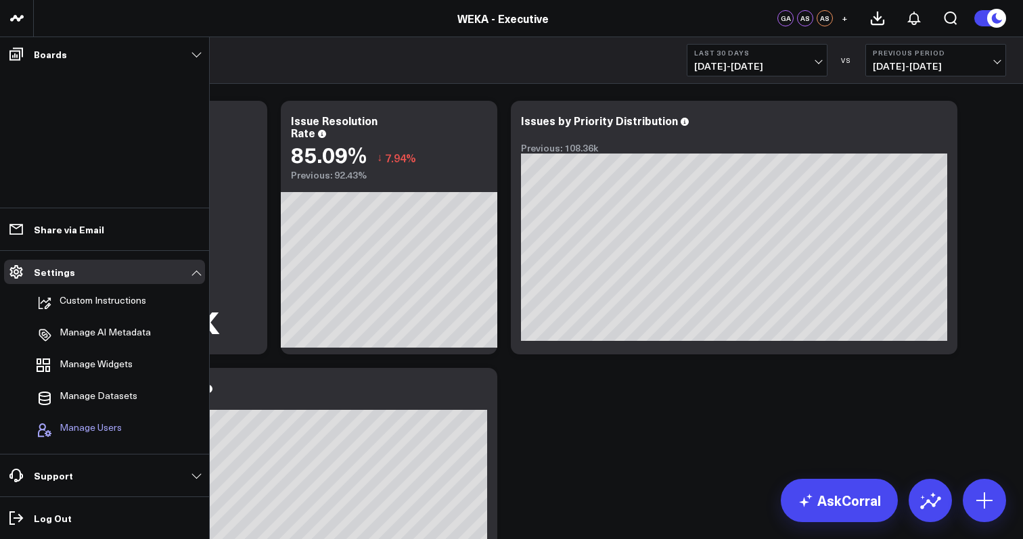
click at [84, 428] on span "Manage Users" at bounding box center [91, 430] width 62 height 16
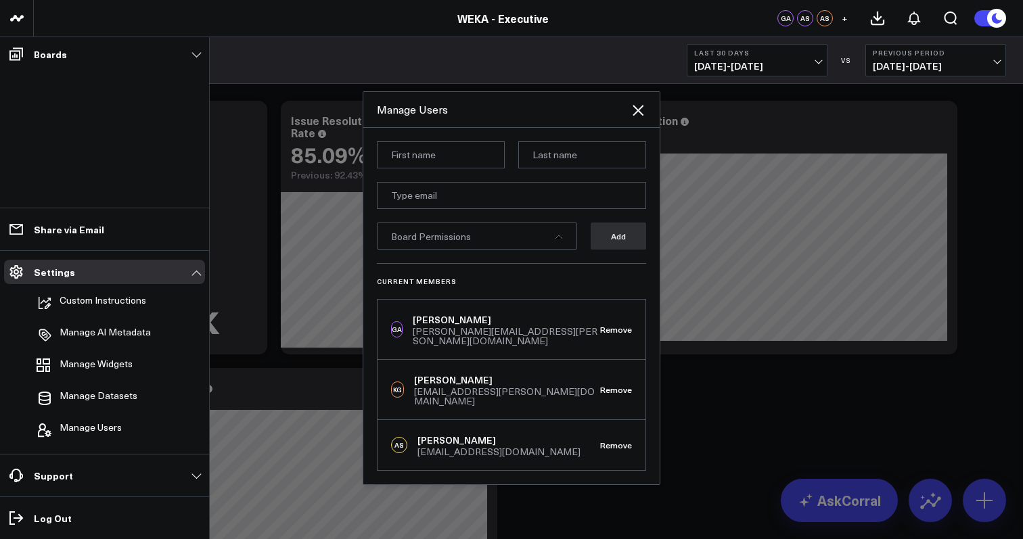
click at [454, 165] on input at bounding box center [441, 154] width 128 height 27
type input "d"
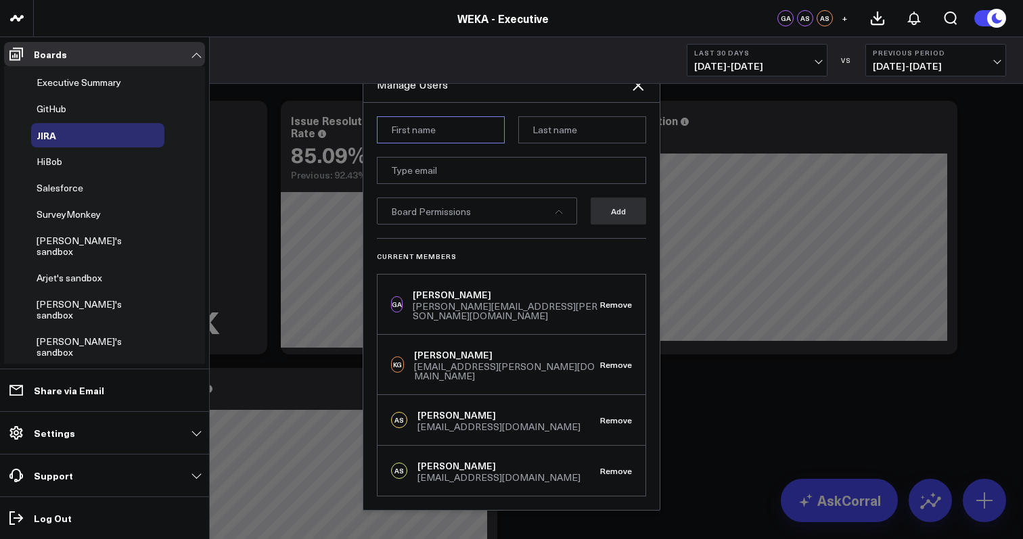
click at [441, 138] on input at bounding box center [441, 129] width 128 height 27
type input "Efraim"
click at [451, 181] on input "email" at bounding box center [511, 170] width 269 height 27
paste input "efraim@weka.io"
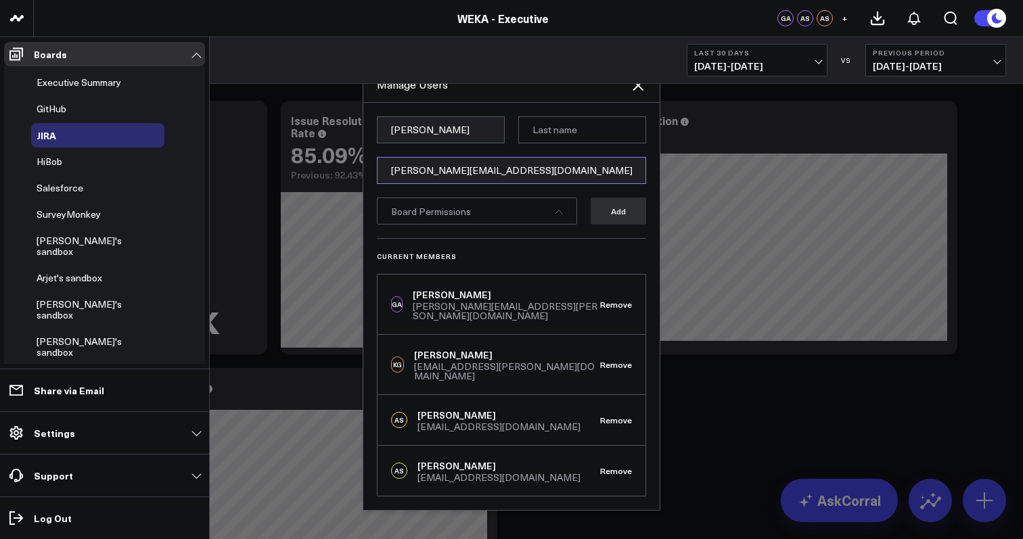
type input "efraim@weka.io"
click at [543, 143] on input at bounding box center [582, 129] width 128 height 27
type input "Grynberg"
click at [561, 214] on icon at bounding box center [558, 211] width 7 height 3
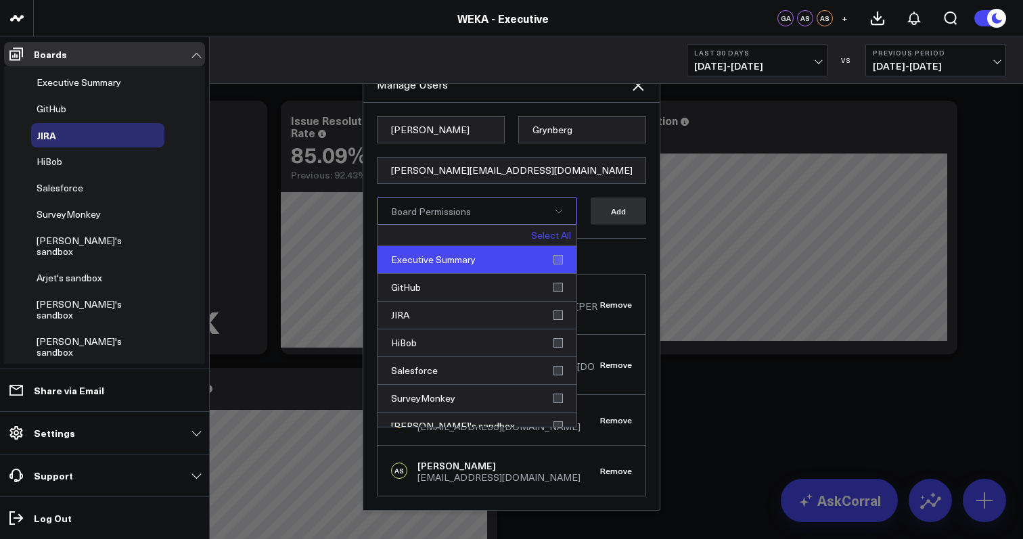
click at [553, 269] on div "Executive Summary" at bounding box center [476, 260] width 199 height 28
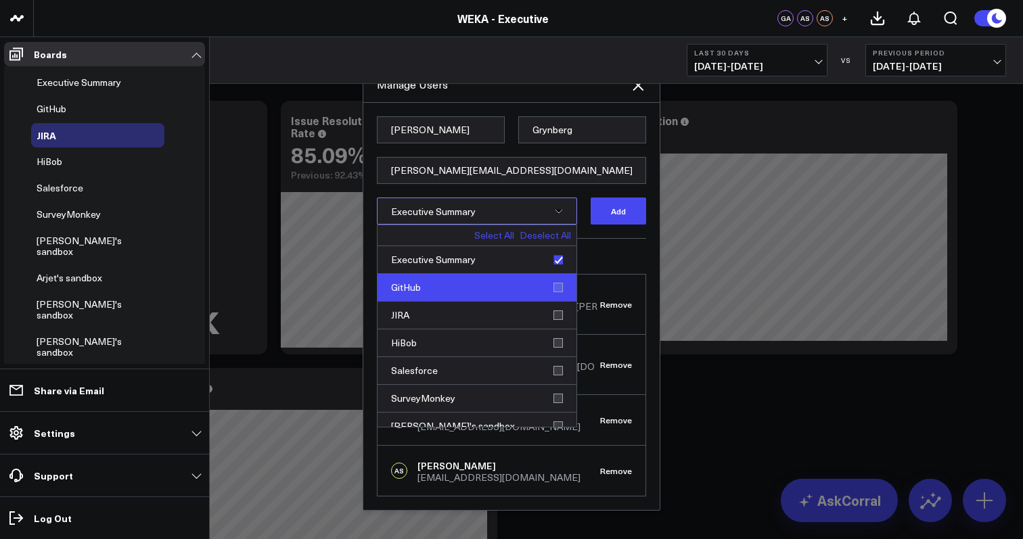
click at [551, 294] on div "GitHub" at bounding box center [476, 288] width 199 height 28
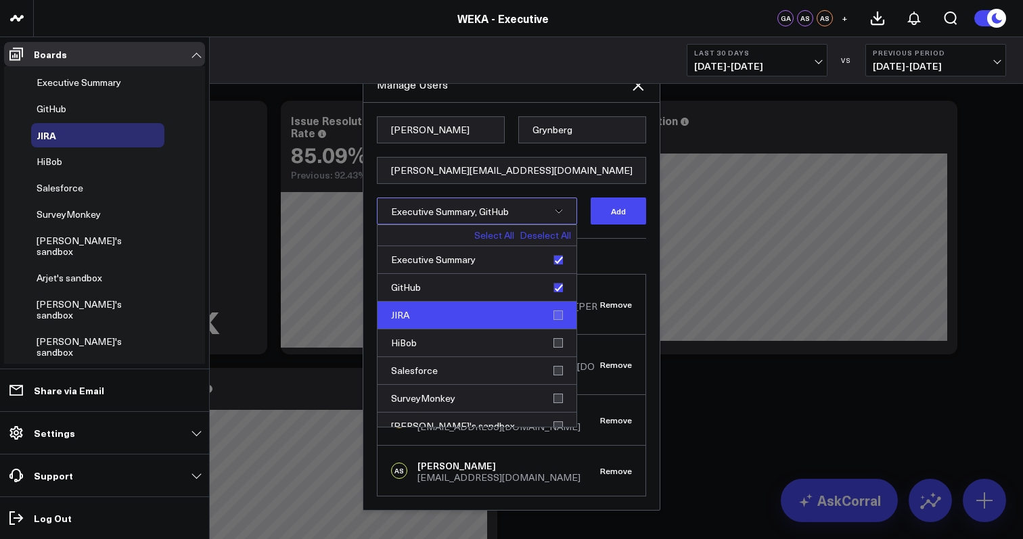
click at [551, 318] on div "JIRA" at bounding box center [476, 316] width 199 height 28
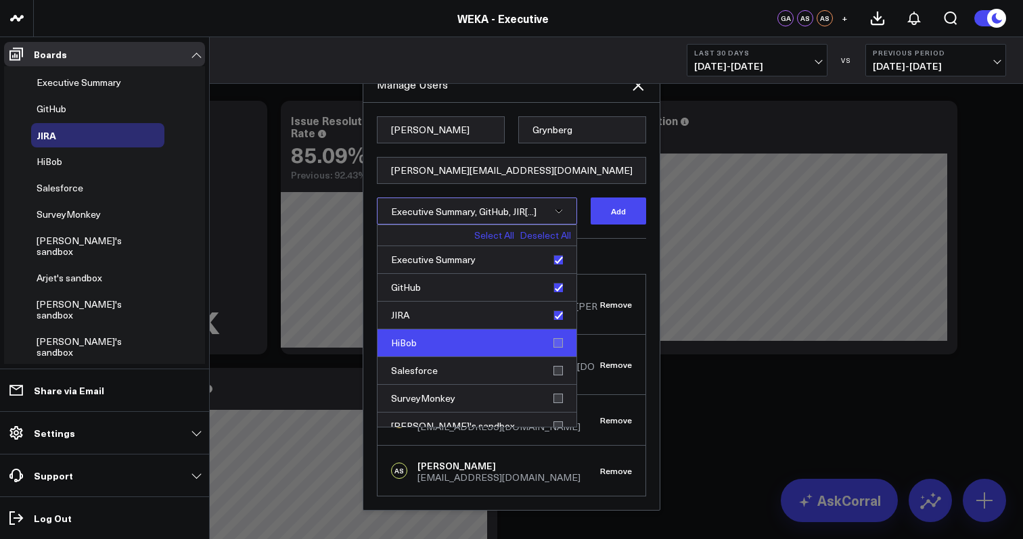
click at [551, 350] on div "HiBob" at bounding box center [476, 343] width 199 height 28
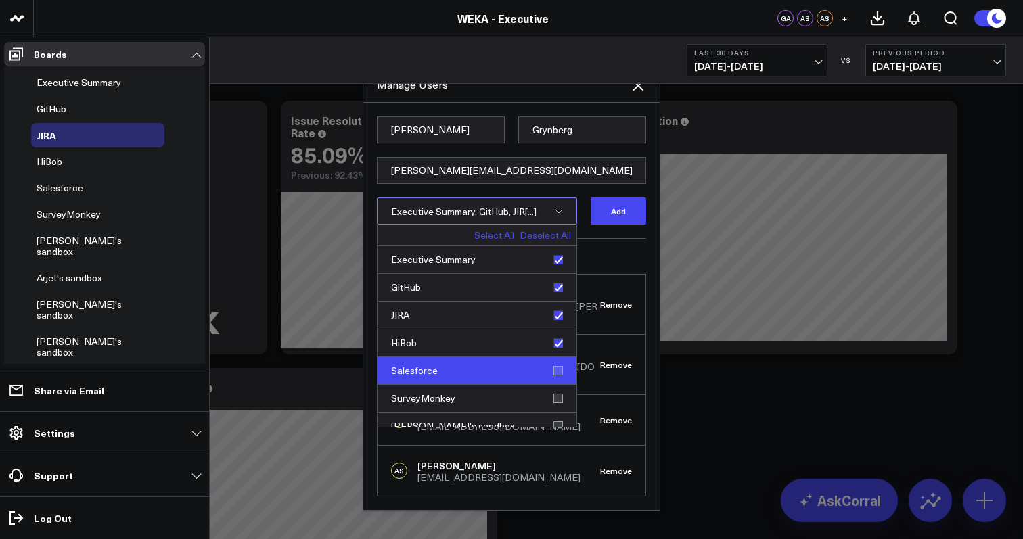
click at [553, 378] on div "Salesforce" at bounding box center [476, 371] width 199 height 28
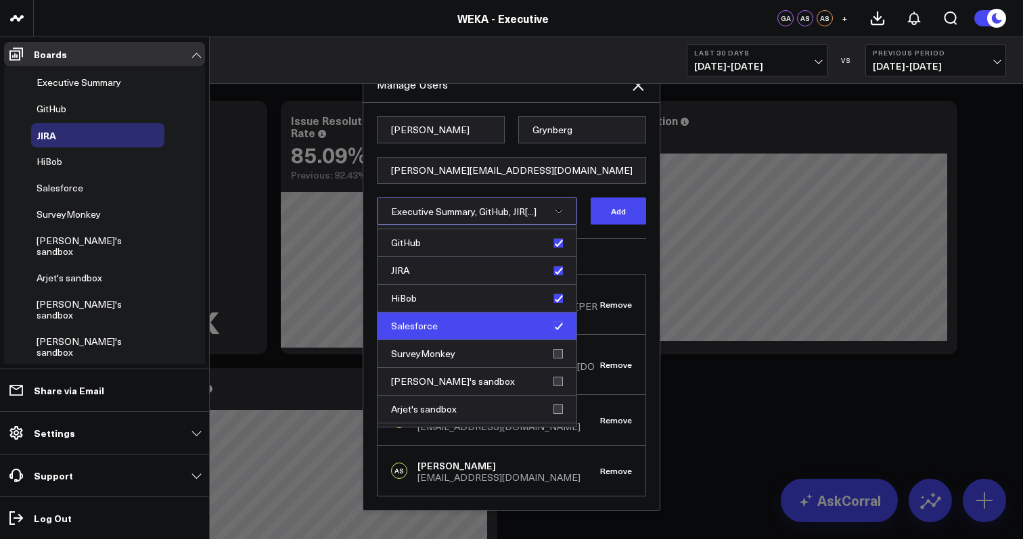
scroll to position [59, 0]
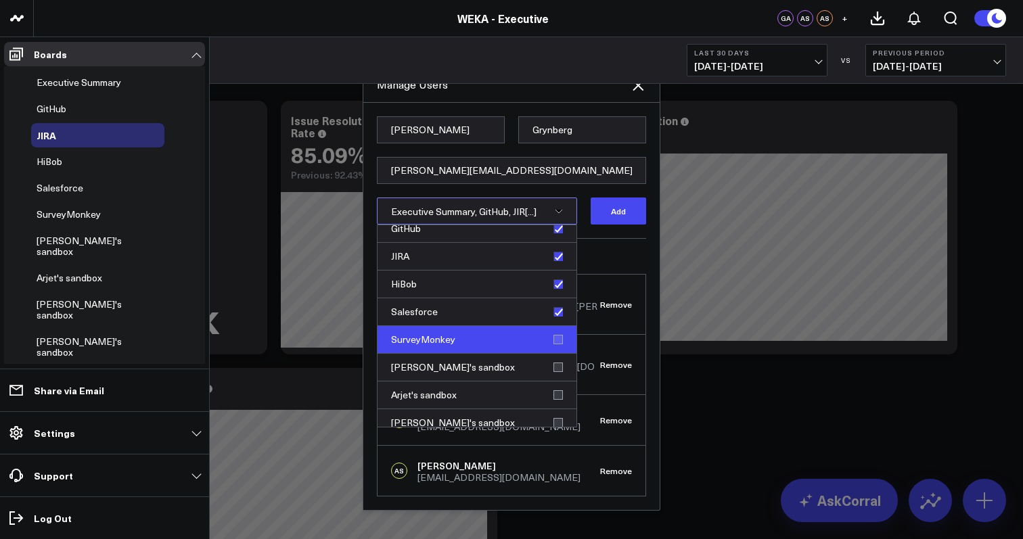
click at [555, 350] on div "SurveyMonkey" at bounding box center [476, 340] width 199 height 28
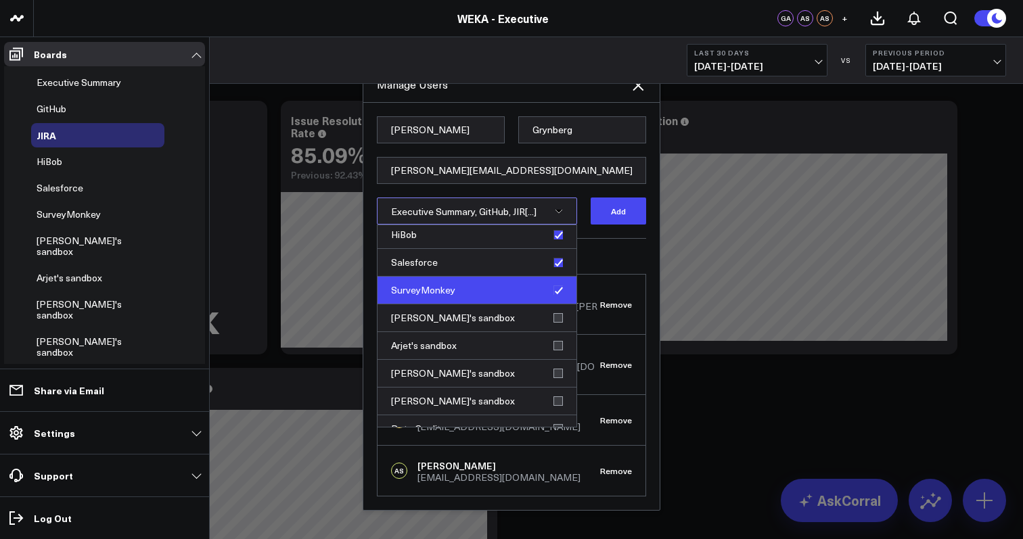
scroll to position [109, 0]
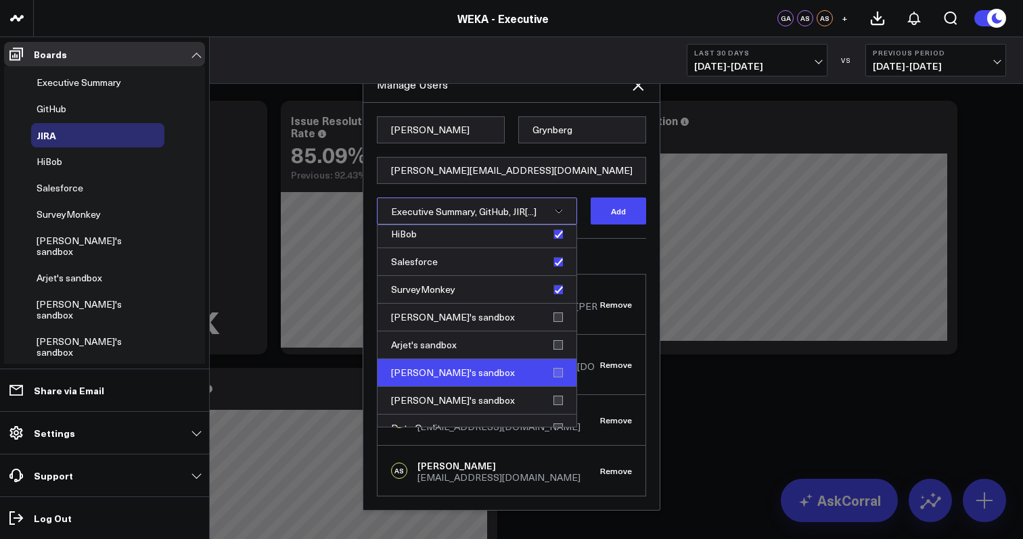
click at [553, 382] on div "Efraim's sandbox" at bounding box center [476, 373] width 199 height 28
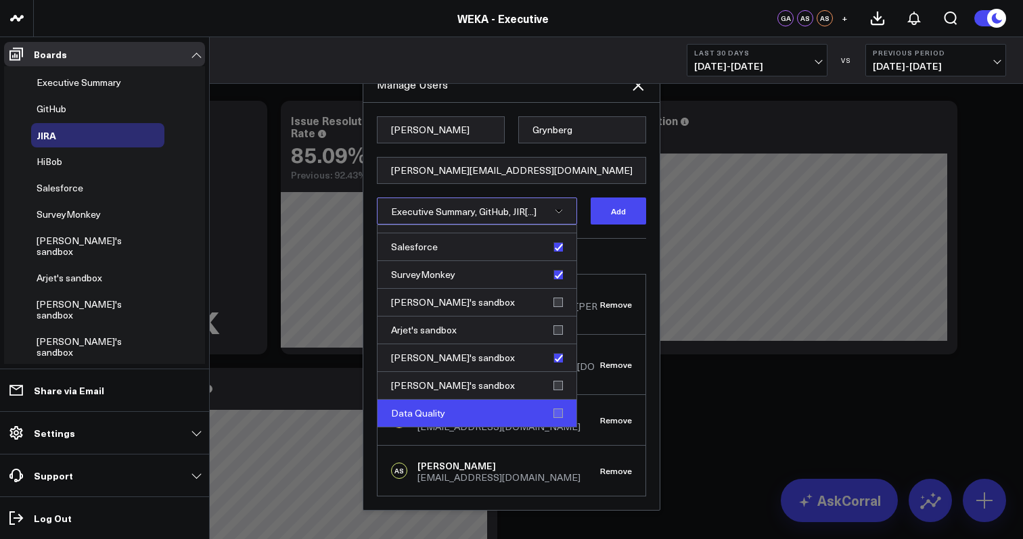
click at [553, 424] on div "Data Quality" at bounding box center [476, 413] width 199 height 27
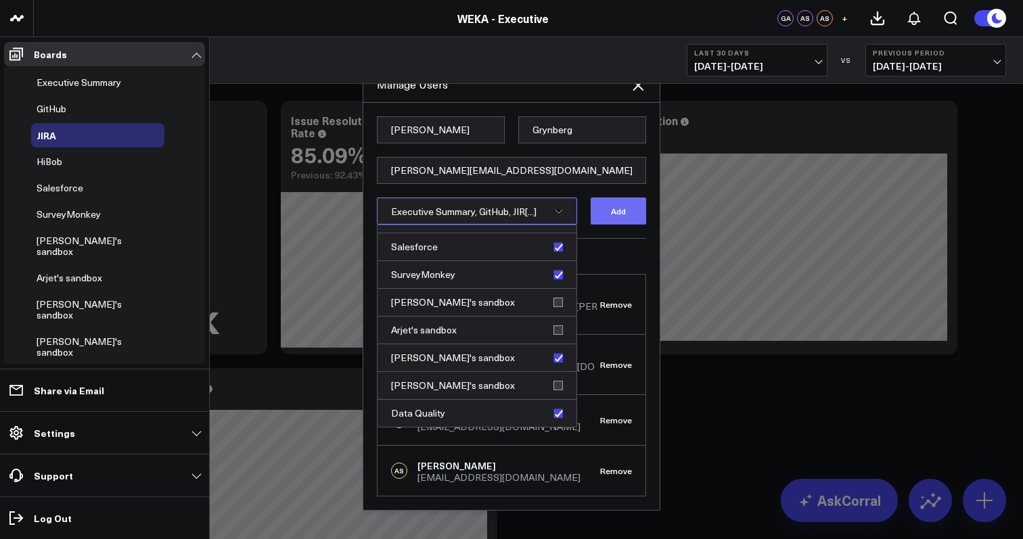
click at [623, 225] on button "Add" at bounding box center [618, 211] width 55 height 27
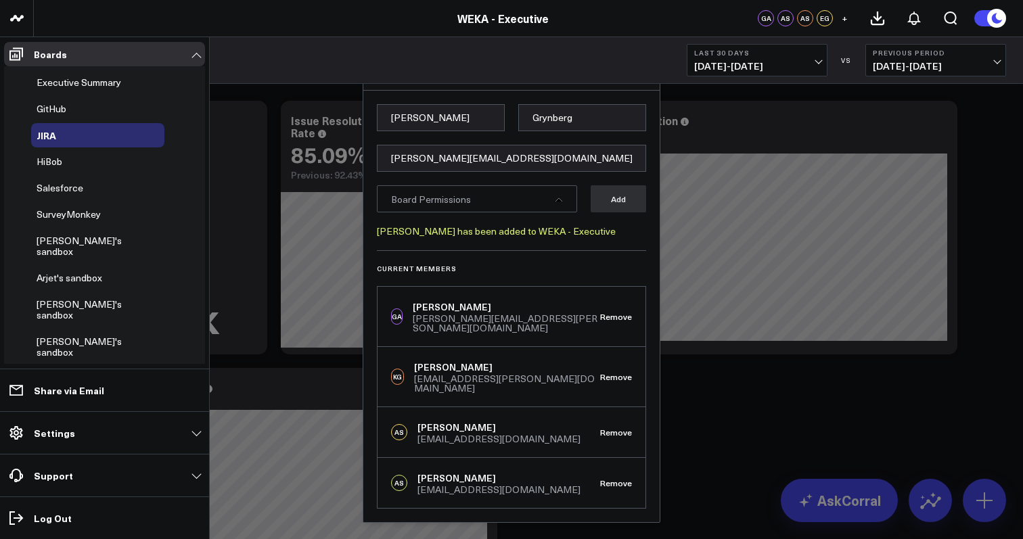
click at [451, 374] on div "katia.gleber@weka.io" at bounding box center [507, 383] width 186 height 19
click at [400, 369] on div "KG" at bounding box center [397, 377] width 13 height 16
click at [433, 427] on div "AS Arjet Skenduli arjet.skenduli@weka.io Remove" at bounding box center [511, 432] width 268 height 51
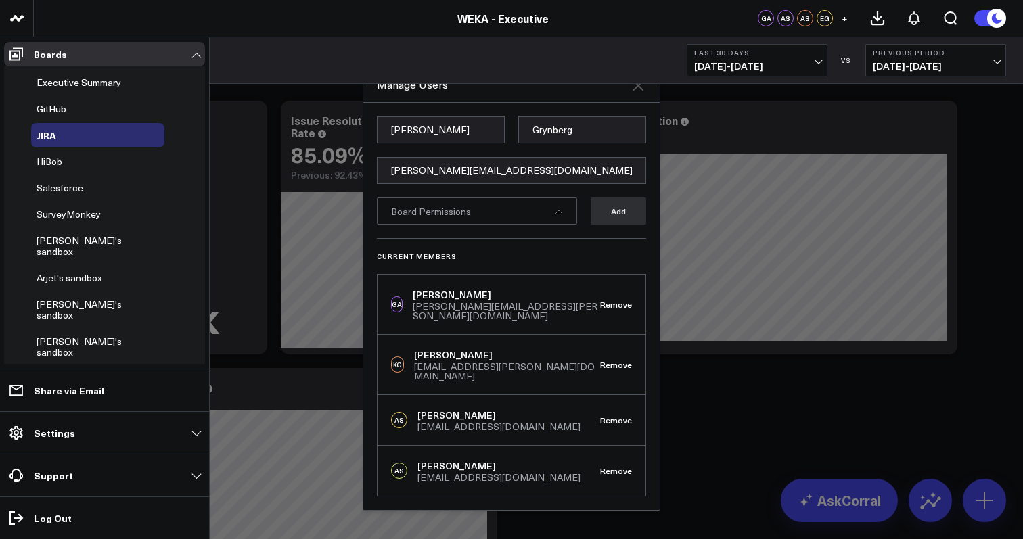
click at [640, 91] on icon "Close" at bounding box center [638, 85] width 11 height 11
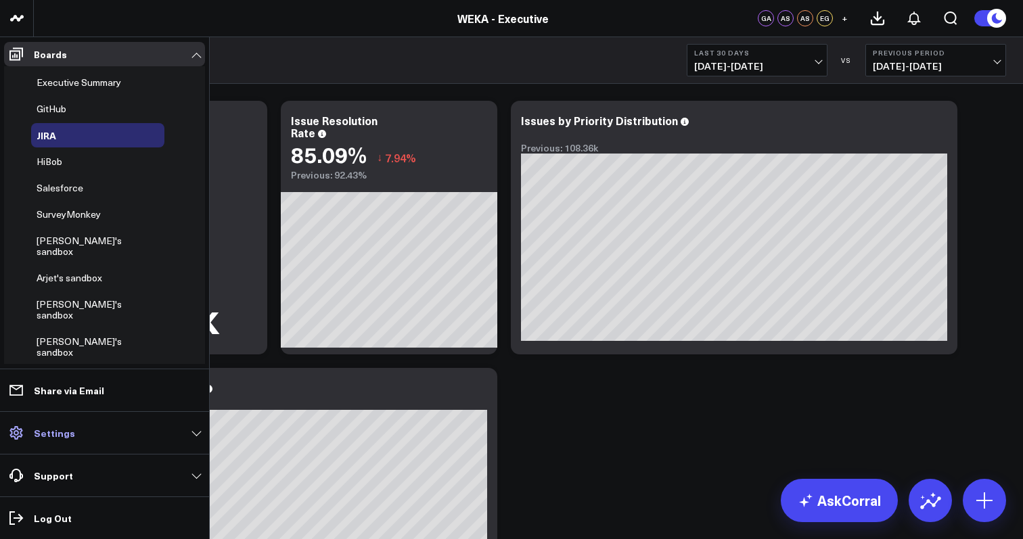
click at [51, 436] on p "Settings" at bounding box center [54, 433] width 41 height 11
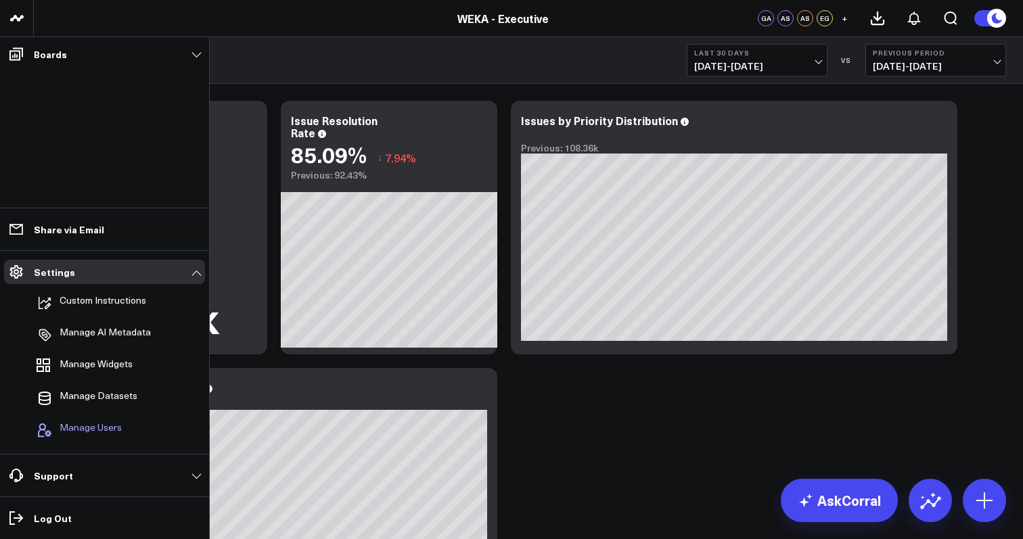
click at [81, 422] on span "Manage Users" at bounding box center [91, 430] width 62 height 16
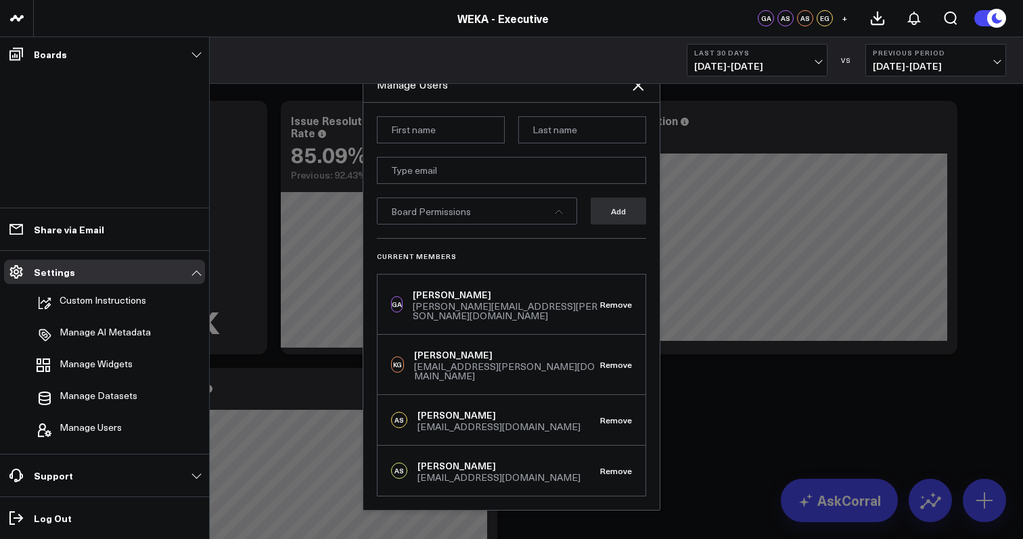
click at [468, 373] on div "KG Katia Gleber katia.gleber@weka.io Remove" at bounding box center [511, 365] width 268 height 60
click at [438, 288] on div "GA Glenn Auyoung glenn.auyoung@weka.io Remove" at bounding box center [511, 305] width 268 height 60
click at [65, 62] on link "Boards" at bounding box center [104, 54] width 201 height 24
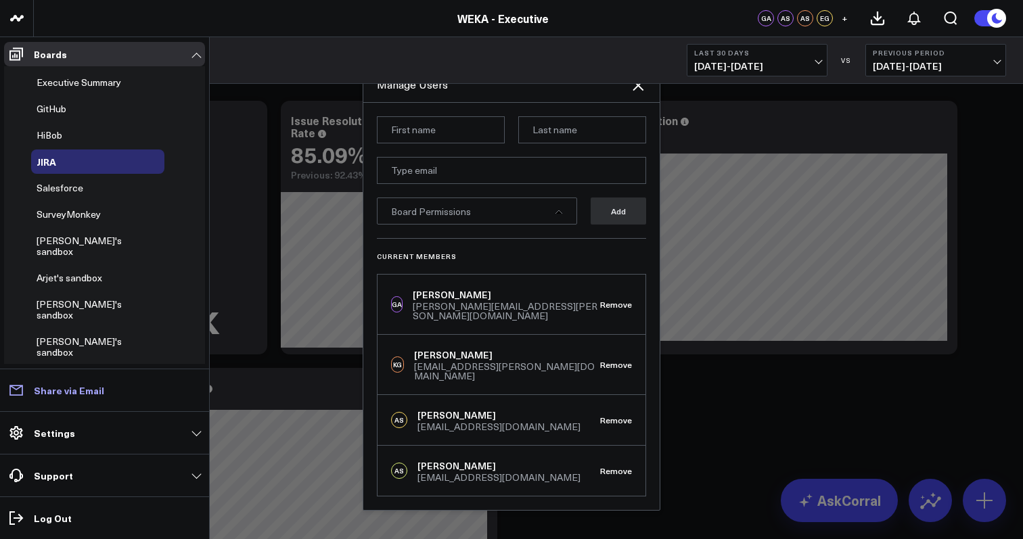
click at [140, 386] on link "Share via Email" at bounding box center [104, 390] width 201 height 24
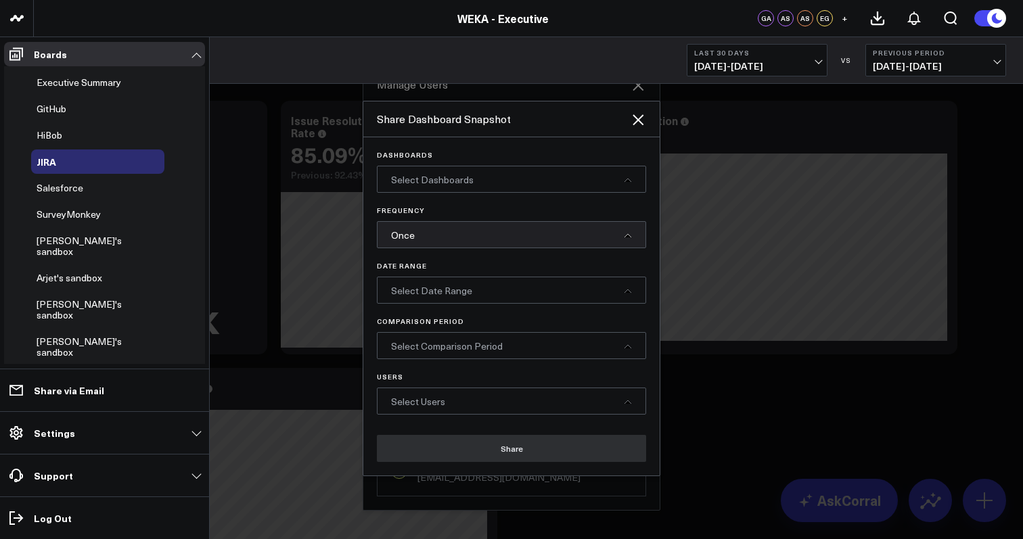
click at [593, 184] on div "Select Dashboards" at bounding box center [511, 179] width 269 height 27
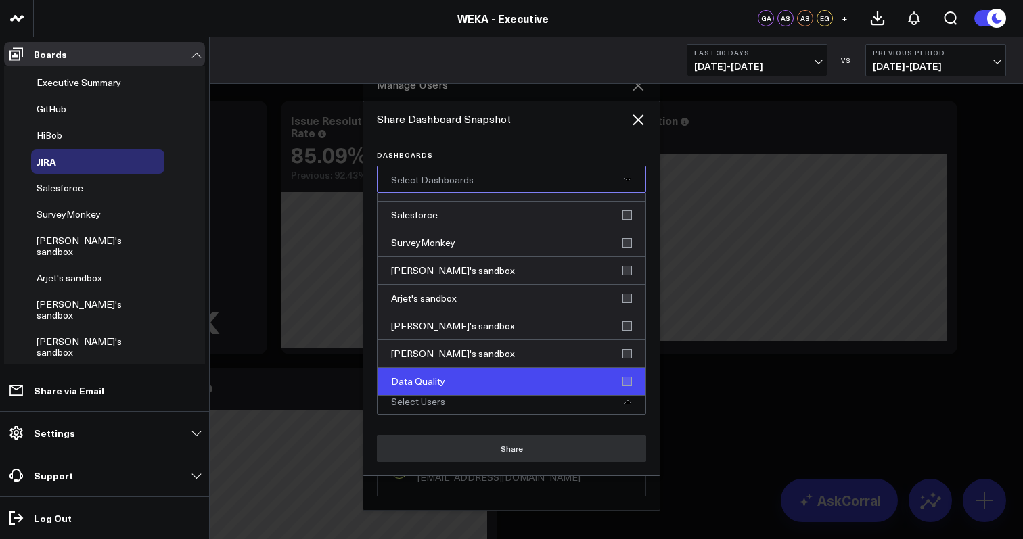
click at [622, 380] on div "Data Quality" at bounding box center [511, 381] width 268 height 27
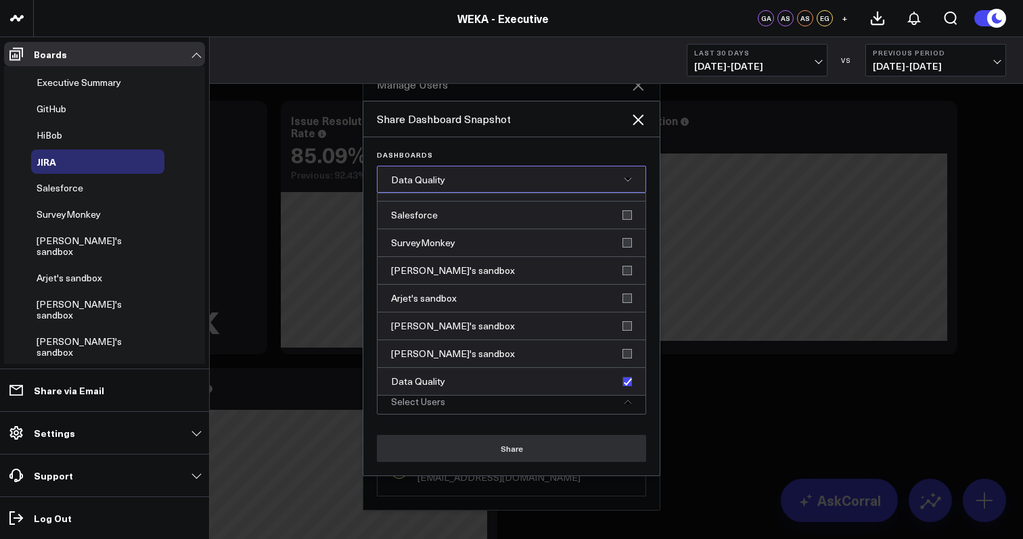
click at [555, 136] on div "Share Dashboard Snapshot" at bounding box center [511, 119] width 296 height 36
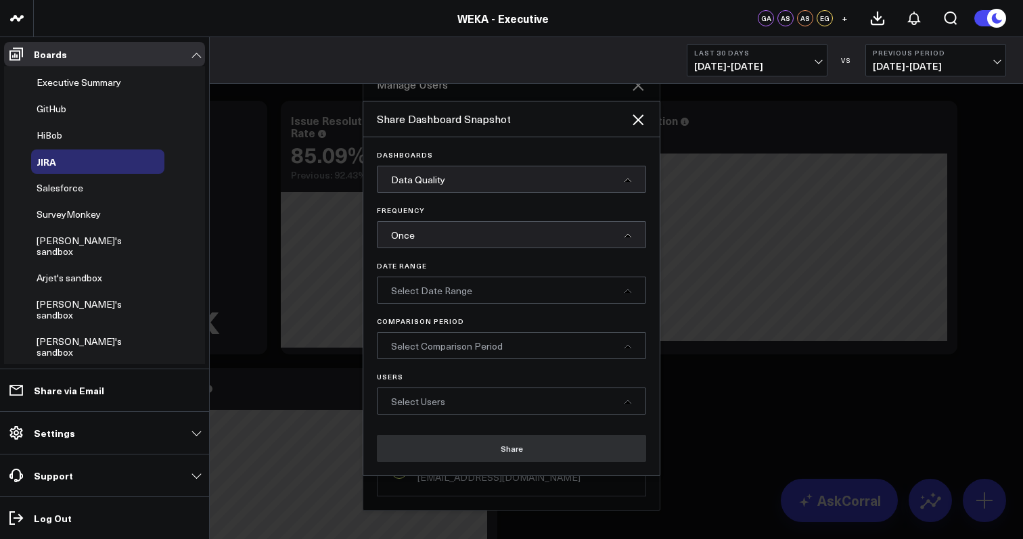
click at [519, 411] on div "Select Users" at bounding box center [511, 401] width 269 height 27
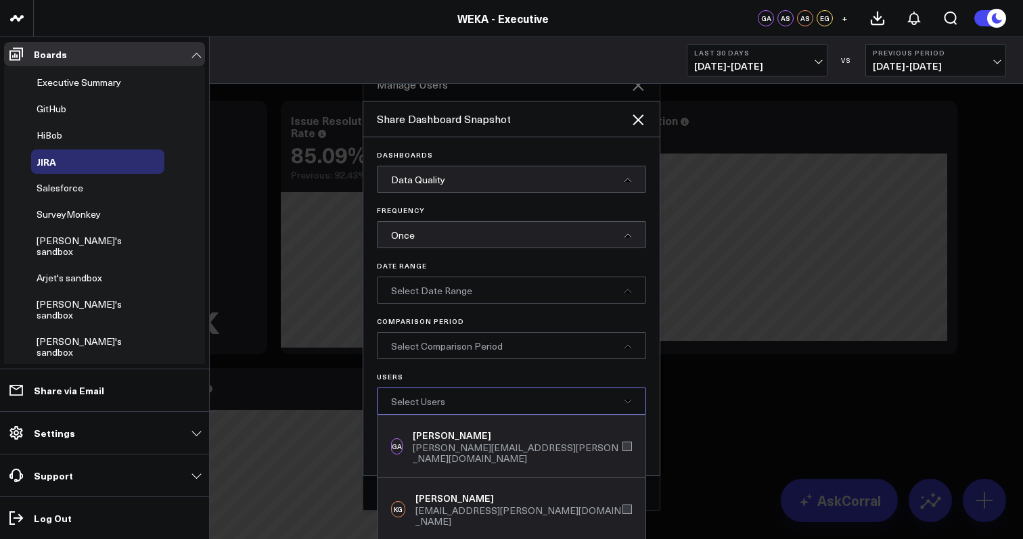
scroll to position [78, 0]
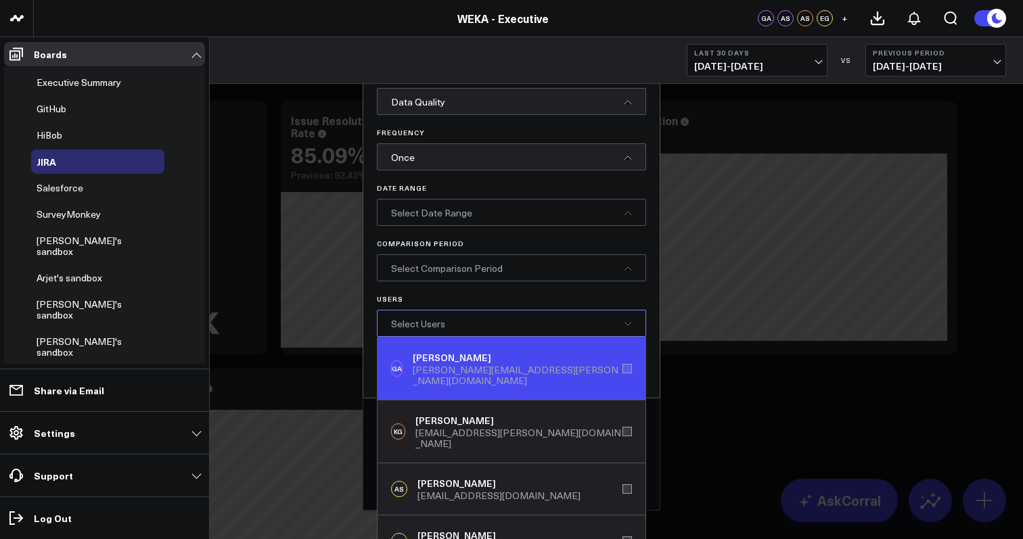
click at [620, 363] on div "GA Glenn Auyoung glenn.auyoung@weka.io" at bounding box center [511, 369] width 268 height 63
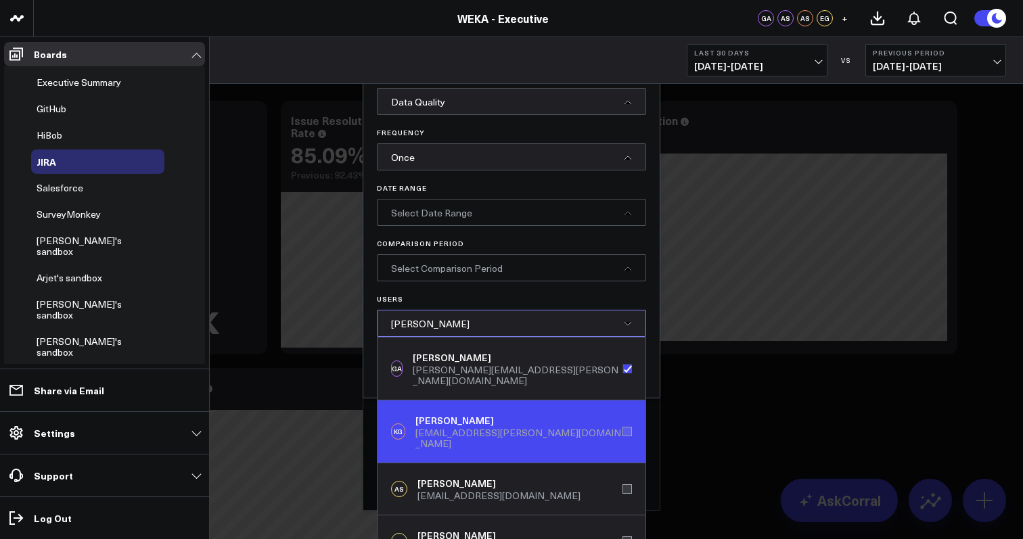
click at [620, 414] on div "KG Katia Gleber katia.gleber@weka.io" at bounding box center [511, 432] width 268 height 63
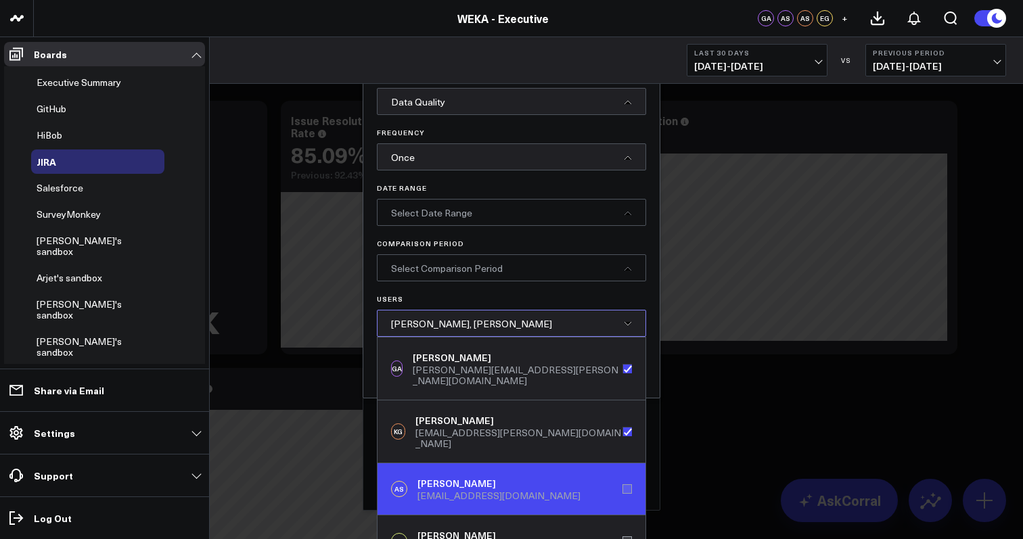
click at [618, 467] on div "AS Arjet Skenduli arjet.skenduli@weka.io" at bounding box center [511, 489] width 268 height 52
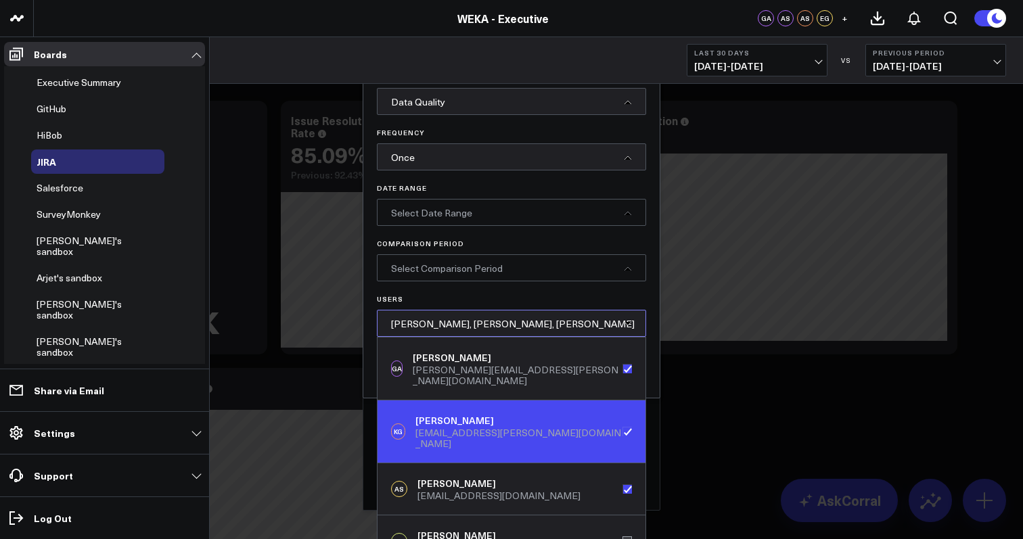
click at [622, 415] on div "KG Katia Gleber katia.gleber@weka.io" at bounding box center [511, 432] width 268 height 63
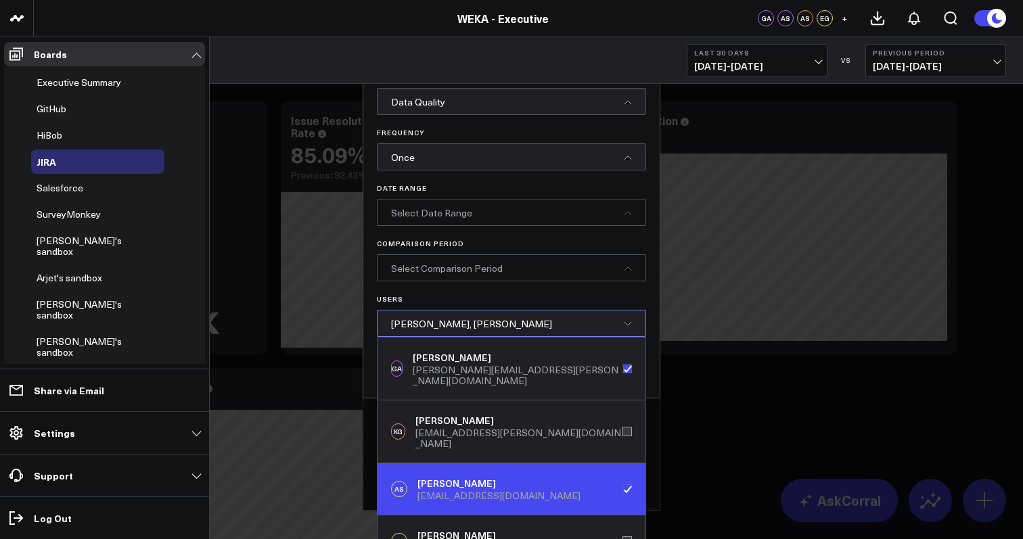
click at [622, 465] on div "AS Arjet Skenduli arjet.skenduli@weka.io" at bounding box center [511, 489] width 268 height 52
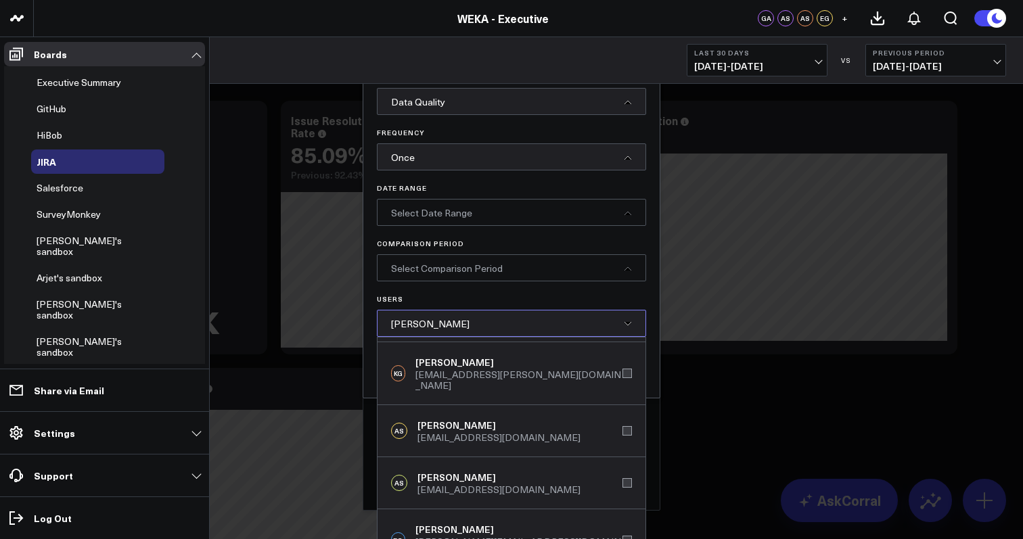
click at [750, 444] on div at bounding box center [511, 269] width 1023 height 539
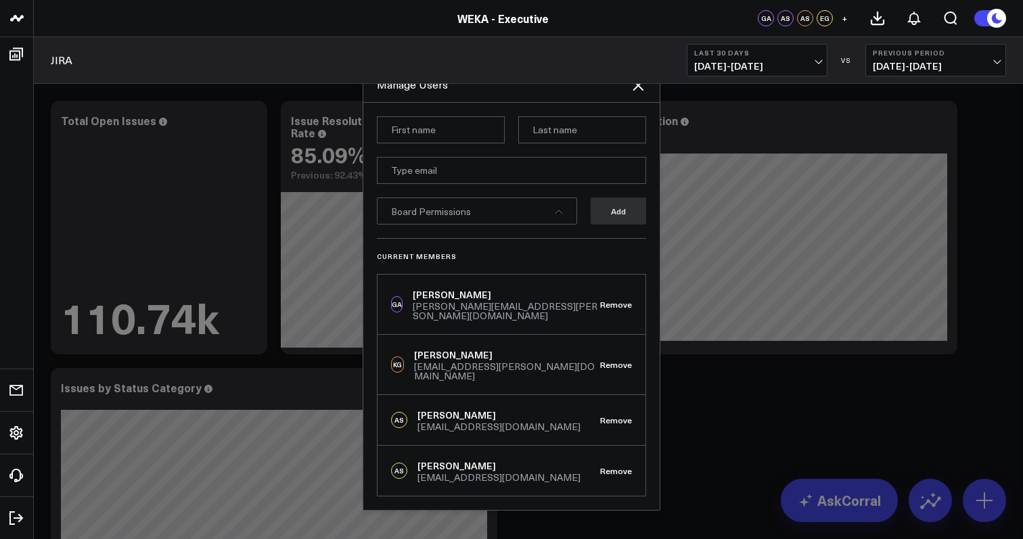
click at [354, 42] on div "JIRA Last 30 Days 07/28/25 - 08/26/25 VS Previous Period 06/28/25 - 07/27/25" at bounding box center [528, 60] width 989 height 47
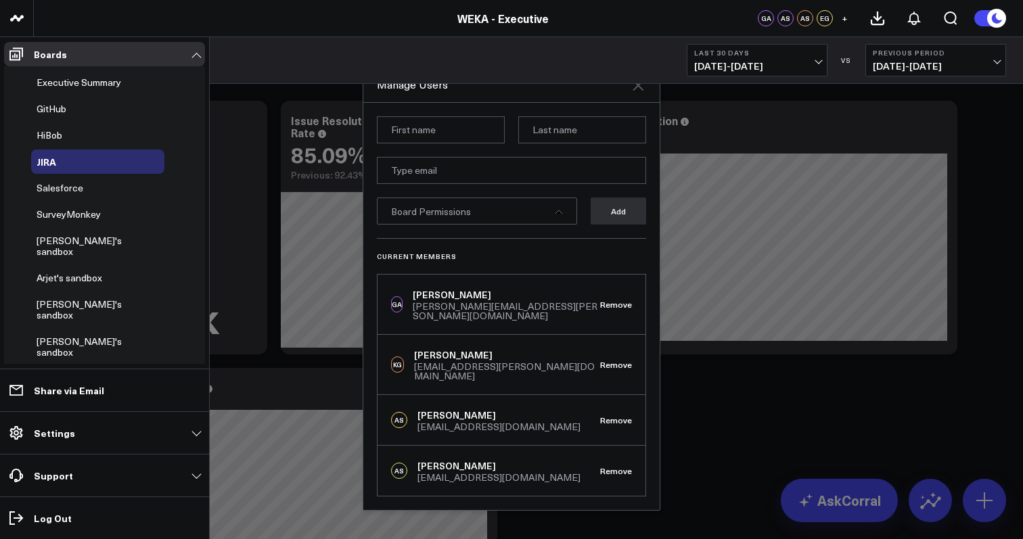
click at [640, 91] on icon "Close" at bounding box center [638, 85] width 11 height 11
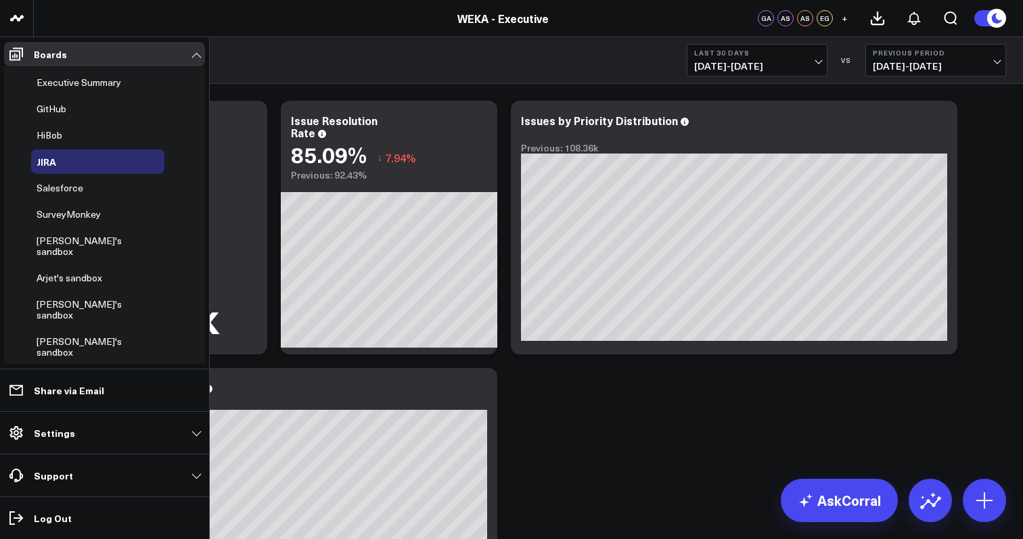
click at [289, 35] on header "WEKA - Admin WEKA - CS WEKA - Executive WEKA - FP&A WEKA.IO WEKA - IT WEKA - Sa…" at bounding box center [511, 18] width 1023 height 37
click at [275, 72] on div "JIRA Last 30 Days 07/28/25 - 08/26/25 VS Previous Period 06/28/25 - 07/27/25" at bounding box center [528, 60] width 989 height 47
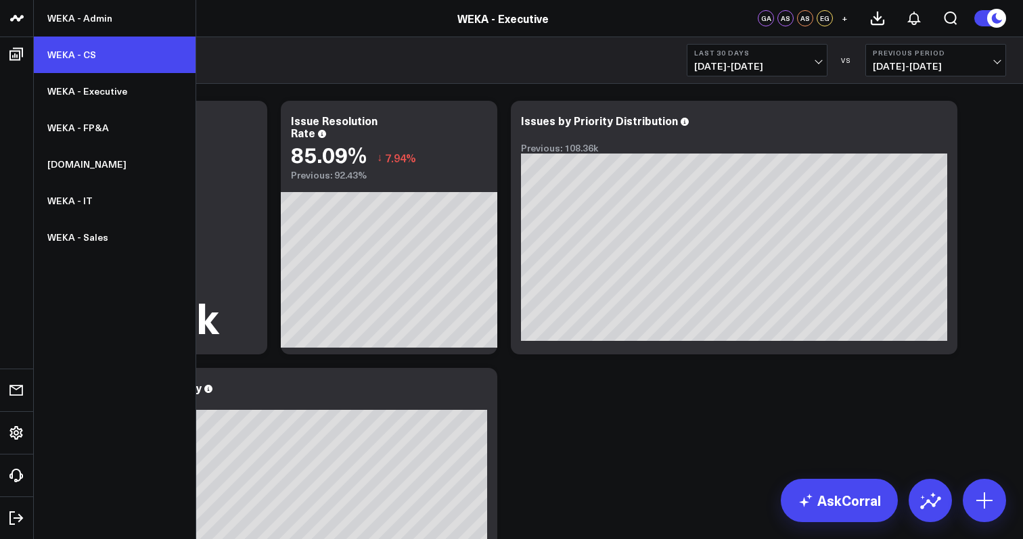
click at [90, 52] on link "WEKA - CS" at bounding box center [115, 55] width 162 height 37
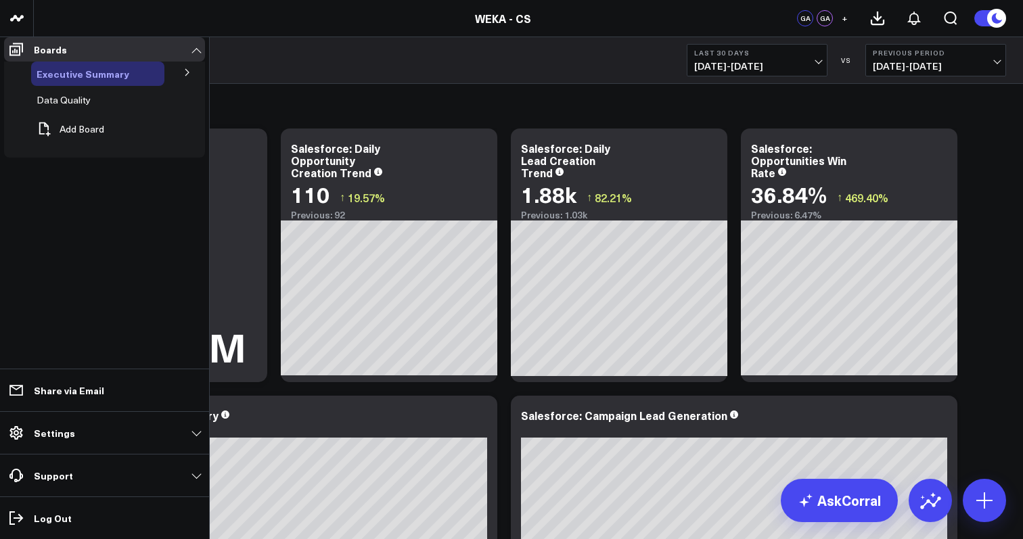
click at [87, 76] on span "Executive Summary" at bounding box center [83, 74] width 93 height 14
click at [184, 76] on icon at bounding box center [187, 72] width 8 height 8
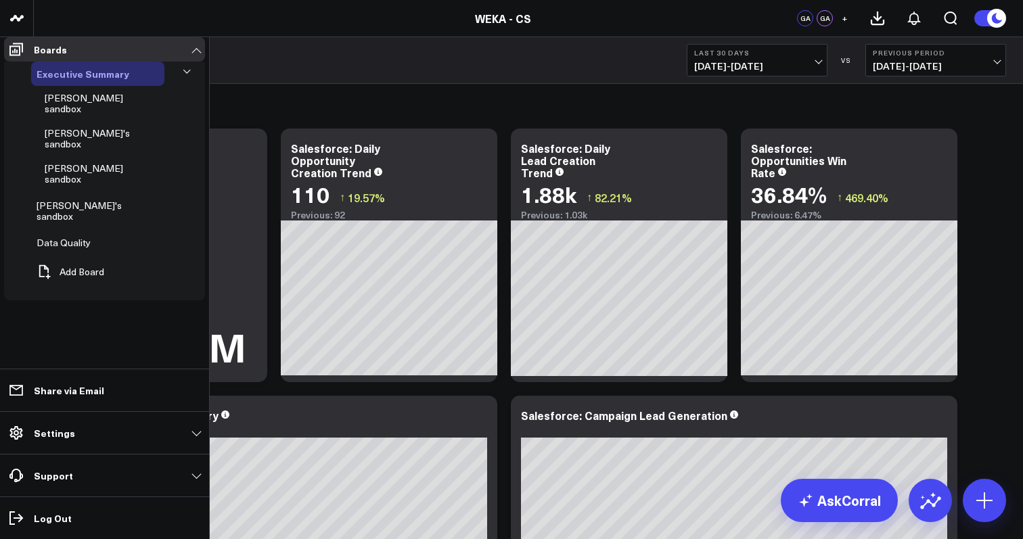
click at [89, 81] on span "Executive Summary" at bounding box center [83, 74] width 93 height 14
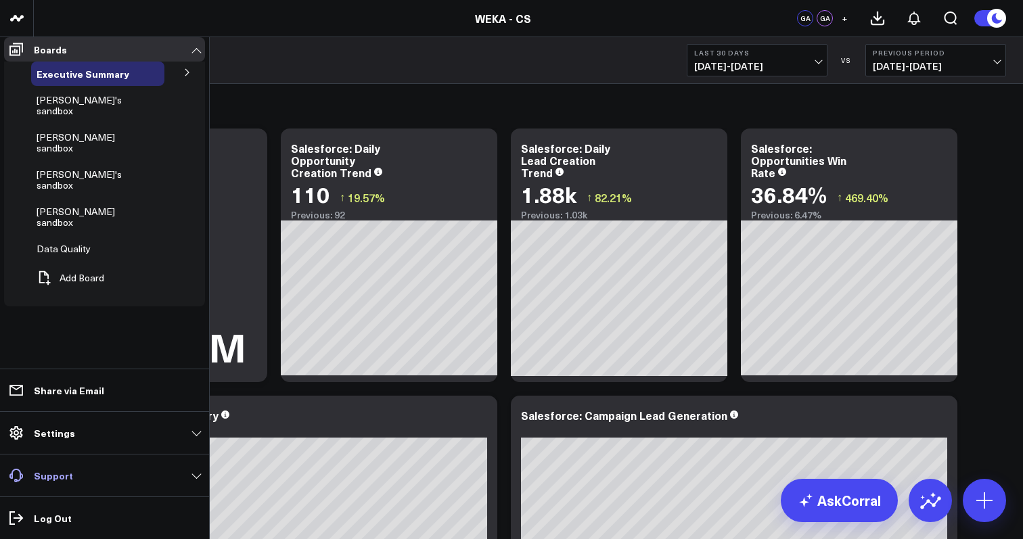
click at [195, 469] on link "Support" at bounding box center [104, 475] width 201 height 24
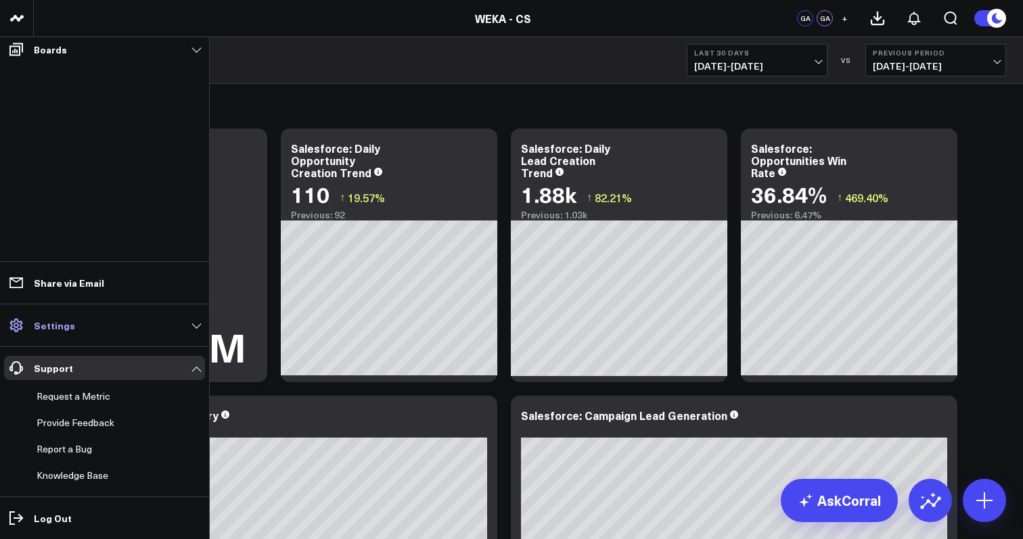
click at [196, 323] on link "Settings" at bounding box center [104, 325] width 201 height 24
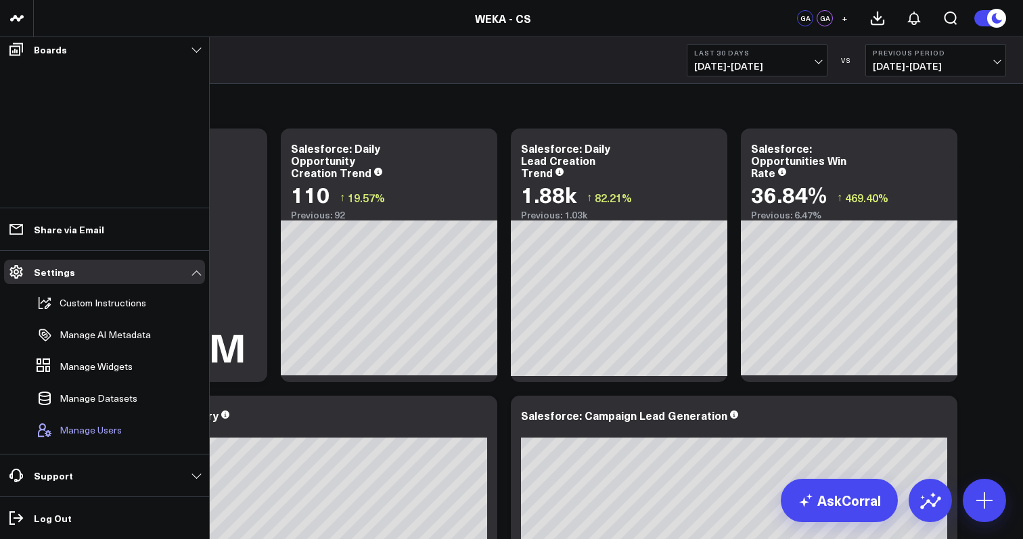
click at [111, 426] on span "Manage Users" at bounding box center [91, 430] width 62 height 11
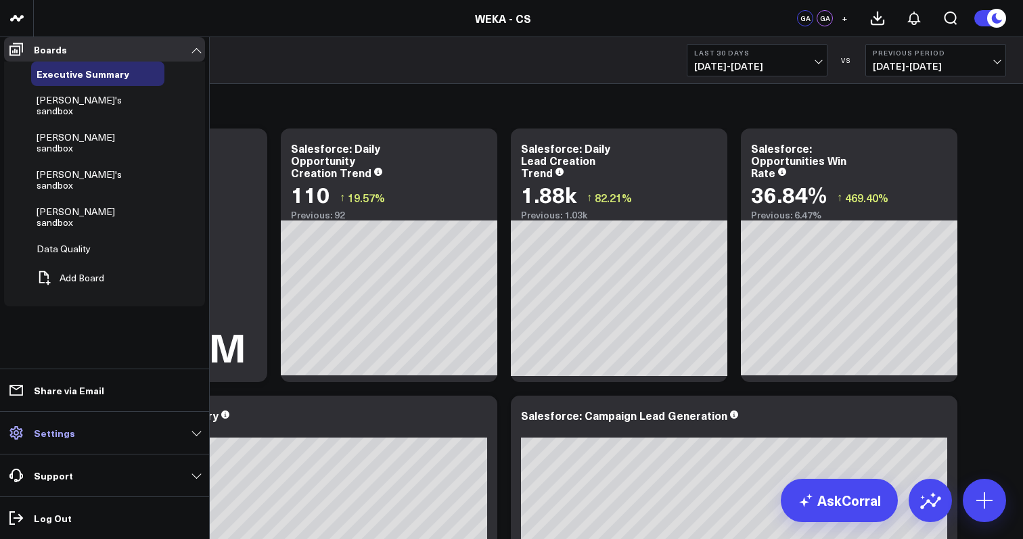
click at [196, 432] on link "Settings" at bounding box center [104, 433] width 201 height 24
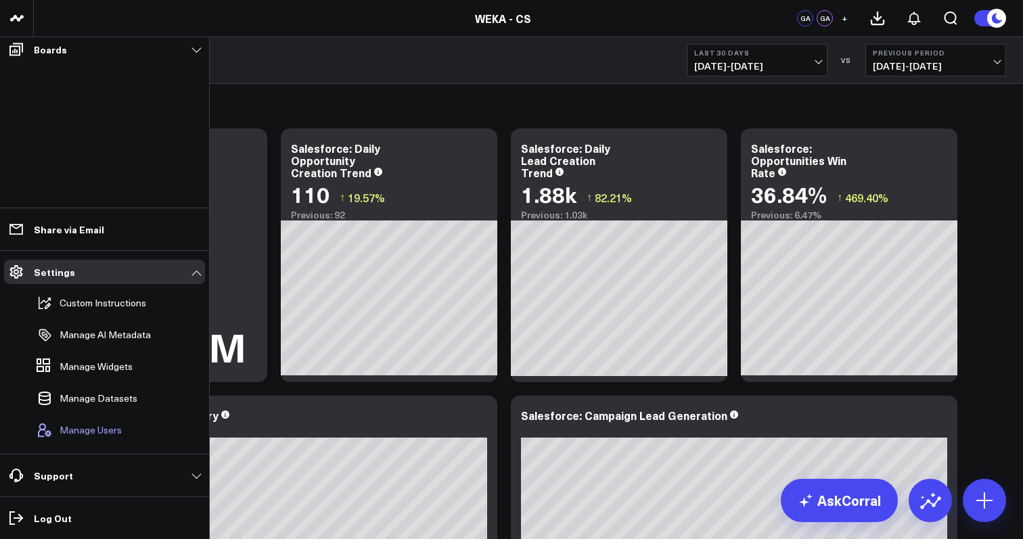
click at [95, 432] on span "Manage Users" at bounding box center [91, 430] width 62 height 11
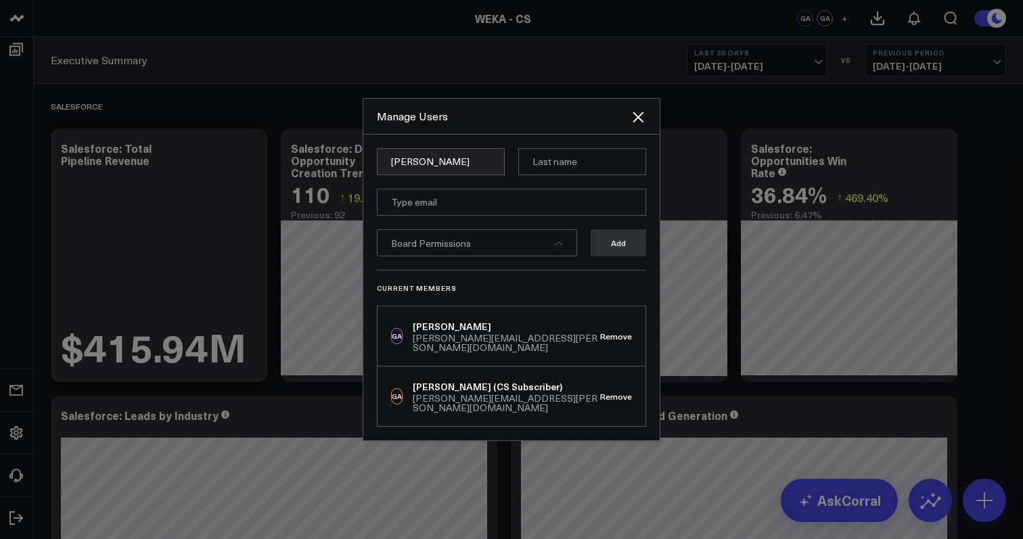
type input "[PERSON_NAME]"
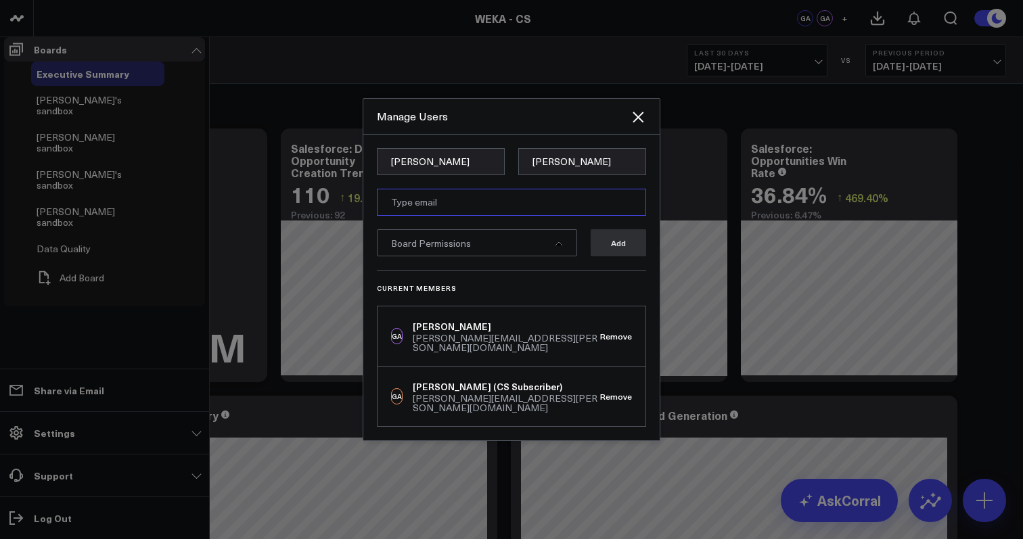
paste input "[PERSON_NAME][EMAIL_ADDRESS][PERSON_NAME][DOMAIN_NAME]"
type input "[PERSON_NAME][EMAIL_ADDRESS][PERSON_NAME][DOMAIN_NAME]"
click at [508, 256] on div "Board Permissions" at bounding box center [477, 242] width 200 height 27
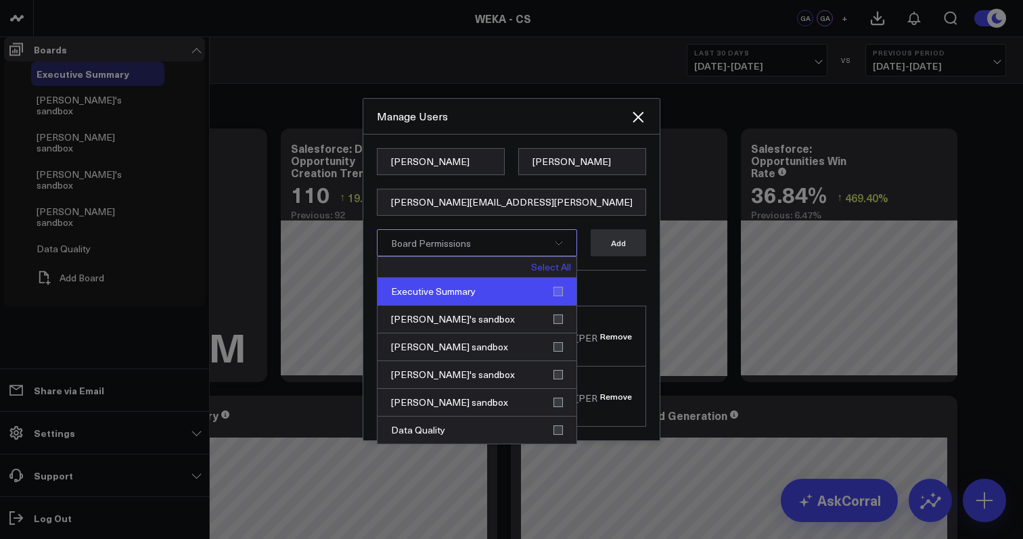
click at [560, 306] on div "Executive Summary" at bounding box center [476, 292] width 199 height 28
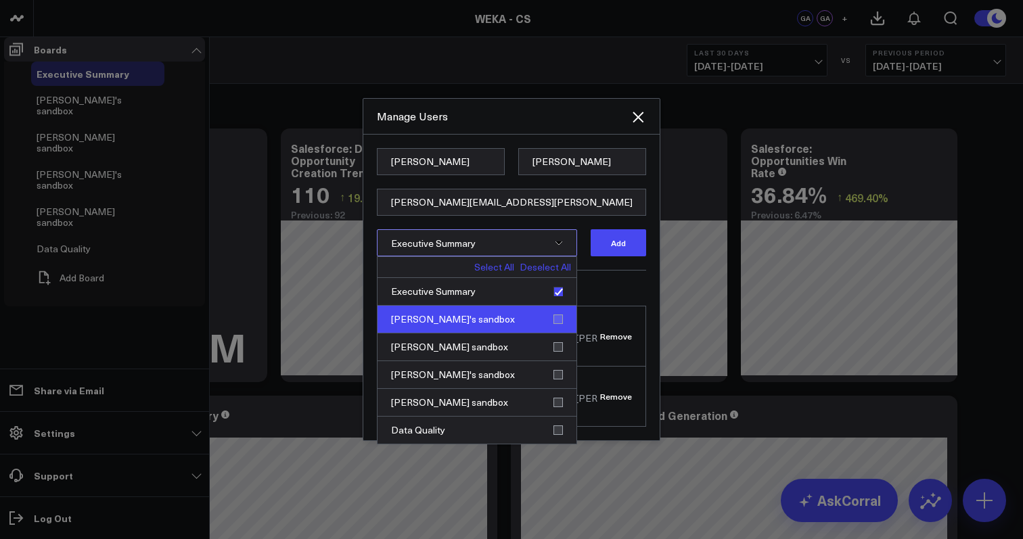
click at [559, 334] on div "[PERSON_NAME]'s sandbox" at bounding box center [476, 320] width 199 height 28
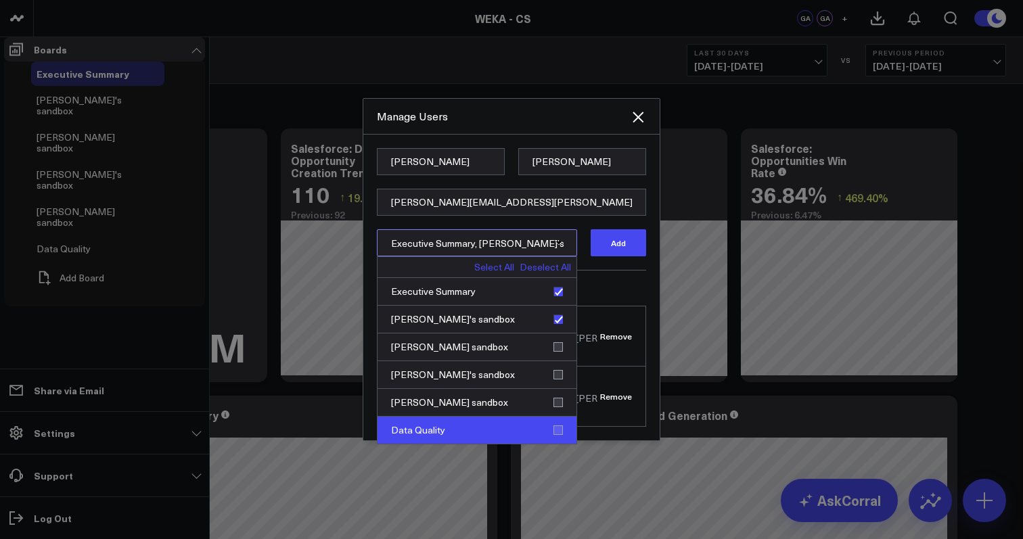
click at [559, 444] on div "Data Quality" at bounding box center [476, 430] width 199 height 27
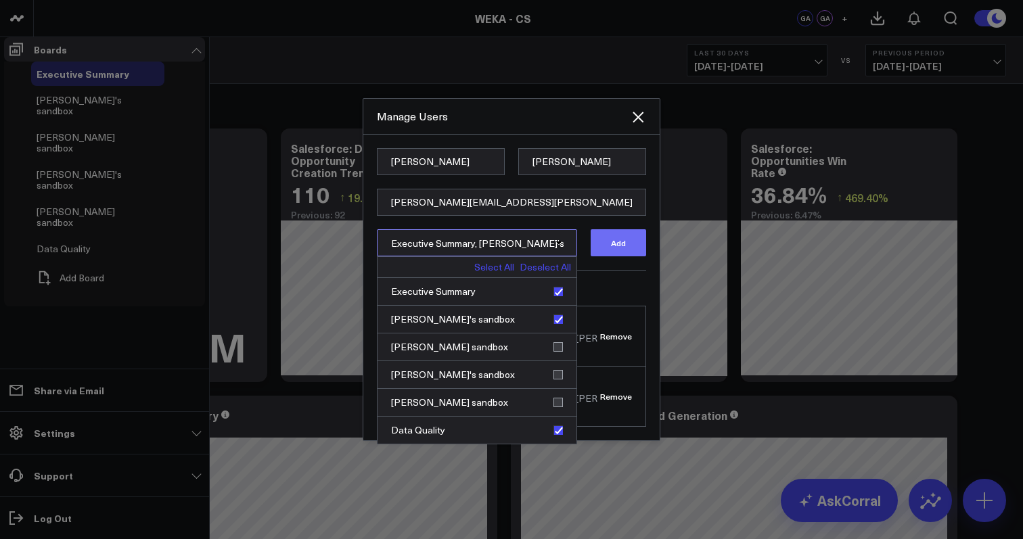
click at [623, 256] on button "Add" at bounding box center [618, 242] width 55 height 27
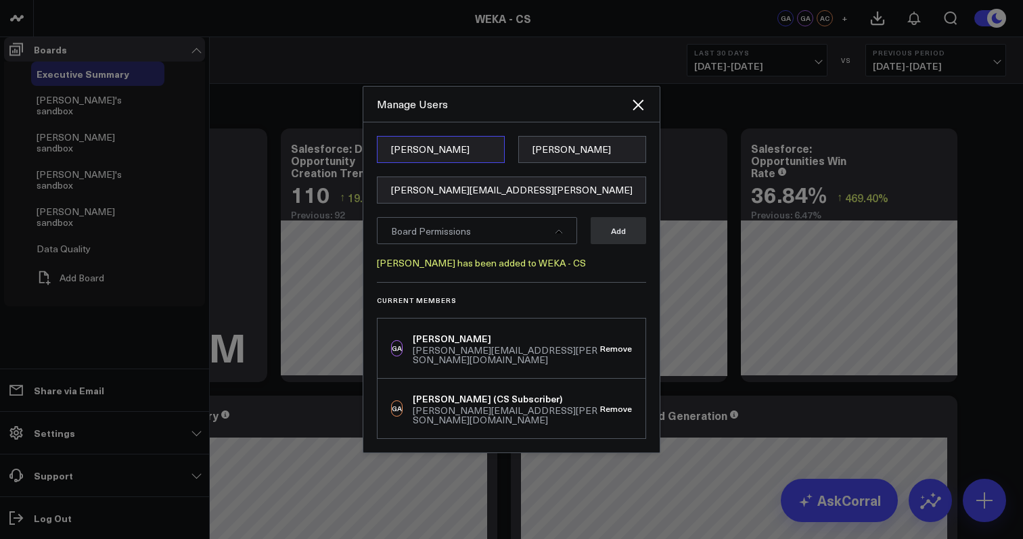
click at [441, 163] on input "[PERSON_NAME]" at bounding box center [441, 149] width 128 height 27
type input "[PERSON_NAME]"
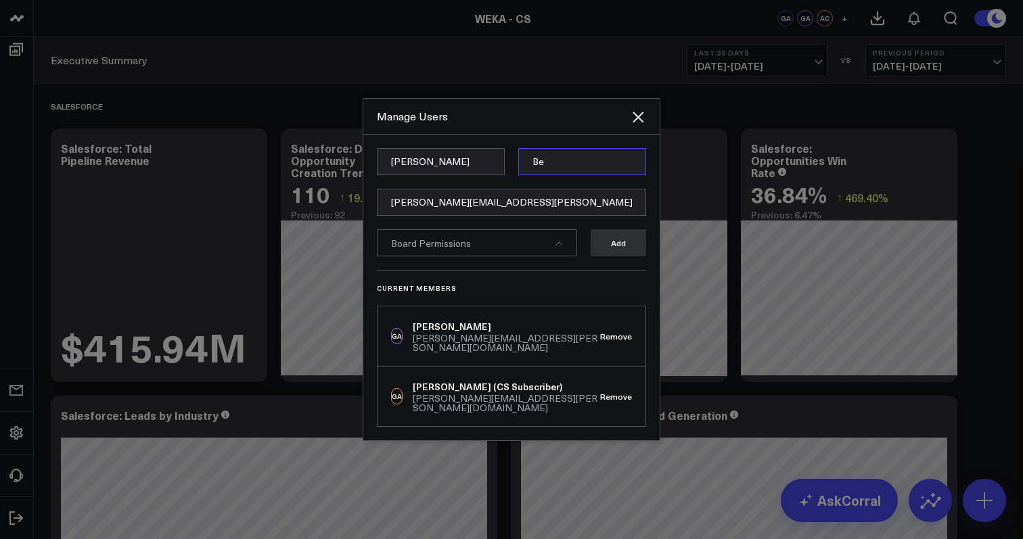
type input "Be"
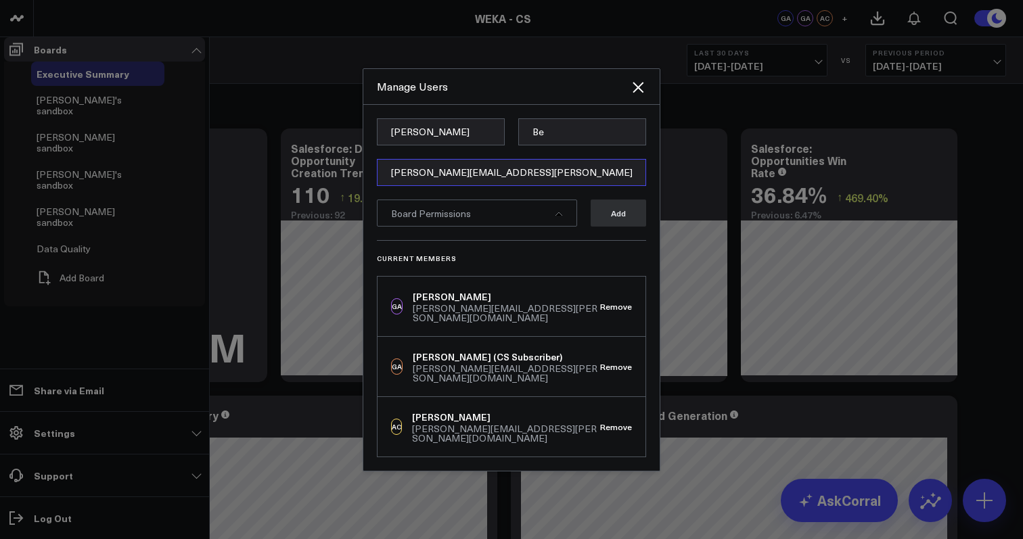
click at [476, 186] on input "amol.choukekar@weka.io" at bounding box center [511, 172] width 269 height 27
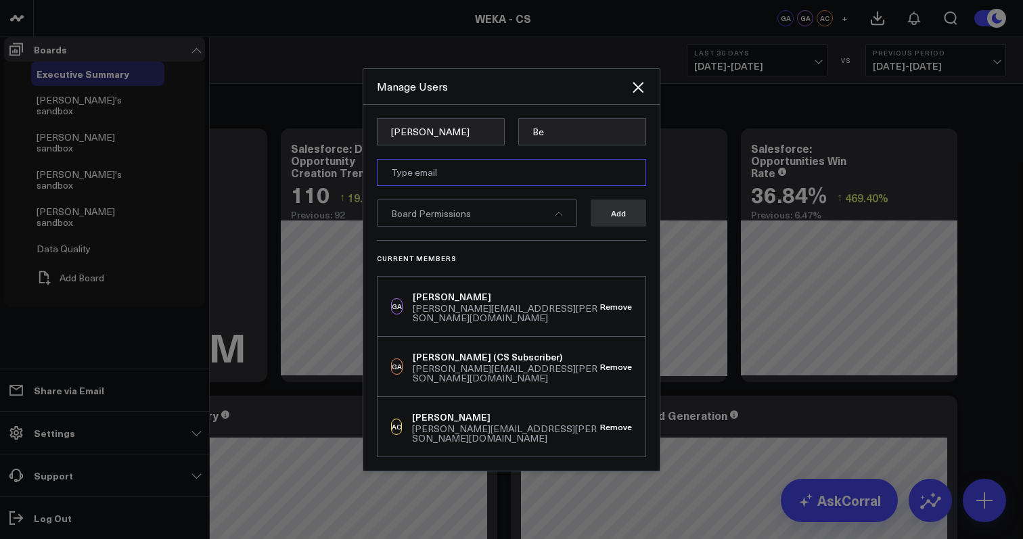
paste input "blake.bevard@weka.io"
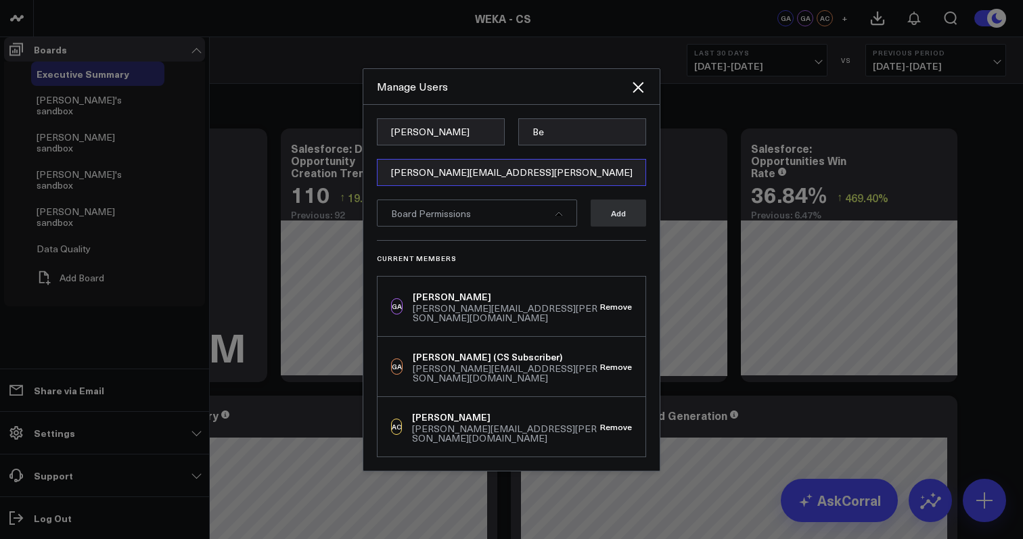
type input "blake.bevard@weka.io"
click at [589, 145] on input "Be" at bounding box center [582, 131] width 128 height 27
type input "Bevard"
click at [557, 227] on div "Board Permissions" at bounding box center [477, 213] width 200 height 27
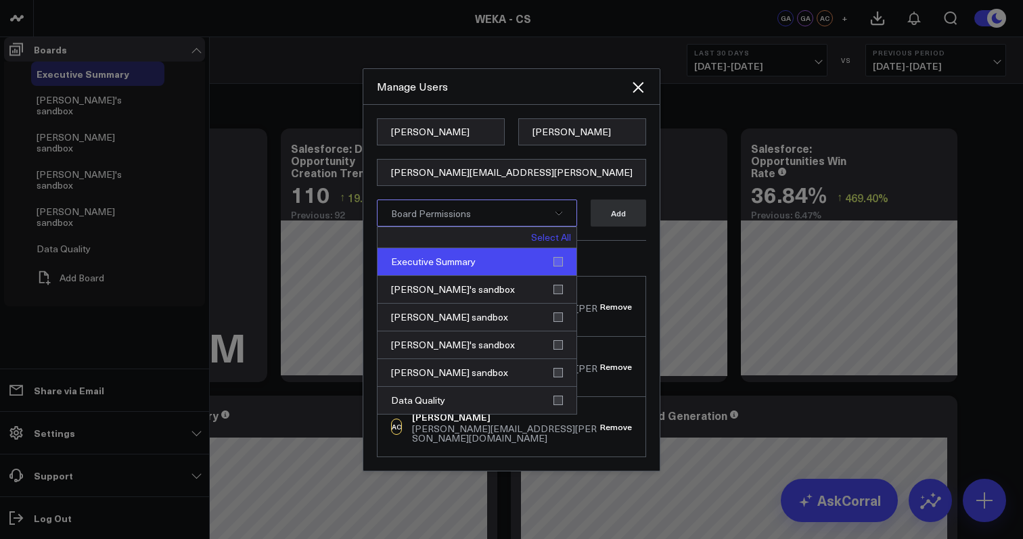
click at [563, 276] on div "Executive Summary" at bounding box center [476, 262] width 199 height 28
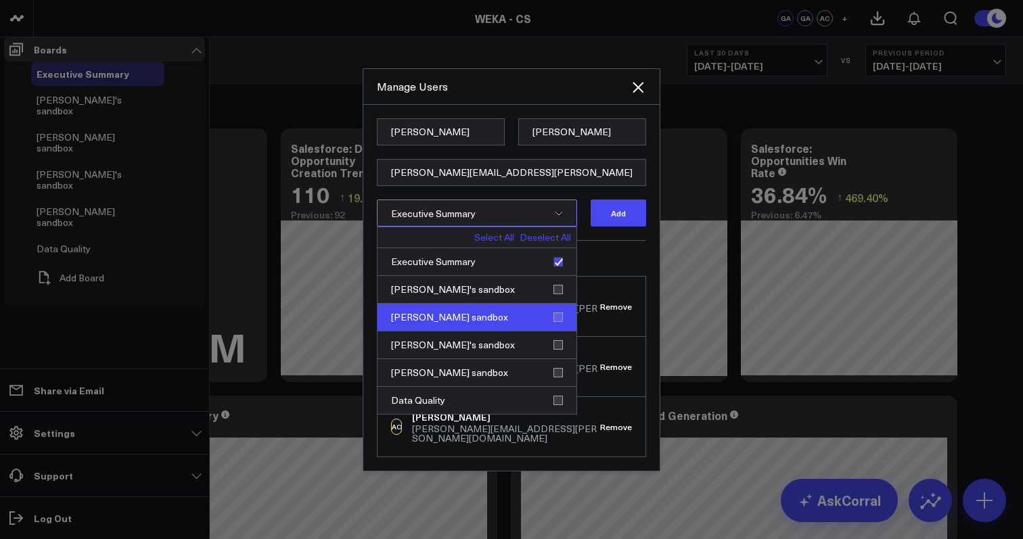
click at [559, 331] on div "Blake's sandbox" at bounding box center [476, 318] width 199 height 28
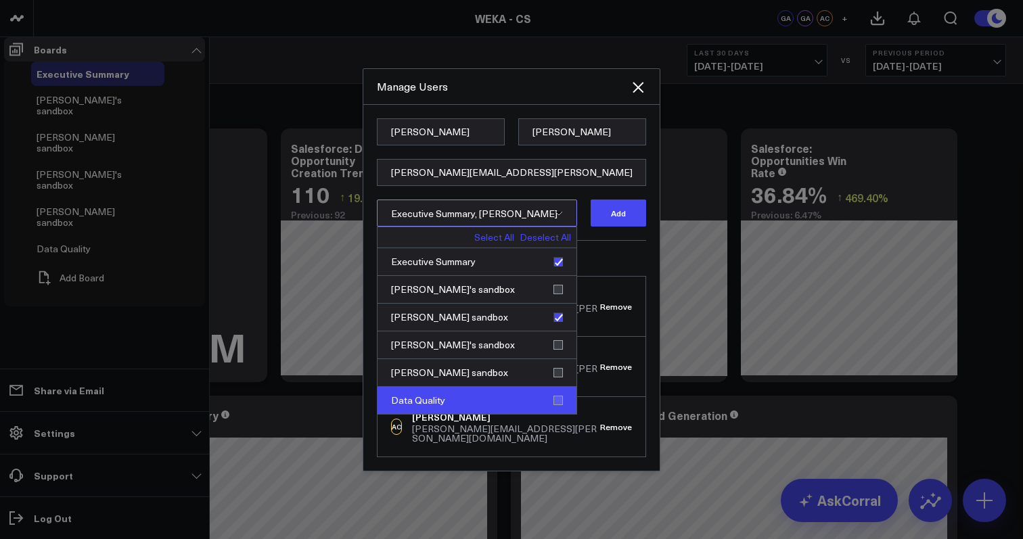
click at [561, 414] on div "Data Quality" at bounding box center [476, 400] width 199 height 27
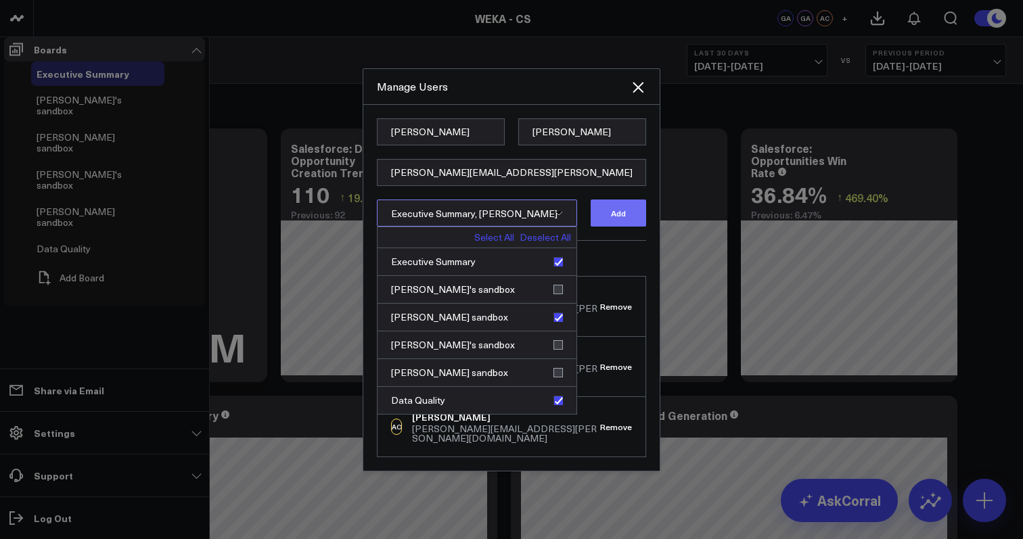
click at [620, 227] on button "Add" at bounding box center [618, 213] width 55 height 27
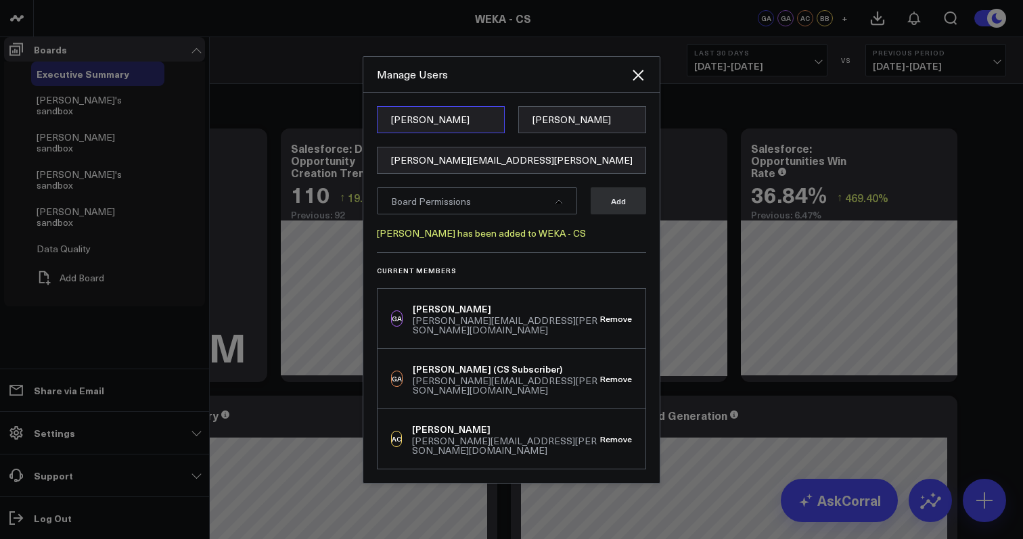
click at [459, 133] on input "Blake" at bounding box center [441, 119] width 128 height 27
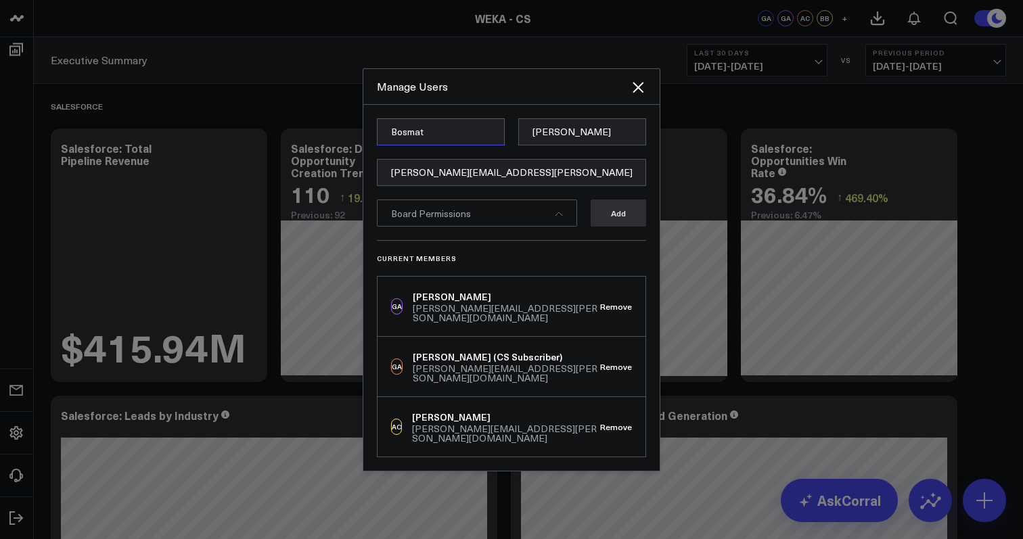
type input "Bosmat"
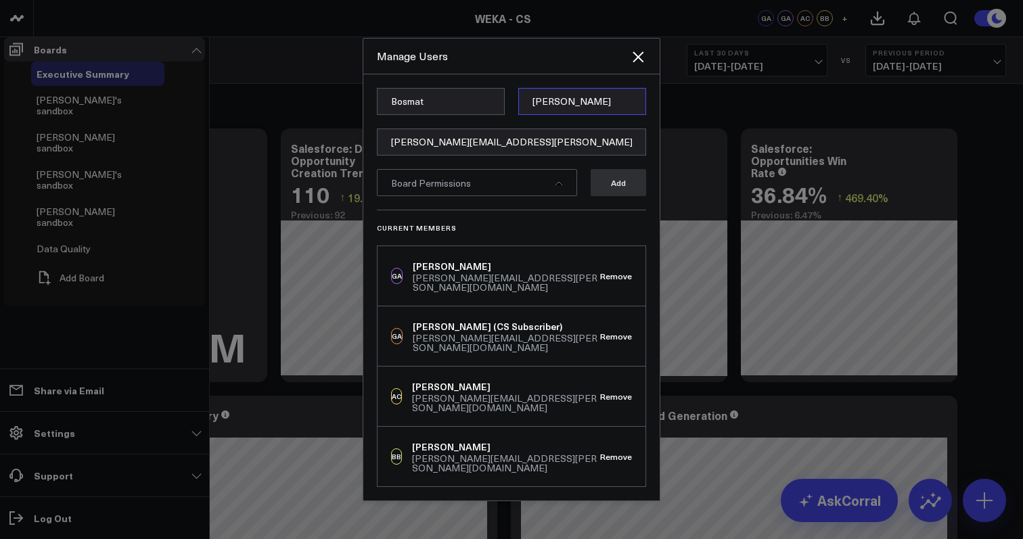
click at [585, 115] on input "Bevard" at bounding box center [582, 101] width 128 height 27
type input "Orbach-Ivry"
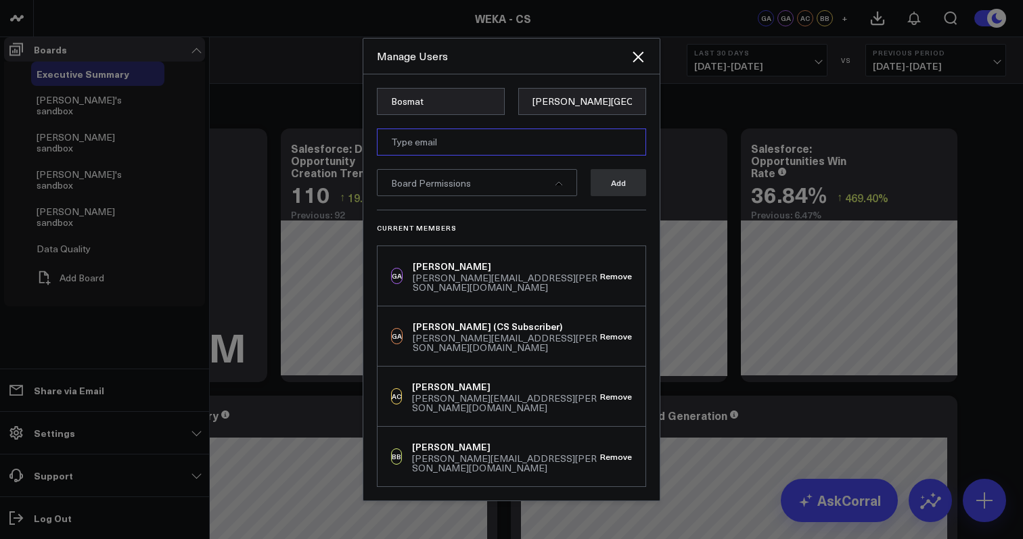
click at [453, 156] on input "email" at bounding box center [511, 142] width 269 height 27
click at [454, 156] on input "email" at bounding box center [511, 142] width 269 height 27
paste input "bosmat@weka.io"
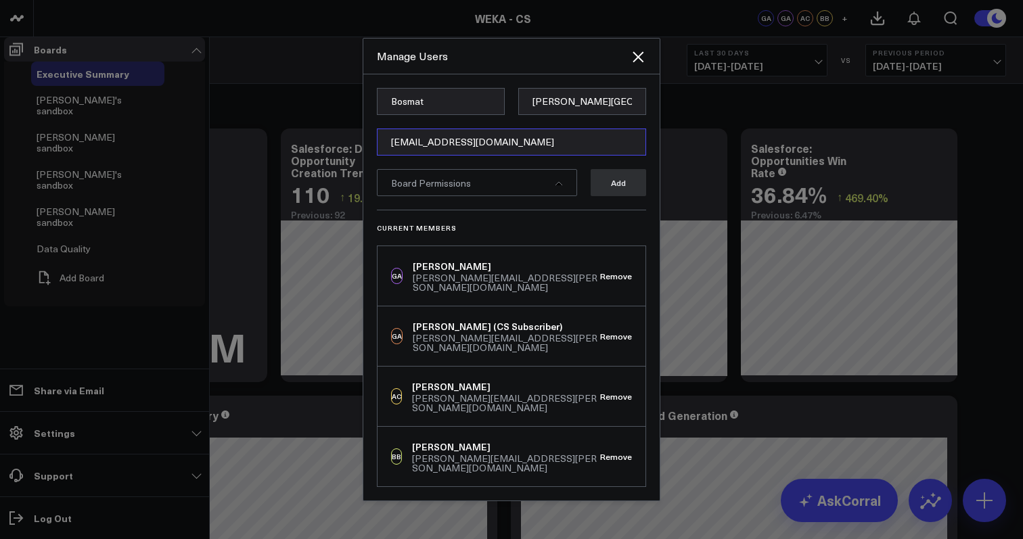
type input "bosmat@weka.io"
click at [565, 196] on div "Board Permissions" at bounding box center [477, 182] width 200 height 27
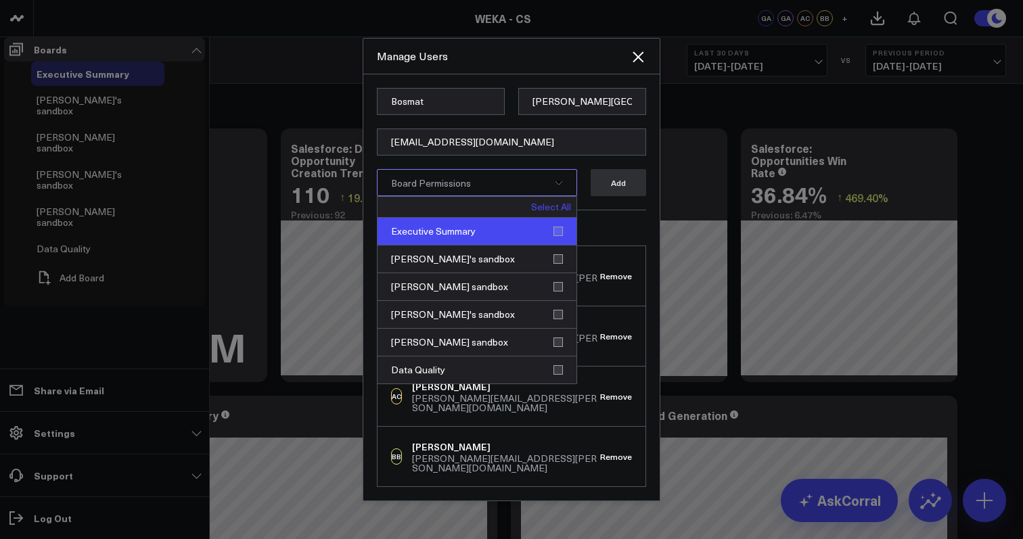
click at [562, 246] on div "Executive Summary" at bounding box center [476, 232] width 199 height 28
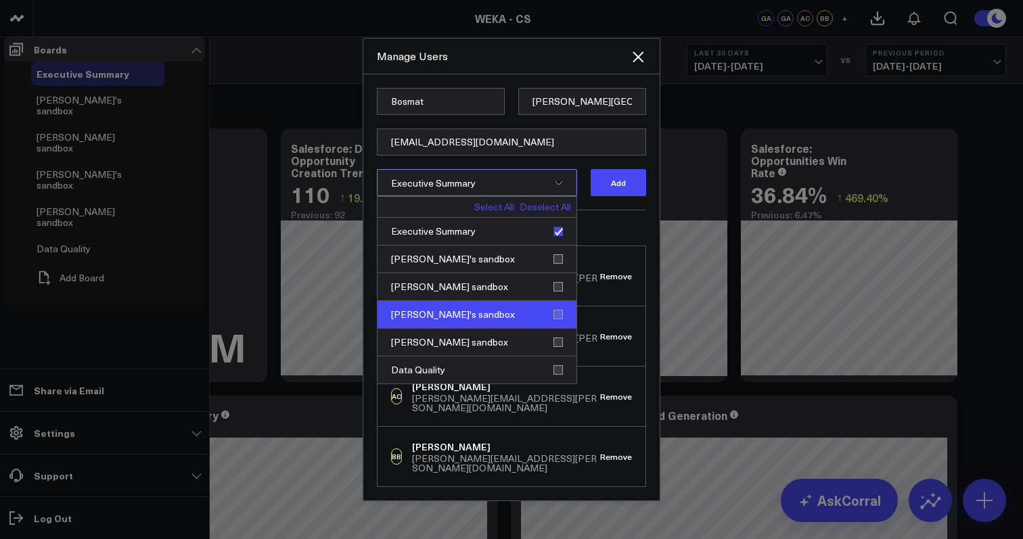
click at [558, 329] on div "Bosmat's sandbox" at bounding box center [476, 315] width 199 height 28
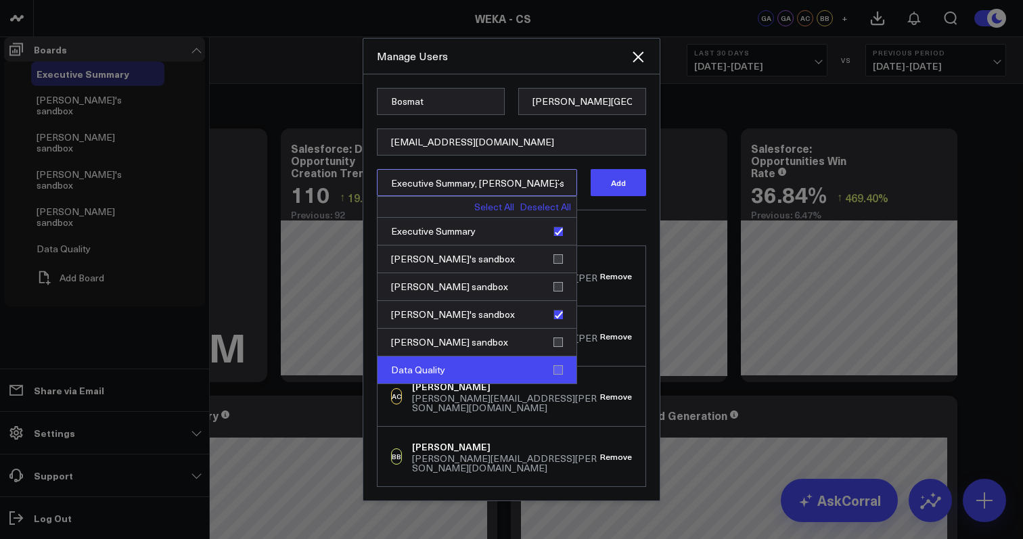
click at [558, 384] on div "Data Quality" at bounding box center [476, 370] width 199 height 27
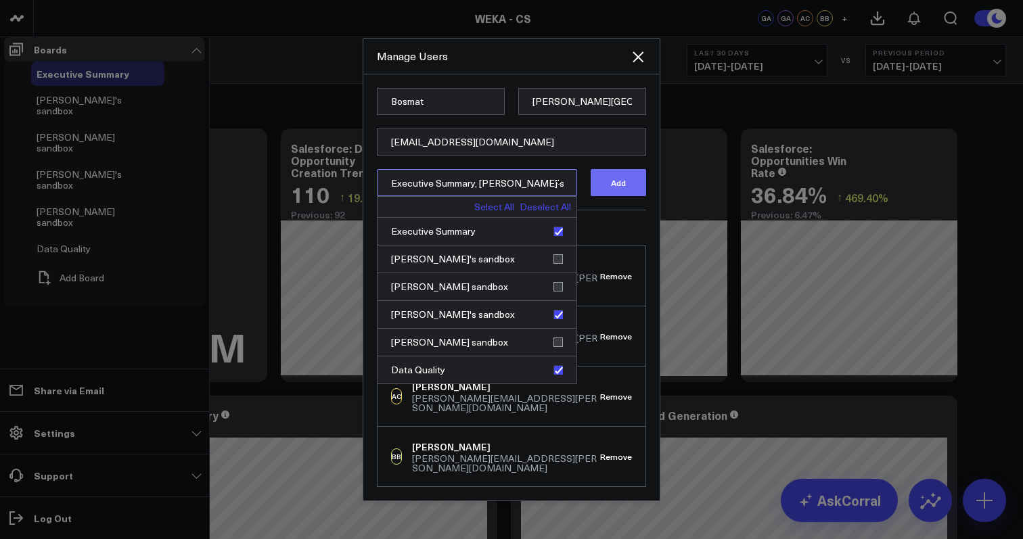
click at [635, 196] on button "Add" at bounding box center [618, 182] width 55 height 27
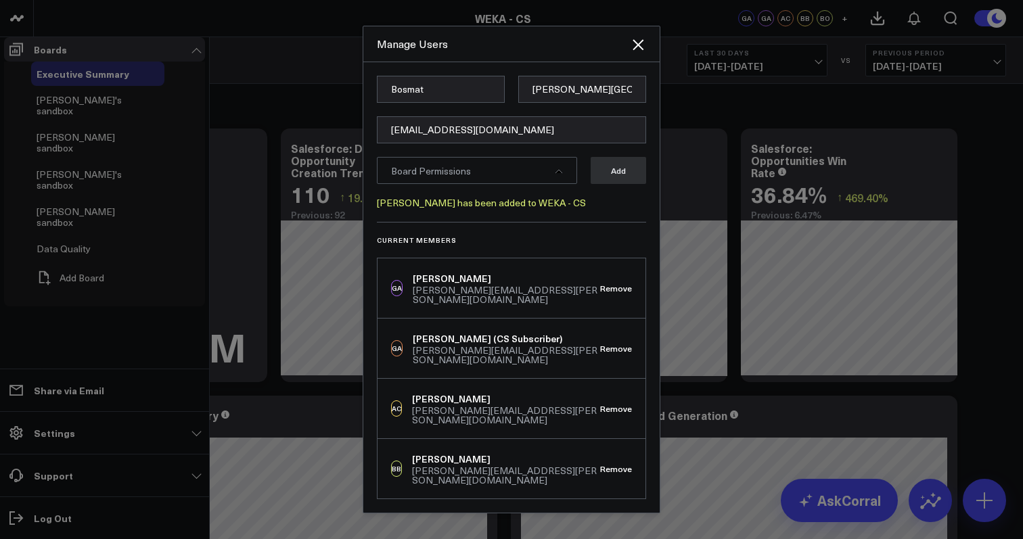
click at [641, 62] on div "Manage Users" at bounding box center [511, 44] width 296 height 36
click at [639, 53] on icon "Close" at bounding box center [638, 45] width 16 height 16
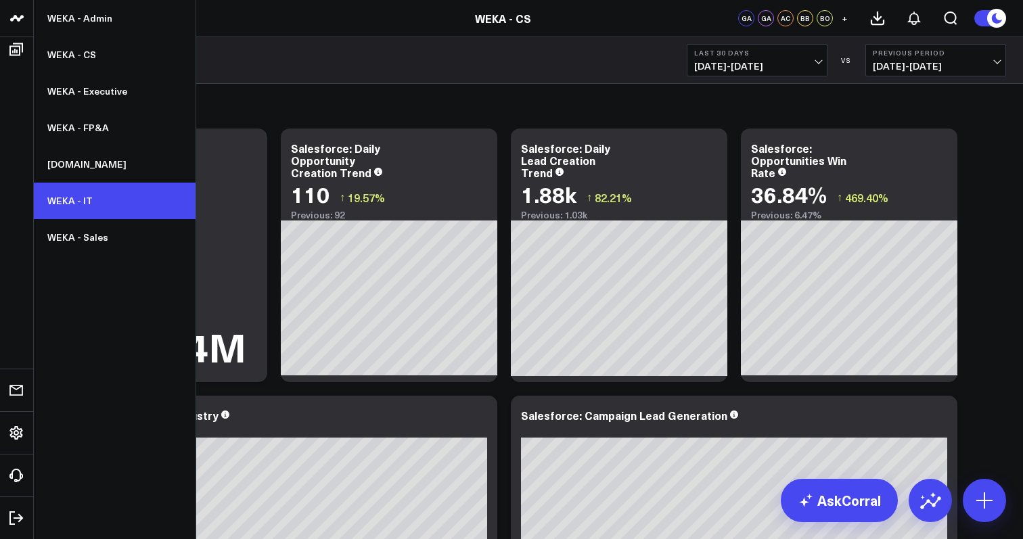
click at [99, 203] on link "WEKA - IT" at bounding box center [115, 201] width 162 height 37
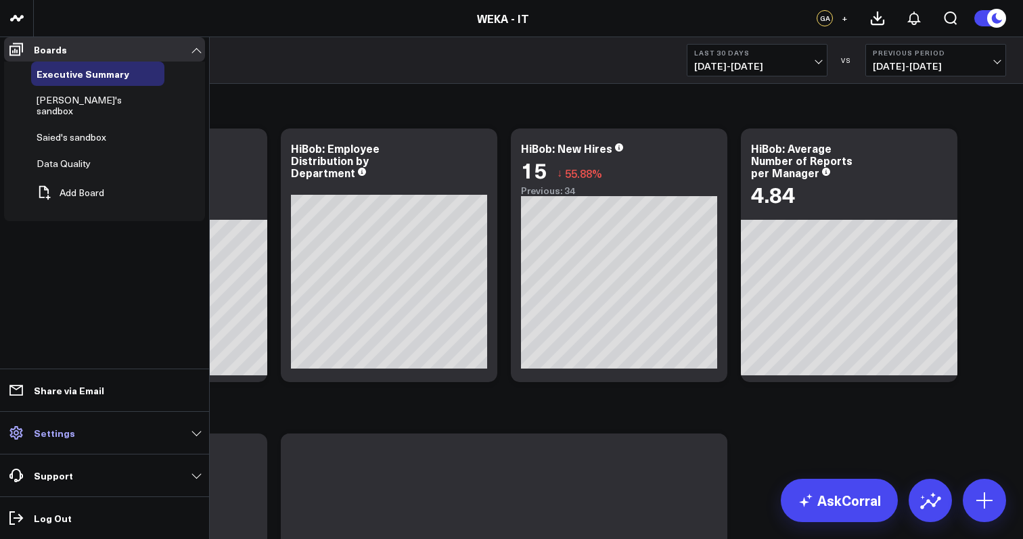
click at [97, 438] on link "Settings" at bounding box center [104, 433] width 201 height 24
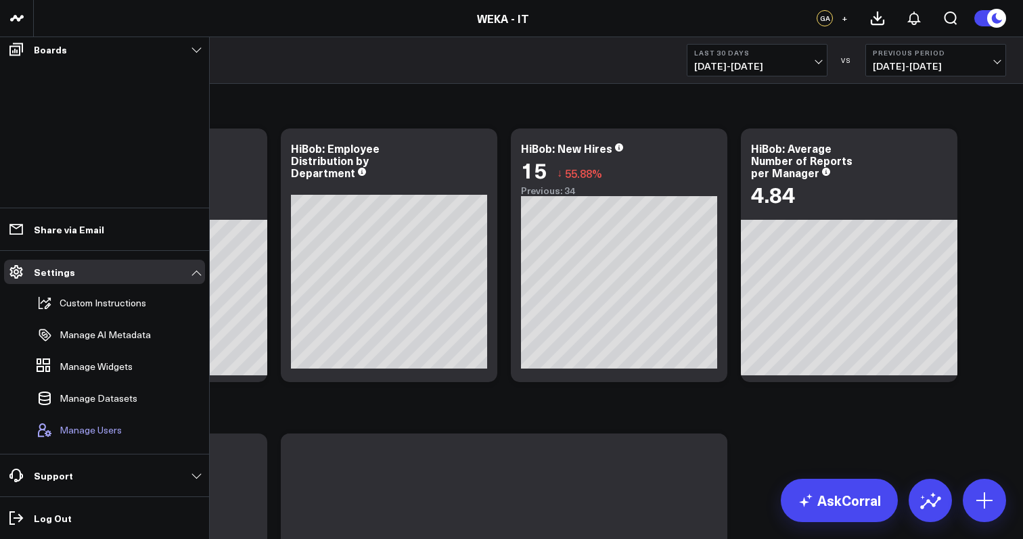
click at [106, 431] on span "Manage Users" at bounding box center [91, 430] width 62 height 11
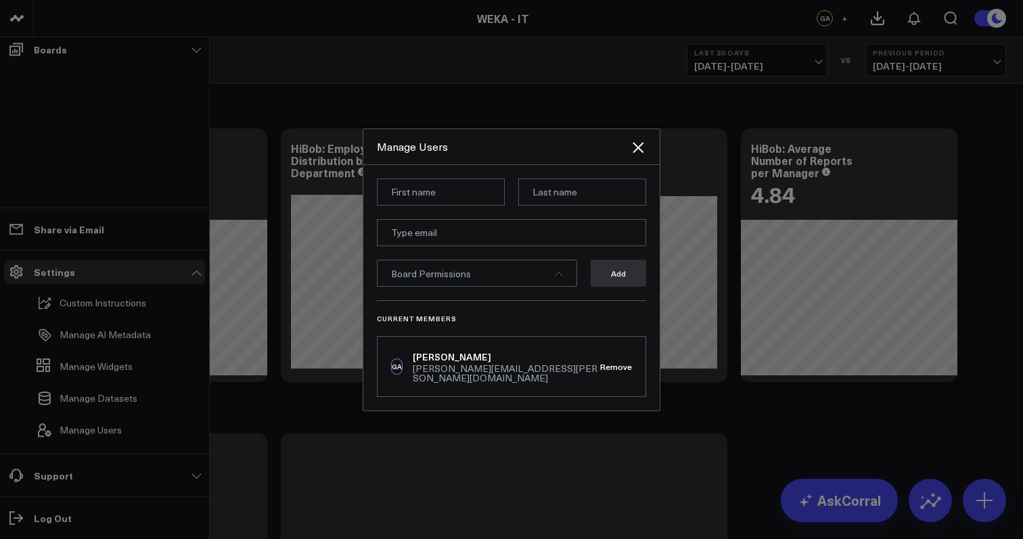
click at [457, 206] on input at bounding box center [441, 192] width 128 height 27
type input "S"
type input "[PERSON_NAME]"
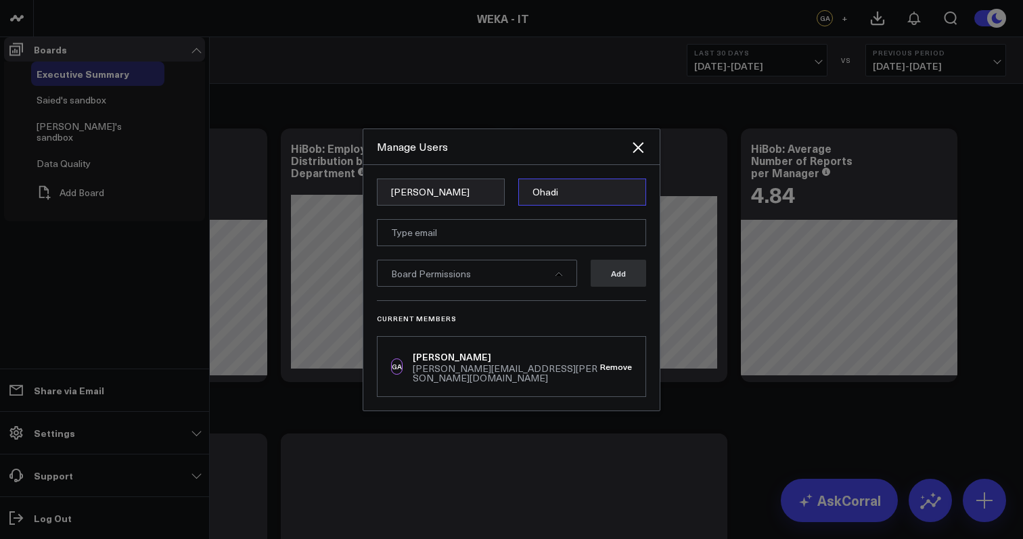
type input "Ohadi"
paste input "[PERSON_NAME][EMAIL_ADDRESS][PERSON_NAME][DOMAIN_NAME]"
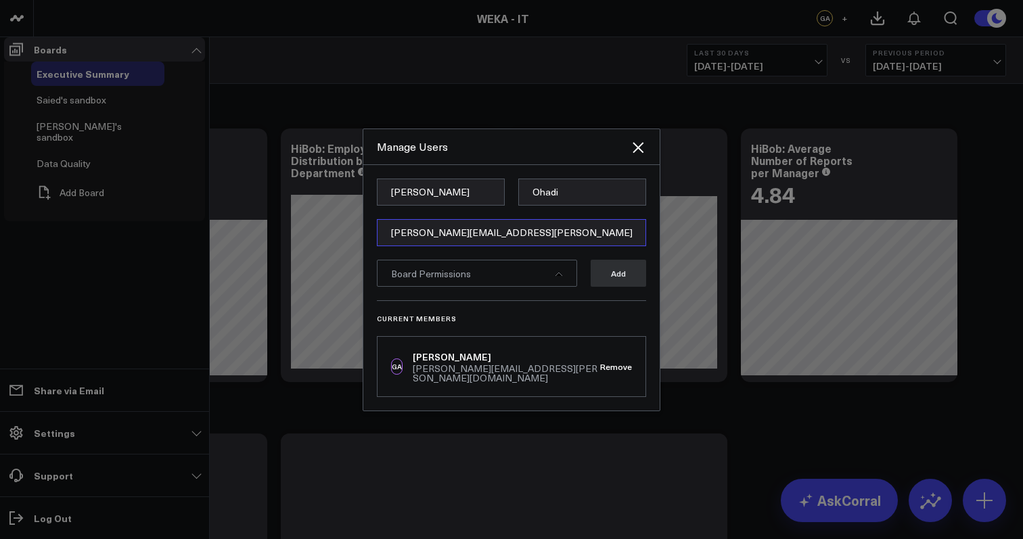
type input "[PERSON_NAME][EMAIL_ADDRESS][PERSON_NAME][DOMAIN_NAME]"
click at [559, 276] on icon at bounding box center [558, 274] width 7 height 3
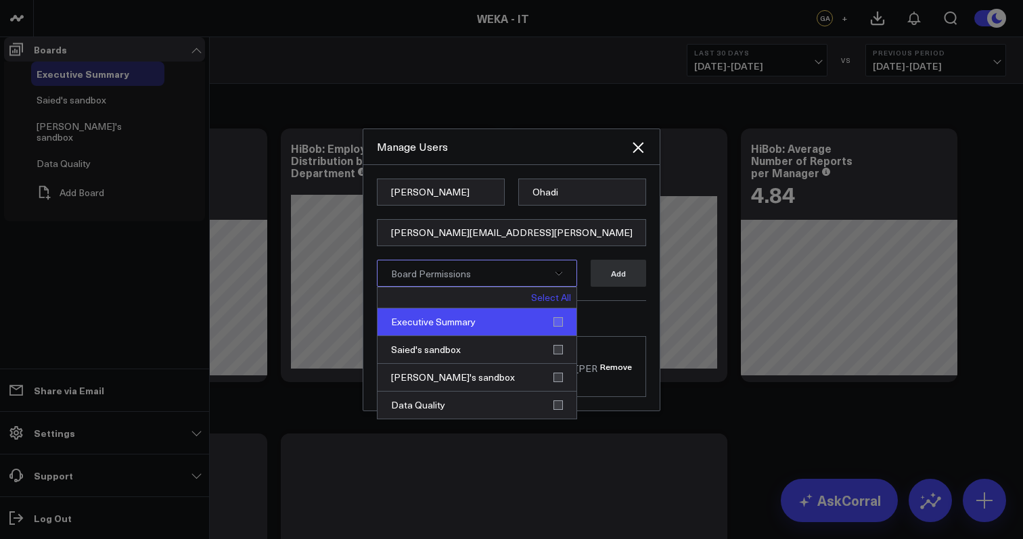
click at [566, 336] on div "Executive Summary" at bounding box center [476, 322] width 199 height 28
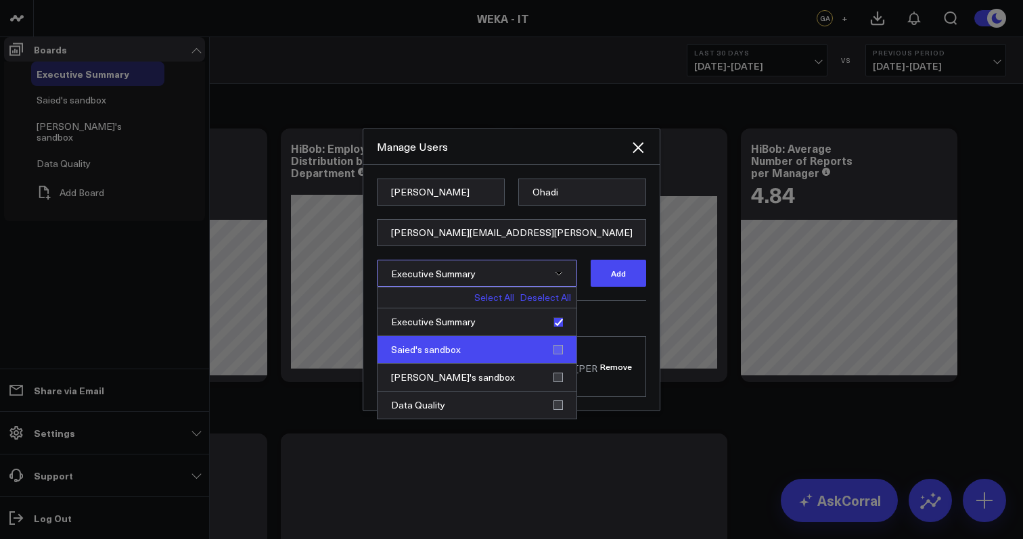
click at [560, 364] on div "Saied's sandbox" at bounding box center [476, 350] width 199 height 28
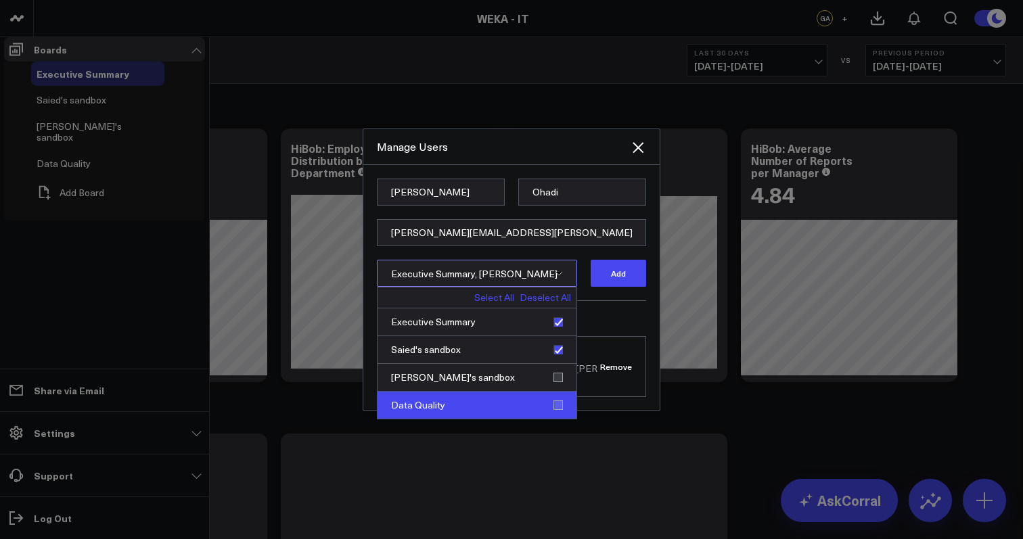
click at [559, 419] on div "Data Quality" at bounding box center [476, 405] width 199 height 27
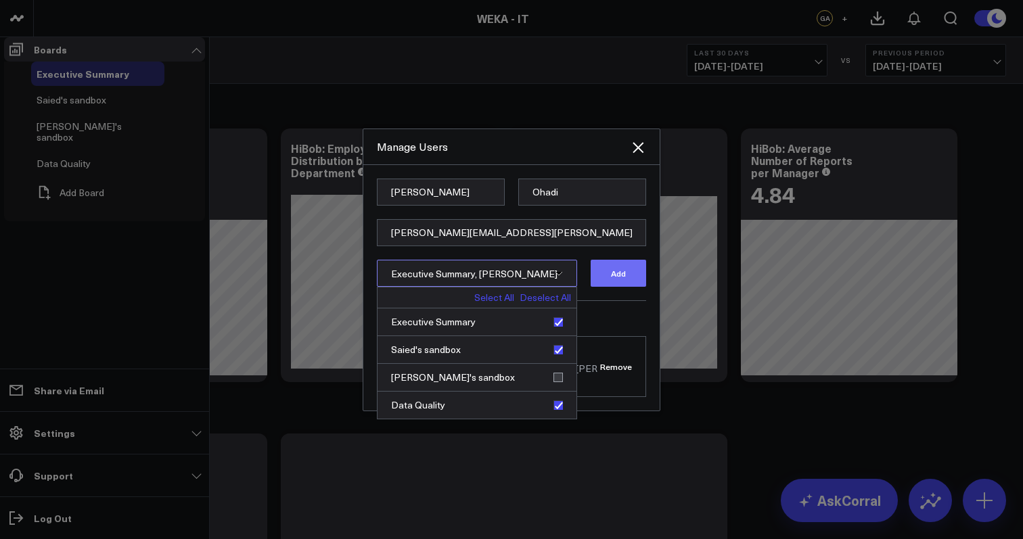
click at [623, 287] on button "Add" at bounding box center [618, 273] width 55 height 27
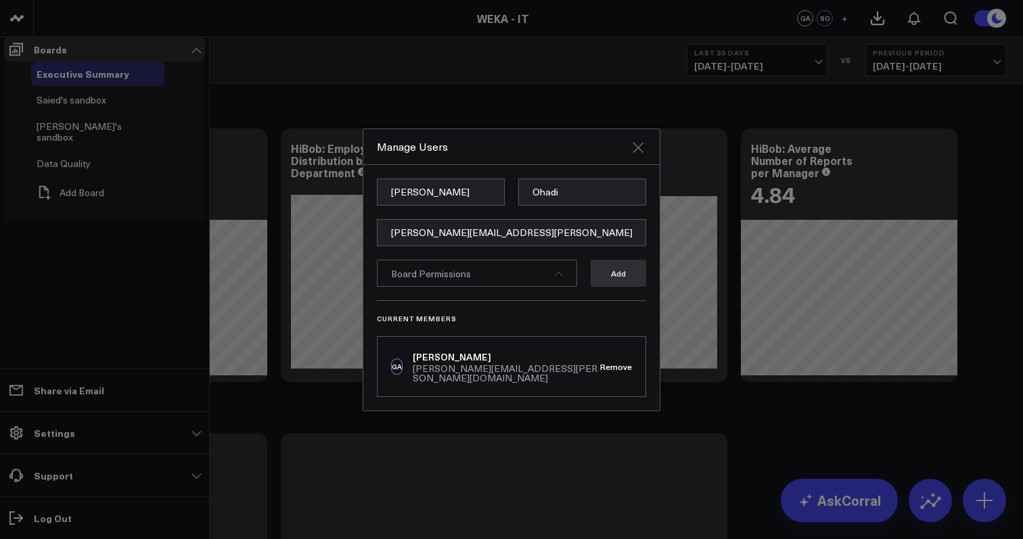
click at [637, 153] on icon "Close" at bounding box center [638, 147] width 11 height 11
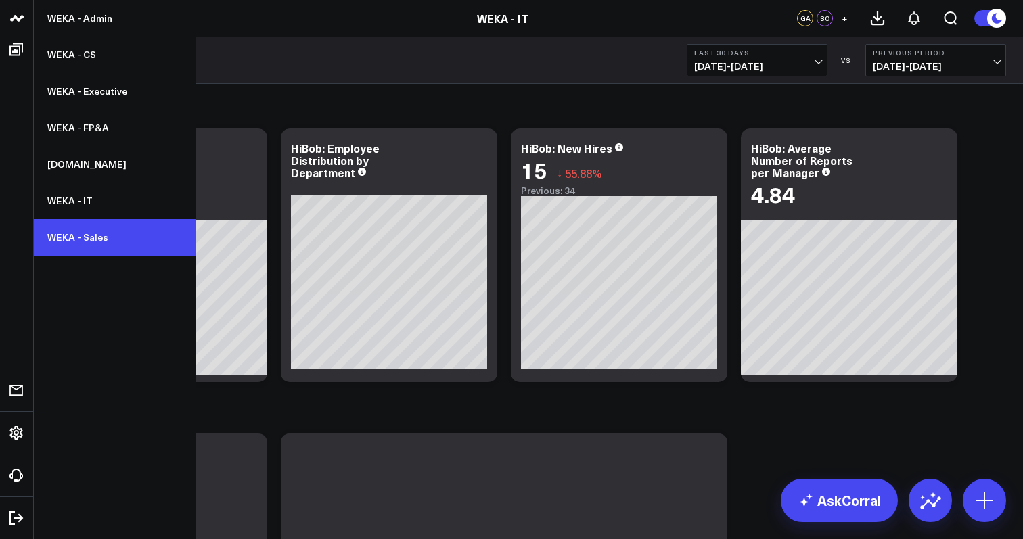
click at [101, 240] on link "WEKA - Sales" at bounding box center [115, 237] width 162 height 37
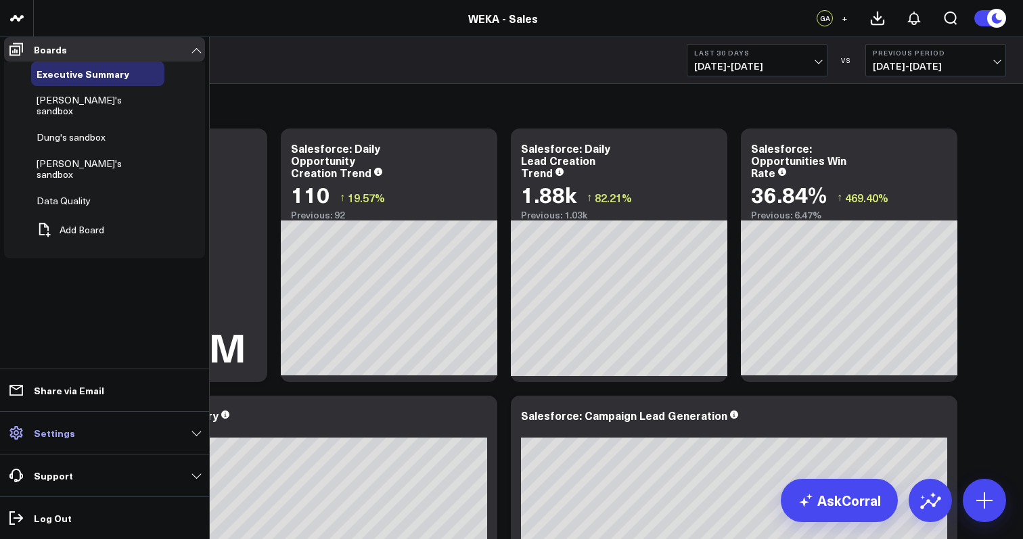
click at [78, 432] on link "Settings" at bounding box center [104, 433] width 201 height 24
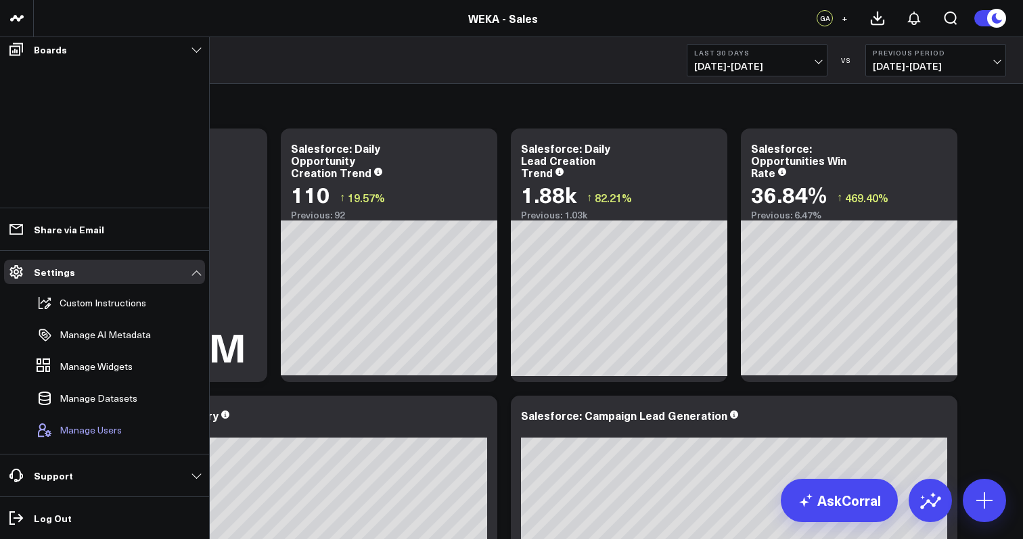
click at [99, 428] on span "Manage Users" at bounding box center [91, 430] width 62 height 11
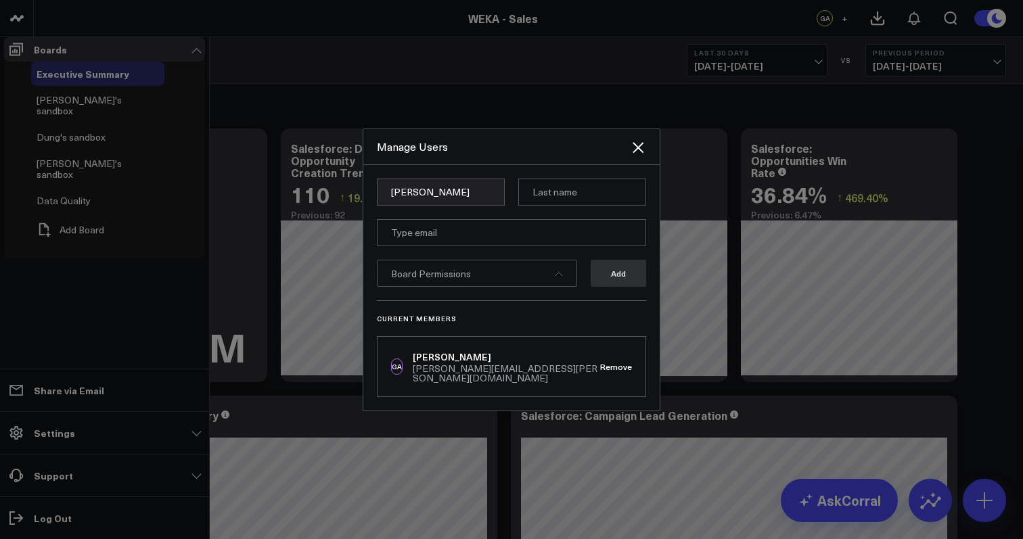
type input "[PERSON_NAME]"
paste input "[PERSON_NAME][EMAIL_ADDRESS][PERSON_NAME][DOMAIN_NAME]"
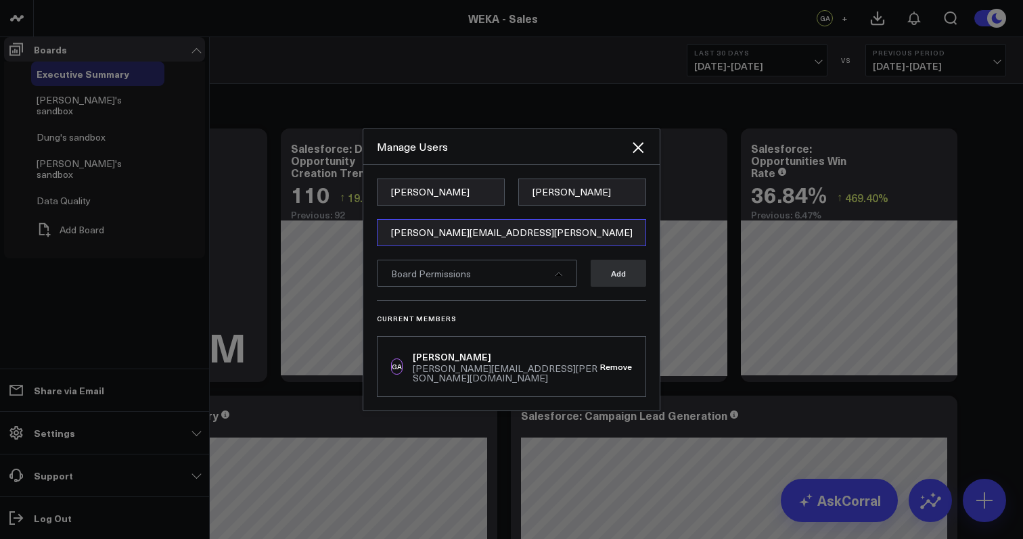
type input "[PERSON_NAME][EMAIL_ADDRESS][PERSON_NAME][DOMAIN_NAME]"
click at [490, 287] on div "Board Permissions" at bounding box center [477, 273] width 200 height 27
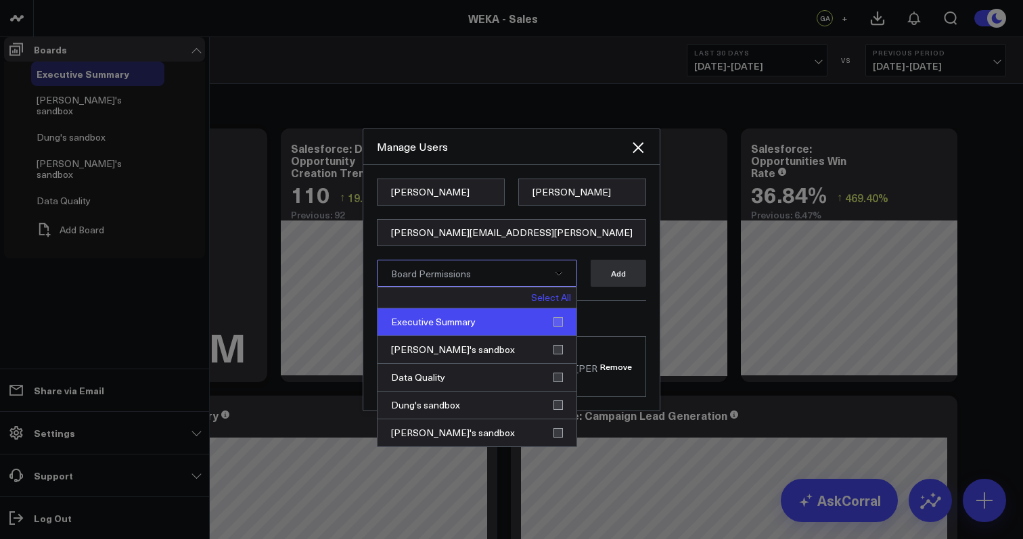
click at [557, 336] on div "Executive Summary" at bounding box center [476, 322] width 199 height 28
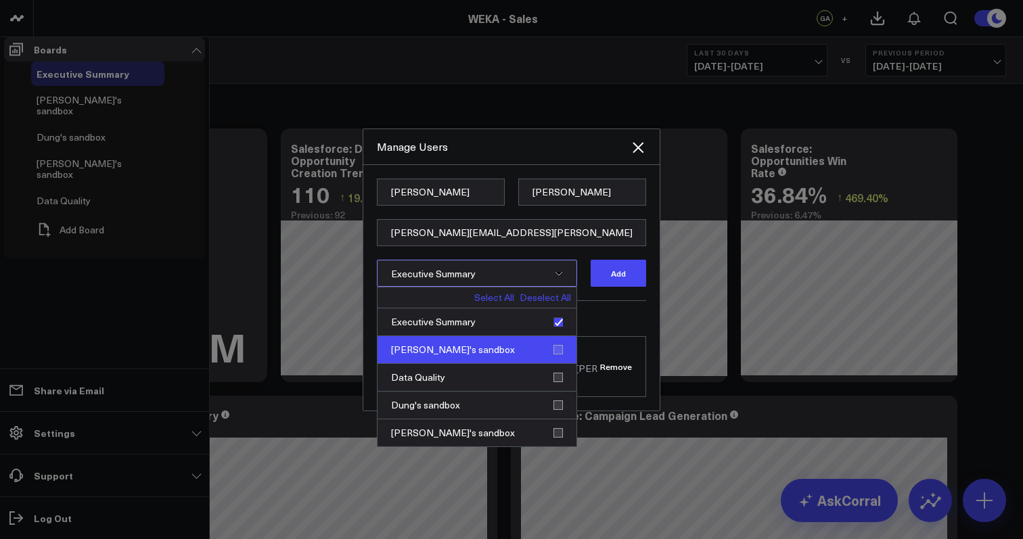
click at [560, 364] on div "[PERSON_NAME]'s sandbox" at bounding box center [476, 350] width 199 height 28
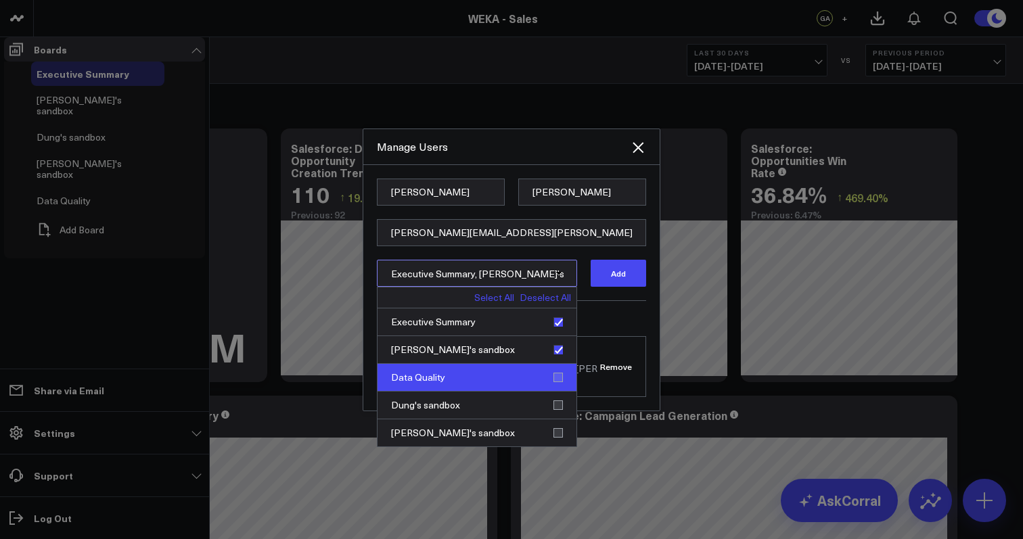
click at [559, 392] on div "Data Quality" at bounding box center [476, 378] width 199 height 28
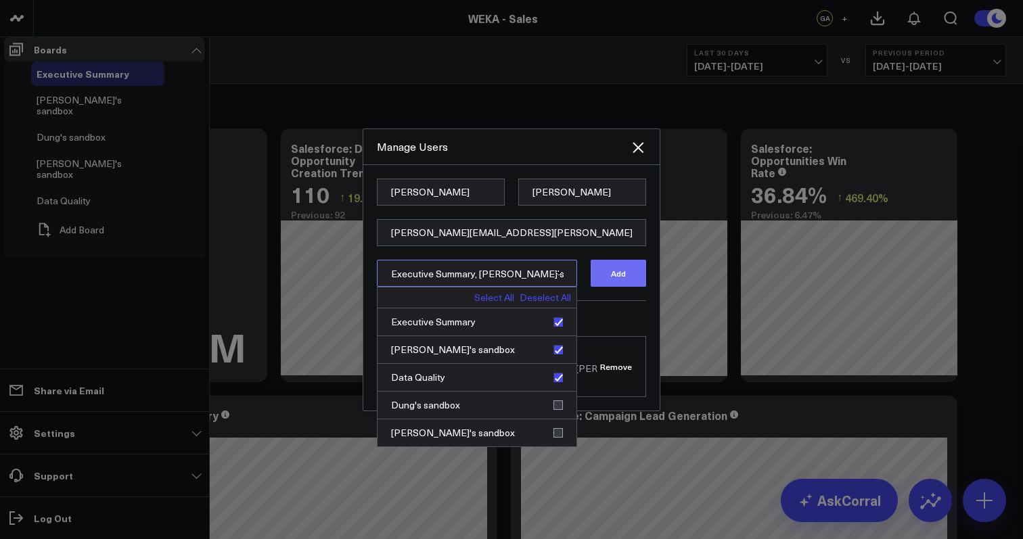
click at [620, 287] on button "Add" at bounding box center [618, 273] width 55 height 27
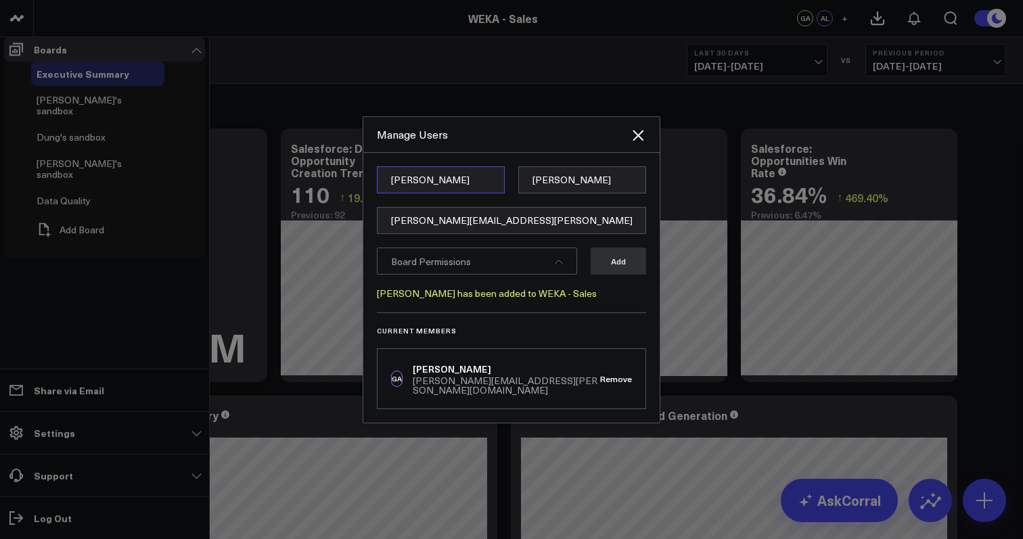
click at [472, 193] on input "[PERSON_NAME]" at bounding box center [441, 179] width 128 height 27
type input "P"
type input "d"
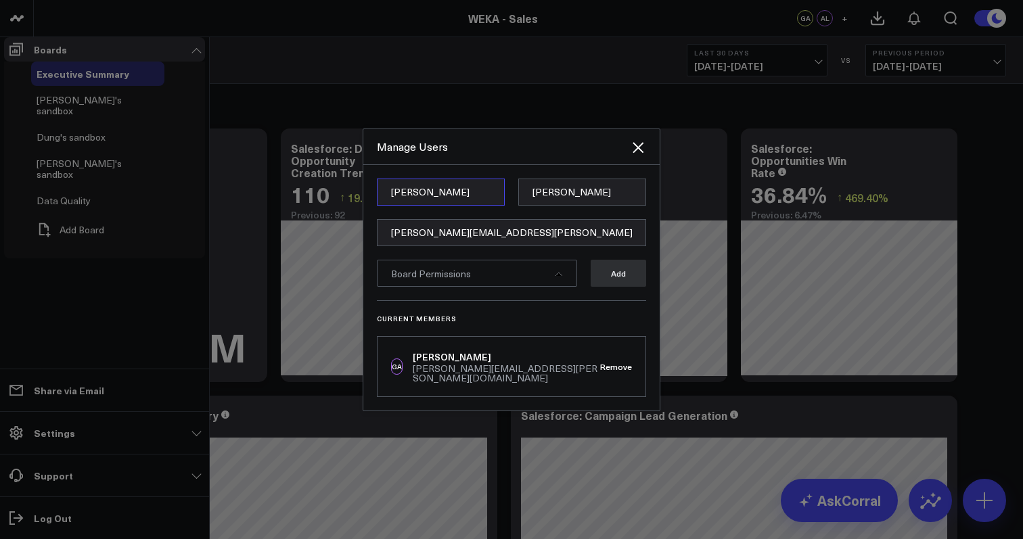
type input "[PERSON_NAME]"
type input "To"
type input "[PERSON_NAME][DOMAIN_NAME][EMAIL_ADDRESS][DOMAIN_NAME]"
click at [564, 287] on div "Board Permissions" at bounding box center [477, 273] width 200 height 27
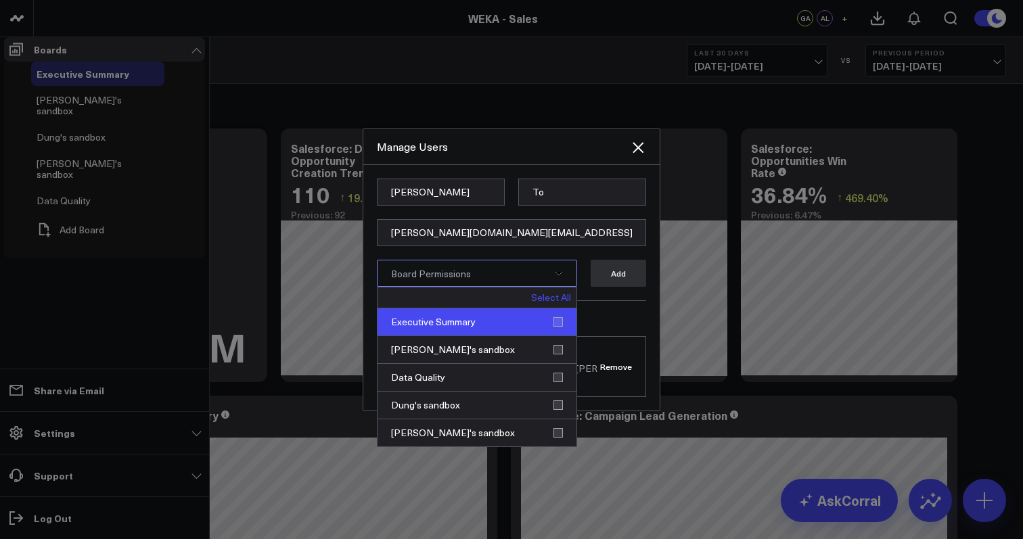
click at [561, 336] on div "Executive Summary" at bounding box center [476, 322] width 199 height 28
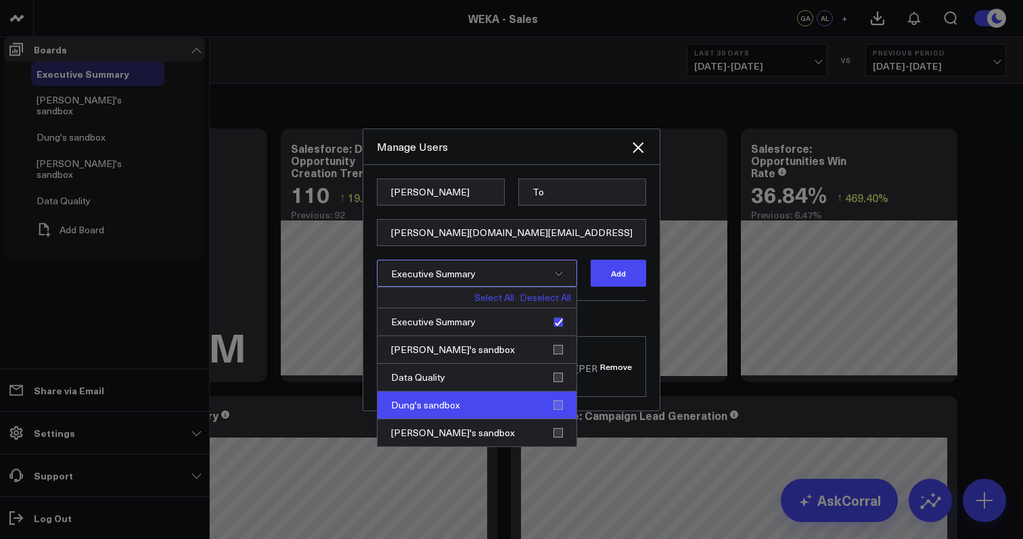
click at [560, 419] on div "Dung's sandbox" at bounding box center [476, 406] width 199 height 28
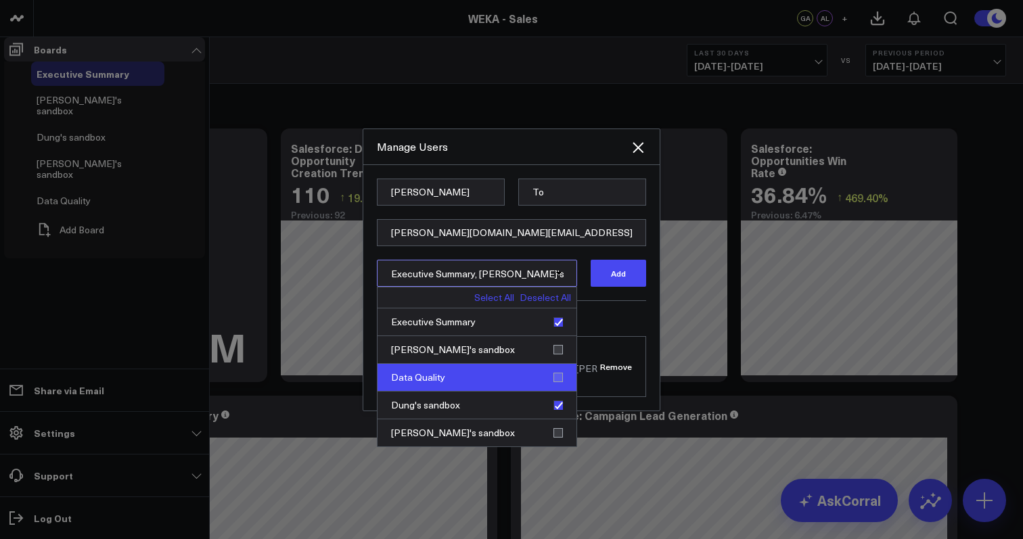
click at [559, 392] on div "Data Quality" at bounding box center [476, 378] width 199 height 28
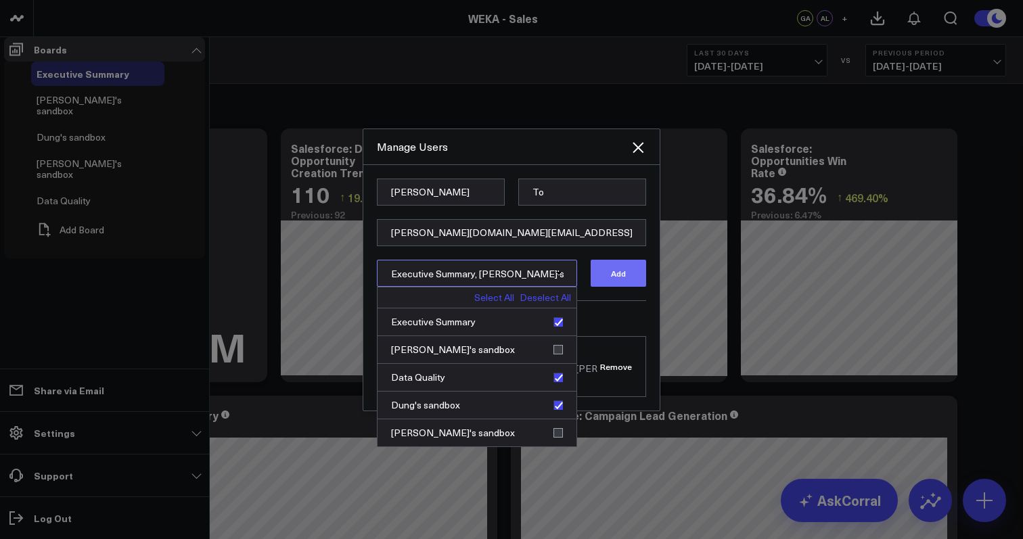
click at [618, 287] on button "Add" at bounding box center [618, 273] width 55 height 27
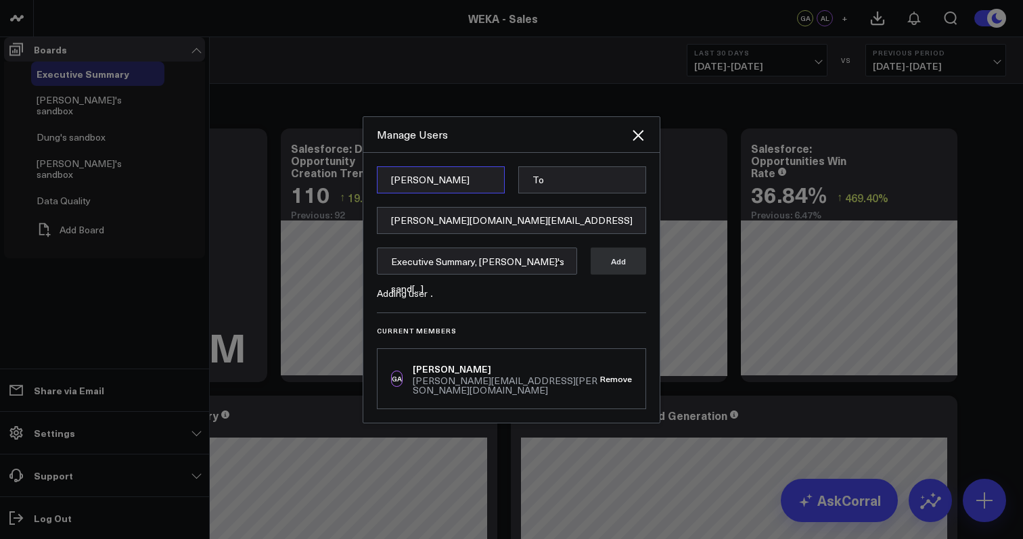
click at [454, 193] on input "[PERSON_NAME]" at bounding box center [441, 179] width 128 height 27
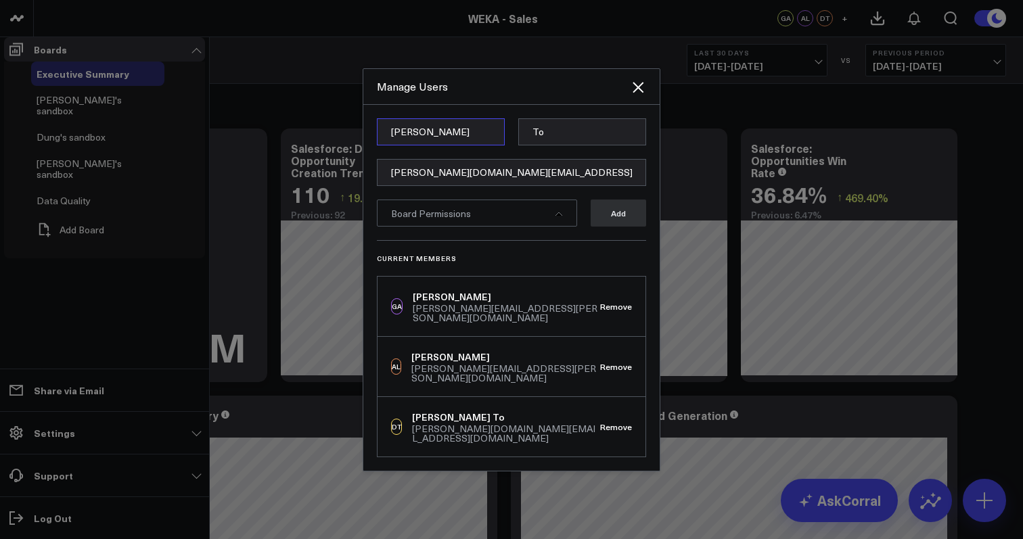
type input "Paul"
type input "Vu"
type input "paul.vu@weka.io"
click at [562, 218] on icon at bounding box center [559, 214] width 8 height 8
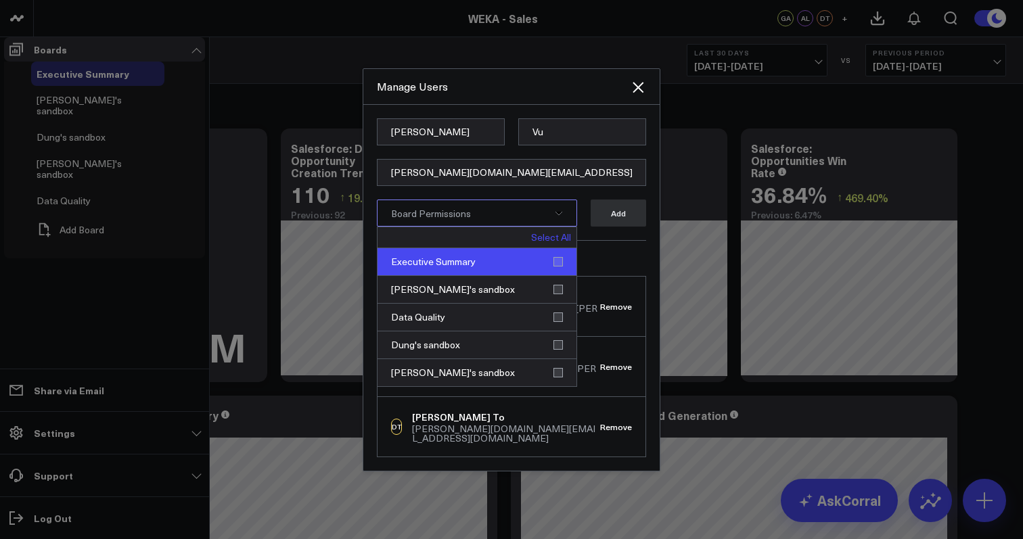
click at [562, 276] on div "Executive Summary" at bounding box center [476, 262] width 199 height 28
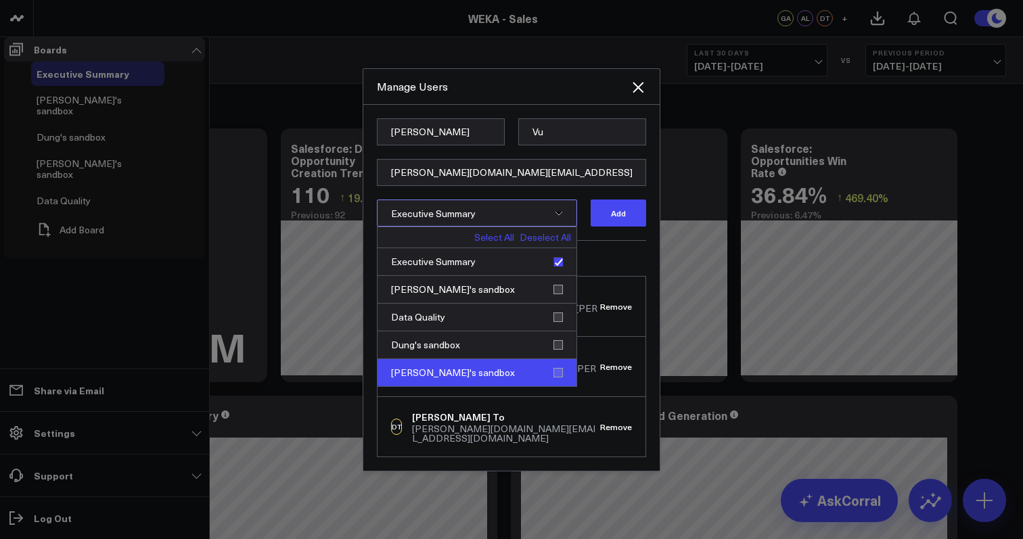
click at [562, 386] on div "Paul's sandbox" at bounding box center [476, 372] width 199 height 27
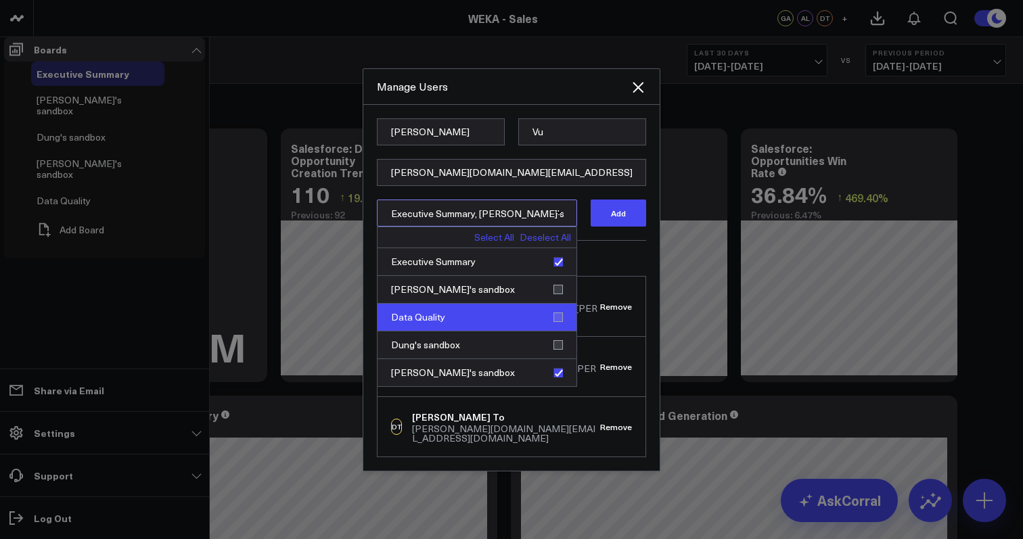
click at [561, 331] on div "Data Quality" at bounding box center [476, 318] width 199 height 28
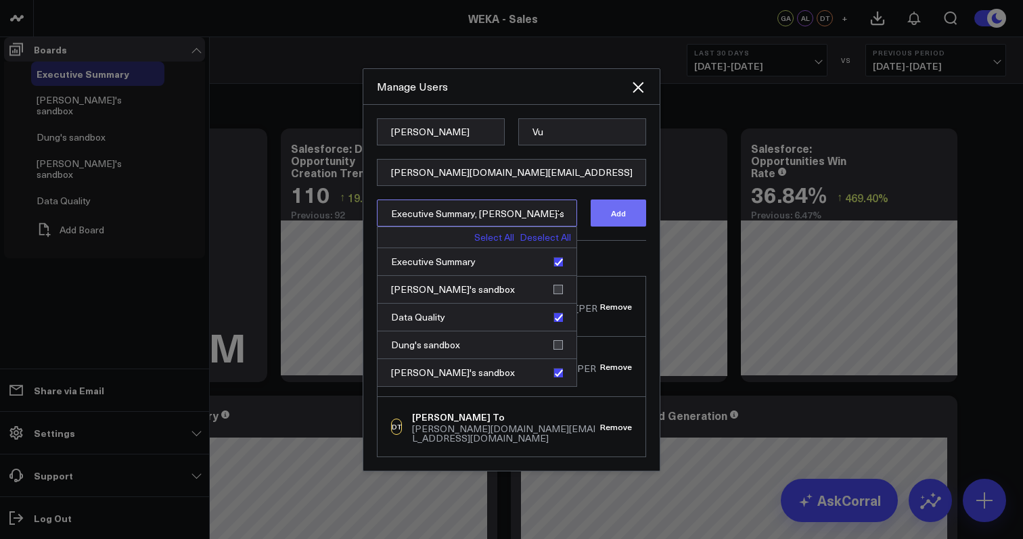
click at [623, 227] on button "Add" at bounding box center [618, 213] width 55 height 27
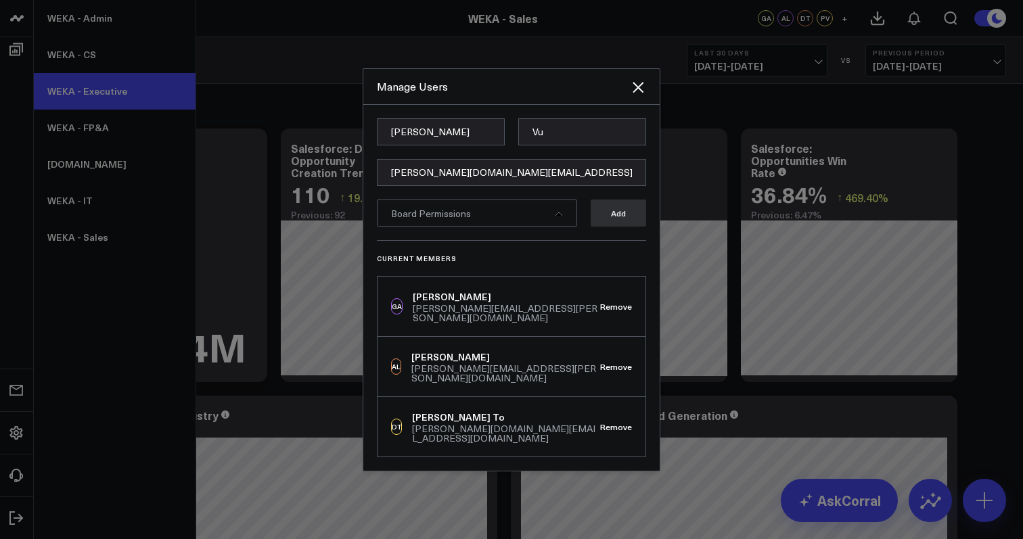
click at [95, 91] on link "WEKA - Executive" at bounding box center [115, 91] width 162 height 37
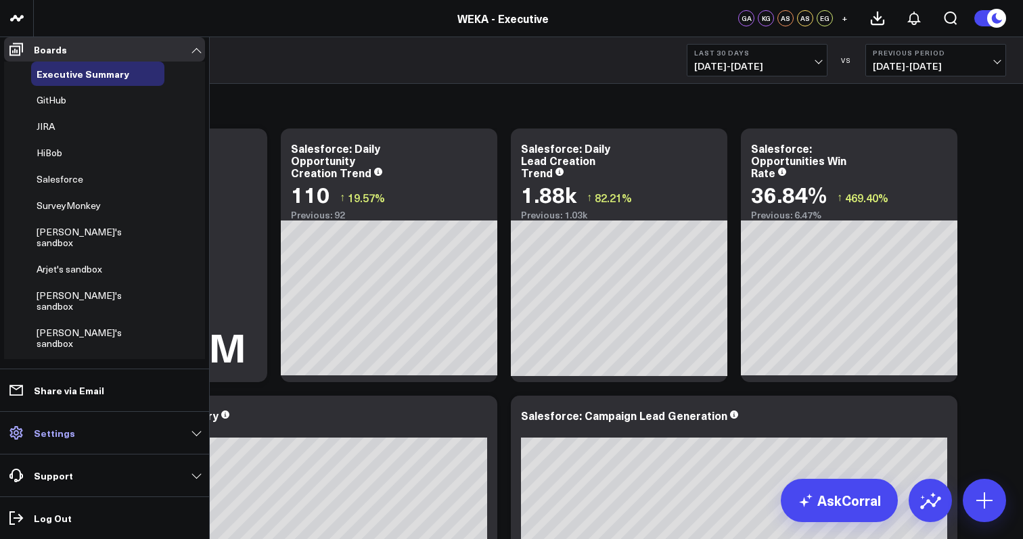
click at [175, 439] on link "Settings" at bounding box center [104, 433] width 201 height 24
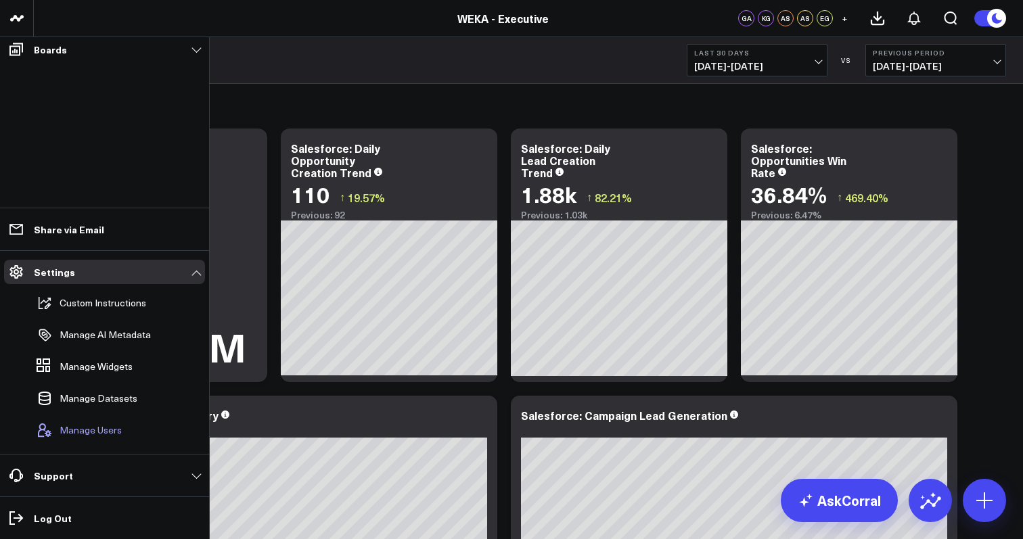
click at [115, 434] on span "Manage Users" at bounding box center [91, 430] width 62 height 11
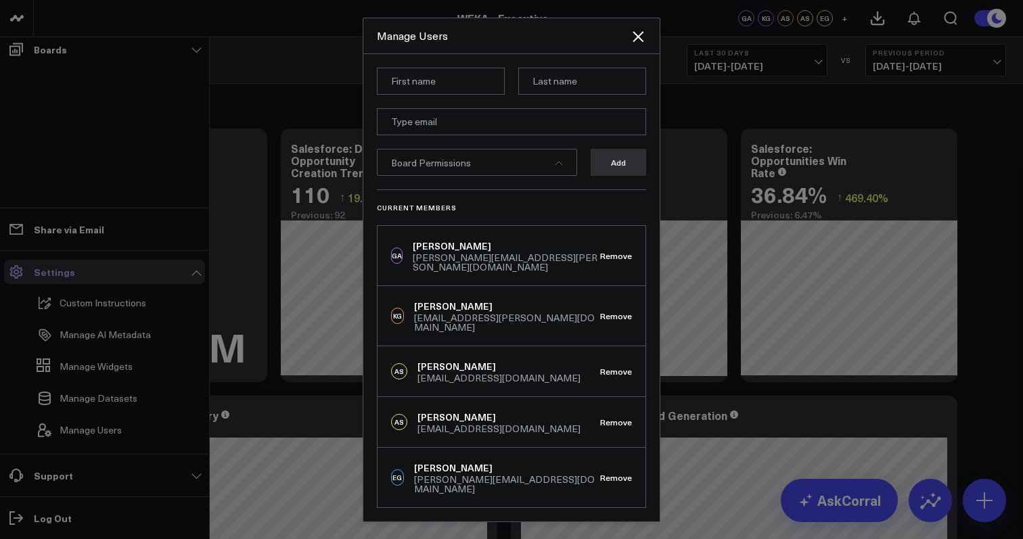
click at [93, 274] on link "Settings" at bounding box center [104, 272] width 201 height 24
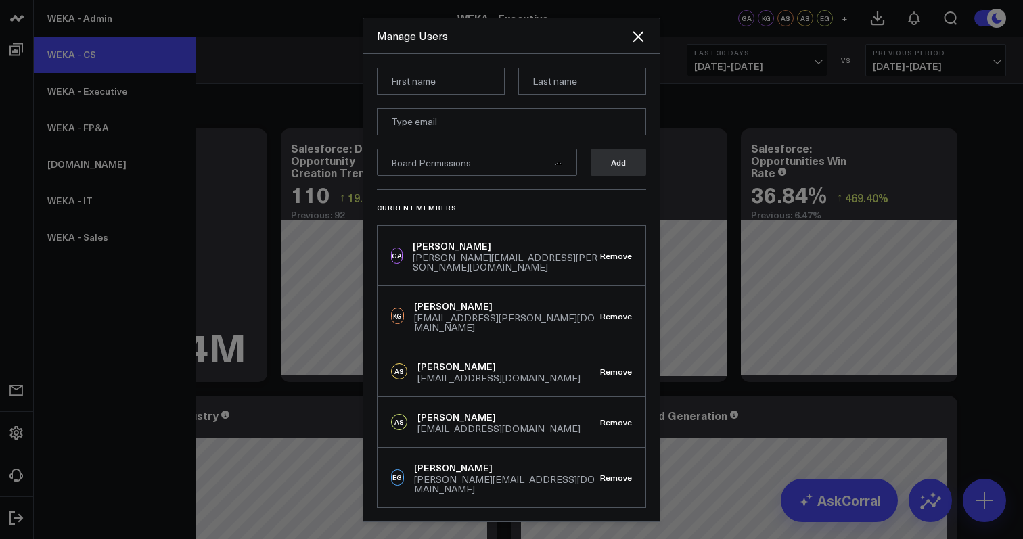
click at [105, 58] on link "WEKA - CS" at bounding box center [115, 55] width 162 height 37
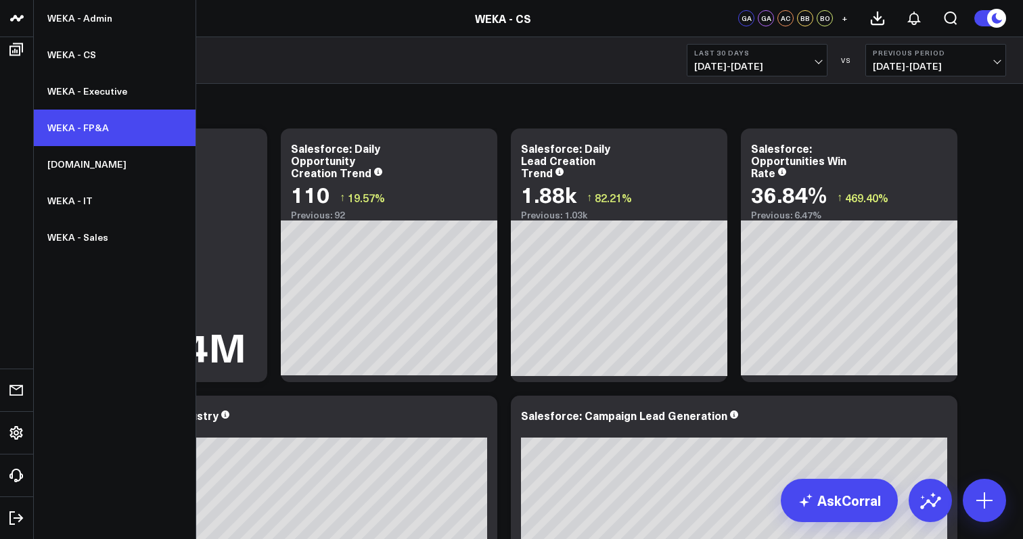
click at [138, 134] on link "WEKA - FP&A" at bounding box center [115, 128] width 162 height 37
click at [106, 137] on link "WEKA - FP&A" at bounding box center [115, 128] width 162 height 37
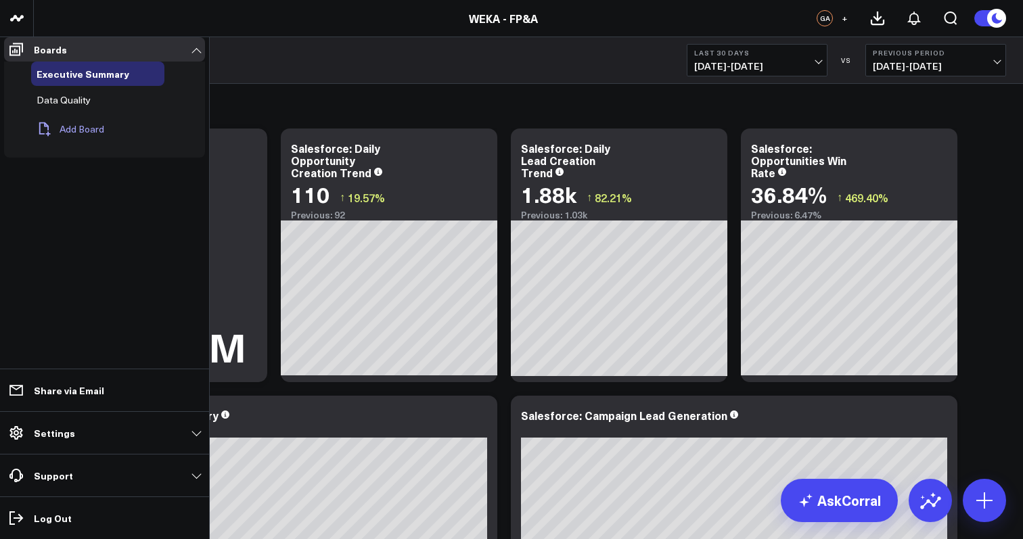
click at [81, 135] on button "Add Board" at bounding box center [67, 129] width 73 height 30
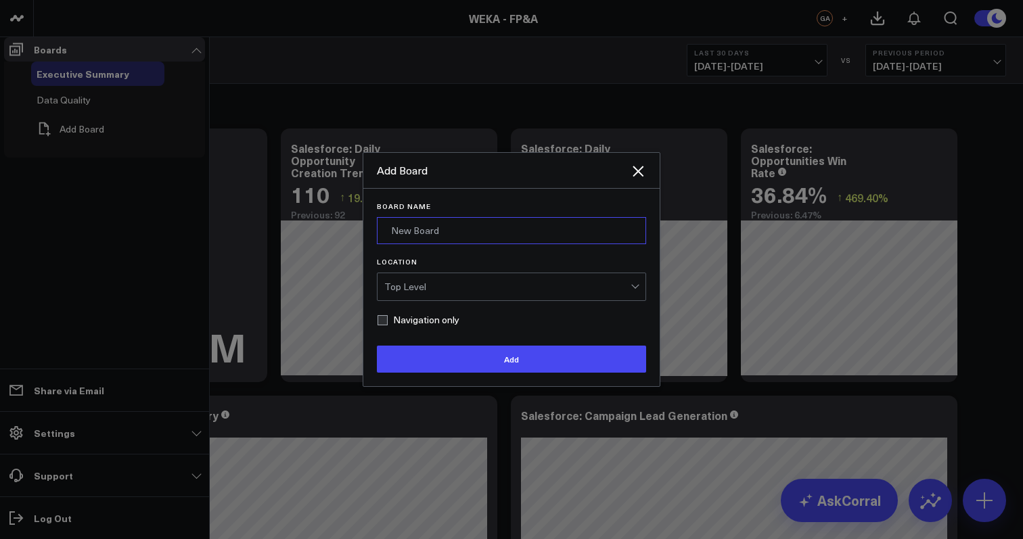
click at [459, 244] on input "Board Name" at bounding box center [511, 230] width 269 height 27
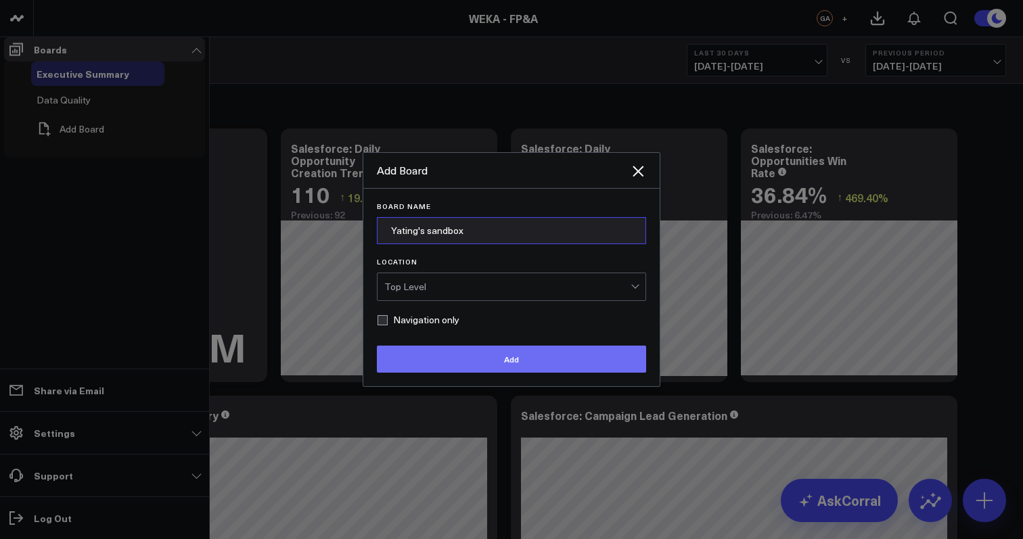
type input "Yating's sandbox"
click at [490, 373] on button "Add" at bounding box center [511, 359] width 269 height 27
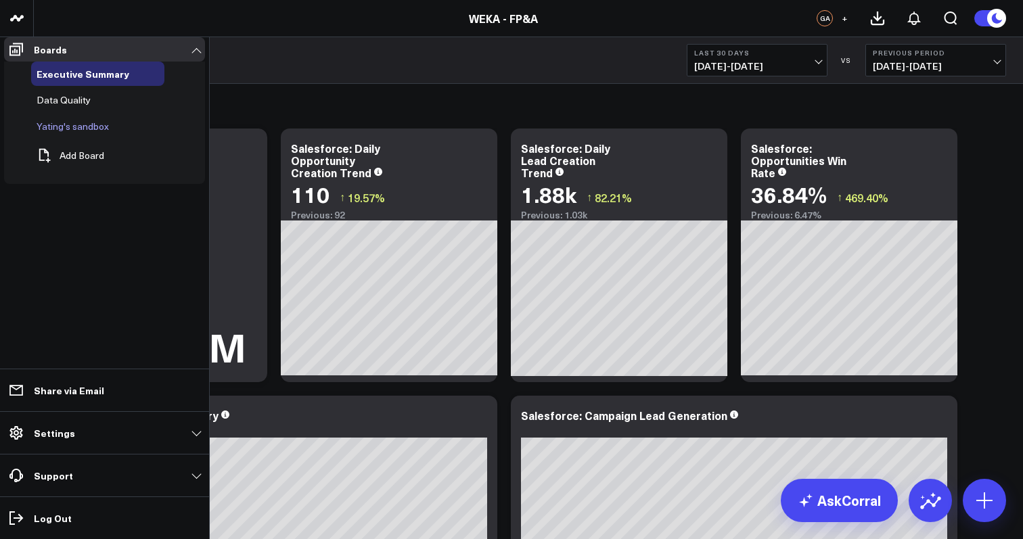
click at [66, 133] on span "Yating's sandbox" at bounding box center [73, 126] width 72 height 13
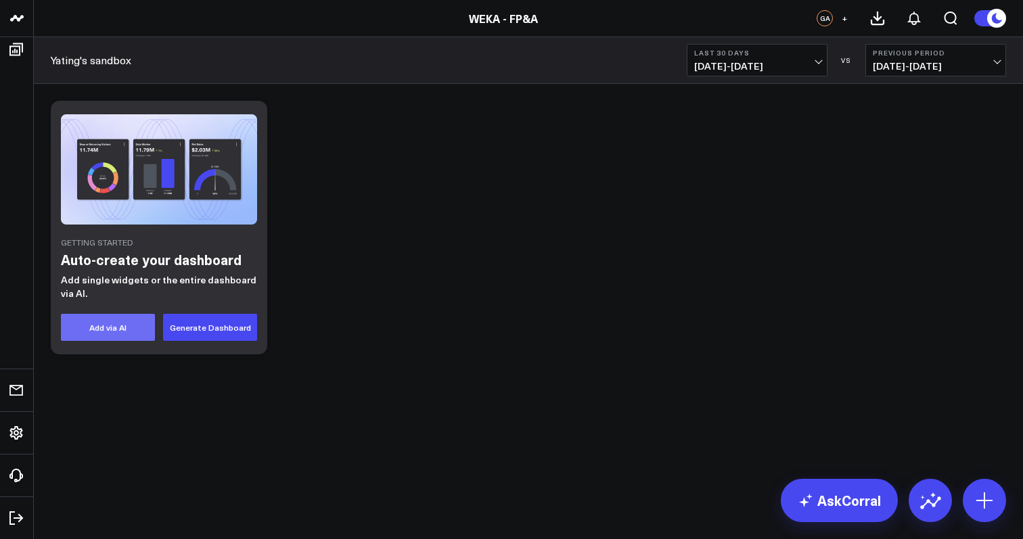
click at [124, 323] on button "Add via AI" at bounding box center [108, 327] width 94 height 27
type textarea "s"
type textarea "total pipeline by industry for the quarter"
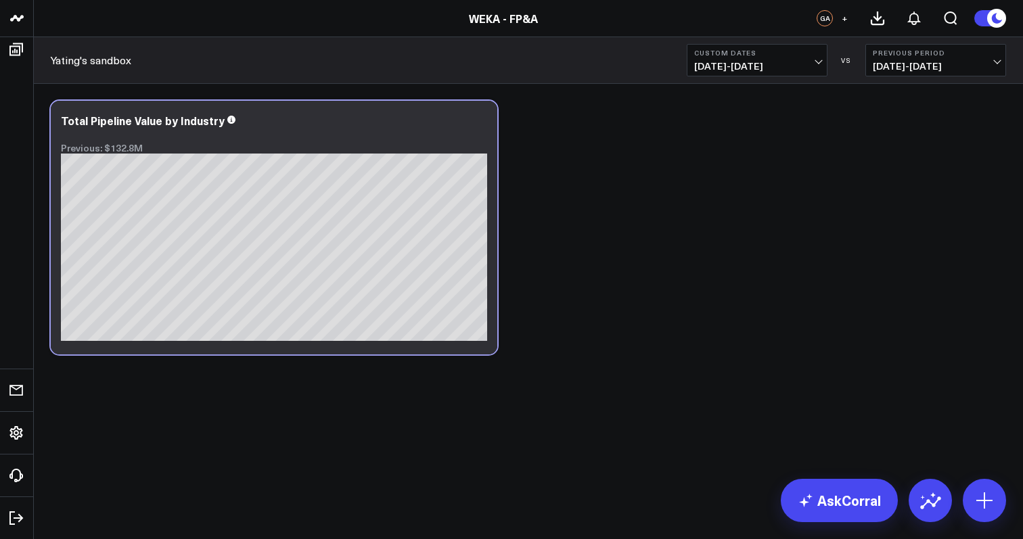
scroll to position [369, 0]
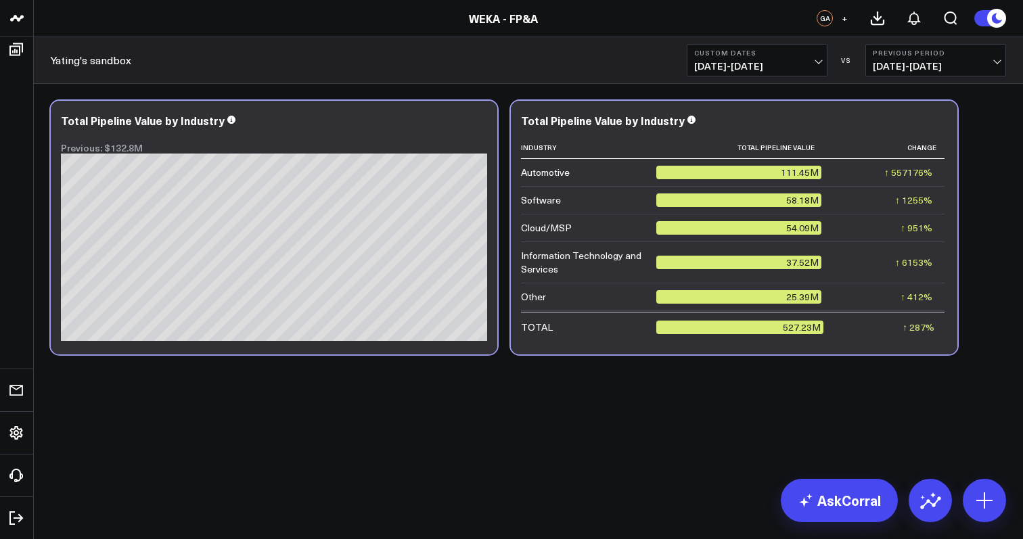
click at [792, 410] on div "Modify via AI Copy link to widget Ask support Remove Create linked copy Executi…" at bounding box center [528, 263] width 989 height 359
click at [933, 122] on icon at bounding box center [939, 122] width 16 height 16
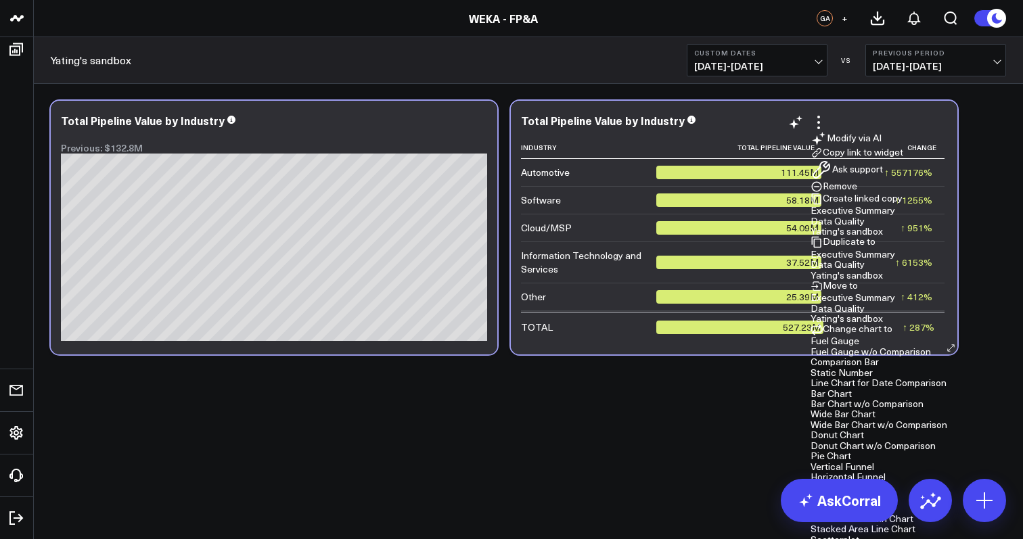
click at [857, 193] on button "Remove" at bounding box center [833, 187] width 47 height 12
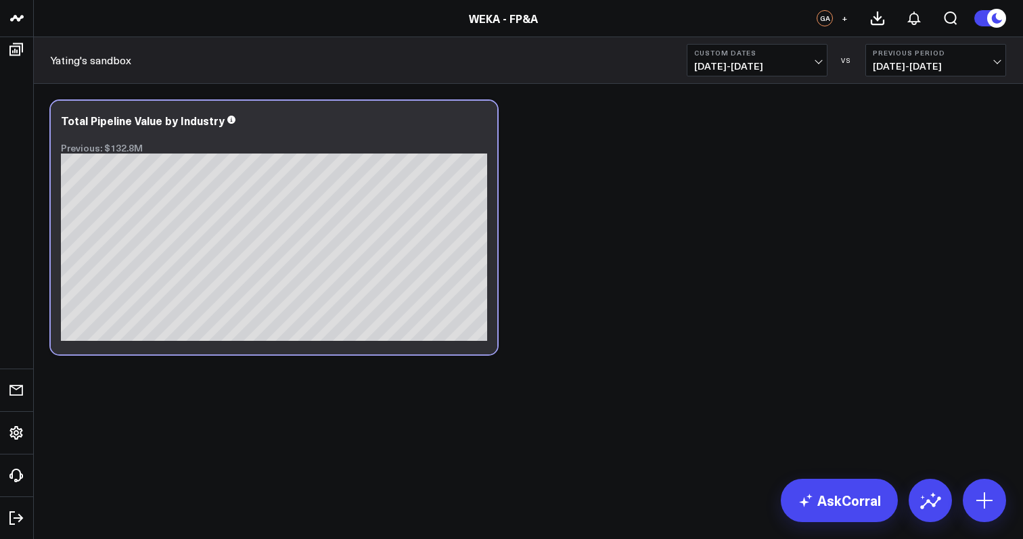
click at [691, 340] on div "Modify via AI Copy link to widget Ask support Remove Create linked copy Executi…" at bounding box center [528, 227] width 969 height 267
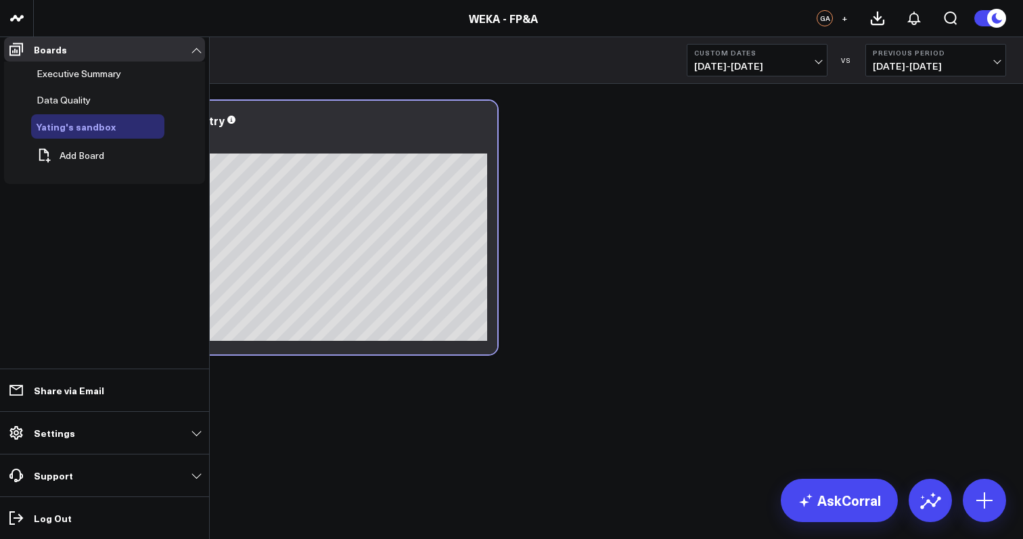
click at [74, 133] on span "Yating's sandbox" at bounding box center [76, 127] width 79 height 14
click at [124, 133] on icon at bounding box center [132, 126] width 16 height 16
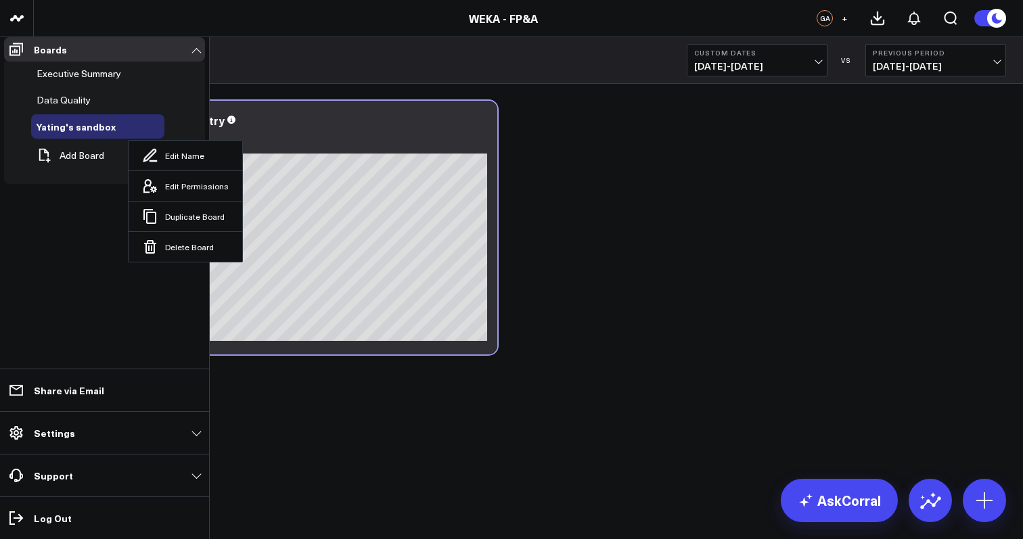
click at [95, 308] on ul "Boards Executive Summary Data Quality Yating's sandbox Edit Name Edit Permissio…" at bounding box center [104, 288] width 209 height 502
click at [179, 203] on button "Duplicate Board" at bounding box center [186, 216] width 114 height 30
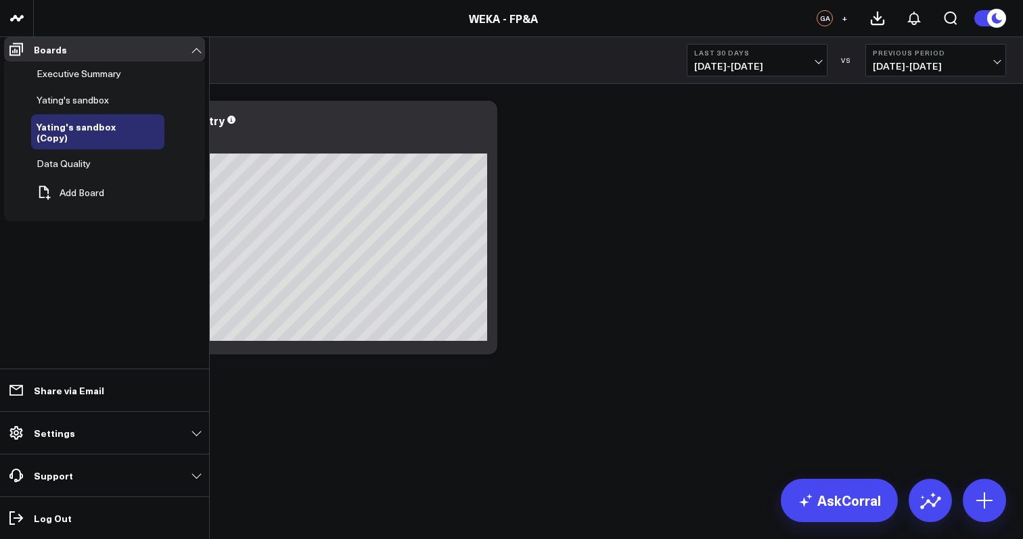
click at [89, 285] on ul "Boards Executive Summary Yating's sandbox Yating's sandbox (Copy) Data Quality …" at bounding box center [104, 288] width 209 height 502
click at [108, 130] on span "Yating's sandbox (Copy)" at bounding box center [76, 132] width 79 height 24
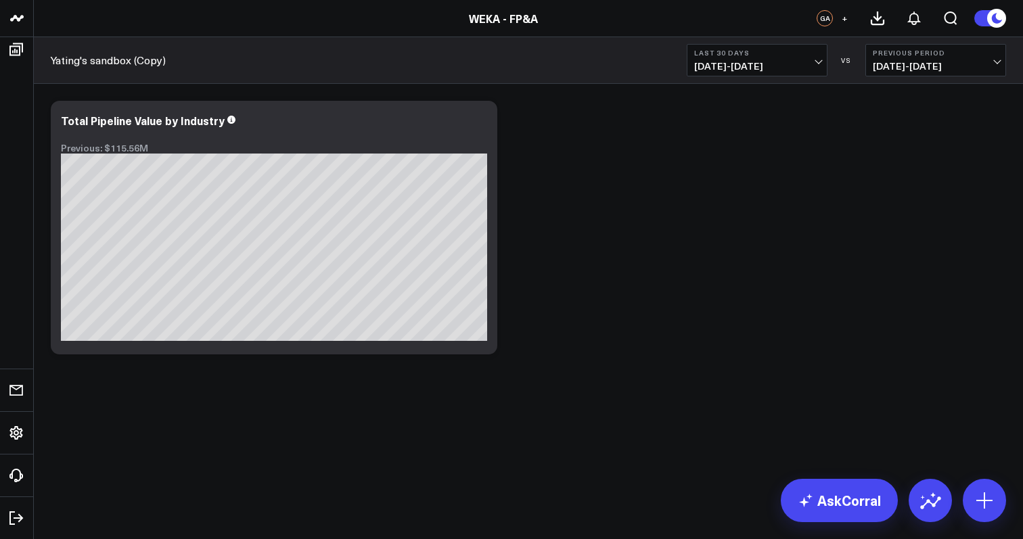
click at [155, 63] on link "Yating's sandbox (Copy)" at bounding box center [108, 60] width 115 height 15
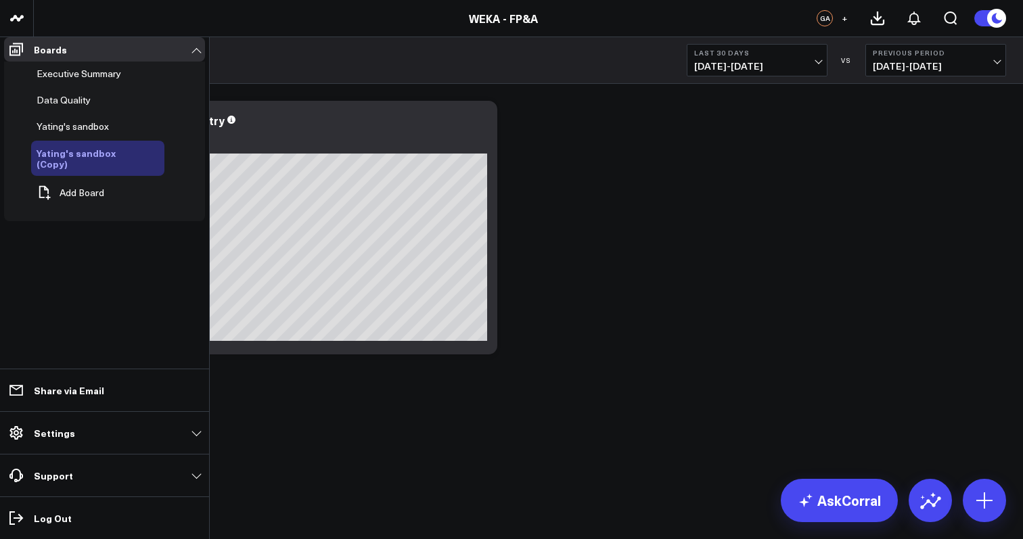
click at [156, 159] on icon at bounding box center [155, 158] width 16 height 16
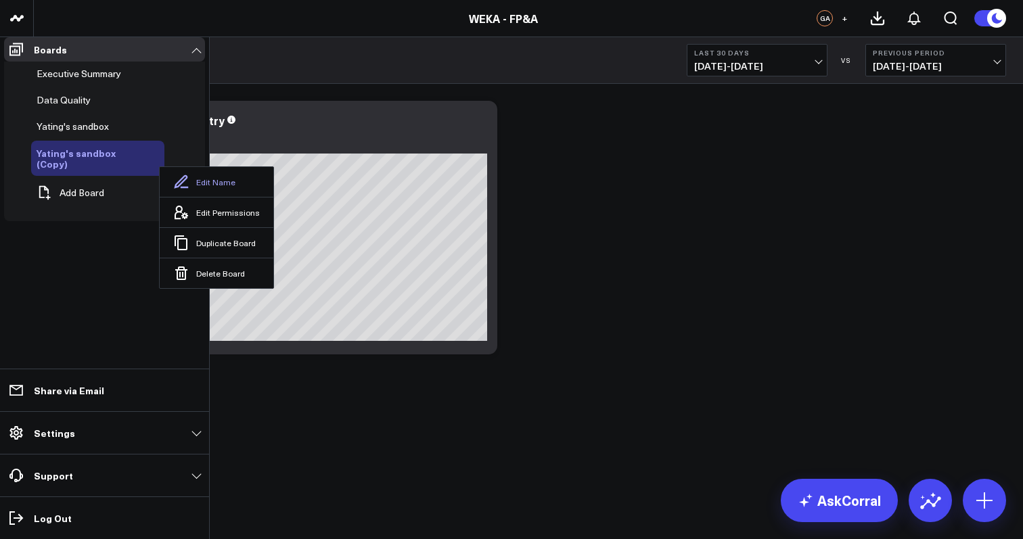
click at [213, 178] on button "Edit Name" at bounding box center [217, 182] width 114 height 30
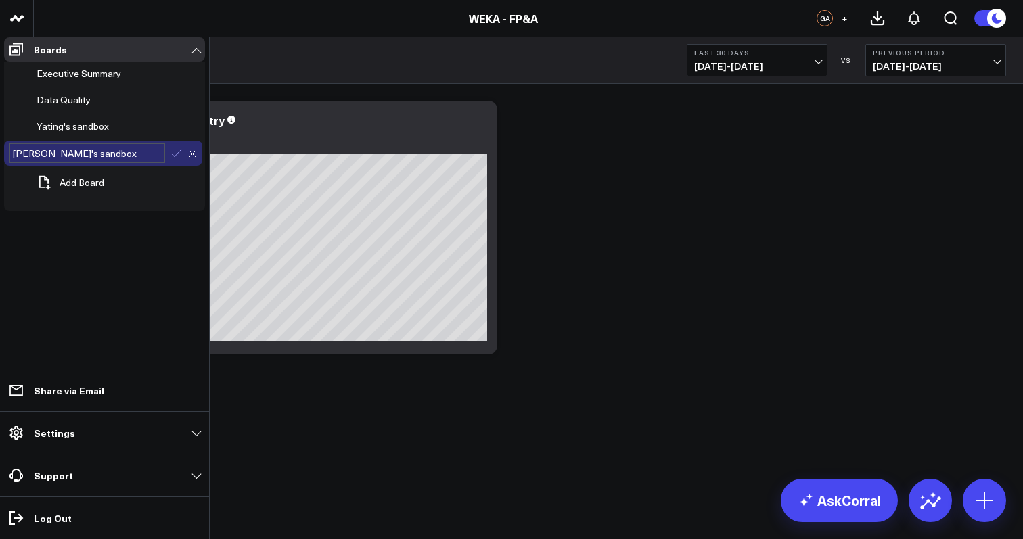
type input "[PERSON_NAME]'s sandbox"
click at [173, 158] on icon at bounding box center [176, 153] width 12 height 12
click at [105, 289] on ul "Boards Executive Summary Data Quality Yating's sandbox Ally's sandbox Add Board…" at bounding box center [104, 288] width 209 height 502
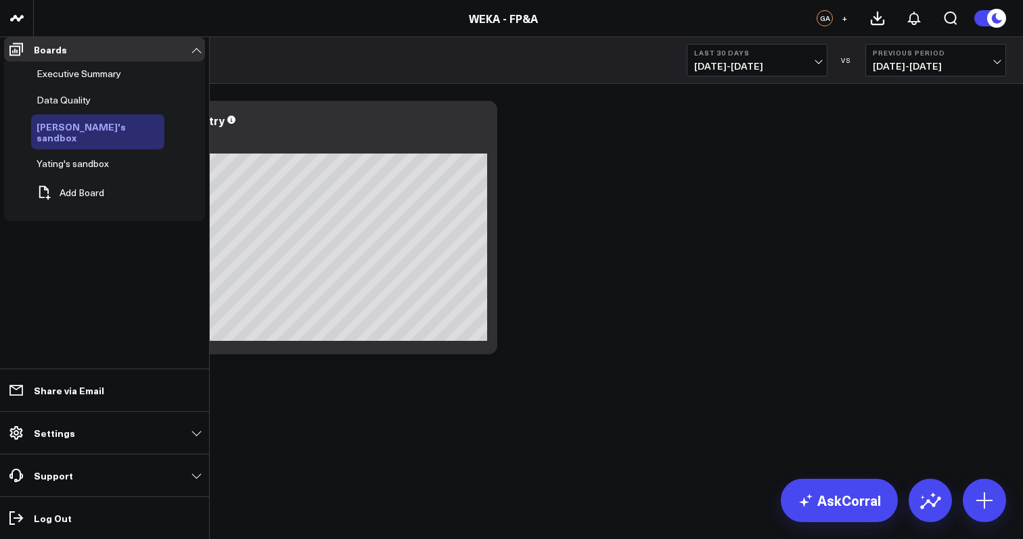
click at [78, 139] on span "Ally's sandbox" at bounding box center [81, 132] width 89 height 24
click at [148, 135] on icon at bounding box center [156, 132] width 16 height 16
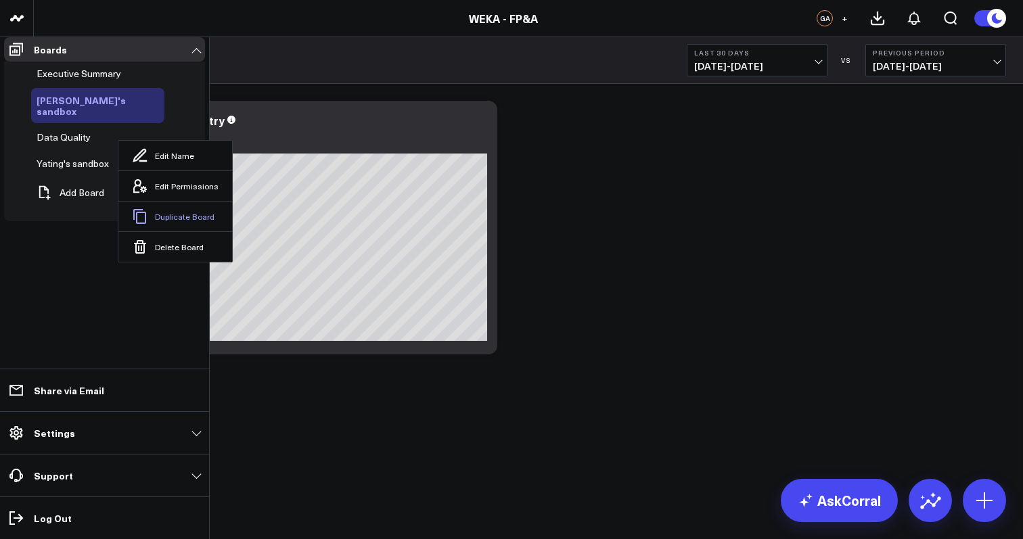
click at [171, 207] on button "Duplicate Board" at bounding box center [175, 216] width 114 height 30
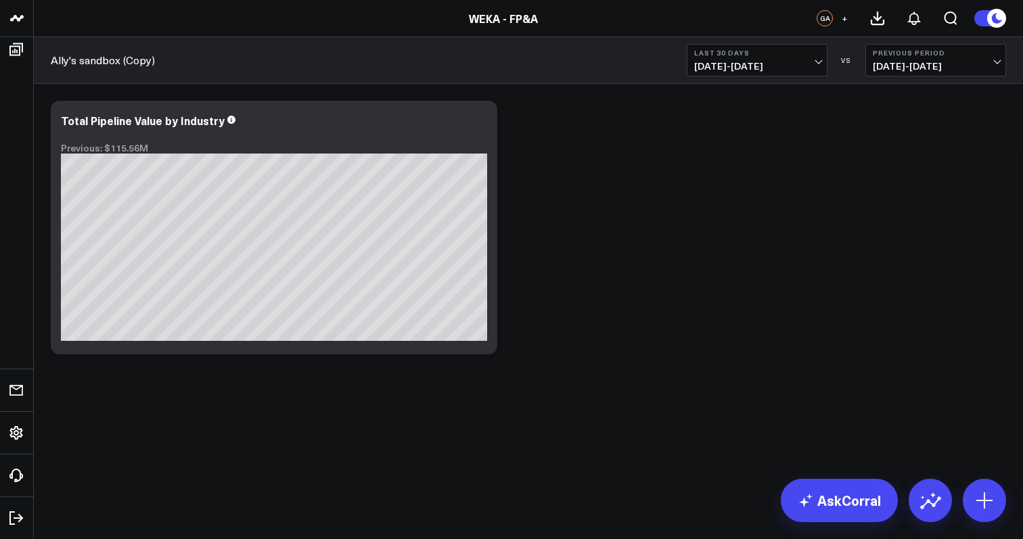
click at [127, 63] on link "Ally's sandbox (Copy)" at bounding box center [103, 60] width 104 height 15
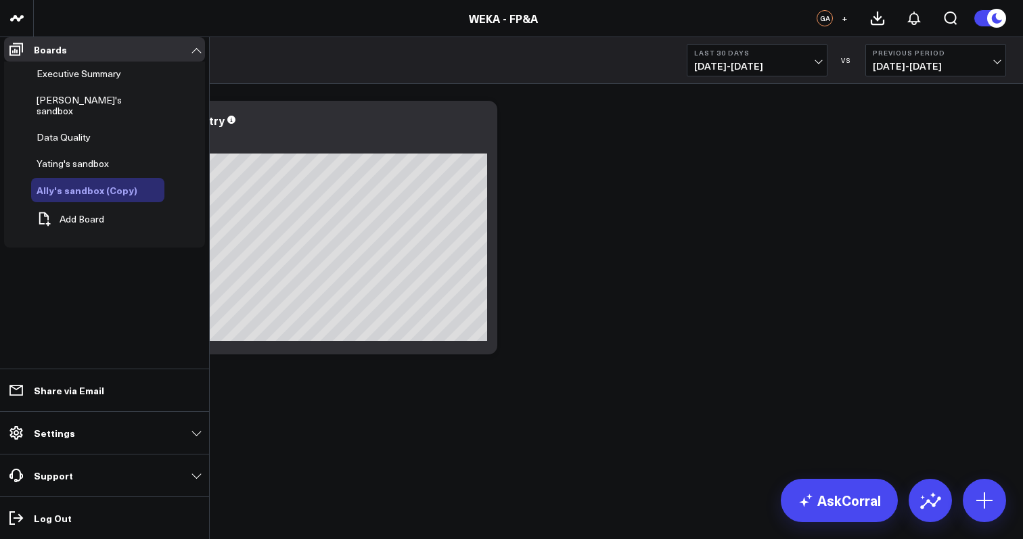
click at [147, 187] on button at bounding box center [154, 190] width 20 height 11
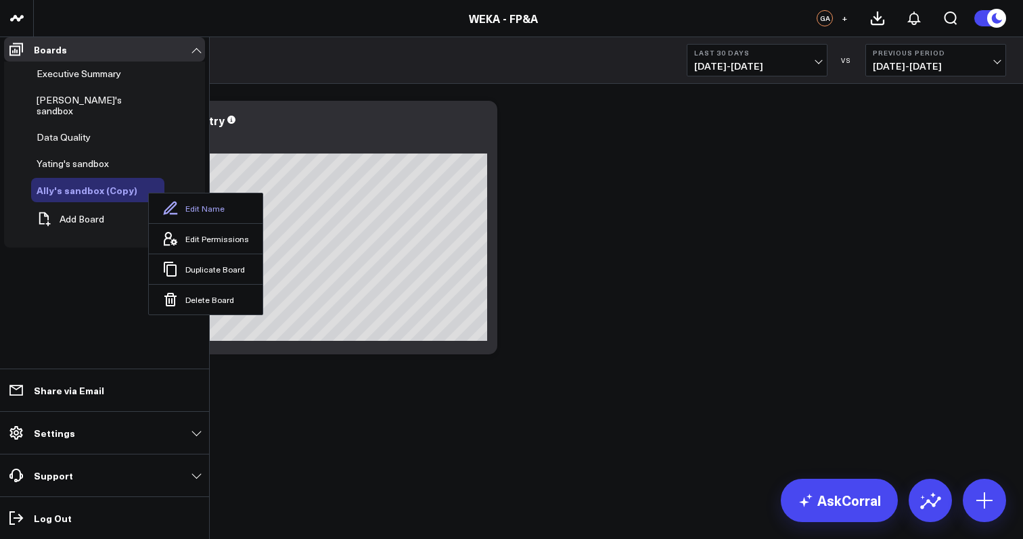
click at [175, 205] on button "Edit Name" at bounding box center [206, 208] width 114 height 30
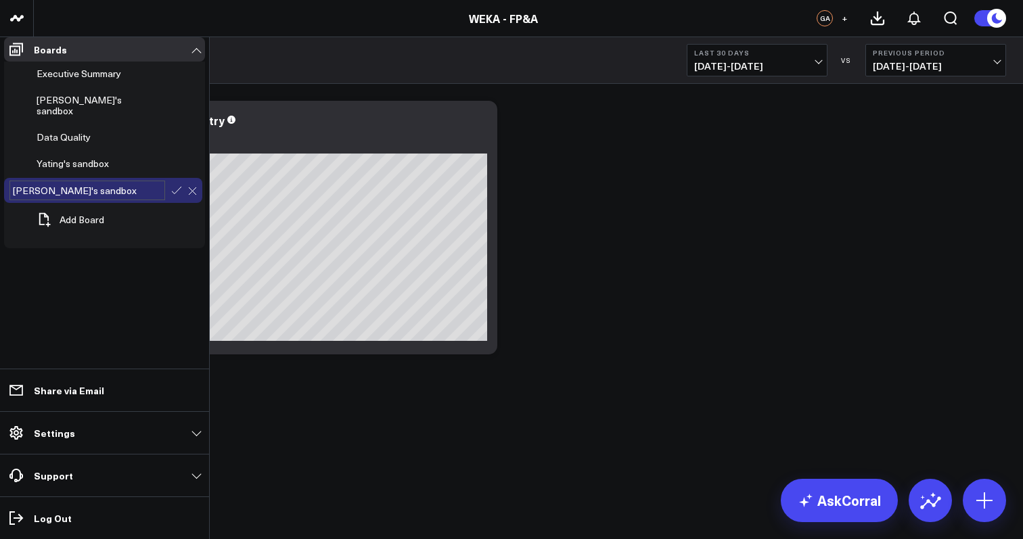
type input "Eric's sandbox"
click at [173, 191] on icon at bounding box center [176, 191] width 12 height 12
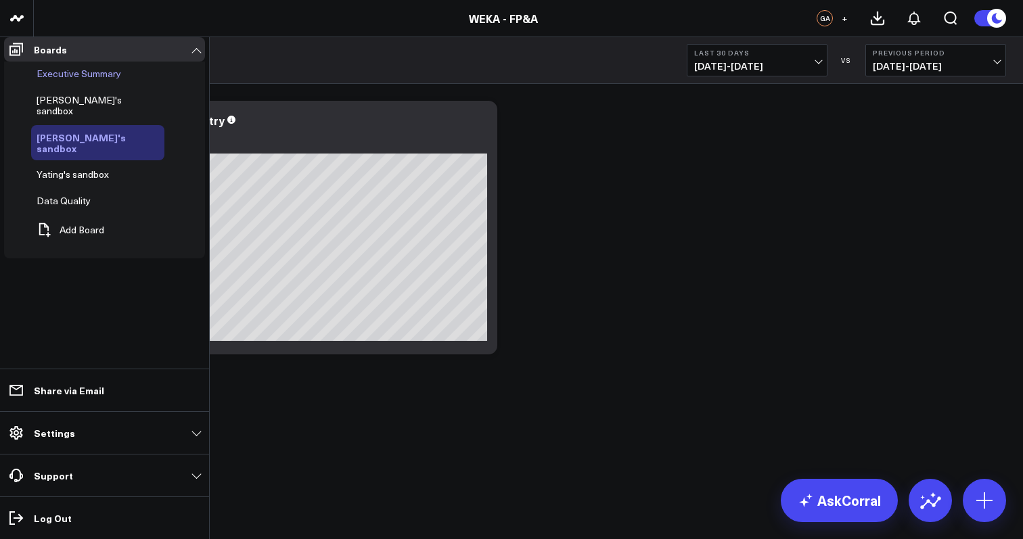
click at [91, 80] on span "Executive Summary" at bounding box center [79, 73] width 85 height 13
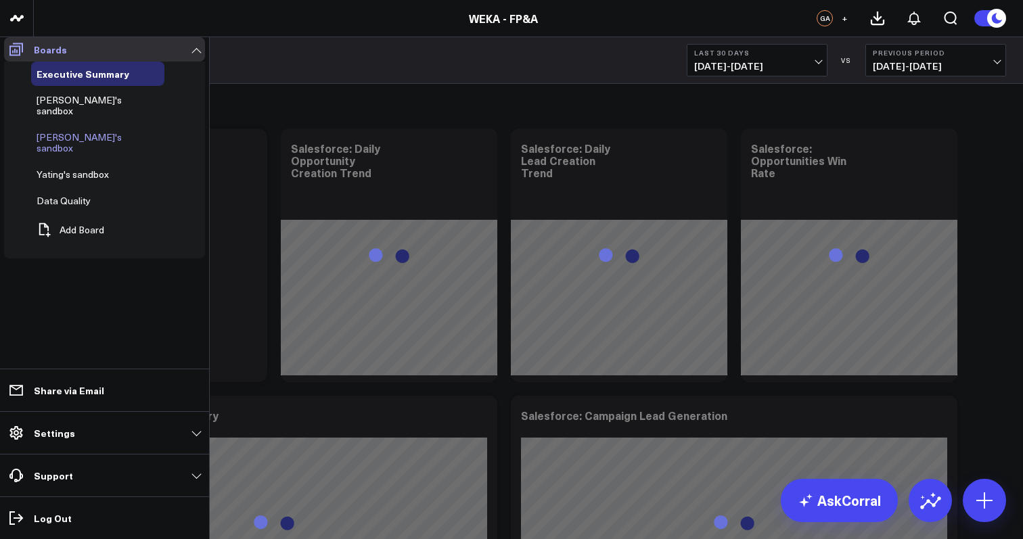
click at [32, 62] on link "Boards" at bounding box center [104, 49] width 201 height 24
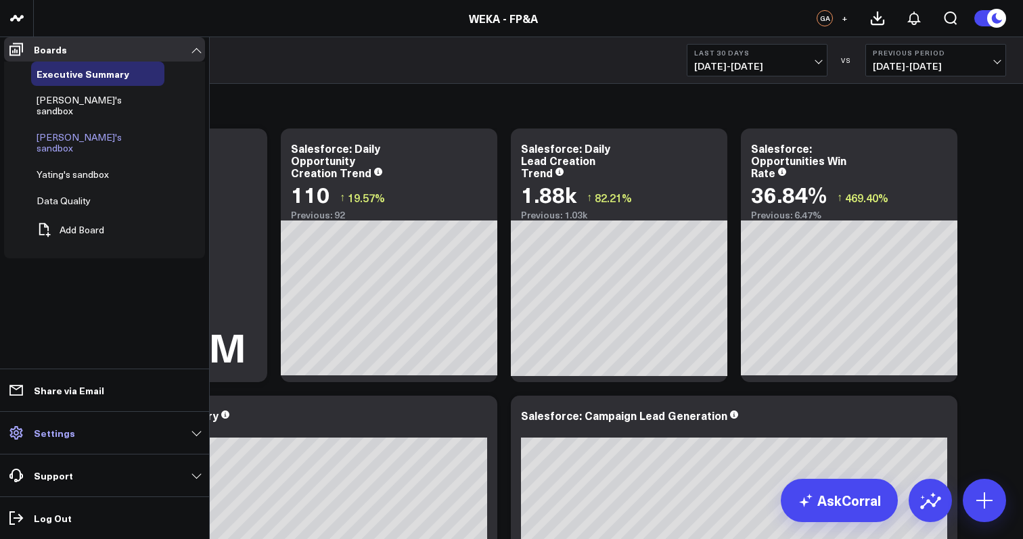
click at [189, 432] on link "Settings" at bounding box center [104, 433] width 201 height 24
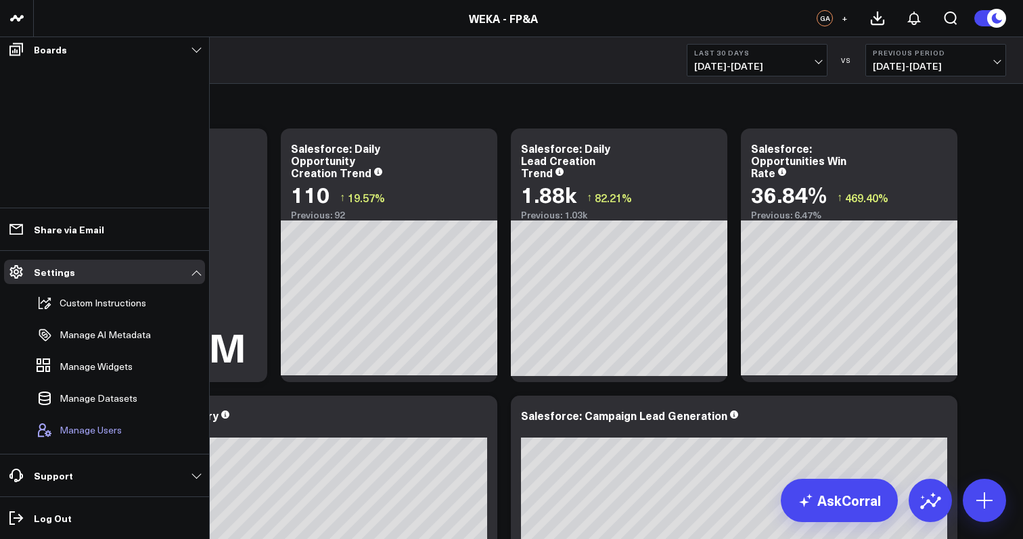
click at [104, 426] on span "Manage Users" at bounding box center [91, 430] width 62 height 11
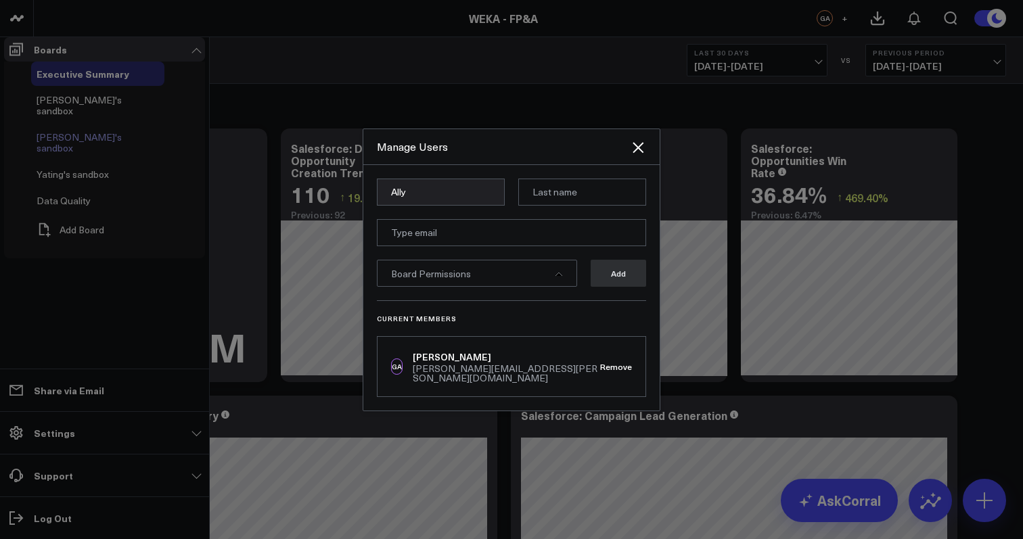
type input "Ally"
type input "Chen"
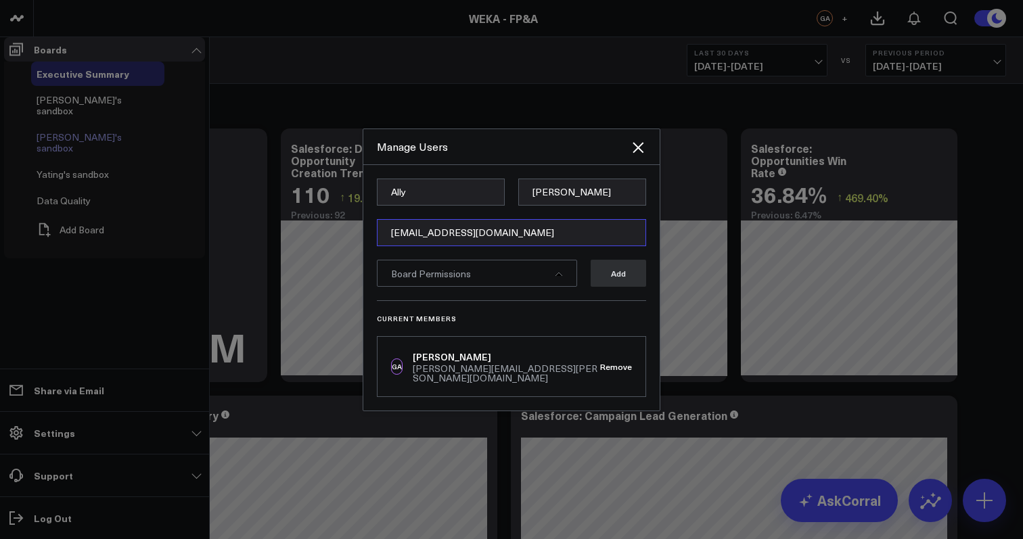
type input "ally.chen@weka.io"
click at [559, 276] on icon at bounding box center [558, 274] width 7 height 3
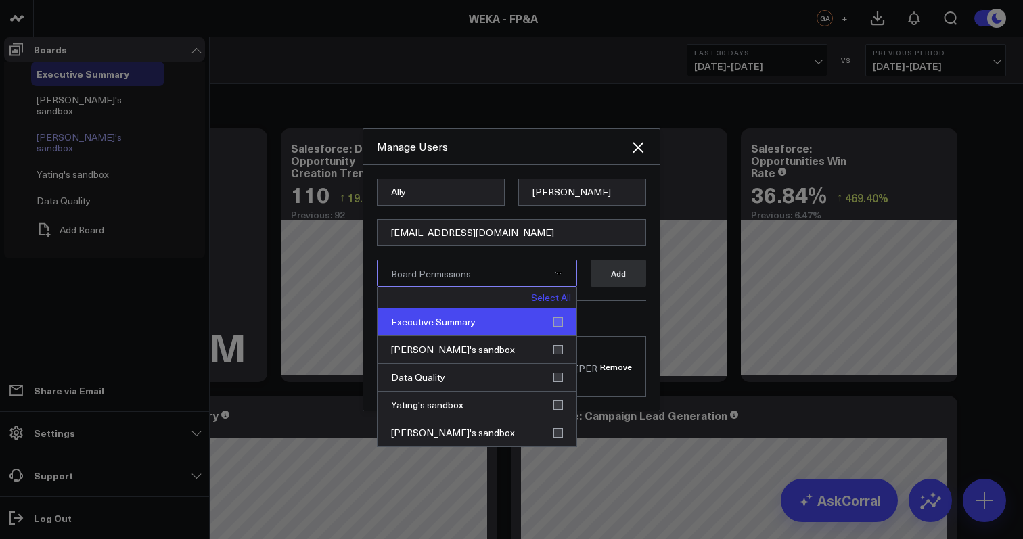
click at [560, 336] on div "Executive Summary" at bounding box center [476, 322] width 199 height 28
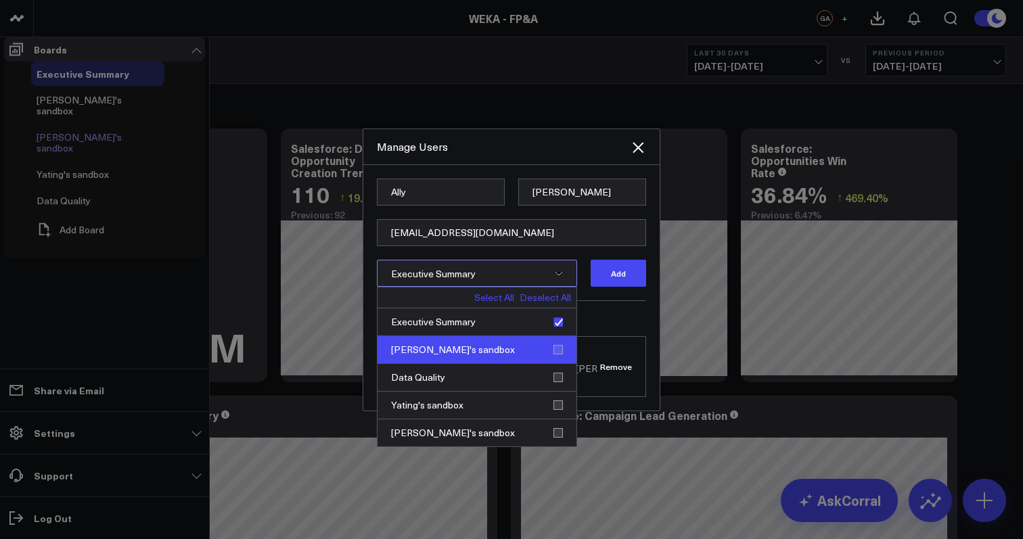
click at [559, 364] on div "[PERSON_NAME]'s sandbox" at bounding box center [476, 350] width 199 height 28
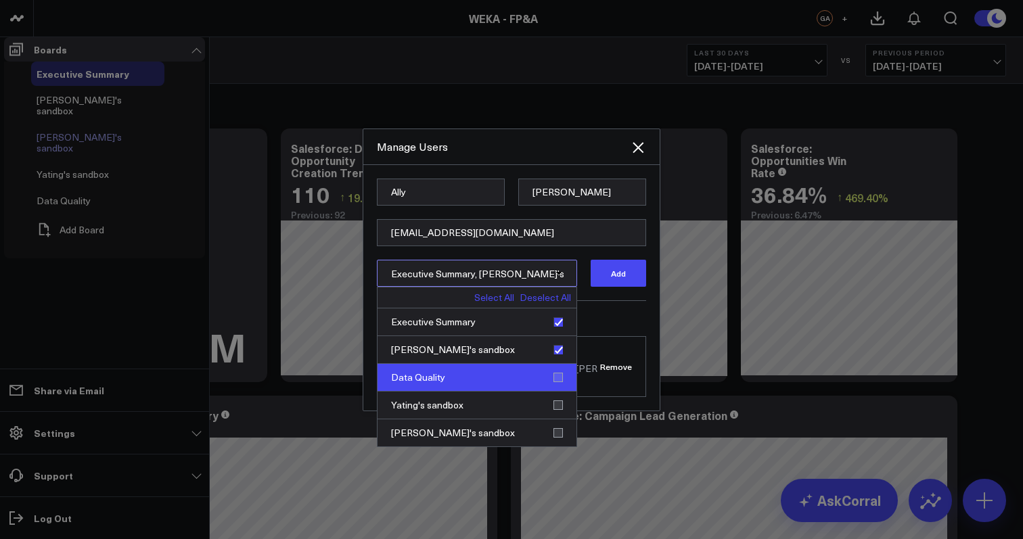
click at [556, 392] on div "Data Quality" at bounding box center [476, 378] width 199 height 28
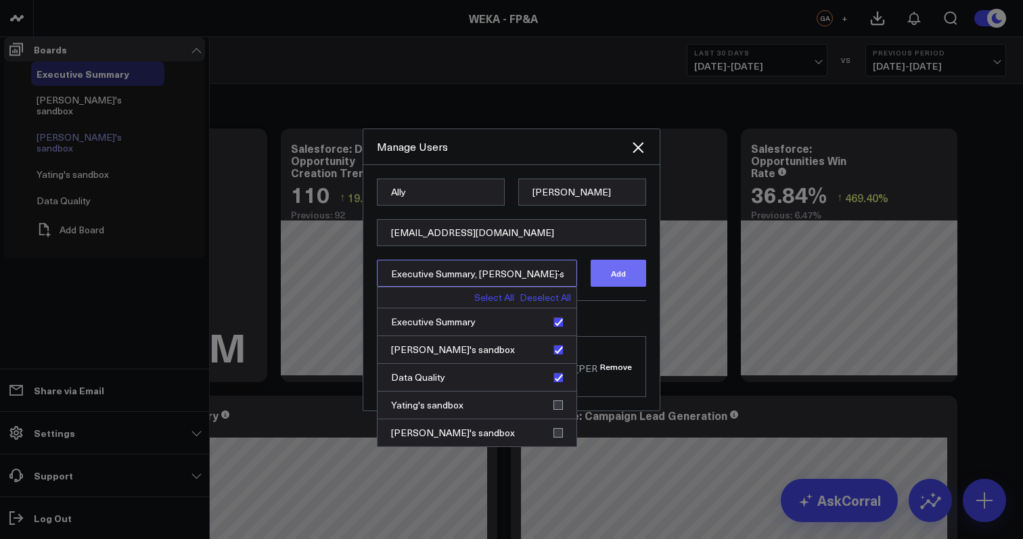
click at [632, 287] on button "Add" at bounding box center [618, 273] width 55 height 27
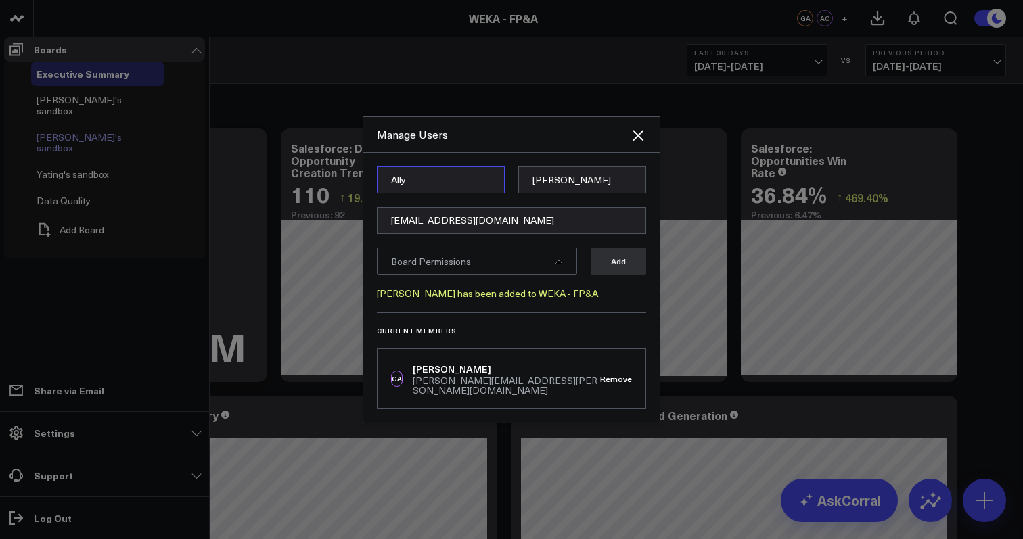
click at [462, 193] on input "Ally" at bounding box center [441, 179] width 128 height 27
type input "Eric"
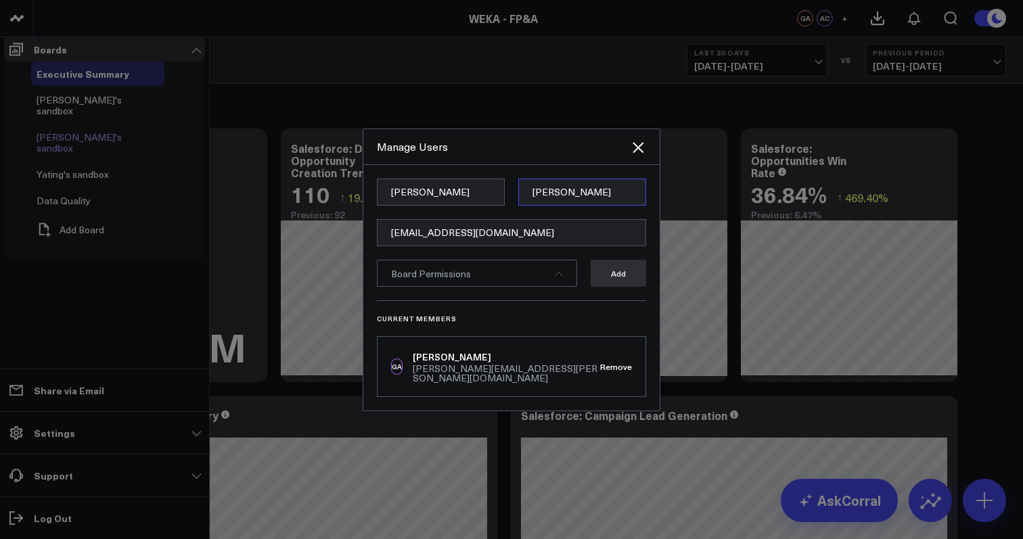
type input "Zhao"
type input "eric.zhao@weka.io"
click at [562, 278] on icon at bounding box center [559, 274] width 8 height 8
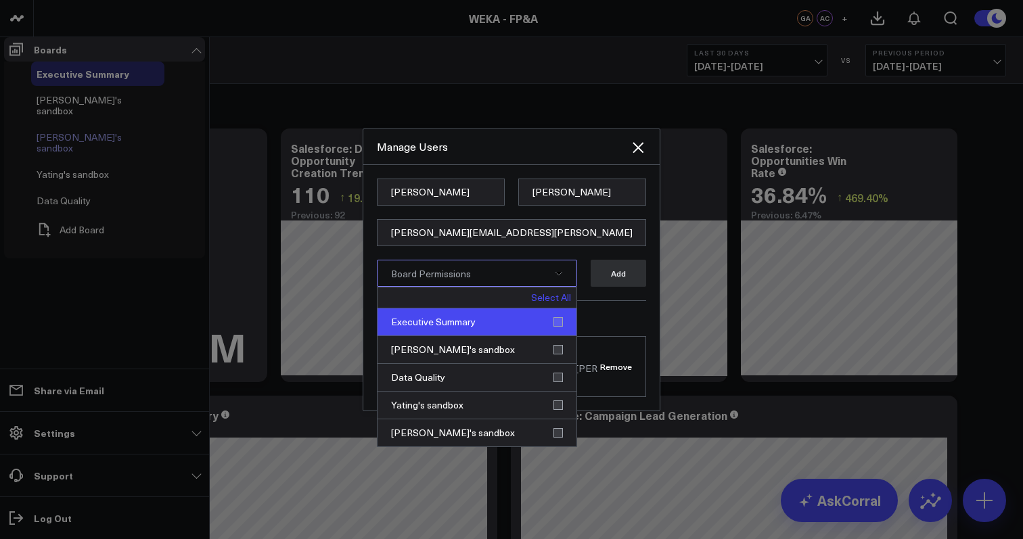
click at [562, 336] on div "Executive Summary" at bounding box center [476, 322] width 199 height 28
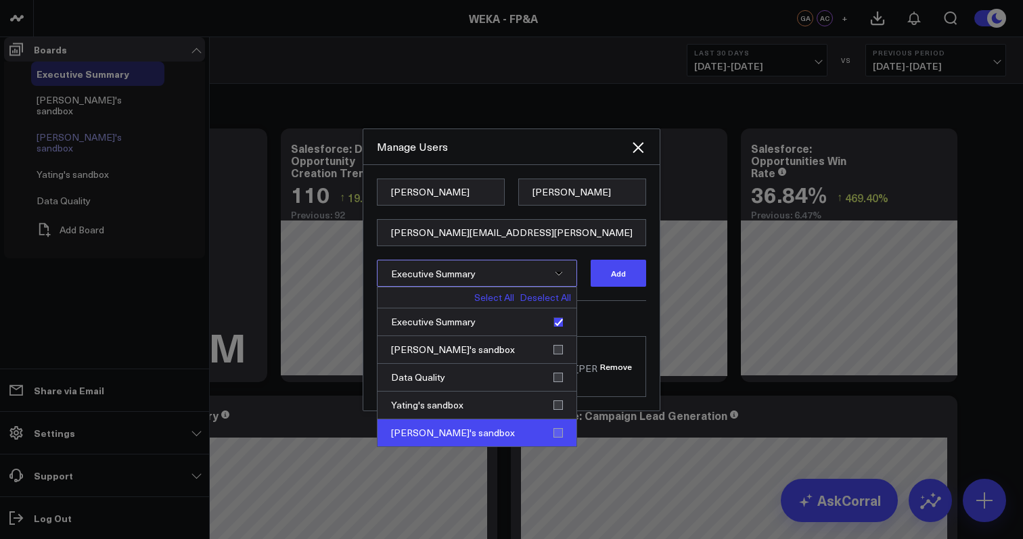
click at [558, 447] on div "Eric's sandbox" at bounding box center [476, 432] width 199 height 27
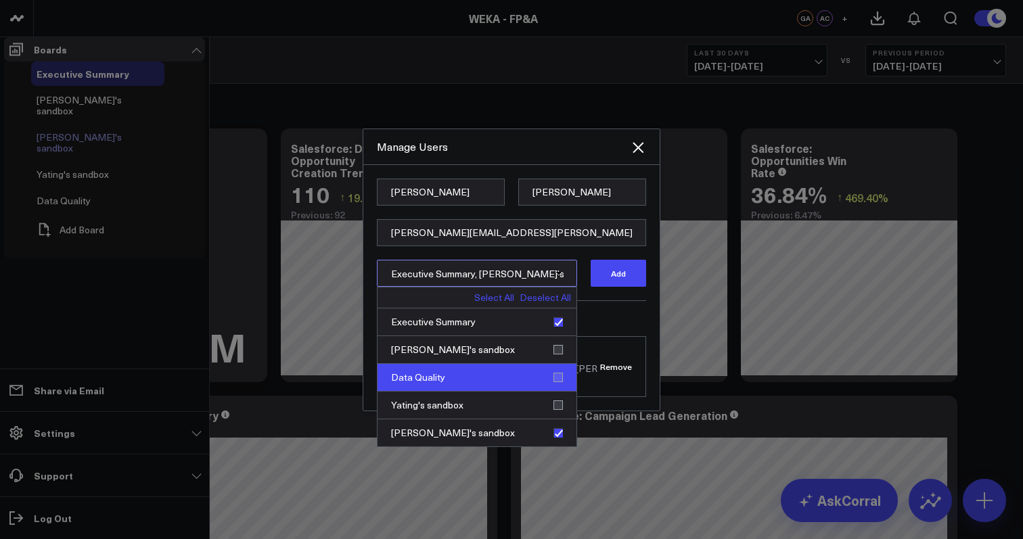
click at [562, 392] on div "Data Quality" at bounding box center [476, 378] width 199 height 28
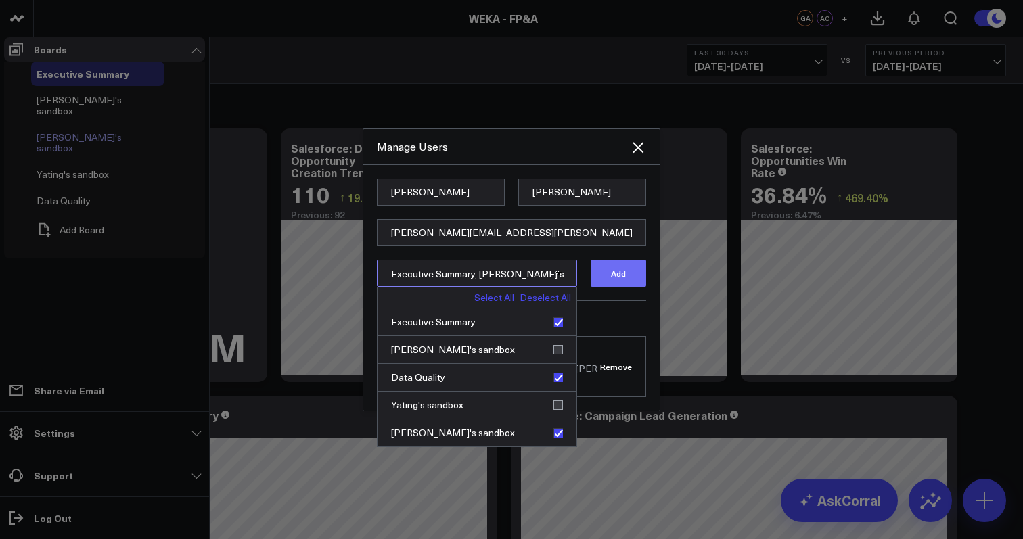
click at [626, 287] on button "Add" at bounding box center [618, 273] width 55 height 27
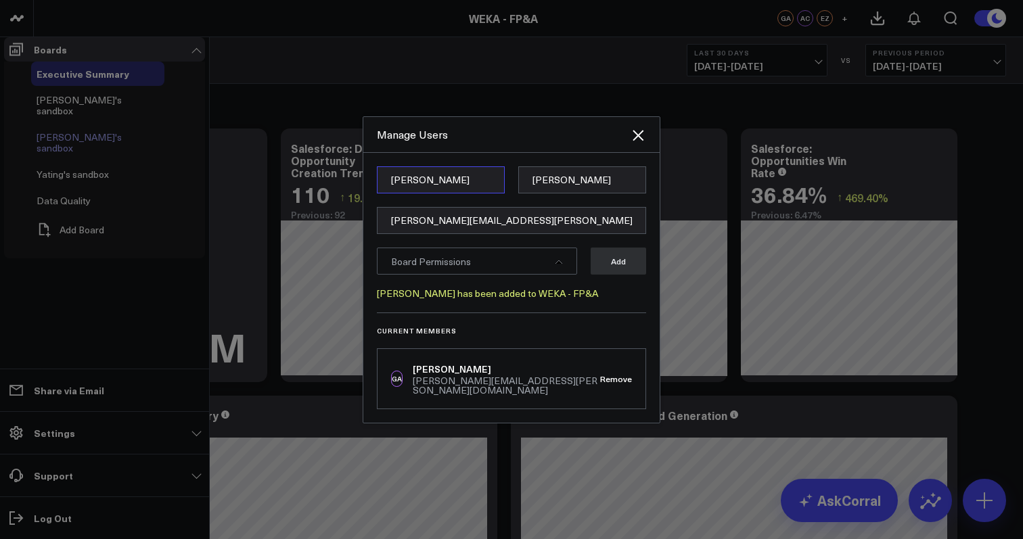
click at [430, 193] on input "Eric" at bounding box center [441, 179] width 128 height 27
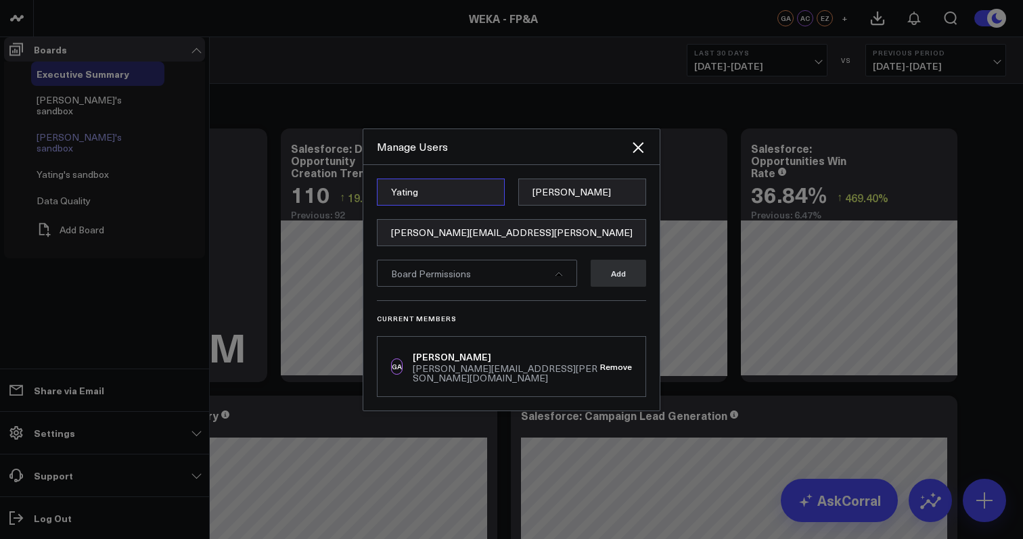
type input "Yating"
type input "Niu"
type input "yating.niu@weka.io"
click at [565, 287] on div "Board Permissions" at bounding box center [477, 273] width 200 height 27
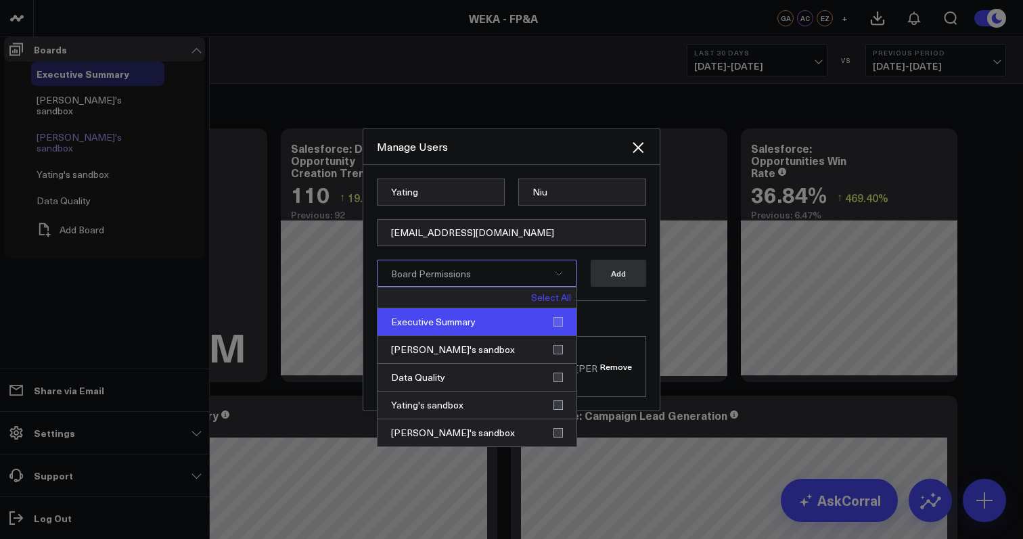
click at [559, 336] on div "Executive Summary" at bounding box center [476, 322] width 199 height 28
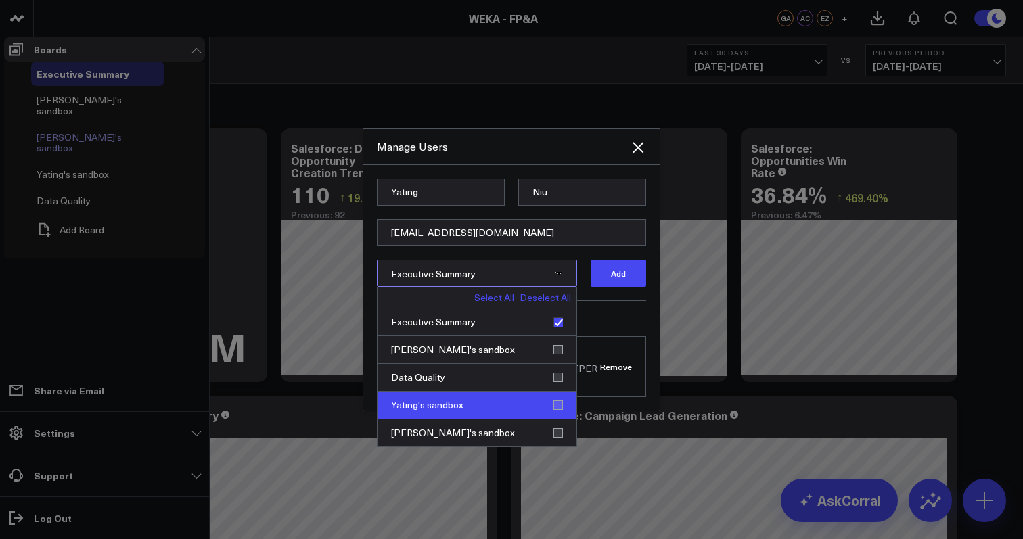
click at [558, 419] on div "Yating's sandbox" at bounding box center [476, 406] width 199 height 28
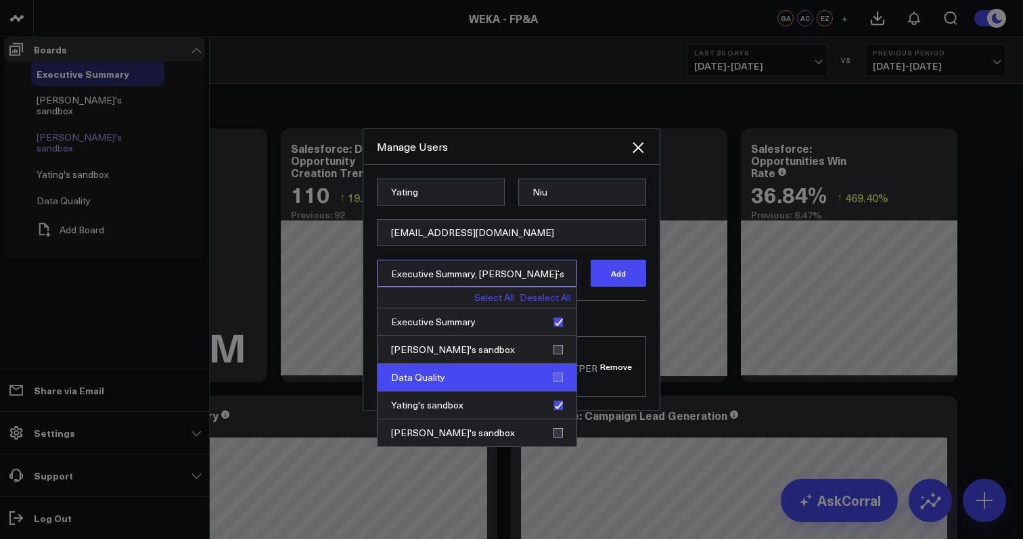
click at [557, 392] on div "Data Quality" at bounding box center [476, 378] width 199 height 28
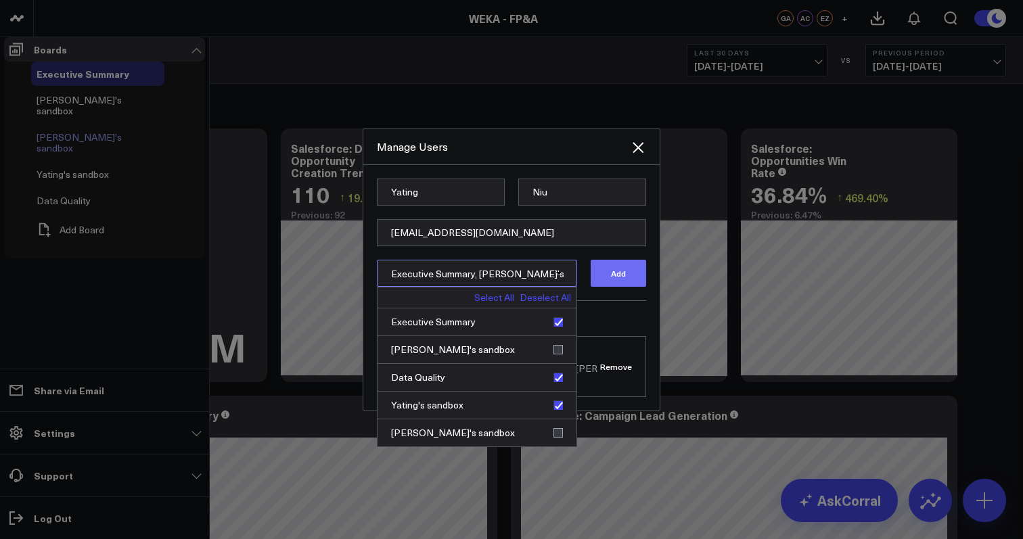
click at [629, 287] on button "Add" at bounding box center [618, 273] width 55 height 27
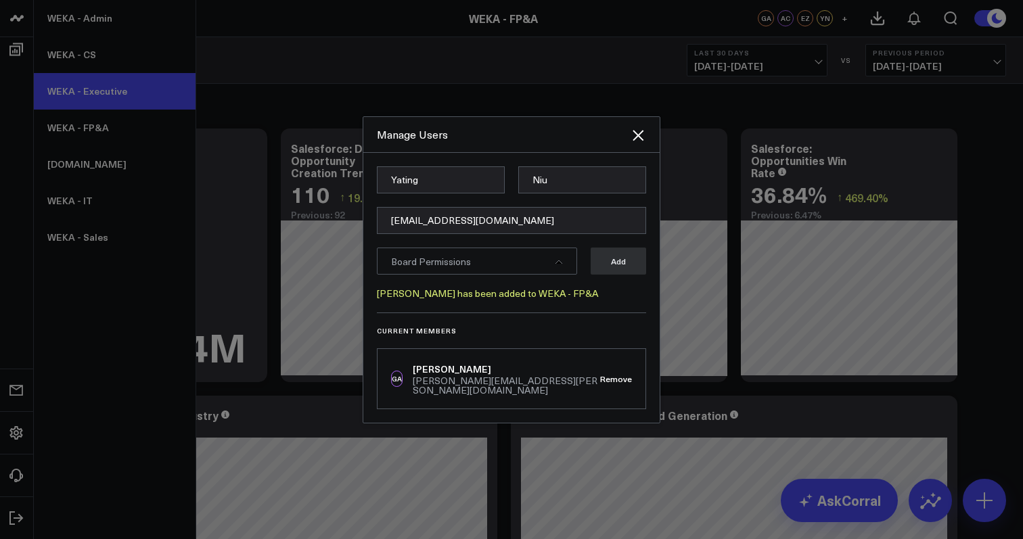
click at [80, 104] on link "WEKA - Executive" at bounding box center [115, 91] width 162 height 37
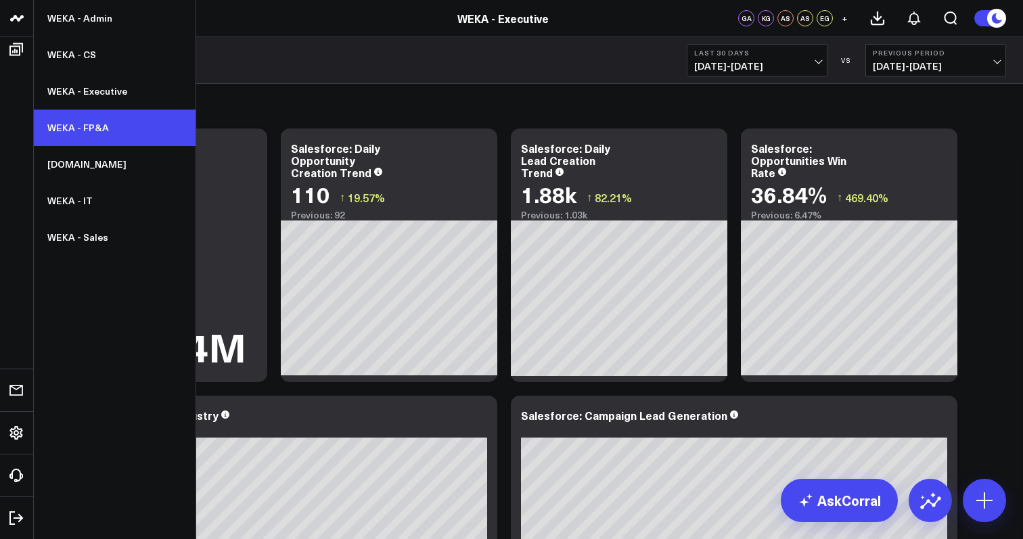
click at [83, 126] on link "WEKA - FP&A" at bounding box center [115, 128] width 162 height 37
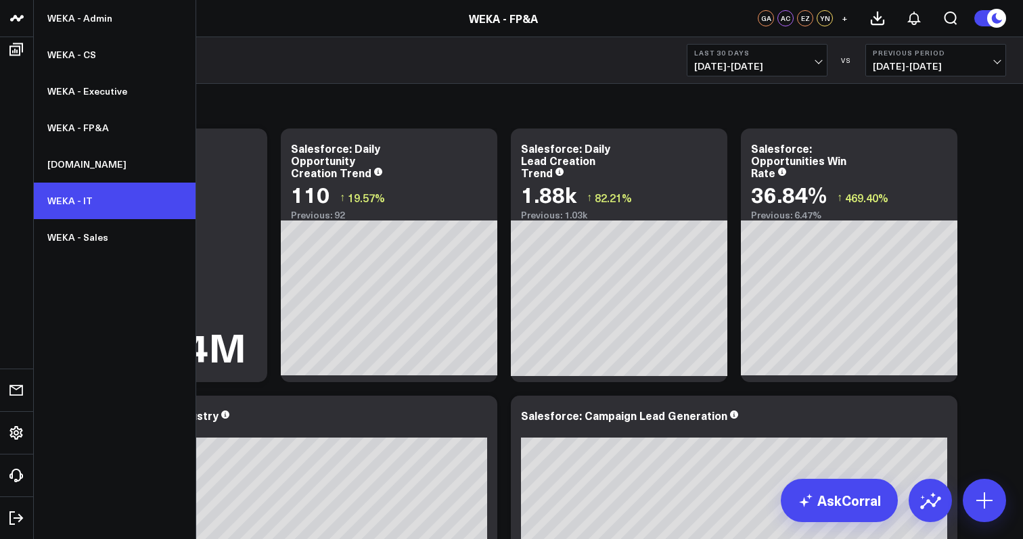
click at [76, 208] on link "WEKA - IT" at bounding box center [115, 201] width 162 height 37
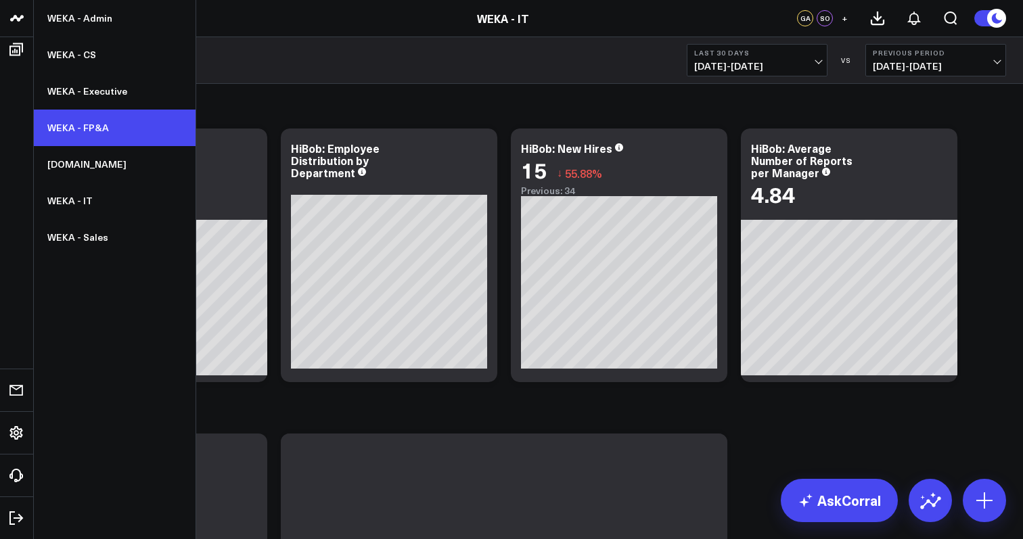
click at [85, 126] on link "WEKA - FP&A" at bounding box center [115, 128] width 162 height 37
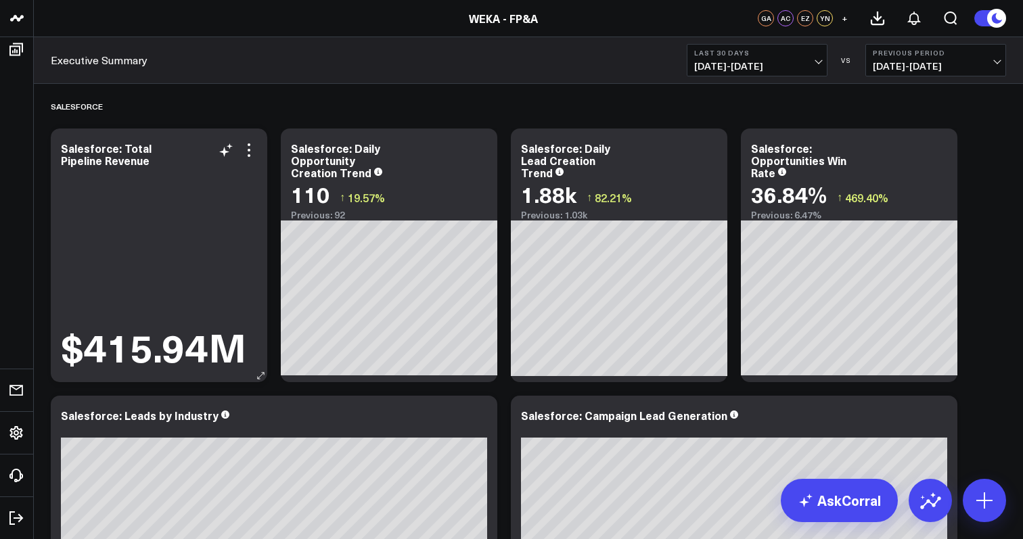
scroll to position [1, 0]
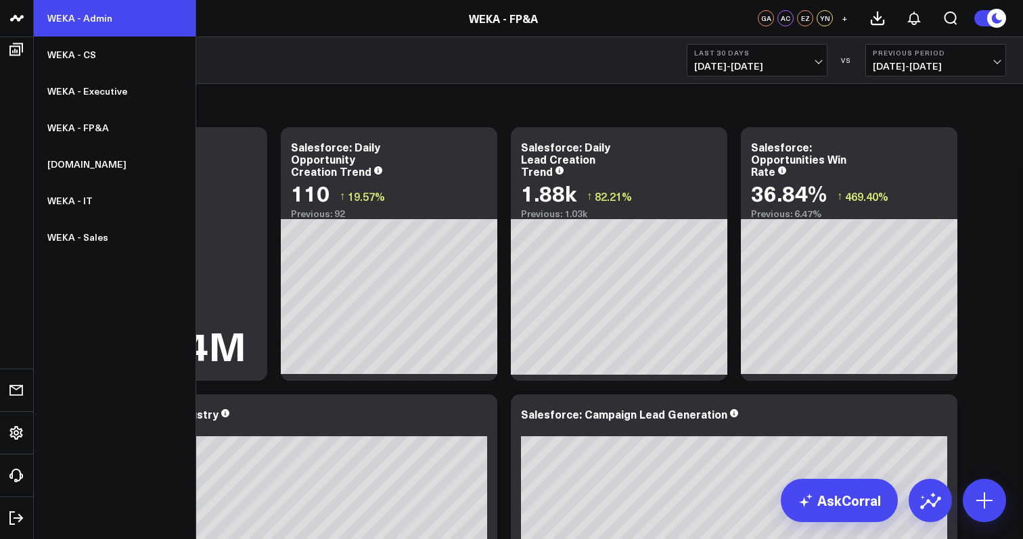
click at [88, 16] on link "WEKA - Admin" at bounding box center [115, 18] width 162 height 37
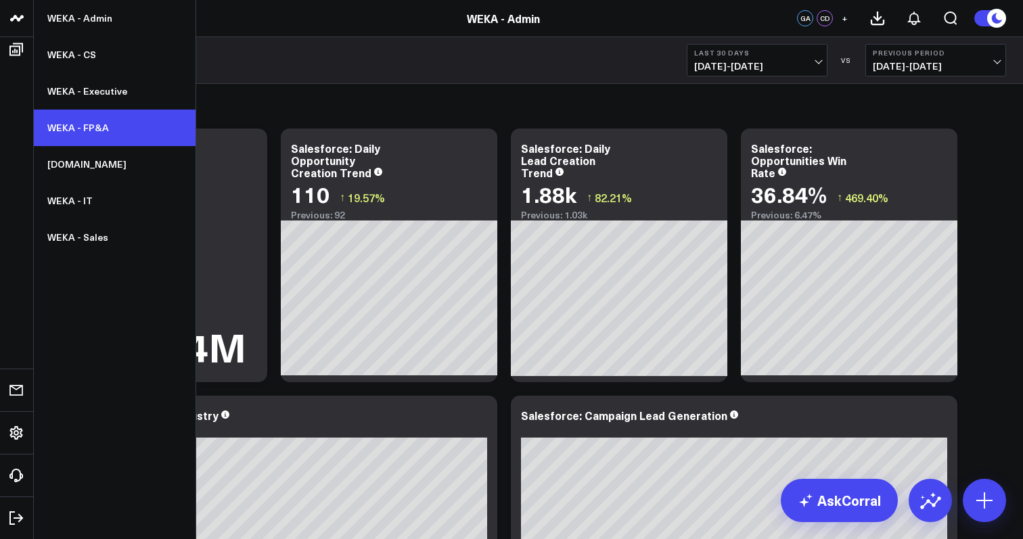
click at [76, 126] on link "WEKA - FP&A" at bounding box center [115, 128] width 162 height 37
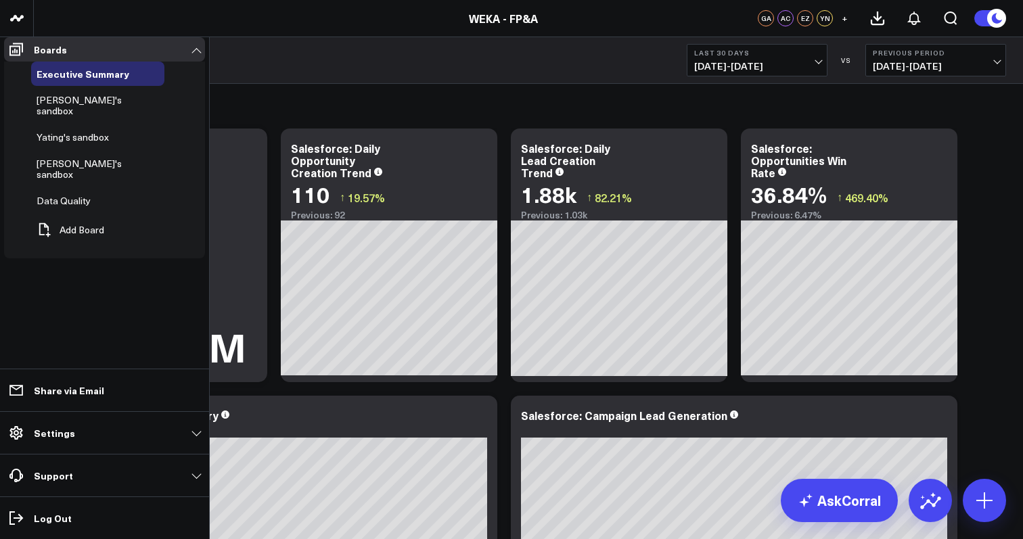
click at [81, 269] on ul "Boards Executive Summary Ally's sandbox Yating's sandbox Eric's sandbox Data Qu…" at bounding box center [104, 288] width 209 height 502
click at [72, 432] on link "Settings" at bounding box center [104, 433] width 201 height 24
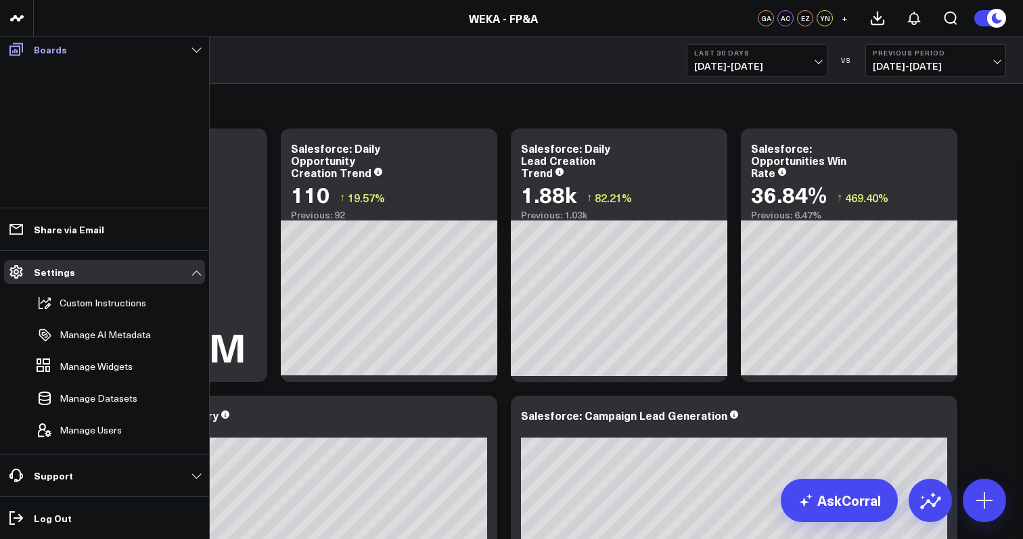
click at [80, 62] on link "Boards" at bounding box center [104, 49] width 201 height 24
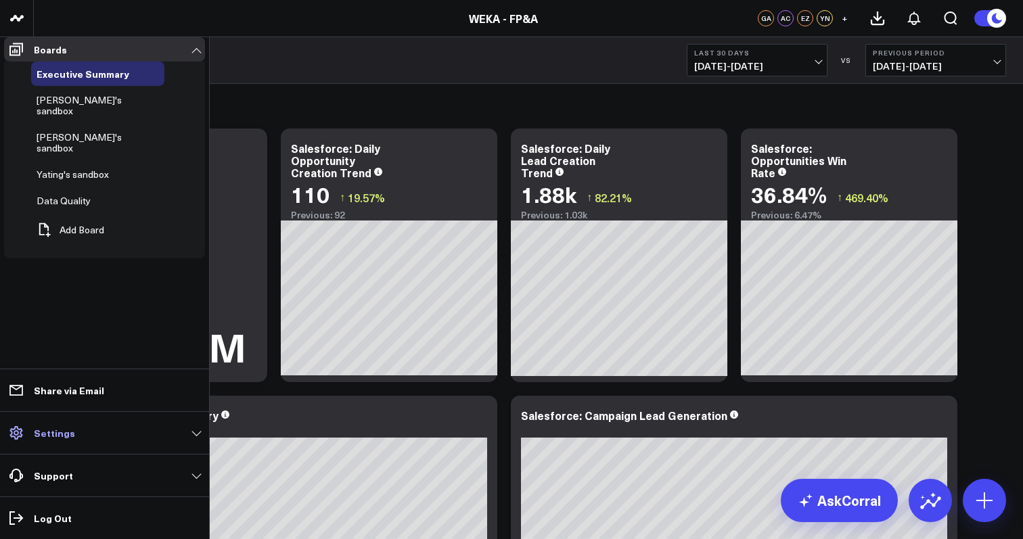
click at [60, 442] on link "Settings" at bounding box center [104, 433] width 201 height 24
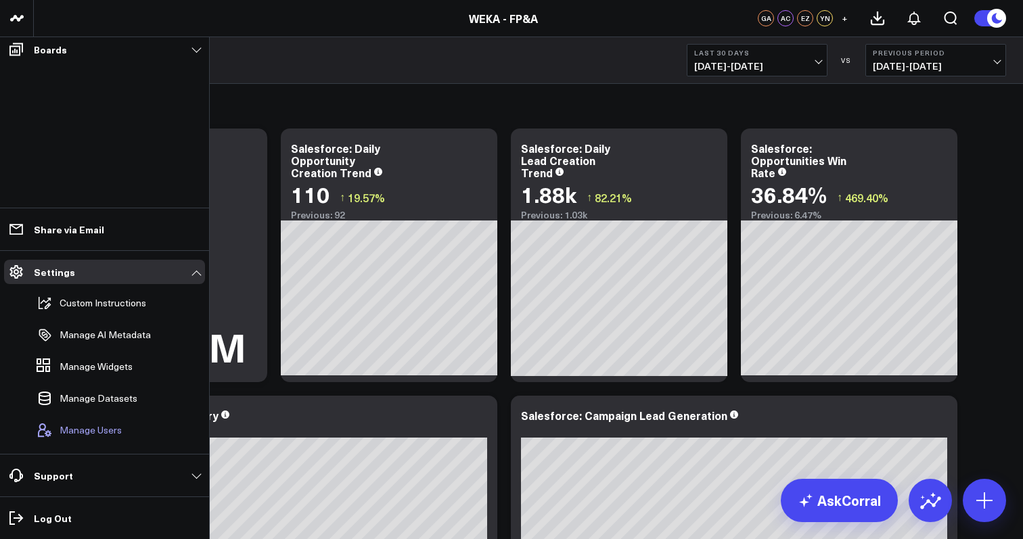
click at [78, 430] on span "Manage Users" at bounding box center [91, 430] width 62 height 11
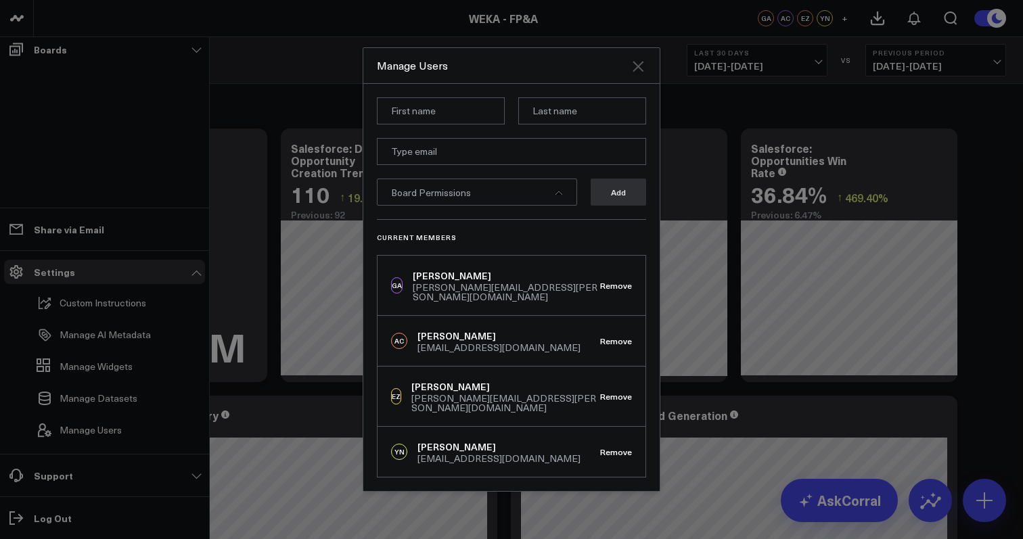
click at [638, 74] on icon "Close" at bounding box center [638, 66] width 16 height 16
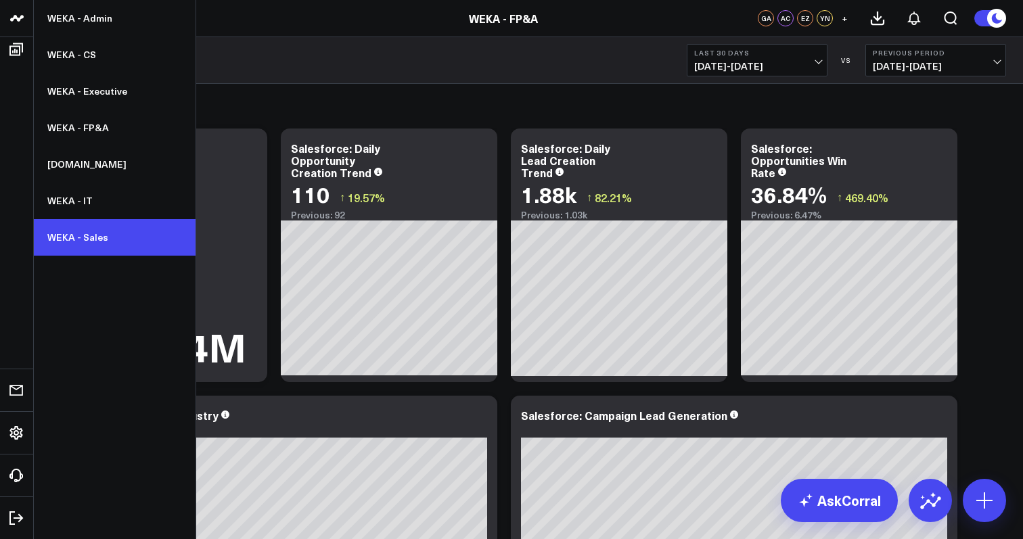
click at [87, 233] on link "WEKA - Sales" at bounding box center [115, 237] width 162 height 37
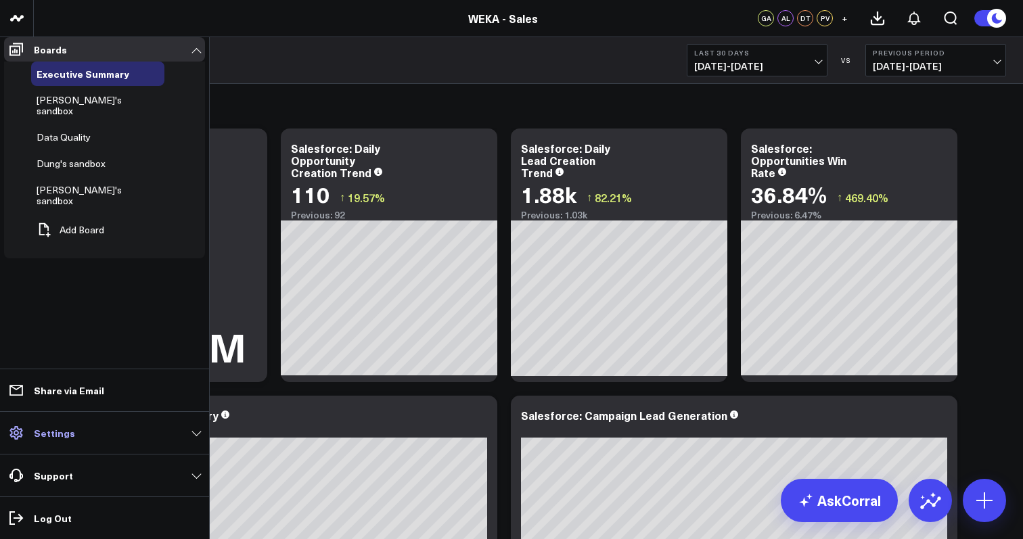
click at [77, 432] on link "Settings" at bounding box center [104, 433] width 201 height 24
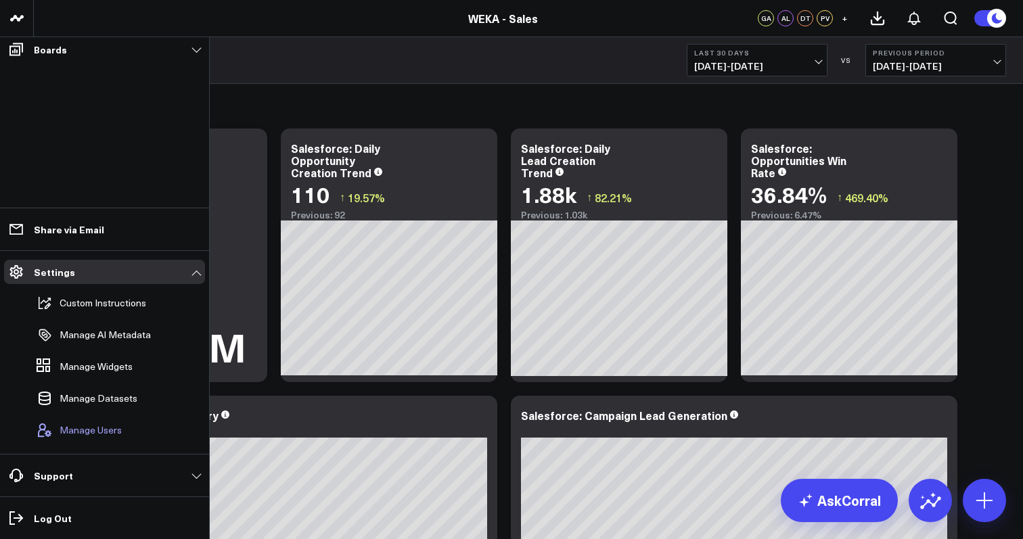
click at [101, 430] on span "Manage Users" at bounding box center [91, 430] width 62 height 11
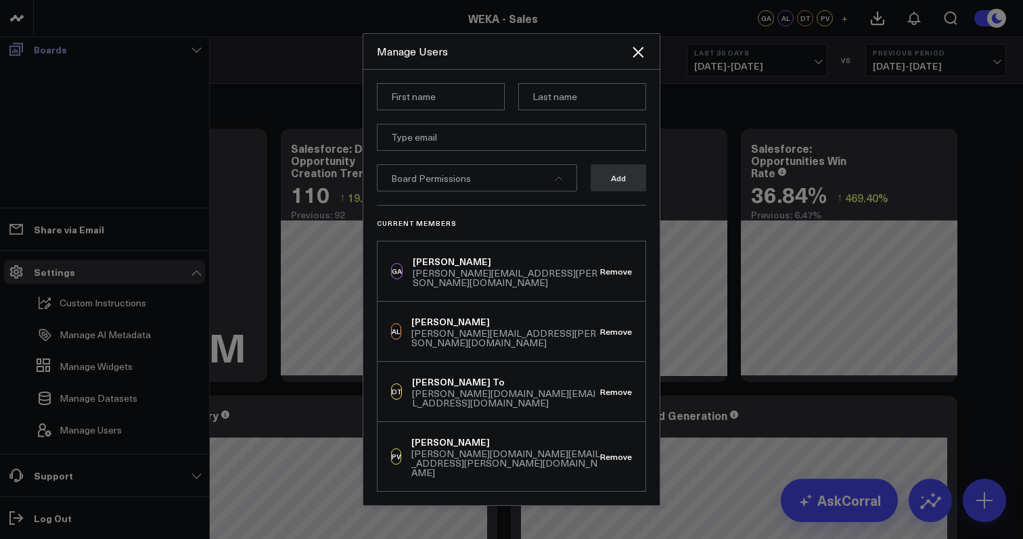
click at [202, 52] on link "Boards" at bounding box center [104, 49] width 201 height 24
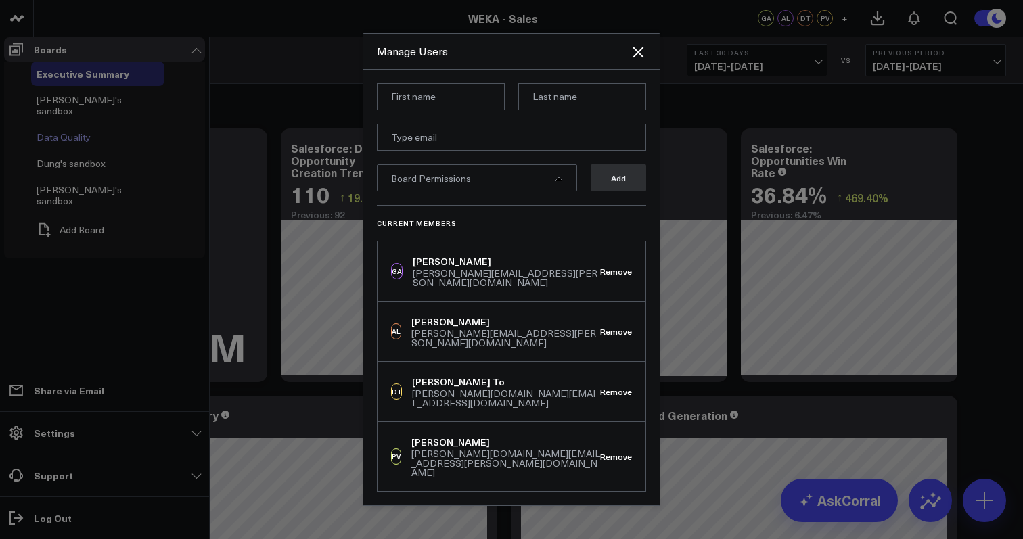
click at [68, 137] on span "Data Quality" at bounding box center [64, 137] width 54 height 13
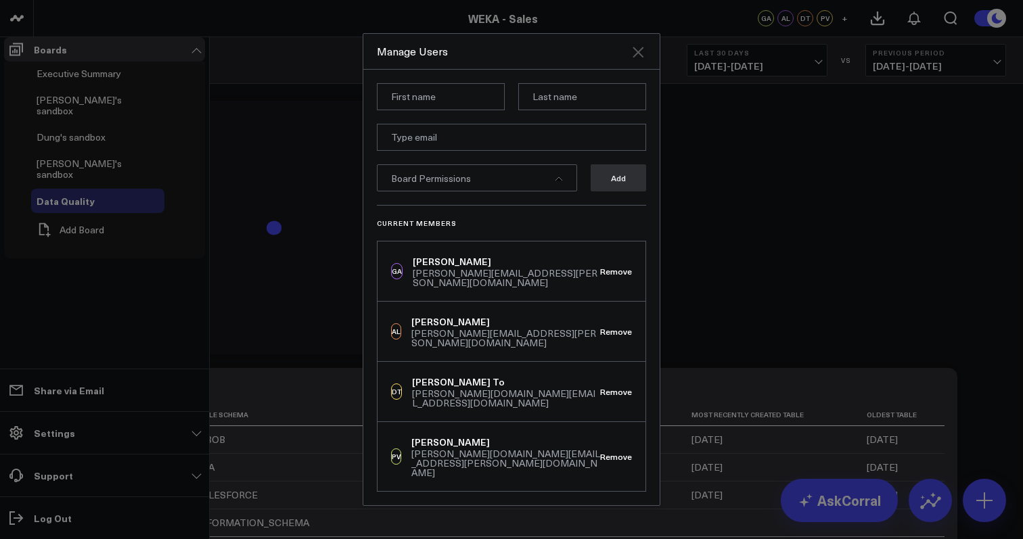
click at [637, 60] on icon "Close" at bounding box center [638, 52] width 16 height 16
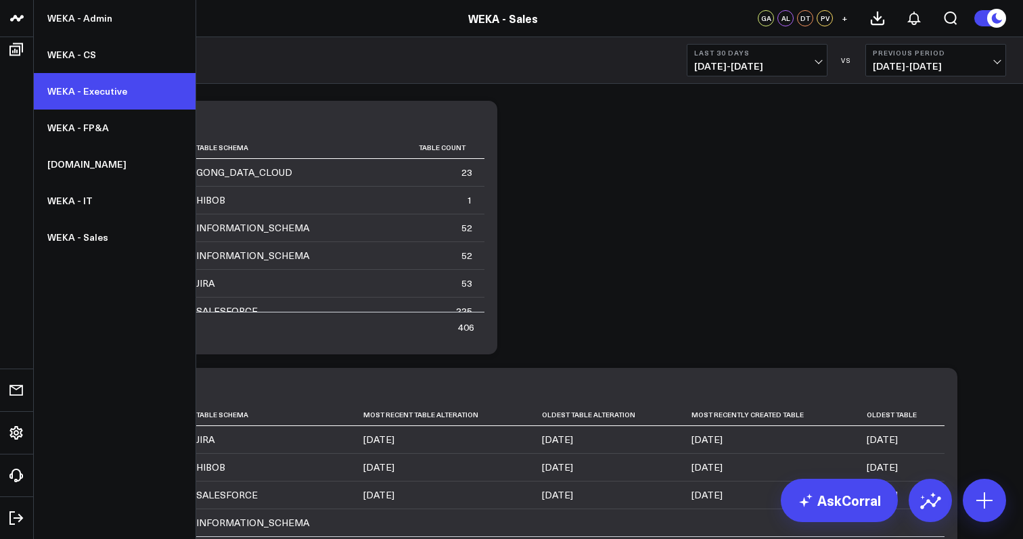
click at [97, 97] on link "WEKA - Executive" at bounding box center [115, 91] width 162 height 37
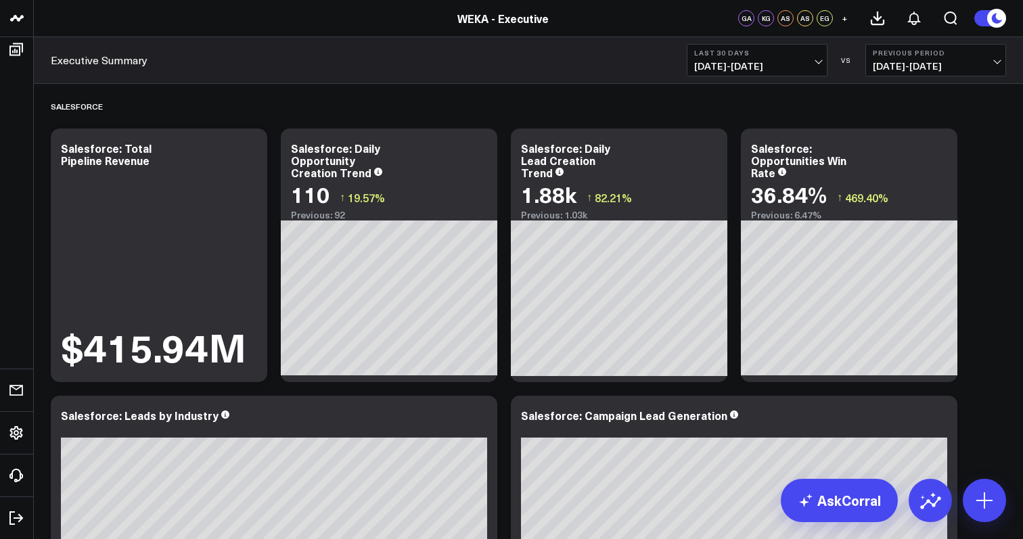
click at [302, 49] on div "Executive Summary Last 30 Days [DATE] - [DATE] VS Previous Period [DATE] - [DAT…" at bounding box center [528, 60] width 989 height 47
